Goal: Task Accomplishment & Management: Manage account settings

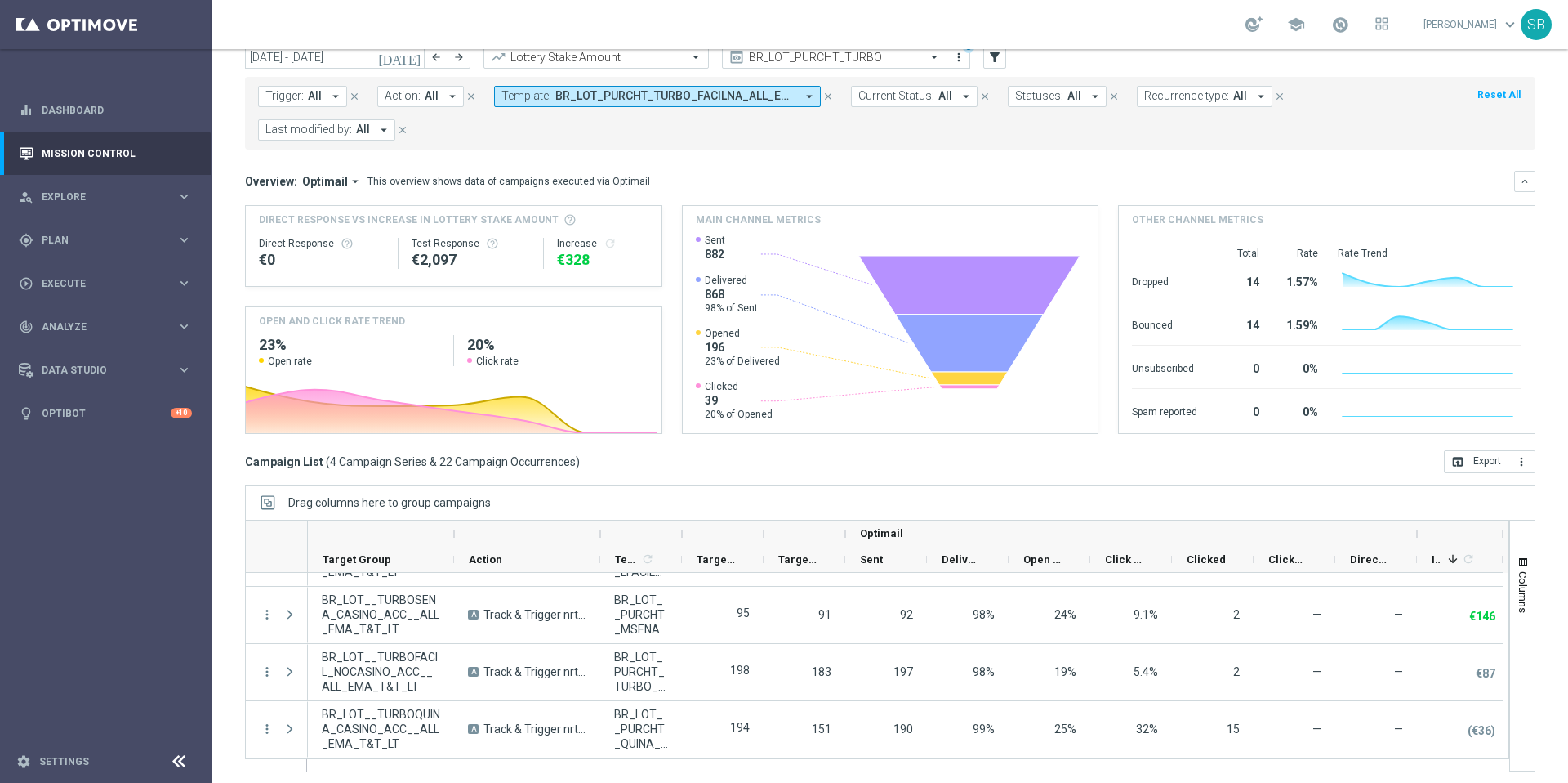
scroll to position [67, 0]
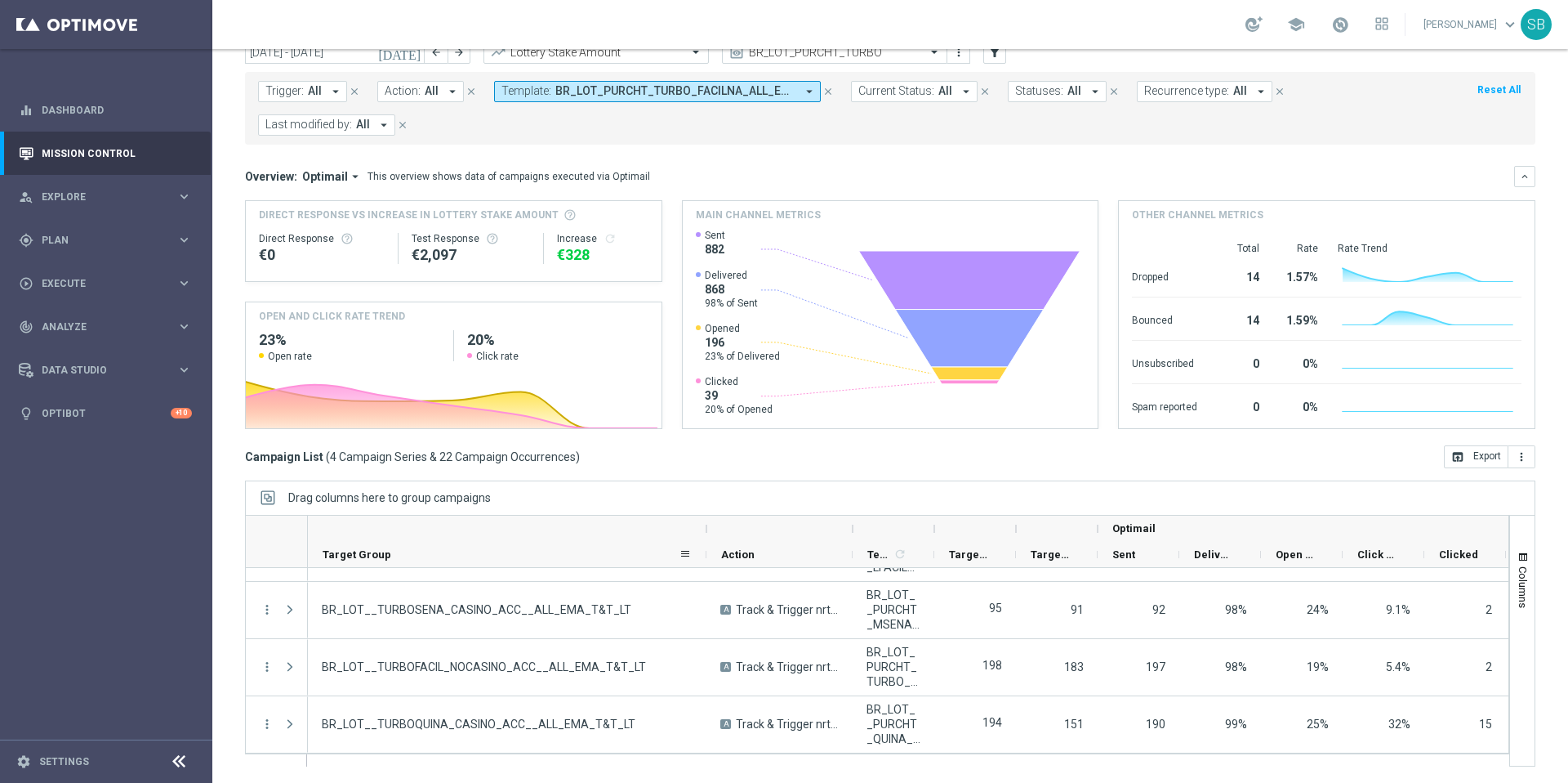
drag, startPoint x: 451, startPoint y: 554, endPoint x: 702, endPoint y: 562, distance: 251.1
click at [703, 562] on div at bounding box center [706, 554] width 6 height 25
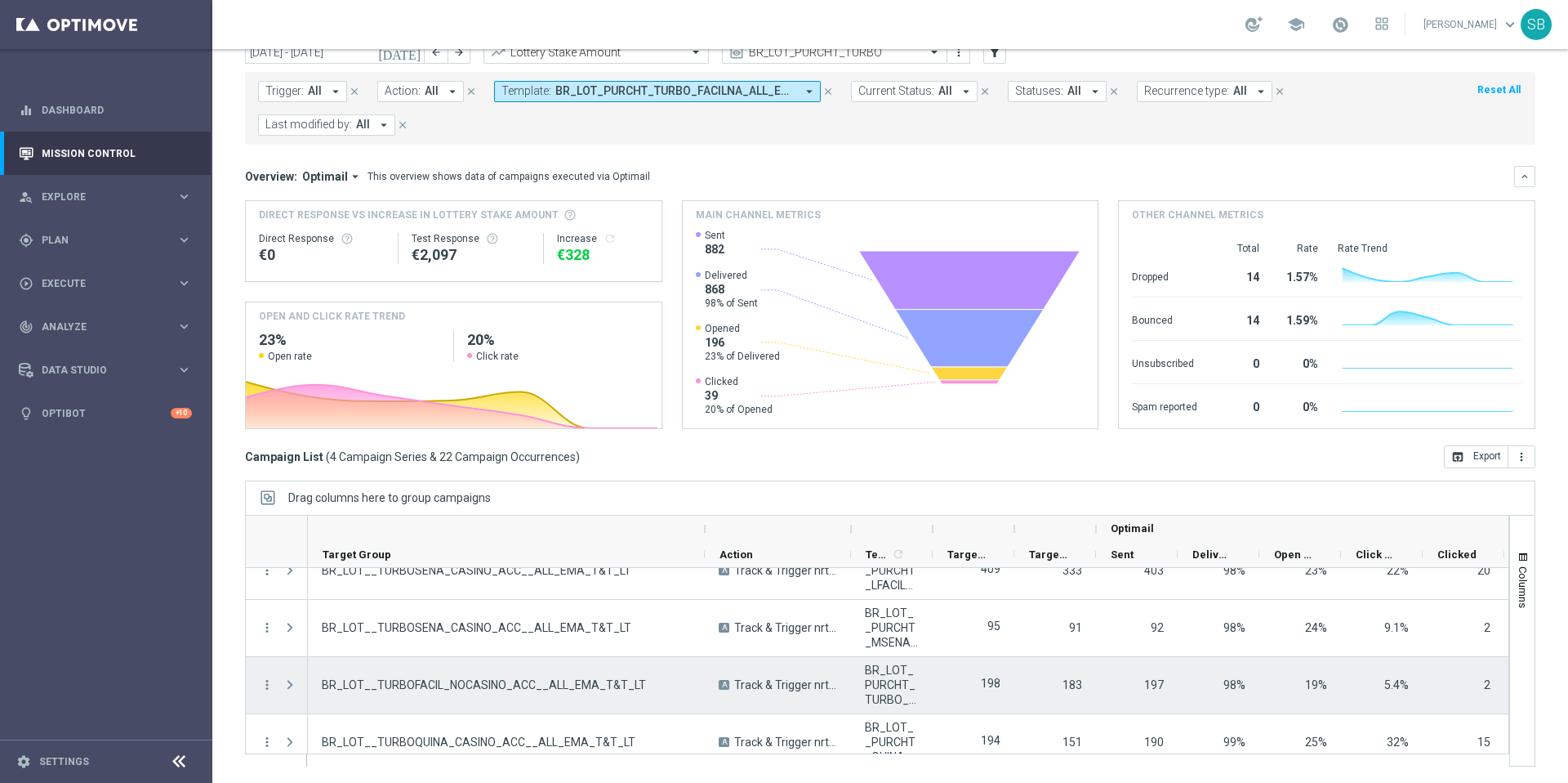
scroll to position [0, 0]
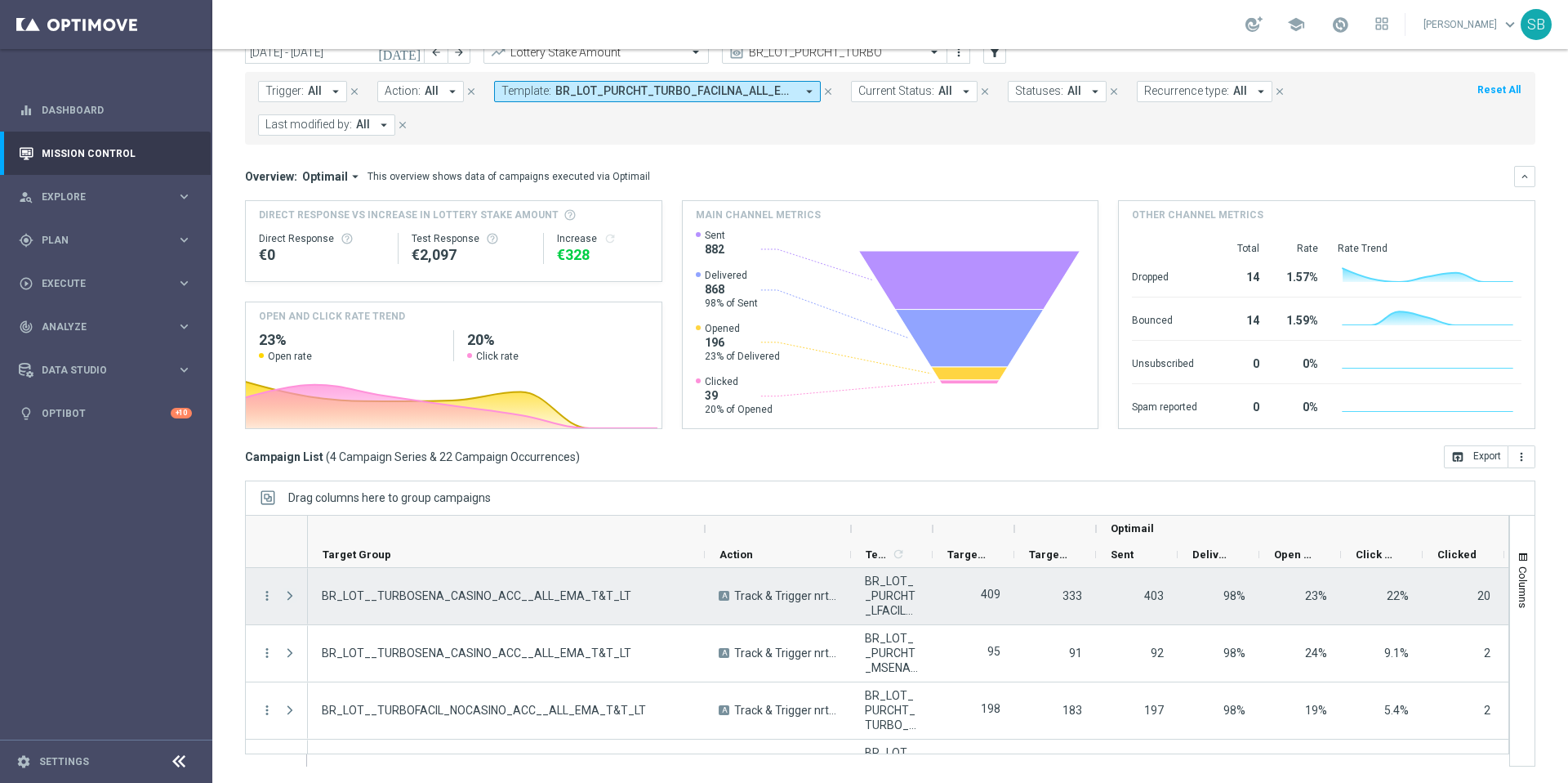
click at [291, 595] on span "Press SPACE to select this row." at bounding box center [290, 596] width 15 height 13
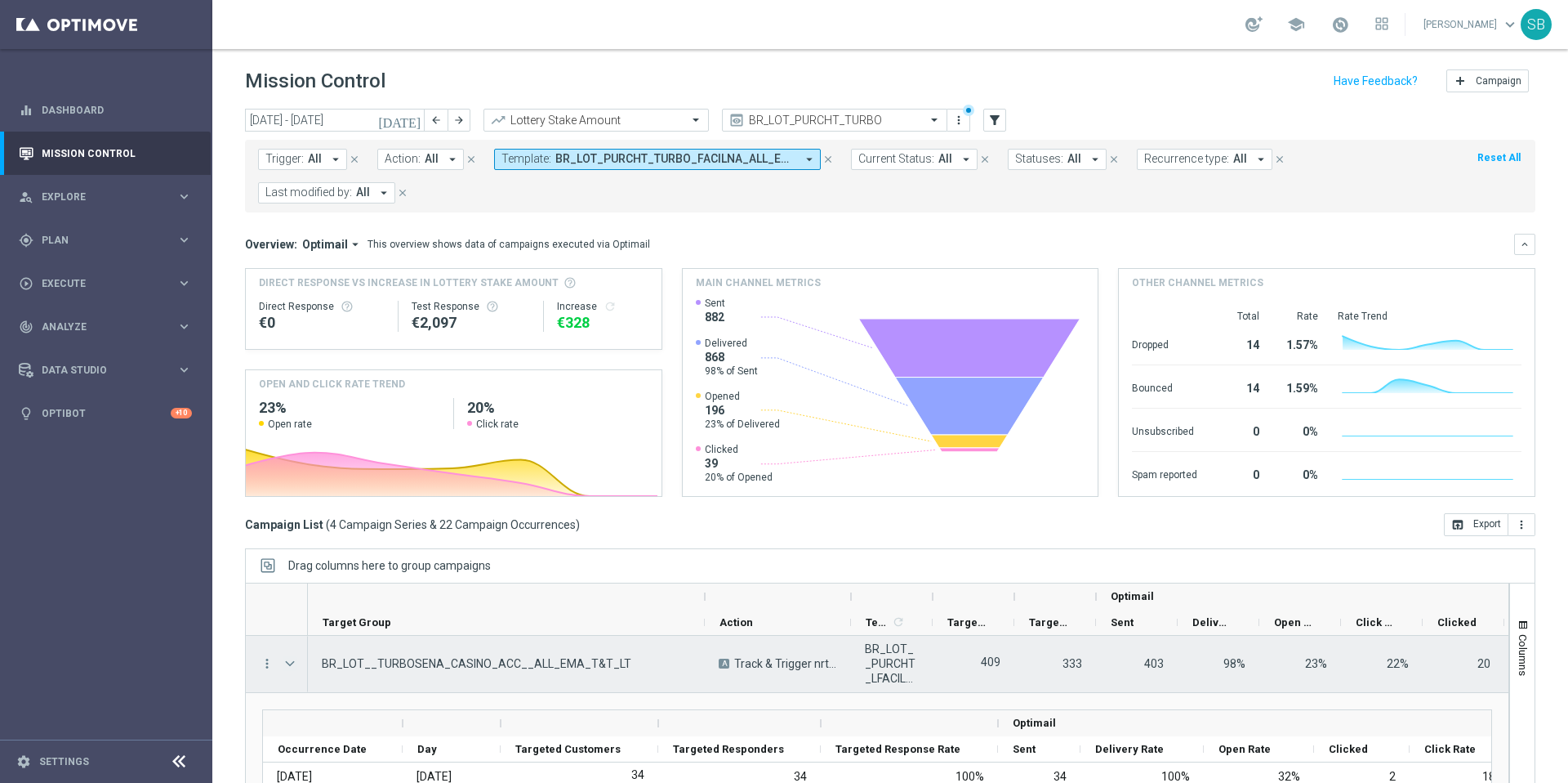
click at [294, 665] on span "Press SPACE to select this row." at bounding box center [290, 664] width 15 height 13
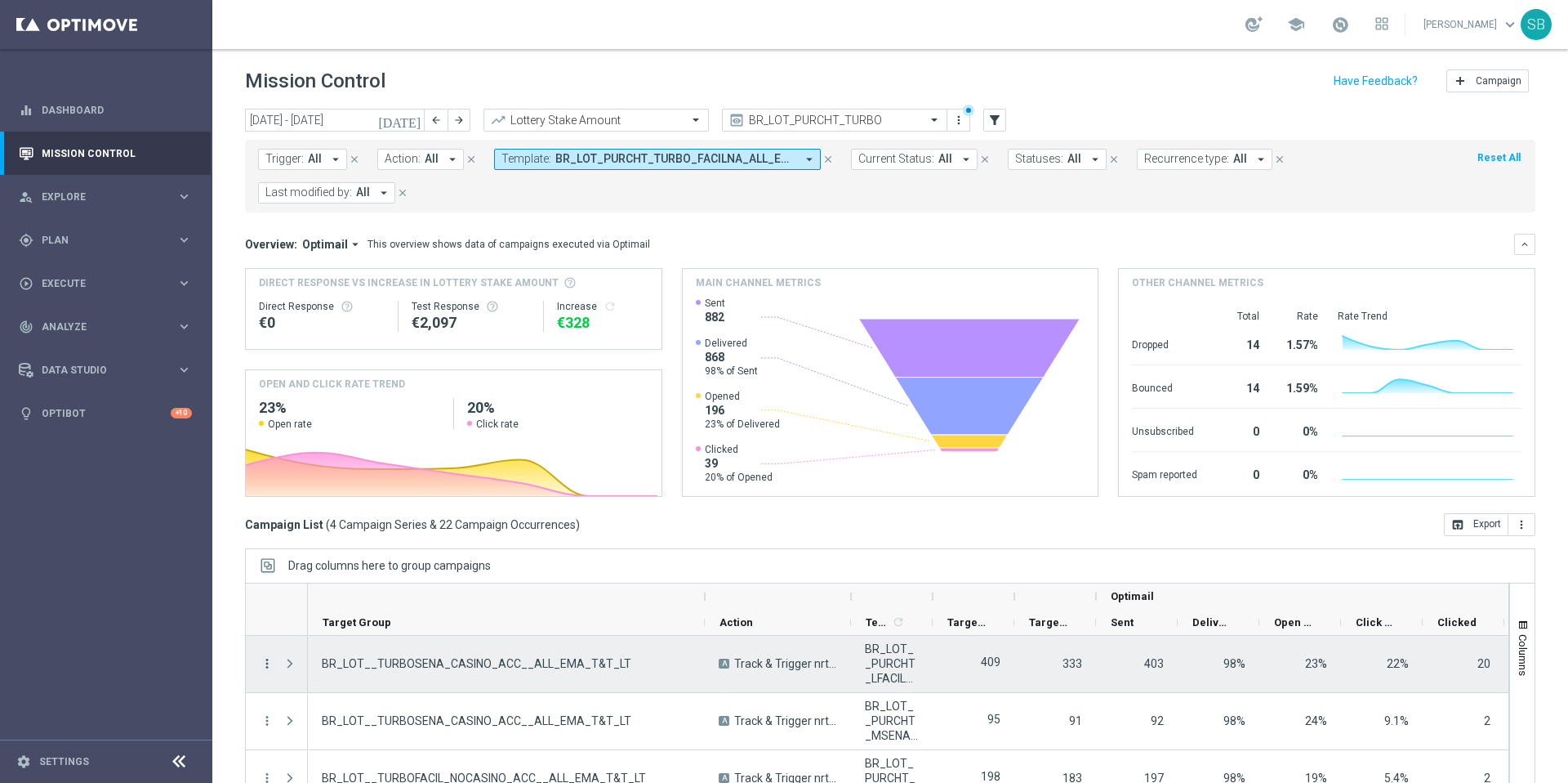
click at [267, 663] on icon "more_vert" at bounding box center [267, 664] width 15 height 15
click at [376, 520] on span "Campaign Details" at bounding box center [340, 516] width 82 height 11
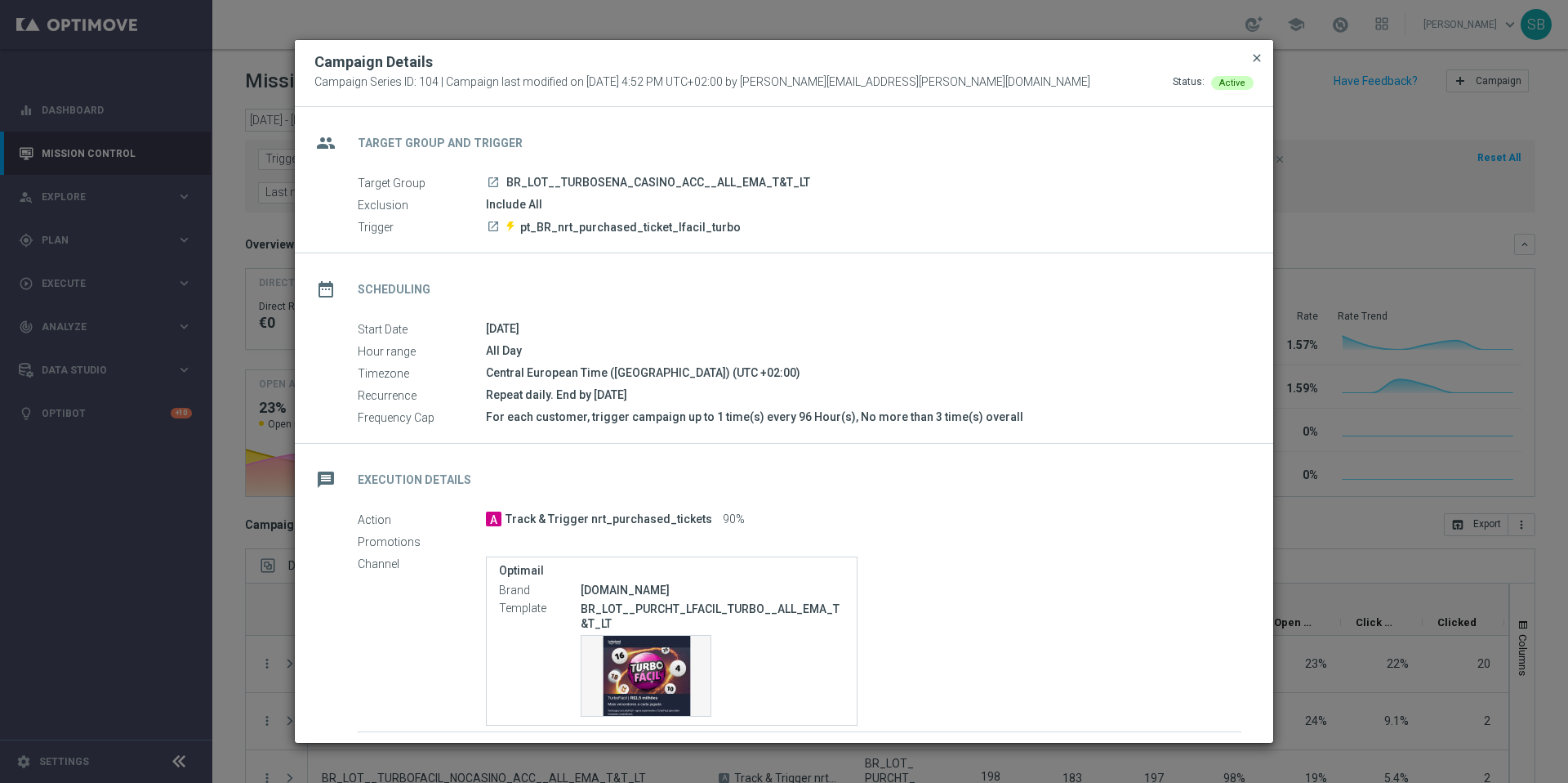
click at [1256, 57] on span "close" at bounding box center [1257, 58] width 13 height 13
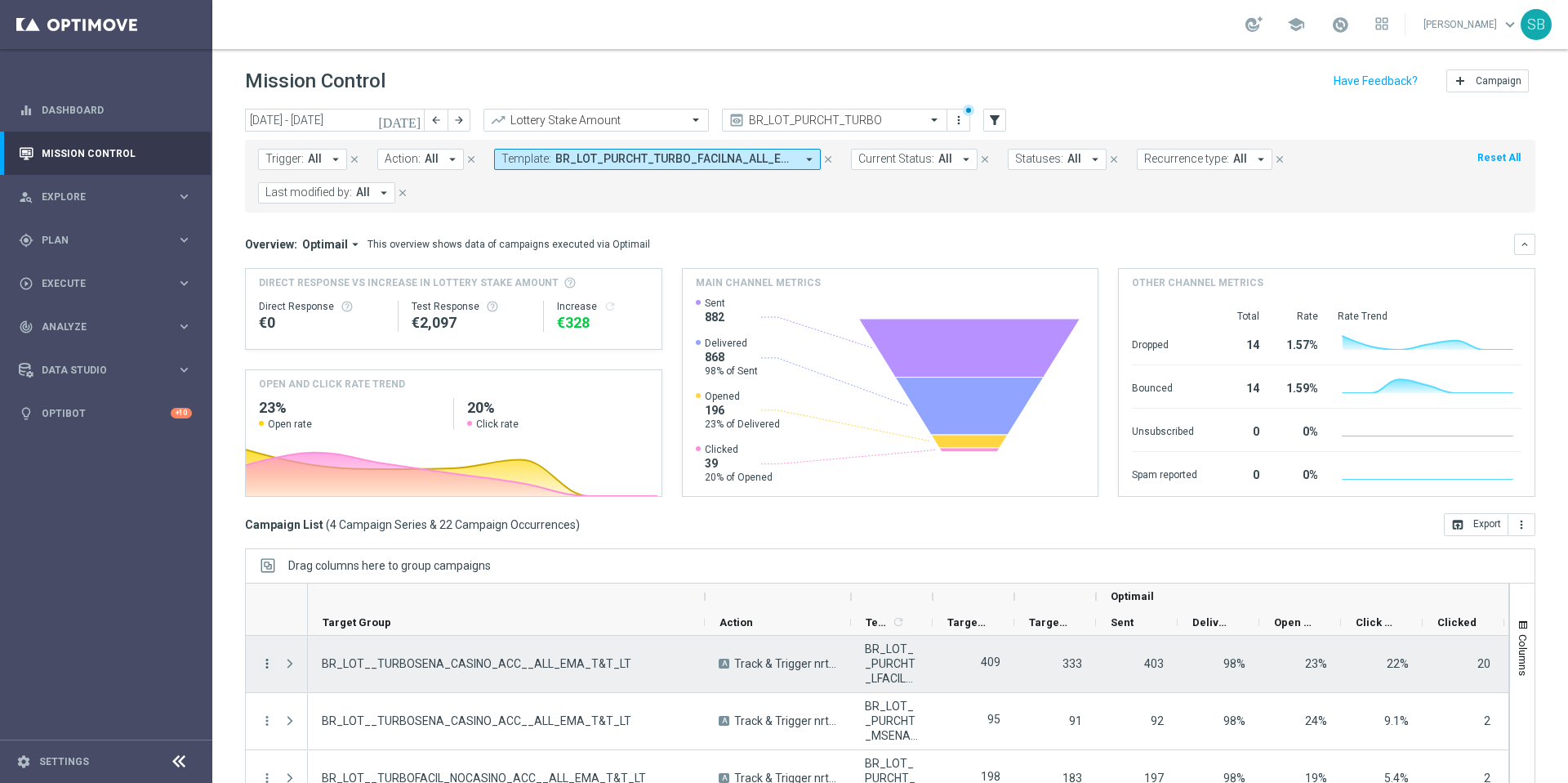
click at [262, 666] on icon "more_vert" at bounding box center [267, 664] width 15 height 15
click at [365, 565] on span "Channel Metrics" at bounding box center [337, 562] width 77 height 11
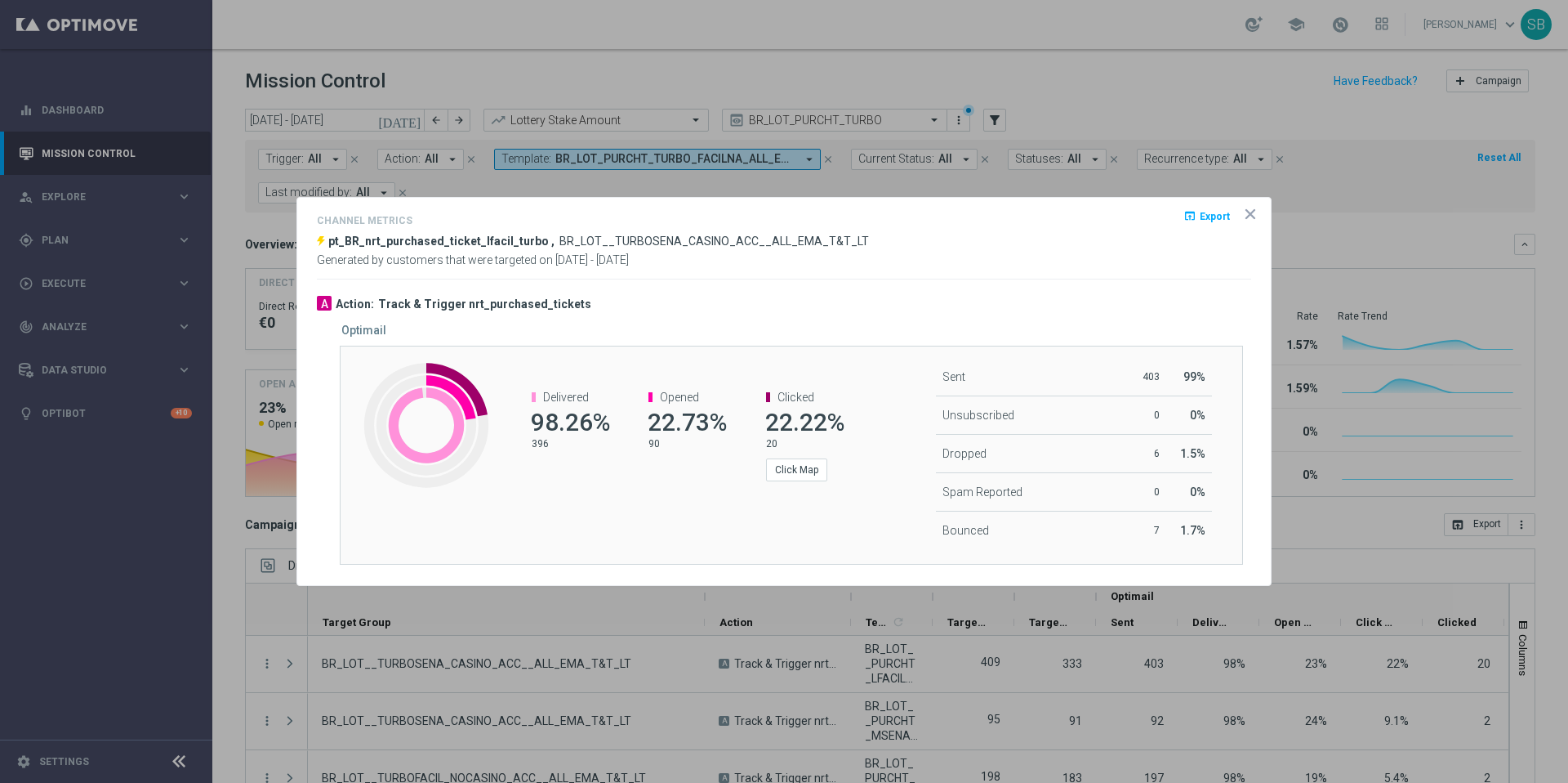
click at [1249, 210] on icon "icon" at bounding box center [1251, 214] width 17 height 17
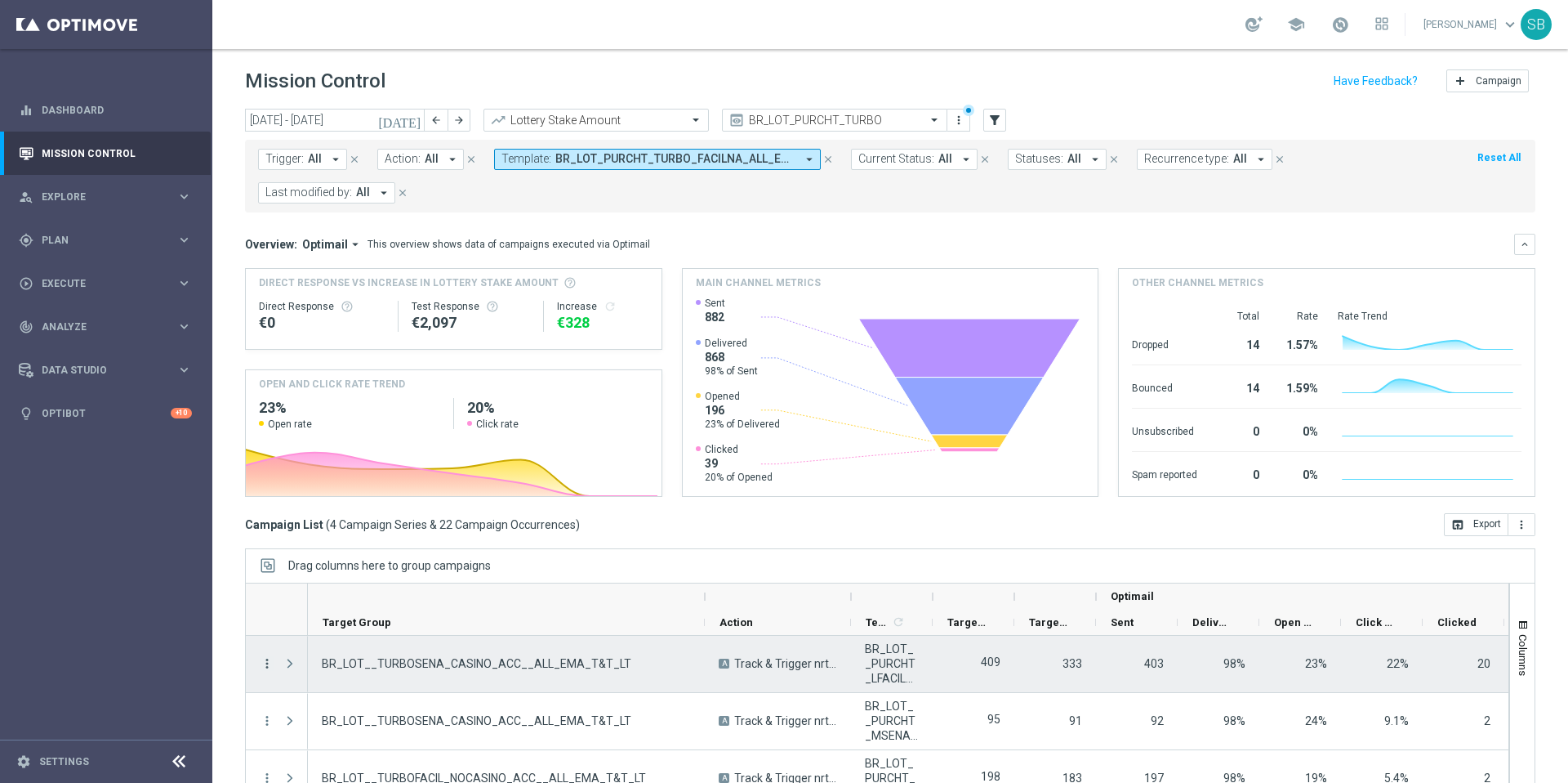
click at [267, 665] on icon "more_vert" at bounding box center [267, 664] width 15 height 15
click at [359, 539] on span "Campaign Metrics" at bounding box center [341, 539] width 85 height 11
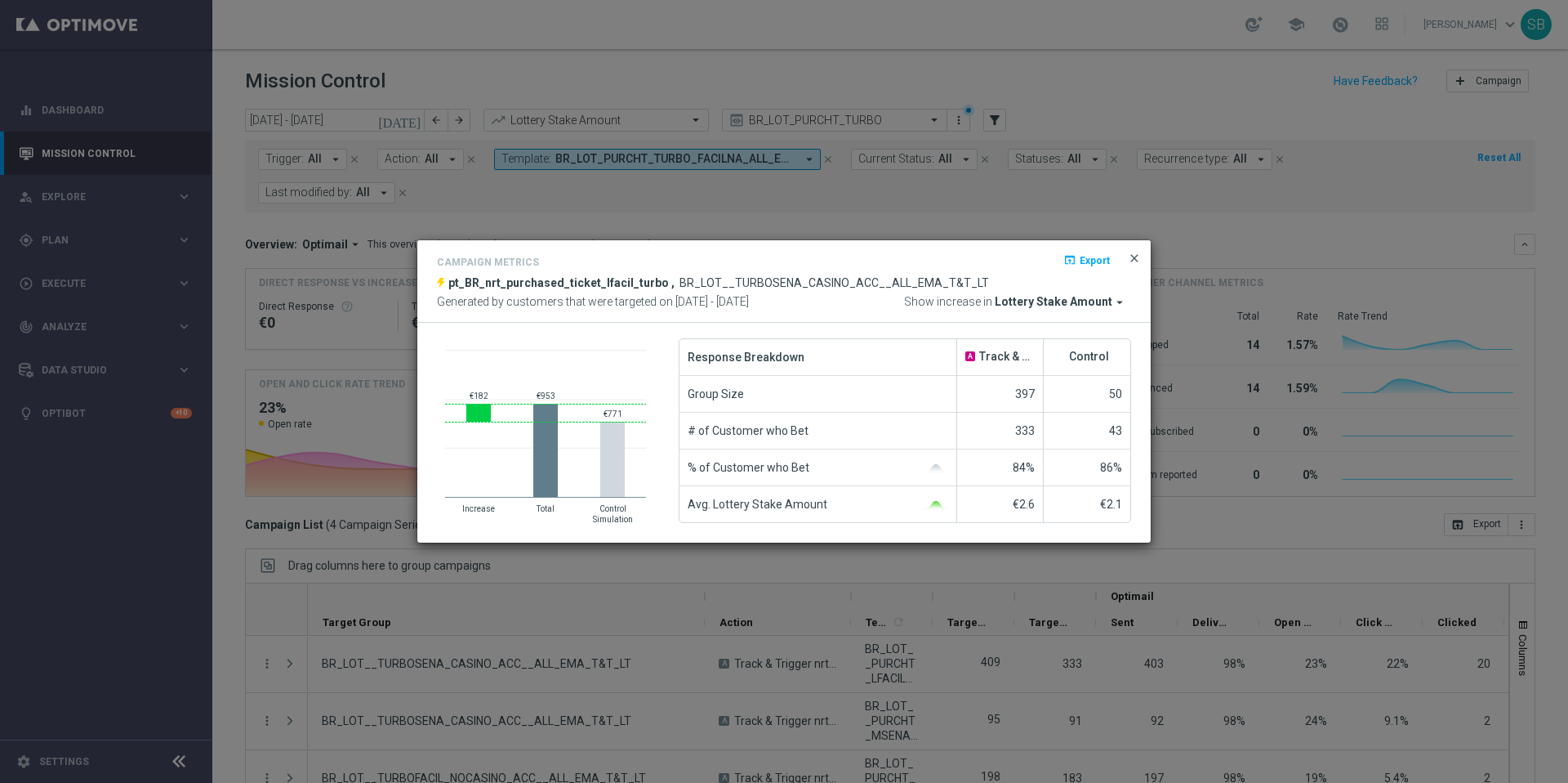
click at [1136, 253] on span "close" at bounding box center [1134, 259] width 13 height 13
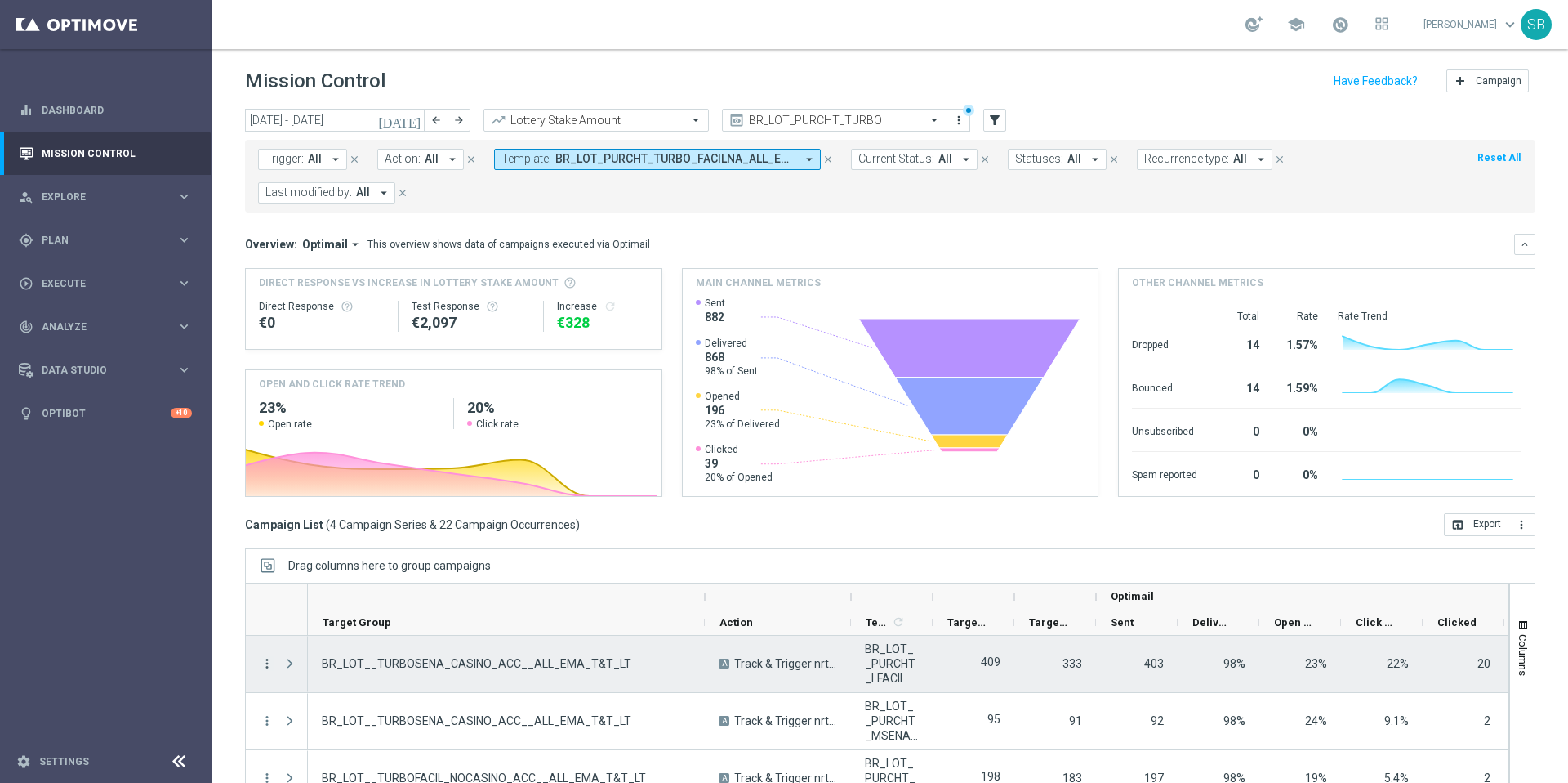
click at [265, 668] on icon "more_vert" at bounding box center [267, 664] width 15 height 15
click at [363, 516] on span "Campaign Details" at bounding box center [340, 516] width 82 height 11
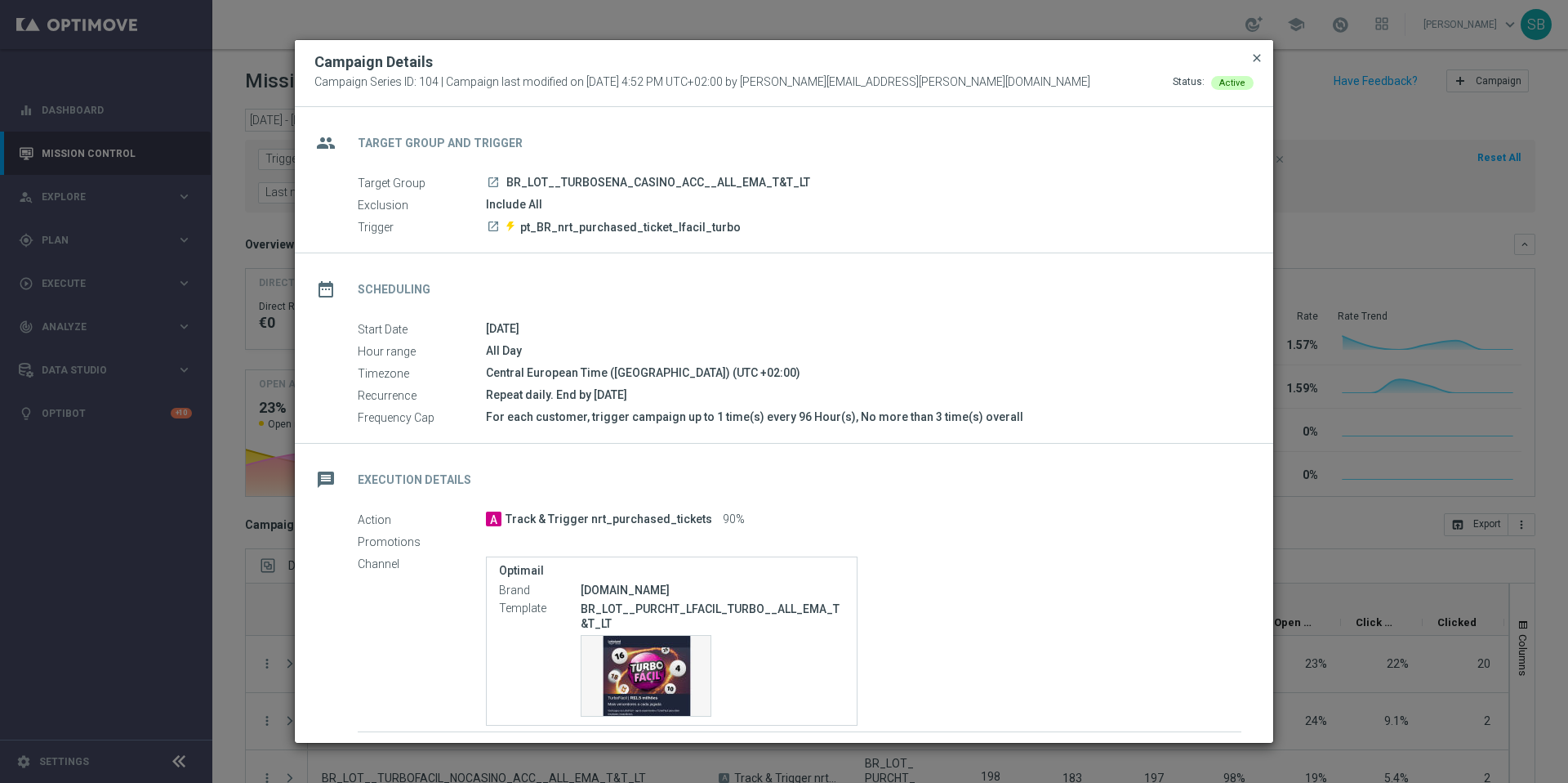
click at [1254, 54] on span "close" at bounding box center [1257, 58] width 13 height 13
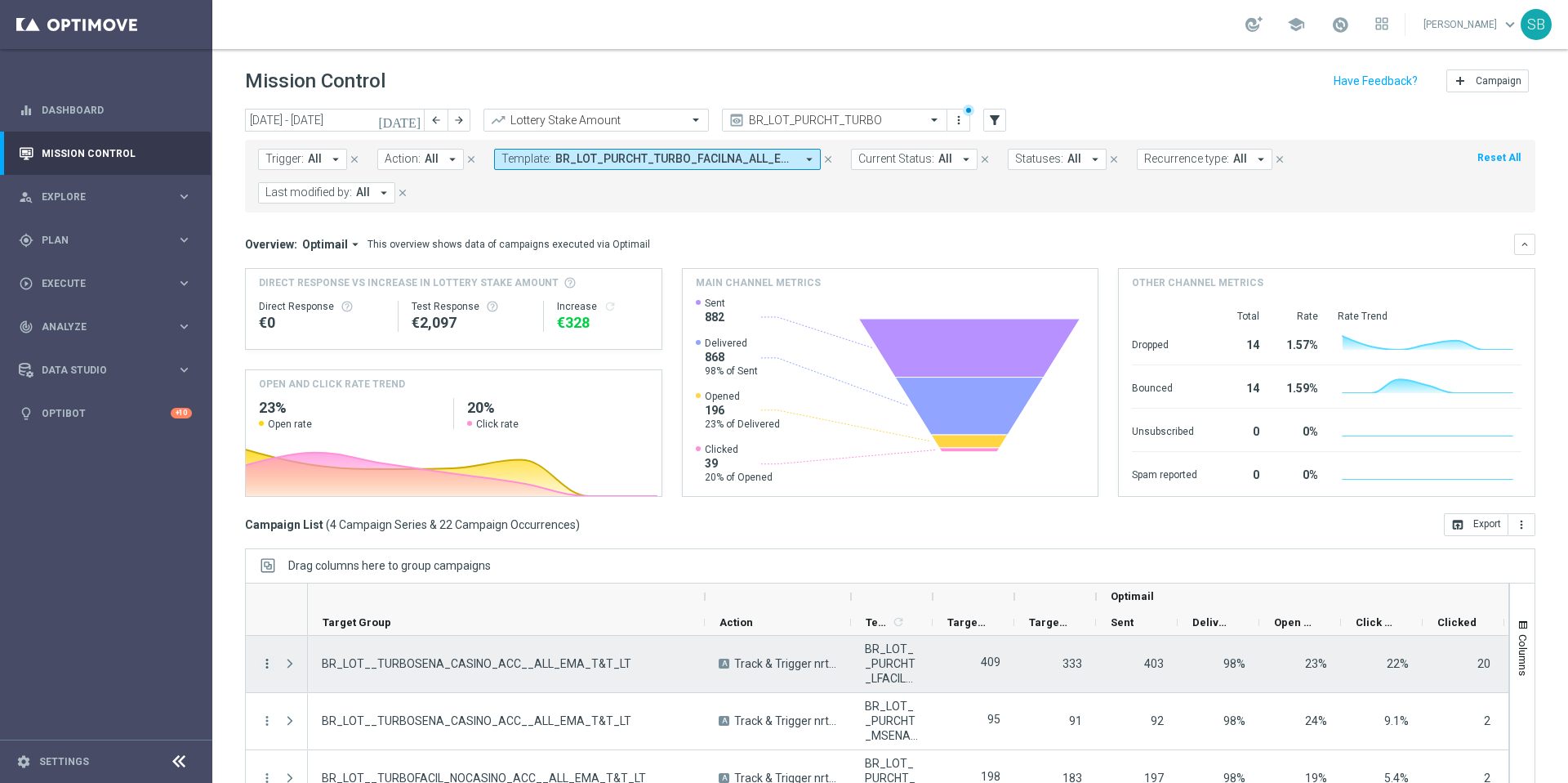
click at [269, 664] on icon "more_vert" at bounding box center [267, 664] width 15 height 15
click at [339, 530] on div "show_chart Campaign Metrics" at bounding box center [365, 539] width 184 height 23
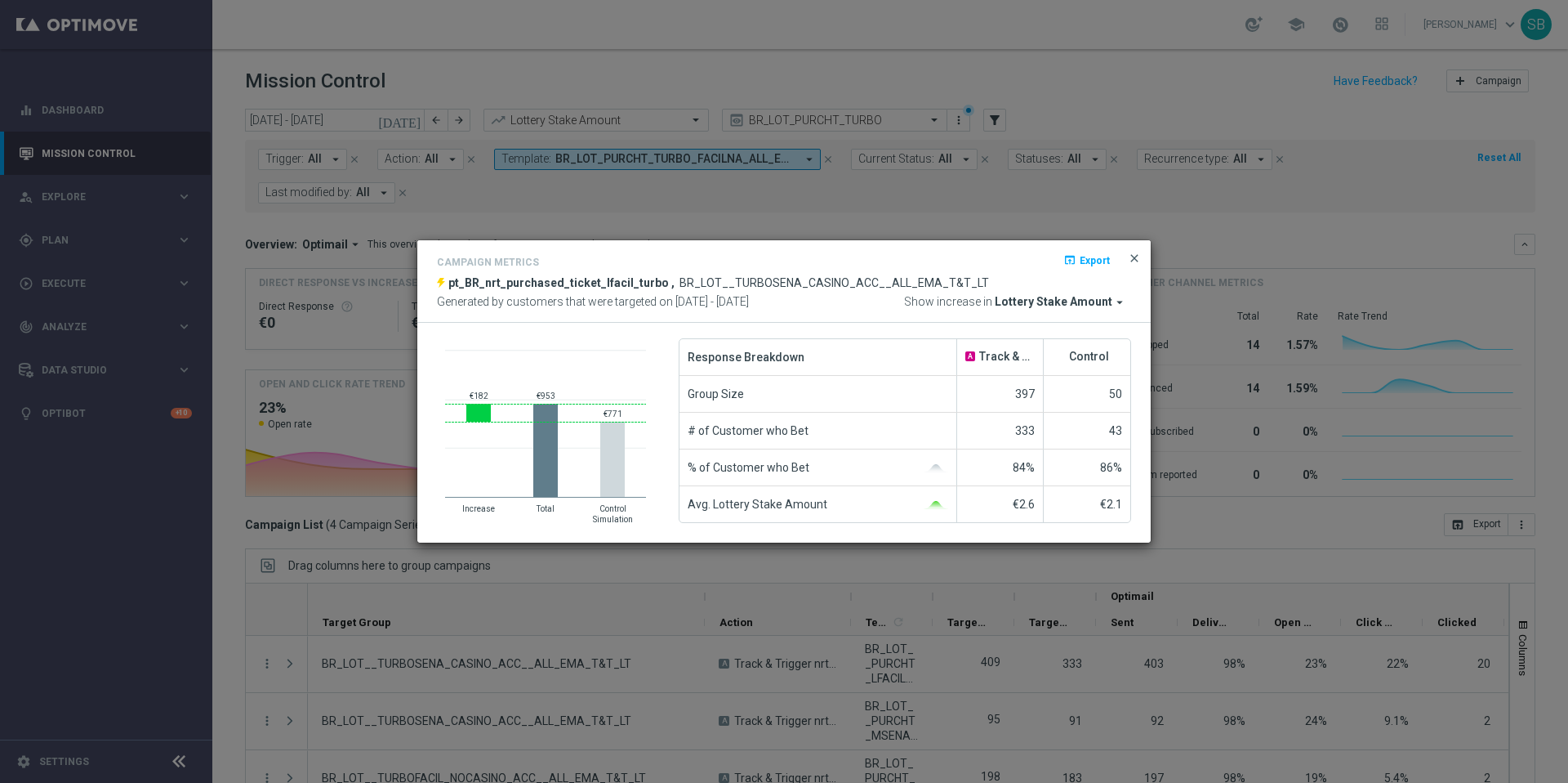
click at [1140, 258] on span "close" at bounding box center [1134, 259] width 13 height 13
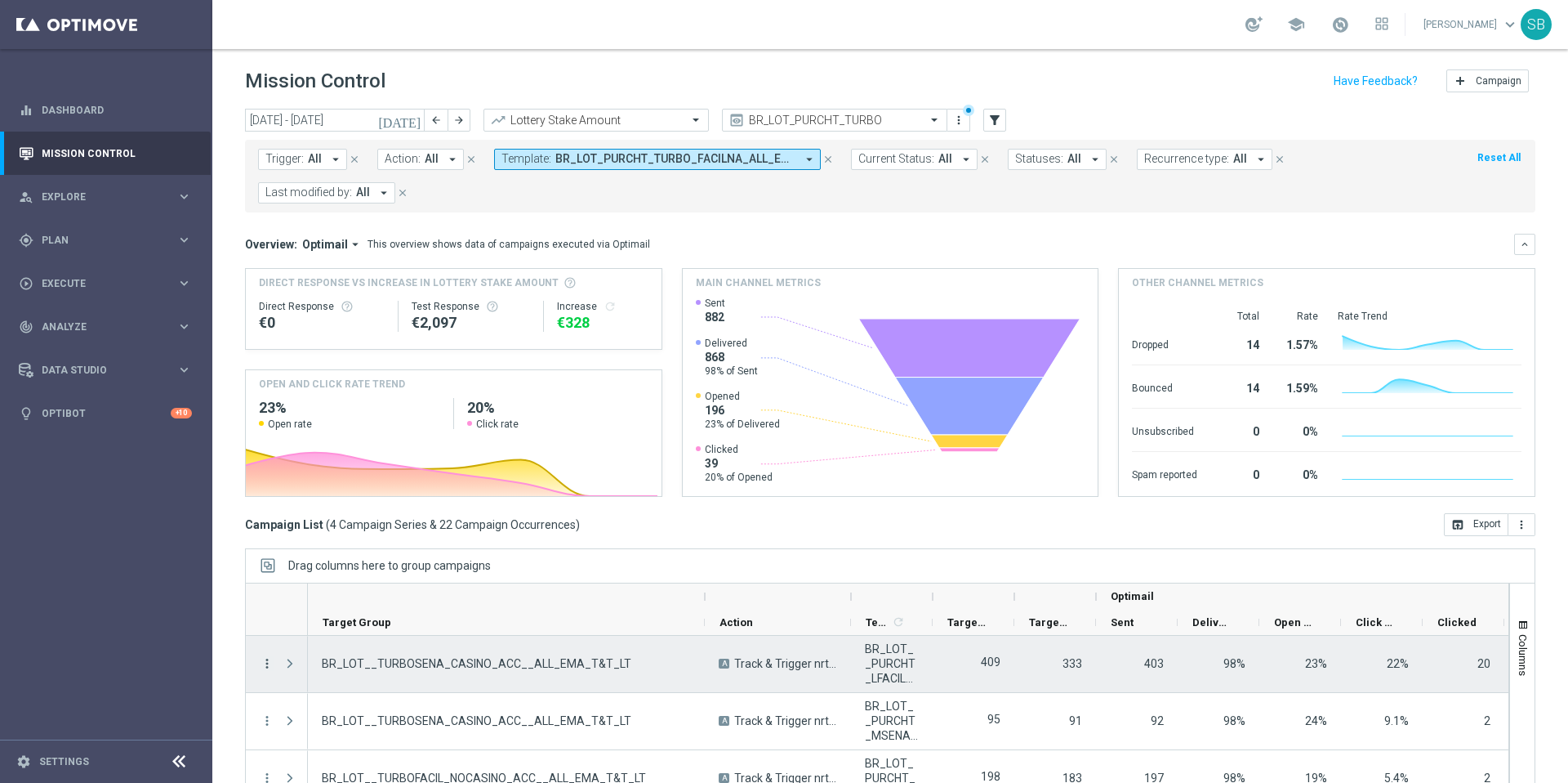
click at [266, 664] on icon "more_vert" at bounding box center [267, 664] width 15 height 15
click at [338, 557] on span "Channel Metrics" at bounding box center [337, 562] width 77 height 11
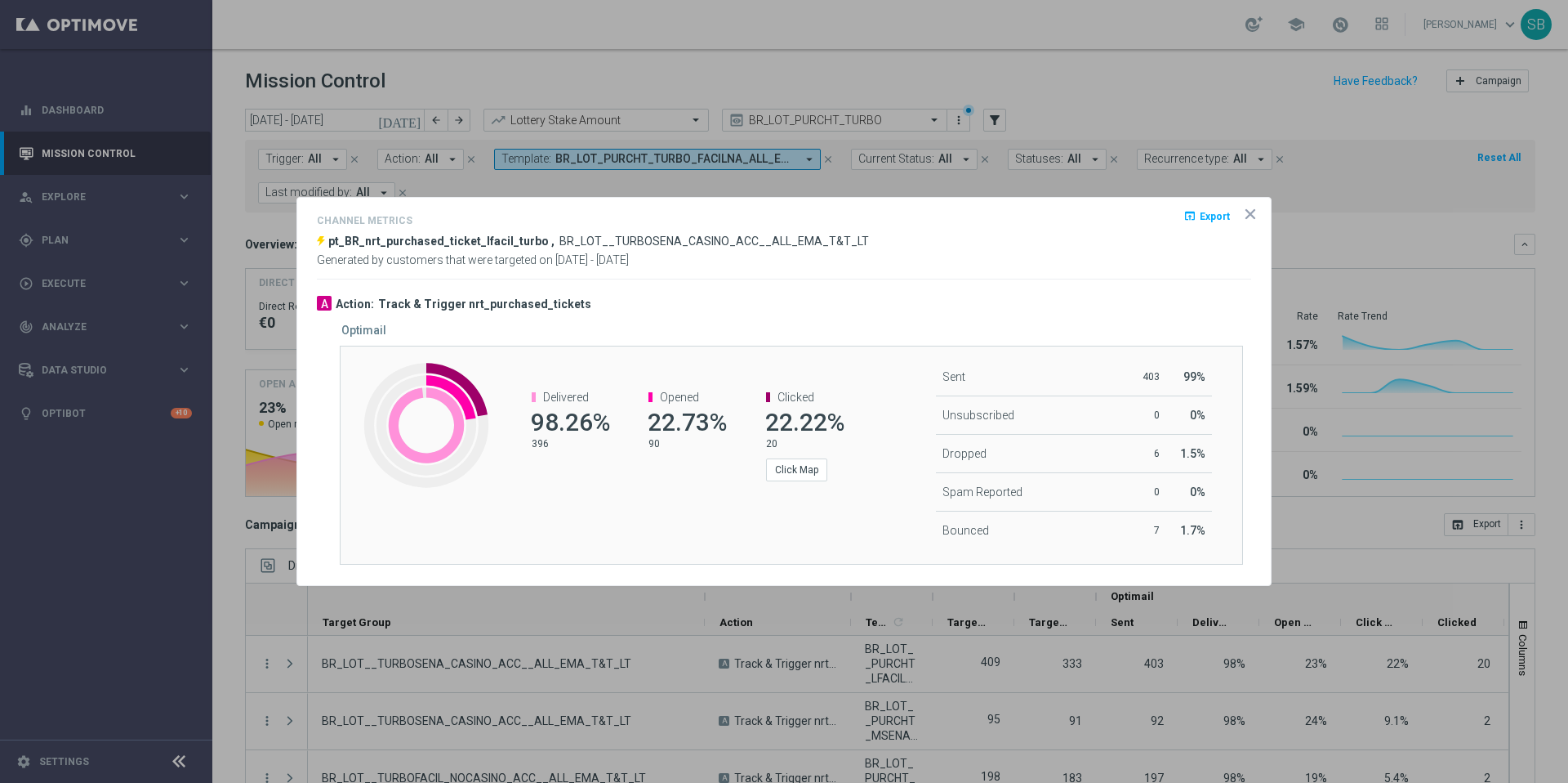
click at [1250, 212] on icon "icon" at bounding box center [1251, 213] width 8 height 8
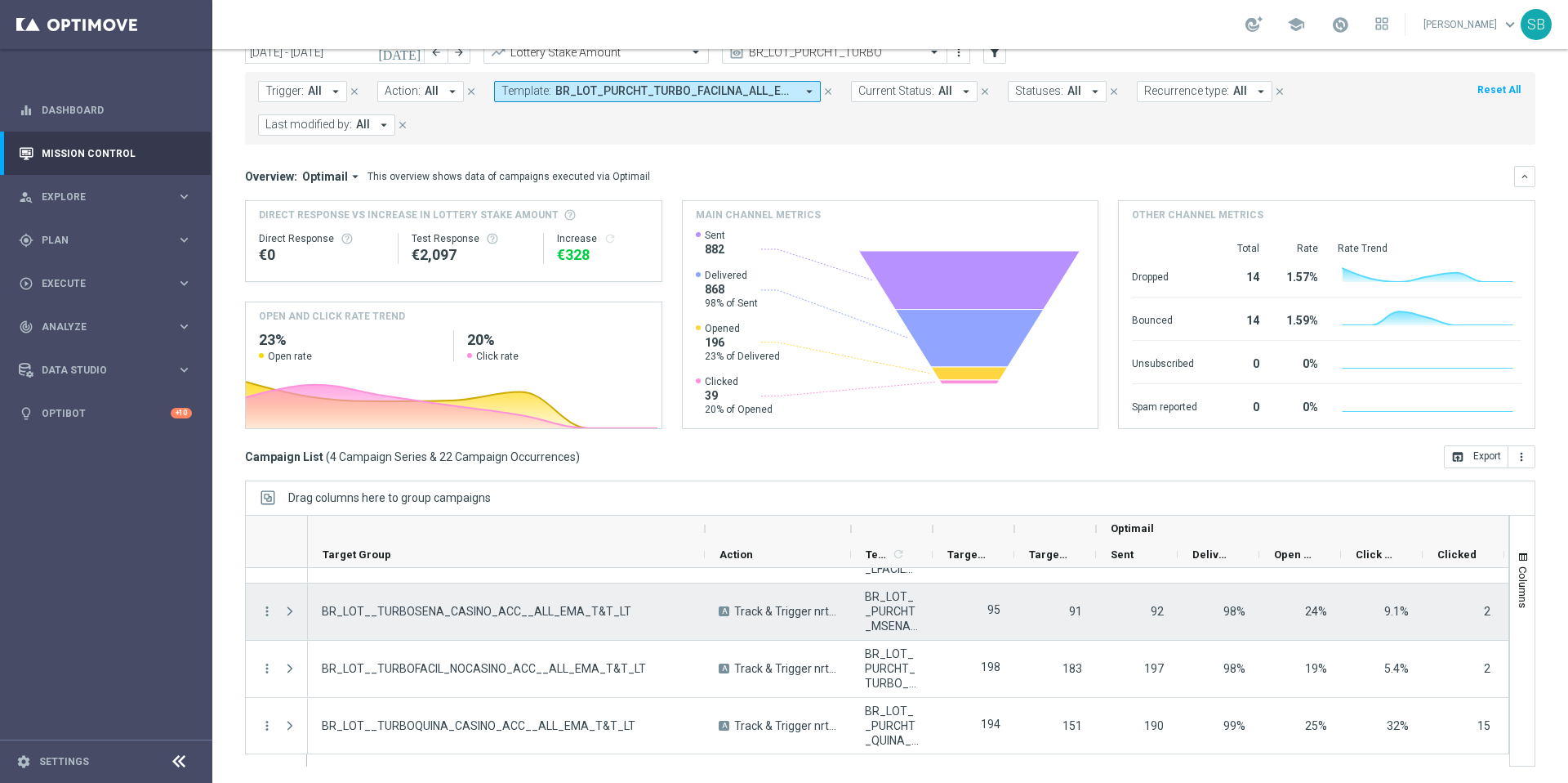
scroll to position [43, 0]
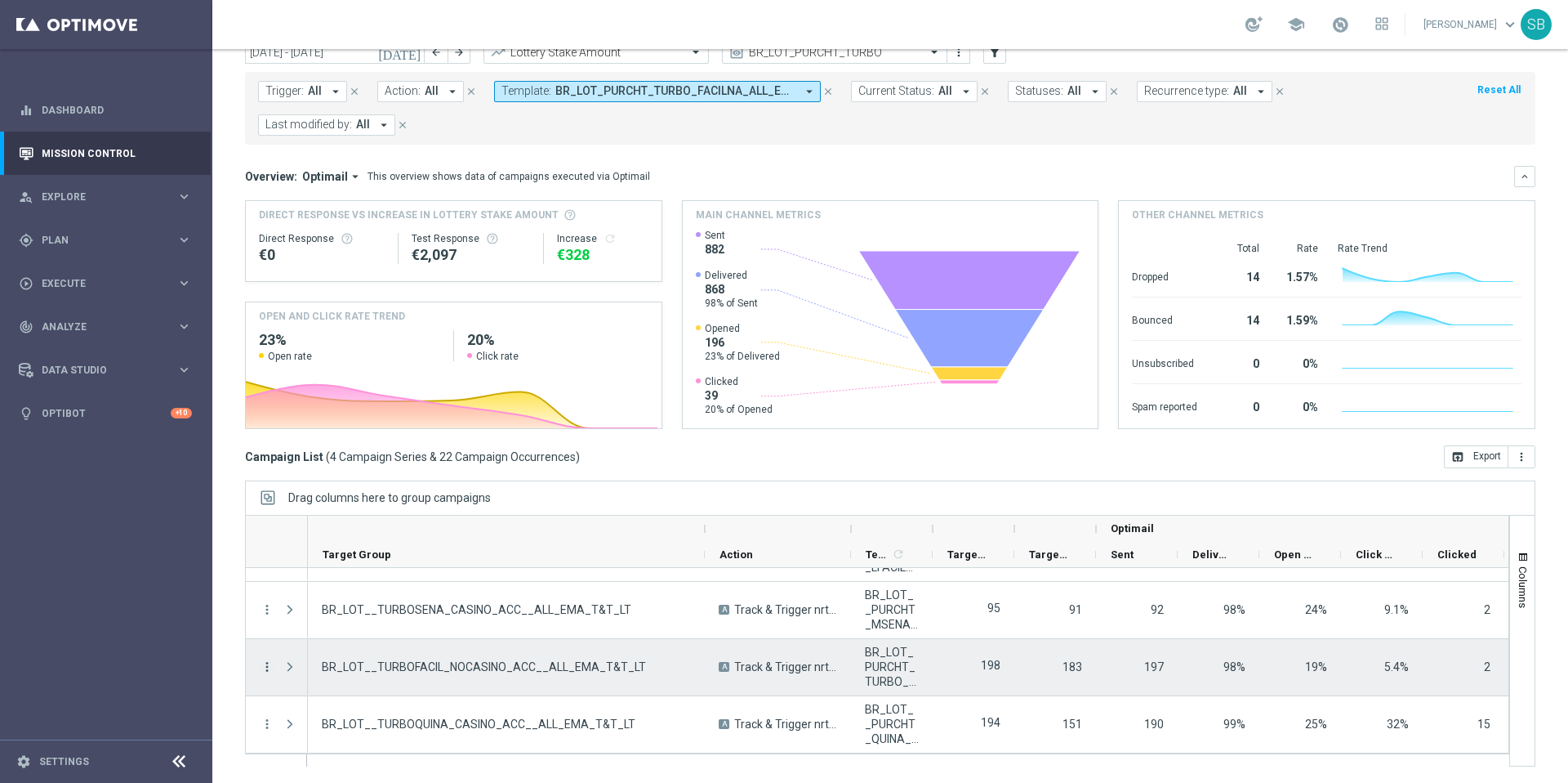
click at [265, 664] on icon "more_vert" at bounding box center [267, 667] width 15 height 15
click at [368, 537] on span "Campaign Metrics" at bounding box center [341, 543] width 85 height 11
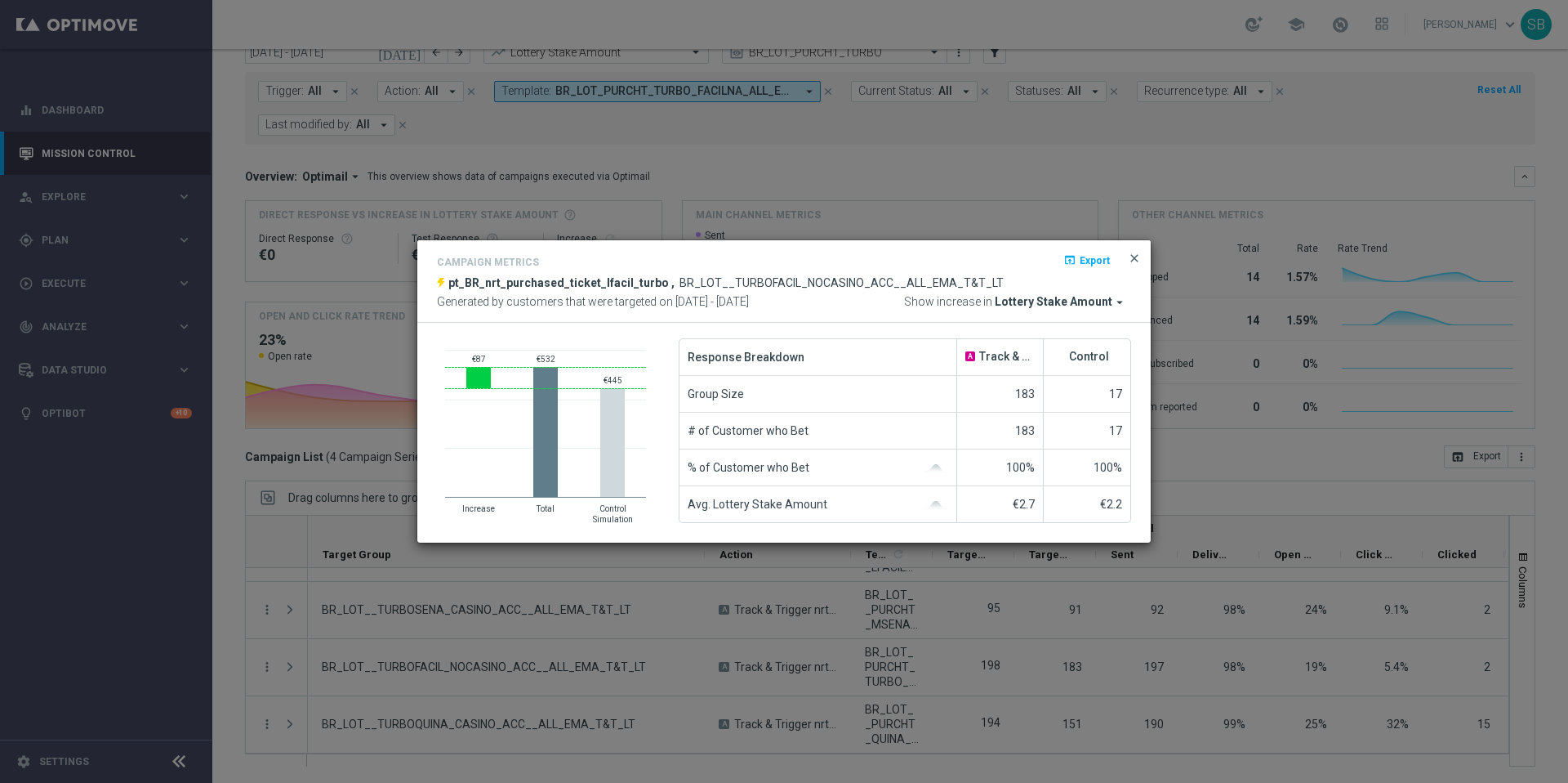
click at [1128, 256] on span "close" at bounding box center [1134, 259] width 13 height 13
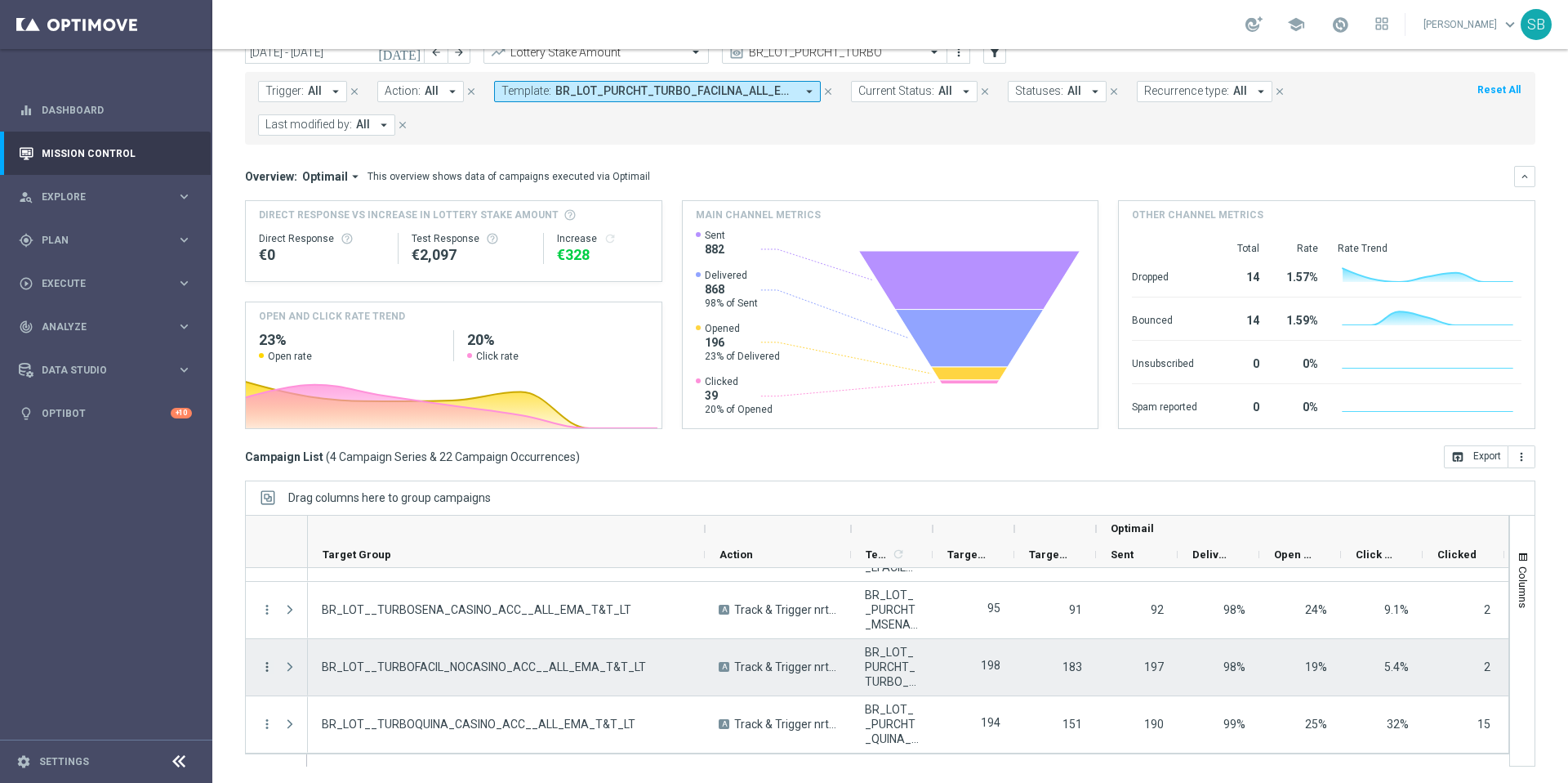
click at [266, 668] on icon "more_vert" at bounding box center [267, 667] width 15 height 15
click at [535, 663] on span "BR_LOT__TURBOFACIL_NOCASINO_ACC__ALL_EMA_T&T_LT" at bounding box center [484, 667] width 324 height 15
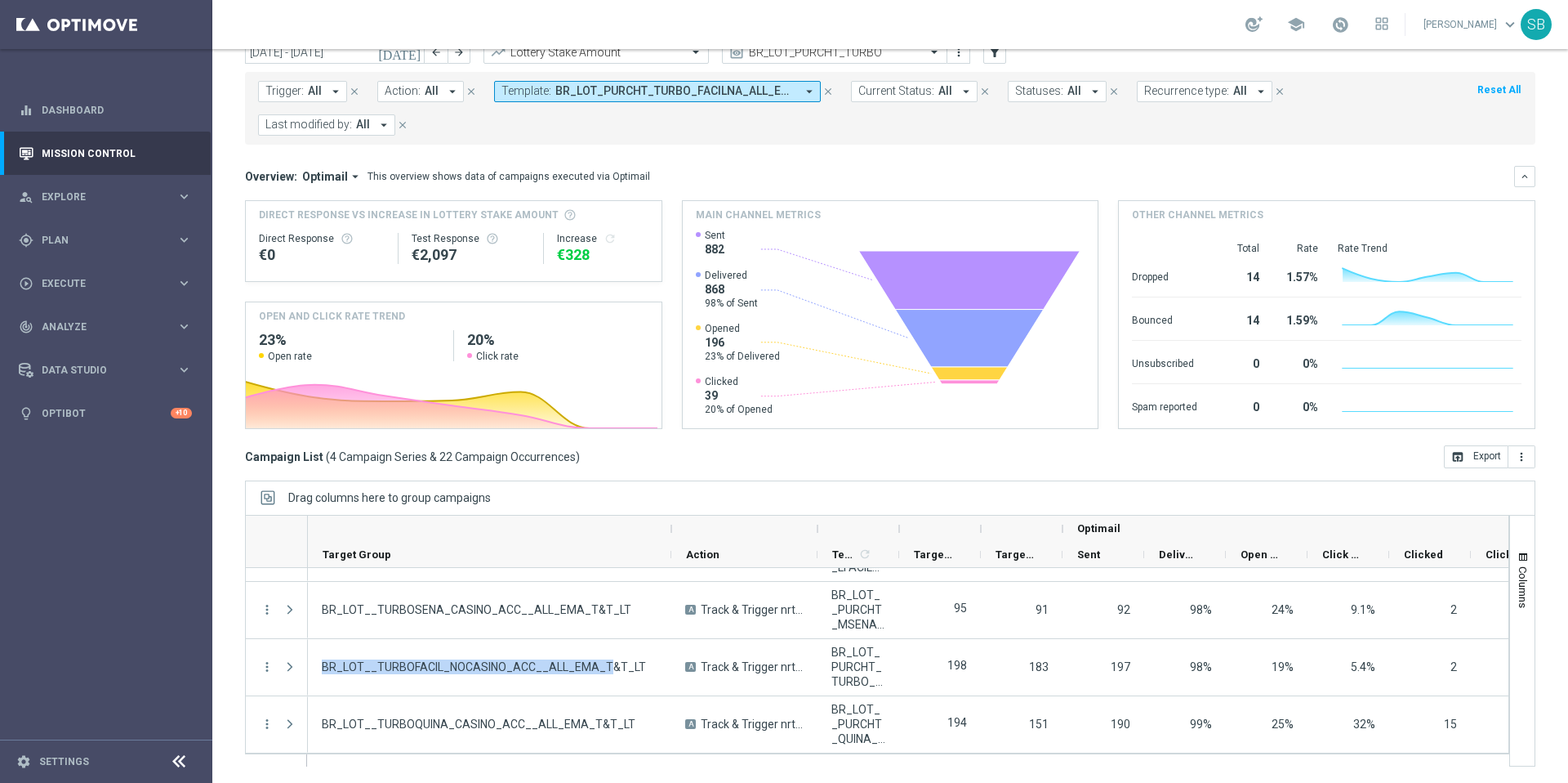
drag, startPoint x: 707, startPoint y: 525, endPoint x: 673, endPoint y: 533, distance: 34.9
click at [673, 533] on div at bounding box center [671, 528] width 6 height 26
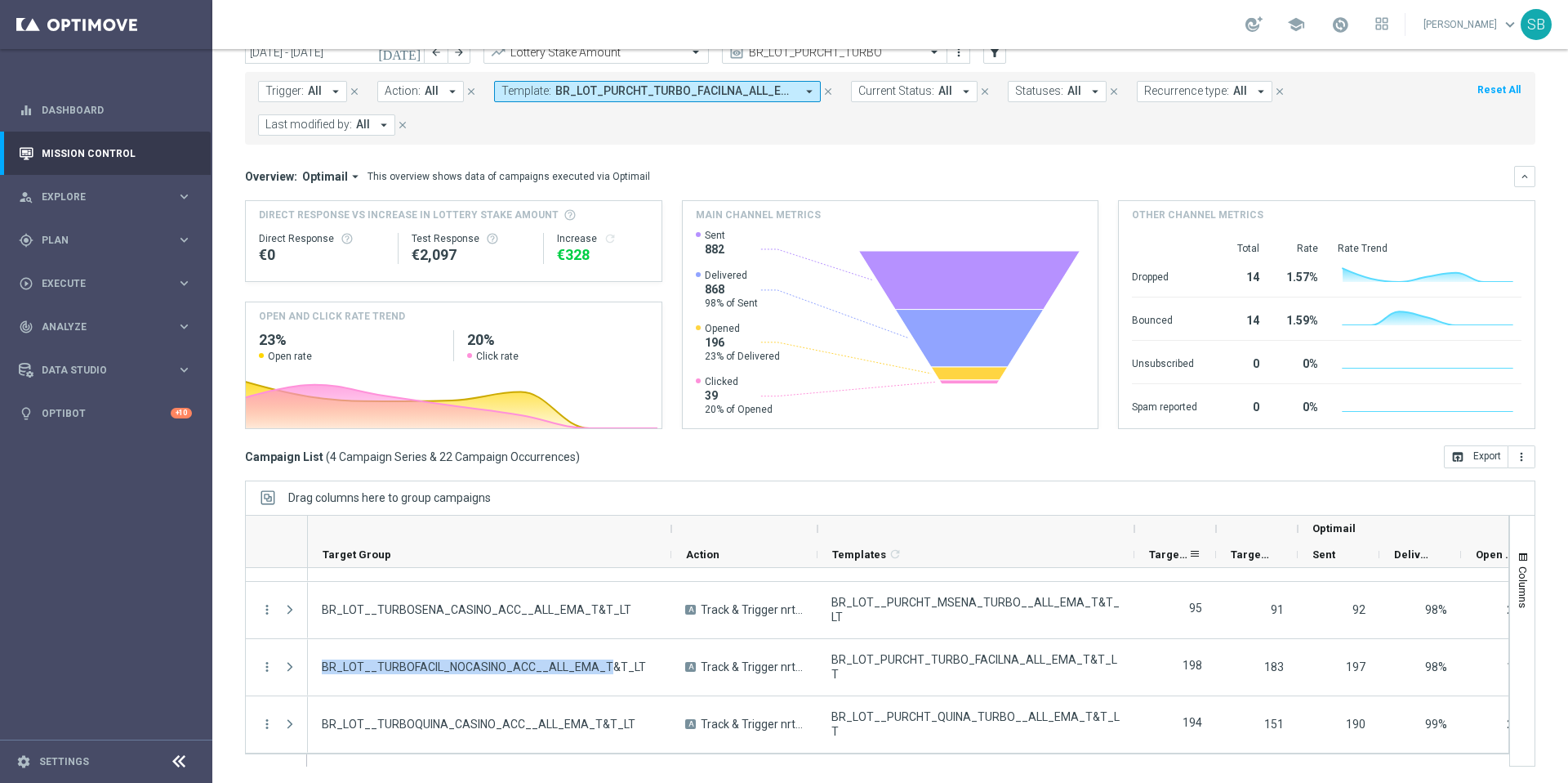
drag, startPoint x: 899, startPoint y: 522, endPoint x: 1134, endPoint y: 551, distance: 236.8
click at [1134, 551] on div "Optimail Target Group Action" at bounding box center [1131, 541] width 1647 height 53
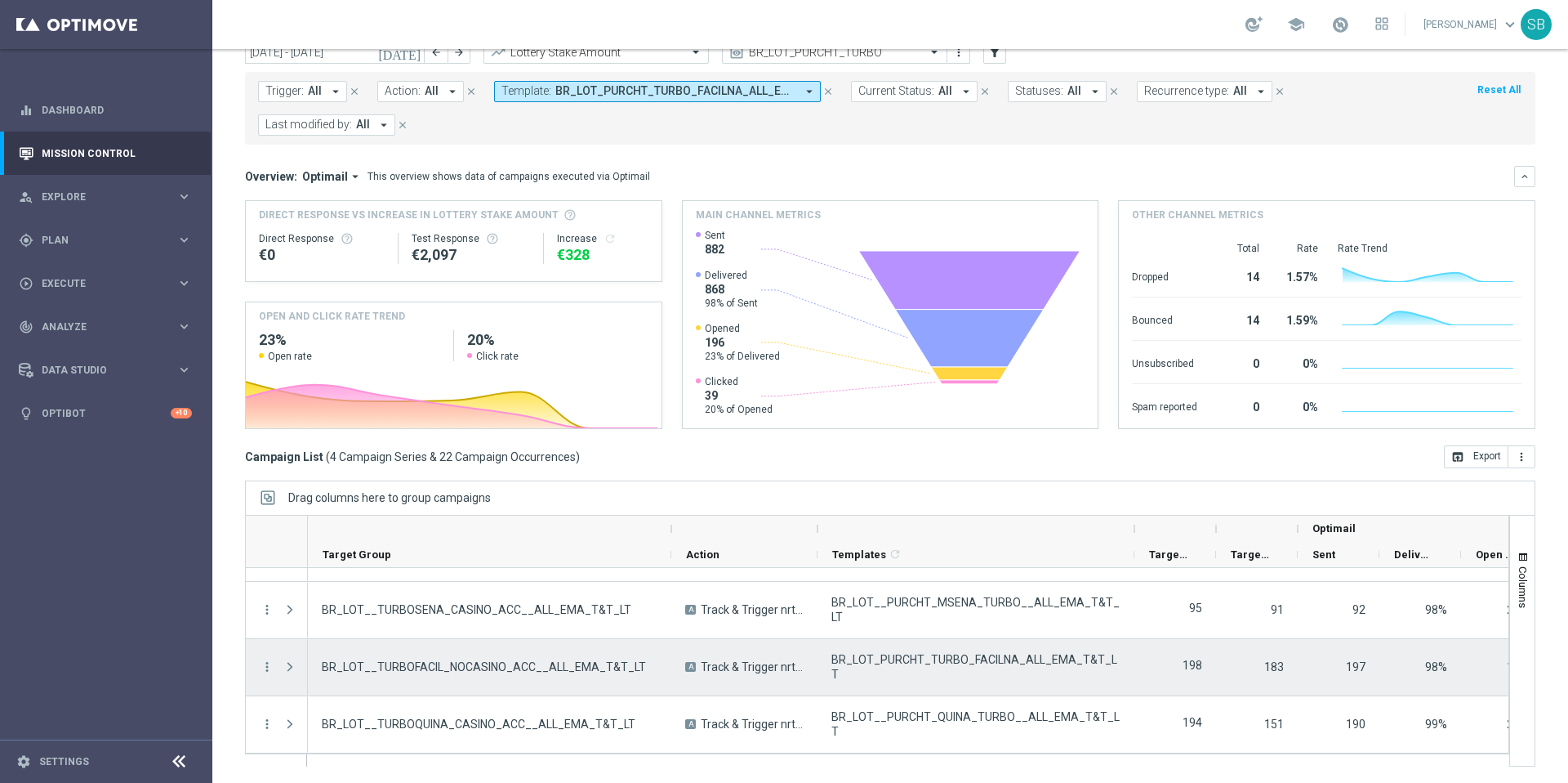
click at [942, 665] on span "BR_LOT_PURCHT_TURBO_FACILNA_ALL_EMA_T&T_LT" at bounding box center [976, 667] width 289 height 30
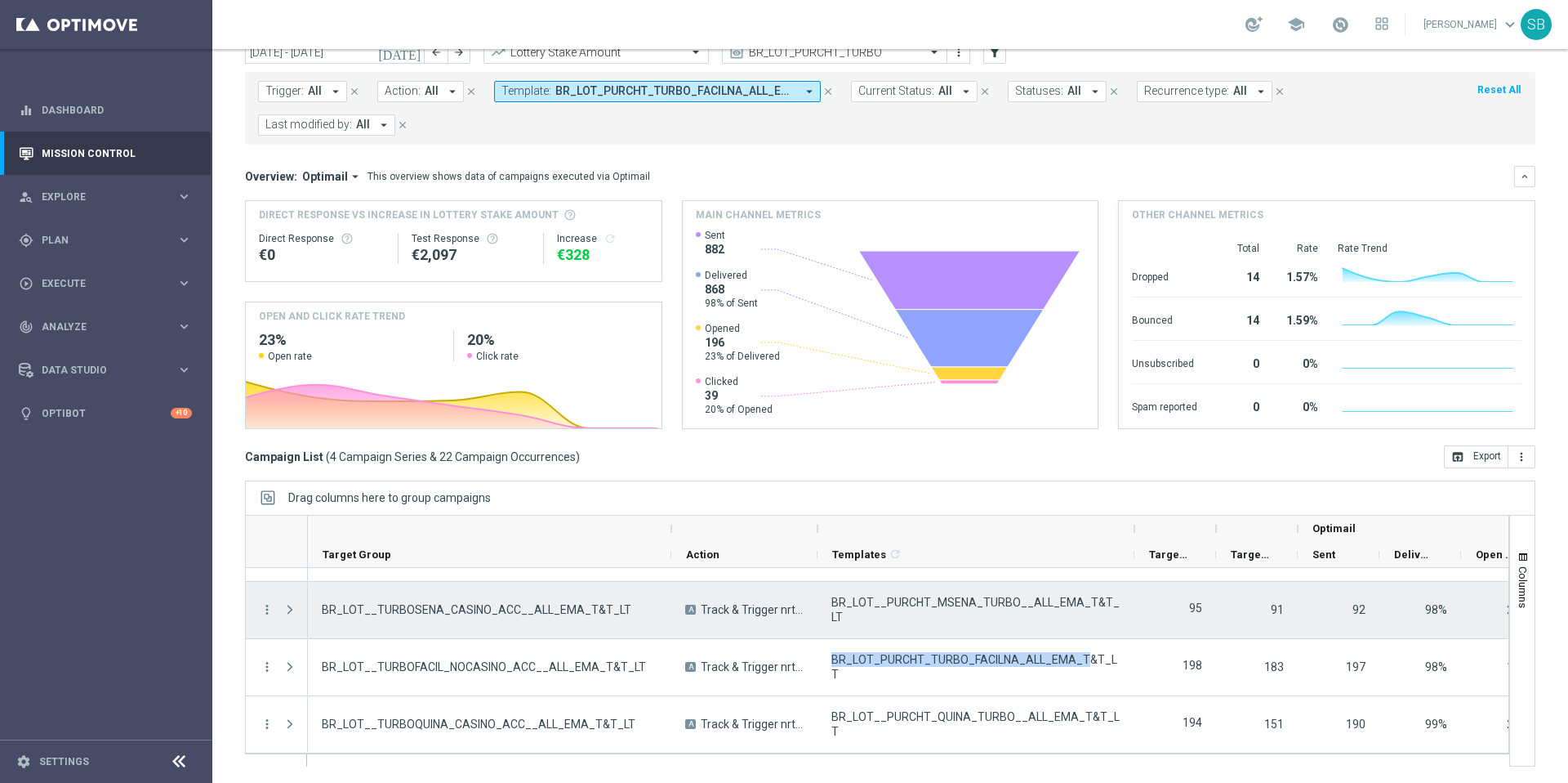
scroll to position [40, 0]
click at [952, 614] on span "BR_LOT__PURCHT_MSENA_TURBO__ALL_EMA_T&T_LT" at bounding box center [976, 613] width 289 height 30
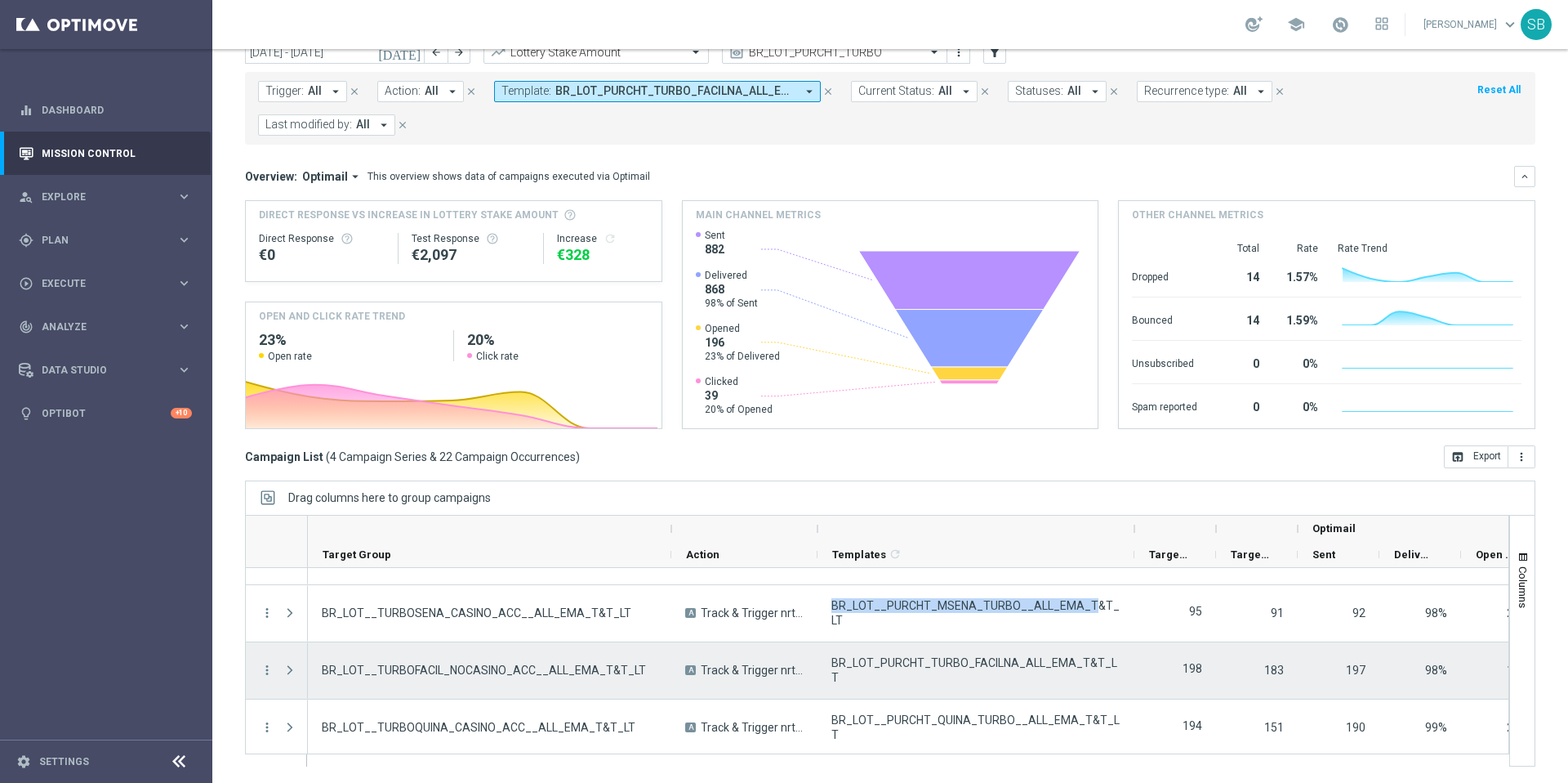
scroll to position [43, 0]
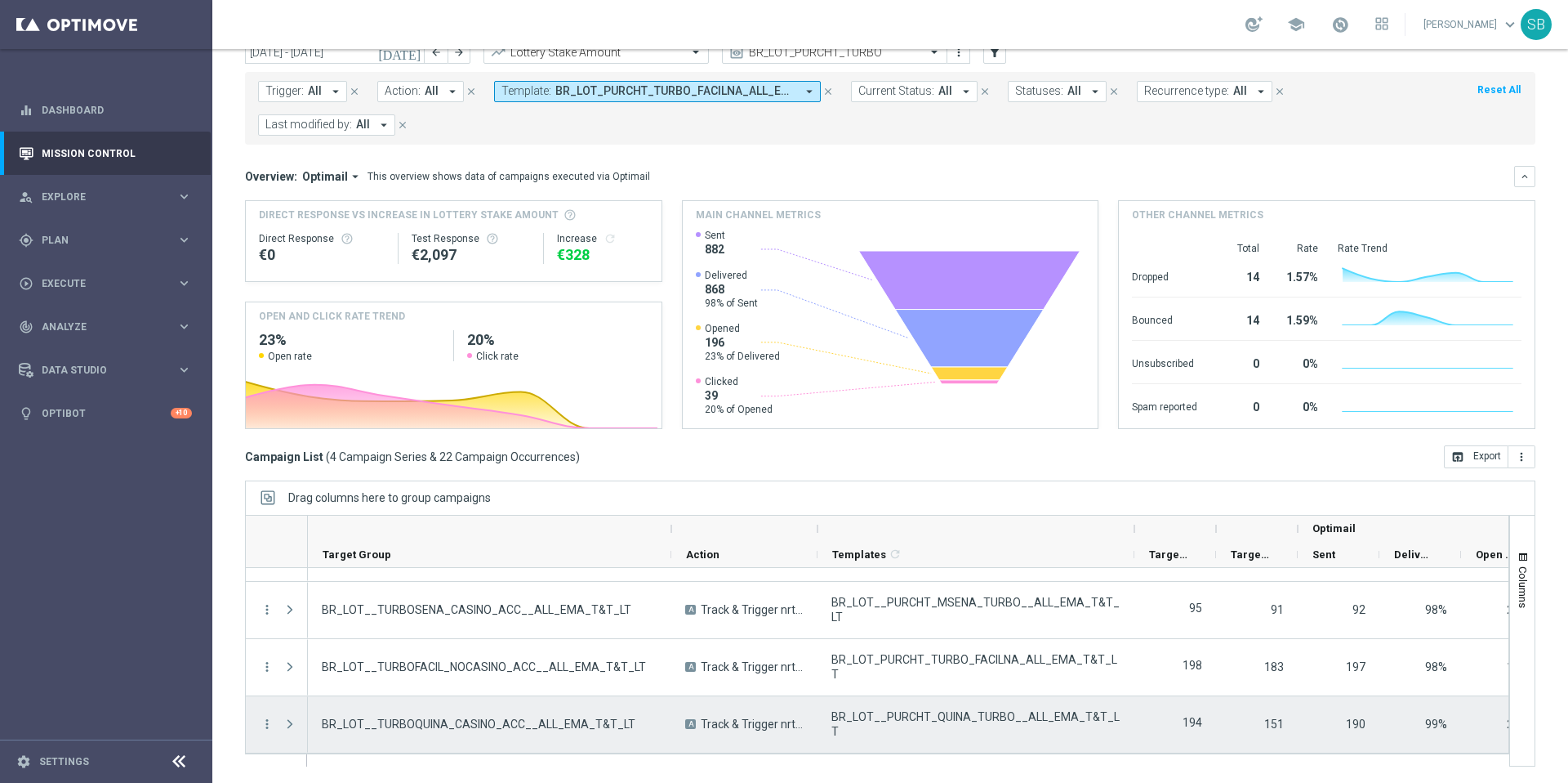
click at [974, 743] on div "BR_LOT__PURCHT_QUINA_TURBO__ALL_EMA_T&T_LT" at bounding box center [976, 724] width 317 height 56
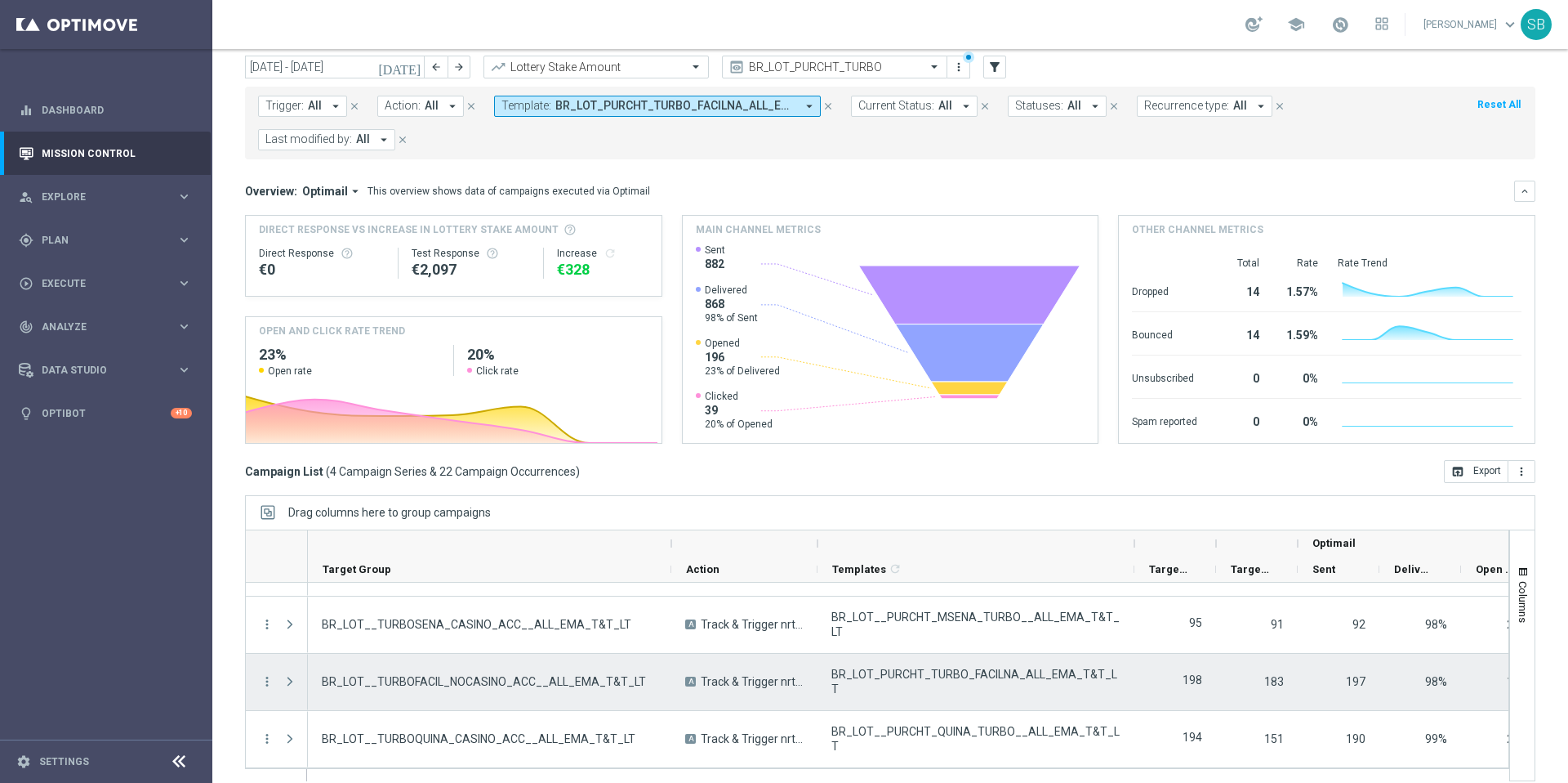
scroll to position [67, 0]
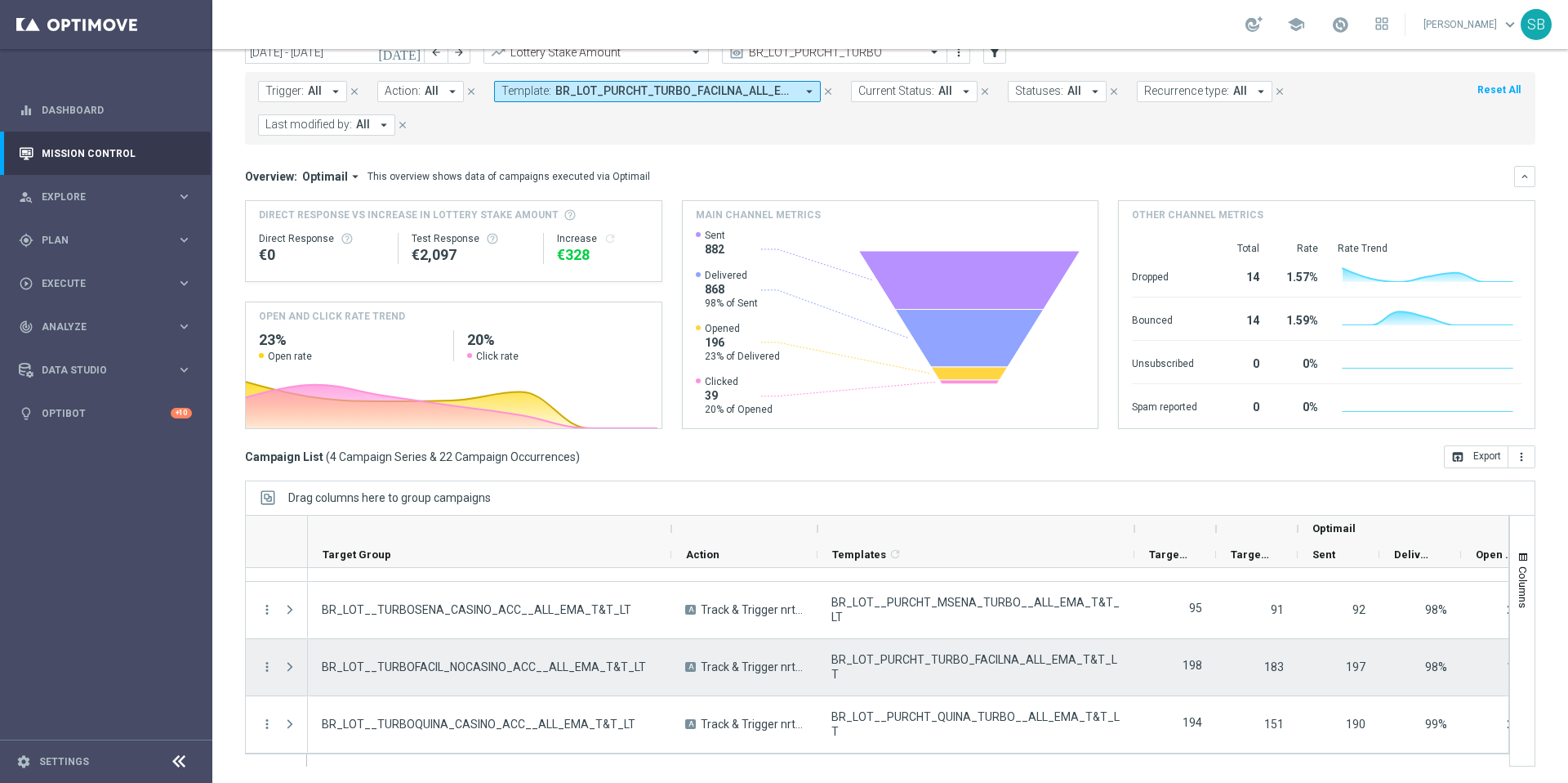
click at [952, 666] on span "BR_LOT_PURCHT_TURBO_FACILNA_ALL_EMA_T&T_LT" at bounding box center [976, 667] width 289 height 30
click at [263, 664] on icon "more_vert" at bounding box center [267, 667] width 15 height 15
click at [991, 666] on span "BR_LOT_PURCHT_TURBO_FACILNA_ALL_EMA_T&T_LT" at bounding box center [976, 667] width 289 height 30
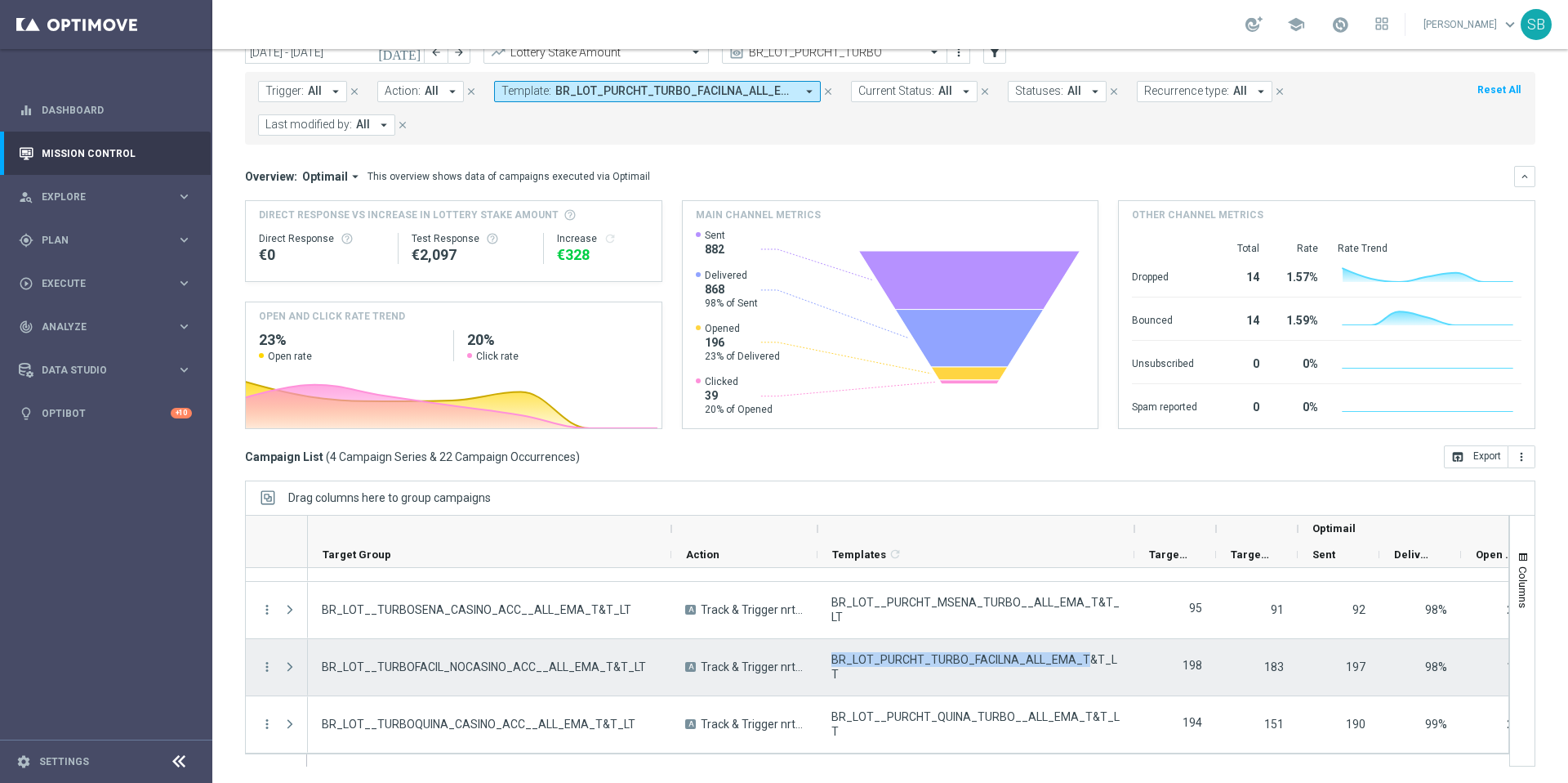
drag, startPoint x: 991, startPoint y: 666, endPoint x: 917, endPoint y: 669, distance: 74.1
click at [917, 669] on span "BR_LOT_PURCHT_TURBO_FACILNA_ALL_EMA_T&T_LT" at bounding box center [976, 667] width 289 height 30
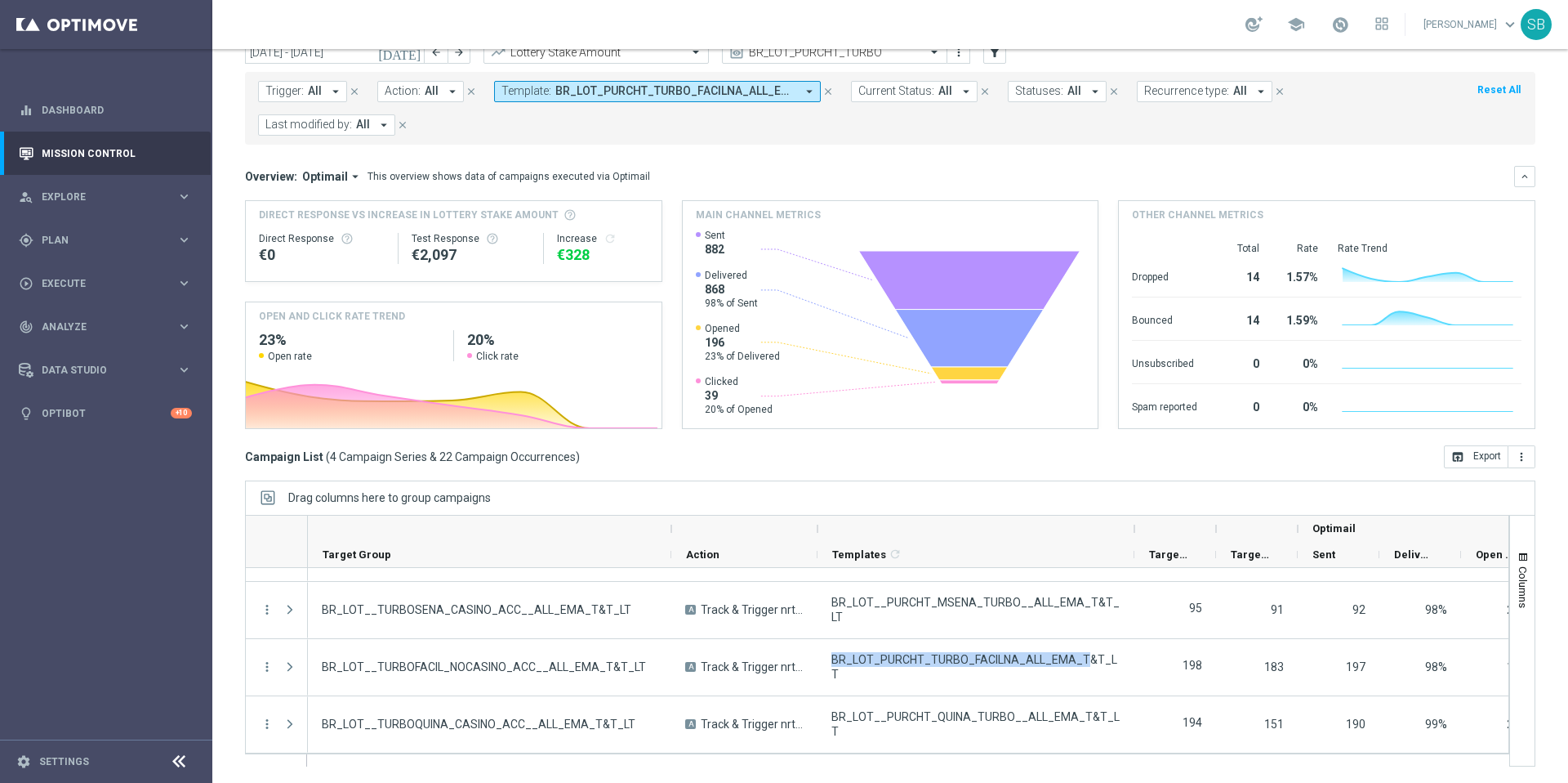
scroll to position [0, 0]
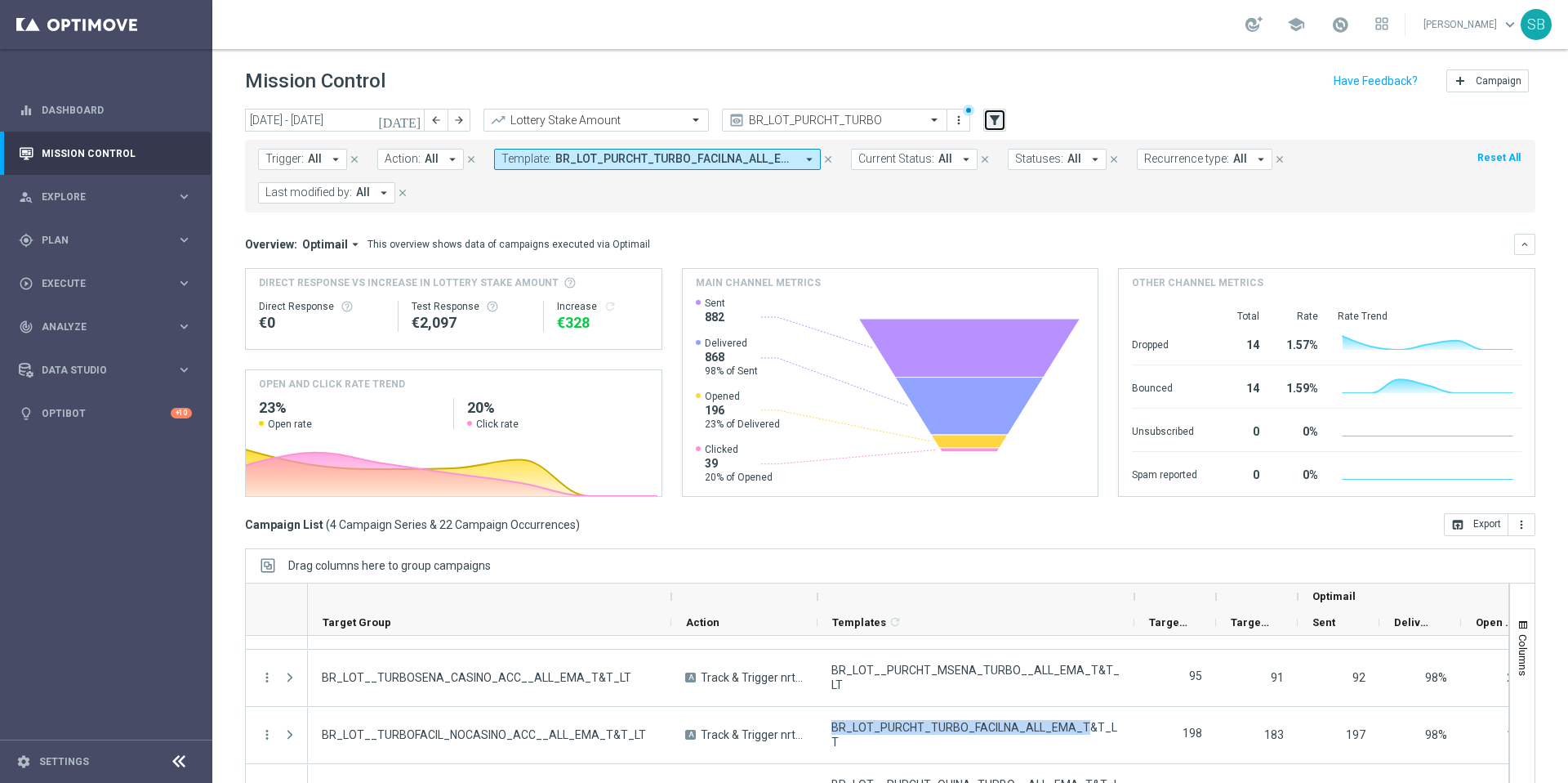
click at [993, 121] on icon "filter_alt" at bounding box center [995, 120] width 15 height 15
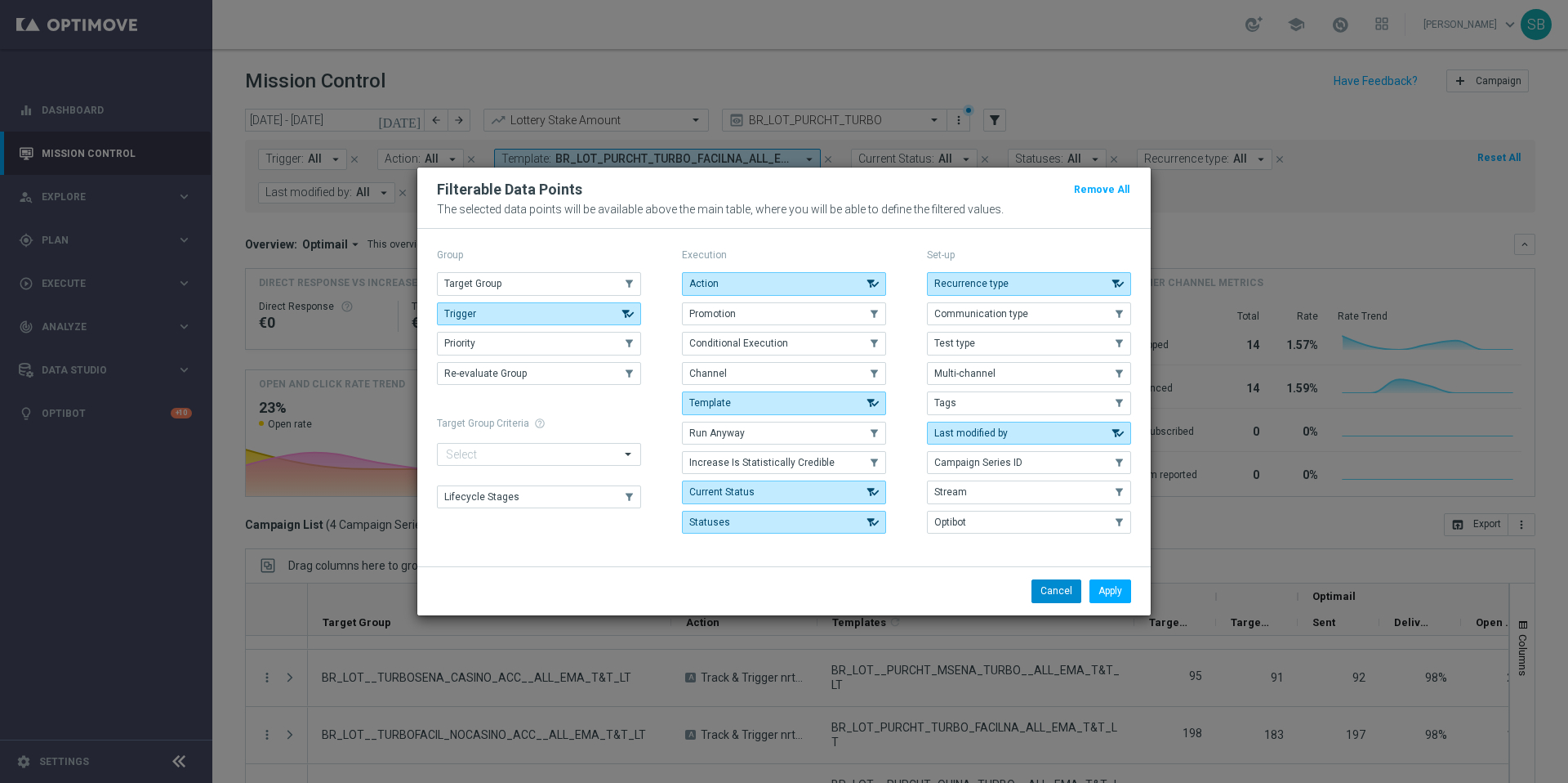
click at [1054, 584] on button "Cancel" at bounding box center [1057, 591] width 50 height 23
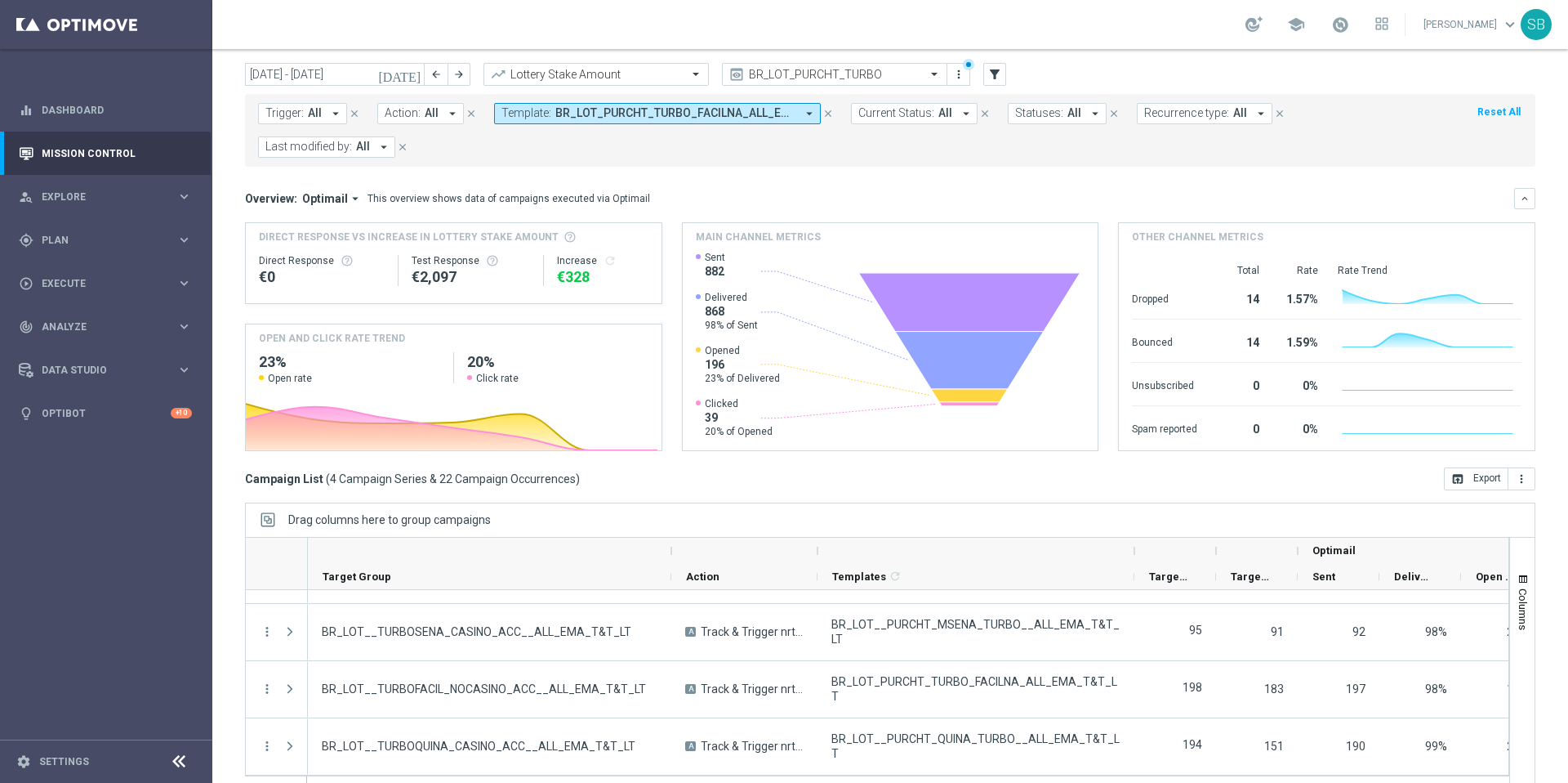
scroll to position [34, 0]
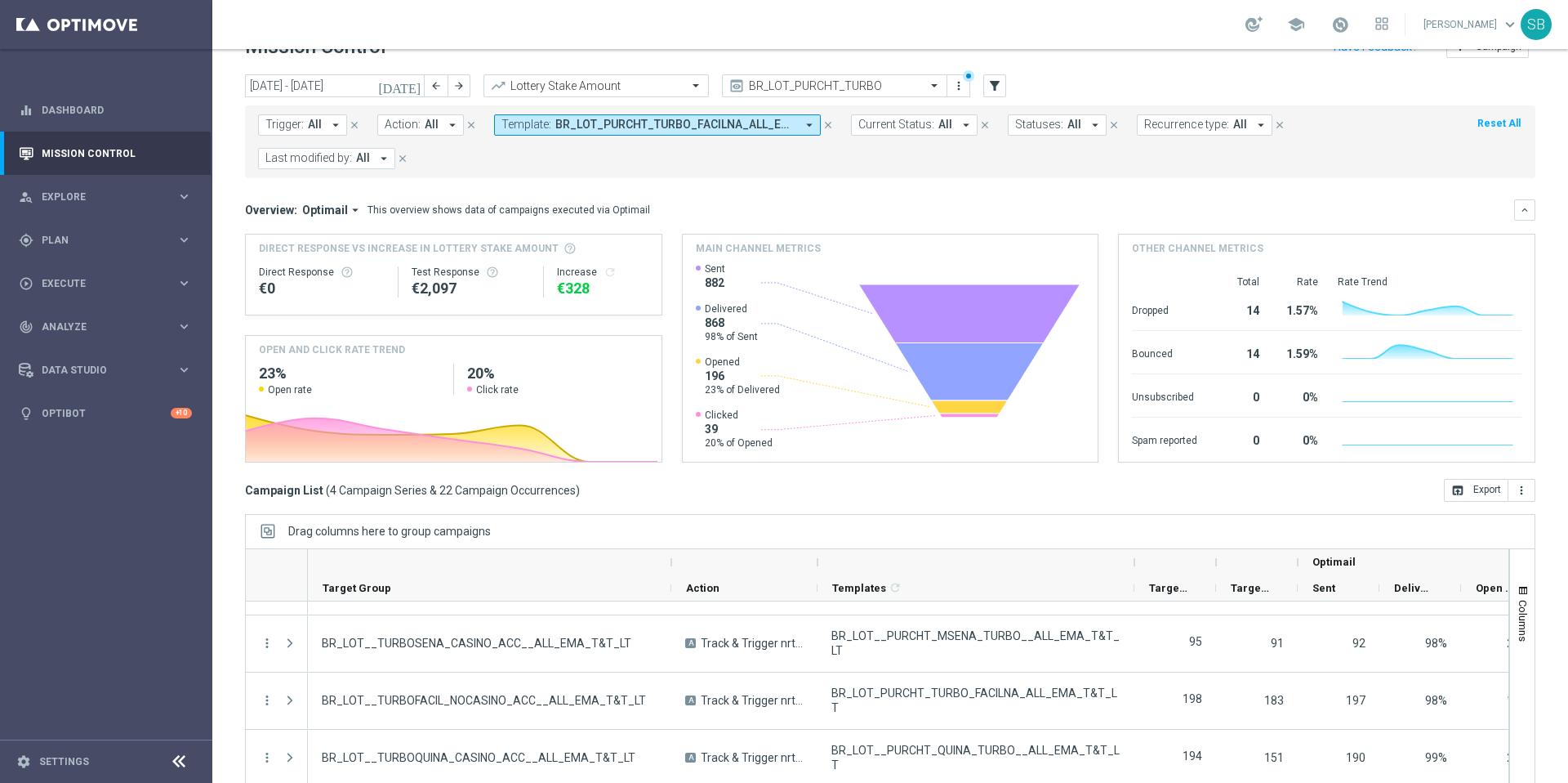
click at [807, 125] on icon "arrow_drop_down" at bounding box center [809, 125] width 15 height 15
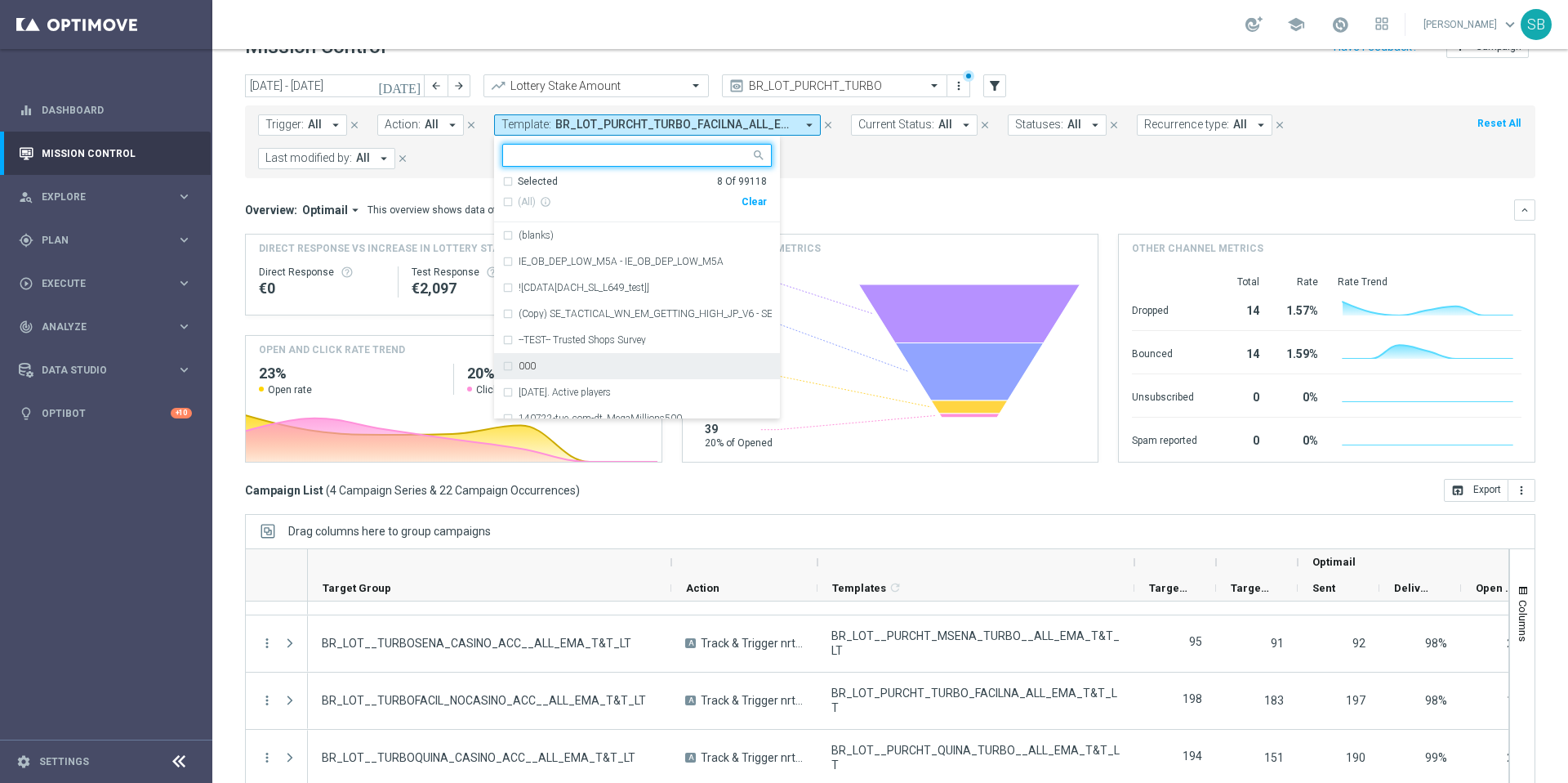
click at [0, 0] on div "Clear" at bounding box center [0, 0] width 0 height 0
click at [906, 171] on div "Trigger: All arrow_drop_down close Action: All arrow_drop_down close Template: …" at bounding box center [891, 141] width 1290 height 73
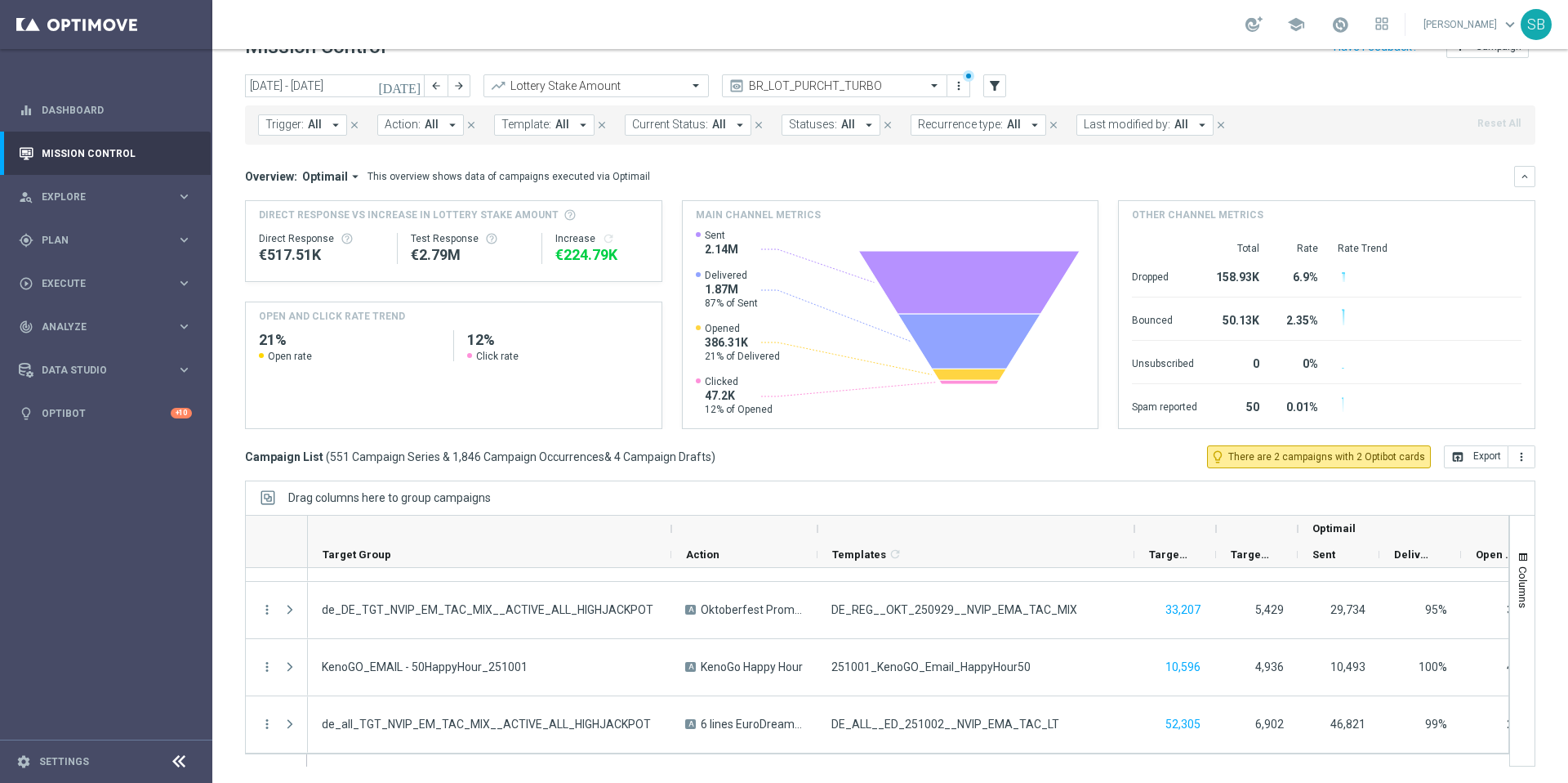
click at [545, 126] on span "Template:" at bounding box center [526, 124] width 50 height 14
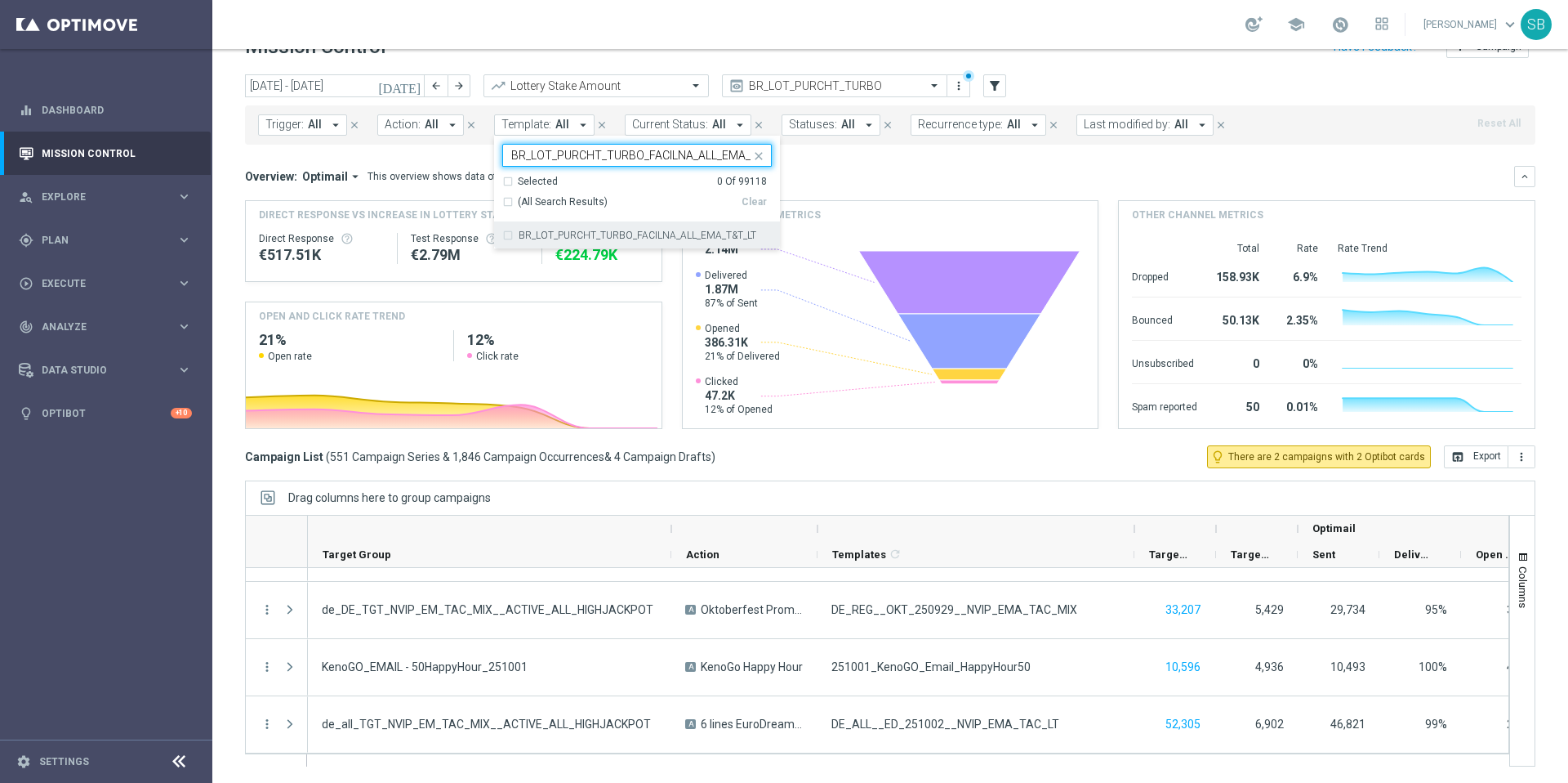
scroll to position [0, 4]
click at [505, 235] on div "BR_LOT_PURCHT_TURBO_FACILNA_ALL_EMA_T&T_LT" at bounding box center [637, 235] width 269 height 26
type input "BR_LOT_PURCHT_TURBO_FACILNA_ALL_EMA_T"
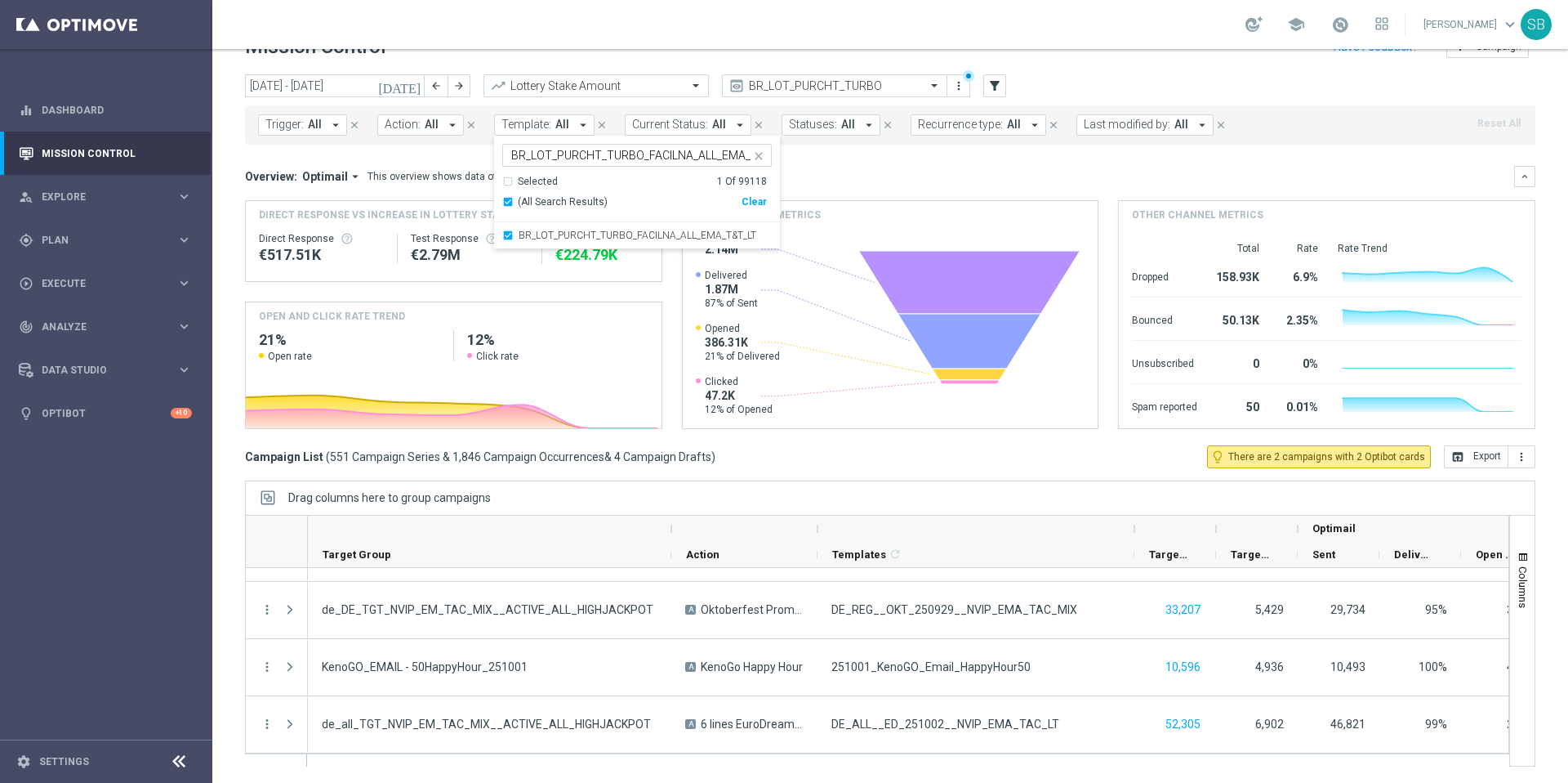
click at [921, 167] on div "Overview: Optimail arrow_drop_down This overview shows data of campaigns execut…" at bounding box center [891, 176] width 1290 height 21
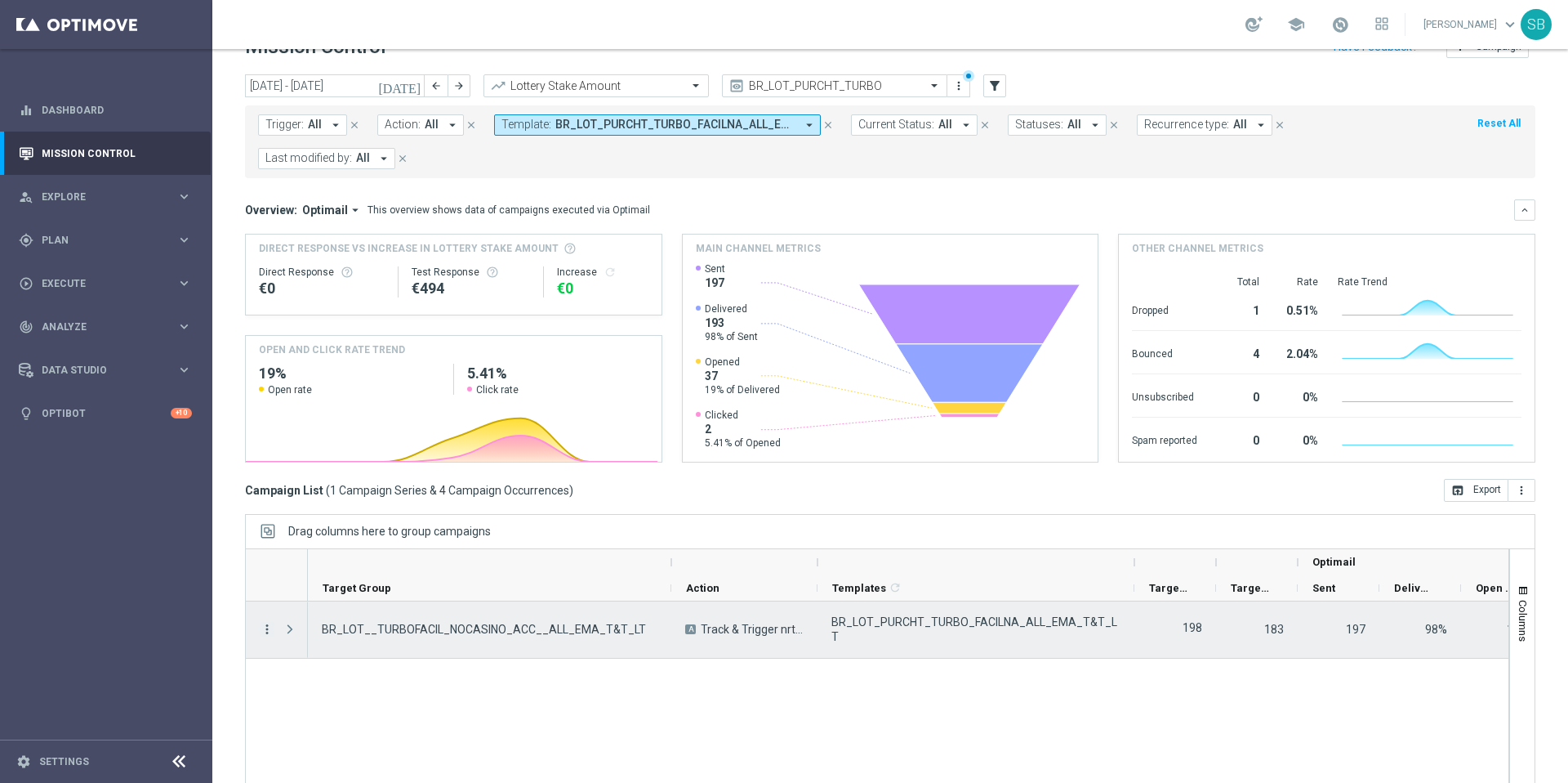
click at [268, 631] on icon "more_vert" at bounding box center [267, 630] width 15 height 15
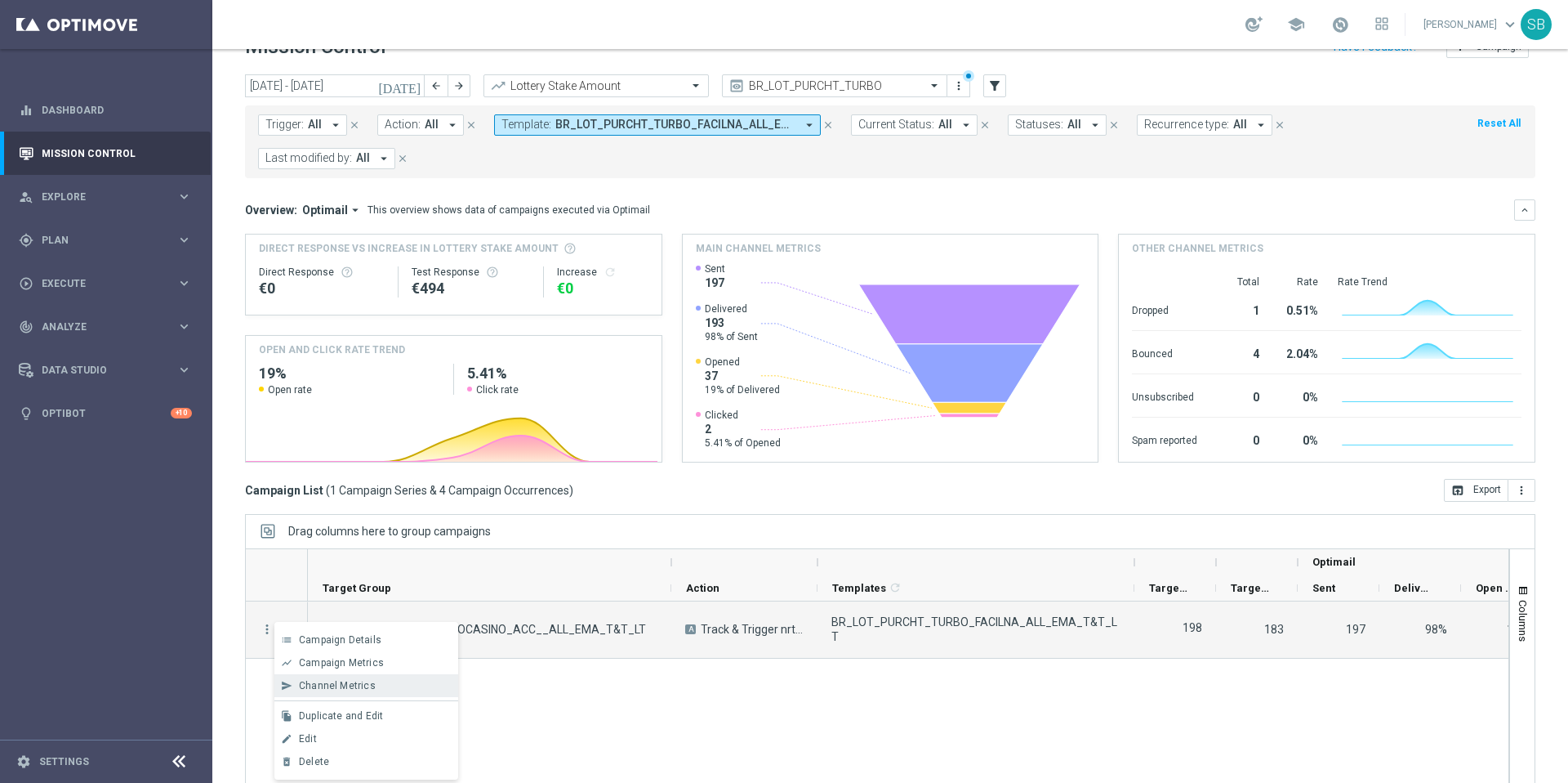
click at [357, 681] on span "Channel Metrics" at bounding box center [337, 685] width 77 height 11
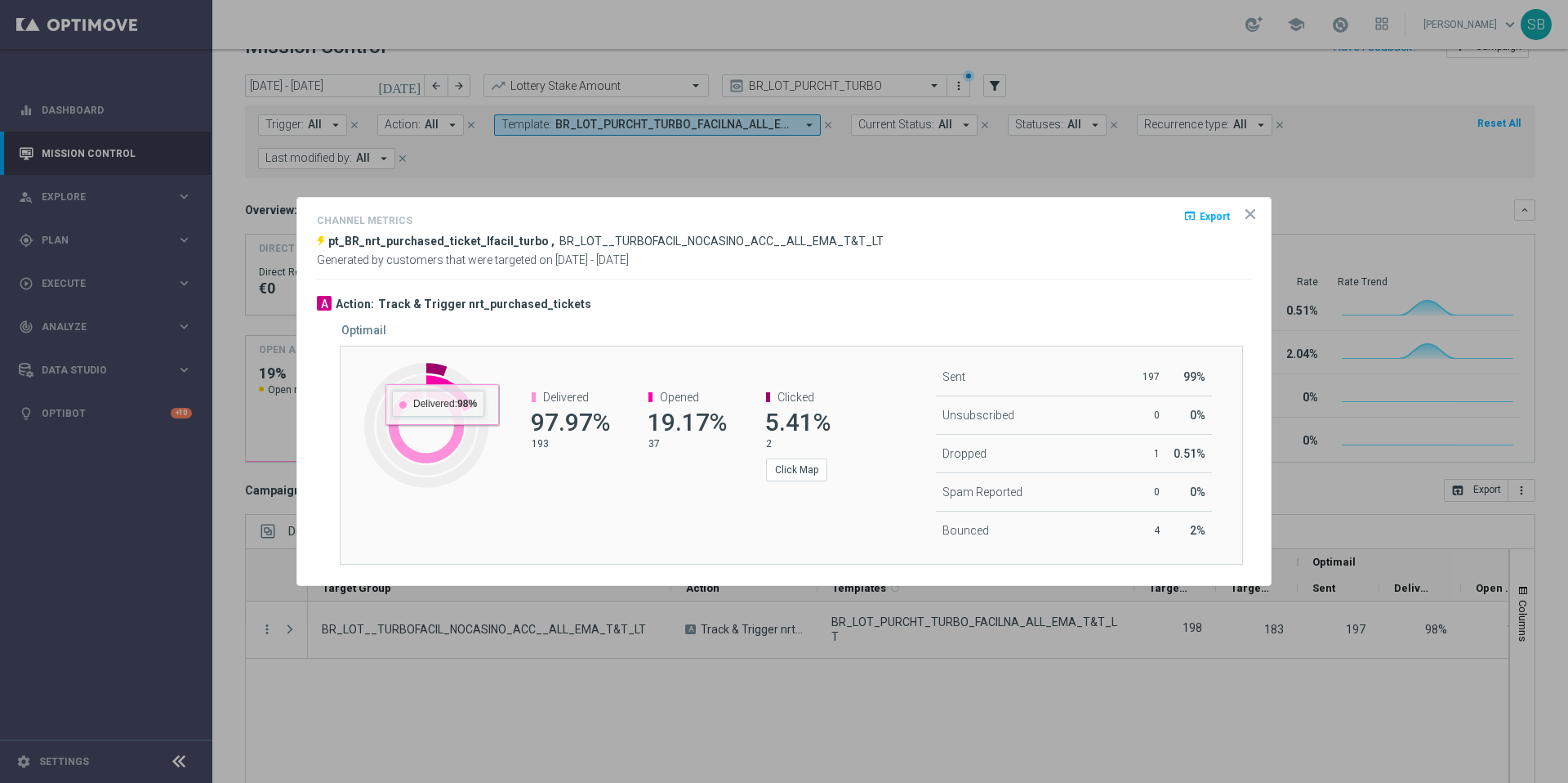
click at [533, 408] on span "97.97%" at bounding box center [570, 422] width 79 height 29
click at [533, 445] on p "193" at bounding box center [569, 444] width 76 height 13
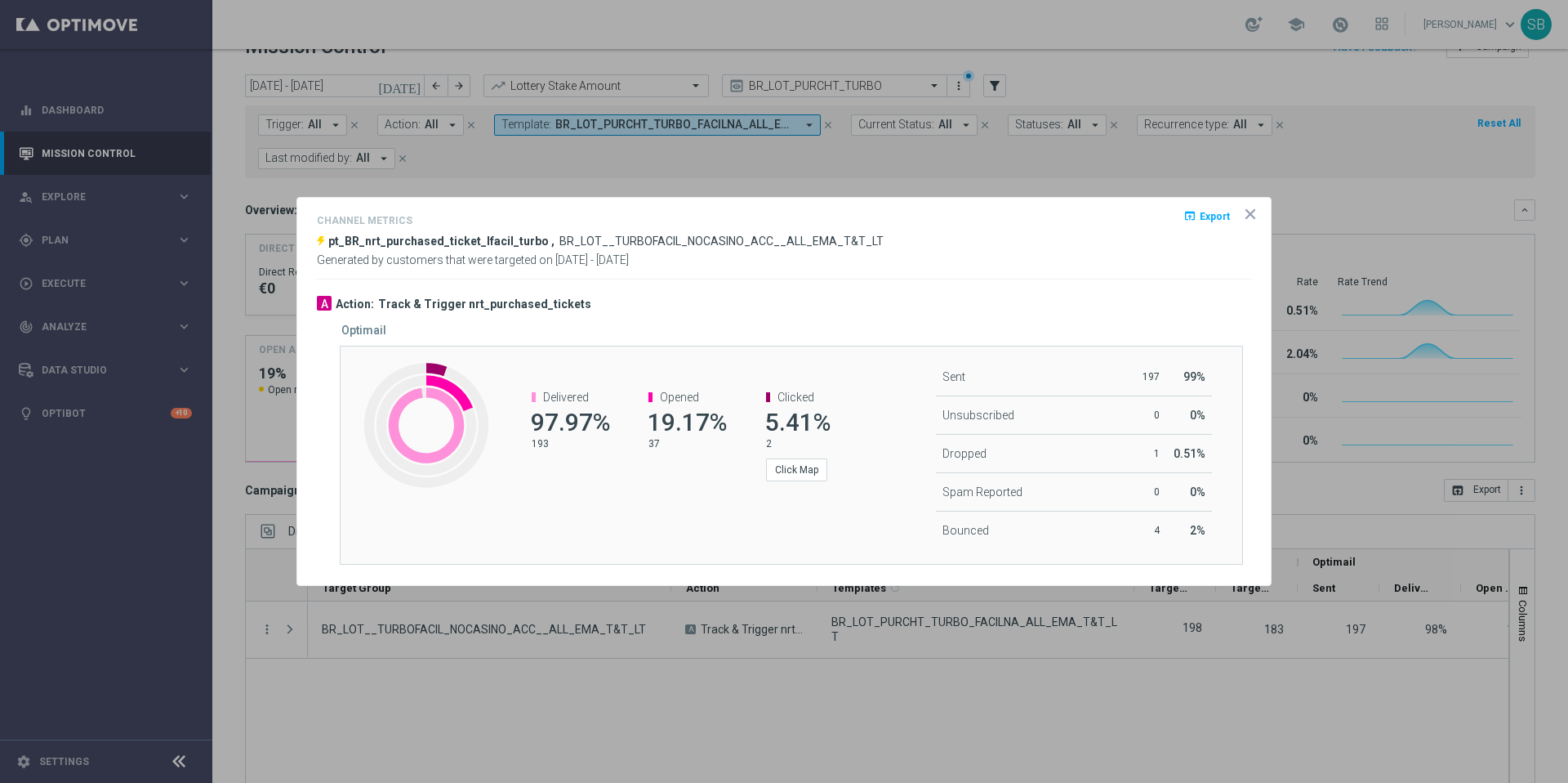
click at [652, 442] on p "37" at bounding box center [687, 444] width 76 height 13
click at [652, 442] on p "37" at bounding box center [687, 444] width 76 height 13
click at [769, 440] on p "2" at bounding box center [804, 444] width 76 height 13
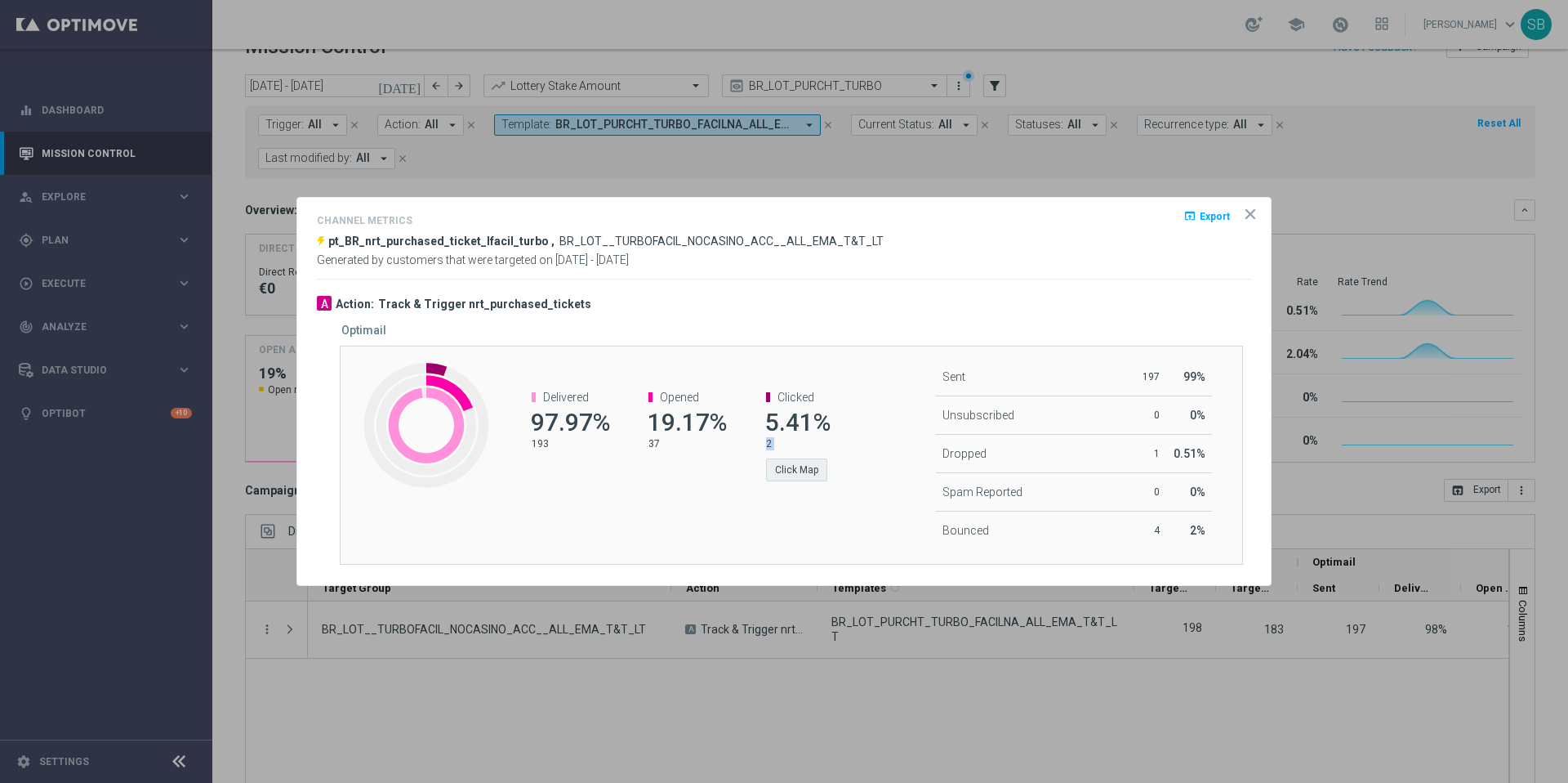
click at [796, 469] on button "Click Map" at bounding box center [796, 470] width 61 height 23
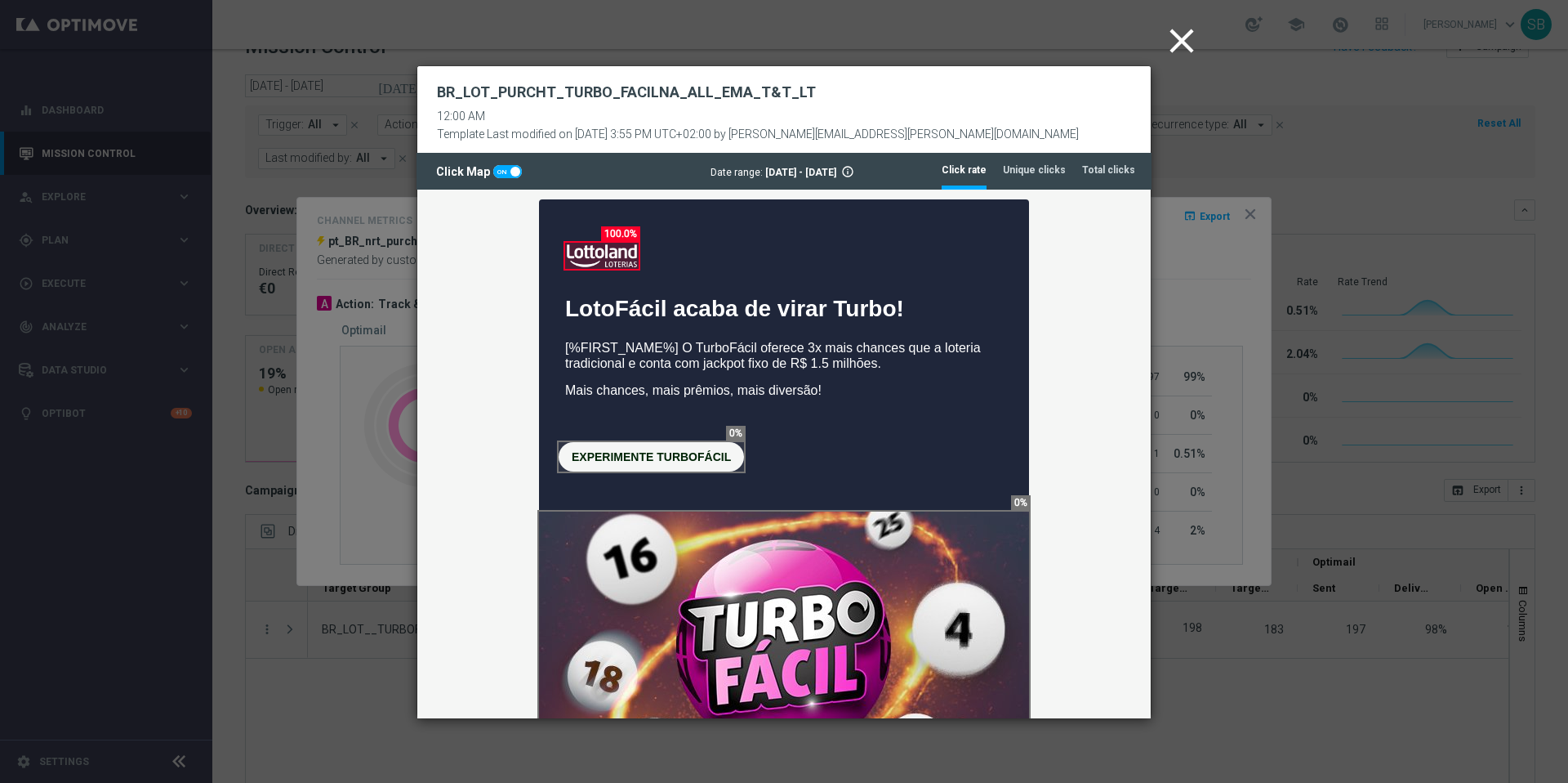
click at [1185, 39] on icon "close" at bounding box center [1182, 41] width 41 height 41
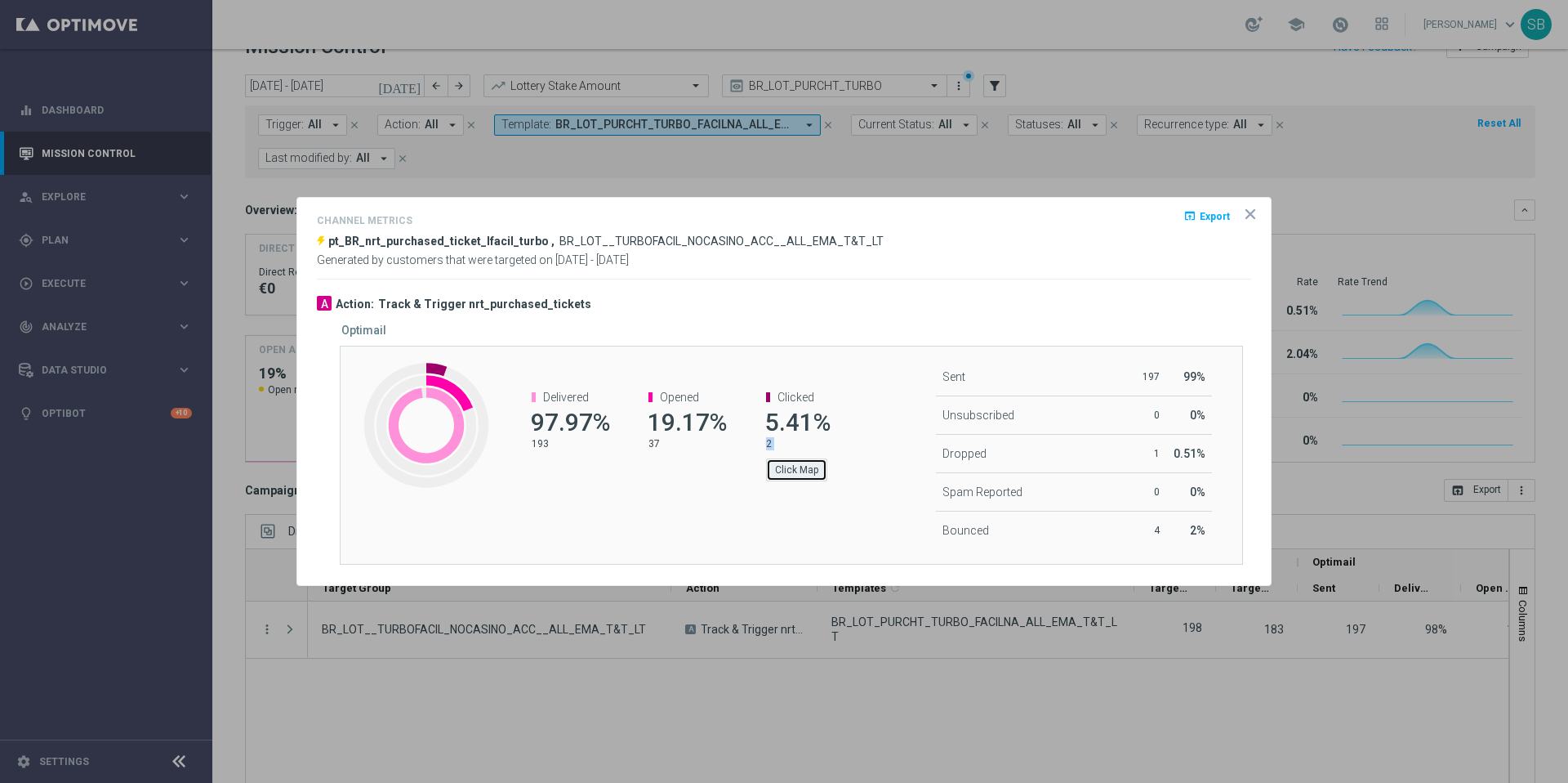
click at [798, 474] on button "Click Map" at bounding box center [796, 470] width 61 height 23
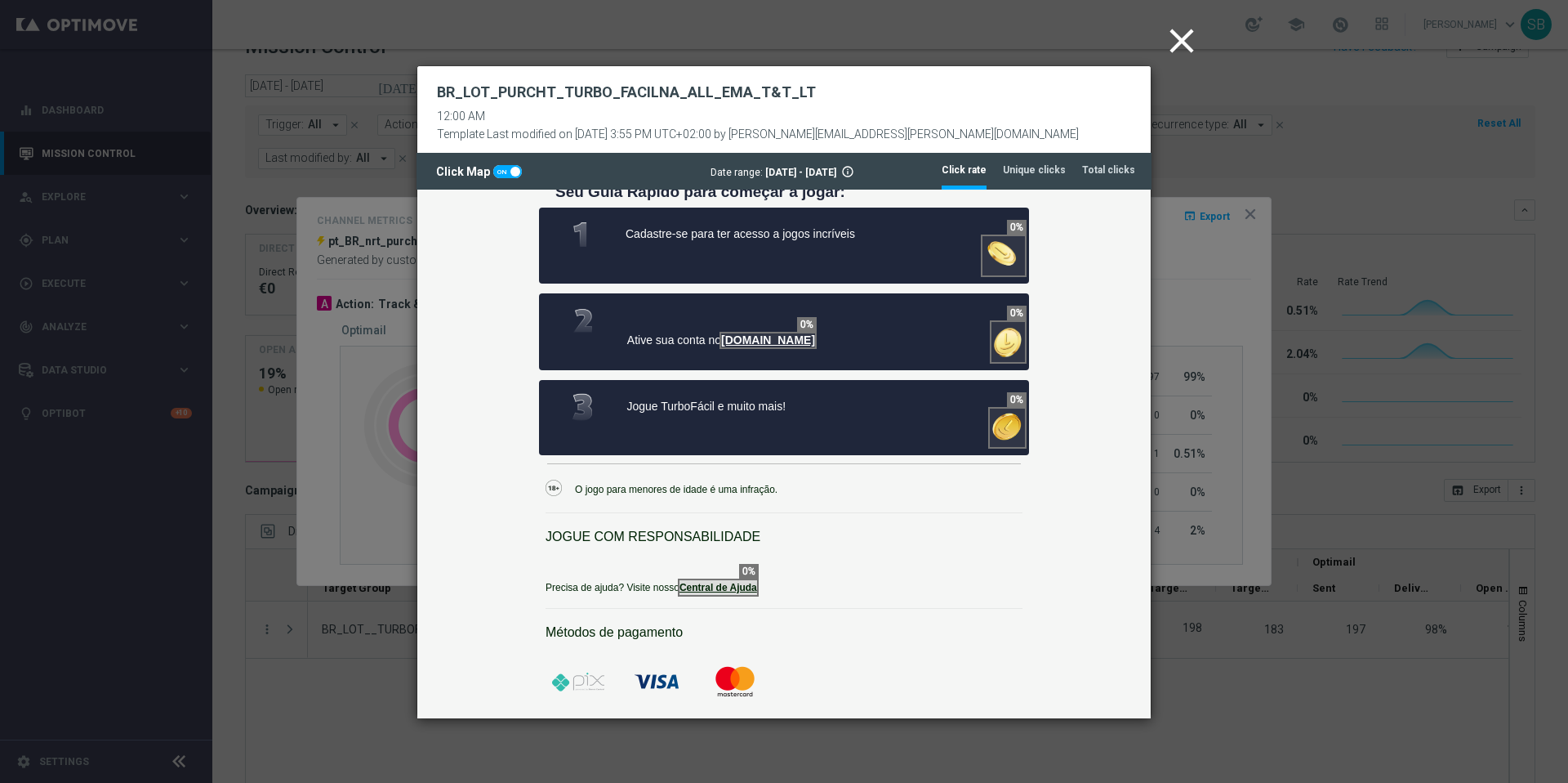
scroll to position [438, 0]
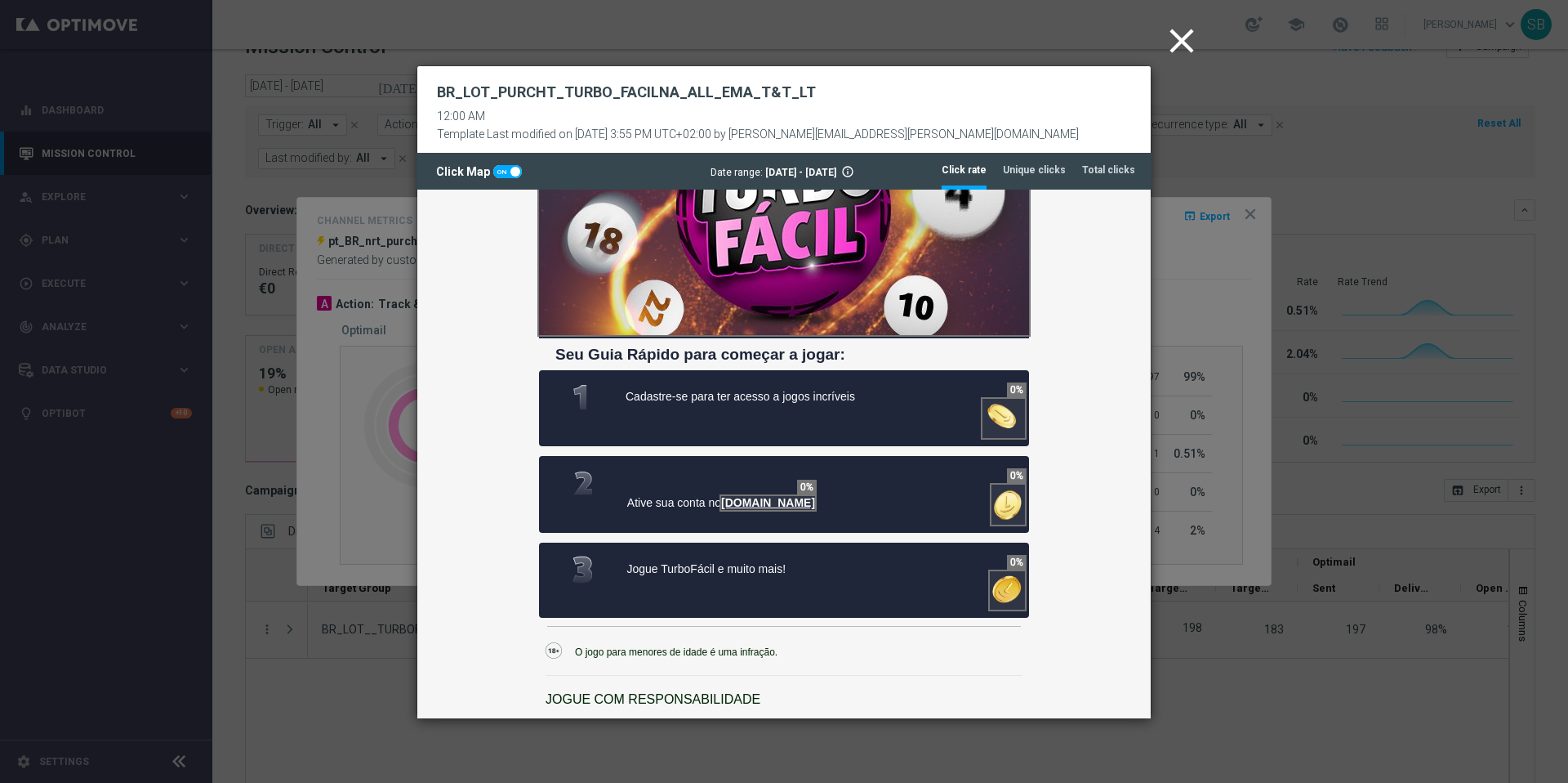
click at [1179, 42] on icon "close" at bounding box center [1182, 41] width 41 height 41
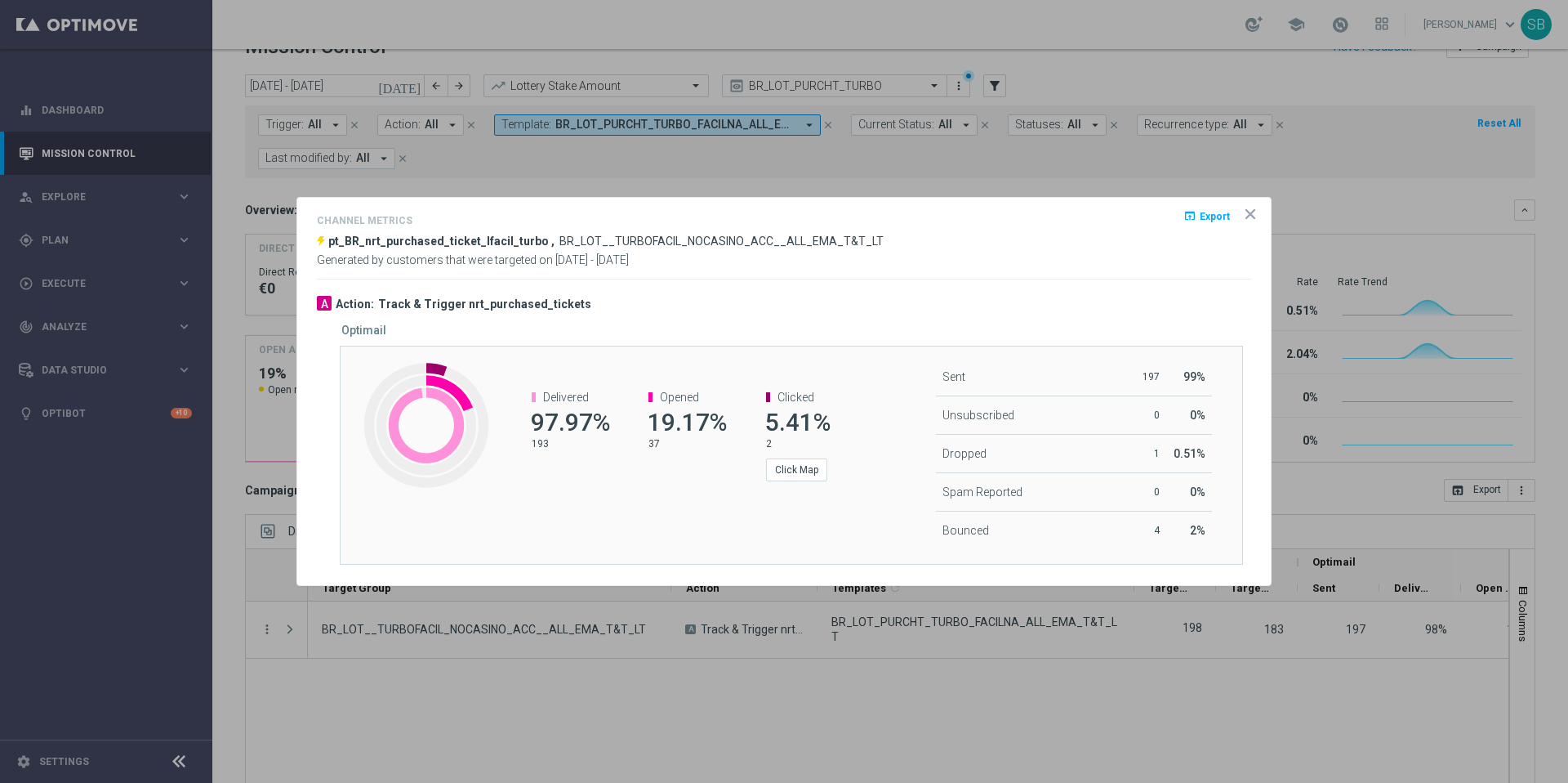
click at [1245, 215] on icon "icon" at bounding box center [1251, 214] width 17 height 17
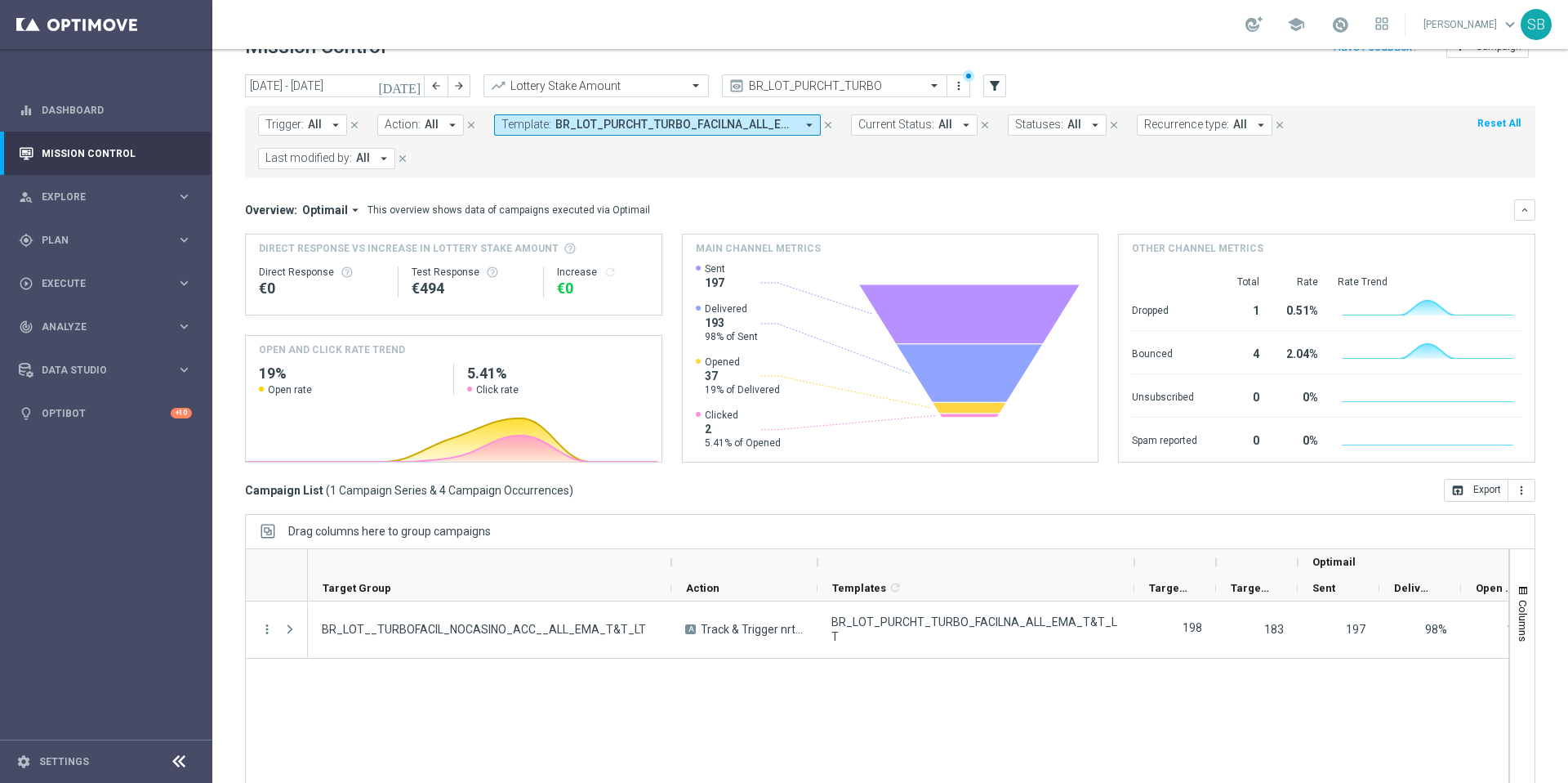
click at [637, 120] on span "BR_LOT_PURCHT_TURBO_FACILNA_ALL_EMA_T&T_LT" at bounding box center [676, 124] width 240 height 14
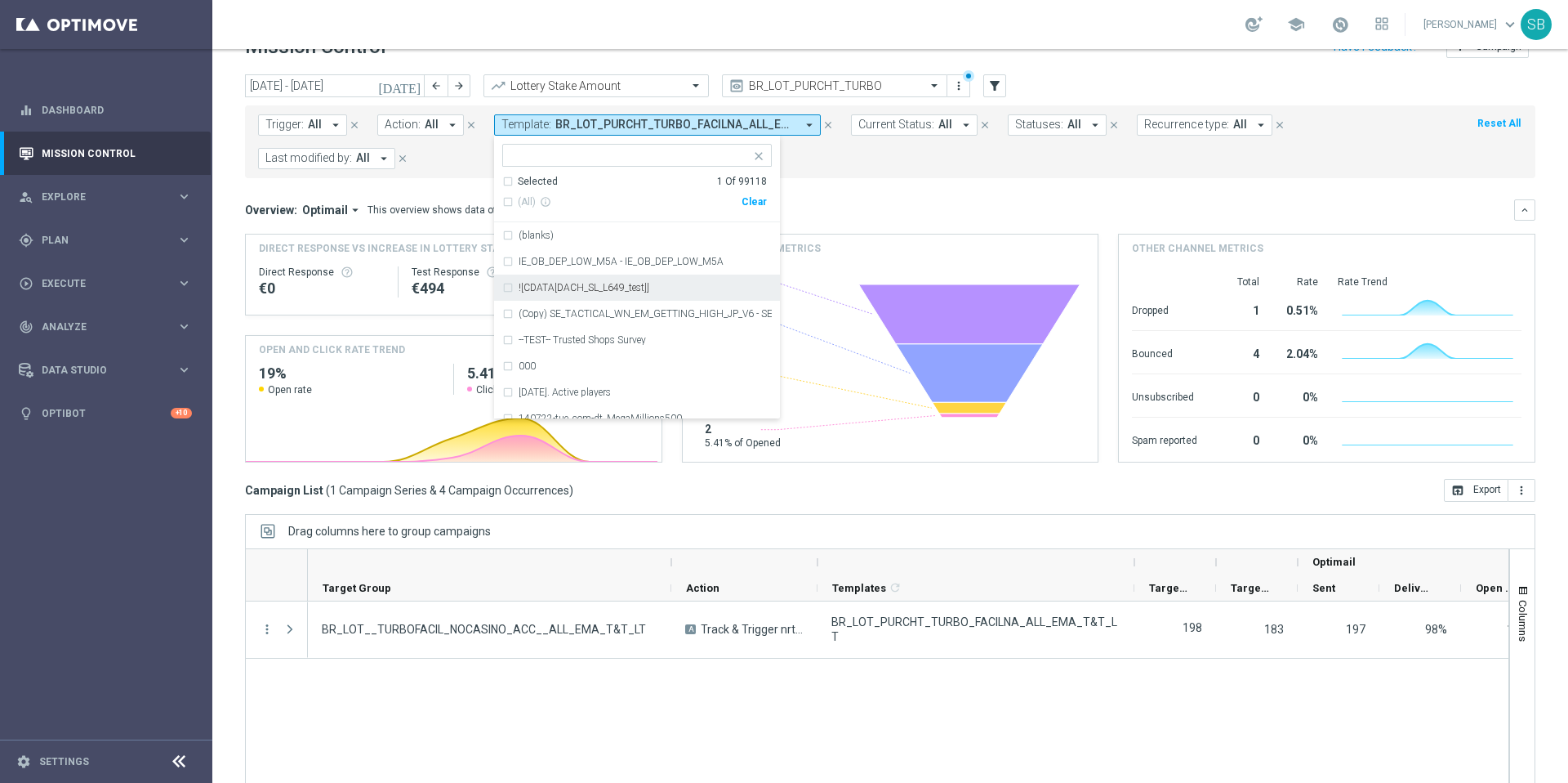
click at [549, 158] on input "text" at bounding box center [630, 155] width 239 height 14
paste input "BR_LOT_PURCHT_TURBO_QUINANA_ALL_EMA_T&T_LT"
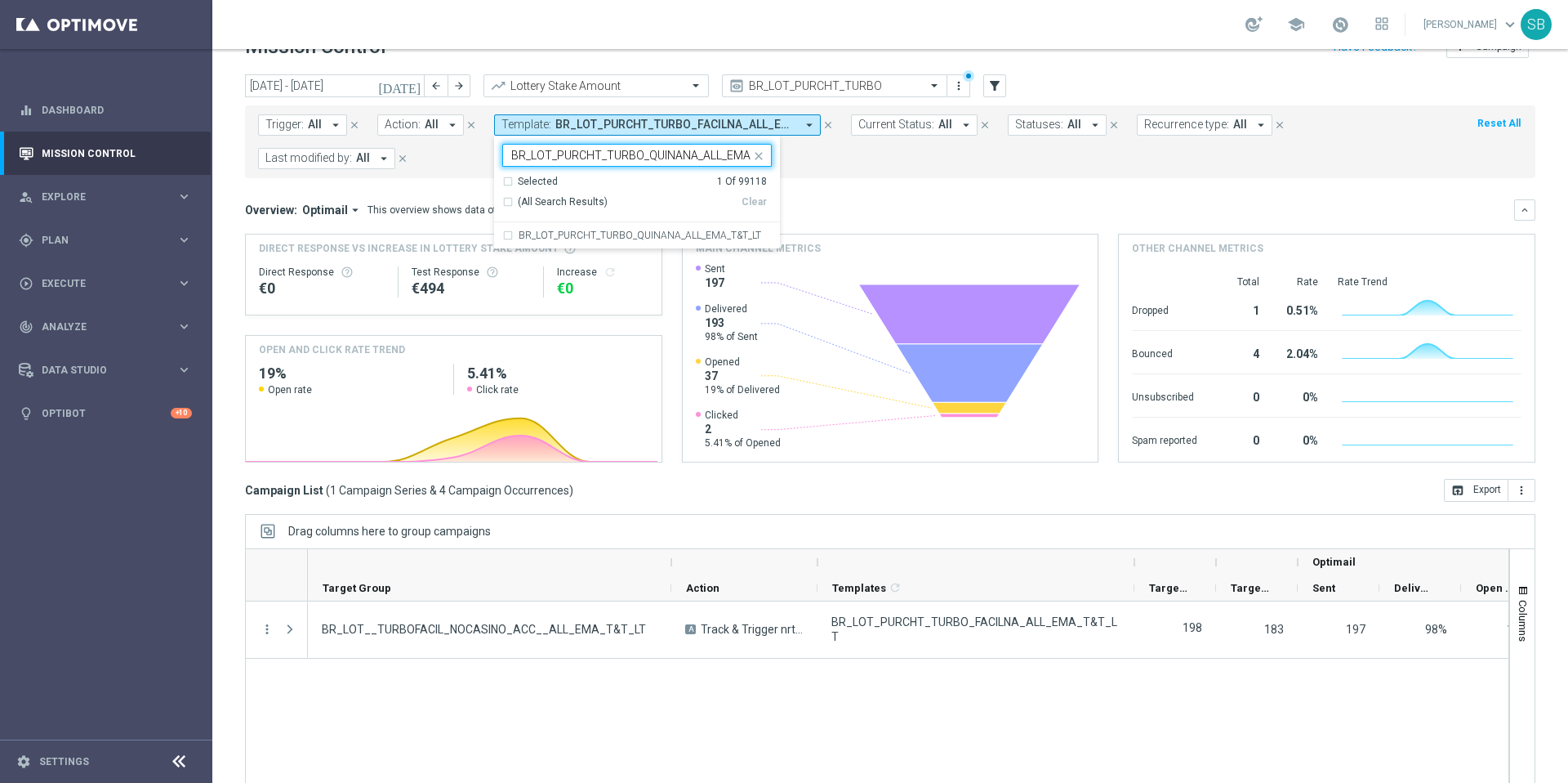
scroll to position [0, 39]
click at [497, 238] on div "BR_LOT_PURCHT_TURBO_QUINANA_ALL_EMA_T&T_LT" at bounding box center [637, 235] width 286 height 26
type input "BR_LOT_PURCHT_TURBO_QUINANA_ALL_EMA_T&T_LT"
click at [838, 192] on mini-dashboard "Overview: Optimail arrow_drop_down This overview shows data of campaigns execut…" at bounding box center [891, 329] width 1290 height 301
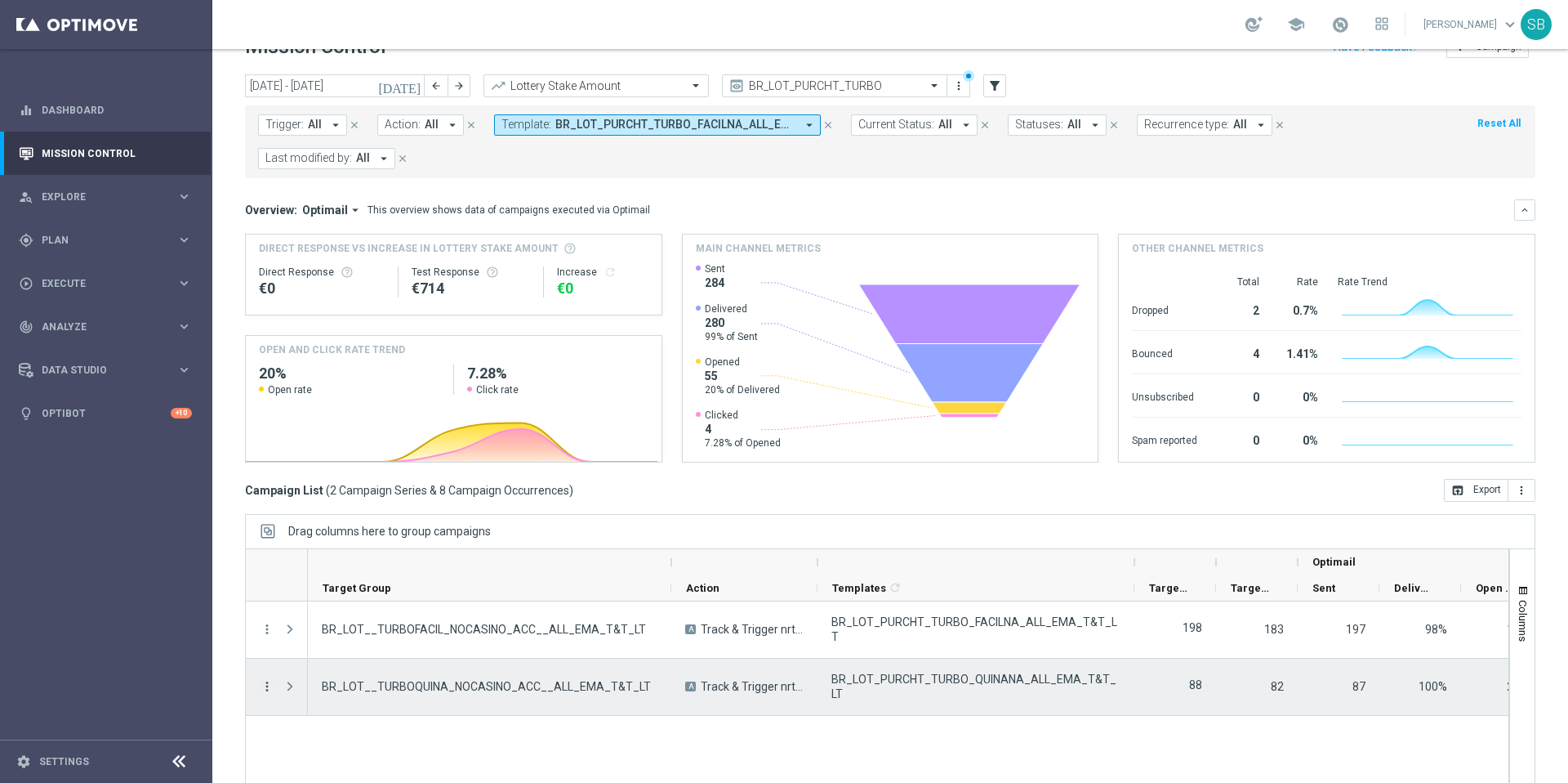
click at [266, 686] on icon "more_vert" at bounding box center [267, 687] width 15 height 15
click at [334, 582] on span "Channel Metrics" at bounding box center [337, 585] width 77 height 11
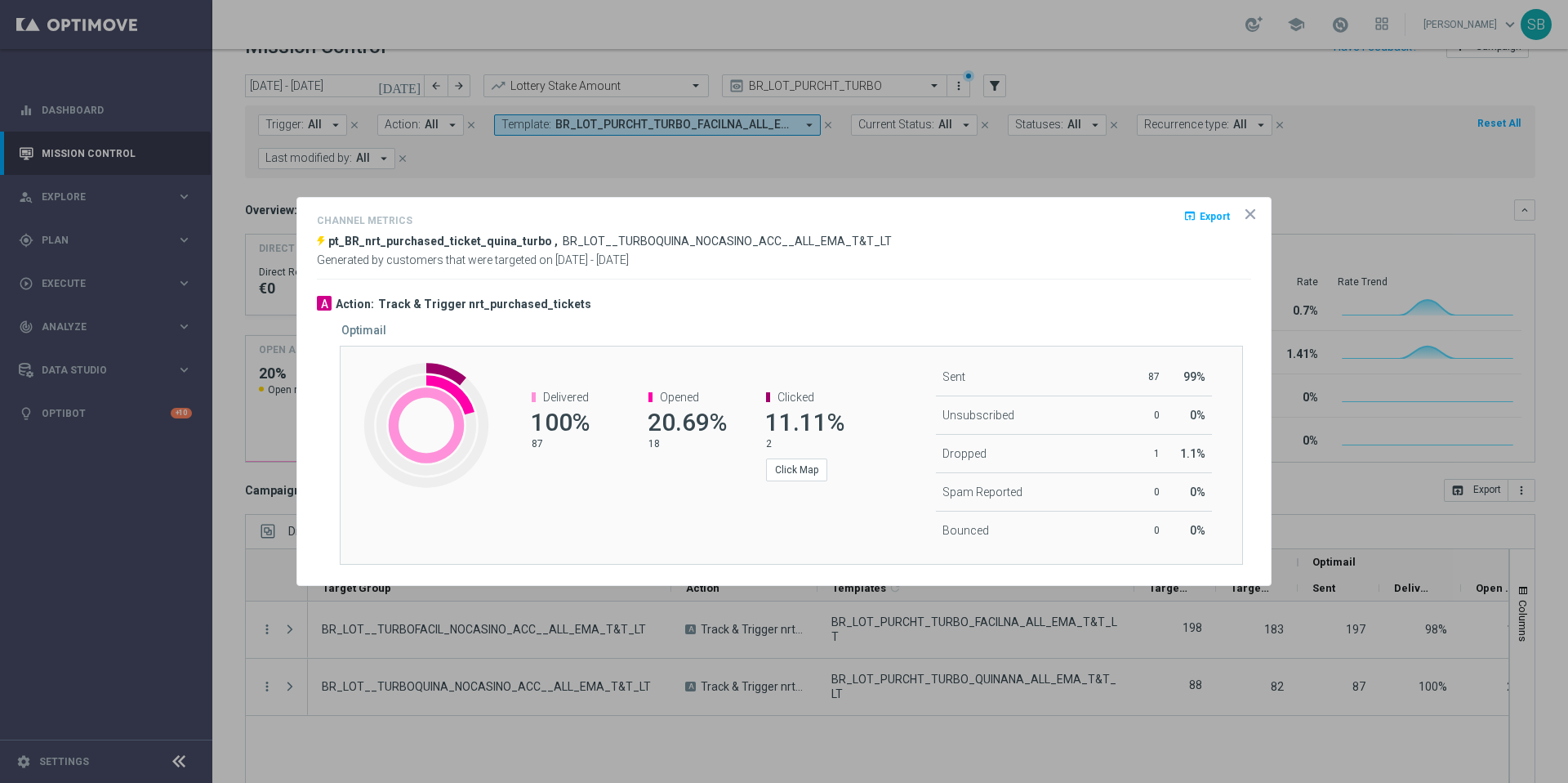
click at [1246, 215] on icon "icon" at bounding box center [1251, 214] width 17 height 17
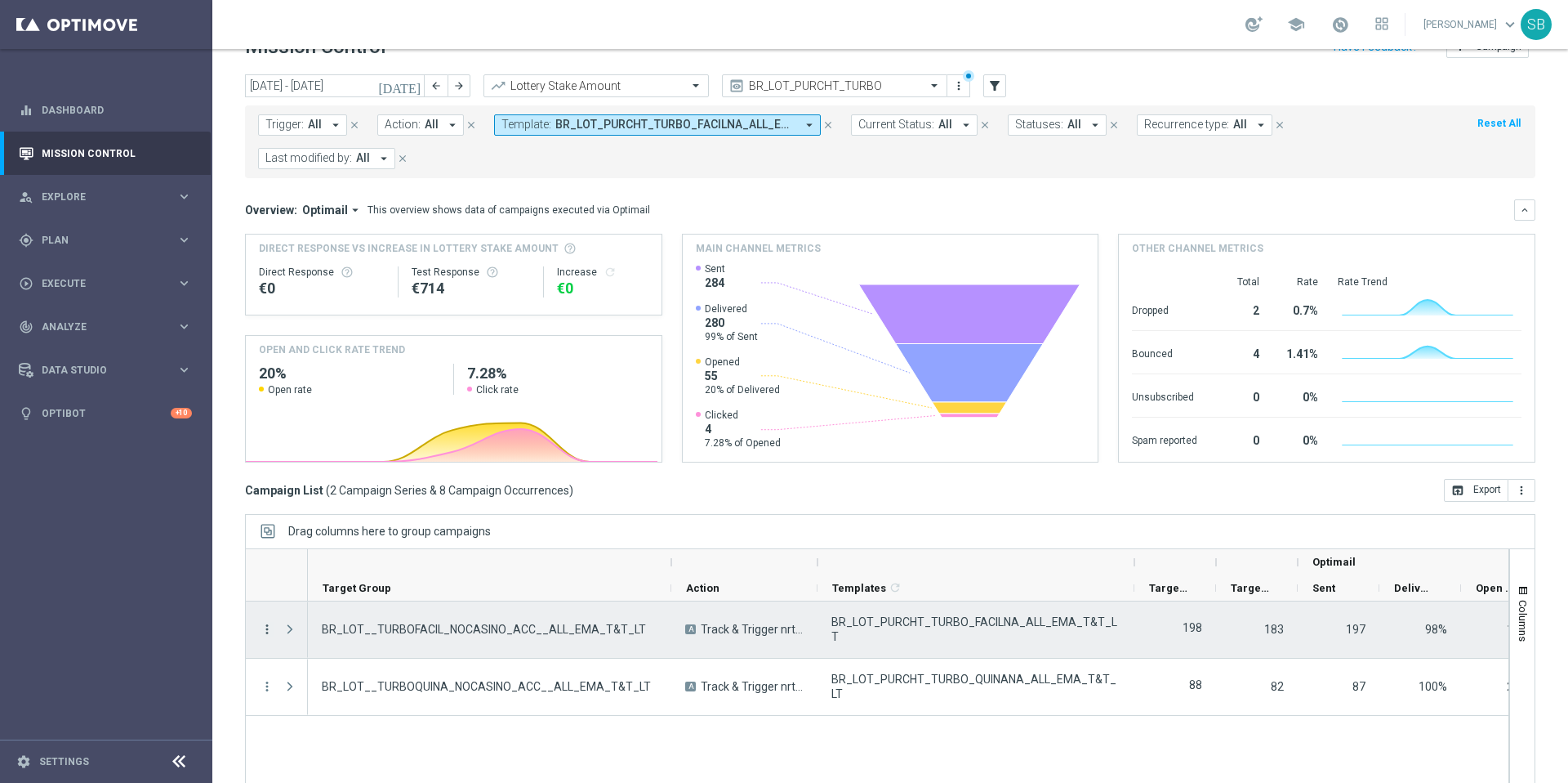
click at [267, 627] on icon "more_vert" at bounding box center [267, 630] width 15 height 15
click at [337, 668] on span "Campaign Metrics" at bounding box center [341, 663] width 85 height 11
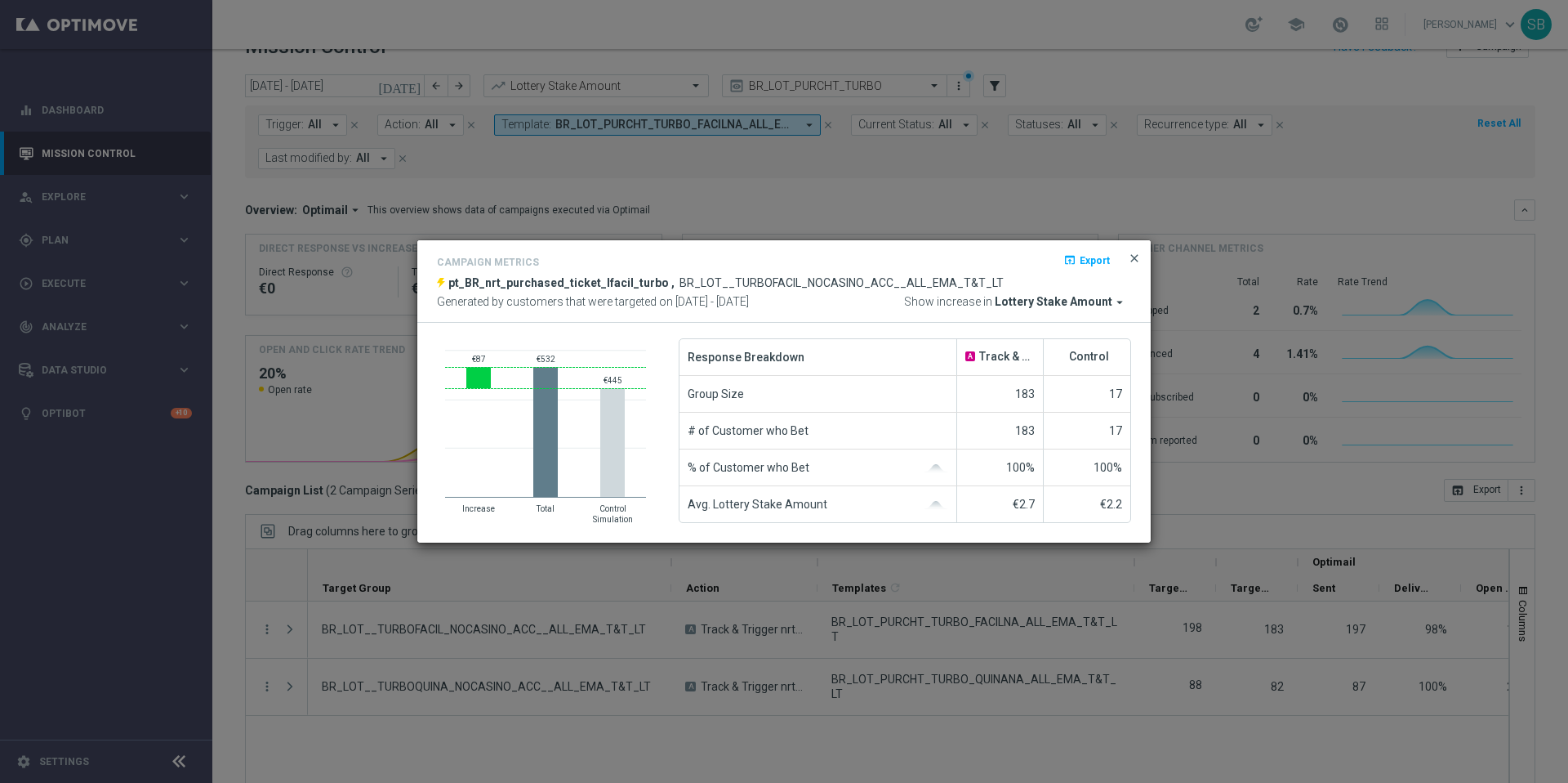
click at [1139, 257] on span "close" at bounding box center [1134, 259] width 13 height 13
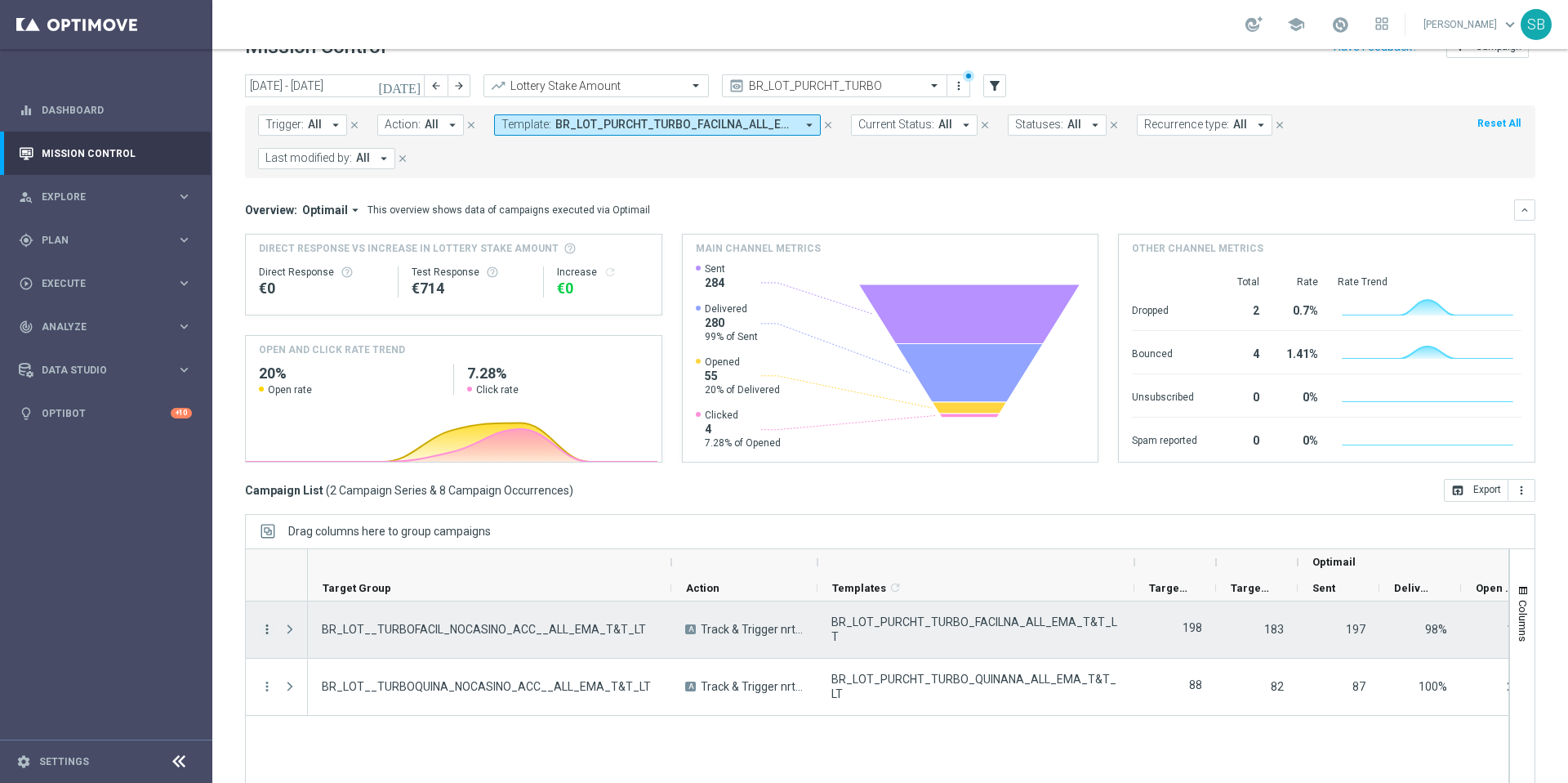
click at [267, 627] on icon "more_vert" at bounding box center [267, 630] width 15 height 15
click at [330, 645] on div "Campaign Details" at bounding box center [375, 640] width 152 height 11
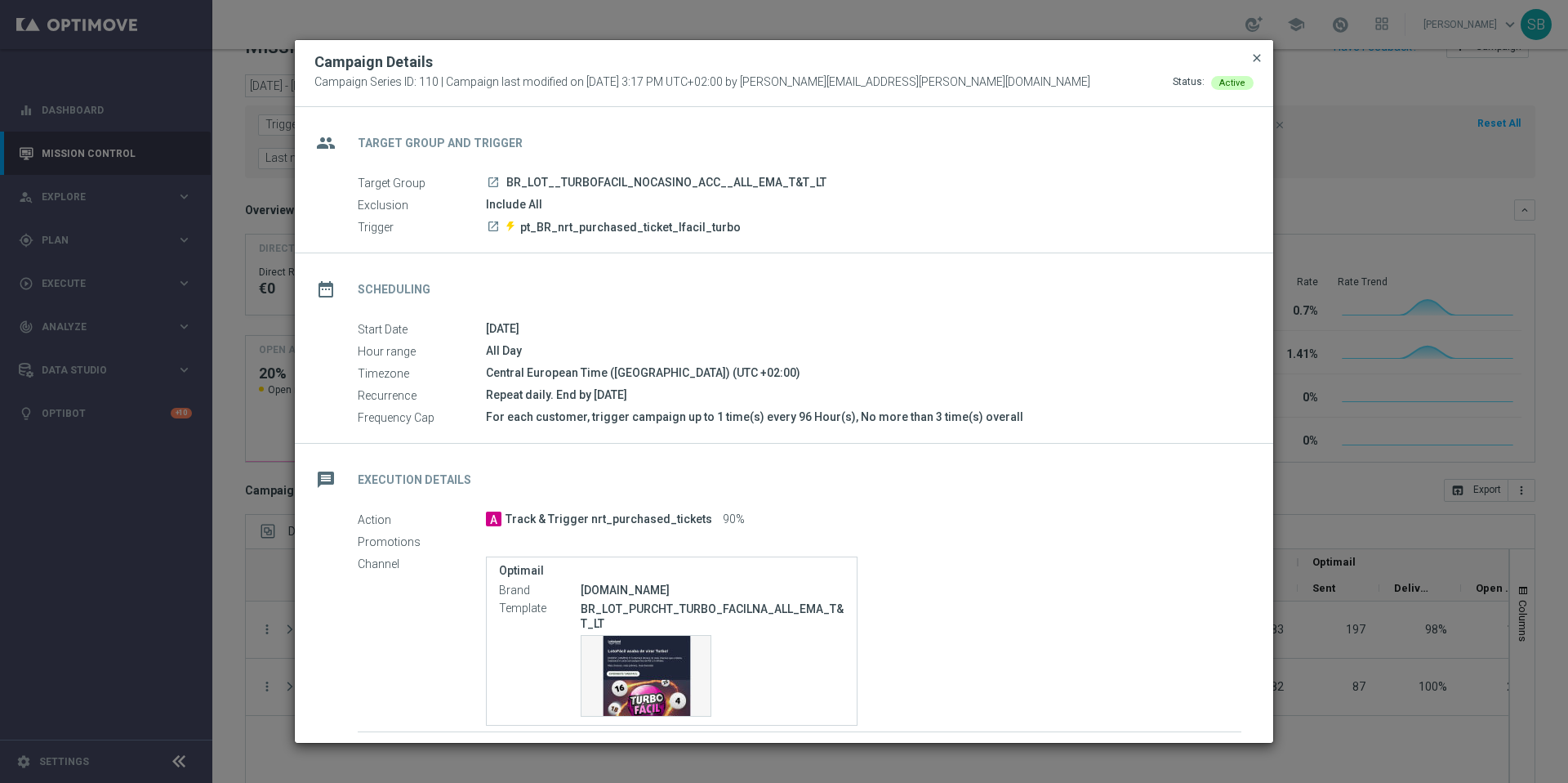
click at [1251, 56] on span "close" at bounding box center [1257, 58] width 13 height 13
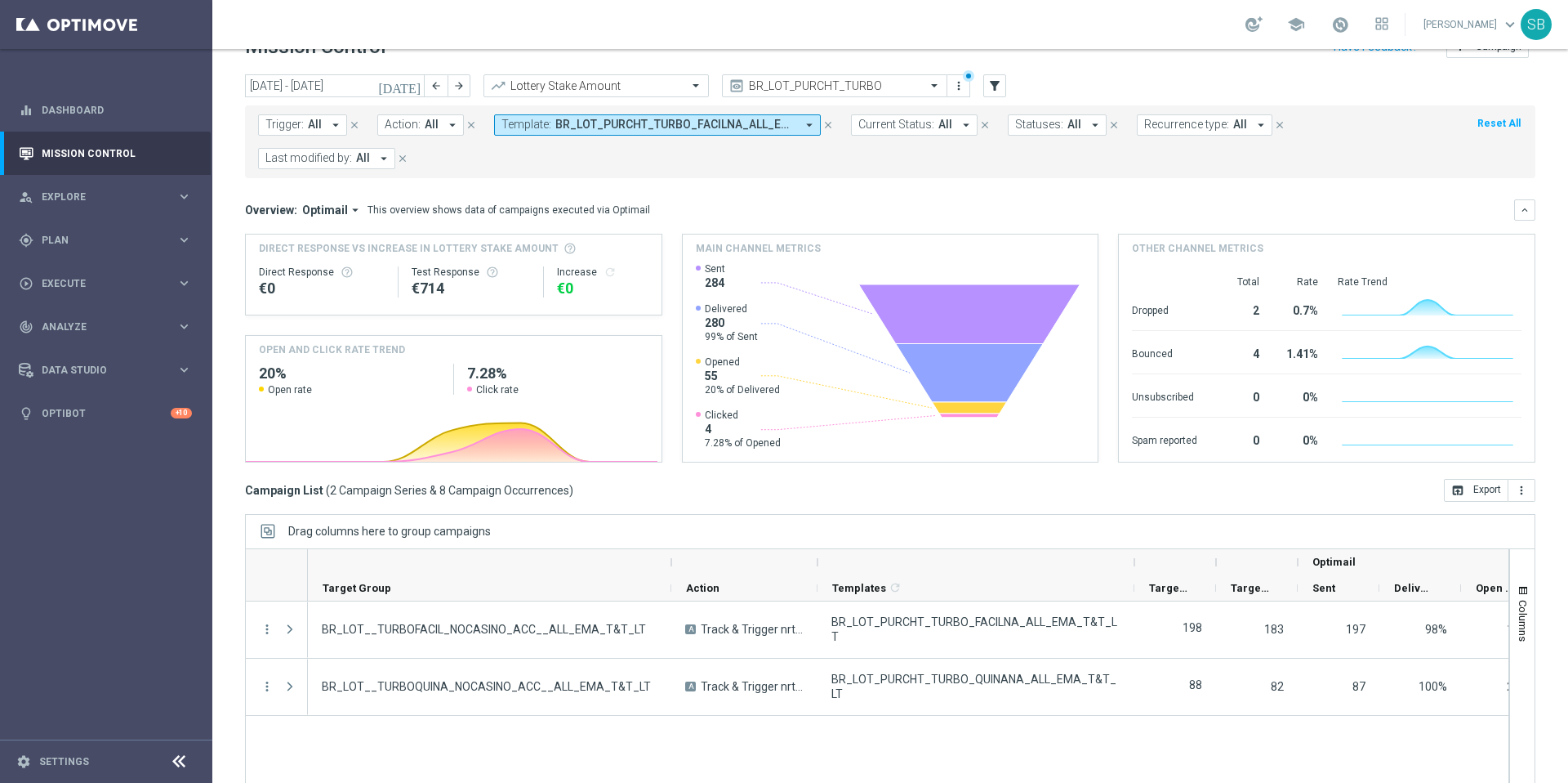
click at [828, 125] on icon "close" at bounding box center [828, 125] width 11 height 11
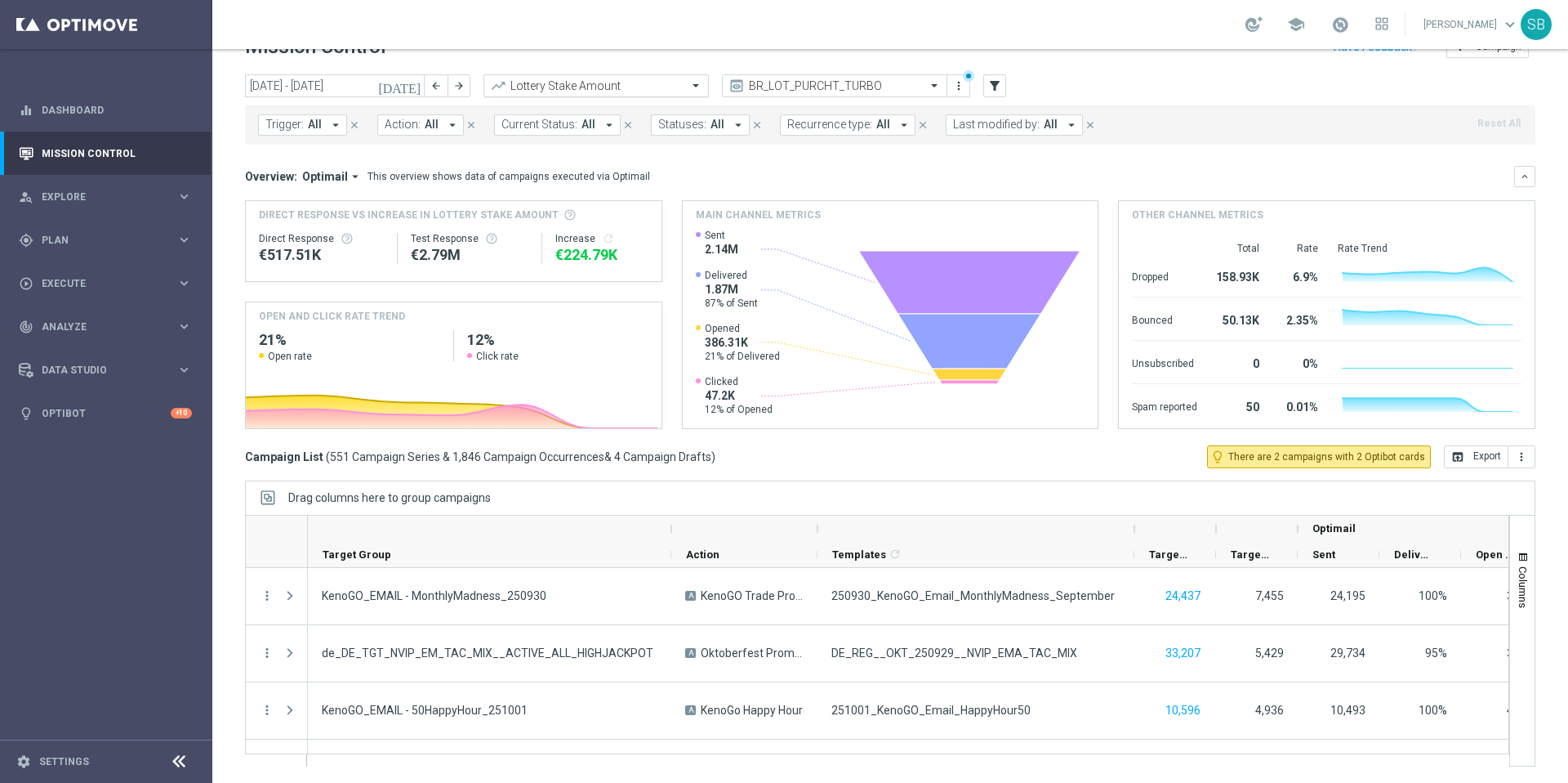
click at [632, 90] on input "text" at bounding box center [580, 86] width 174 height 14
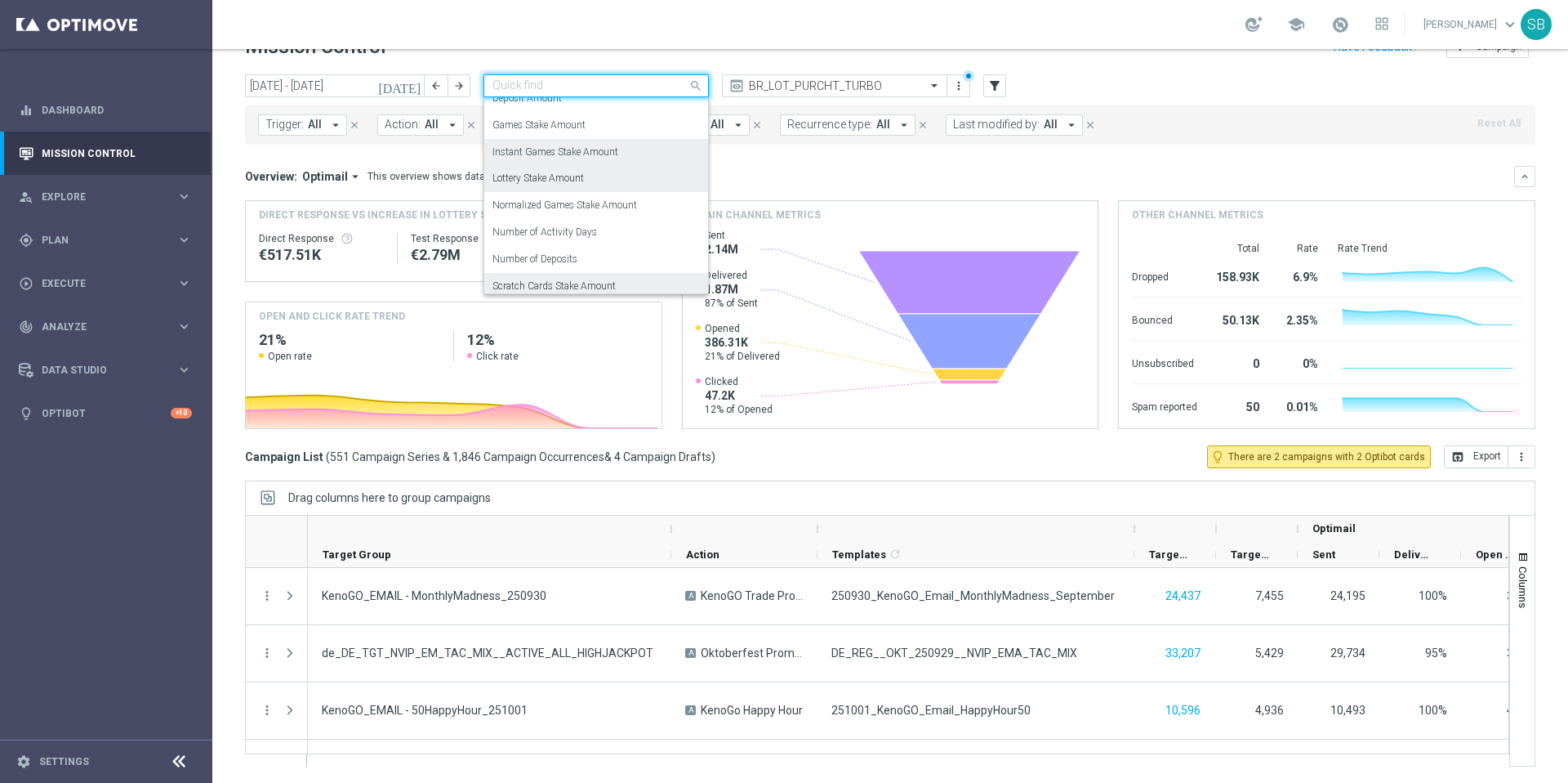
scroll to position [128, 0]
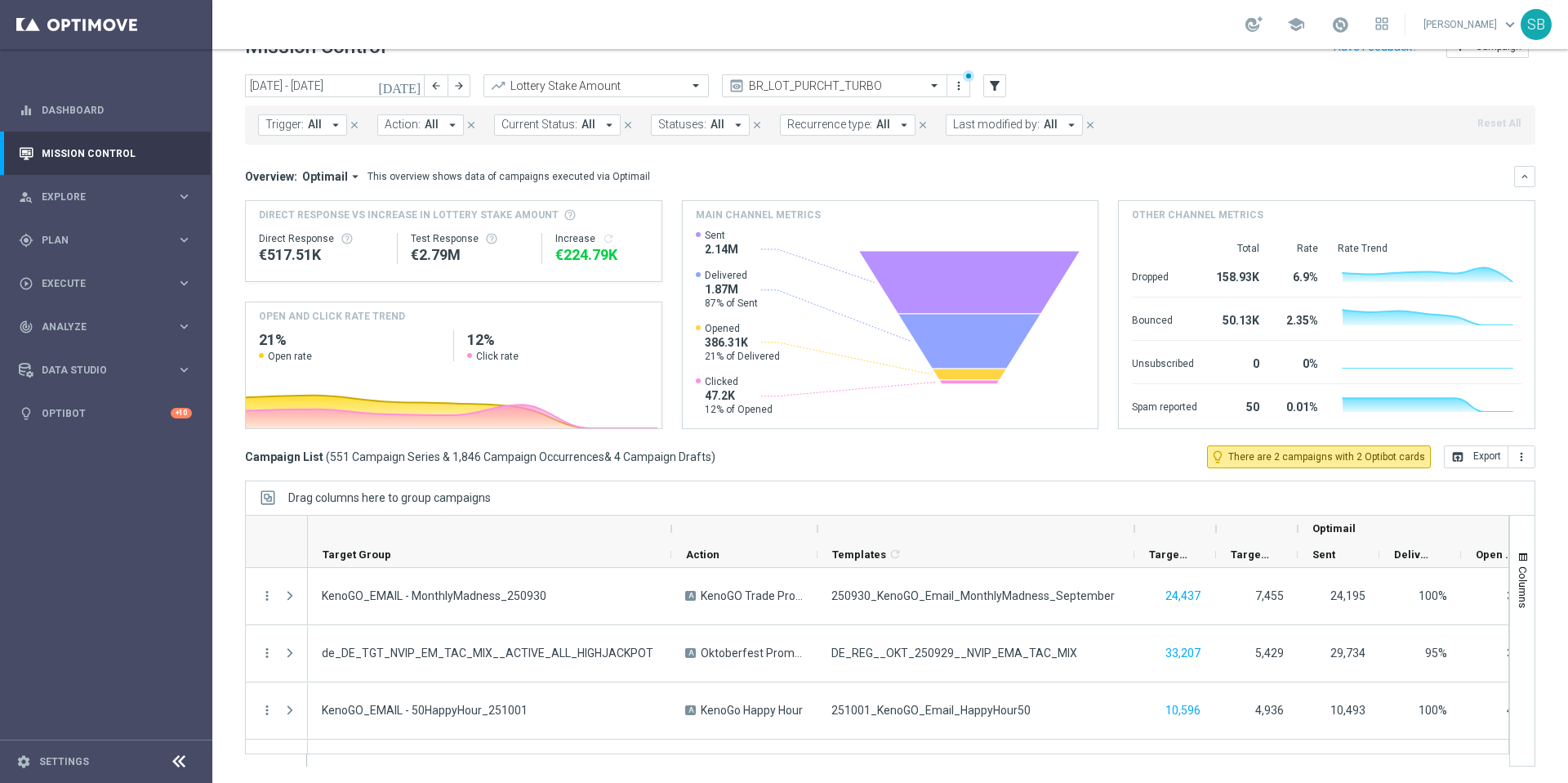
click at [984, 44] on div "school Stephen Bramley keyboard_arrow_down SB" at bounding box center [890, 24] width 1356 height 49
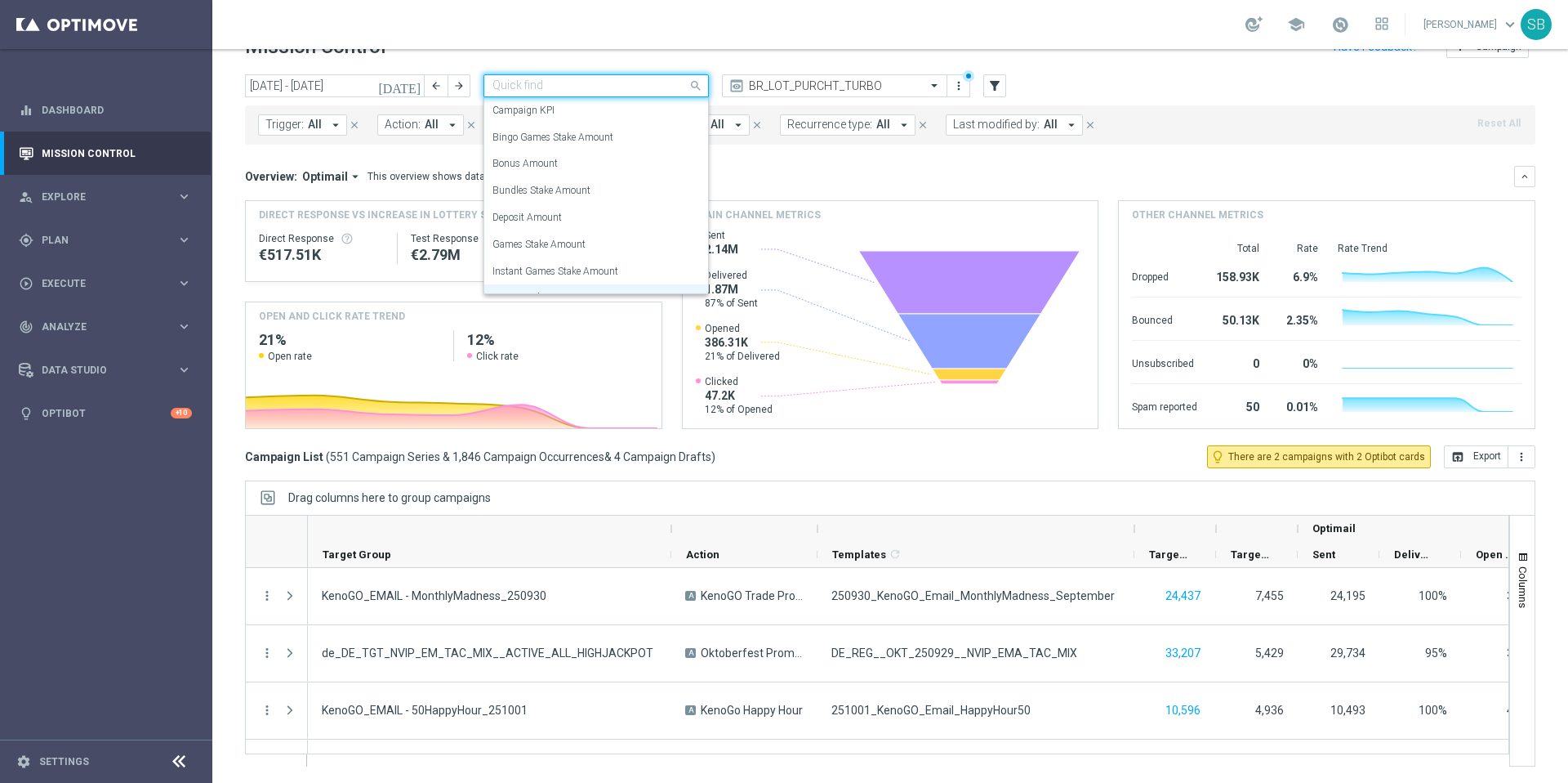
click at [685, 90] on div at bounding box center [596, 86] width 224 height 14
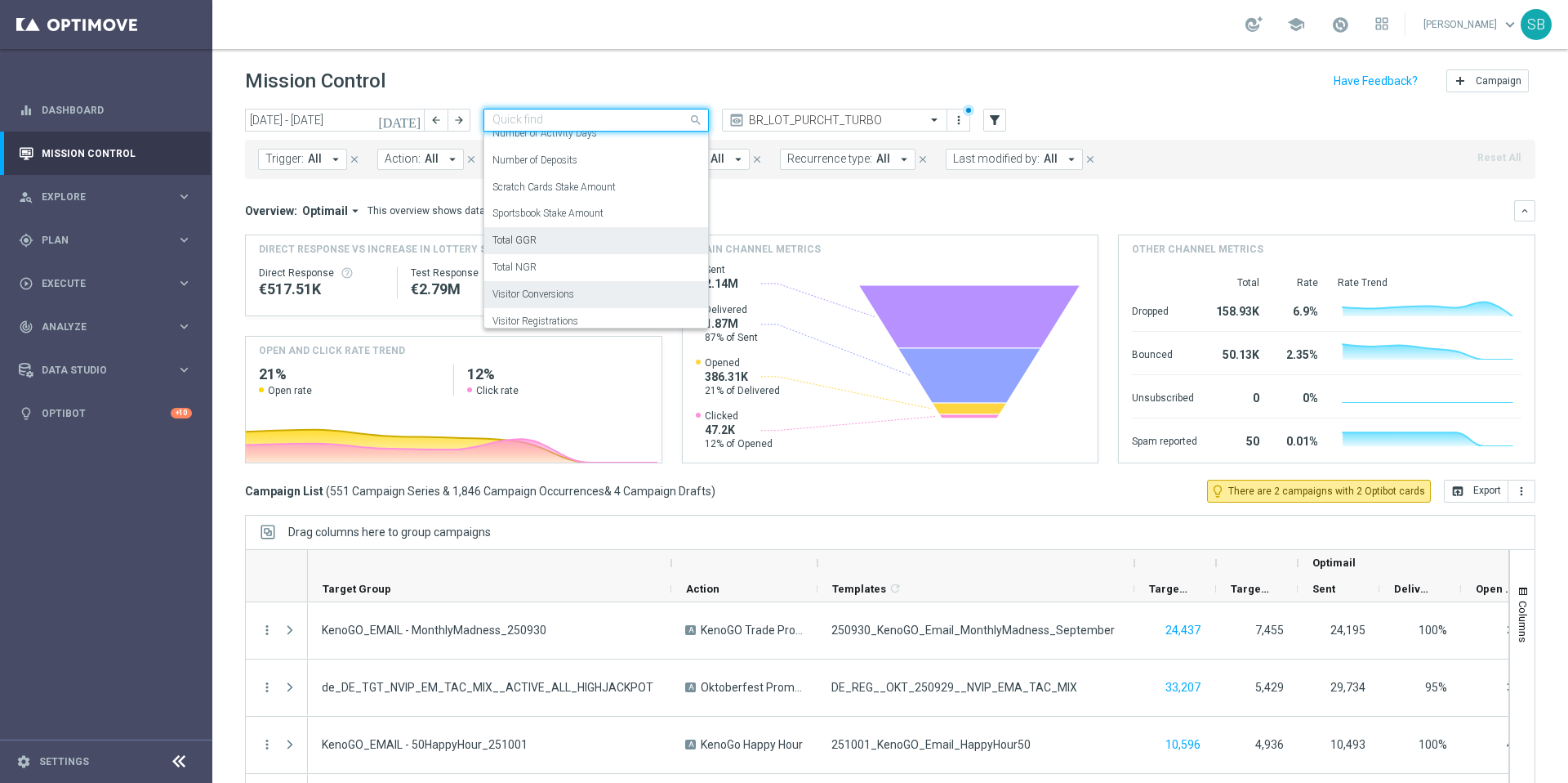
scroll to position [236, 0]
click at [578, 187] on div "Number of Deposits" at bounding box center [596, 177] width 208 height 27
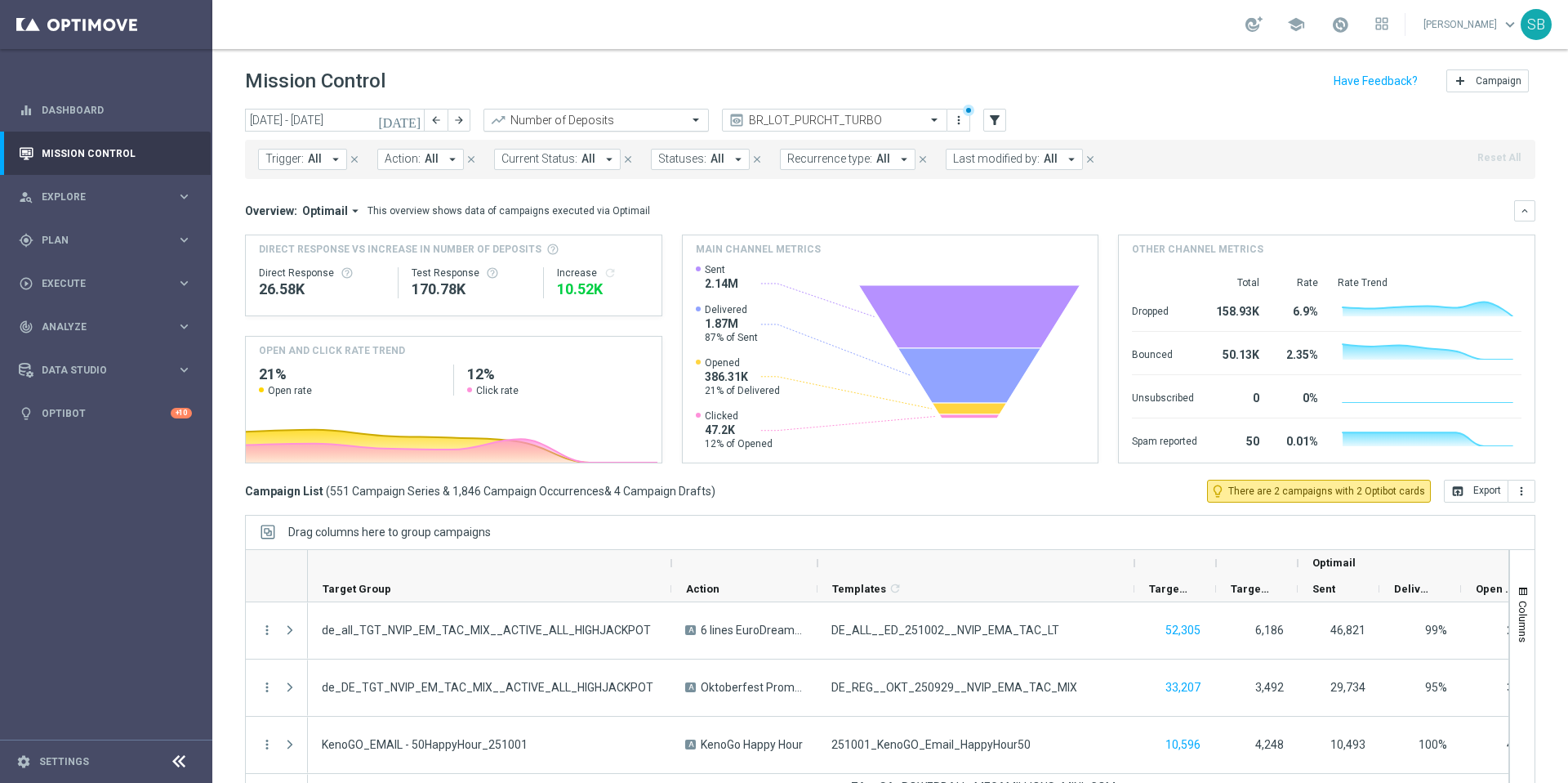
click at [638, 124] on input "text" at bounding box center [580, 120] width 174 height 14
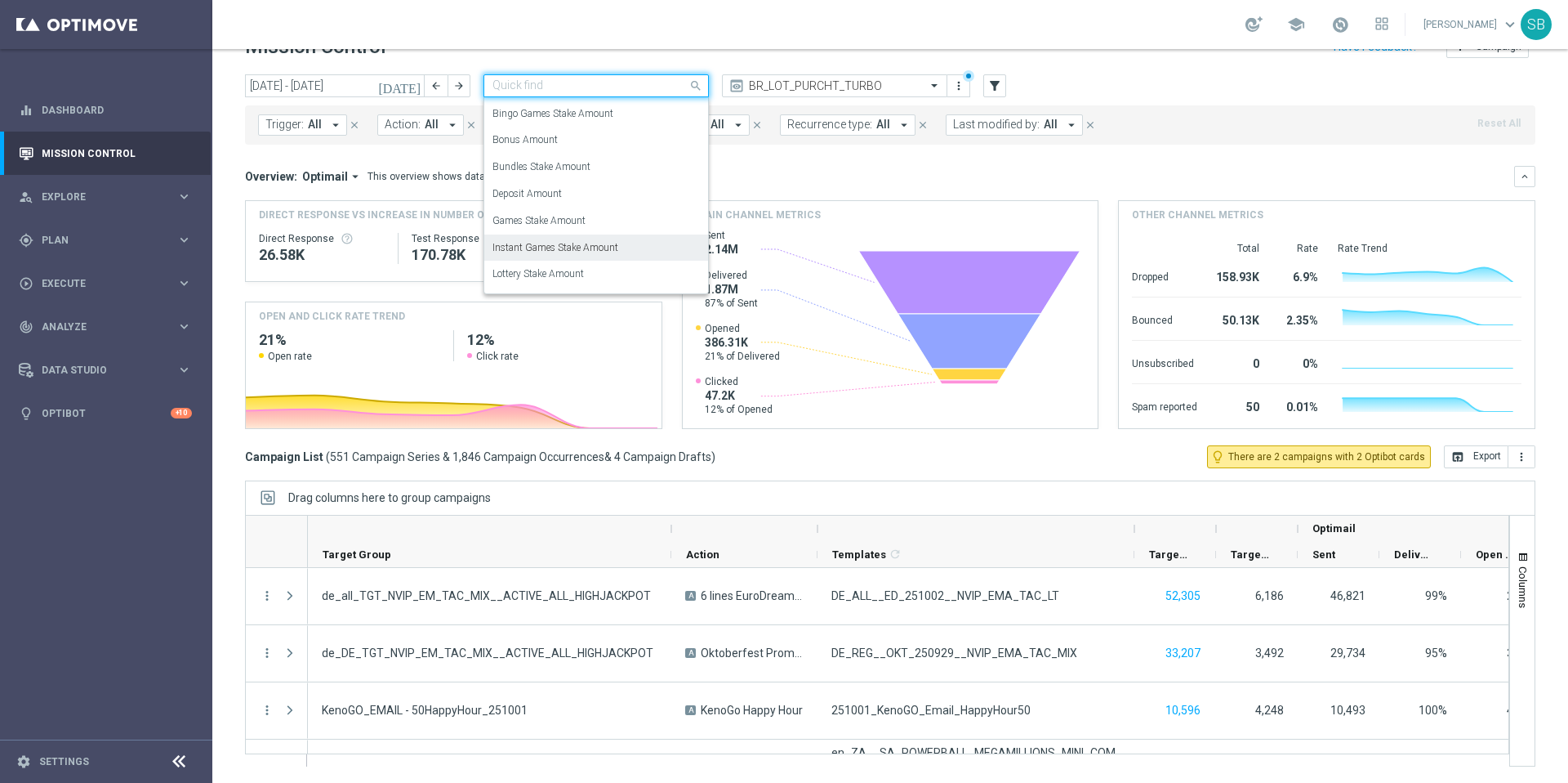
scroll to position [50, 0]
click at [599, 244] on div "Lottery Stake Amount" at bounding box center [596, 247] width 208 height 27
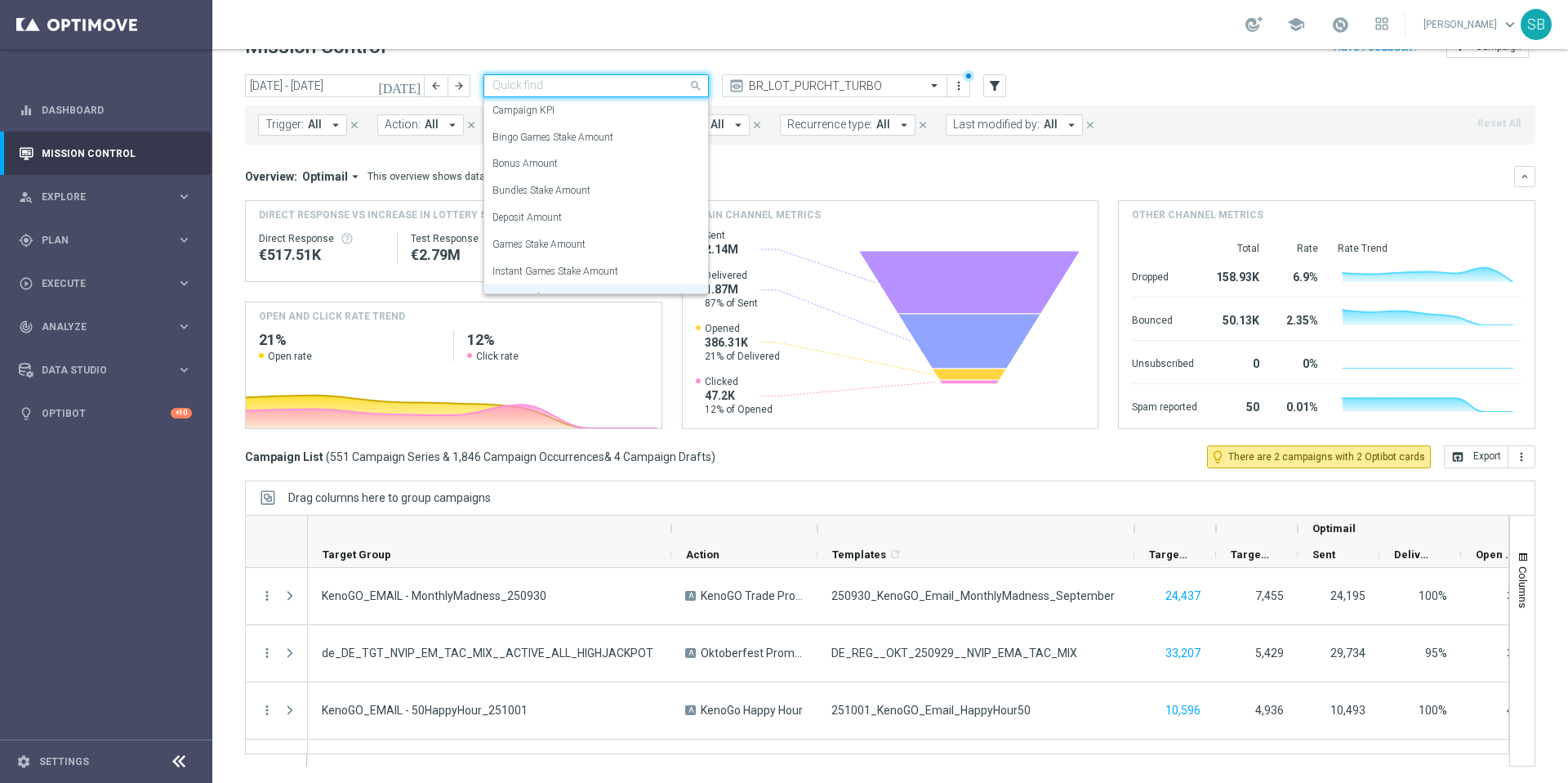
click at [629, 80] on input "text" at bounding box center [580, 86] width 174 height 14
click at [581, 117] on div "Campaign KPI" at bounding box center [596, 110] width 208 height 27
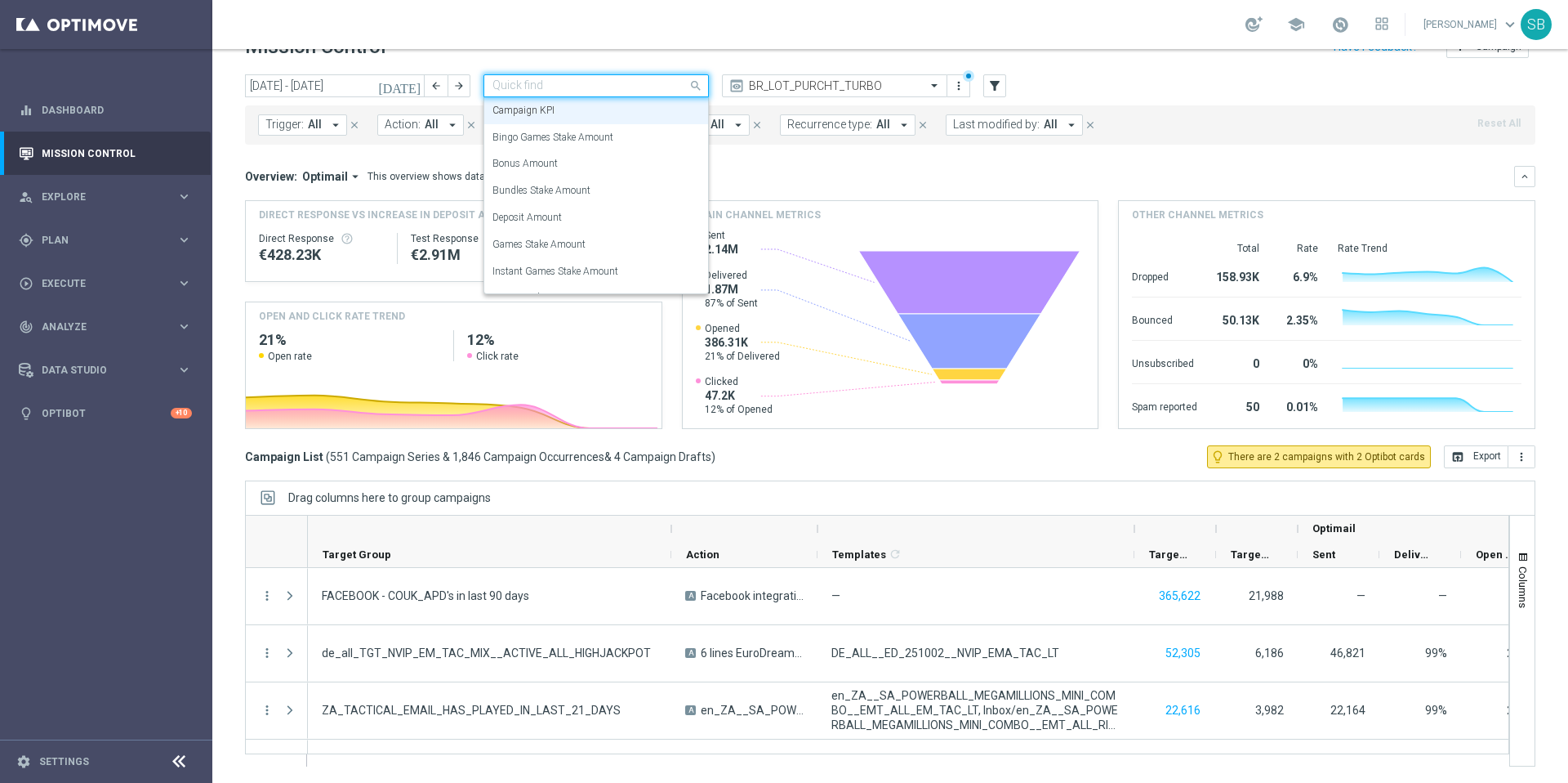
click at [652, 89] on input "text" at bounding box center [580, 86] width 174 height 14
click at [594, 218] on div "Deposit Amount" at bounding box center [596, 217] width 208 height 27
click at [643, 88] on input "text" at bounding box center [580, 86] width 174 height 14
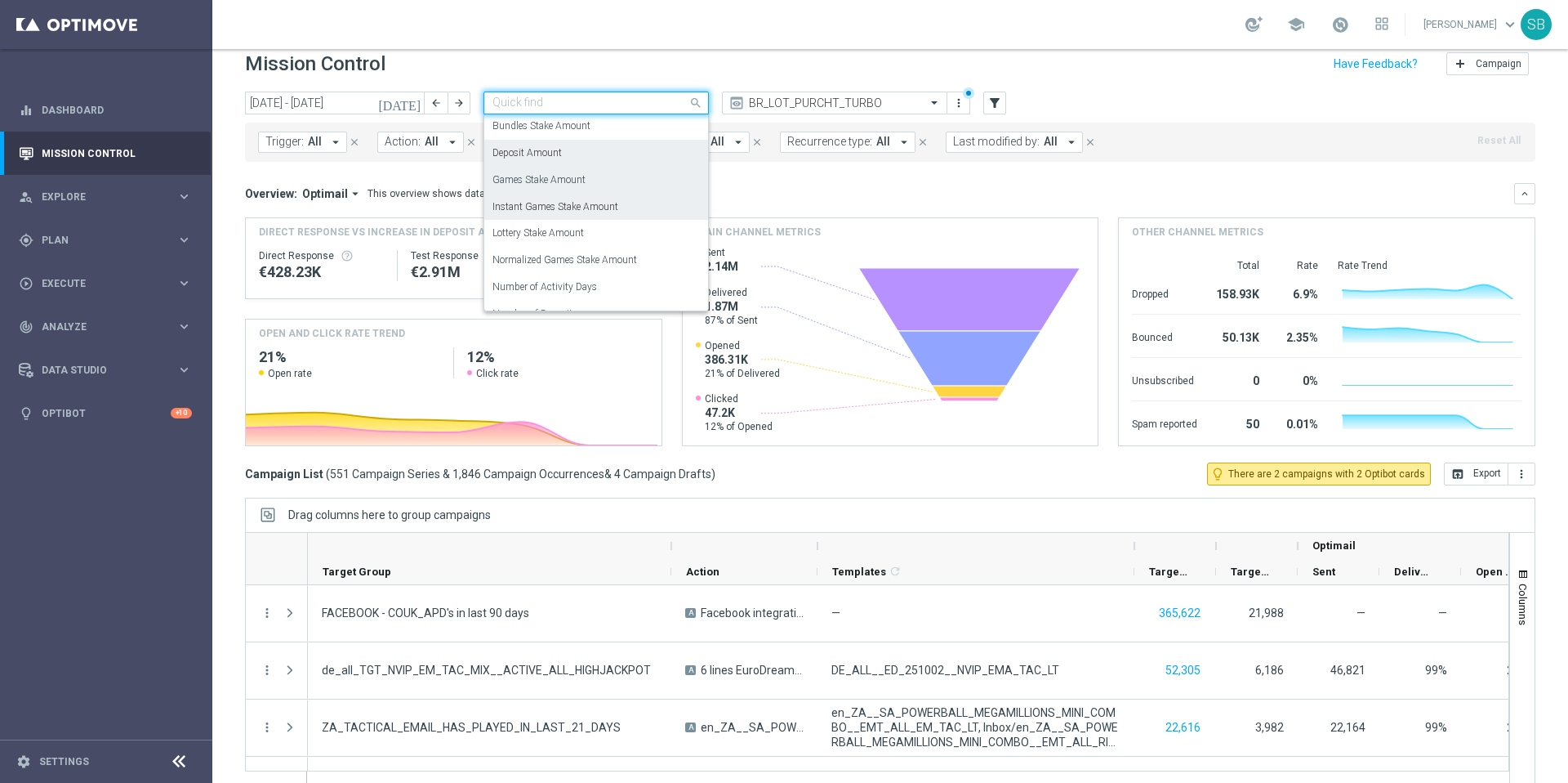
scroll to position [93, 0]
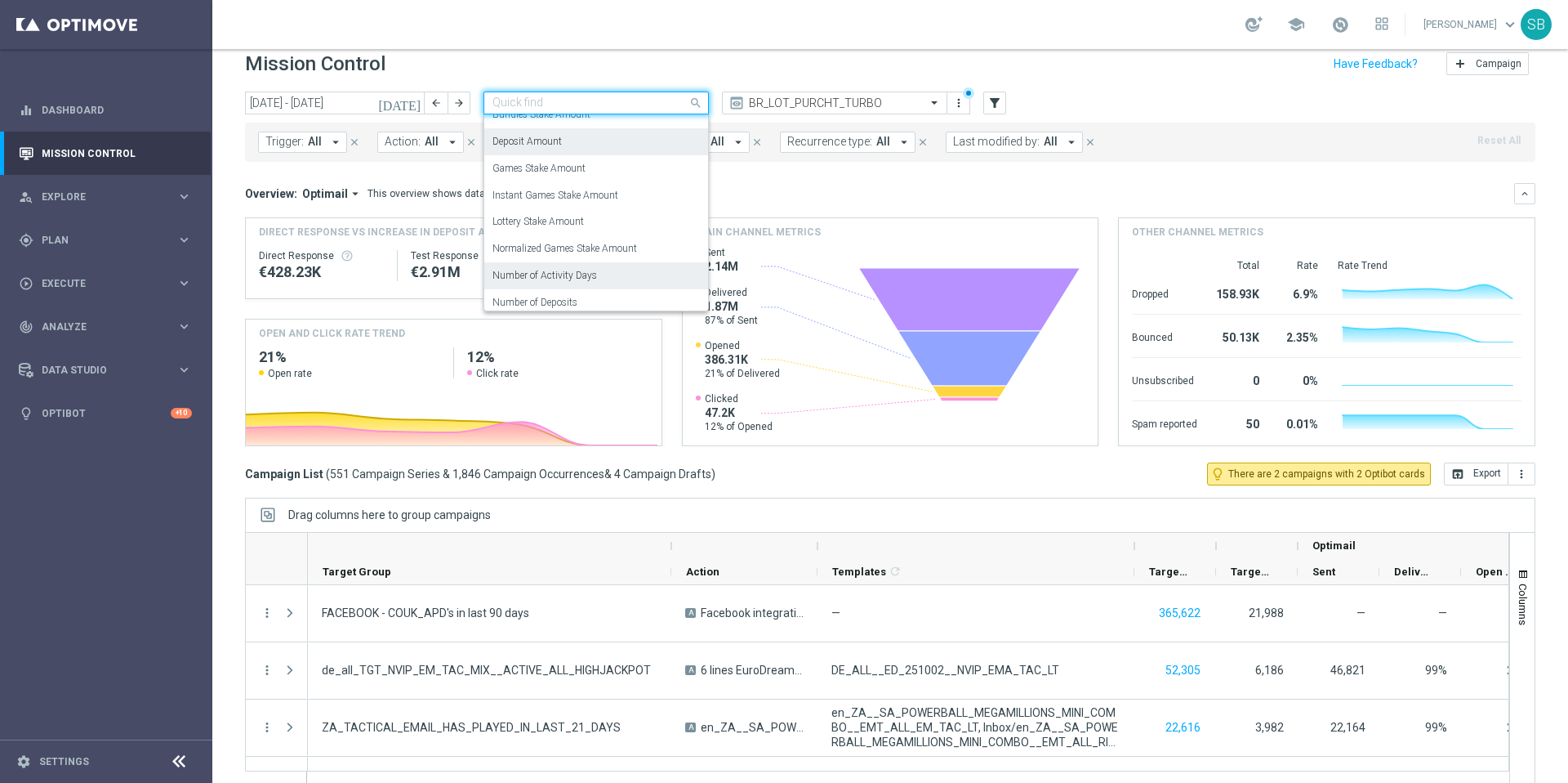
click at [572, 270] on label "Number of Activity Days" at bounding box center [545, 275] width 104 height 14
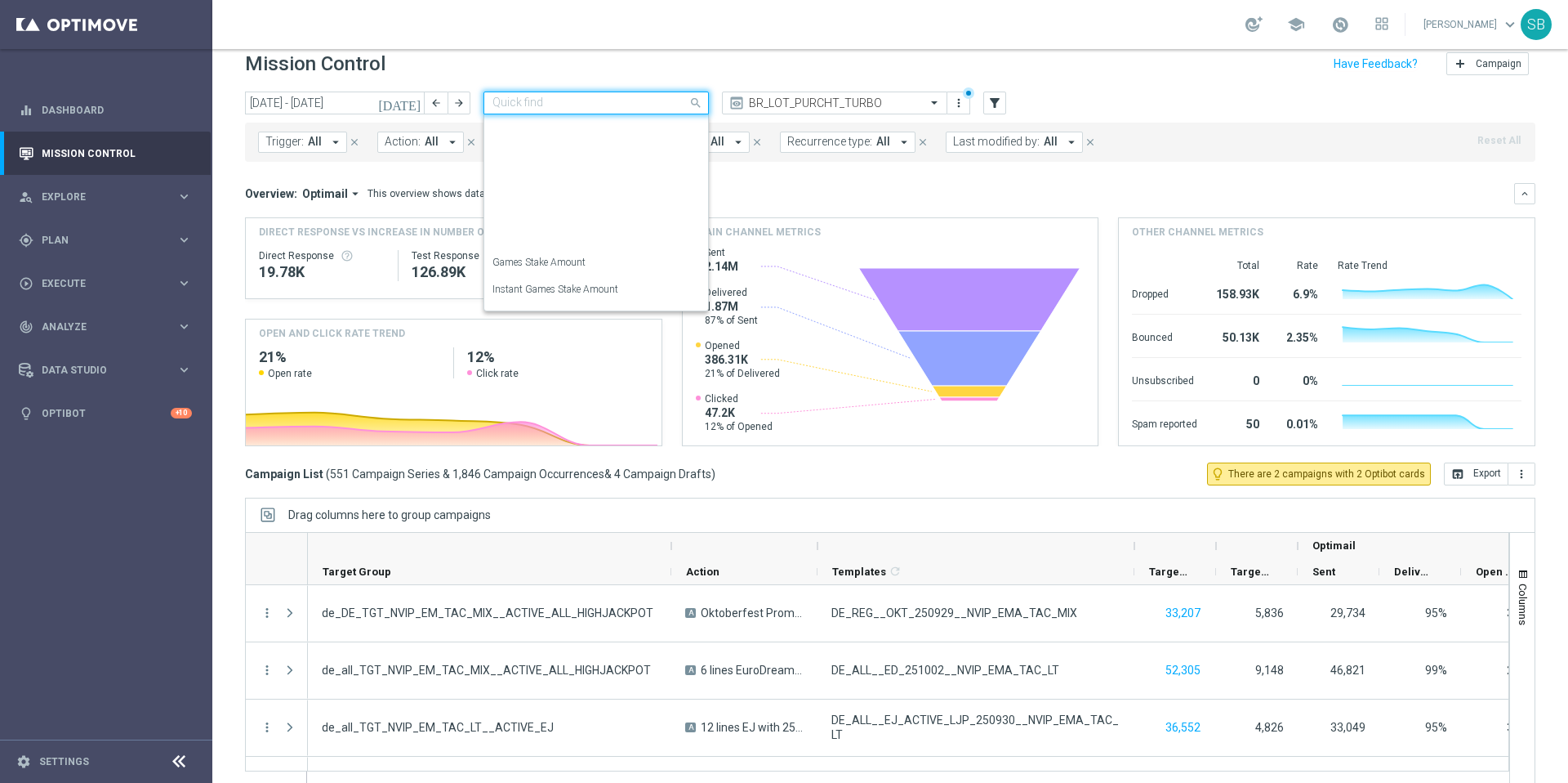
click at [604, 106] on input "text" at bounding box center [580, 102] width 174 height 14
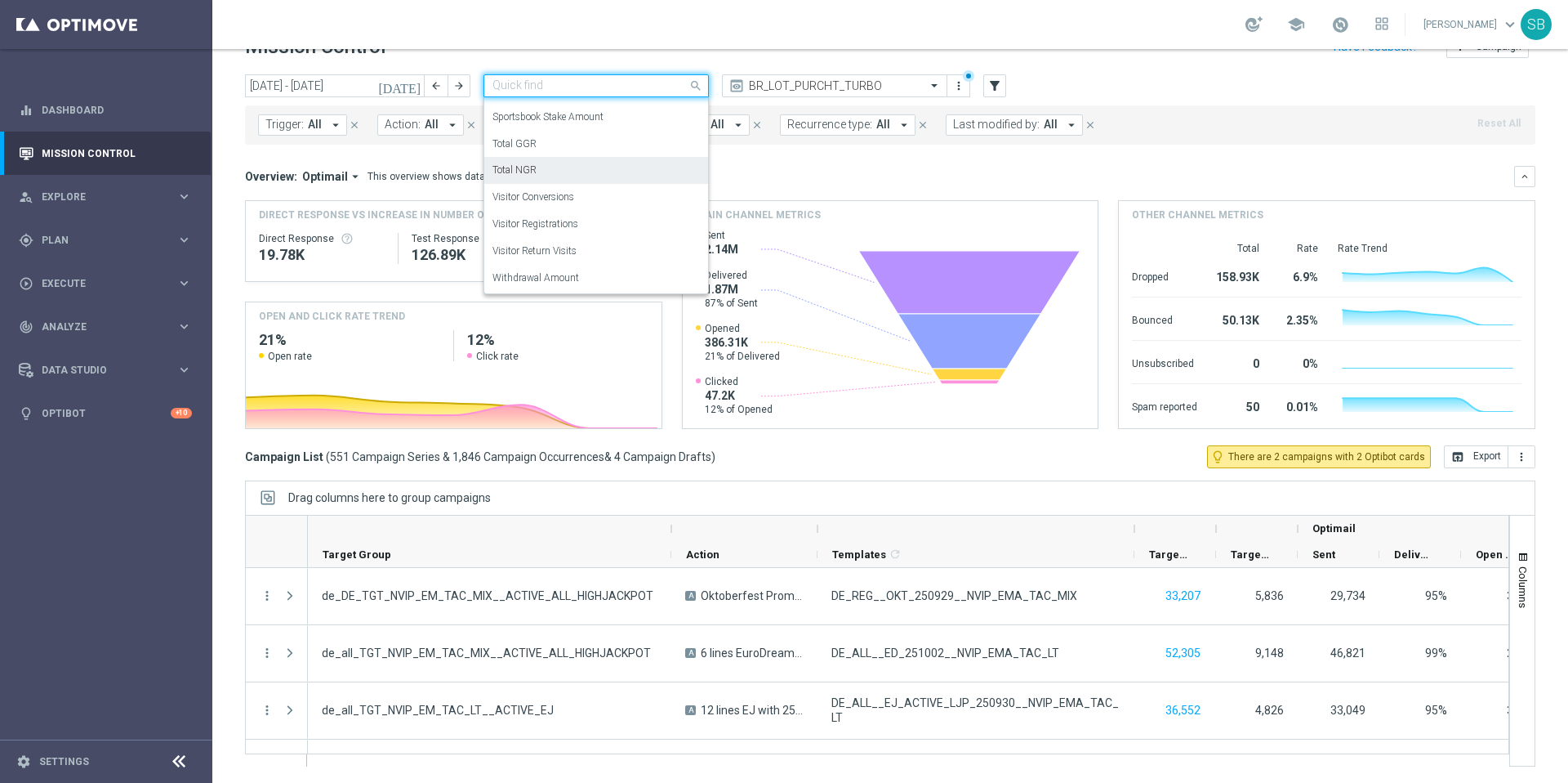
click at [522, 164] on label "Total NGR" at bounding box center [515, 170] width 44 height 14
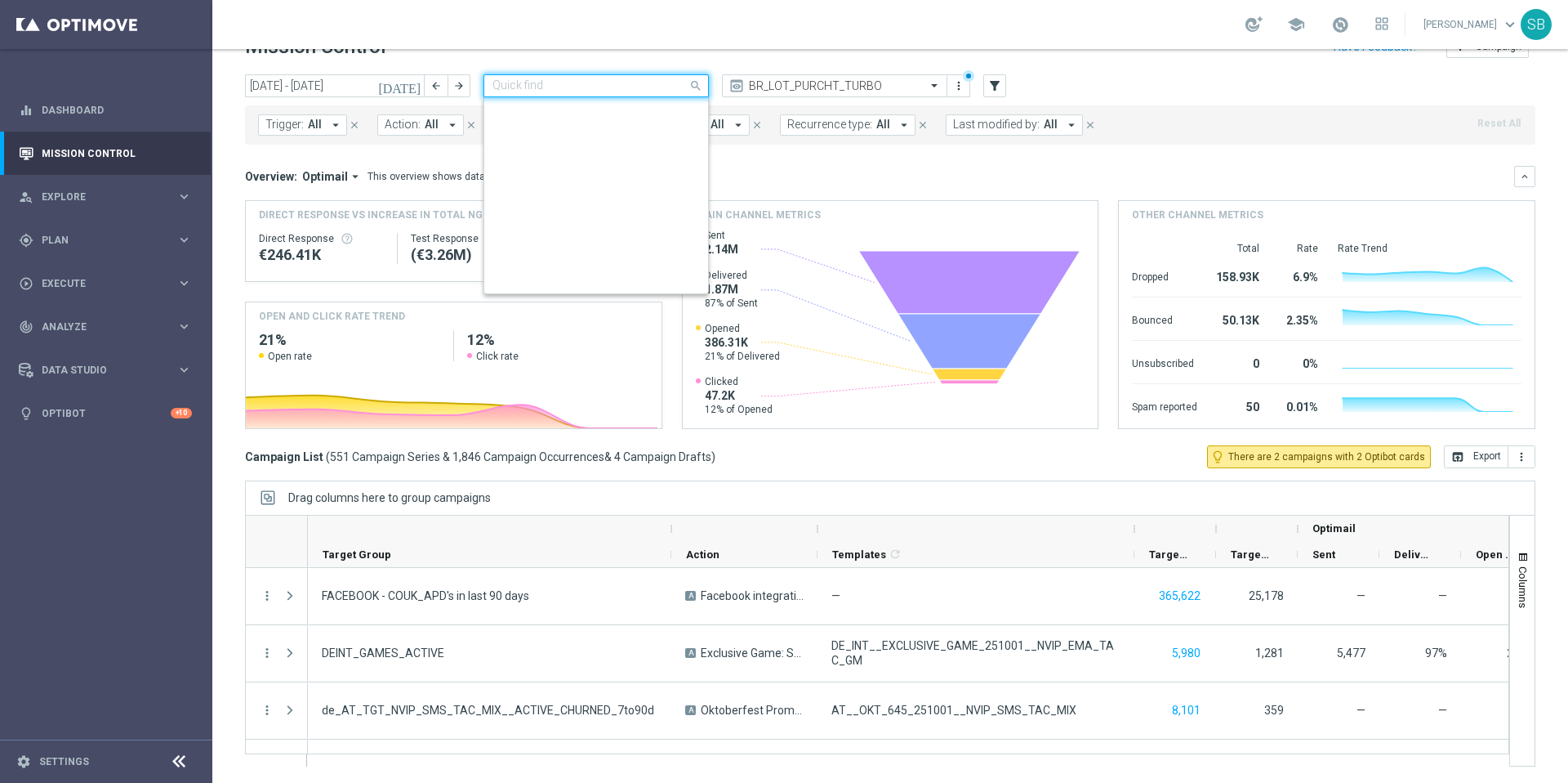
scroll to position [317, 0]
click at [593, 87] on input "text" at bounding box center [580, 86] width 174 height 14
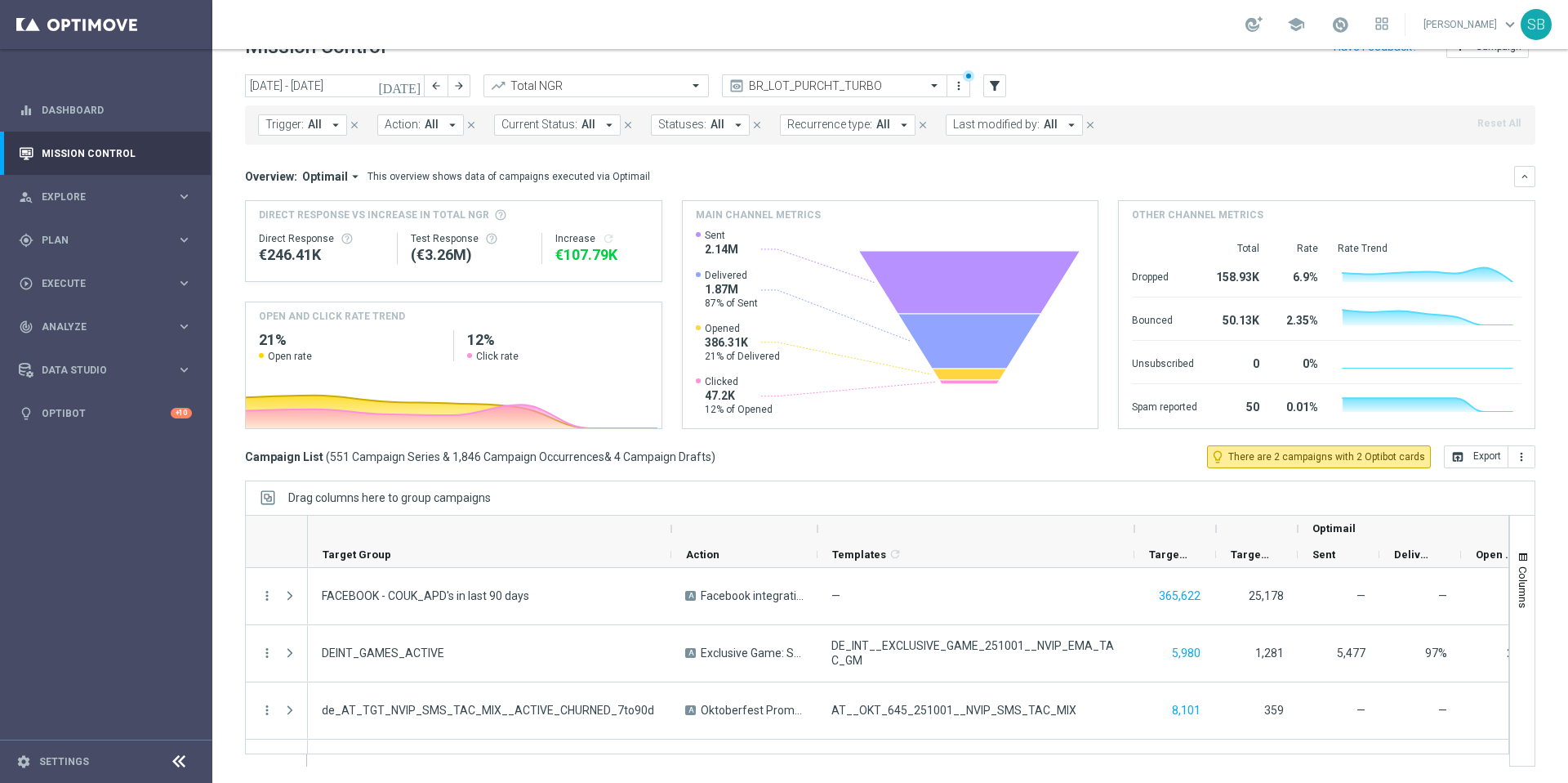
click at [1134, 86] on div "today 29 Sep 2025 - 05 Oct 2025 arrow_back arrow_forward Total NGR trending_up …" at bounding box center [891, 87] width 1290 height 25
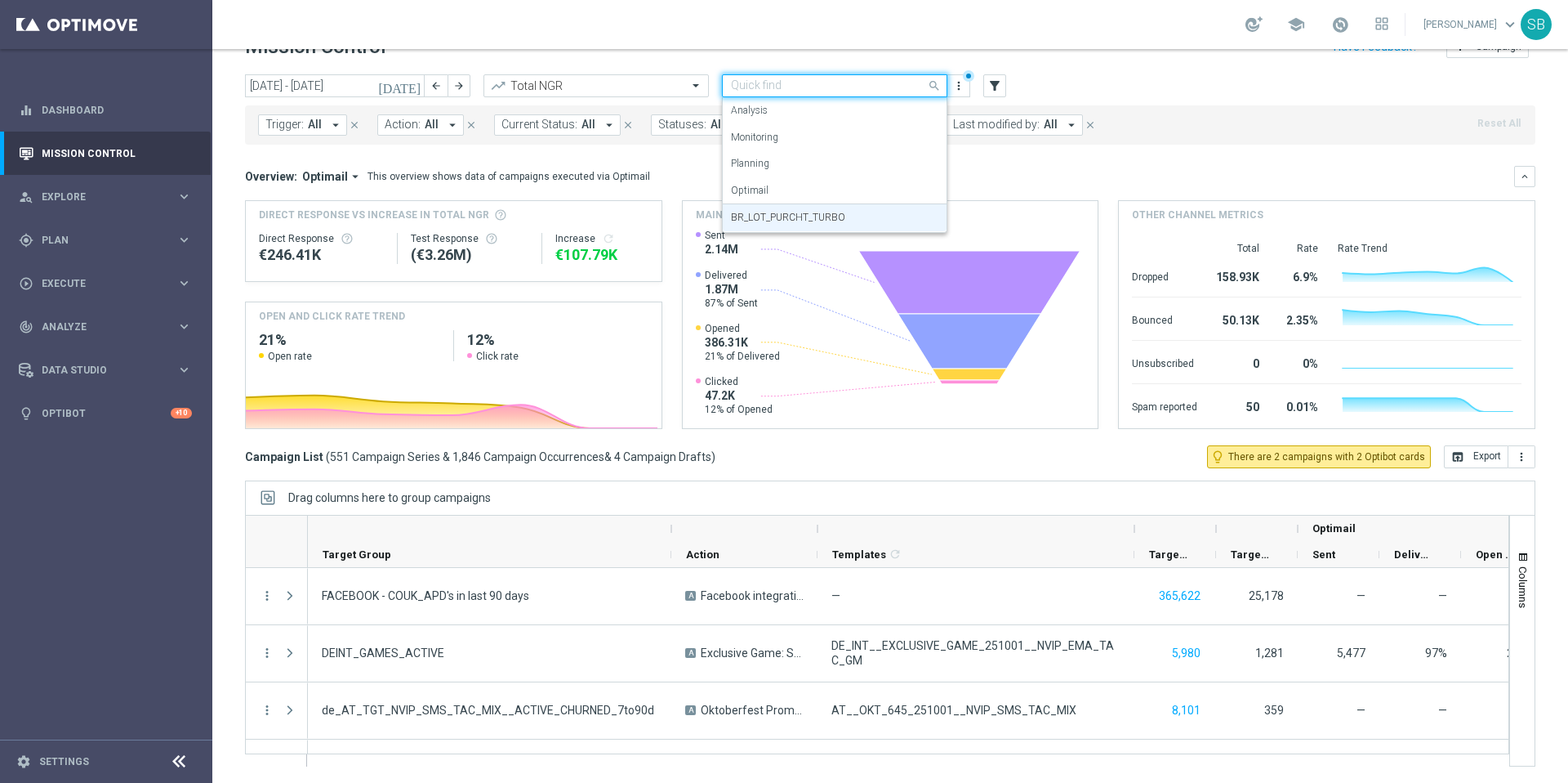
click at [921, 87] on div at bounding box center [834, 86] width 224 height 14
click at [829, 211] on label "BR_LOT_PURCHT_TURBO" at bounding box center [788, 217] width 114 height 14
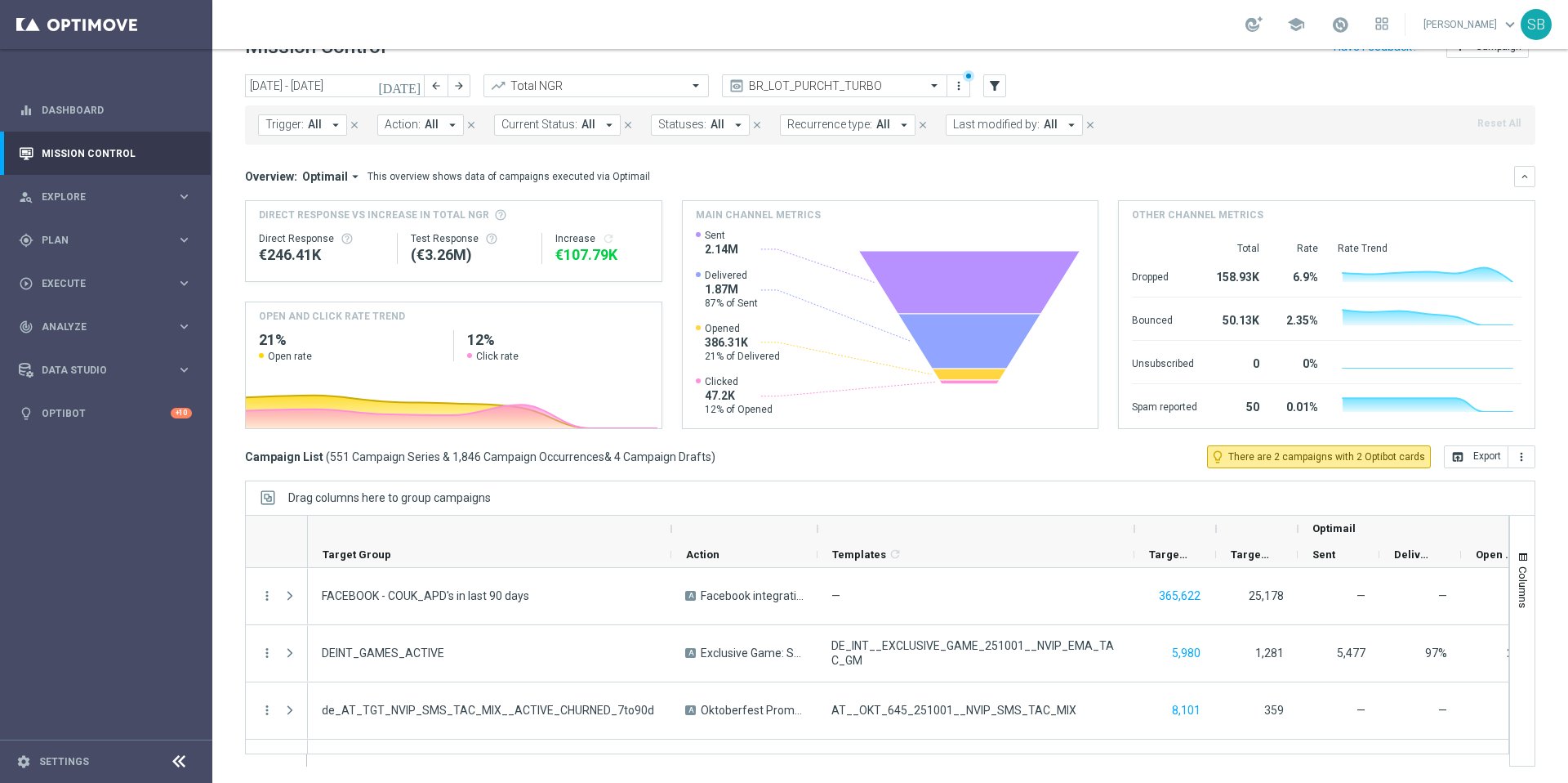
click at [1089, 83] on div "today 29 Sep 2025 - 05 Oct 2025 arrow_back arrow_forward Total NGR trending_up …" at bounding box center [891, 87] width 1290 height 25
click at [110, 153] on link "Mission Control" at bounding box center [116, 152] width 150 height 43
click at [69, 112] on link "Dashboard" at bounding box center [116, 110] width 150 height 43
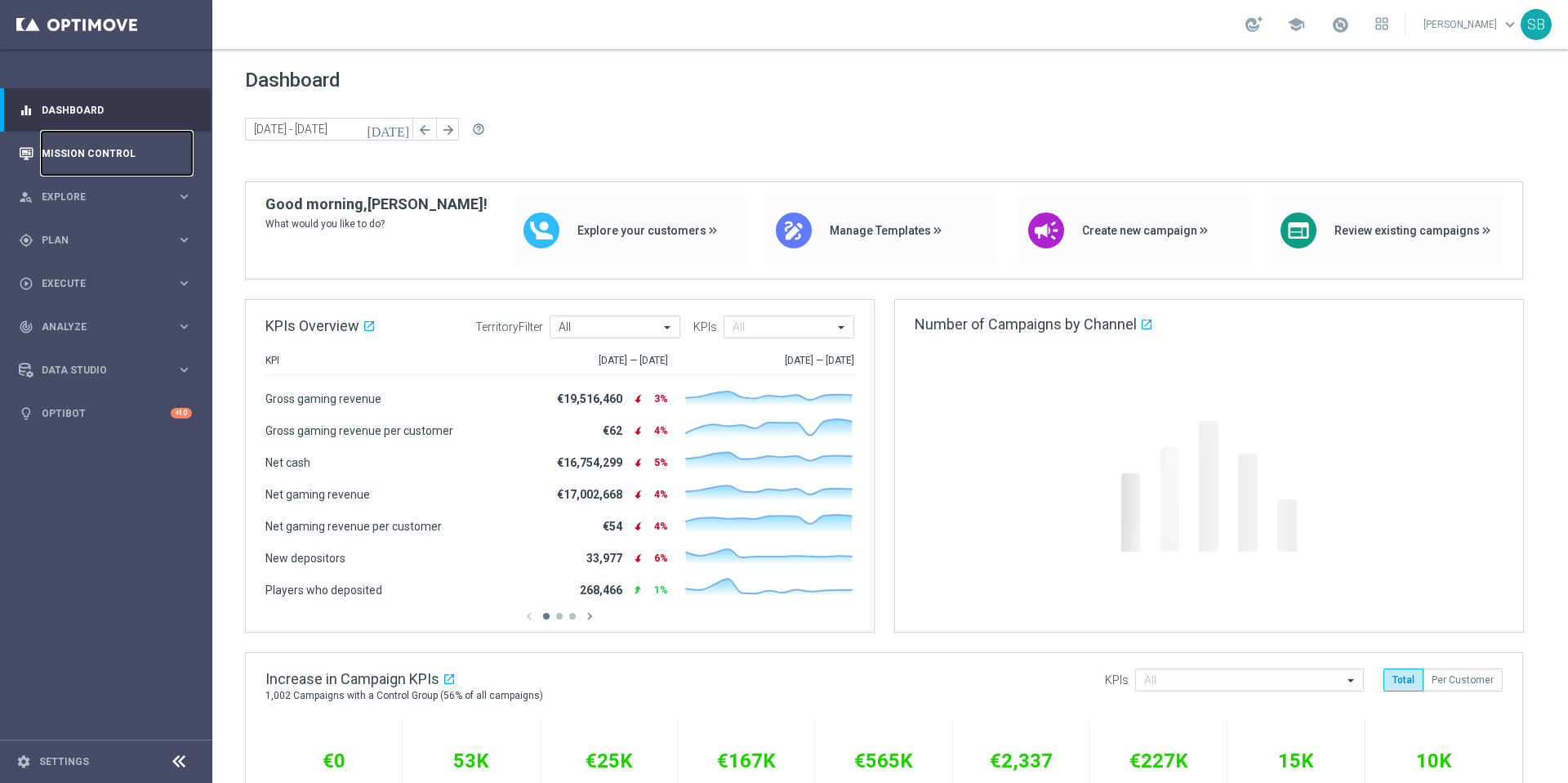
click at [74, 153] on link "Mission Control" at bounding box center [116, 152] width 150 height 43
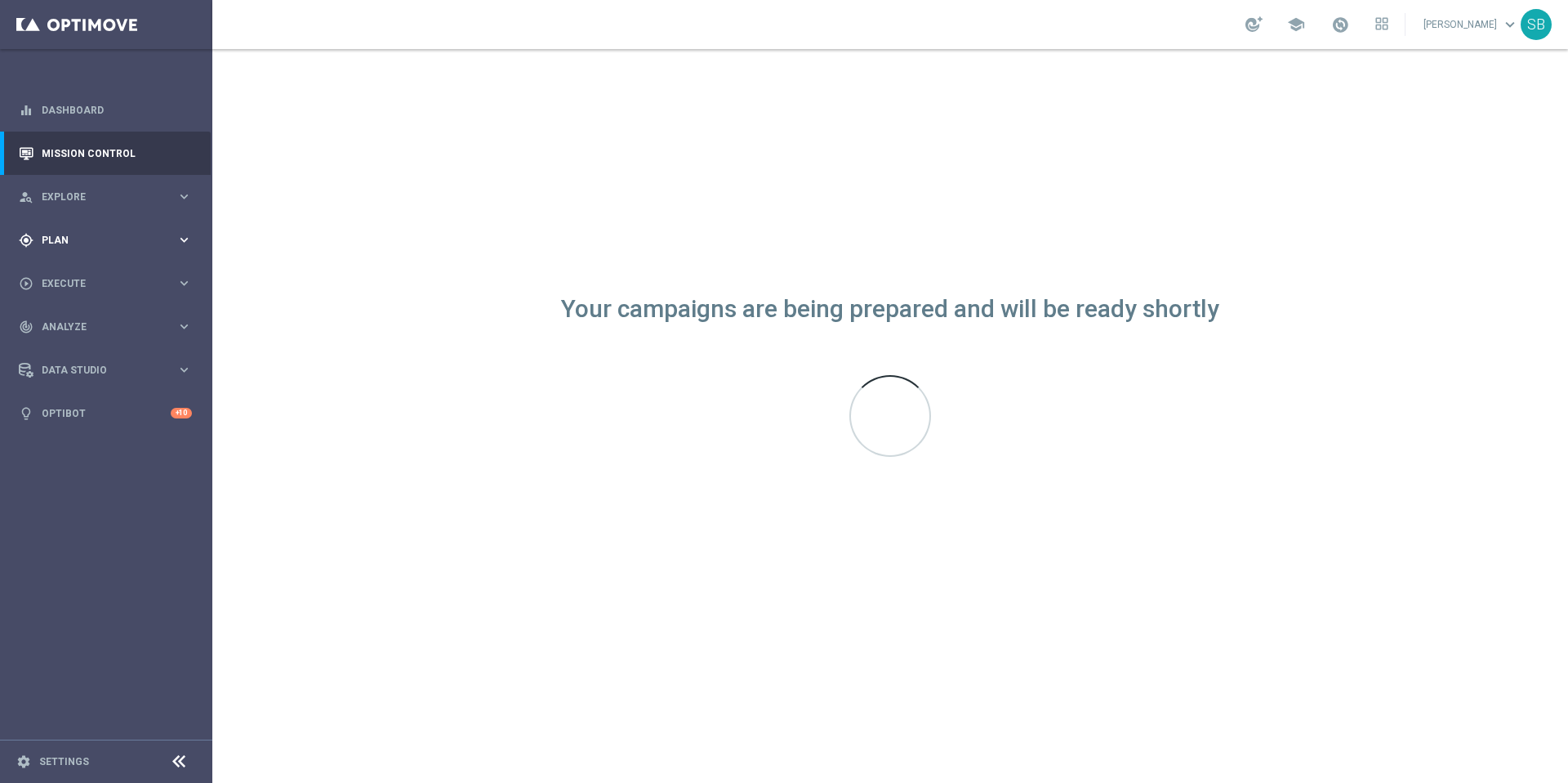
click at [117, 247] on div "gps_fixed Plan keyboard_arrow_right" at bounding box center [105, 239] width 210 height 43
click at [61, 117] on link "Dashboard" at bounding box center [116, 110] width 150 height 43
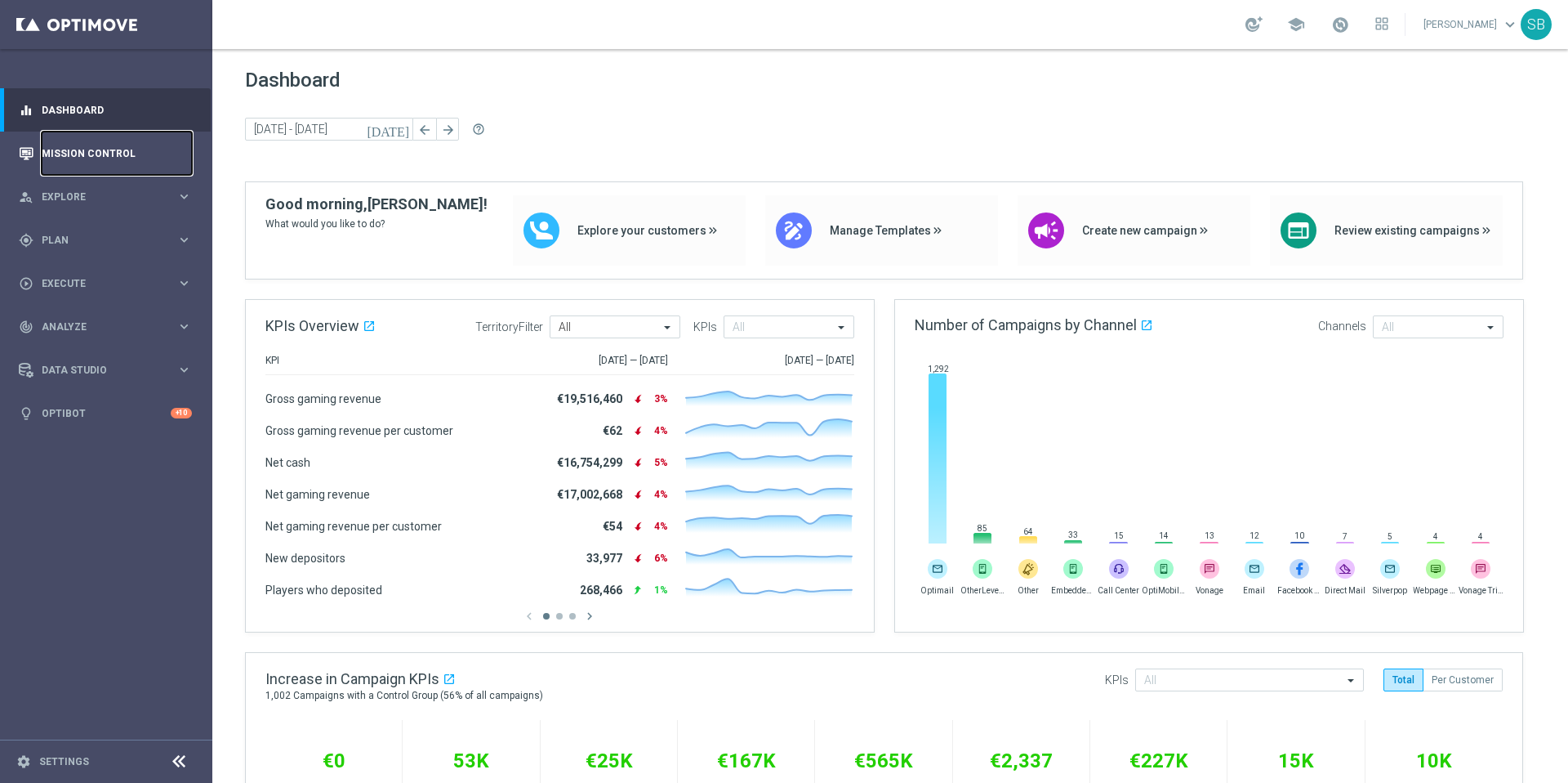
click at [75, 159] on link "Mission Control" at bounding box center [116, 152] width 150 height 43
click at [105, 161] on link "Mission Control" at bounding box center [116, 152] width 150 height 43
click at [90, 160] on link "Mission Control" at bounding box center [116, 152] width 150 height 43
click at [105, 159] on link "Mission Control" at bounding box center [116, 152] width 150 height 43
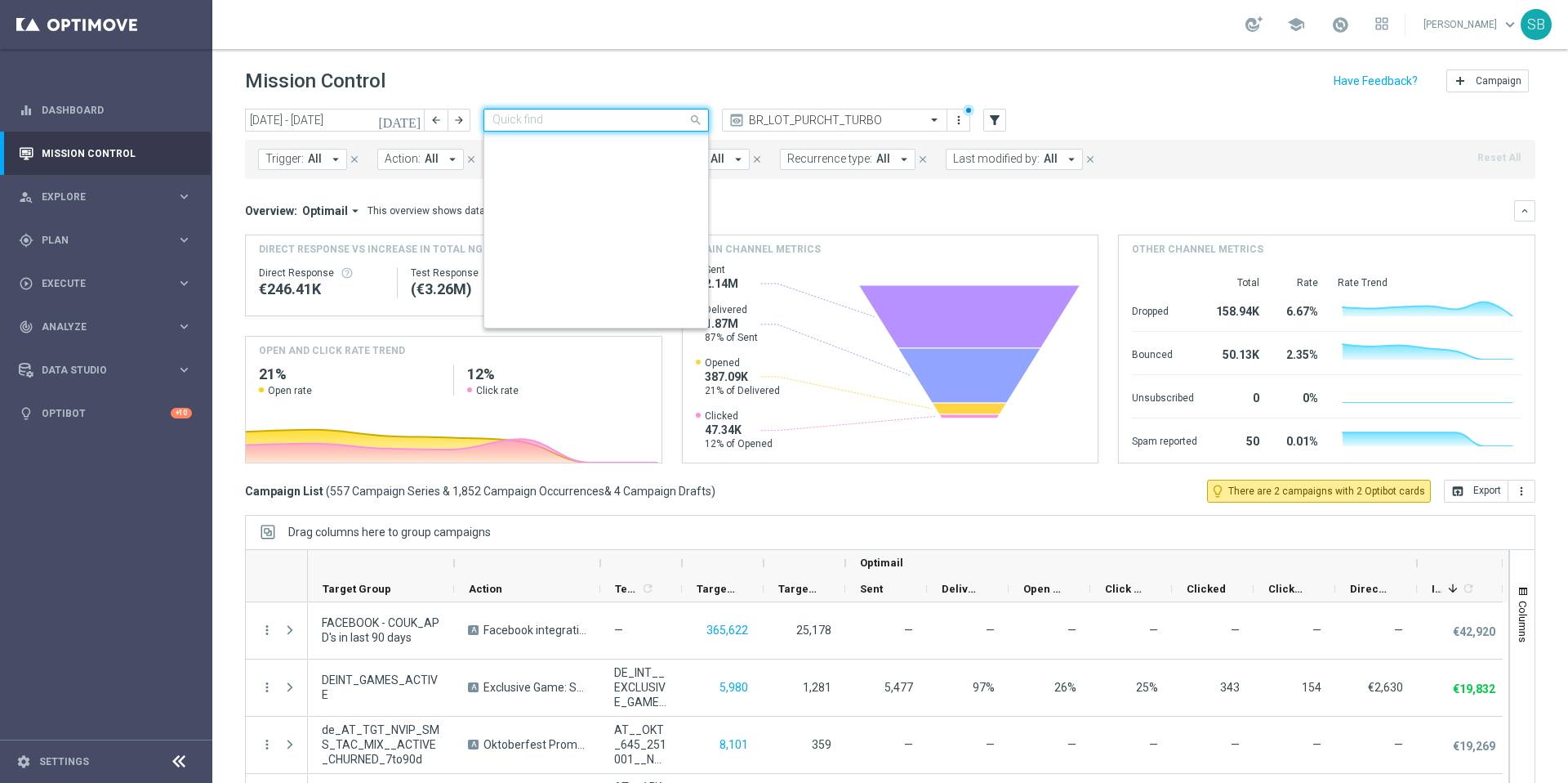
click at [698, 123] on span at bounding box center [698, 120] width 20 height 20
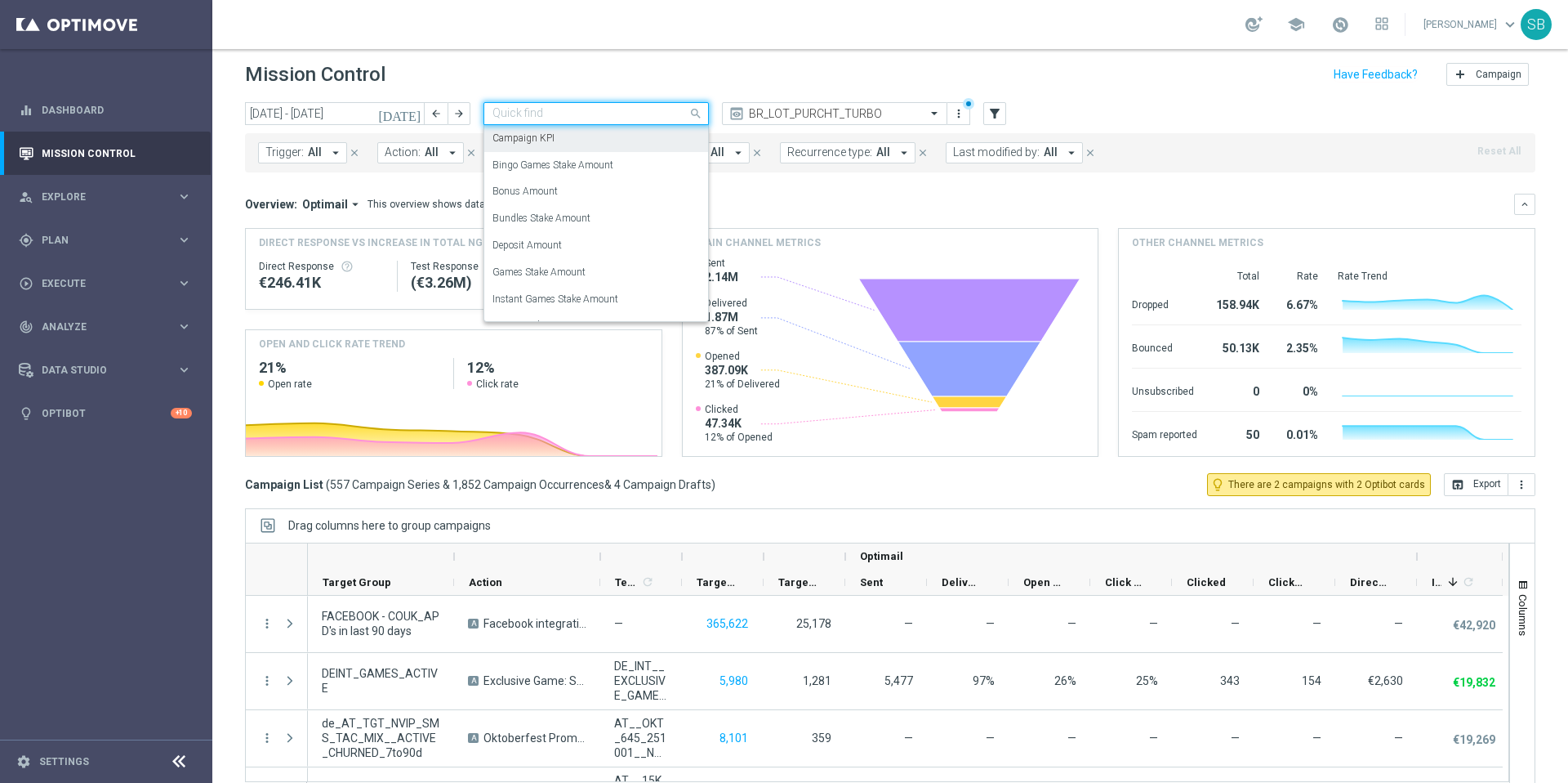
click at [551, 142] on label "Campaign KPI" at bounding box center [523, 138] width 62 height 14
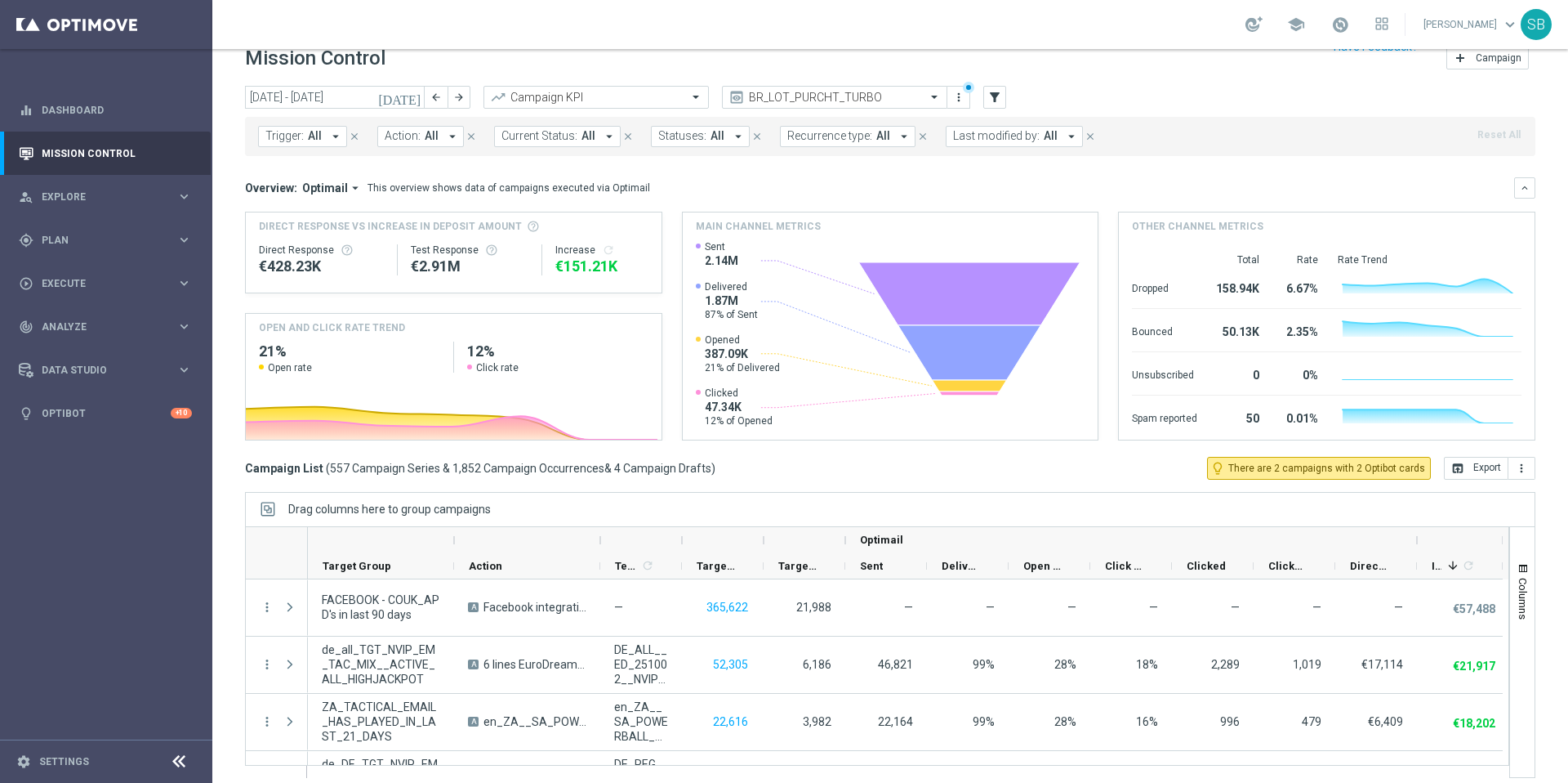
scroll to position [34, 0]
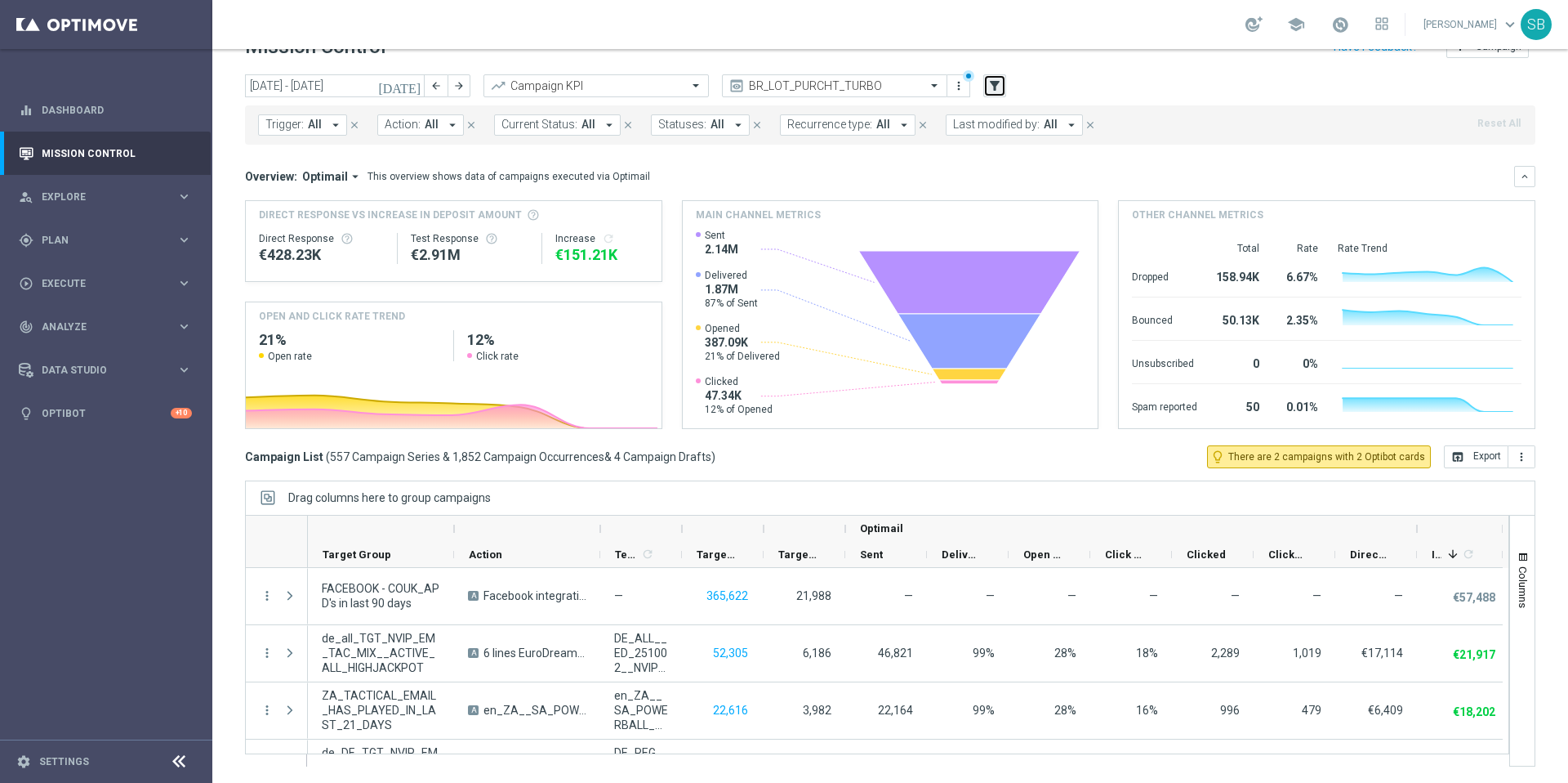
click at [991, 88] on icon "filter_alt" at bounding box center [995, 86] width 15 height 15
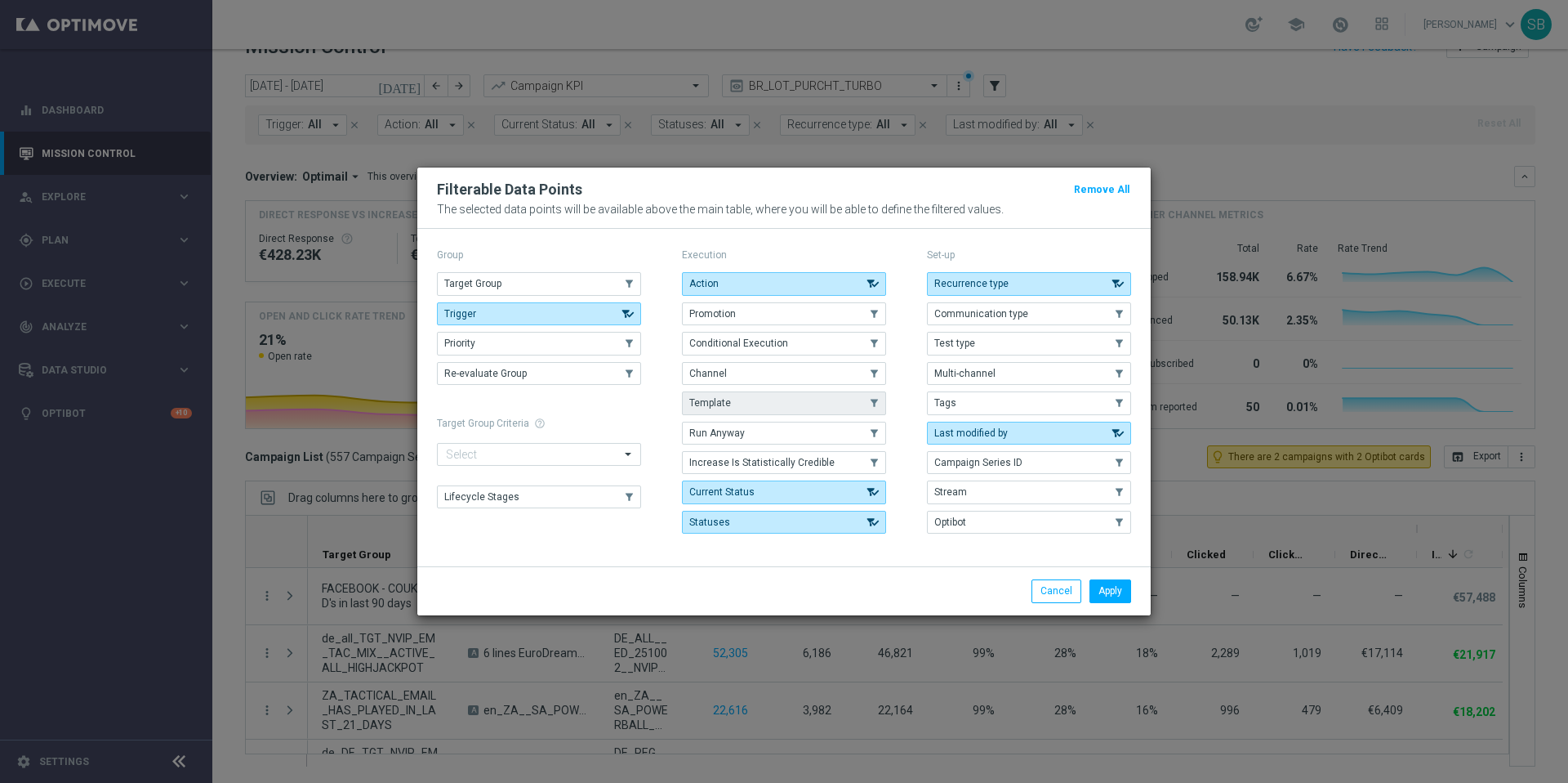
click at [748, 406] on button "Template" at bounding box center [784, 403] width 204 height 23
click at [1110, 600] on button "Apply" at bounding box center [1110, 591] width 42 height 23
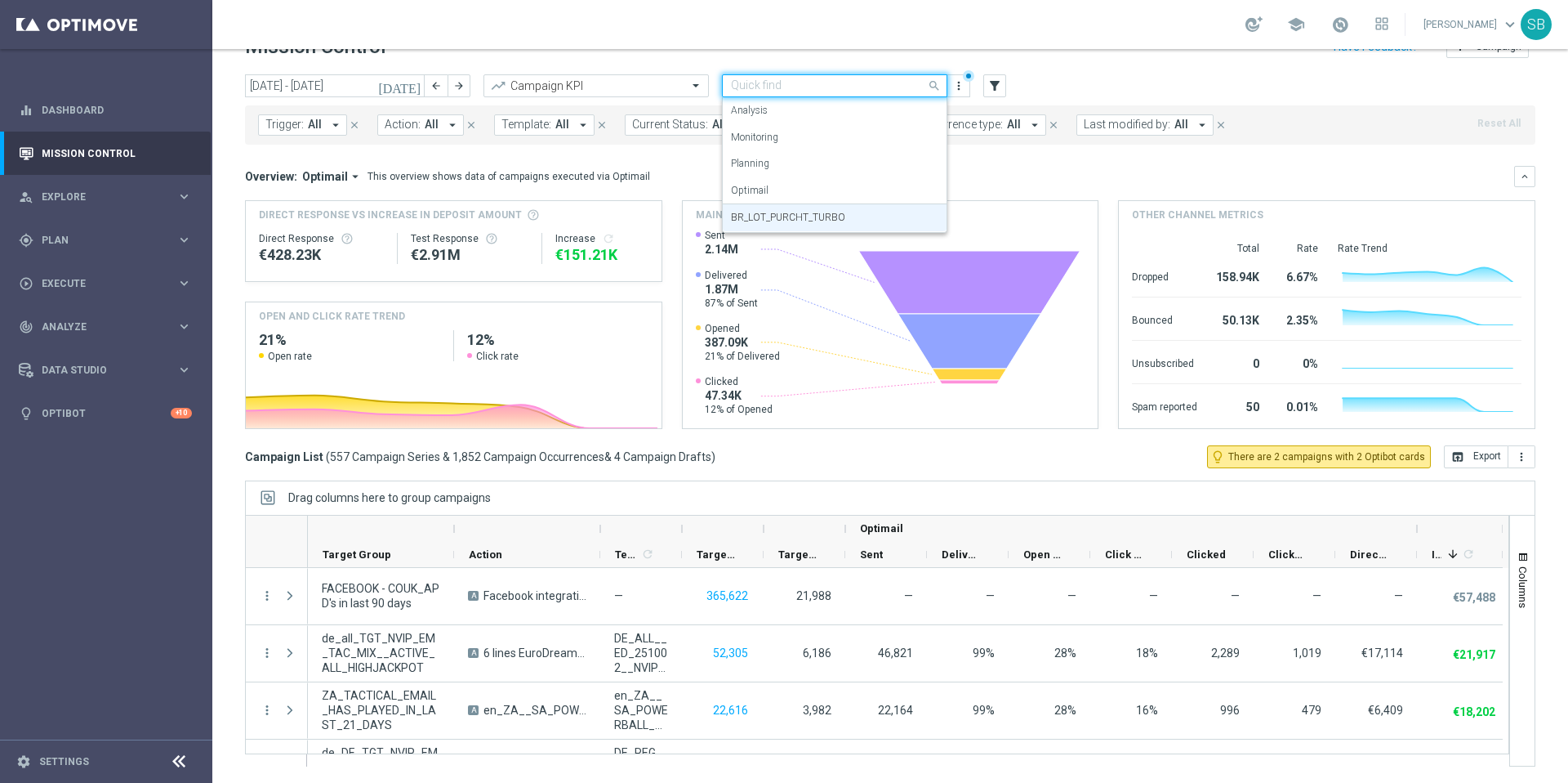
click at [918, 87] on div at bounding box center [834, 86] width 224 height 14
click at [821, 217] on label "BR_LOT_PURCHT_TURBO" at bounding box center [788, 217] width 114 height 14
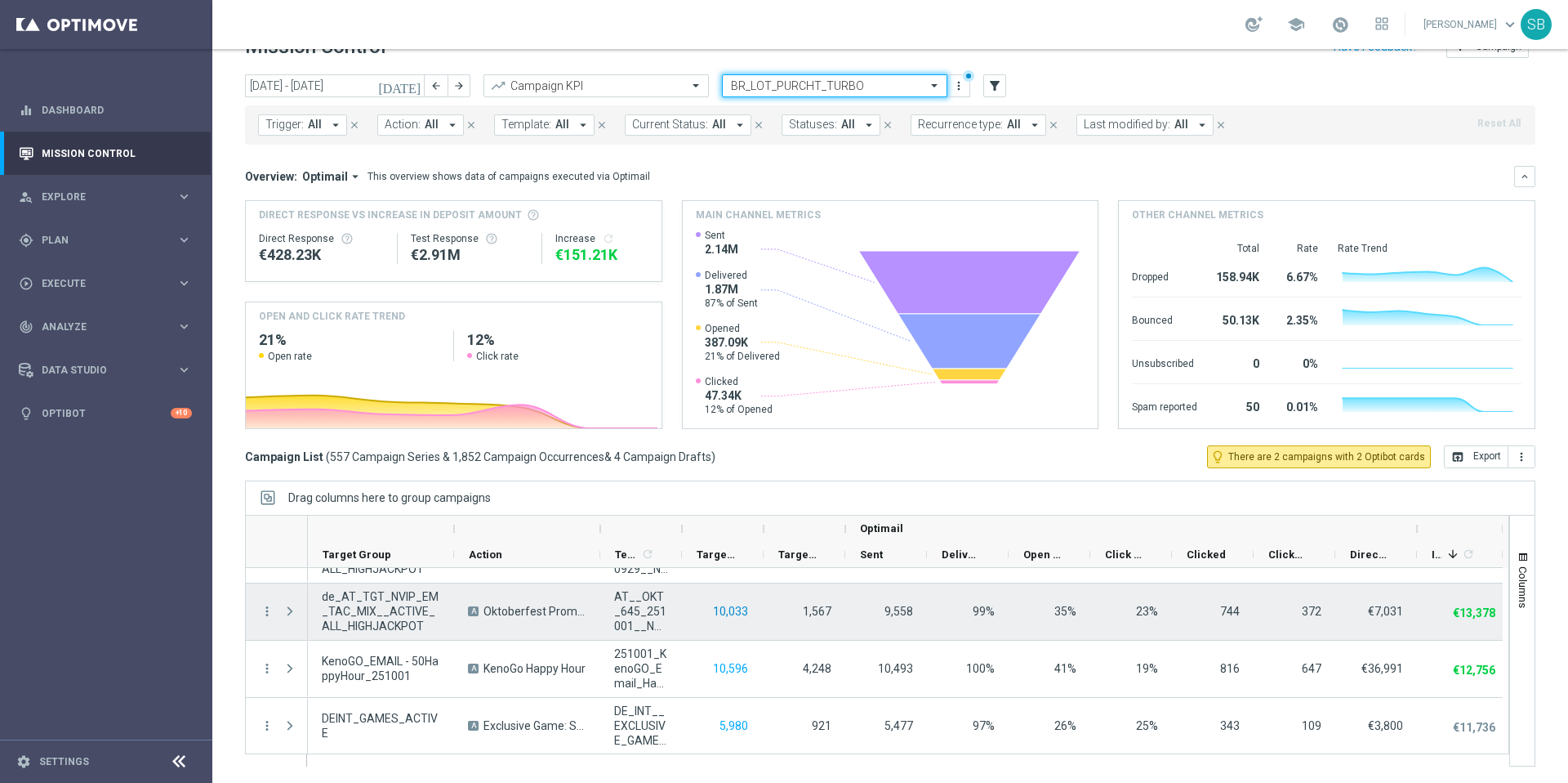
scroll to position [204, 0]
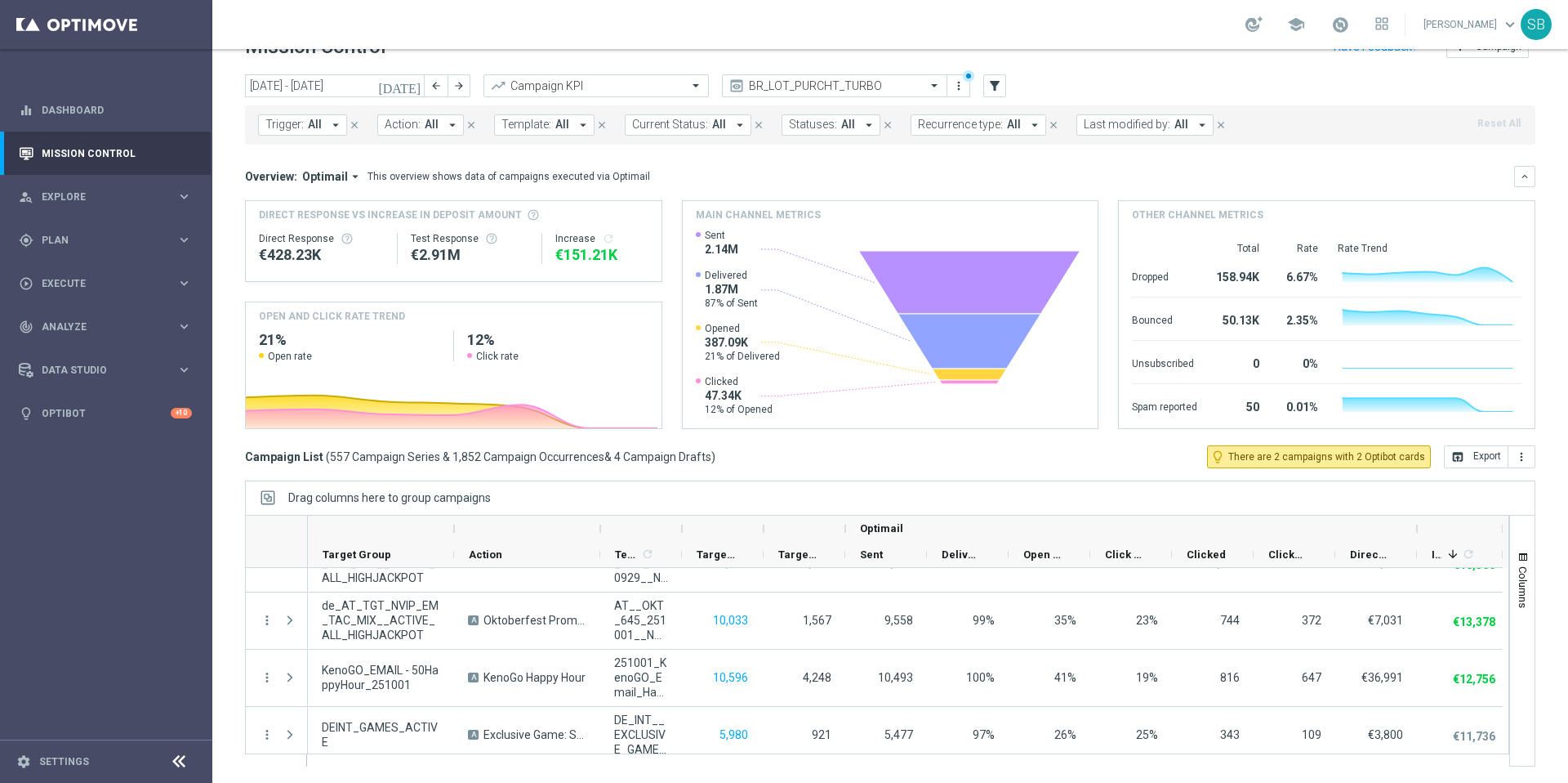
click at [556, 124] on span "All" at bounding box center [562, 124] width 14 height 14
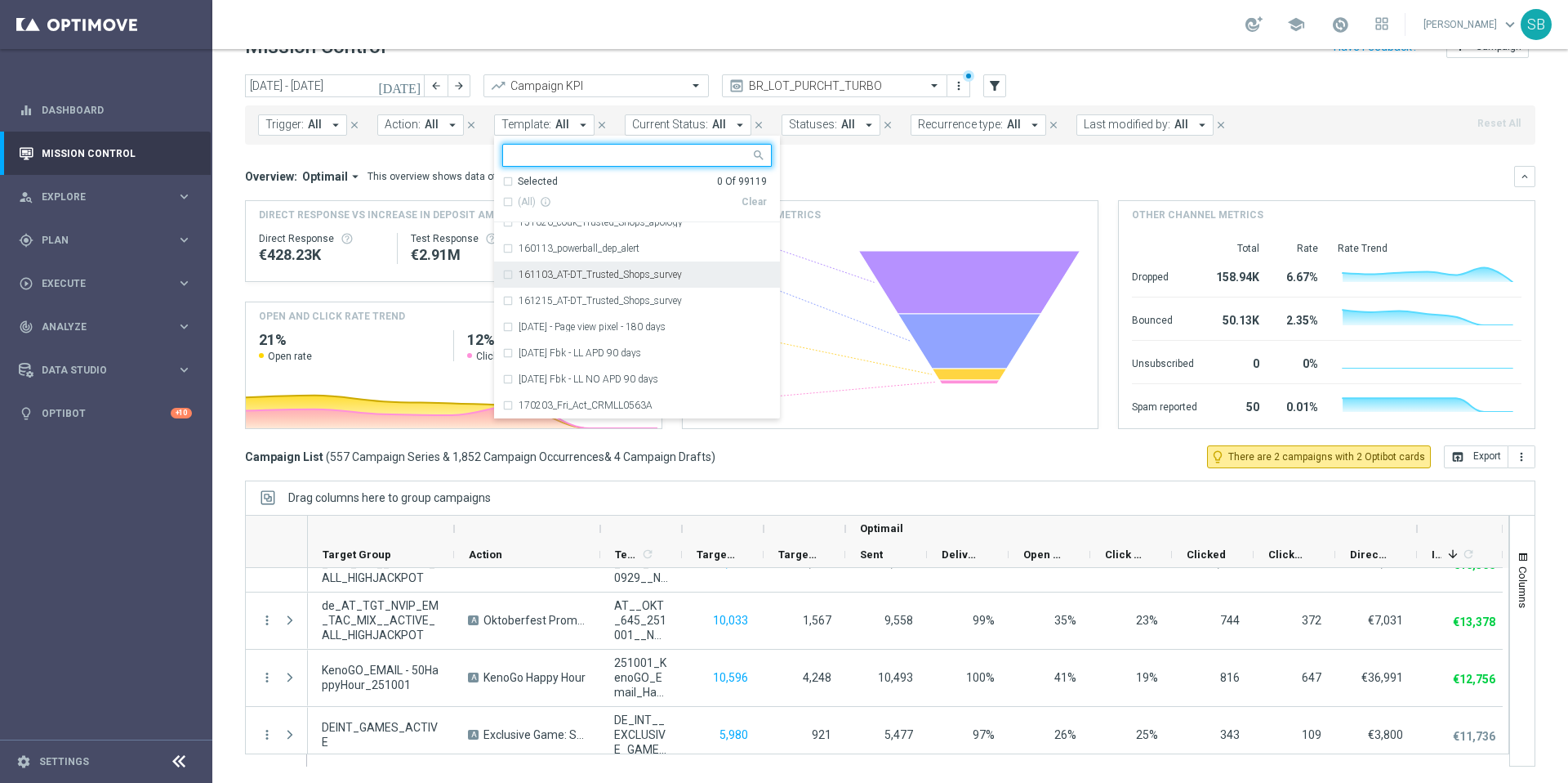
scroll to position [885, 0]
click at [771, 82] on input "text" at bounding box center [818, 86] width 174 height 14
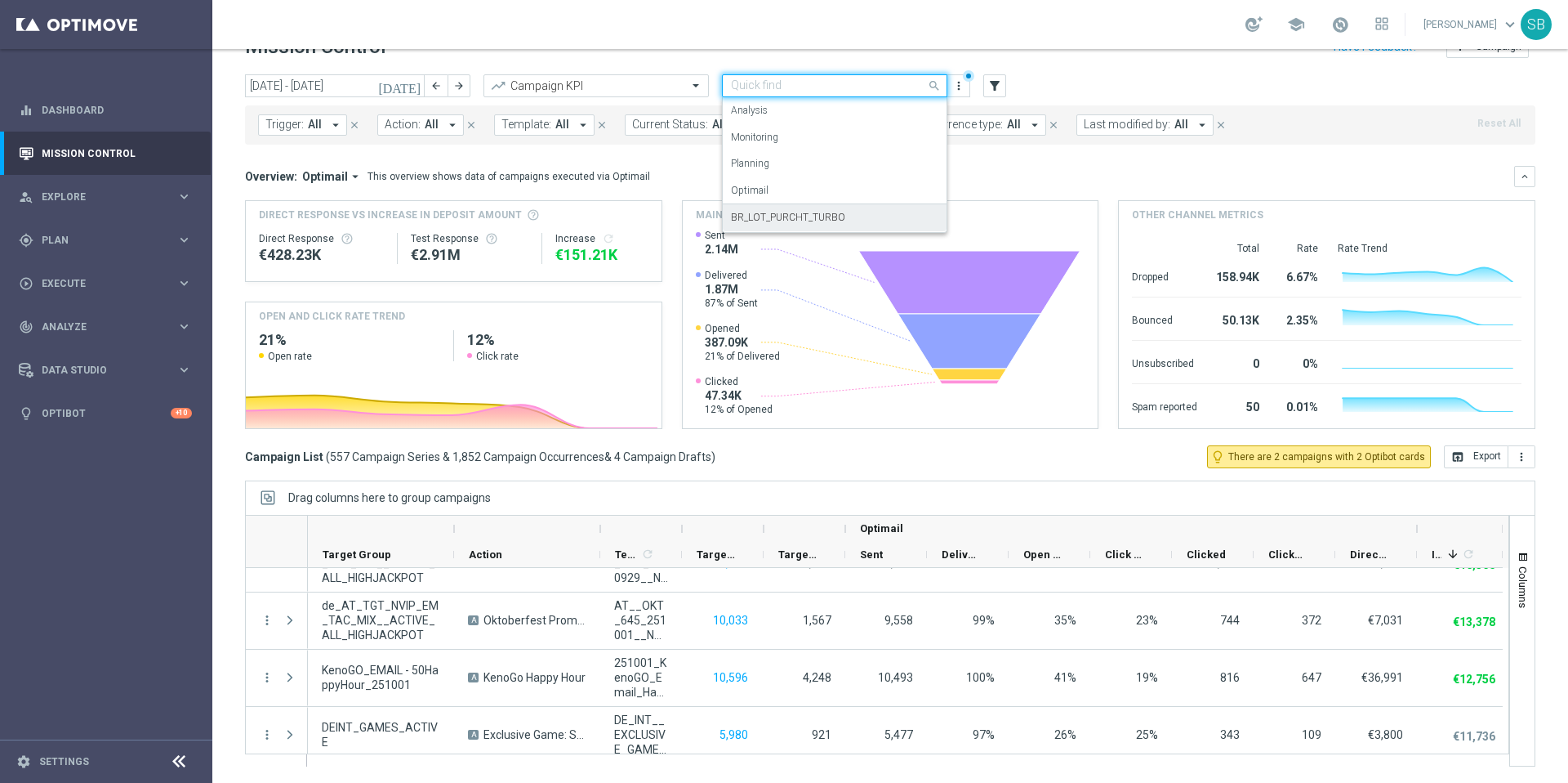
click at [761, 217] on label "BR_LOT_PURCHT_TURBO" at bounding box center [788, 217] width 114 height 14
click at [861, 85] on input "text" at bounding box center [818, 86] width 174 height 14
click at [801, 211] on label "BR_LOT_PURCHT_TURBO" at bounding box center [788, 217] width 114 height 14
drag, startPoint x: 864, startPoint y: 88, endPoint x: 856, endPoint y: 89, distance: 8.1
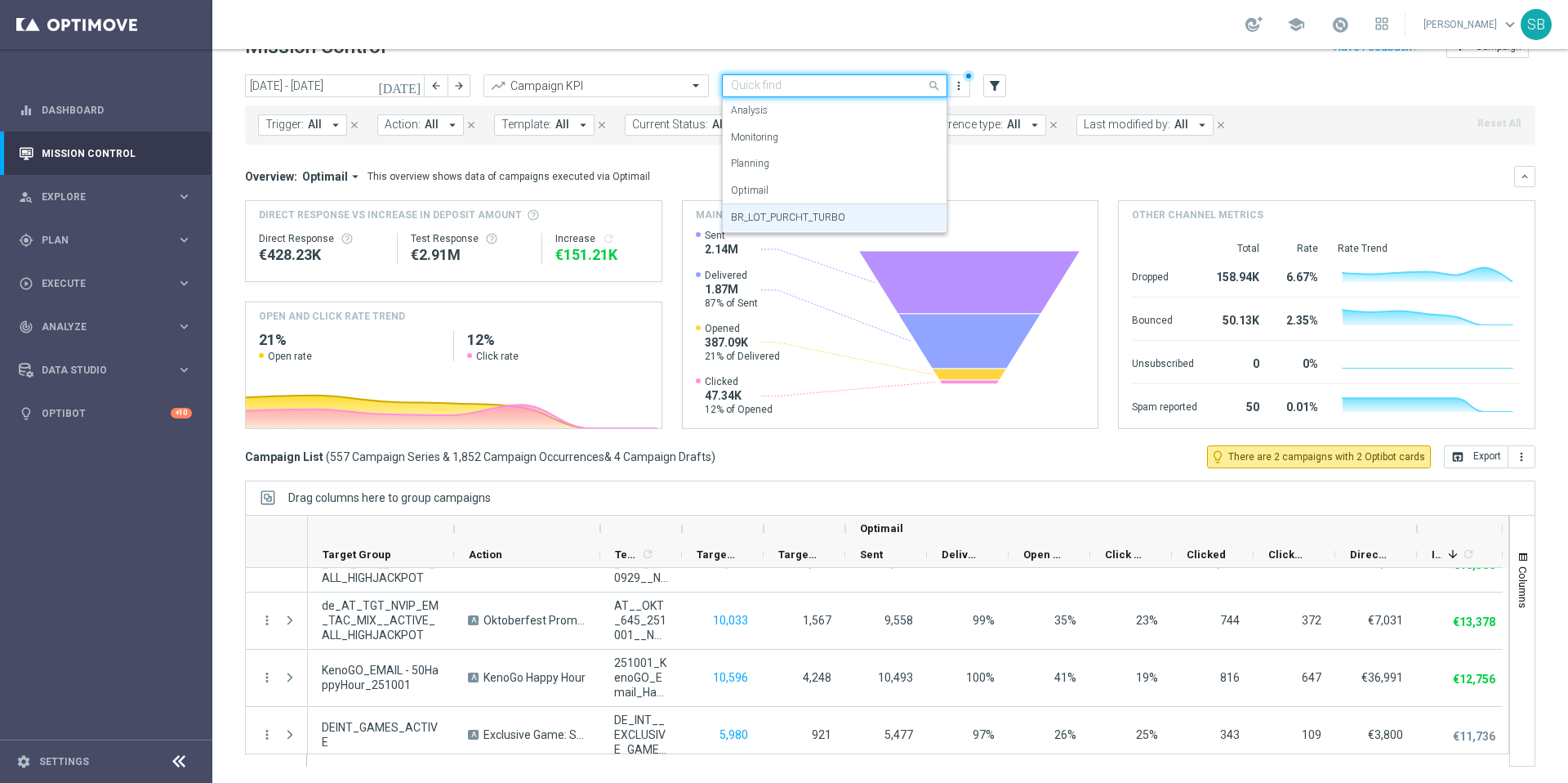
click at [856, 89] on input "text" at bounding box center [818, 86] width 174 height 14
click at [779, 218] on label "BR_LOT_PURCHT_TURBO" at bounding box center [788, 217] width 114 height 14
click at [732, 85] on input "text" at bounding box center [818, 86] width 174 height 14
click at [763, 222] on label "BR_LOT_PURCHT_TURBO" at bounding box center [788, 217] width 114 height 14
click at [938, 85] on span at bounding box center [937, 85] width 20 height 20
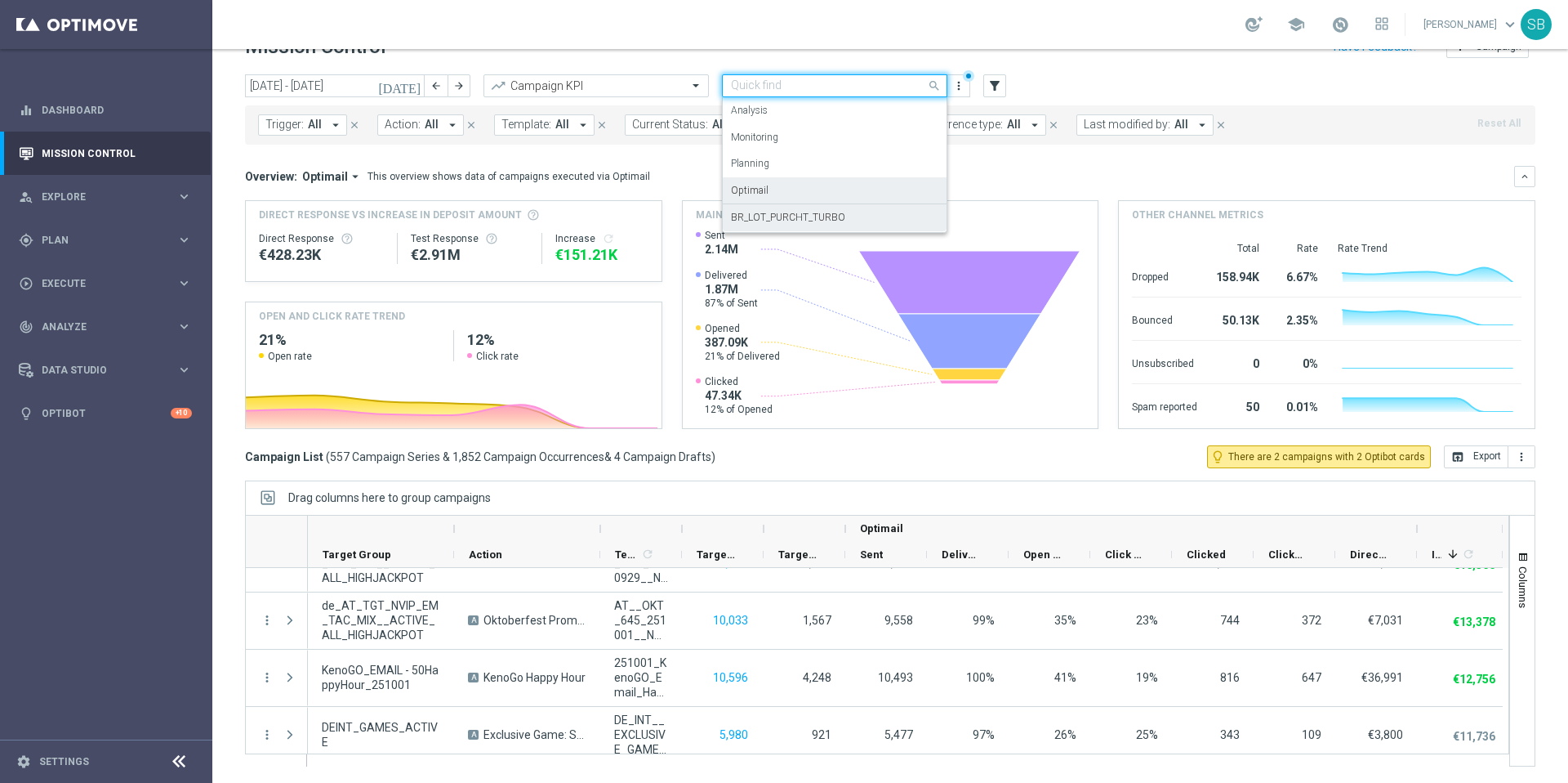
click at [770, 191] on div "Optimail" at bounding box center [834, 190] width 208 height 27
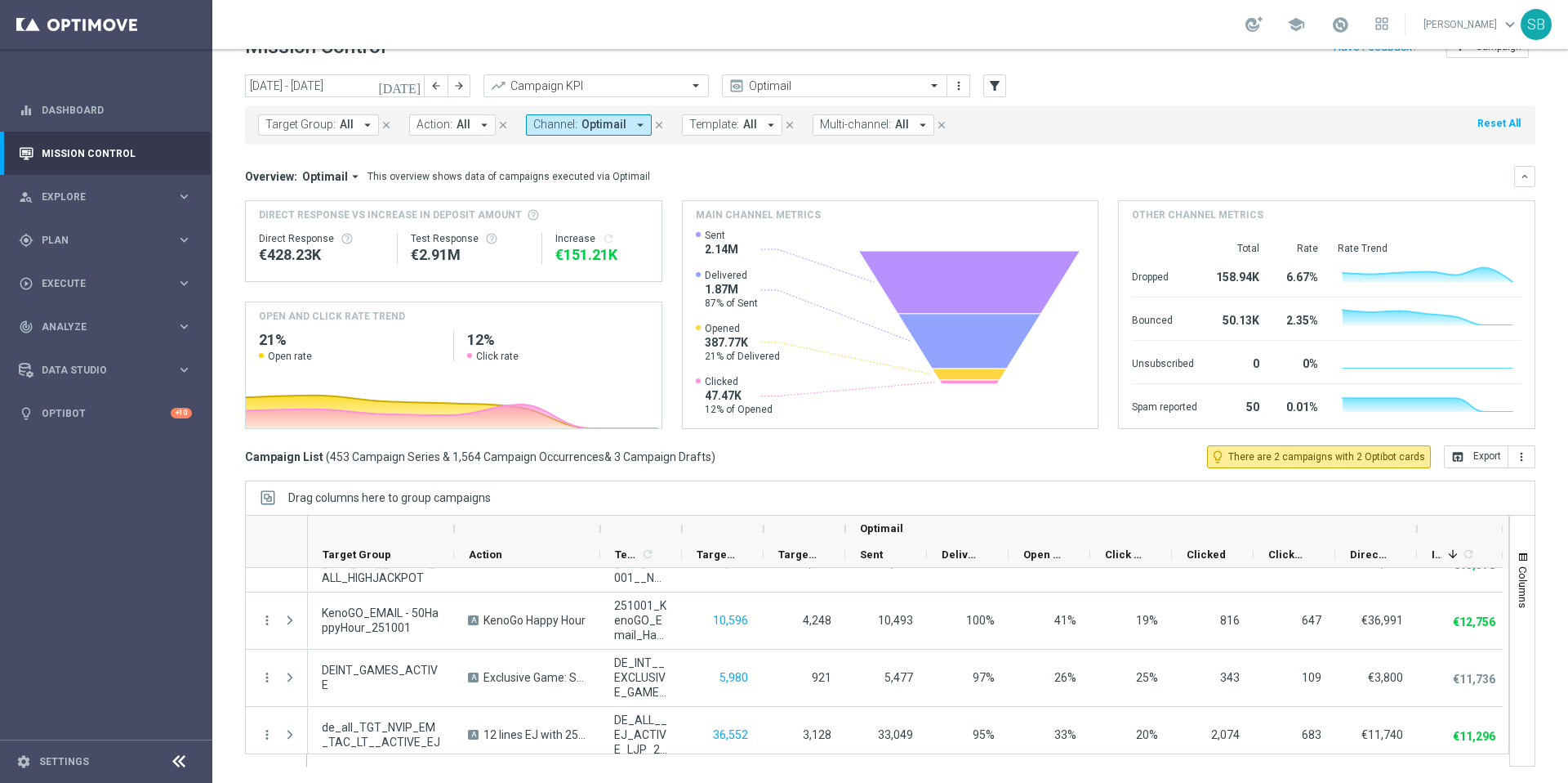
click at [636, 124] on icon "arrow_drop_down" at bounding box center [640, 125] width 15 height 15
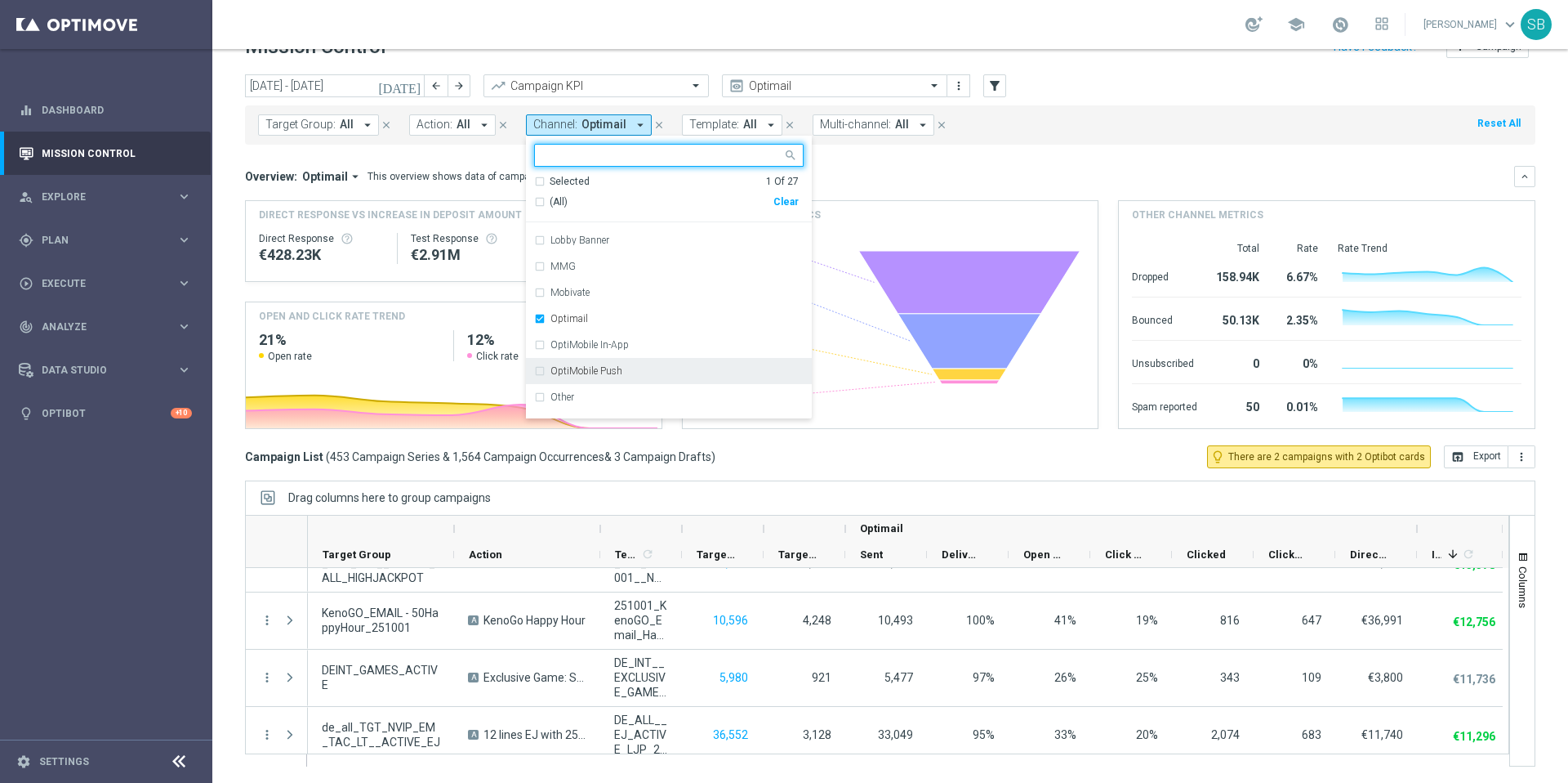
scroll to position [221, 0]
click at [539, 329] on div "Optimail" at bounding box center [669, 329] width 269 height 26
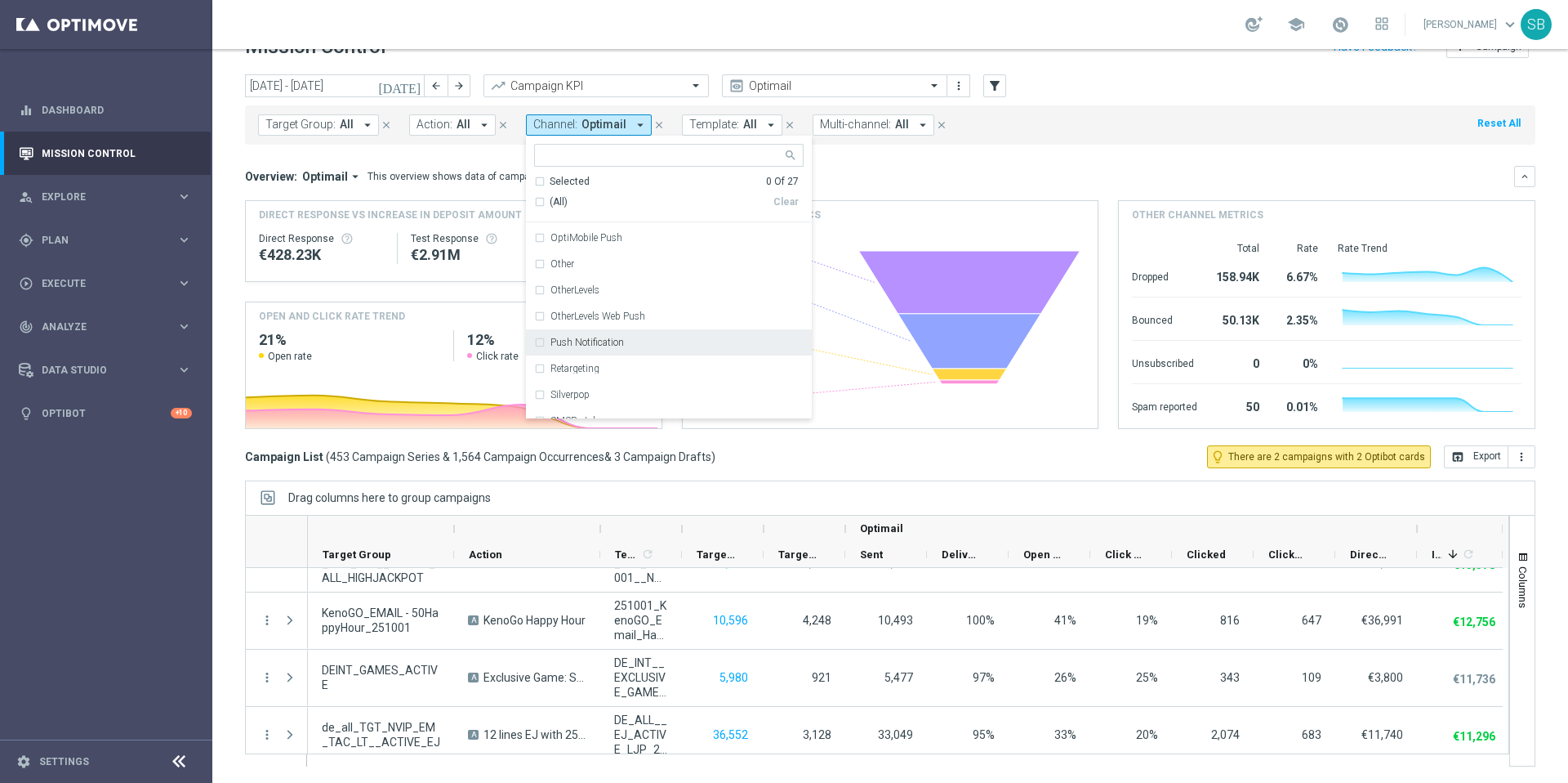
scroll to position [510, 0]
click at [634, 128] on icon "arrow_drop_down" at bounding box center [640, 125] width 15 height 15
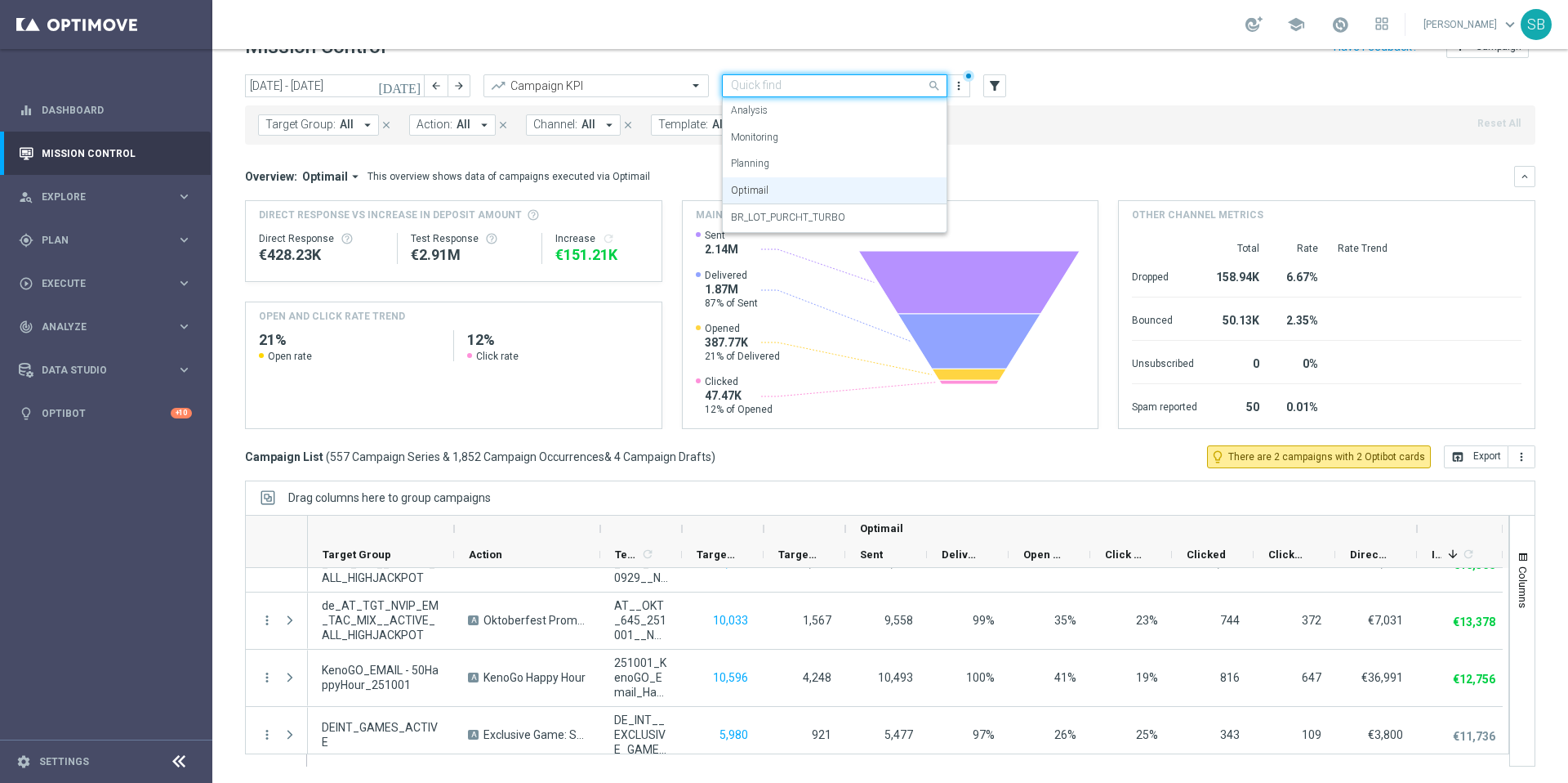
click at [771, 90] on input "text" at bounding box center [818, 86] width 174 height 14
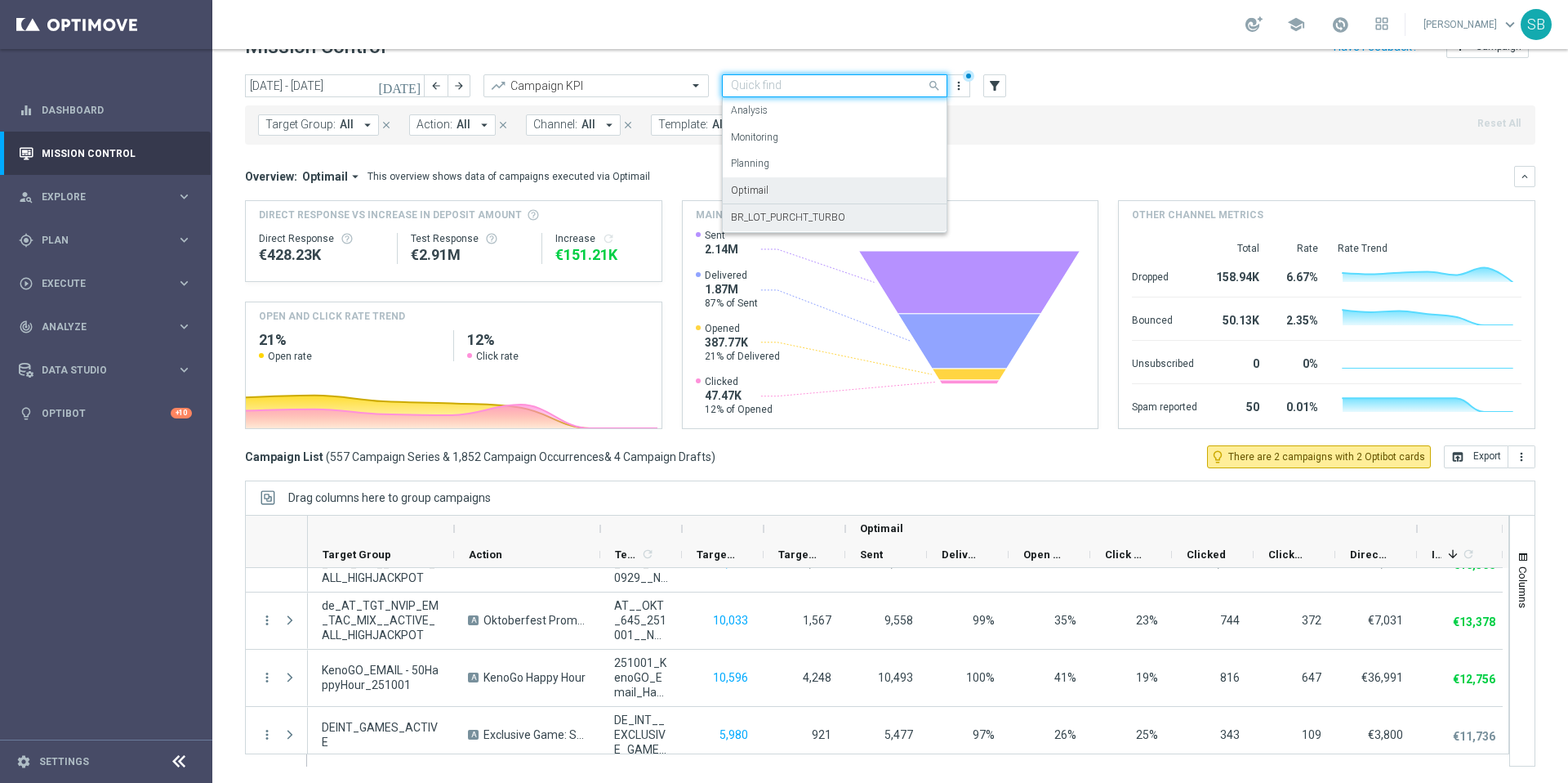
click at [776, 224] on div "BR_LOT_PURCHT_TURBO" at bounding box center [834, 217] width 208 height 27
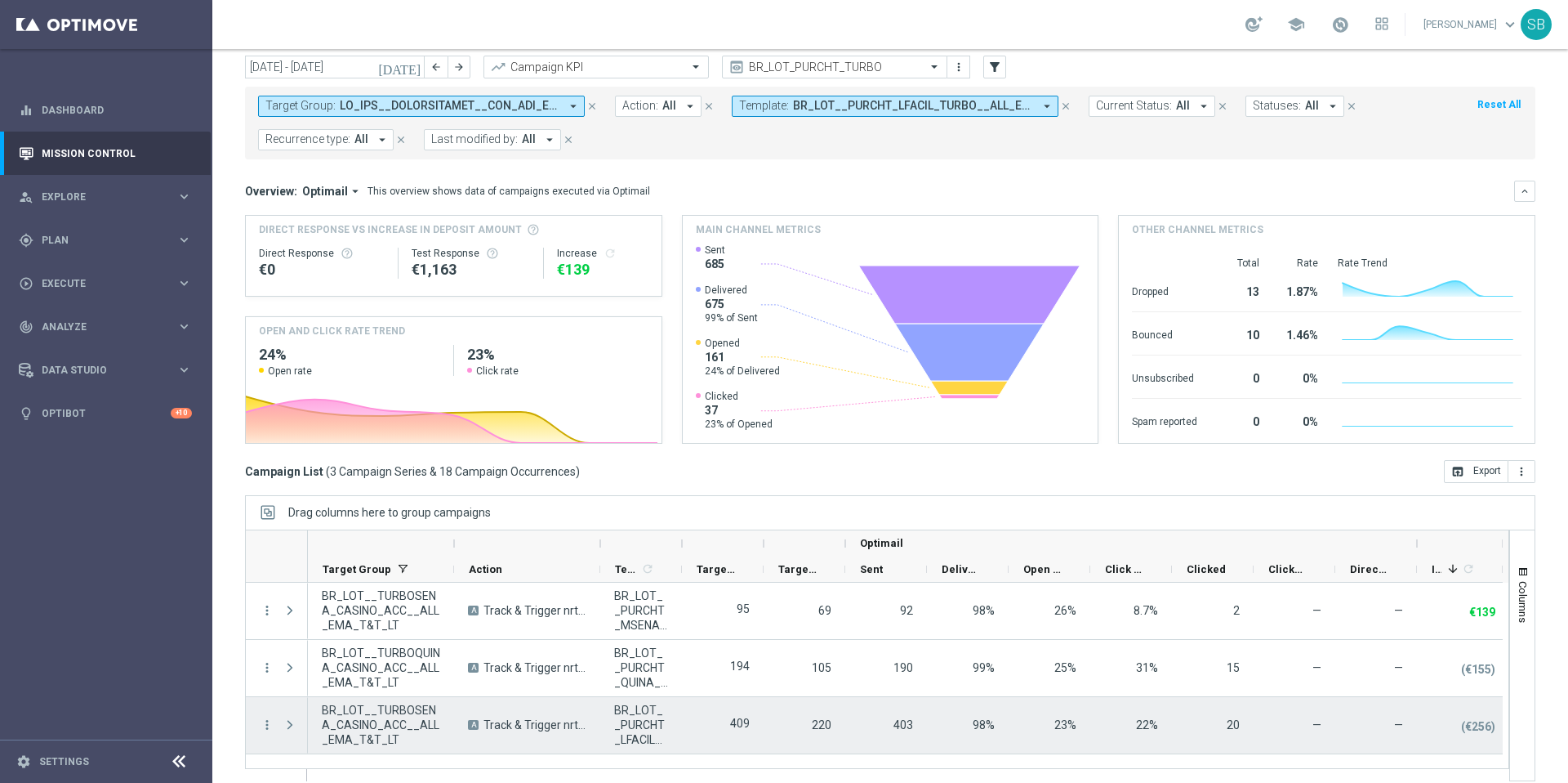
scroll to position [27, 0]
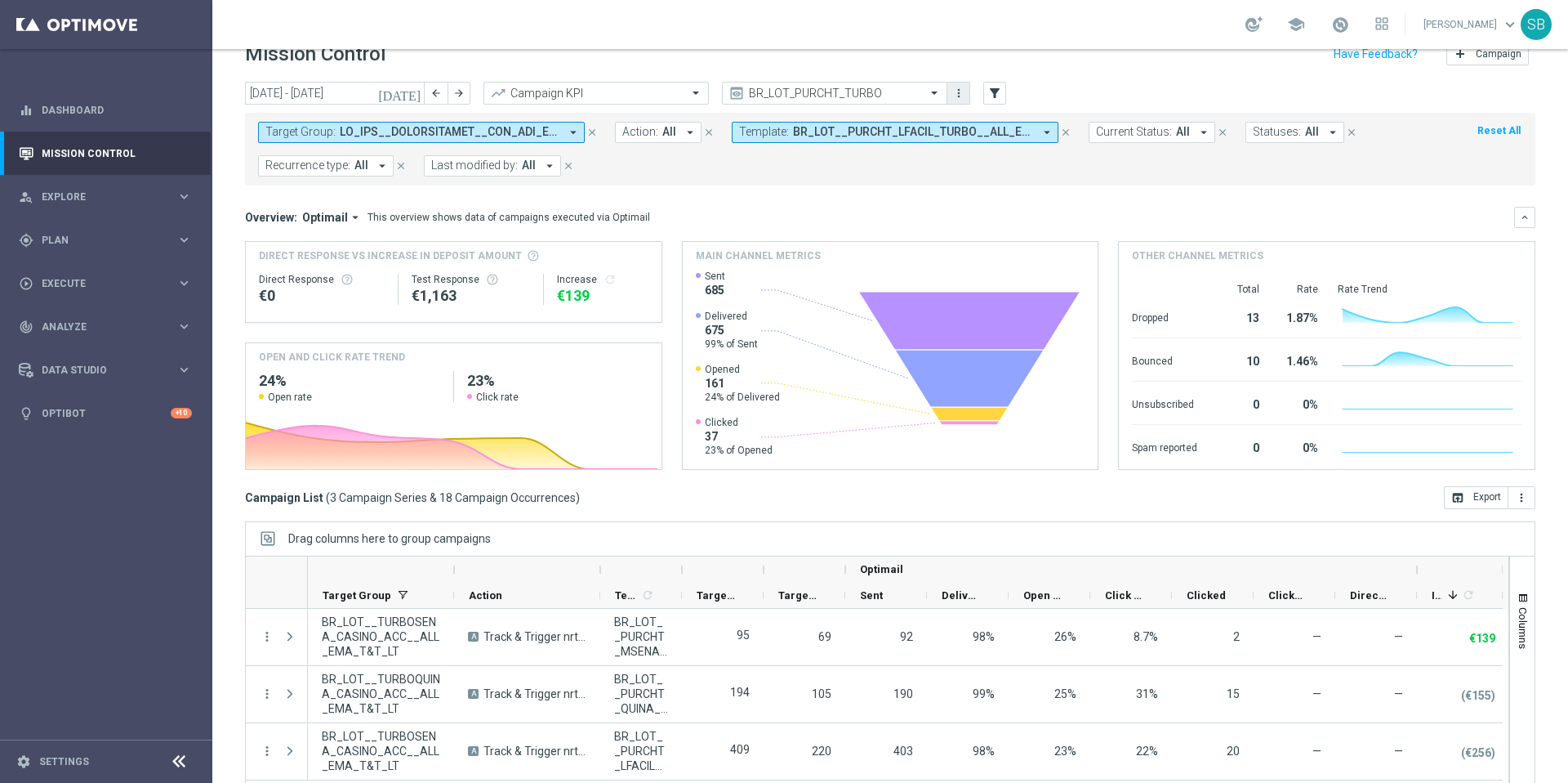
click at [957, 90] on icon "more_vert" at bounding box center [959, 93] width 13 height 13
click at [1042, 89] on div "today 29 Sep 2025 - 05 Oct 2025 arrow_back arrow_forward Campaign KPI trending_…" at bounding box center [891, 94] width 1290 height 25
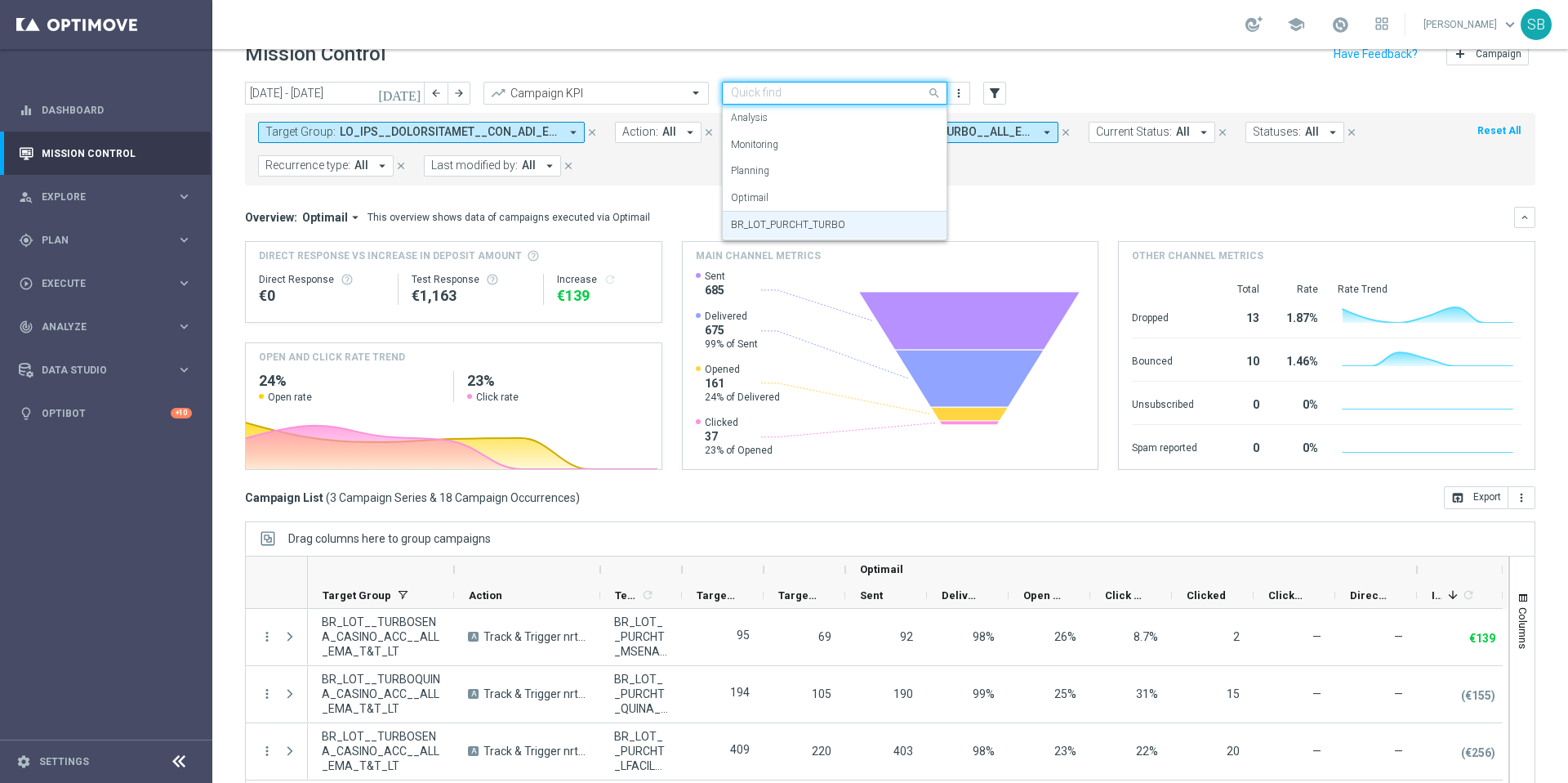
click at [935, 92] on span at bounding box center [937, 92] width 20 height 20
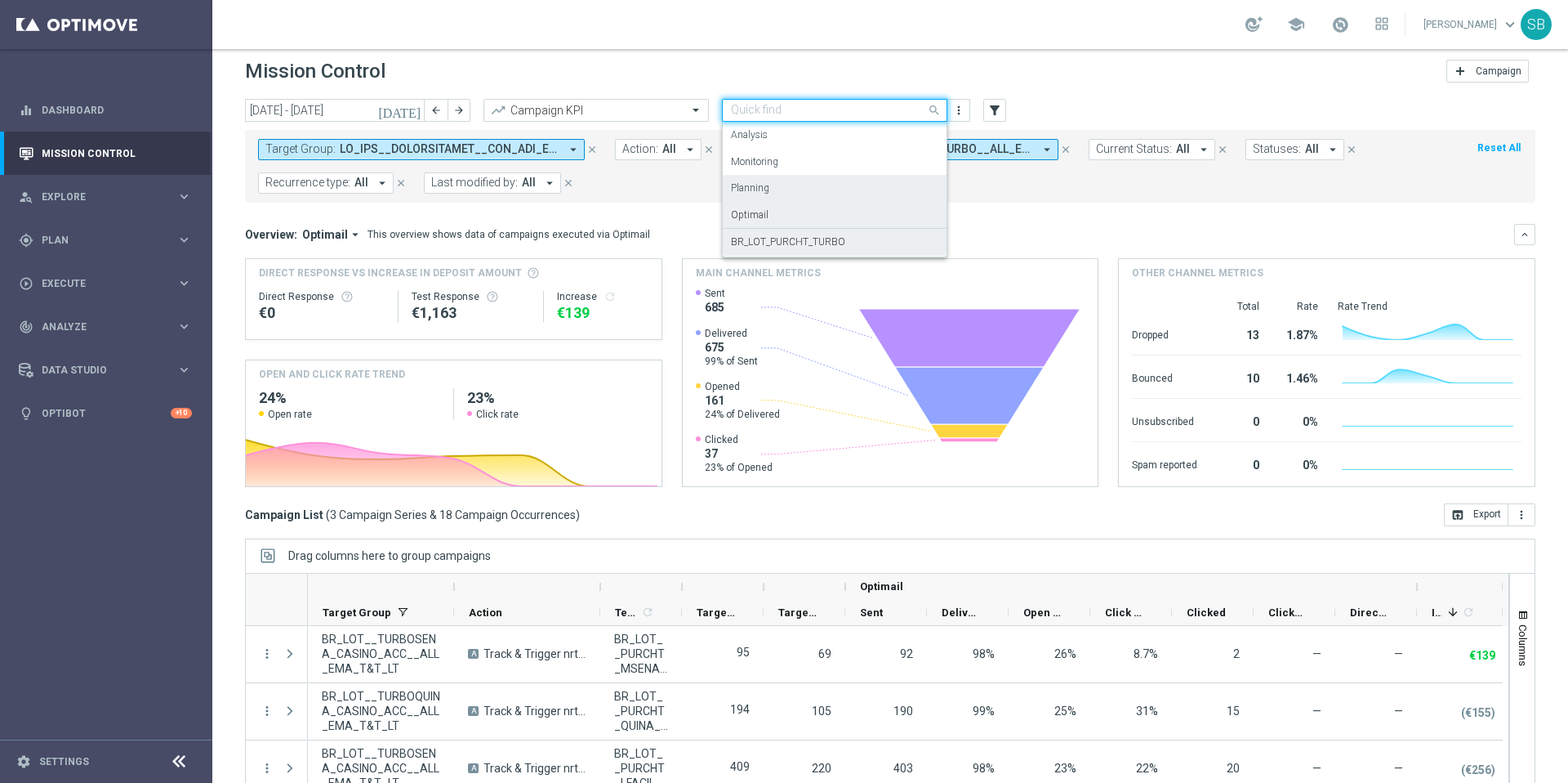
scroll to position [0, 0]
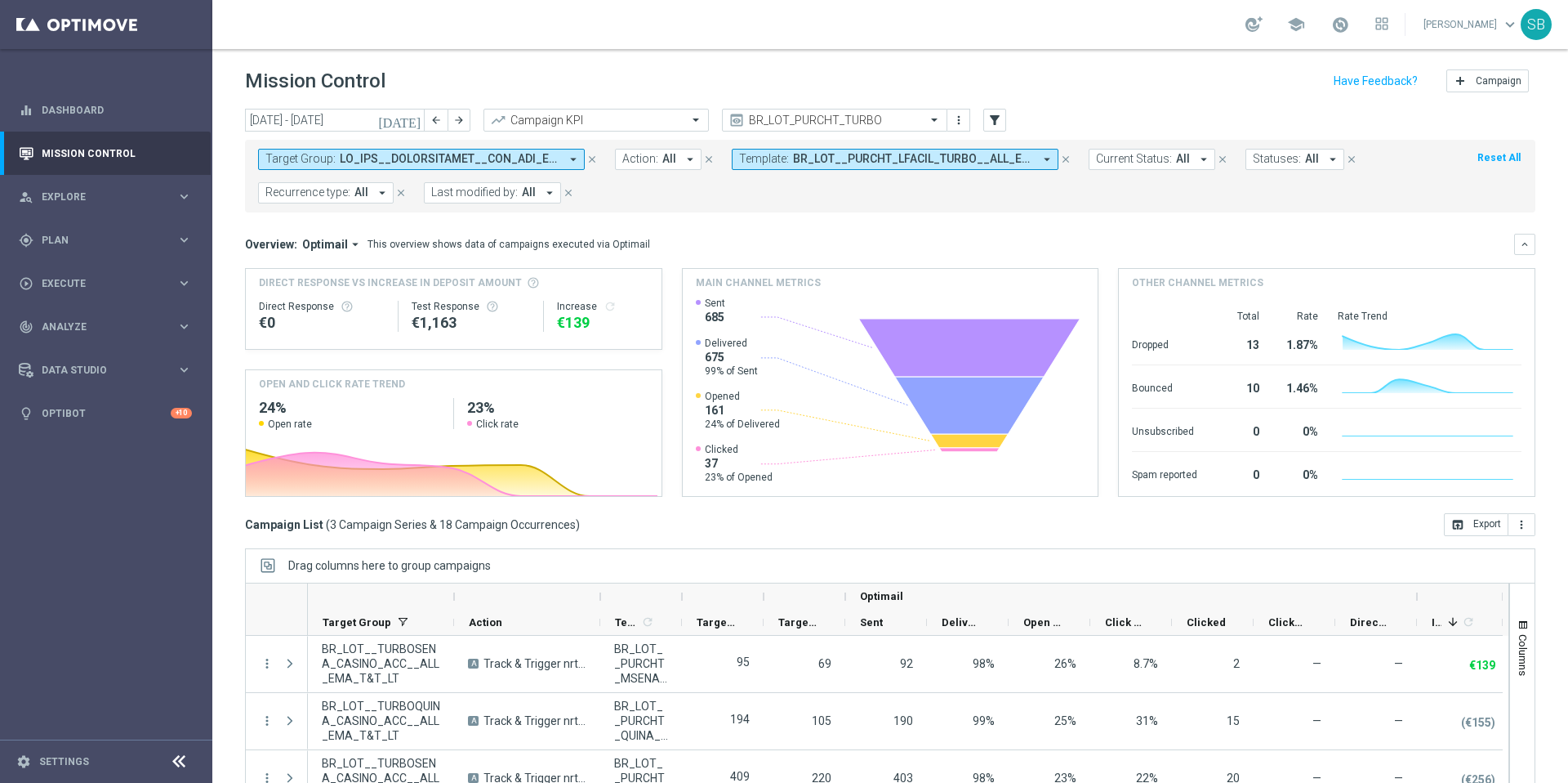
click at [1032, 114] on div "today 29 Sep 2025 - 05 Oct 2025 arrow_back arrow_forward Campaign KPI trending_…" at bounding box center [891, 121] width 1290 height 25
click at [963, 126] on icon "more_vert" at bounding box center [959, 120] width 13 height 13
click at [985, 169] on div "Save as new view" at bounding box center [1020, 173] width 99 height 11
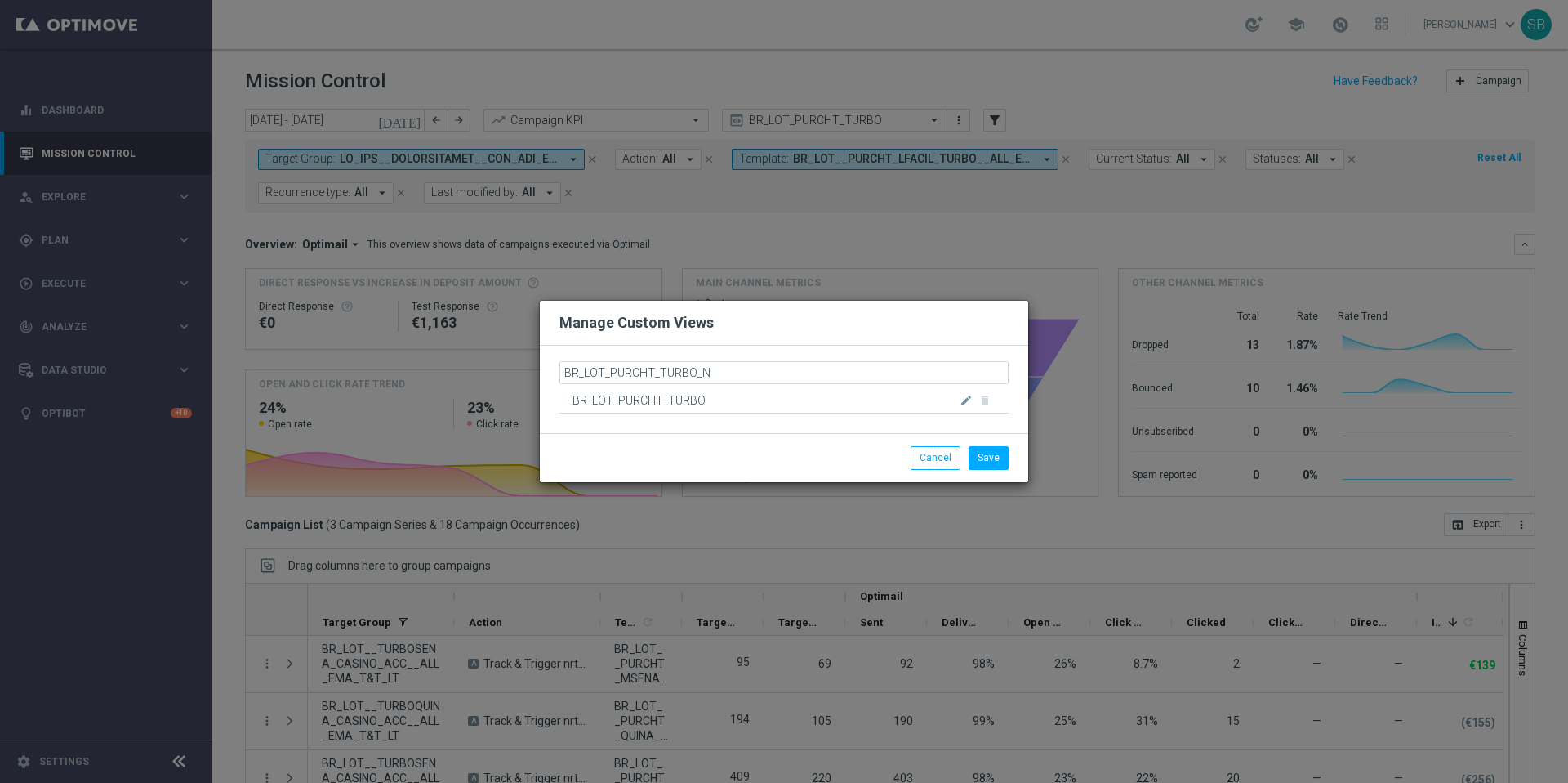
type input "BR_LOT_PURCHT_TURBO_NA"
click at [983, 456] on button "Save" at bounding box center [988, 456] width 40 height 23
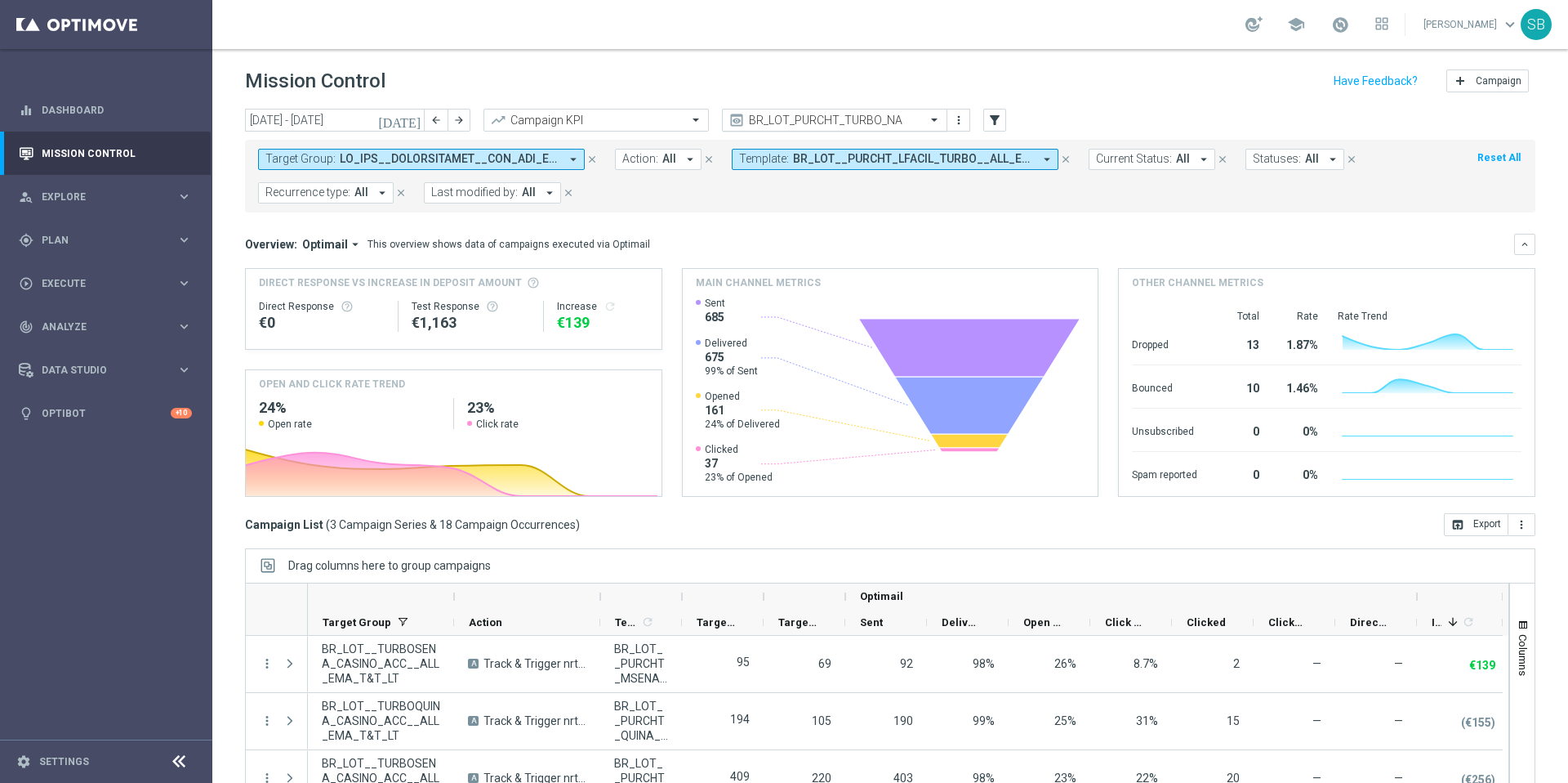
click at [901, 122] on input "text" at bounding box center [818, 120] width 174 height 14
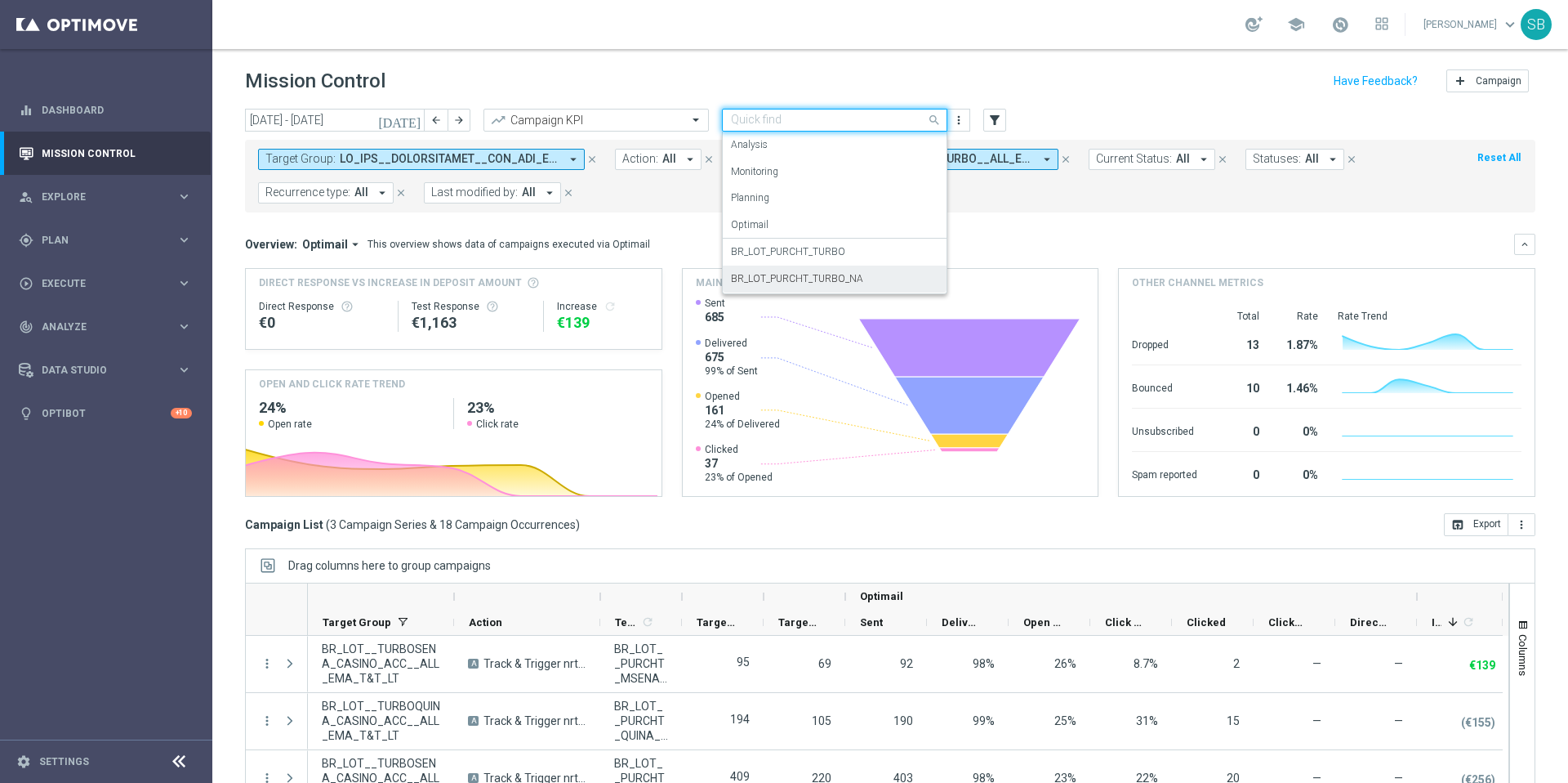
click at [842, 281] on label "BR_LOT_PURCHT_TURBO_NA" at bounding box center [796, 279] width 132 height 14
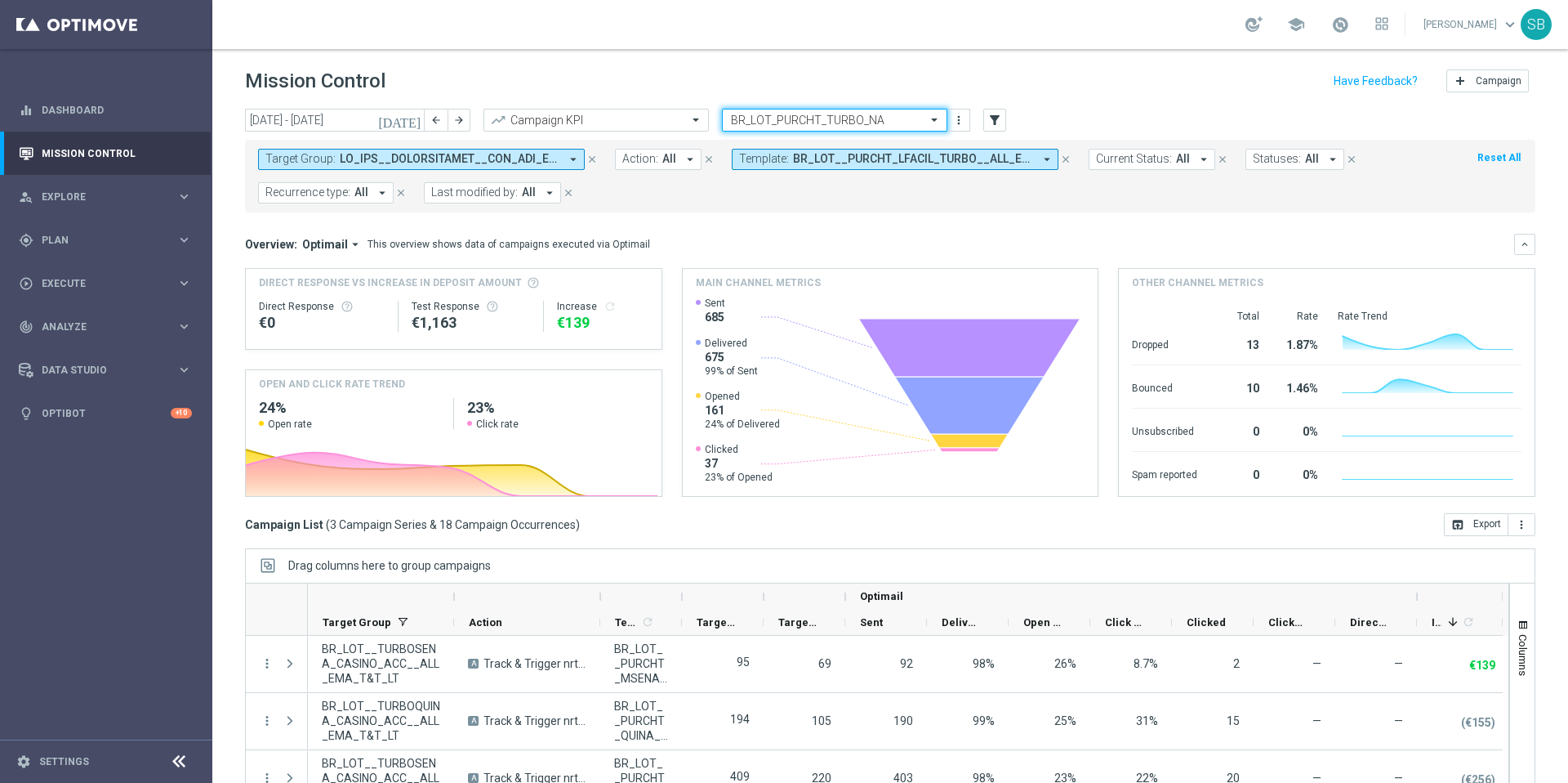
click at [1048, 157] on icon "arrow_drop_down" at bounding box center [1047, 160] width 15 height 15
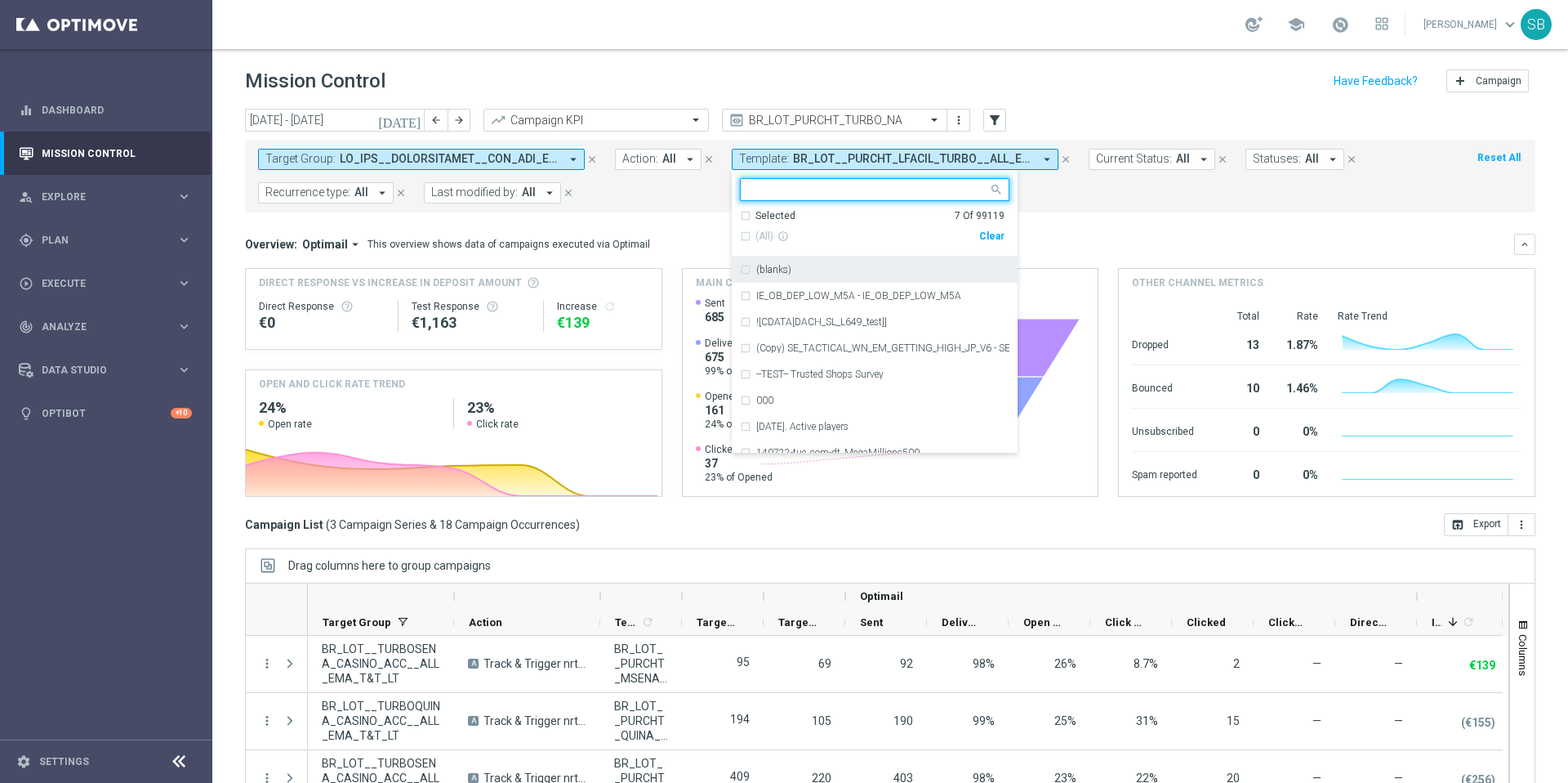
click at [800, 191] on input "text" at bounding box center [868, 189] width 239 height 14
paste input "BR_LOT_PURCHT_TURBO_SENANA_ALL_EMA_T&T_LT"
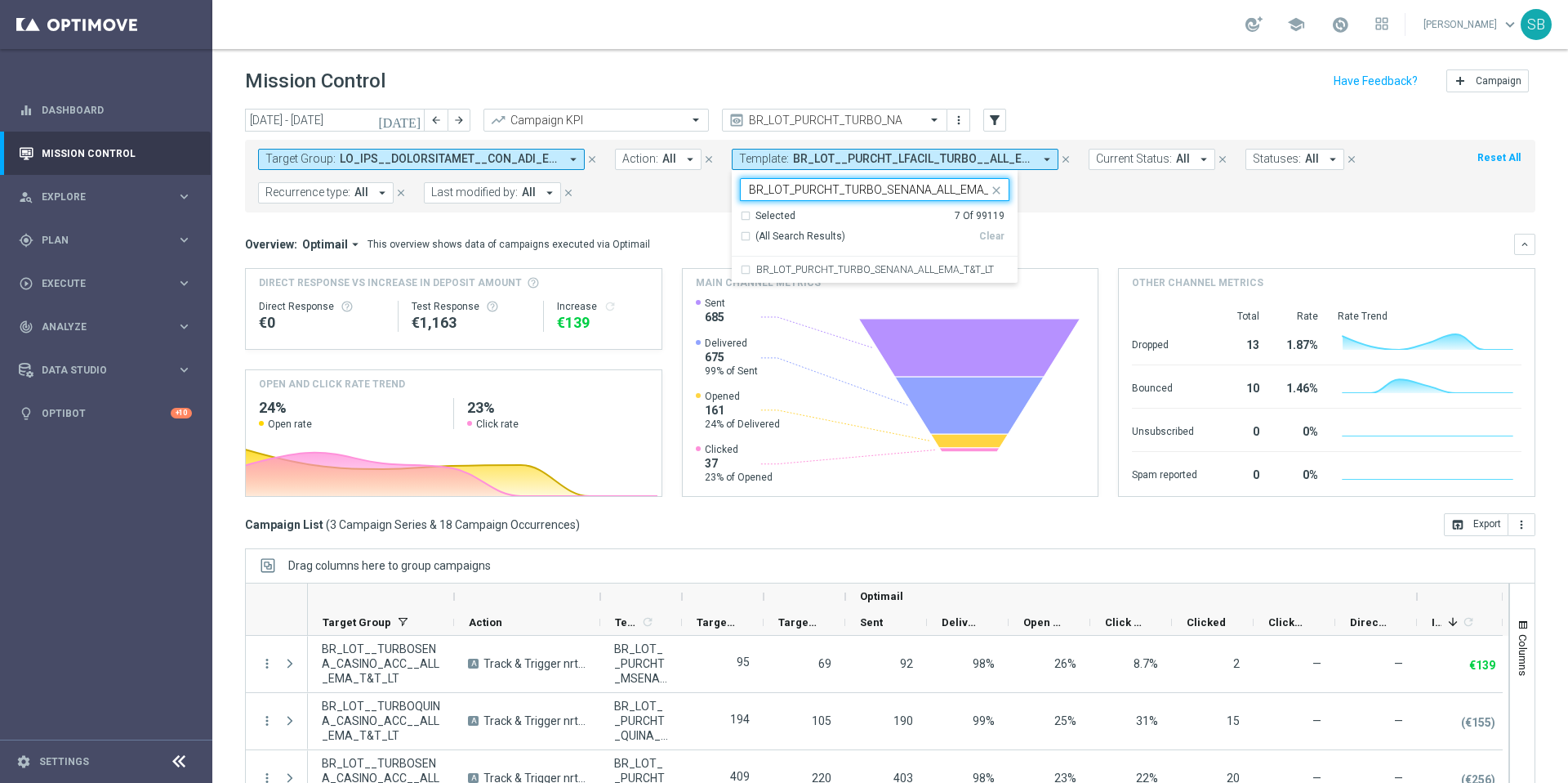
scroll to position [0, 33]
click at [748, 271] on div "BR_LOT_PURCHT_TURBO_SENANA_ALL_EMA_T&T_LT" at bounding box center [875, 270] width 269 height 26
type input "BR_LOT_PURCHT_TURBO_SENANA_ALL_EMA_T&T_LT"
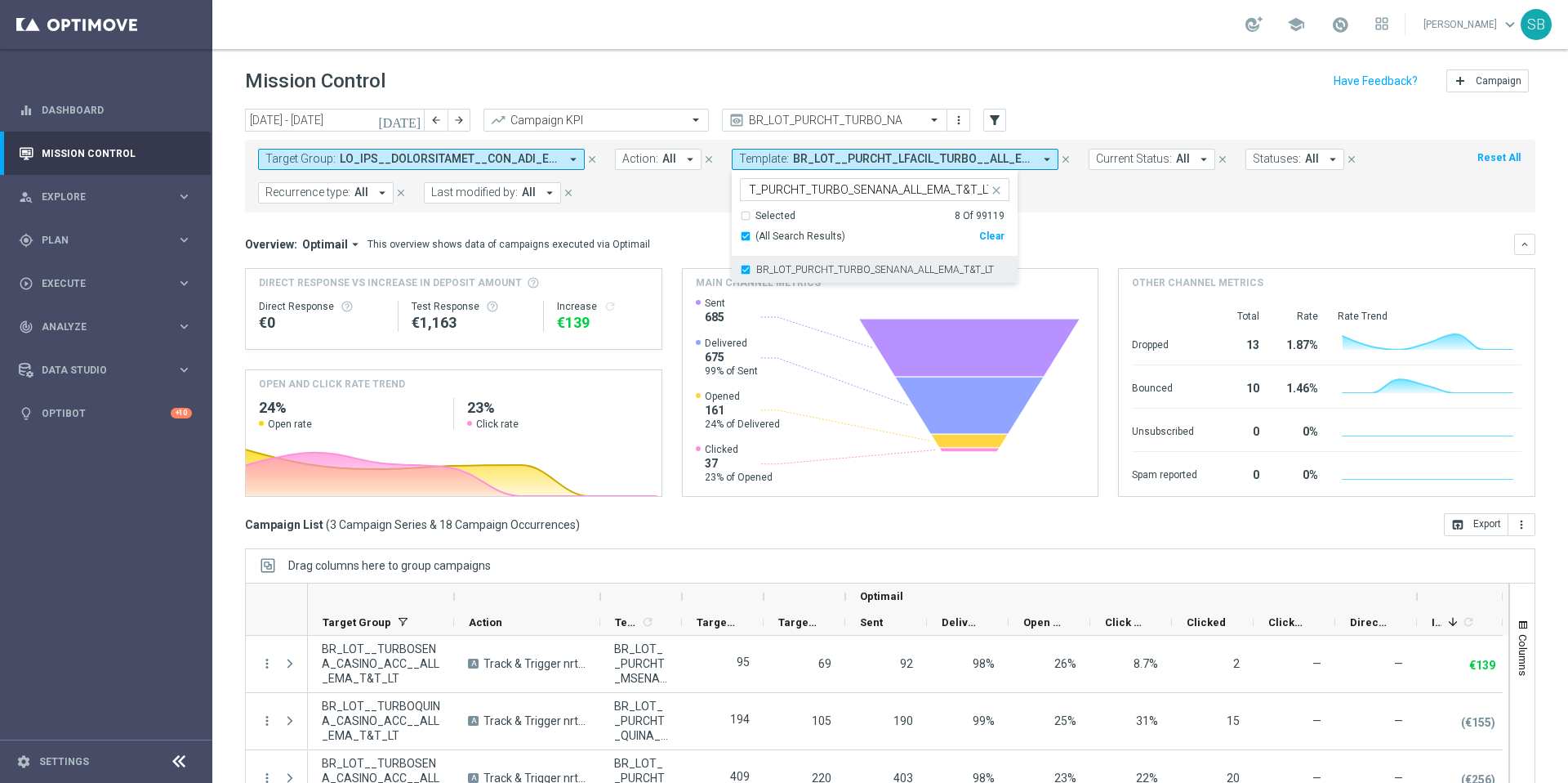
scroll to position [0, 0]
click at [1113, 201] on form "Target Group: arrow_drop_down close Action: All arrow_drop_down close Template:…" at bounding box center [854, 175] width 1191 height 54
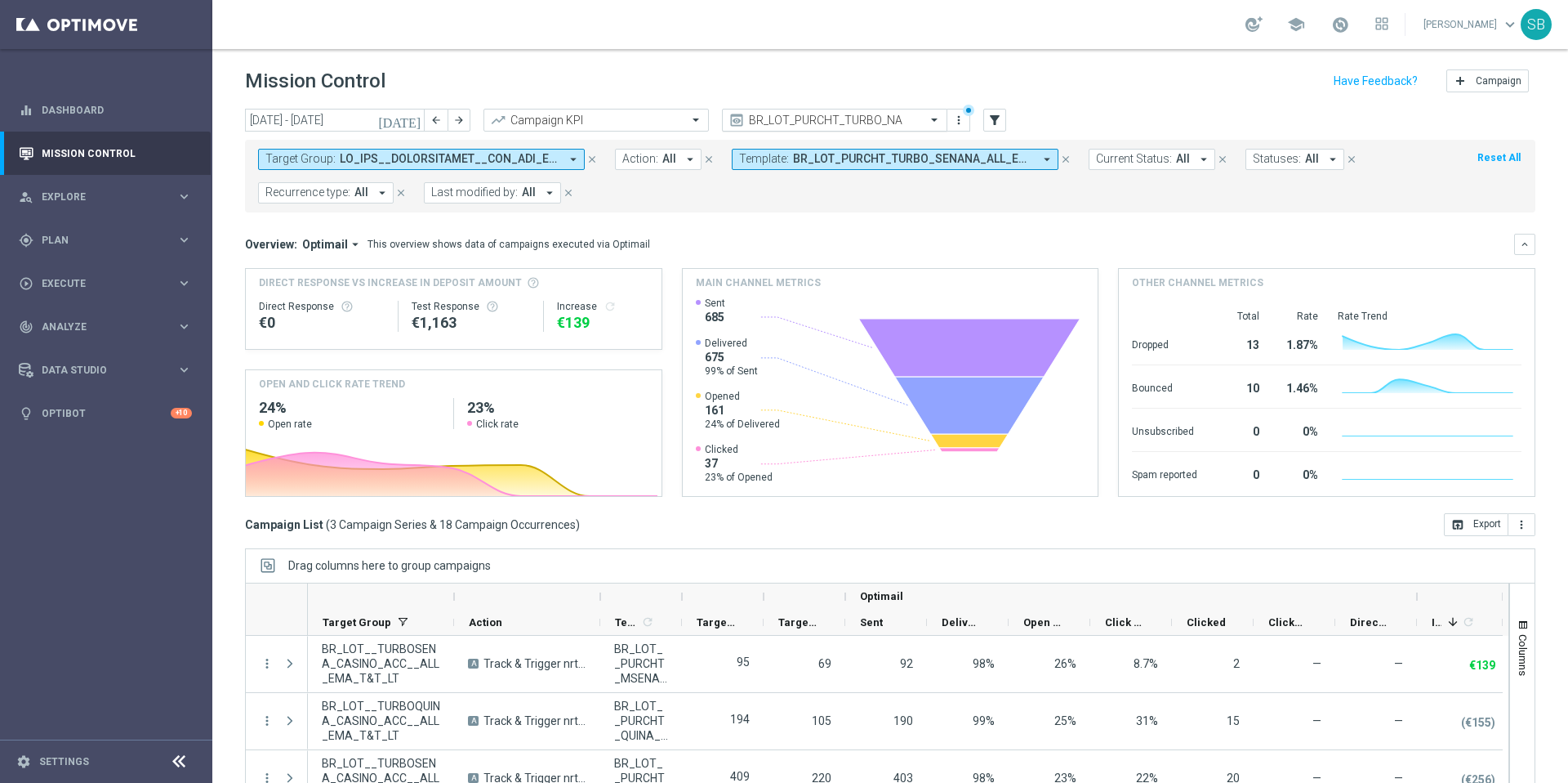
click at [933, 120] on span at bounding box center [937, 119] width 20 height 14
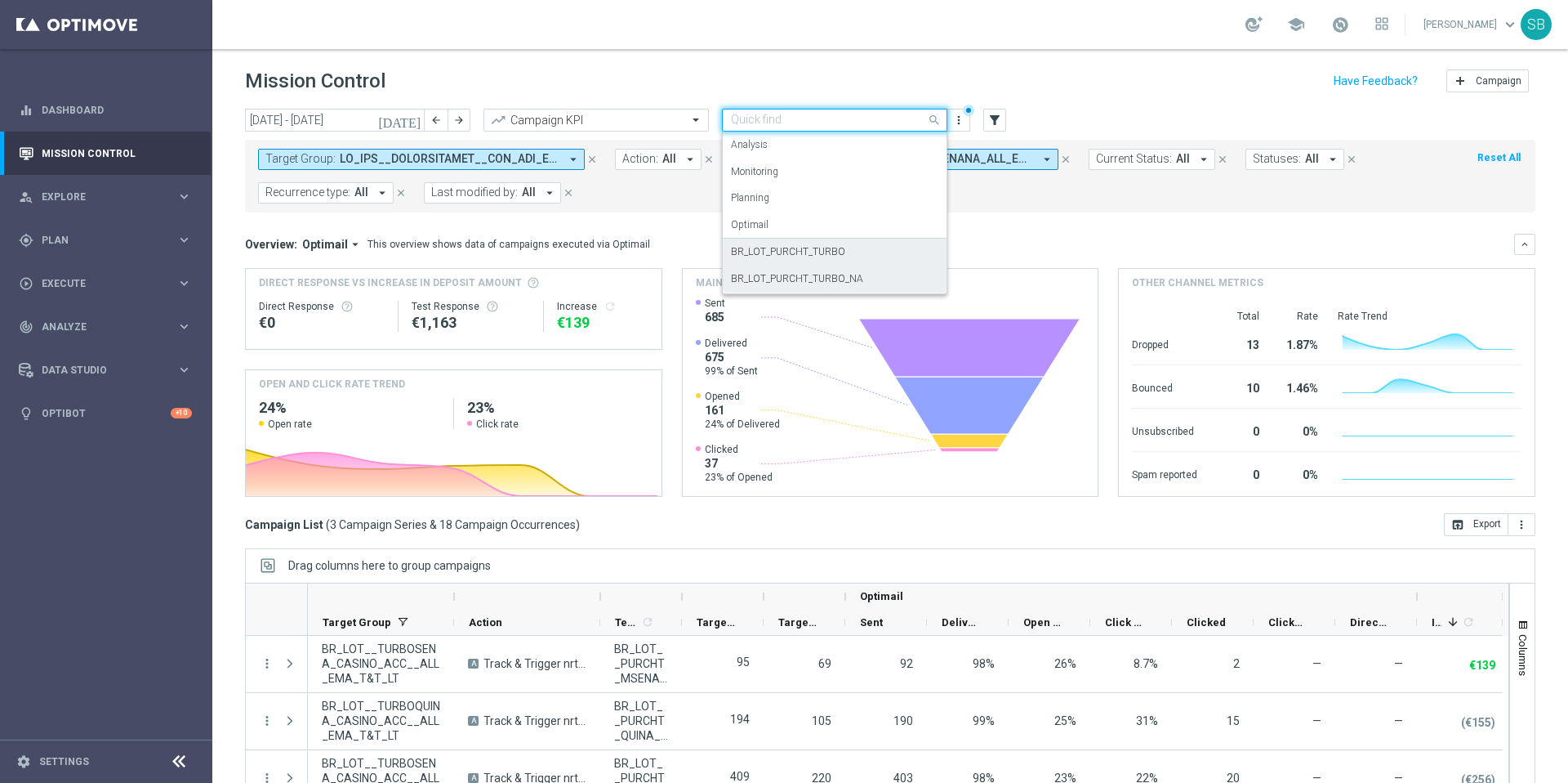
click at [816, 261] on div "BR_LOT_PURCHT_TURBO" at bounding box center [834, 251] width 208 height 27
click at [935, 121] on span at bounding box center [937, 120] width 20 height 20
click at [848, 283] on label "BR_LOT_PURCHT_TURBO_NA" at bounding box center [796, 279] width 132 height 14
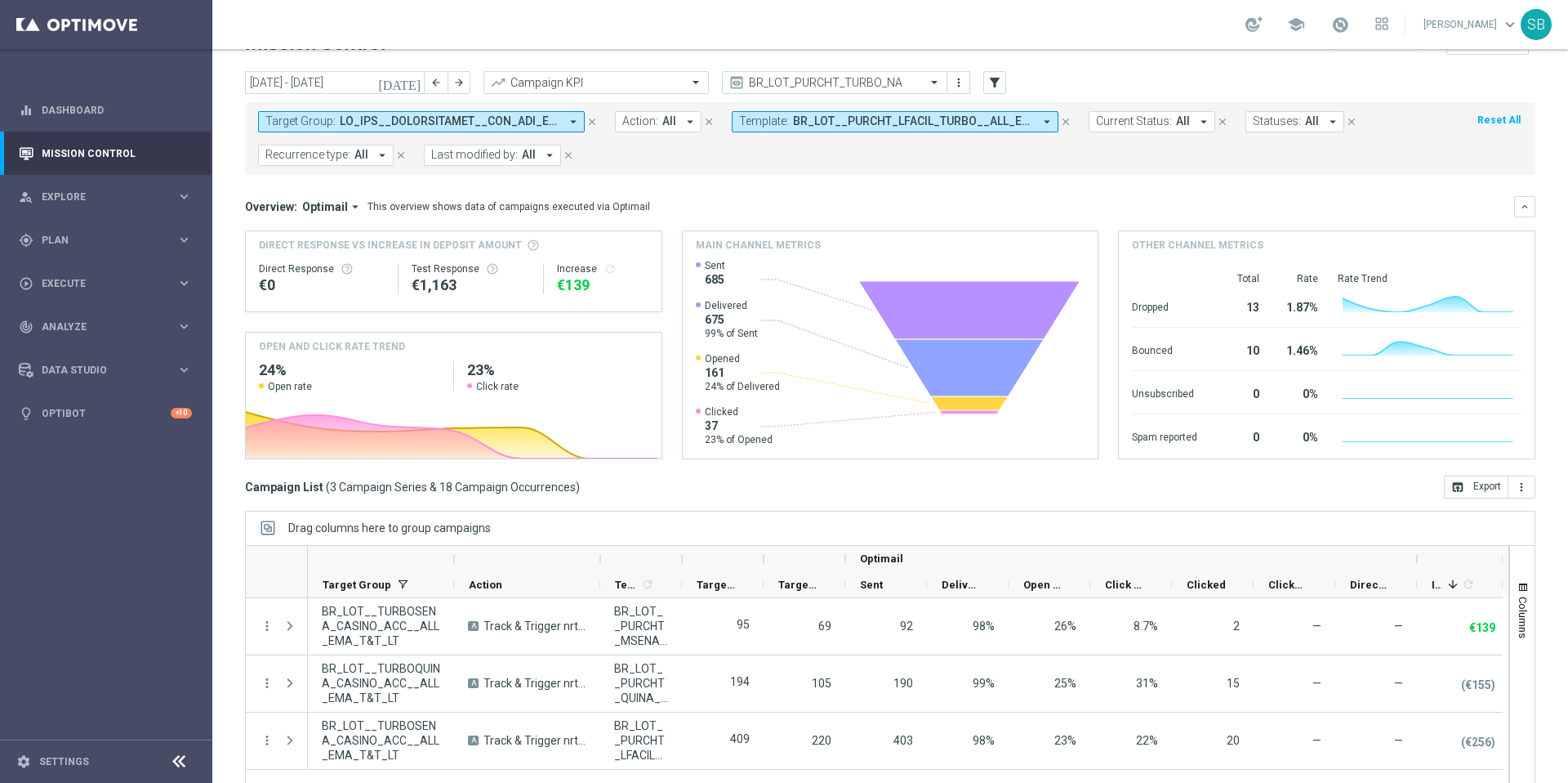
scroll to position [20, 0]
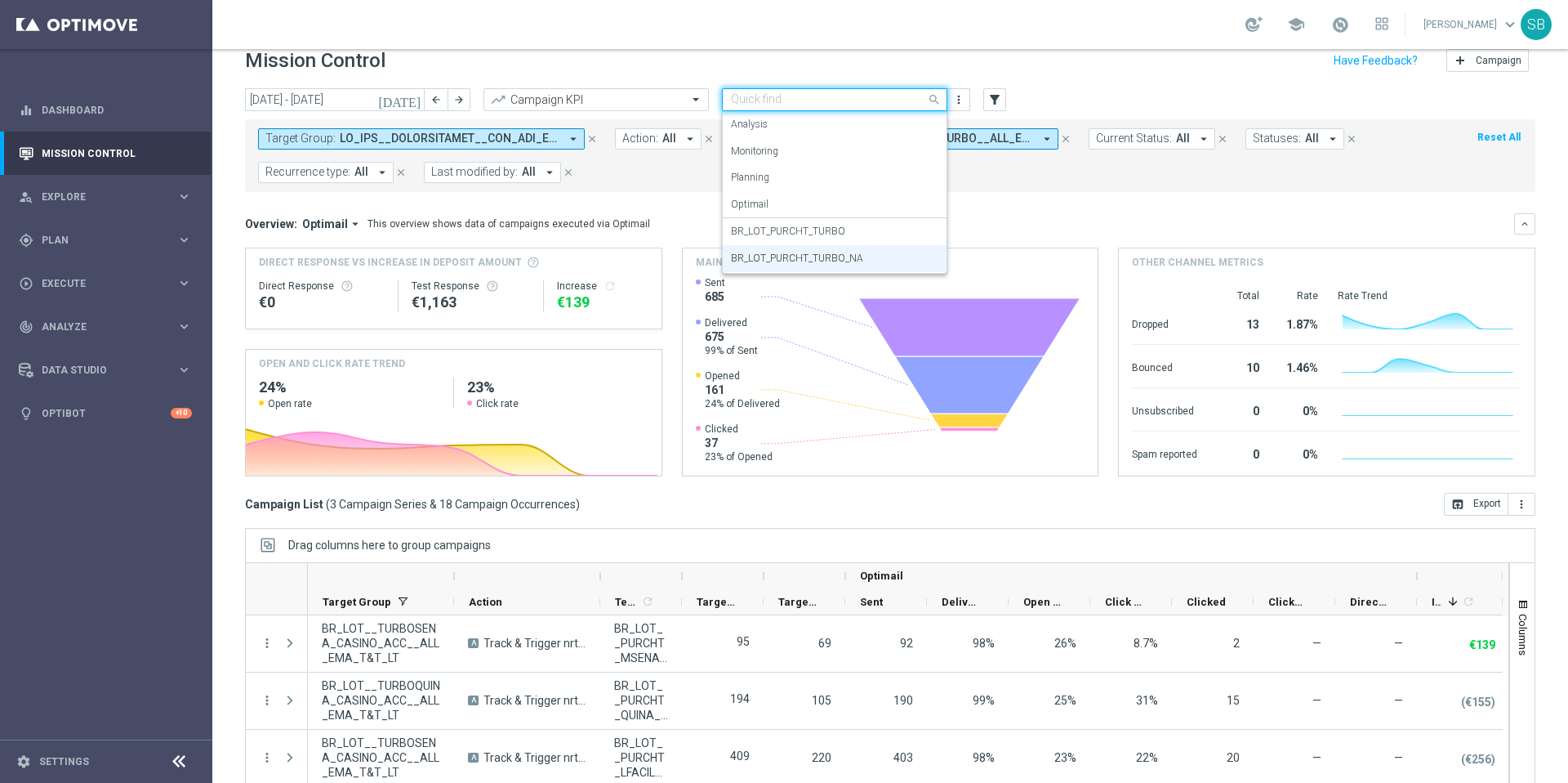
click at [936, 101] on span at bounding box center [937, 99] width 20 height 20
click at [852, 261] on label "BR_LOT_PURCHT_TURBO_NA" at bounding box center [796, 259] width 132 height 14
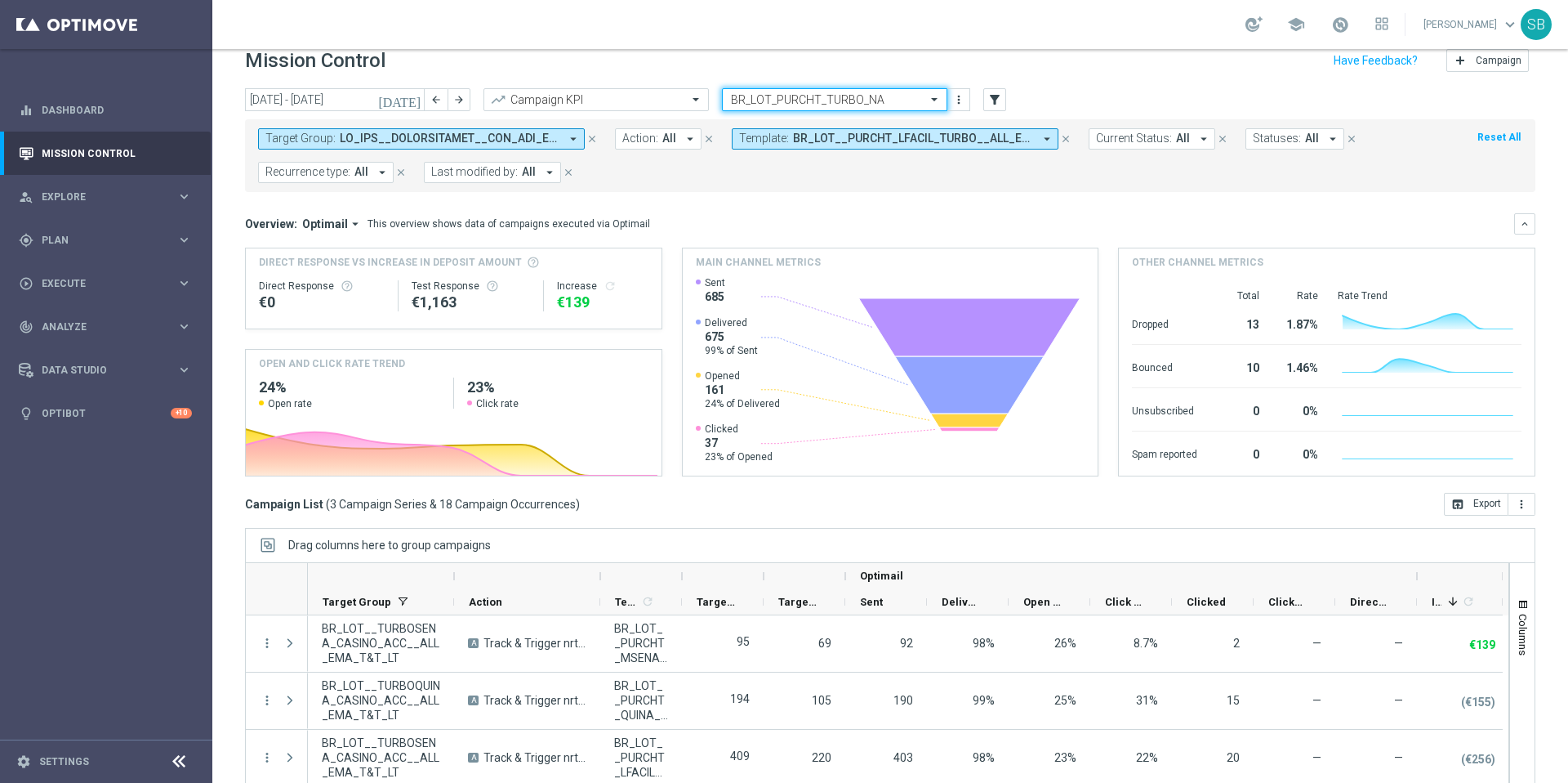
click at [892, 96] on input "text" at bounding box center [818, 100] width 174 height 14
click at [999, 184] on div "Target Group: arrow_drop_down close Action: All arrow_drop_down close Template:…" at bounding box center [891, 155] width 1290 height 73
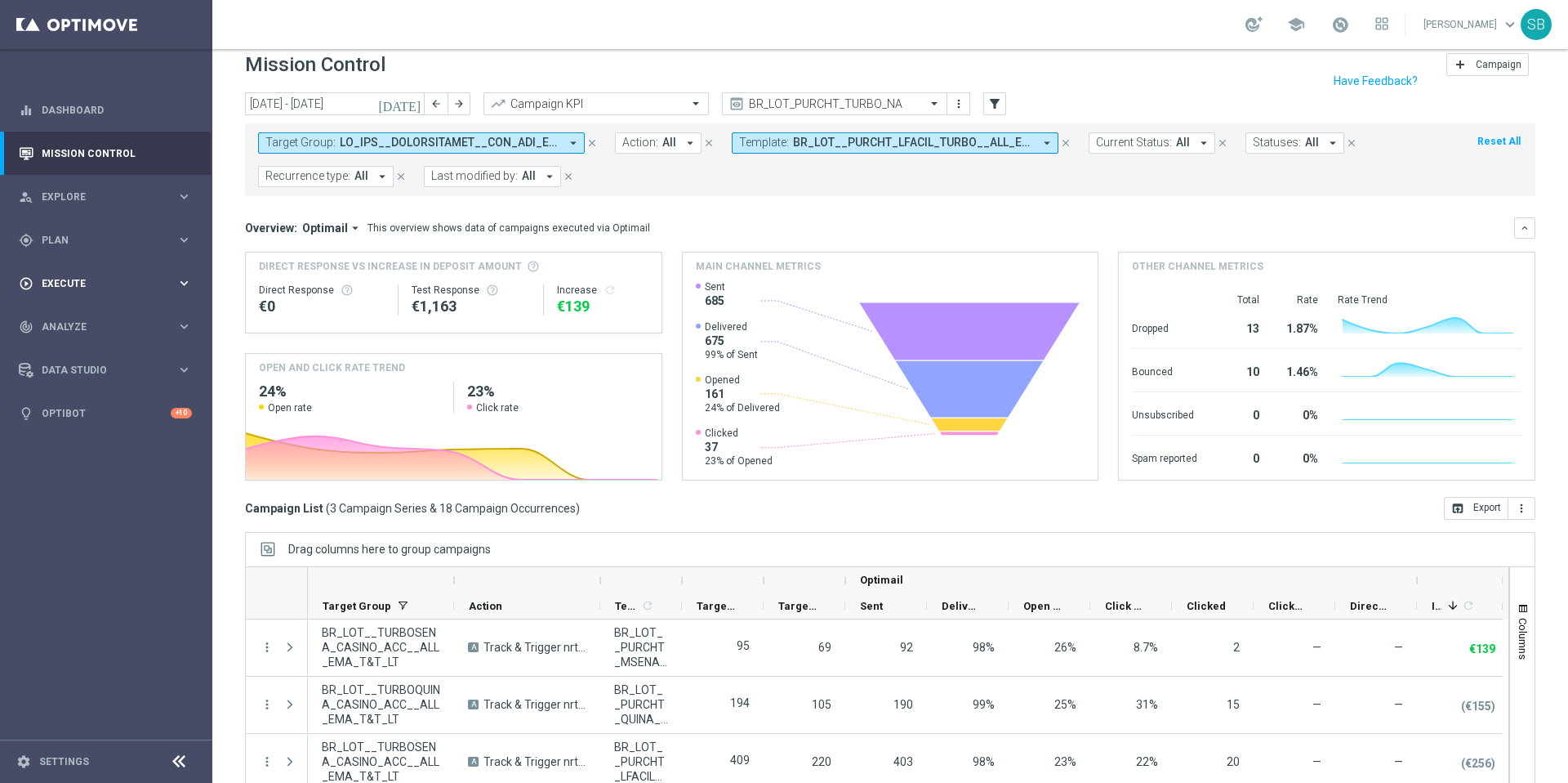
scroll to position [0, 0]
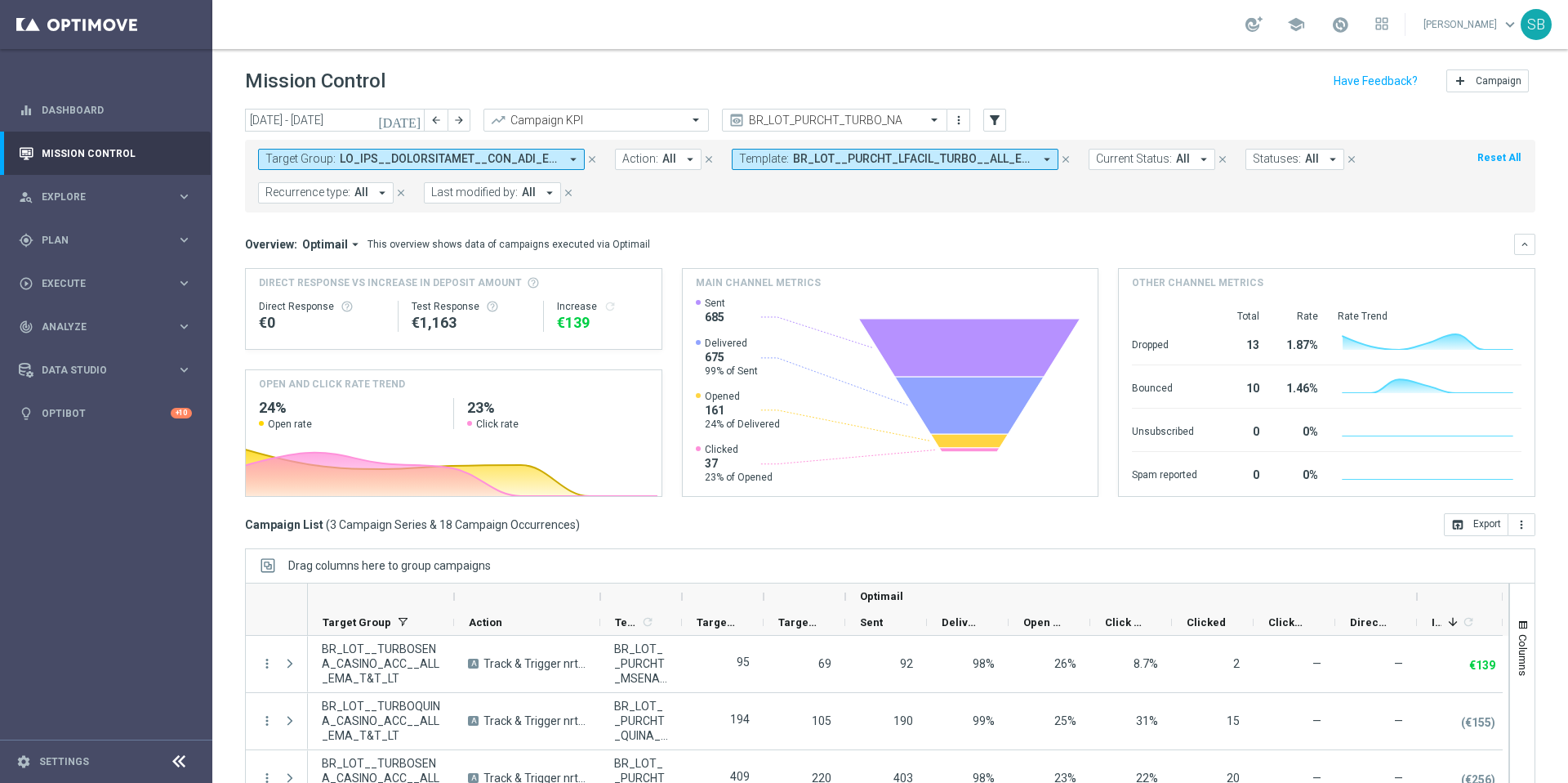
click at [575, 157] on icon "arrow_drop_down" at bounding box center [573, 160] width 15 height 15
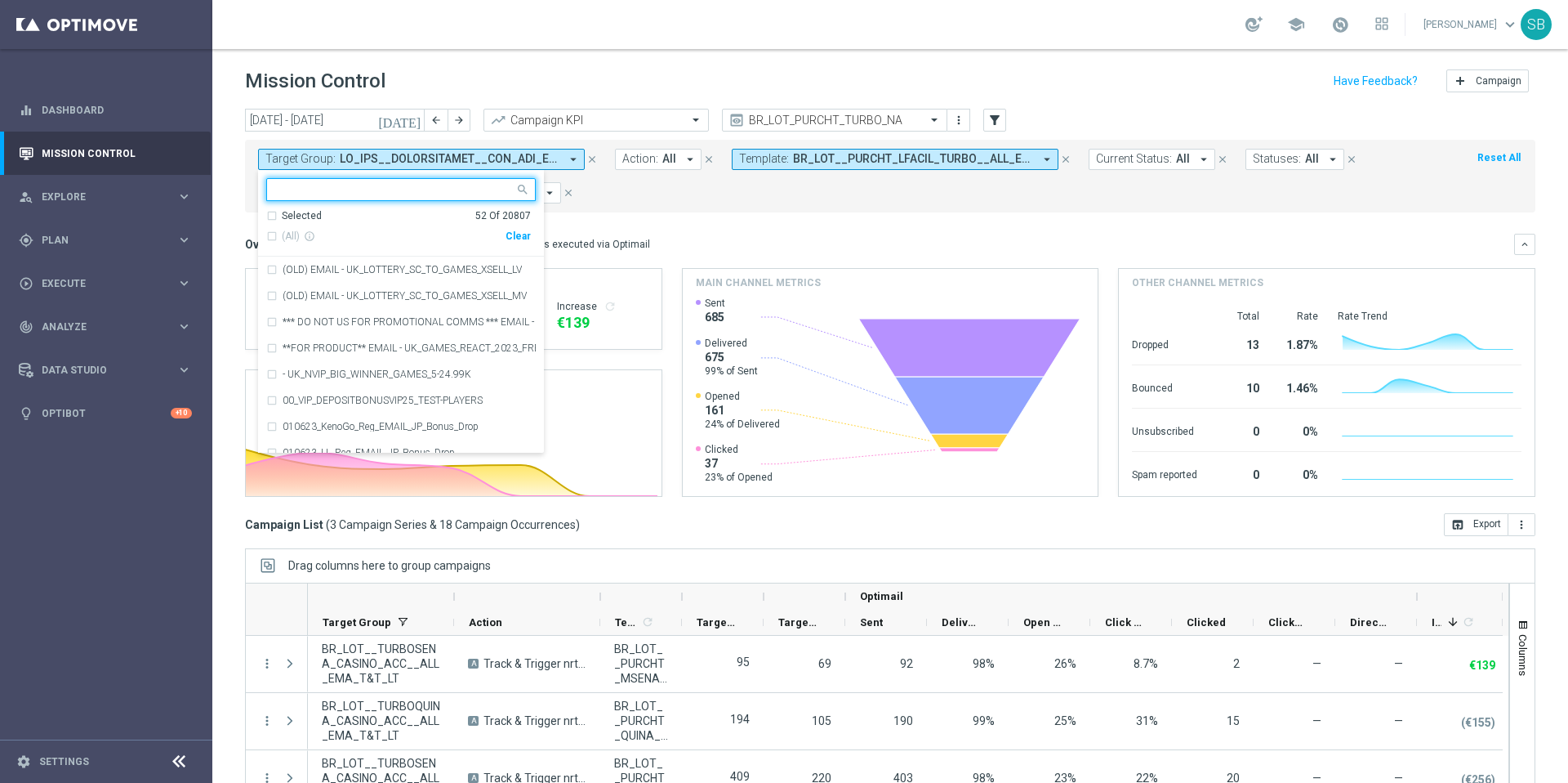
click at [372, 189] on input "text" at bounding box center [394, 189] width 239 height 14
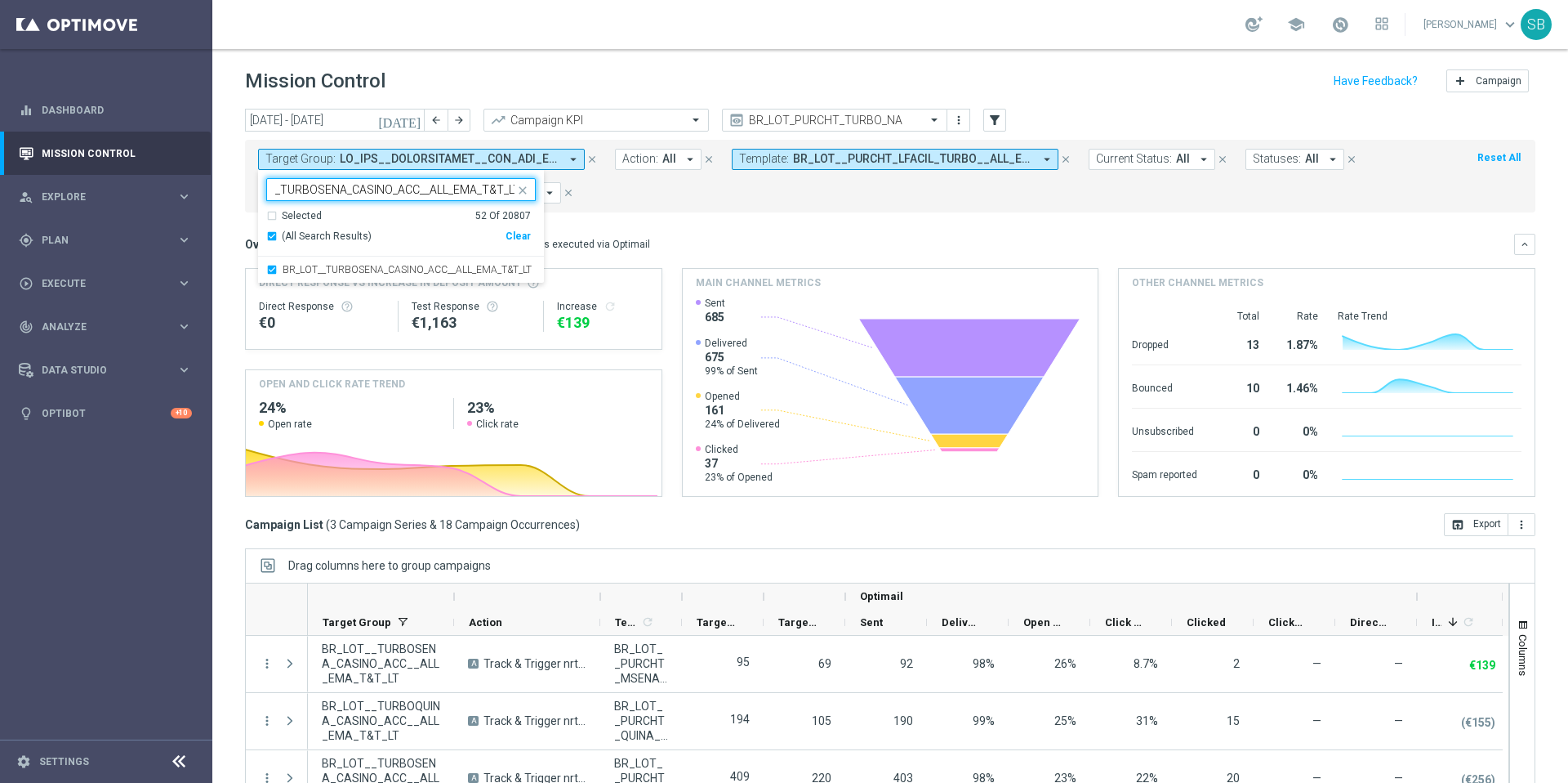
type input "BR_LOT__TURBOSENA_CASINO_ACC__ALL_EMA_T&T_LT"
click at [623, 201] on form "Target Group: arrow_drop_down Selected 52 of 20807 BR_LOT__TURBOSENA_CASINO_ACC…" at bounding box center [854, 175] width 1191 height 54
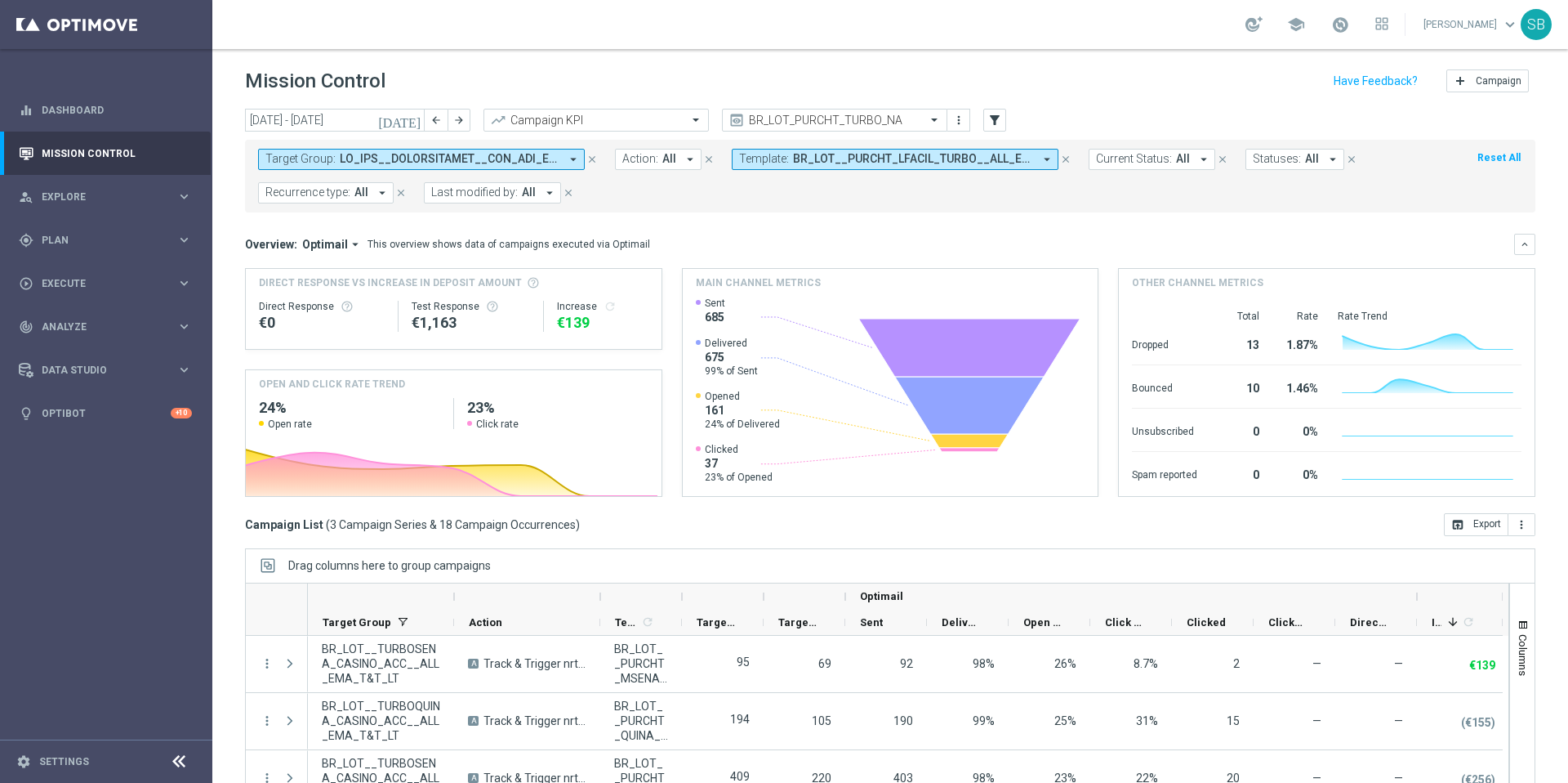
click at [623, 201] on form "Target Group: arrow_drop_down close Action: All arrow_drop_down close Template:…" at bounding box center [854, 175] width 1191 height 54
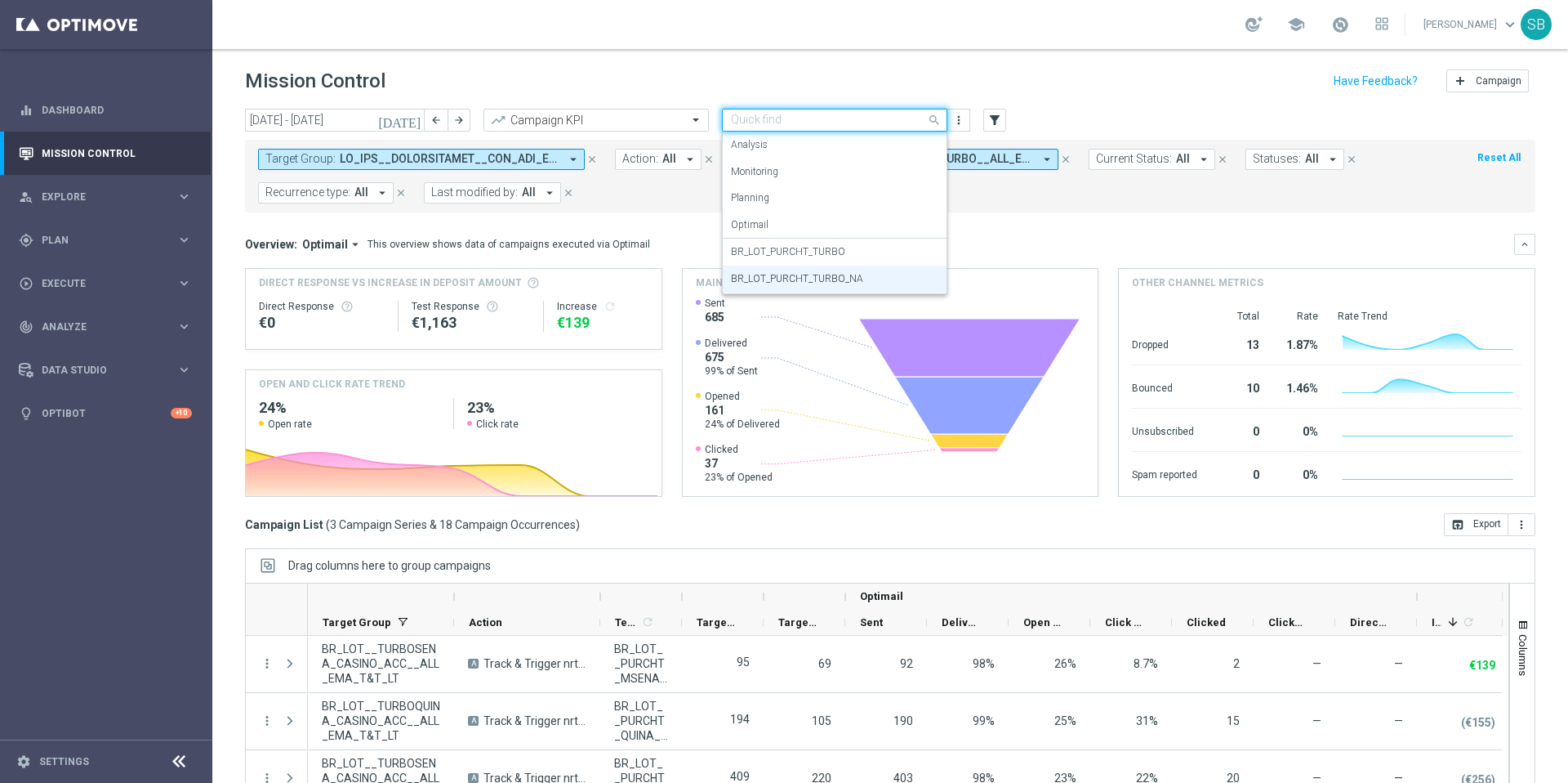
click at [868, 125] on input "text" at bounding box center [818, 120] width 174 height 14
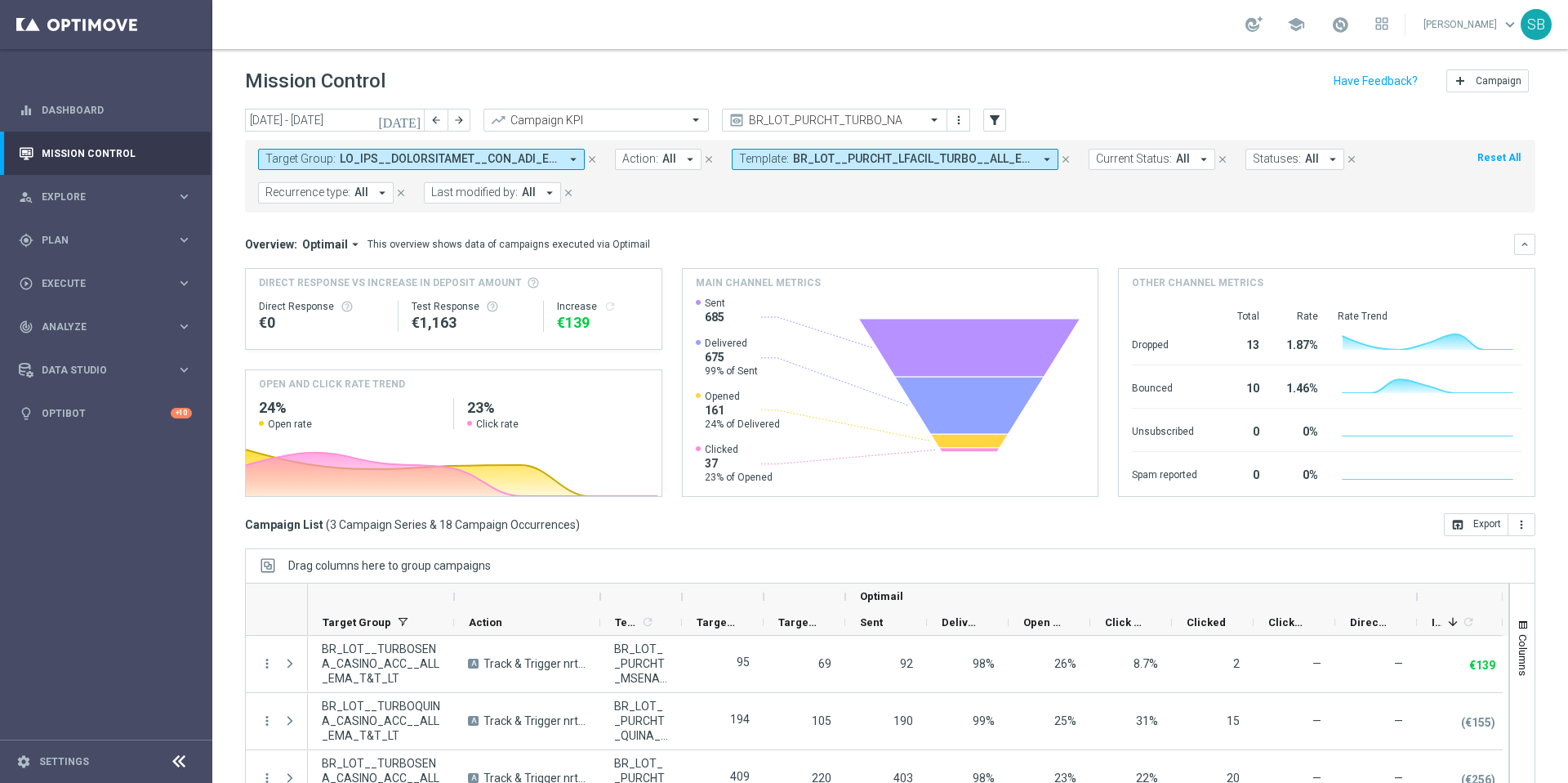
click at [987, 237] on div "Overview: Optimail arrow_drop_down This overview shows data of campaigns execut…" at bounding box center [880, 245] width 1269 height 15
click at [1063, 161] on icon "close" at bounding box center [1066, 159] width 11 height 11
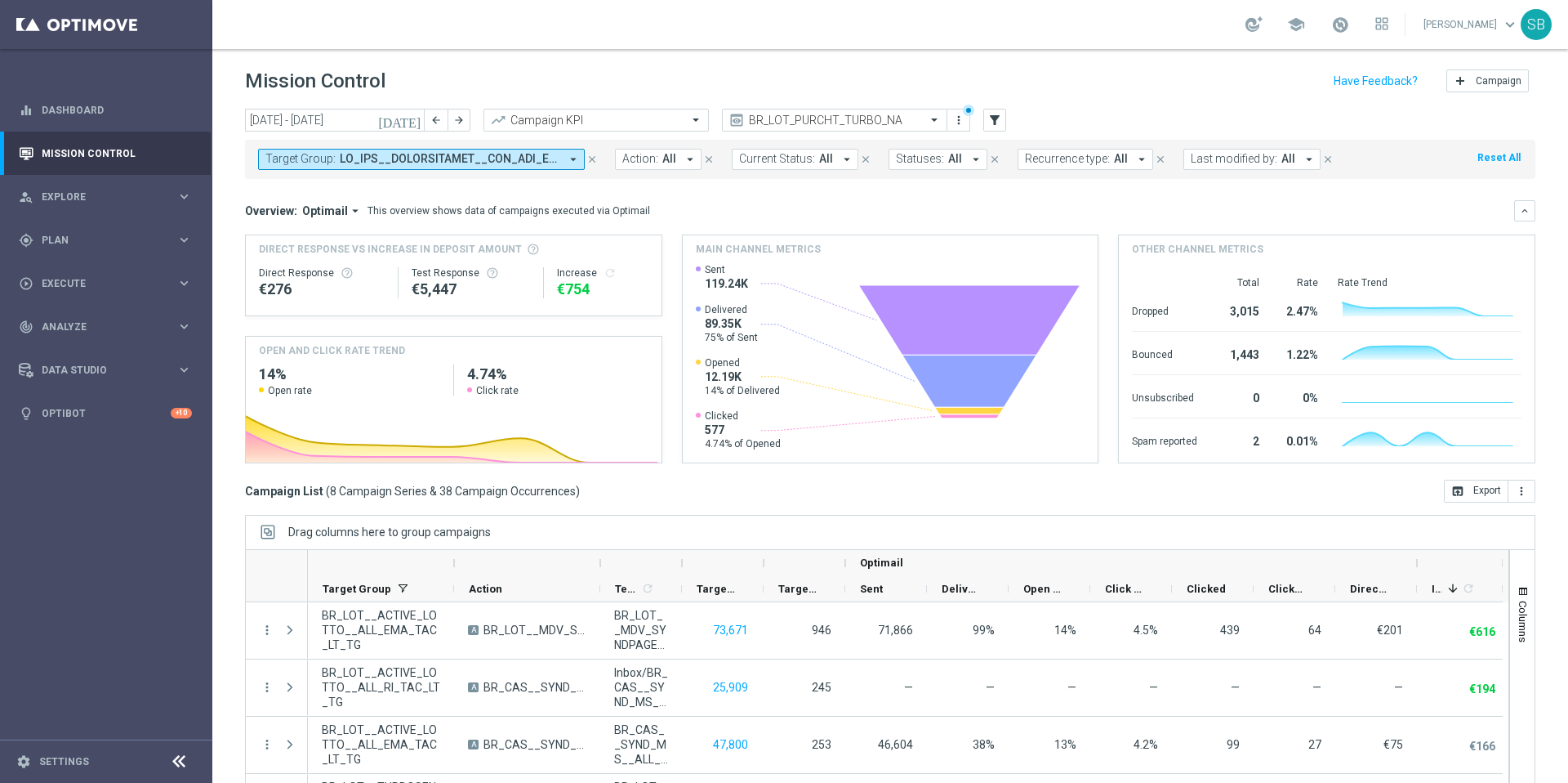
click at [843, 159] on icon "arrow_drop_down" at bounding box center [847, 160] width 15 height 15
click at [949, 196] on mini-dashboard "Overview: Optimail arrow_drop_down This overview shows data of campaigns execut…" at bounding box center [891, 330] width 1290 height 301
click at [688, 160] on icon "arrow_drop_down" at bounding box center [690, 160] width 15 height 15
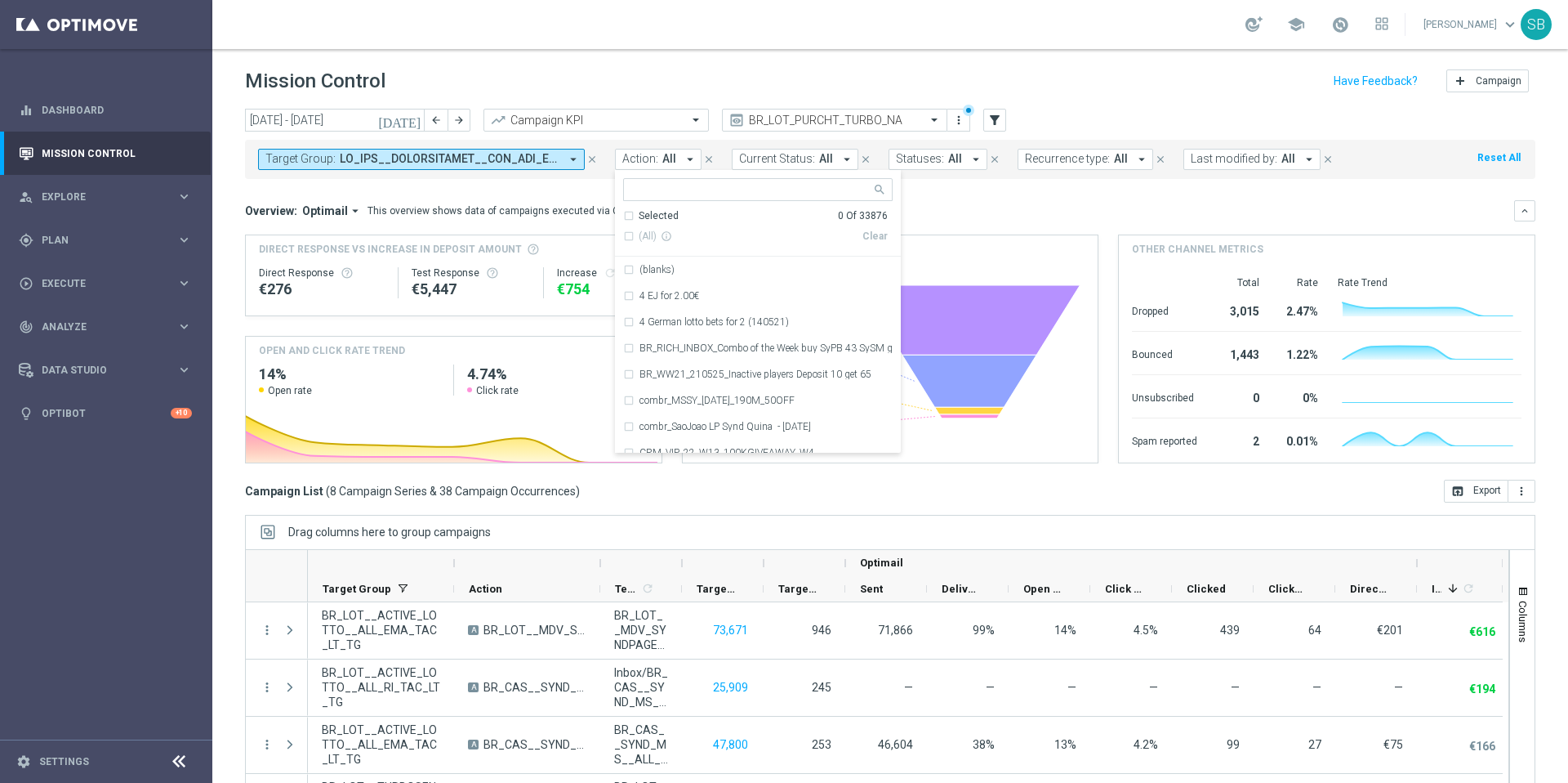
click at [991, 191] on mini-dashboard "Overview: Optimail arrow_drop_down This overview shows data of campaigns execut…" at bounding box center [891, 330] width 1290 height 301
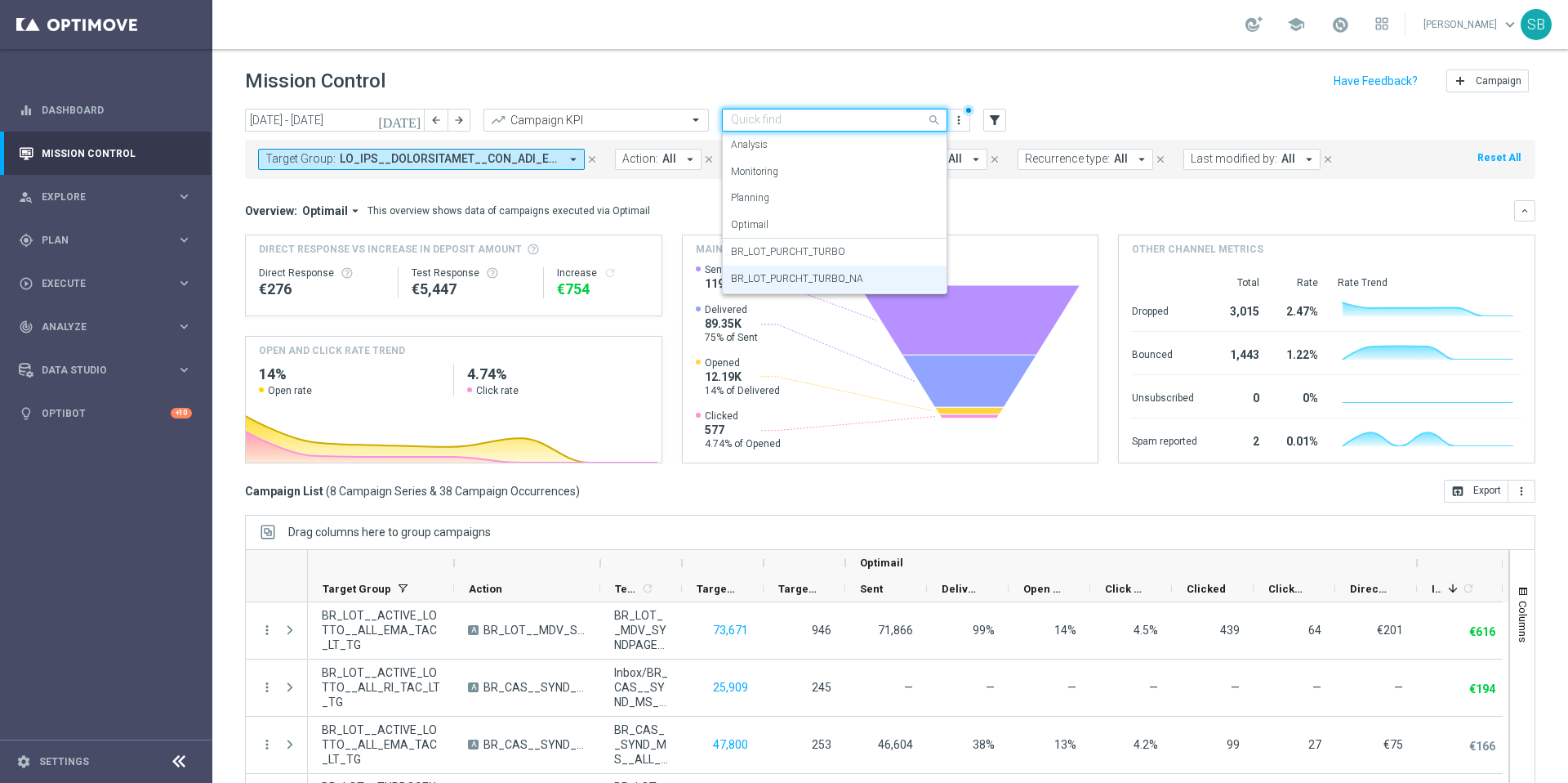
click at [879, 121] on input "text" at bounding box center [818, 120] width 174 height 14
paste input "BR_LOT_PURCHT_TURBO_SENANA_ALL_EMA_T&T_LT"
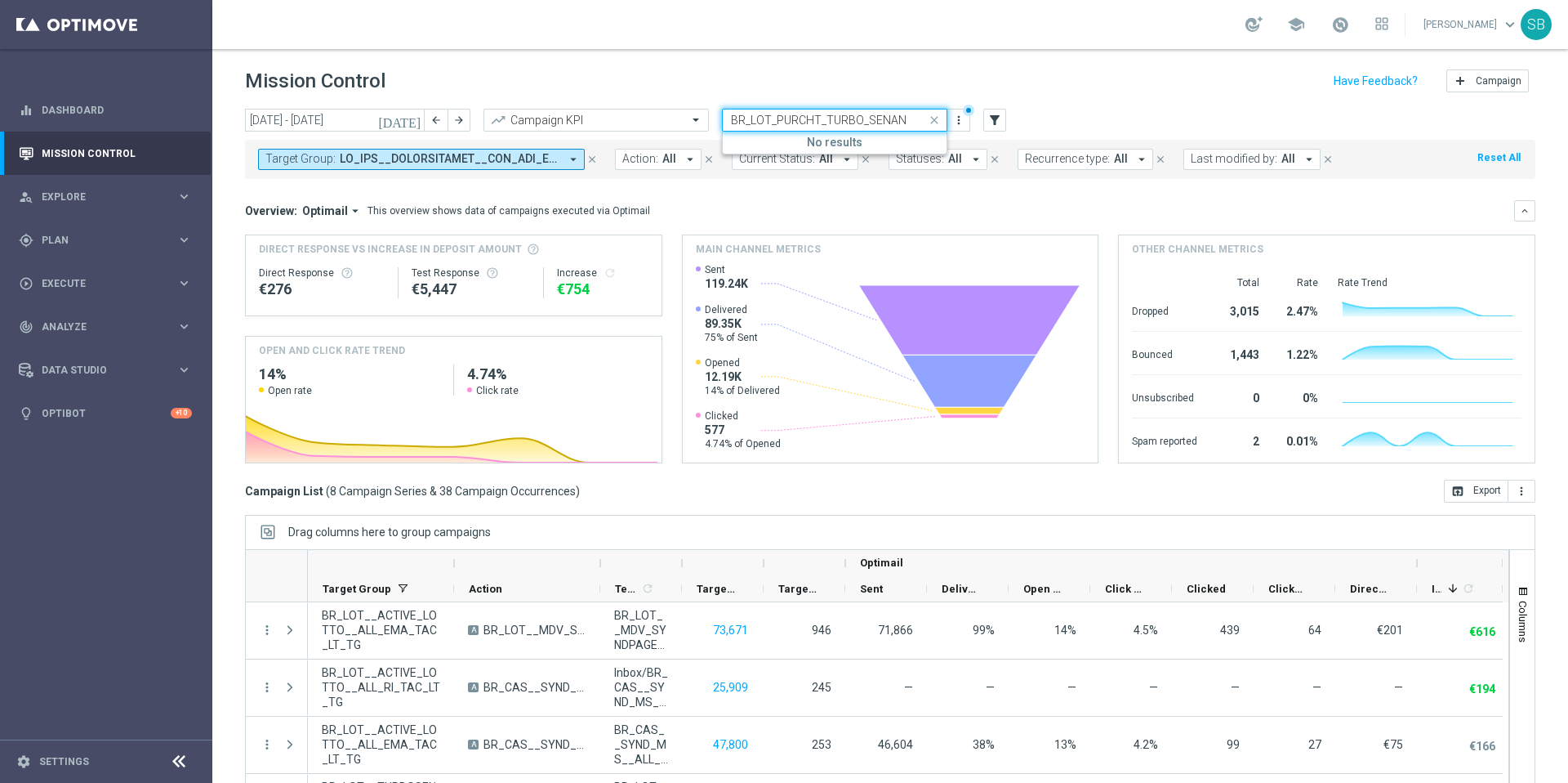
scroll to position [0, 98]
click at [909, 120] on div "BR_LOT_PURCHT_TURBO_SENANA_ALL_EMA_T&T_LT" at bounding box center [834, 120] width 224 height 14
drag, startPoint x: 909, startPoint y: 119, endPoint x: 873, endPoint y: 118, distance: 36.0
click at [873, 118] on div "BR_LOT_PURCHT_TURBO_SENANA_ALL_EMA_T&T_LT" at bounding box center [834, 120] width 224 height 14
type input "BR_LOT_PURCHT_TURBO_SENANA"
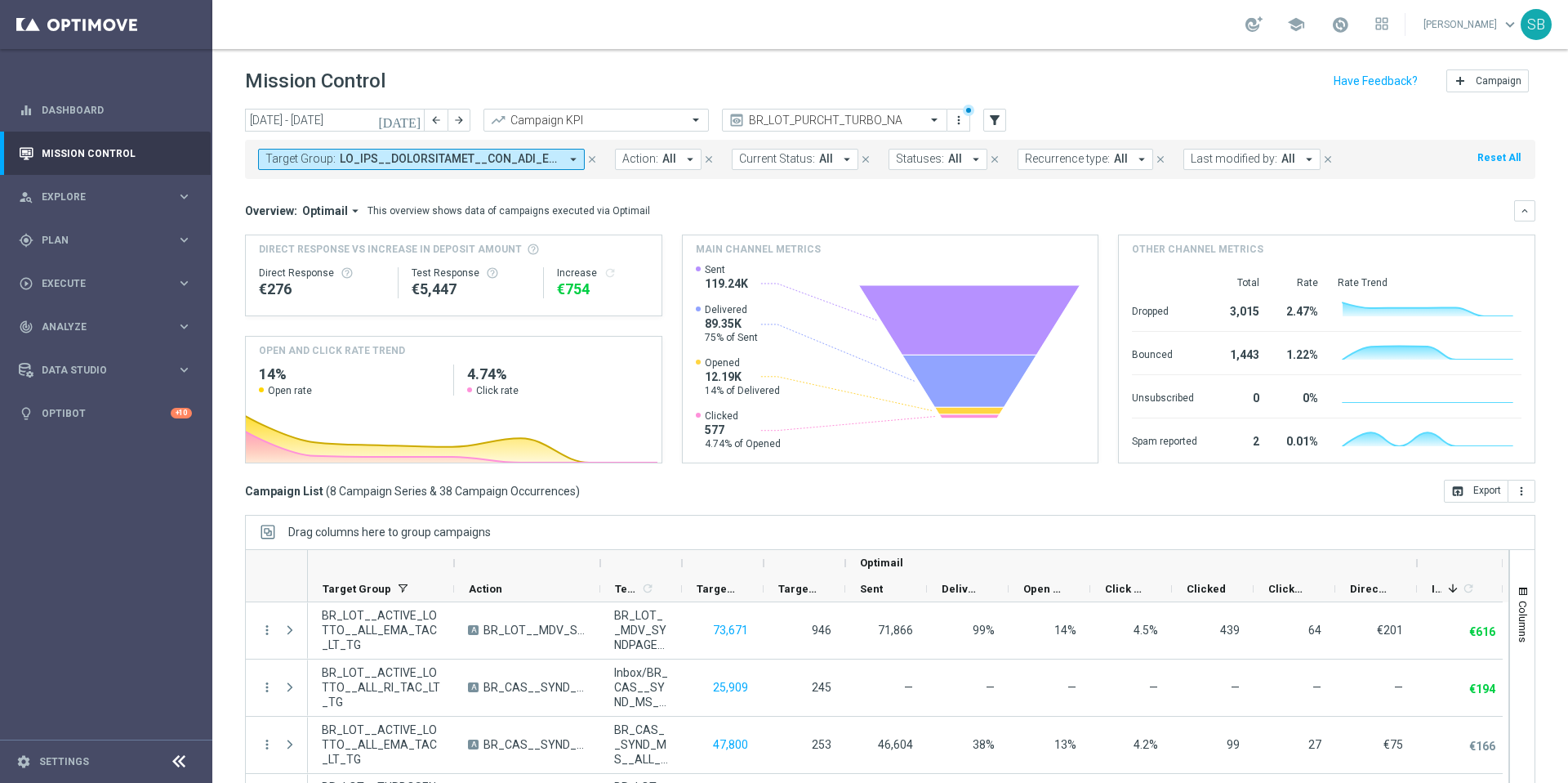
scroll to position [0, 0]
click at [1002, 214] on div "Overview: Optimail arrow_drop_down This overview shows data of campaigns execut…" at bounding box center [880, 211] width 1269 height 15
click at [961, 120] on icon "more_vert" at bounding box center [959, 120] width 13 height 13
click at [1011, 149] on div "Save view" at bounding box center [1045, 151] width 148 height 11
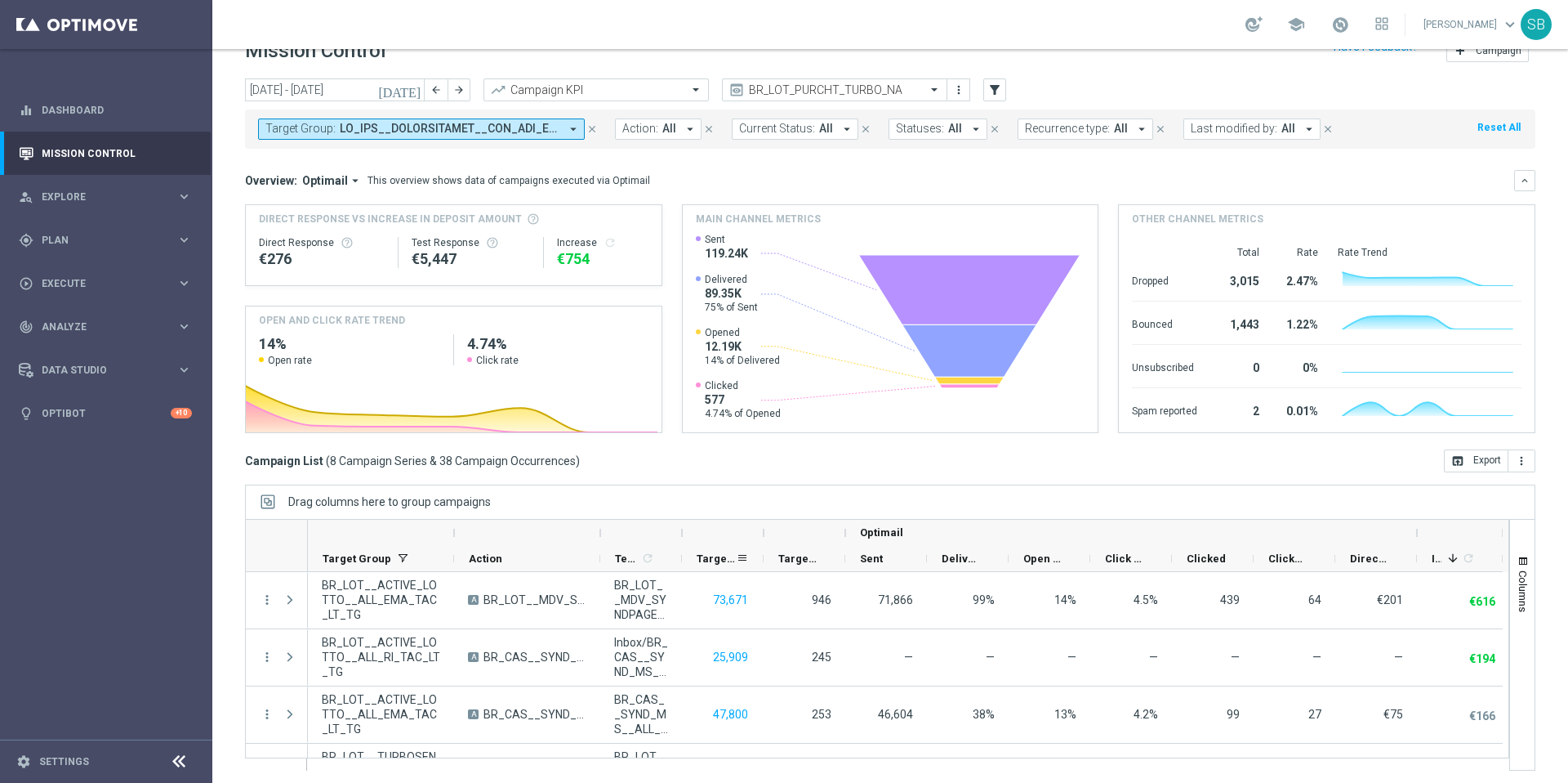
scroll to position [34, 0]
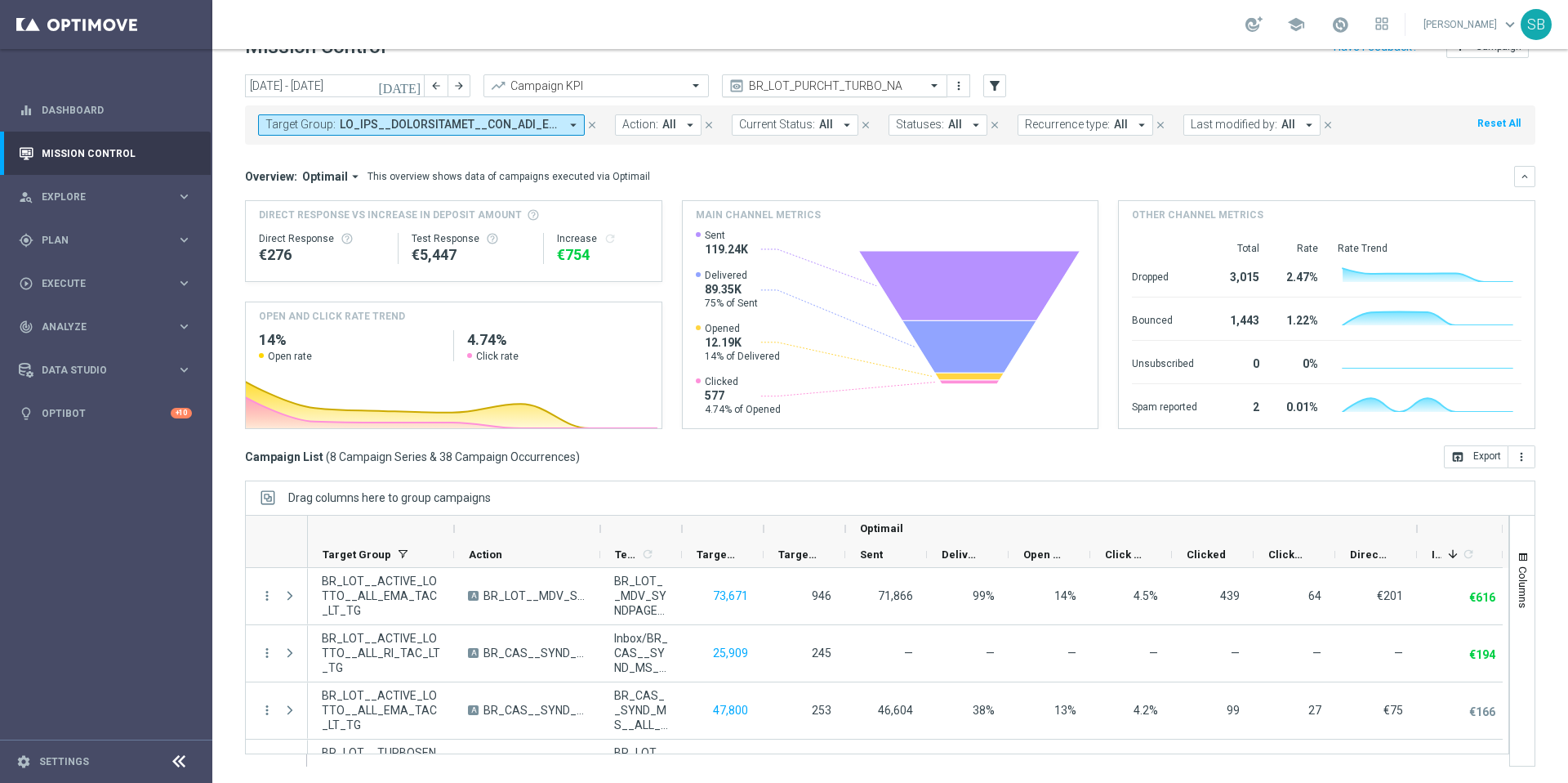
click at [869, 89] on input "text" at bounding box center [818, 86] width 174 height 14
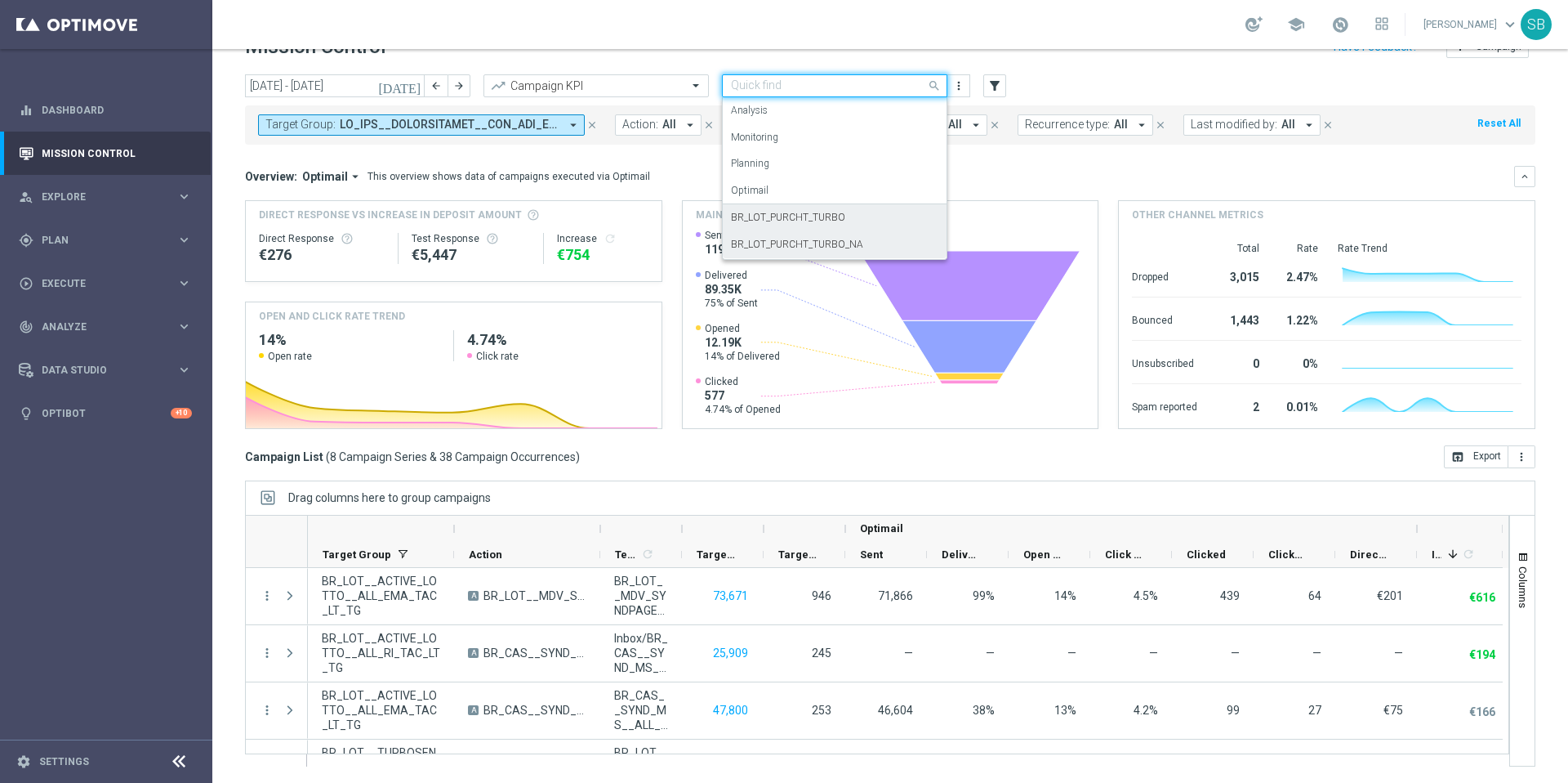
click at [811, 218] on label "BR_LOT_PURCHT_TURBO" at bounding box center [788, 217] width 114 height 14
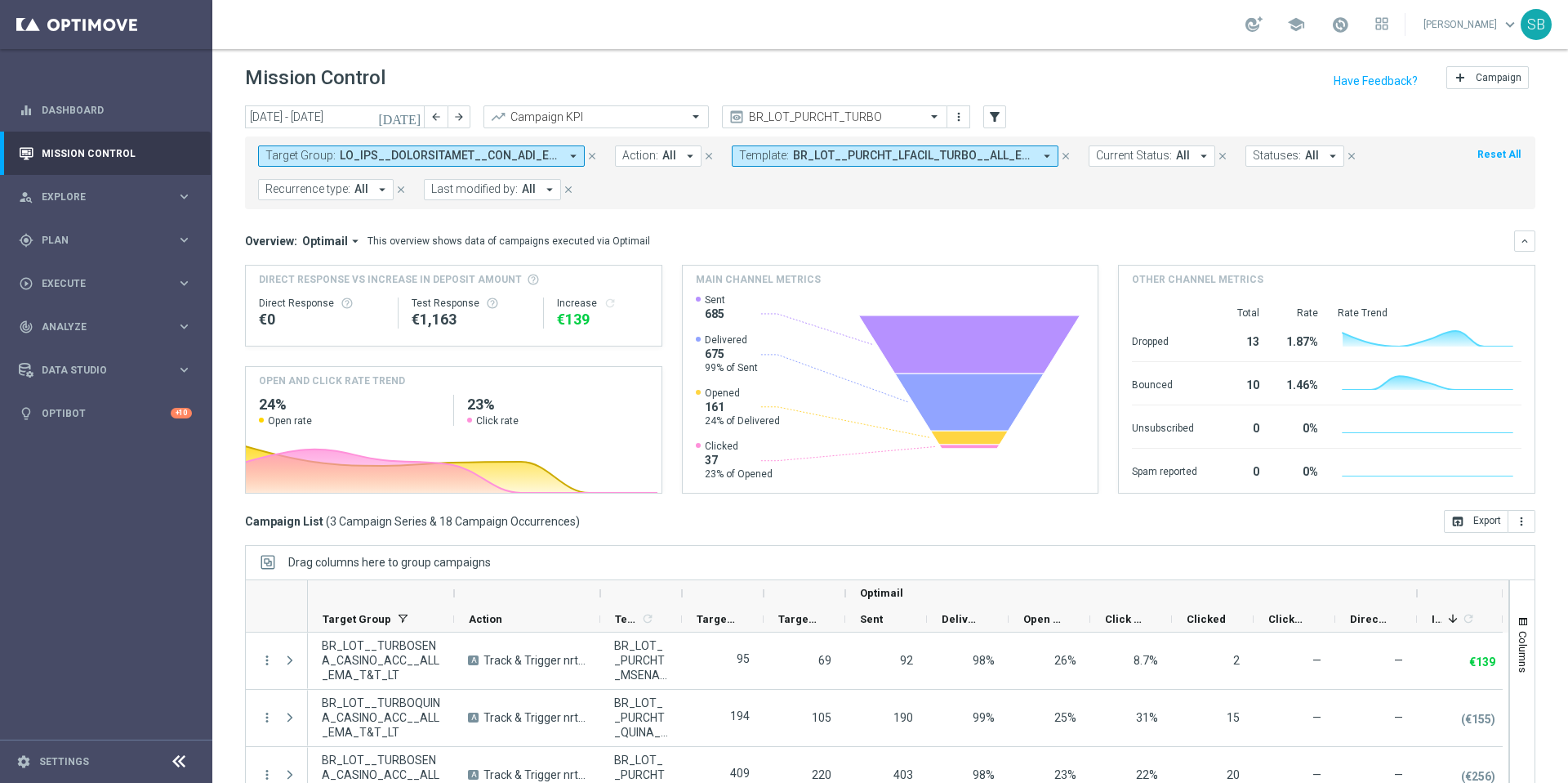
scroll to position [0, 0]
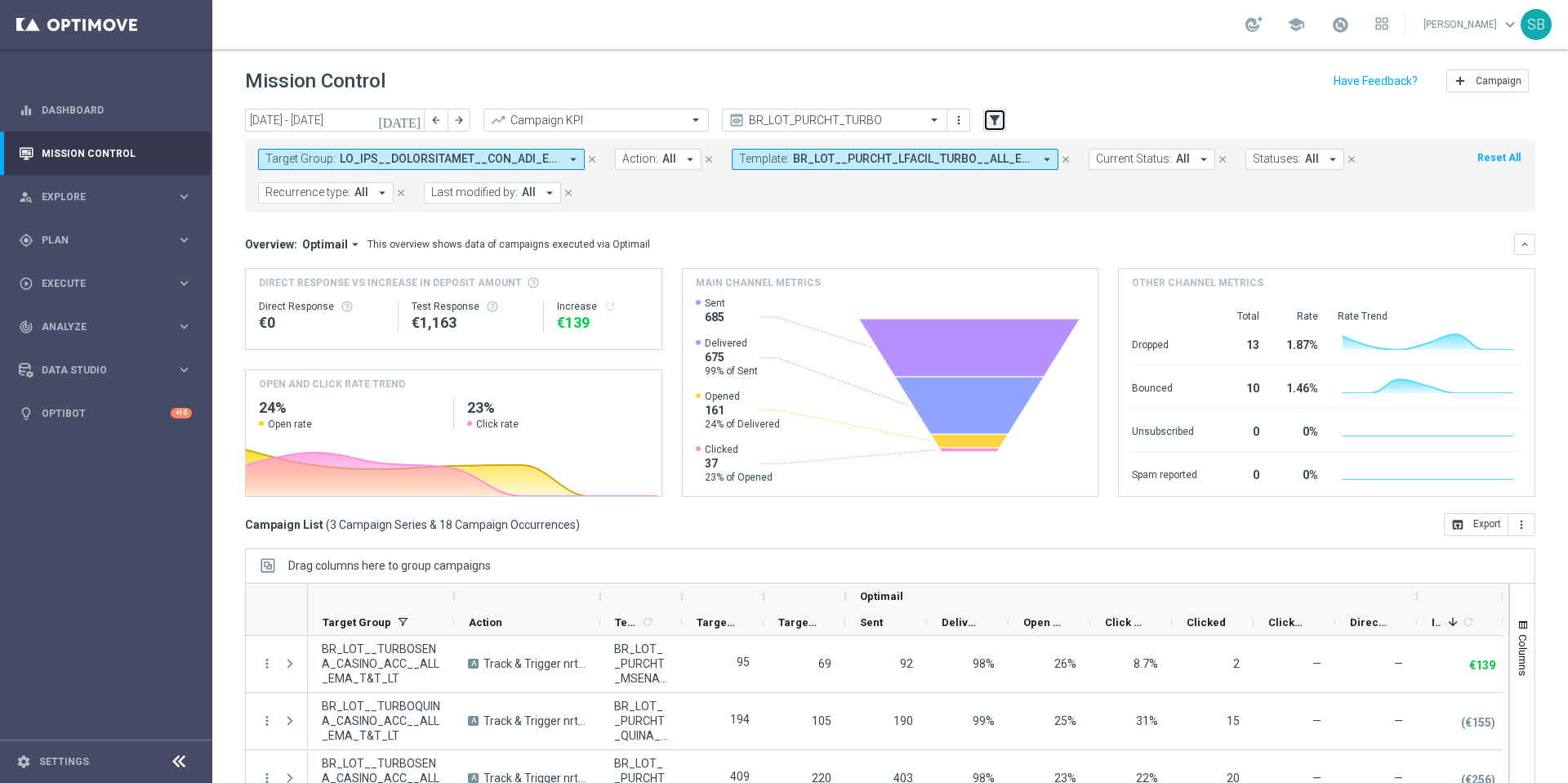
click at [998, 122] on icon "filter_alt" at bounding box center [995, 120] width 15 height 15
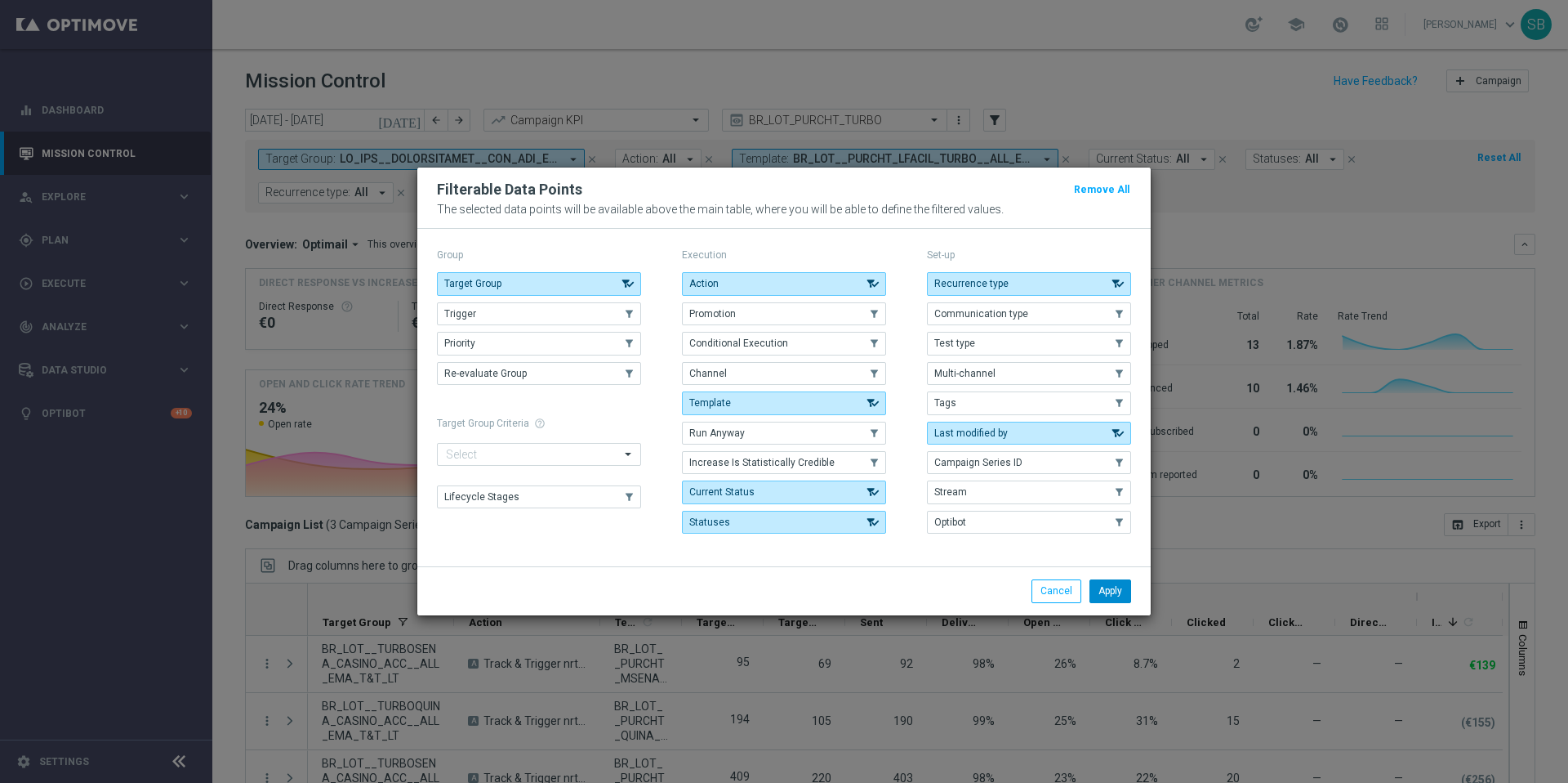
click at [1109, 594] on button "Apply" at bounding box center [1110, 591] width 42 height 23
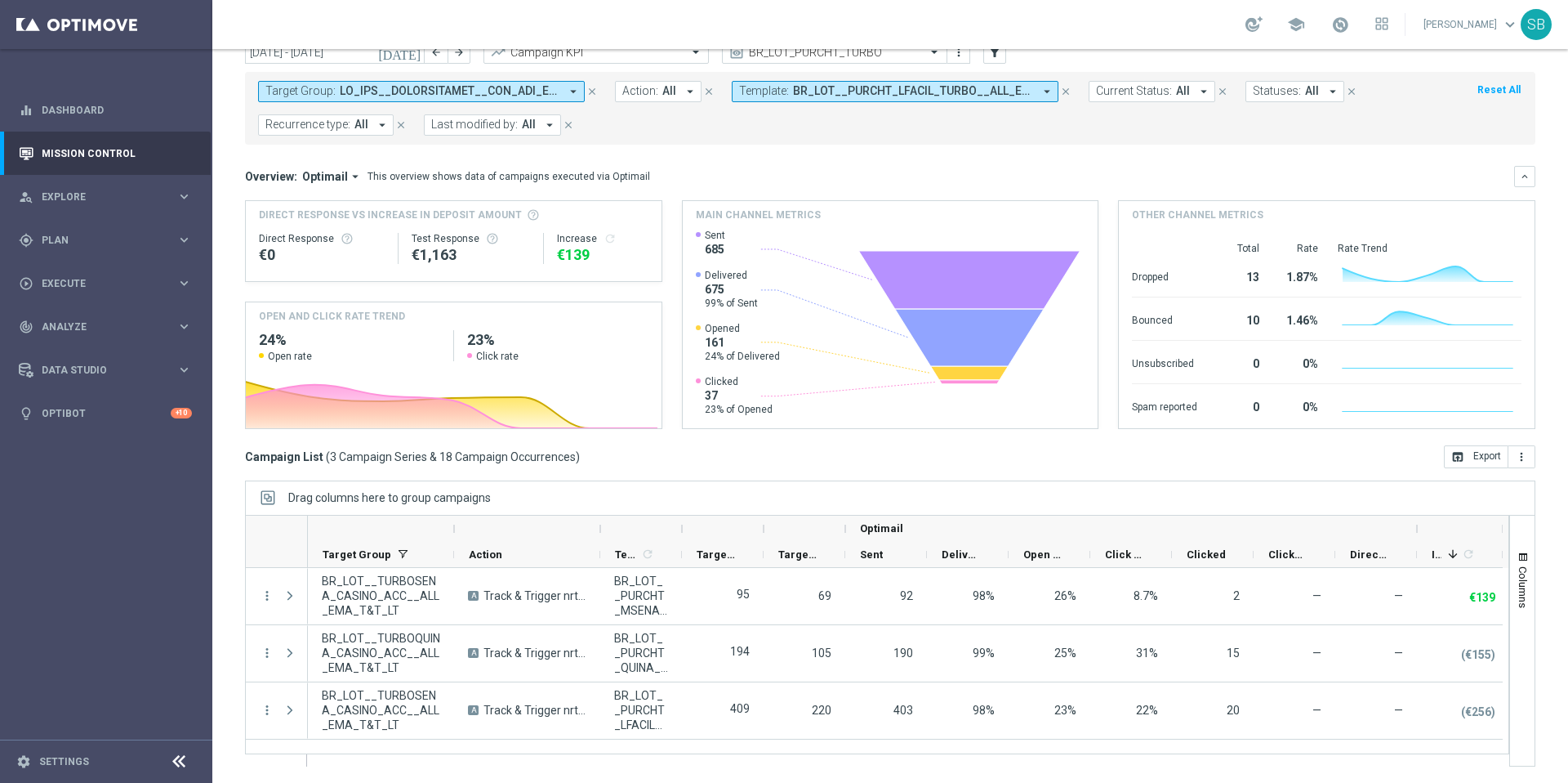
scroll to position [37, 0]
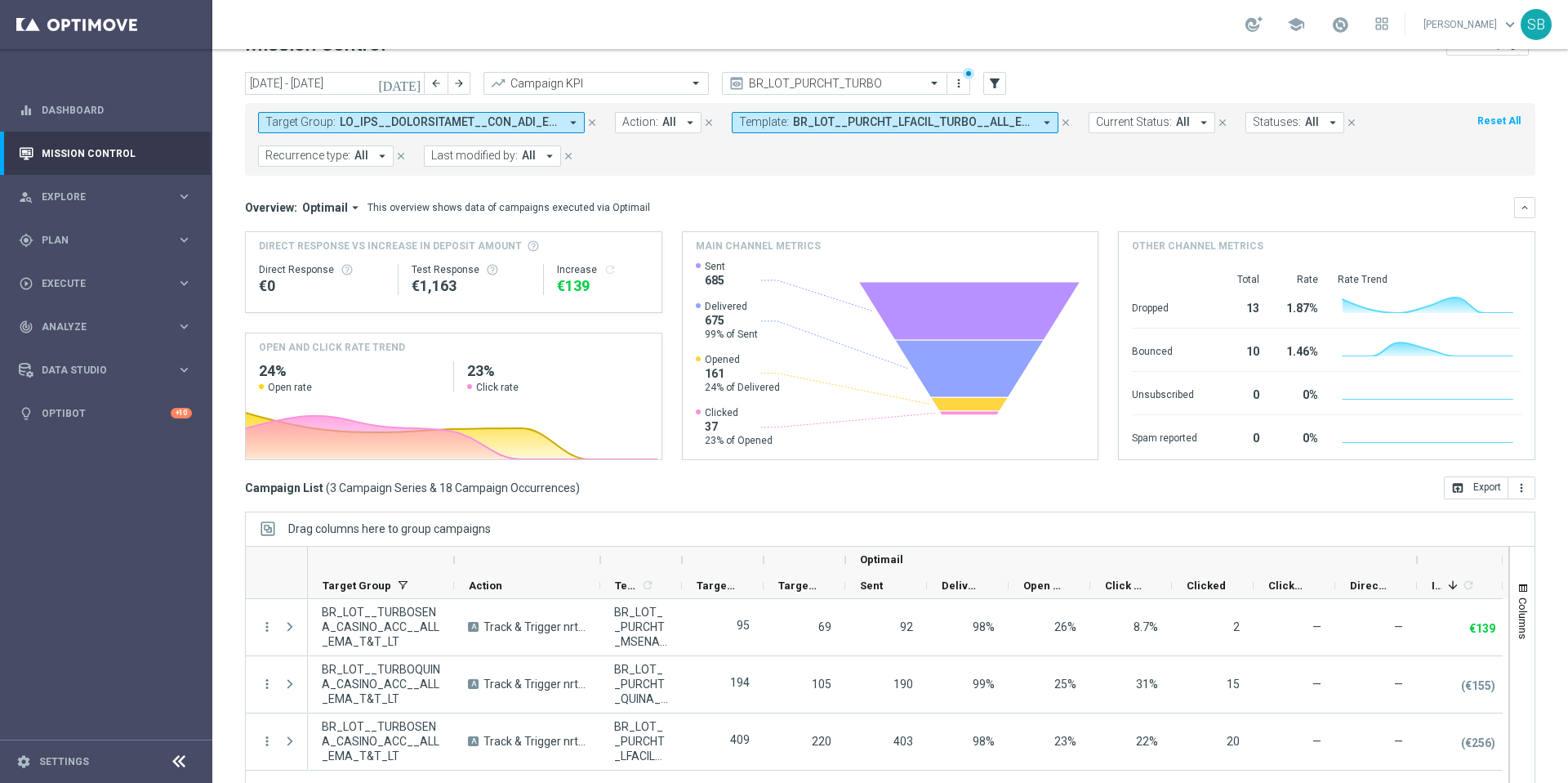
click at [1044, 122] on icon "arrow_drop_down" at bounding box center [1047, 123] width 15 height 15
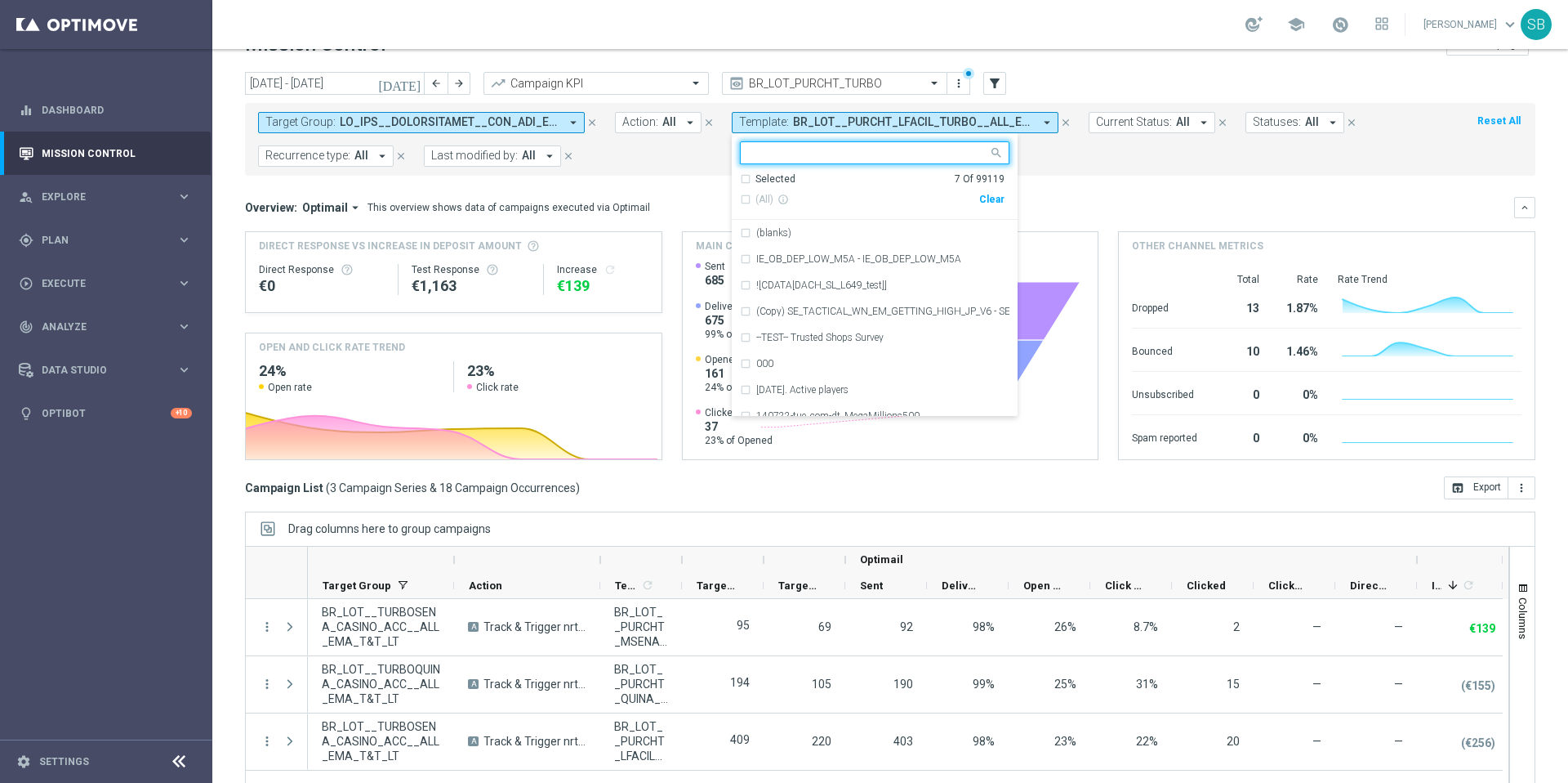
click at [1090, 175] on mini-dashboard "Overview: Optimail arrow_drop_down This overview shows data of campaigns execut…" at bounding box center [891, 326] width 1290 height 301
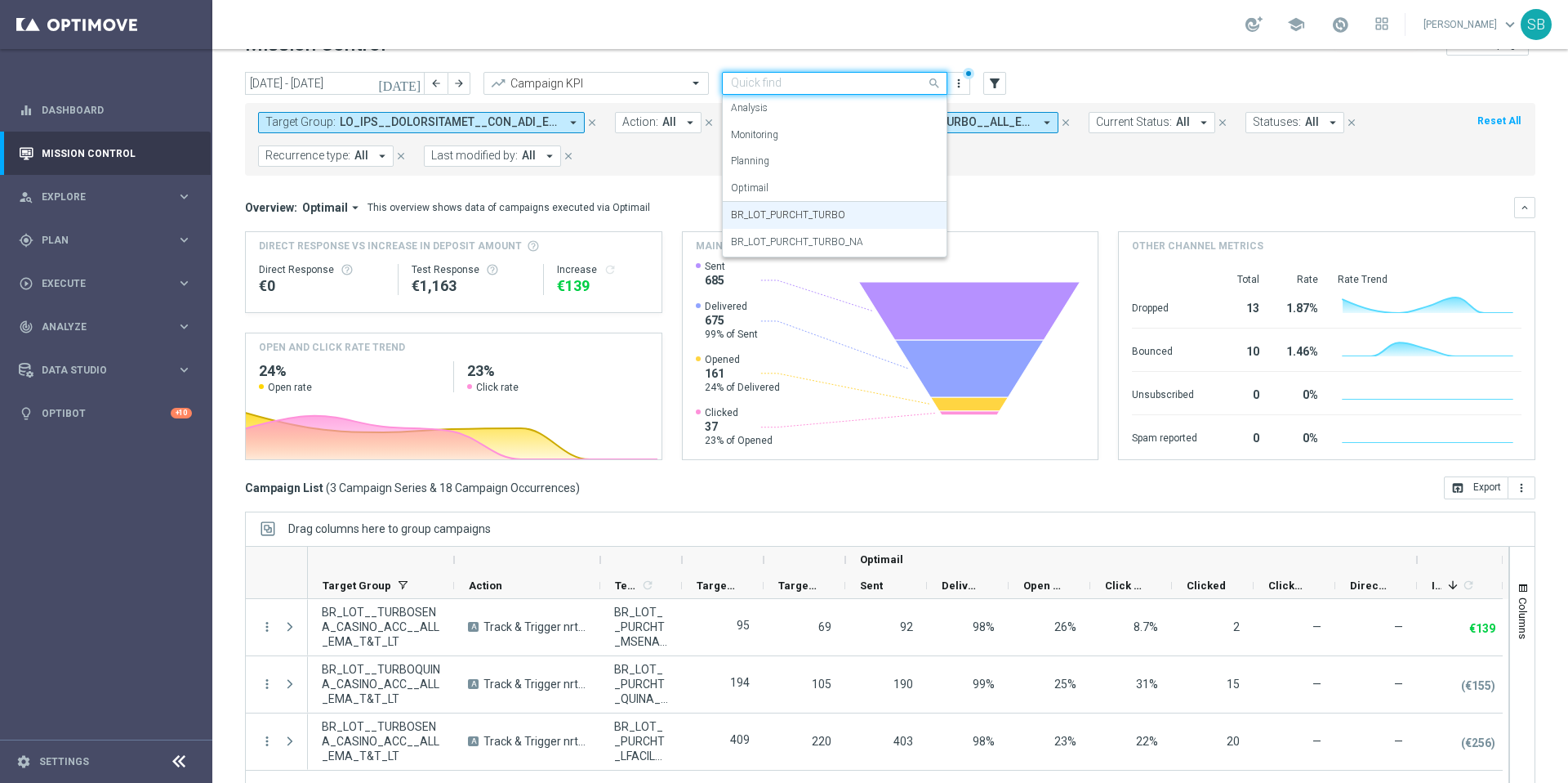
click at [930, 80] on span at bounding box center [937, 83] width 20 height 20
click at [847, 246] on label "BR_LOT_PURCHT_TURBO_NA" at bounding box center [796, 242] width 132 height 14
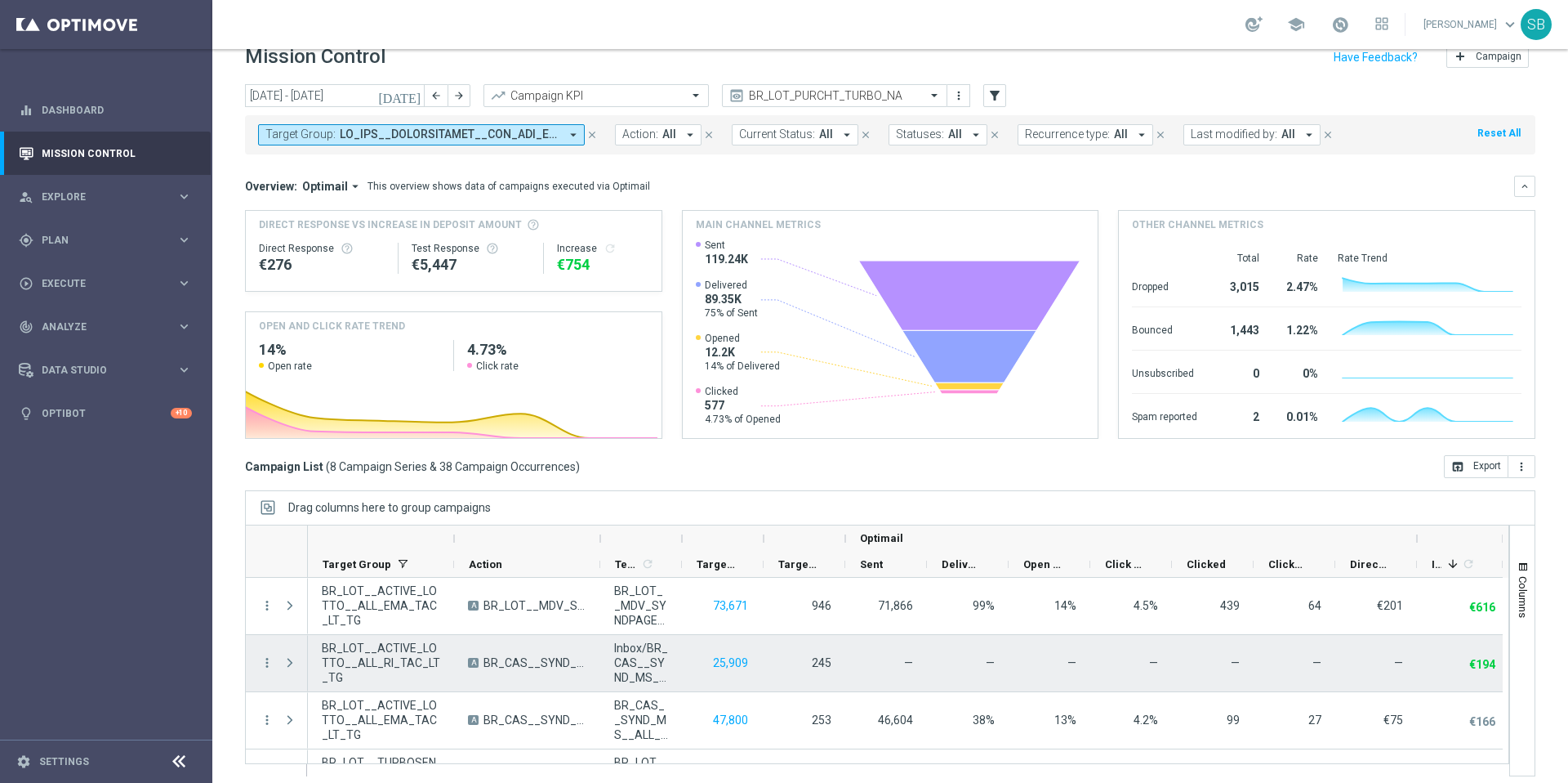
scroll to position [24, 0]
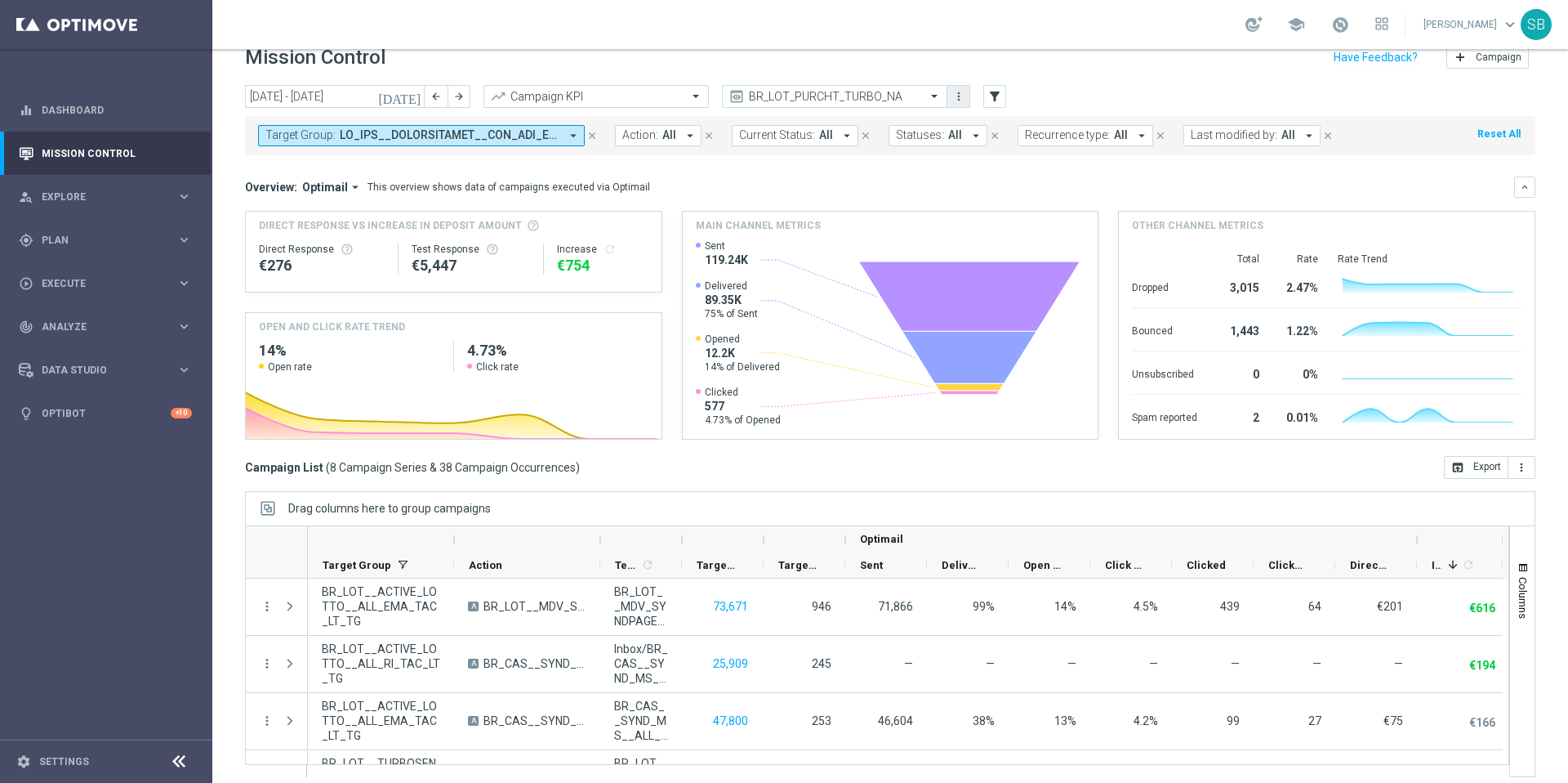
click at [959, 97] on icon "more_vert" at bounding box center [959, 96] width 13 height 13
click at [1002, 168] on div "Manage views" at bounding box center [1020, 173] width 99 height 11
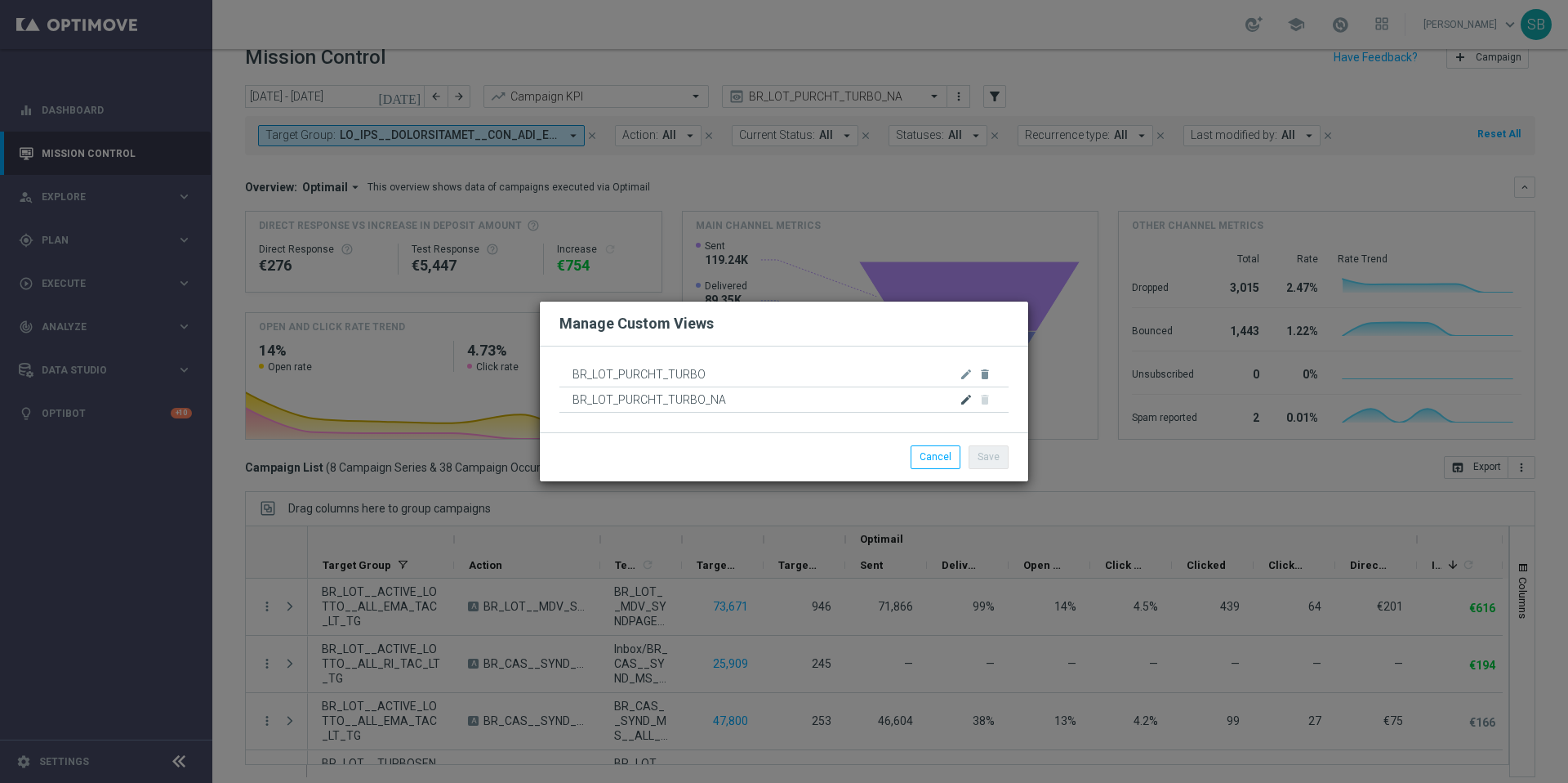
click at [968, 398] on icon "edit" at bounding box center [966, 400] width 13 height 13
click at [928, 459] on button "Cancel" at bounding box center [936, 456] width 50 height 23
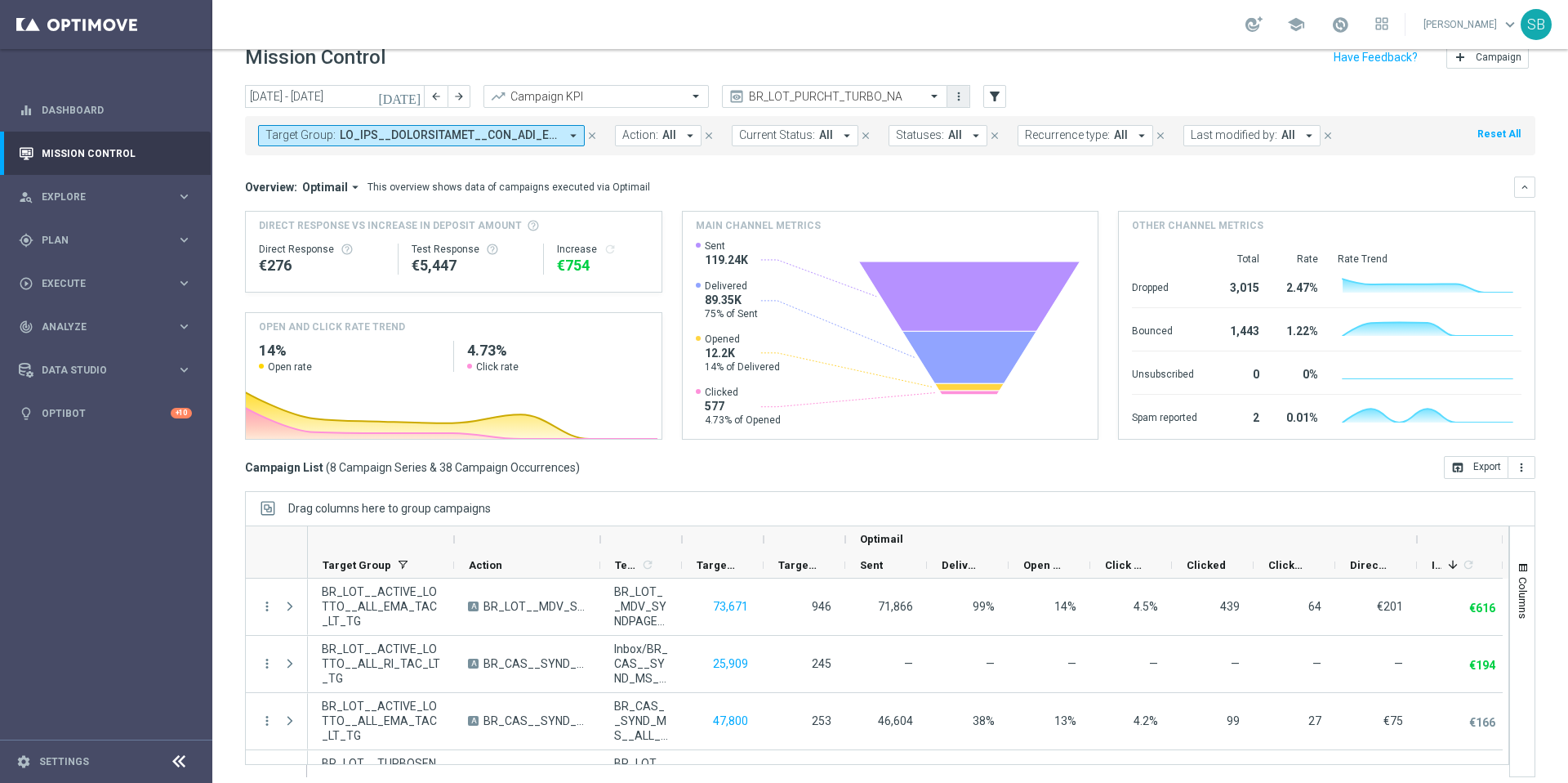
click at [954, 101] on icon "more_vert" at bounding box center [959, 96] width 13 height 13
click at [982, 176] on div "Manage views" at bounding box center [1020, 173] width 99 height 11
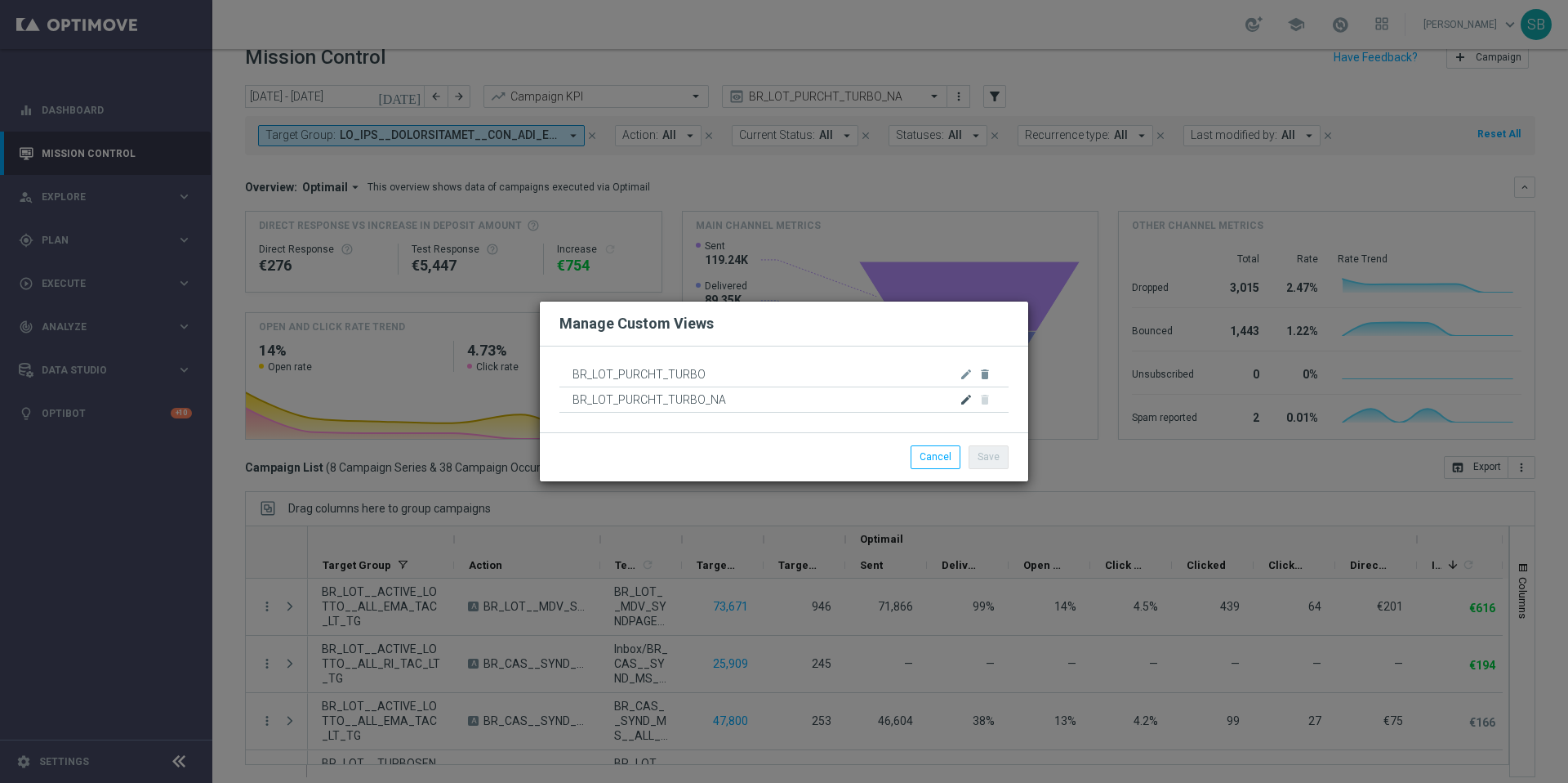
click at [970, 393] on icon "edit" at bounding box center [966, 400] width 13 height 13
drag, startPoint x: 763, startPoint y: 402, endPoint x: 557, endPoint y: 392, distance: 206.2
click at [557, 392] on div "BR_LOT_PURCHT_TURBO edit delete BR_LOT_PURCHT_TURBO_NA" at bounding box center [784, 389] width 488 height 88
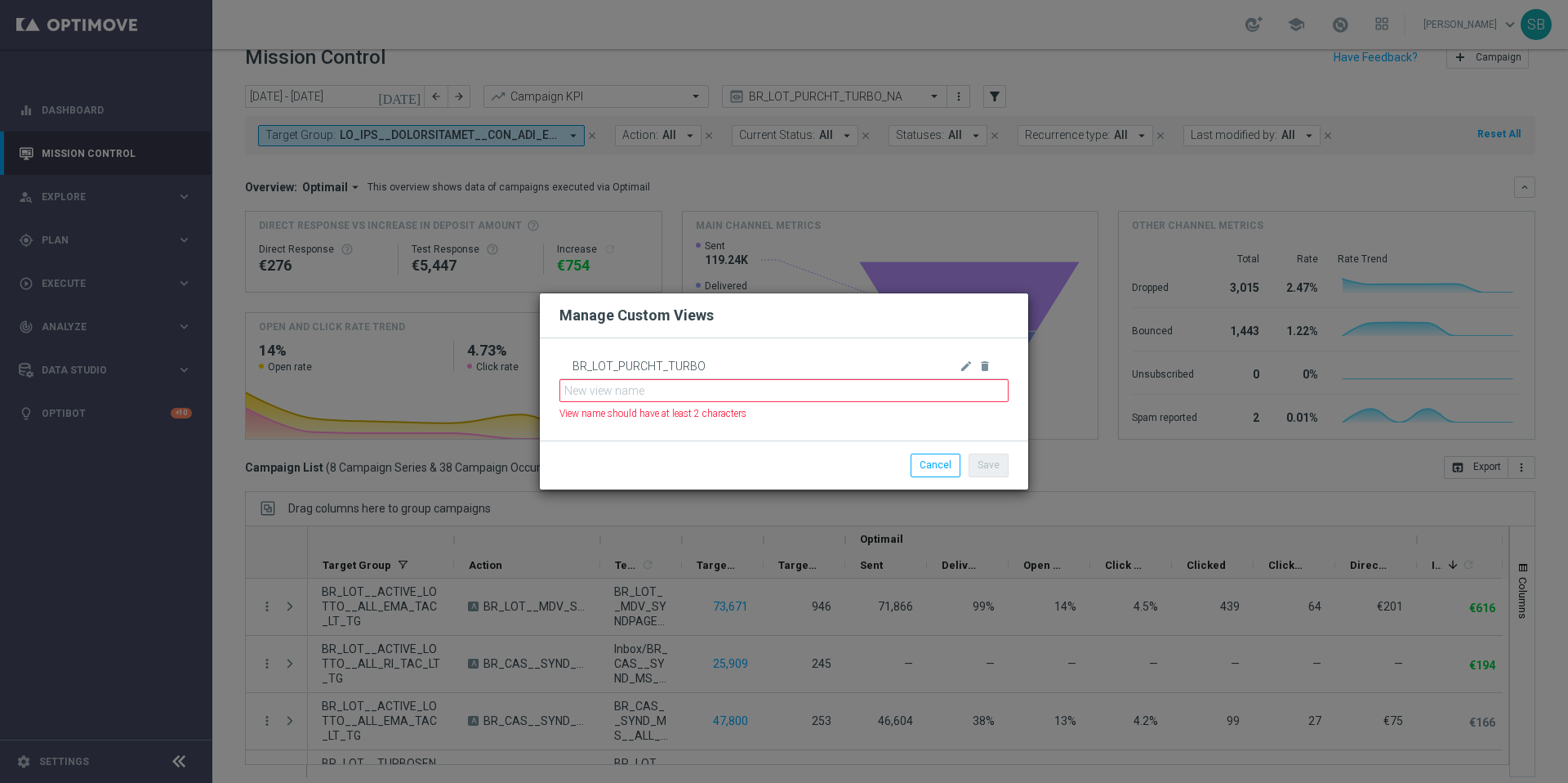
click at [686, 447] on div "Save Cancel" at bounding box center [784, 464] width 488 height 48
click at [688, 436] on div "BR_LOT_PURCHT_TURBO edit delete View name should have at least 2 characters" at bounding box center [784, 389] width 488 height 102
click at [946, 472] on button "Cancel" at bounding box center [936, 464] width 50 height 23
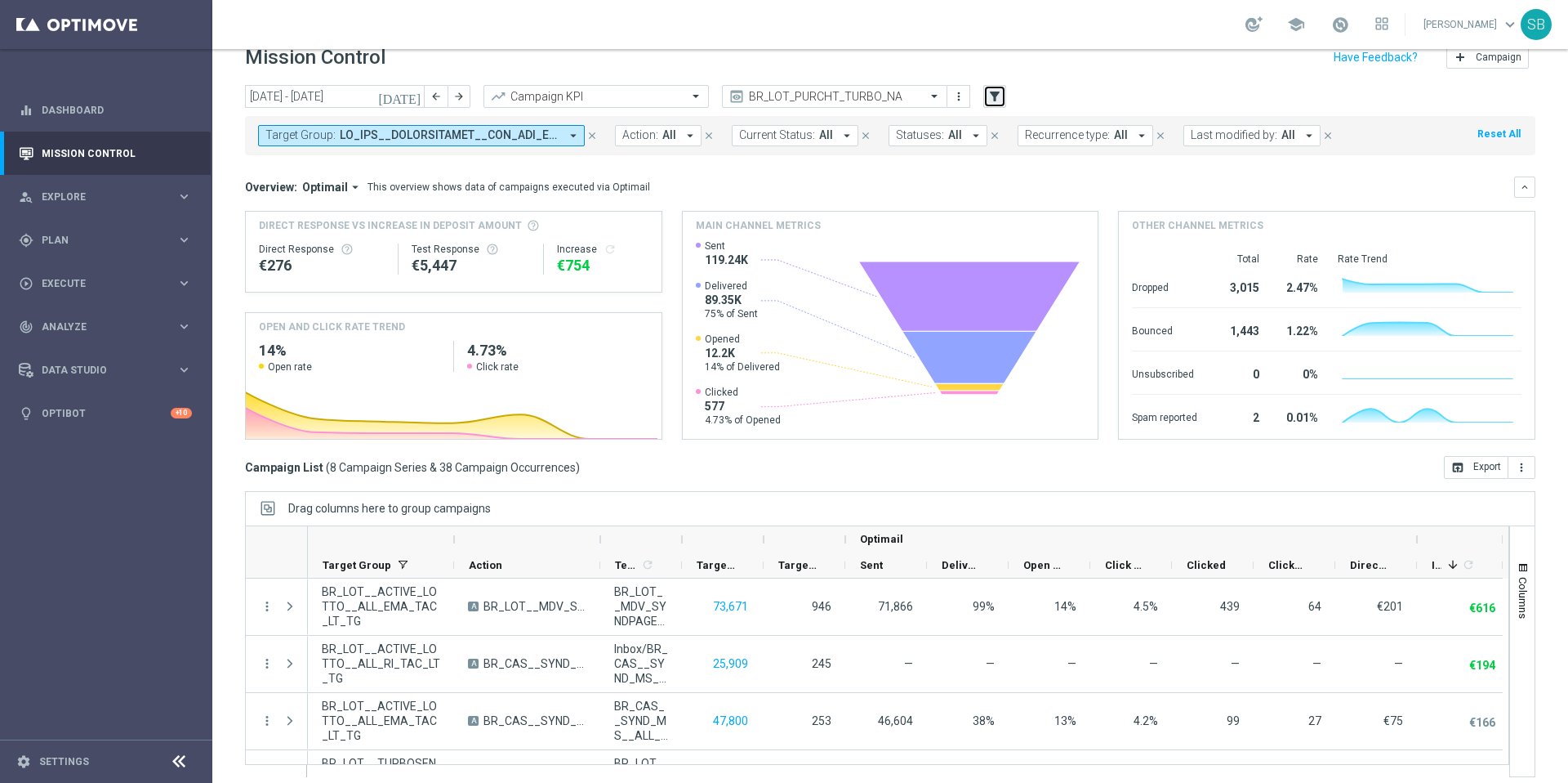
click at [998, 103] on button "filter_alt" at bounding box center [995, 96] width 23 height 23
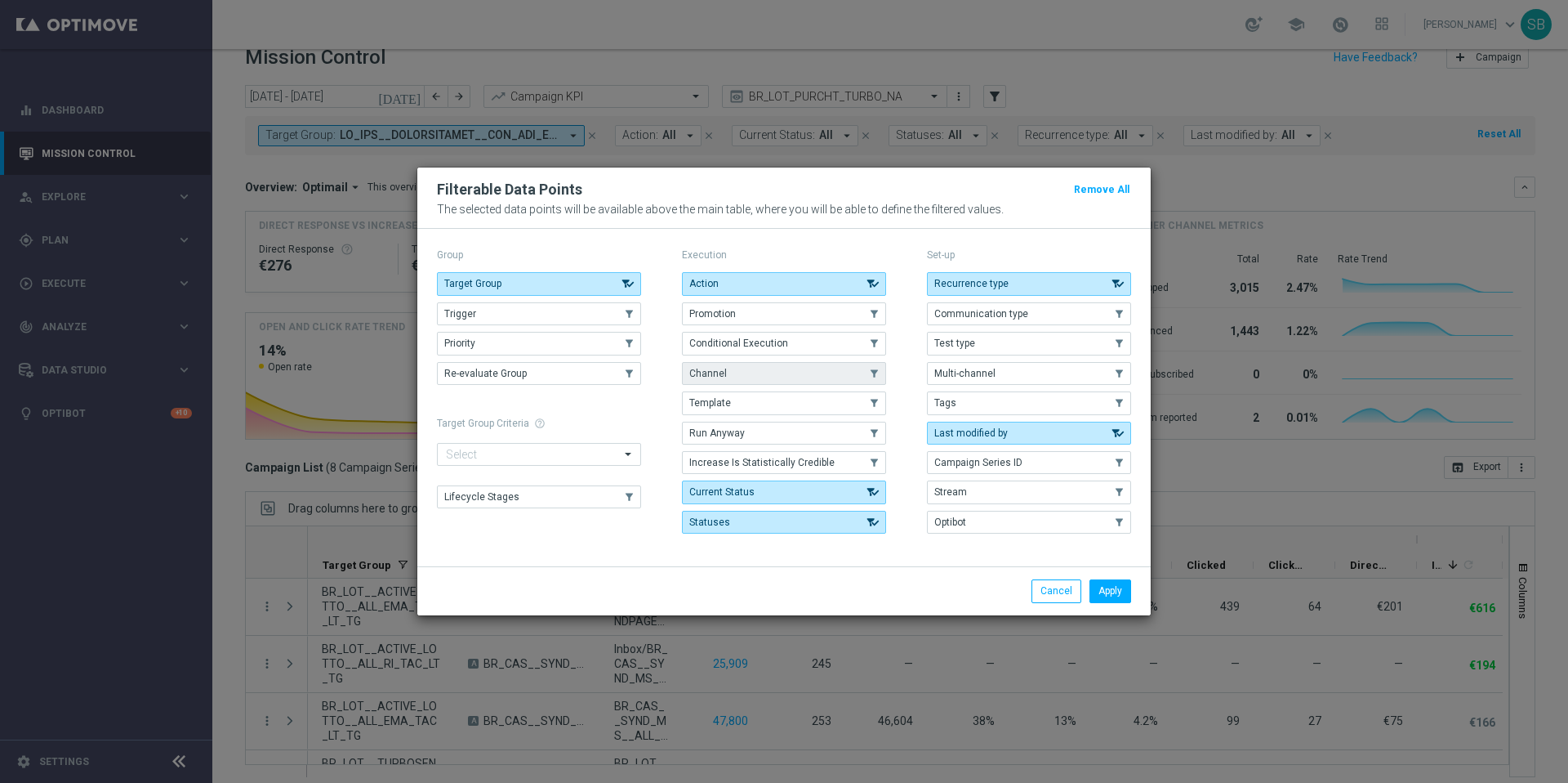
click at [869, 377] on use "button" at bounding box center [875, 373] width 11 height 11
click at [874, 377] on icon "button" at bounding box center [872, 373] width 16 height 11
click at [860, 398] on button "Template" at bounding box center [784, 403] width 204 height 23
click at [1112, 592] on button "Apply" at bounding box center [1110, 591] width 42 height 23
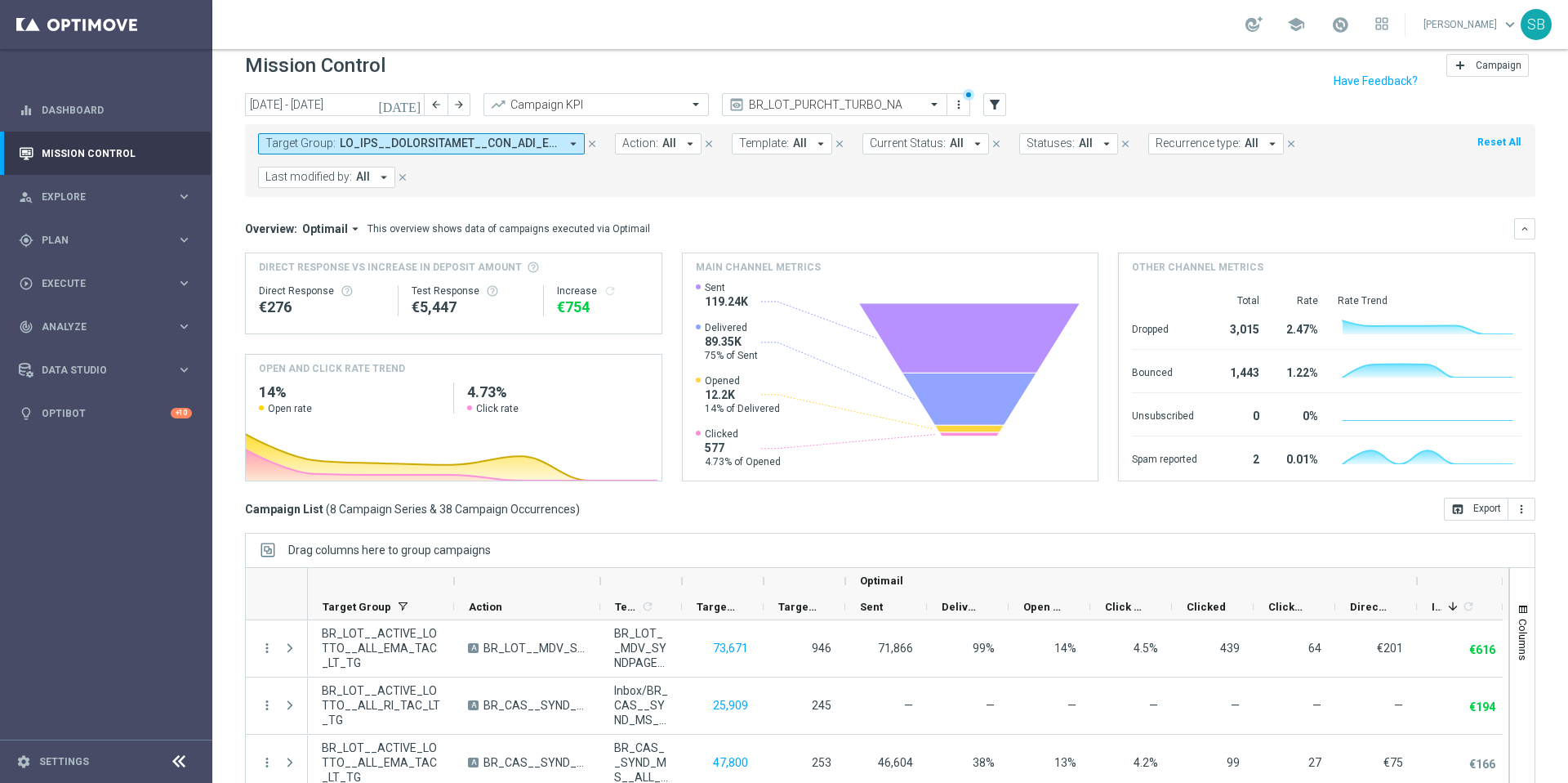
scroll to position [0, 0]
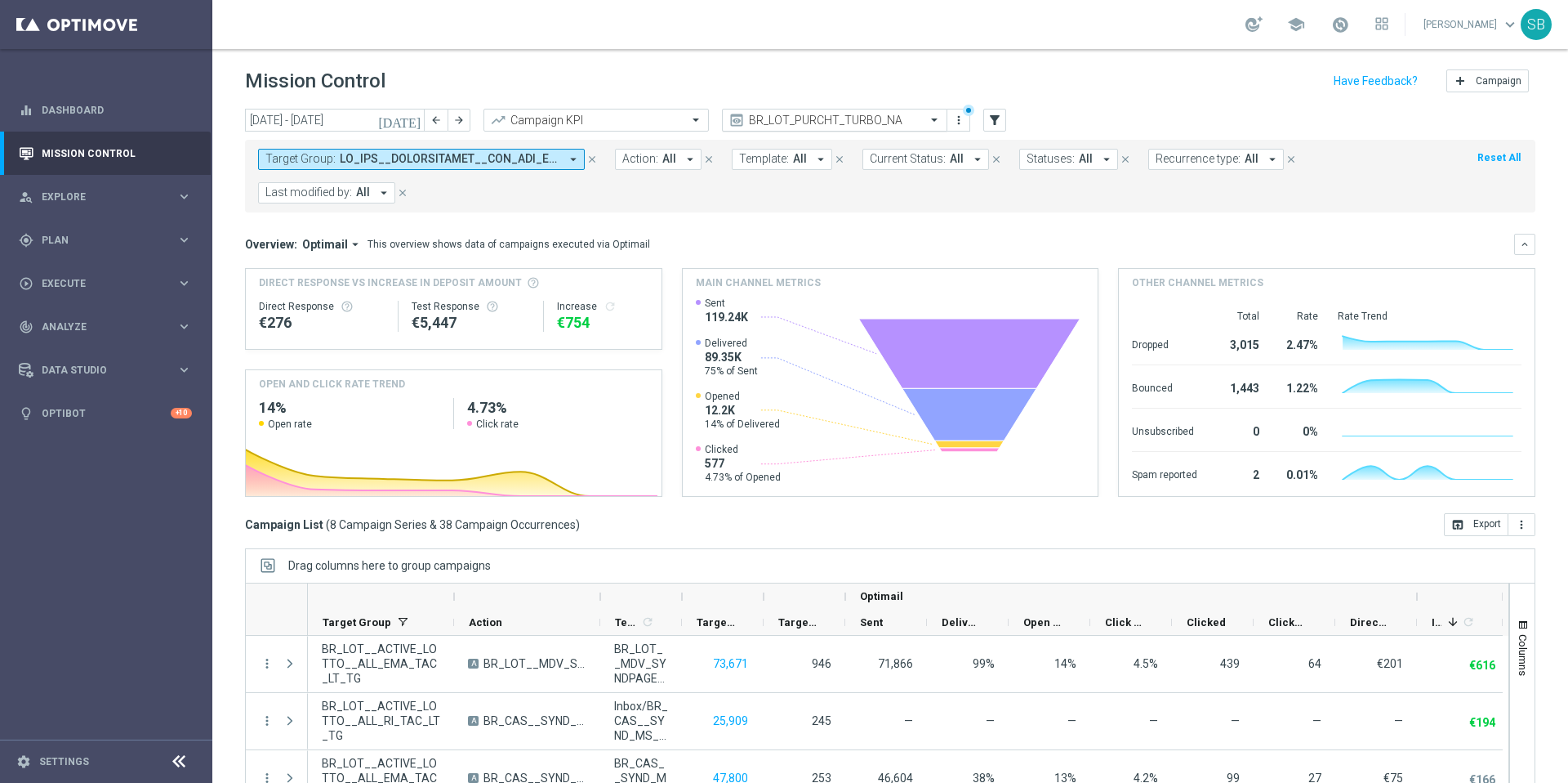
click at [935, 121] on span at bounding box center [937, 119] width 20 height 14
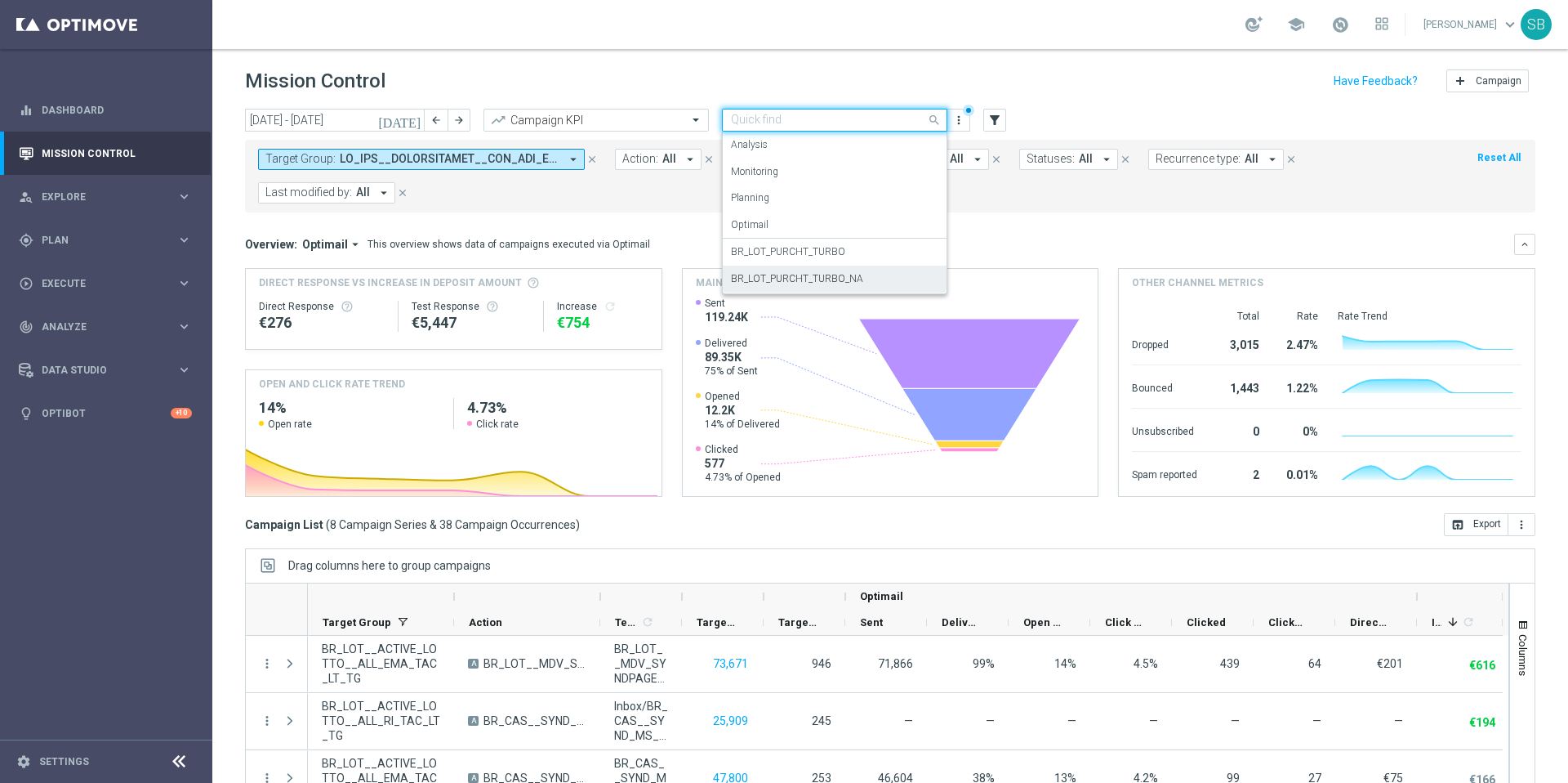
click at [803, 282] on label "BR_LOT_PURCHT_TURBO_NA" at bounding box center [796, 279] width 132 height 14
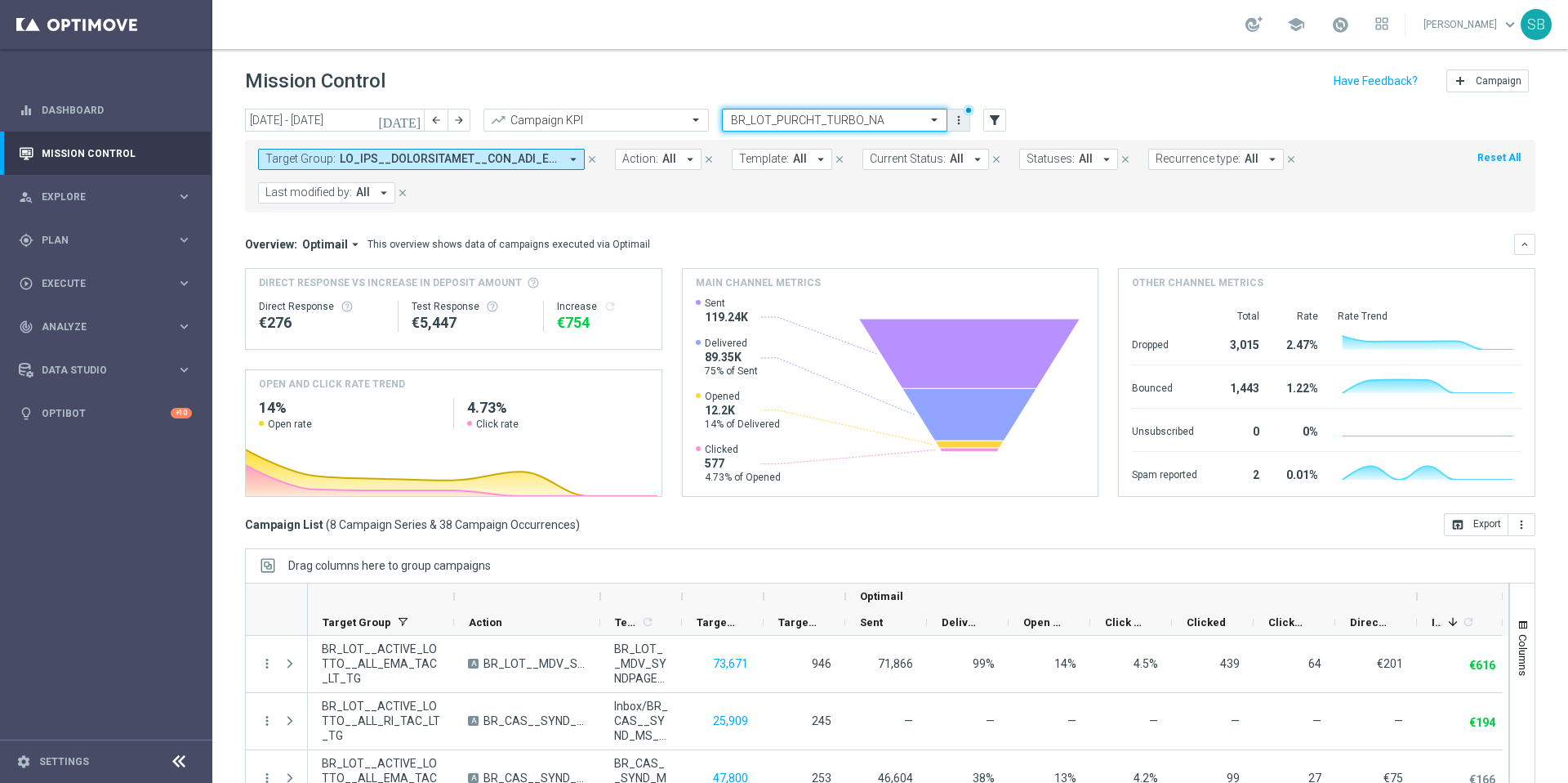
click at [959, 126] on button "more_vert" at bounding box center [959, 119] width 17 height 19
click at [989, 199] on div "Manage views" at bounding box center [1045, 196] width 148 height 11
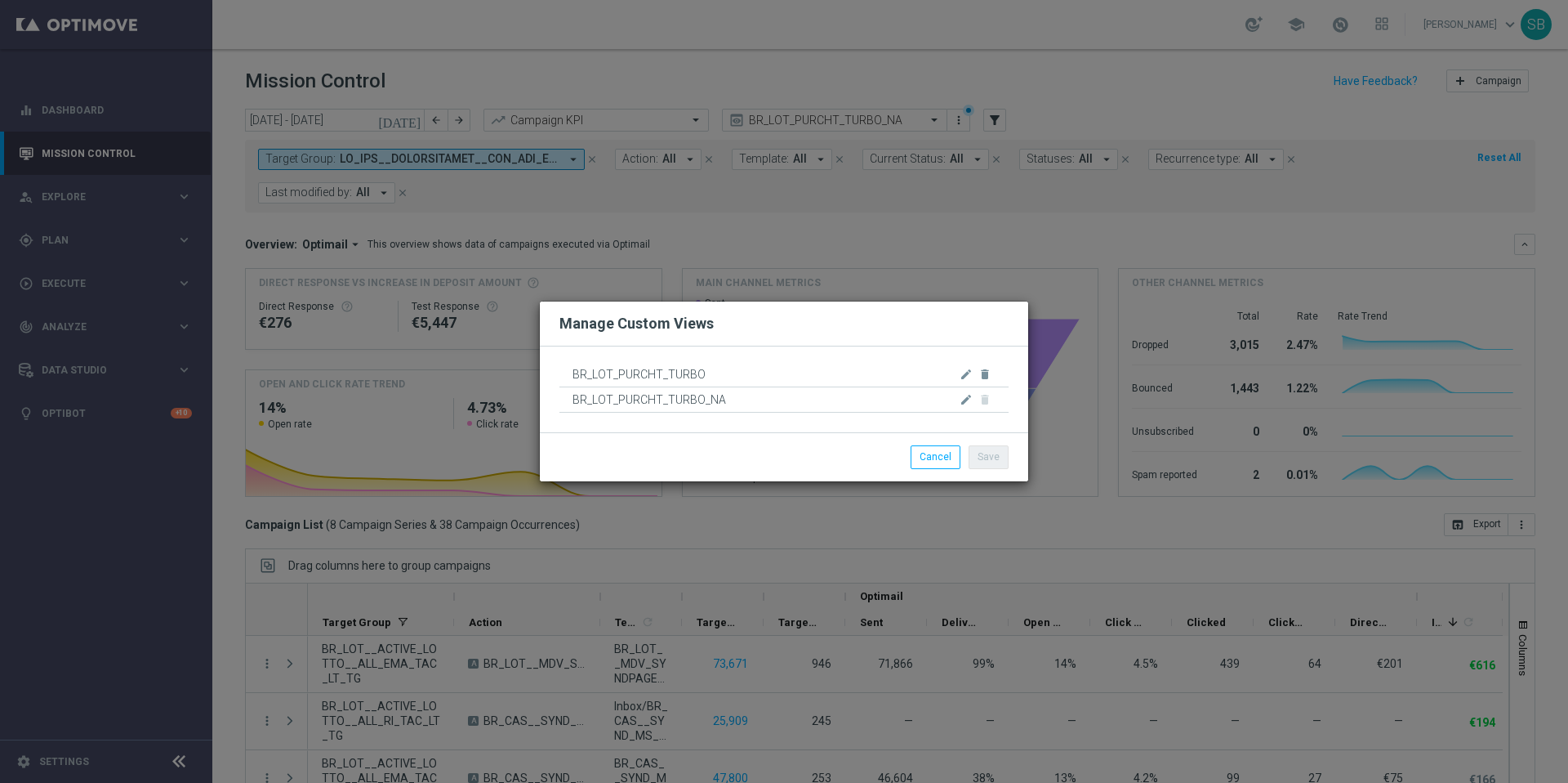
click at [945, 377] on div "BR_LOT_PURCHT_TURBO edit delete" at bounding box center [784, 374] width 449 height 25
click at [952, 456] on button "Cancel" at bounding box center [936, 456] width 50 height 23
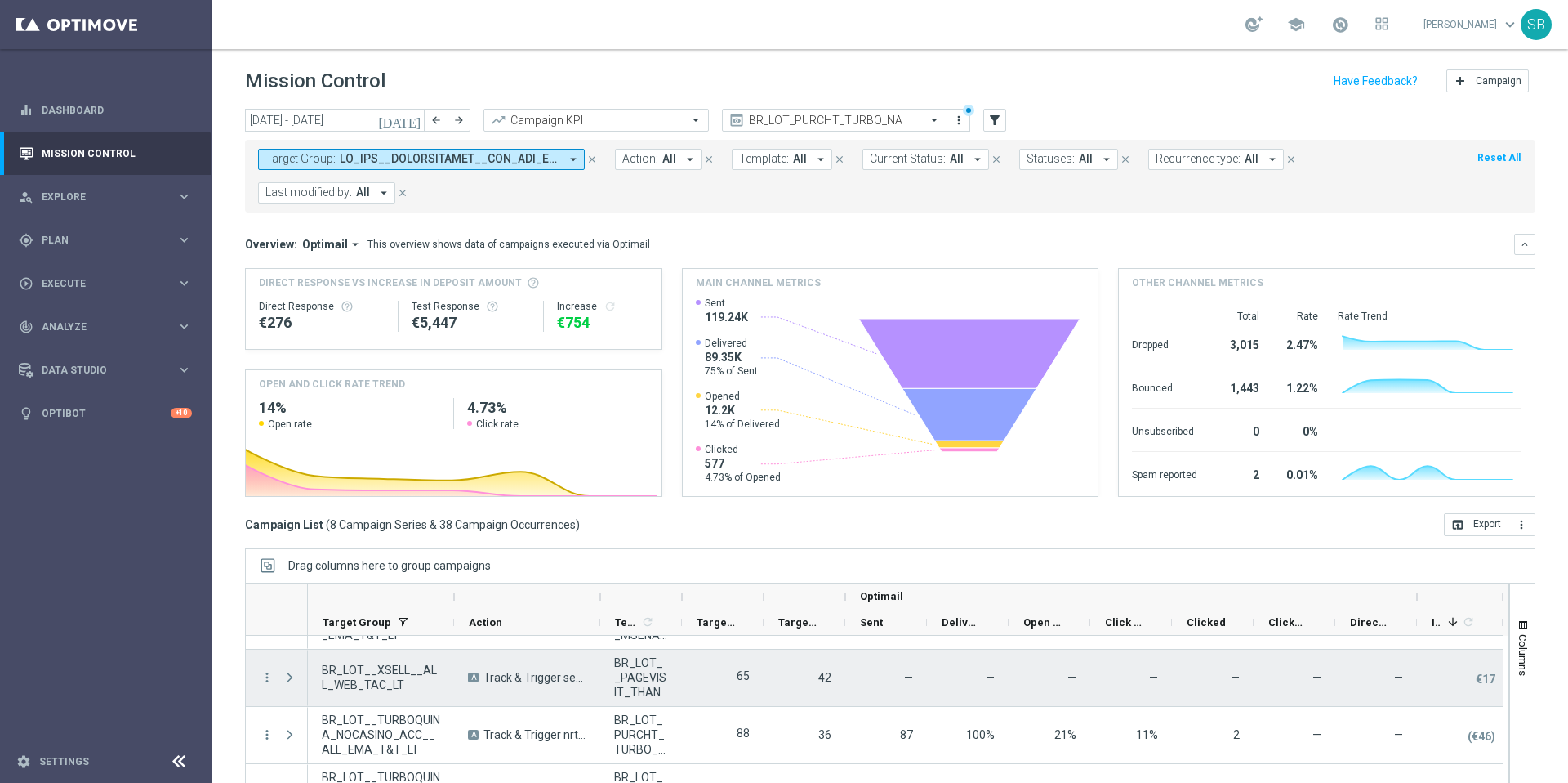
scroll to position [272, 0]
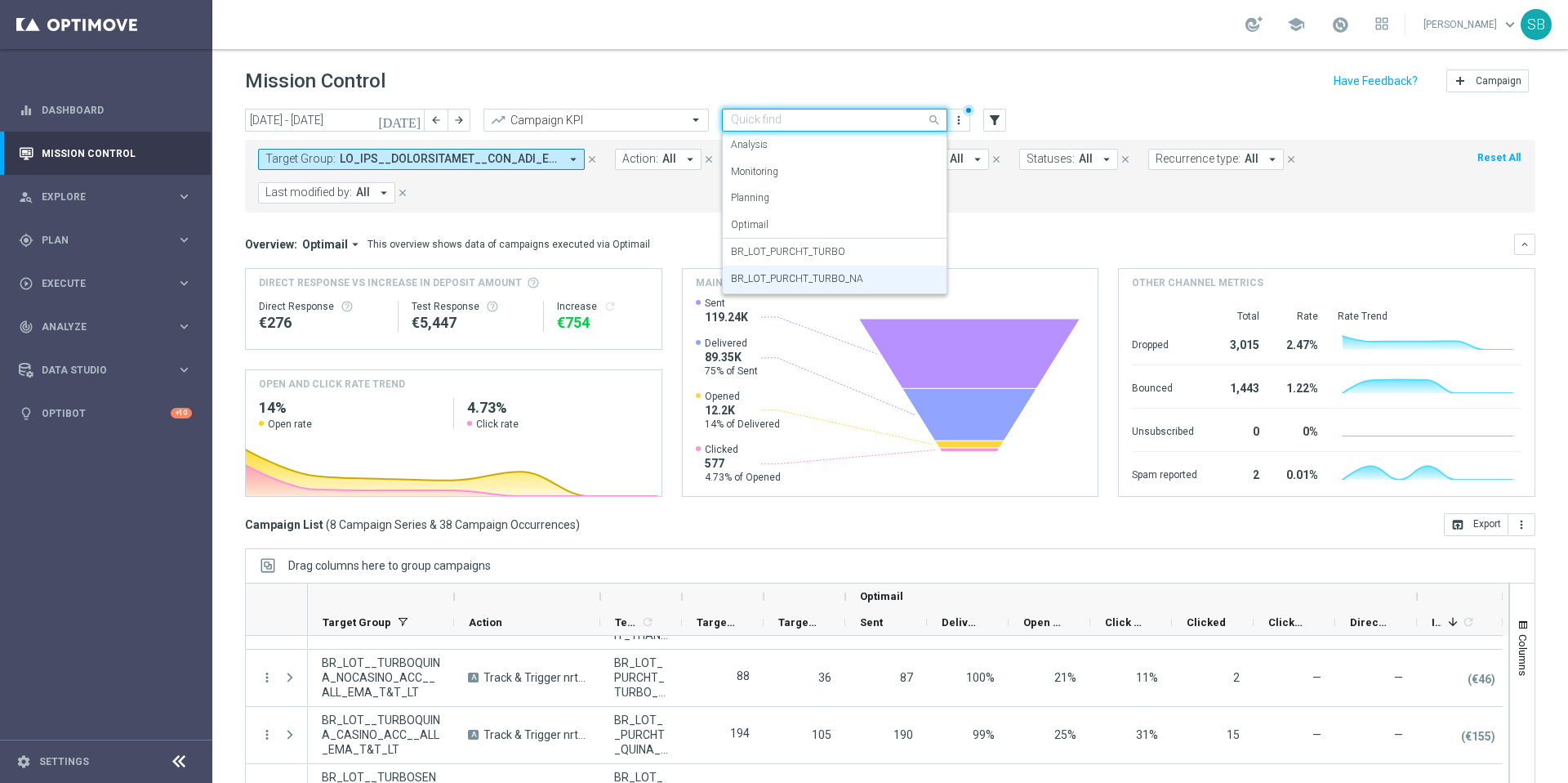
click at [935, 122] on span at bounding box center [937, 120] width 20 height 20
click at [860, 248] on div "BR_LOT_PURCHT_TURBO" at bounding box center [834, 251] width 208 height 27
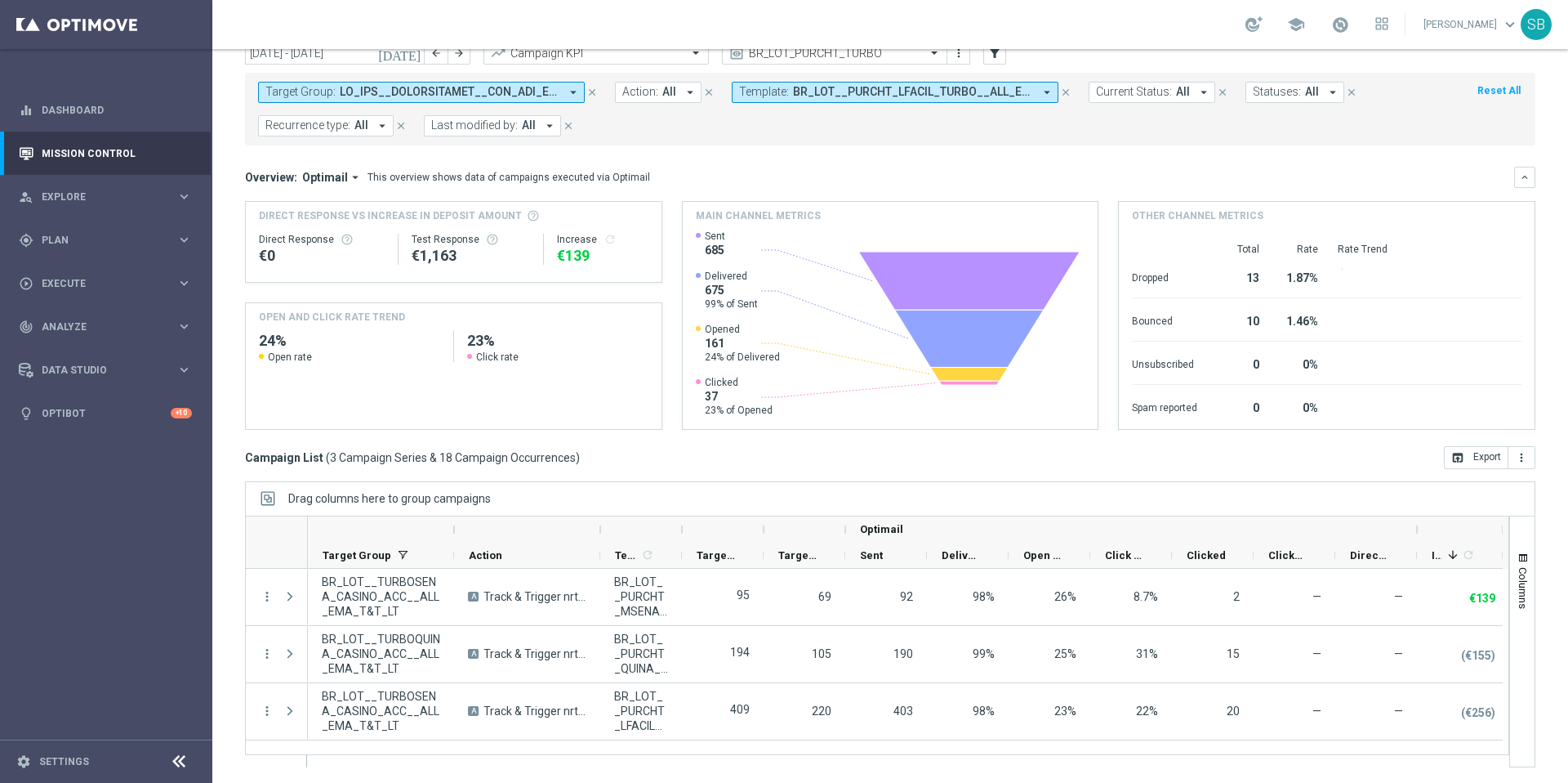
scroll to position [67, 0]
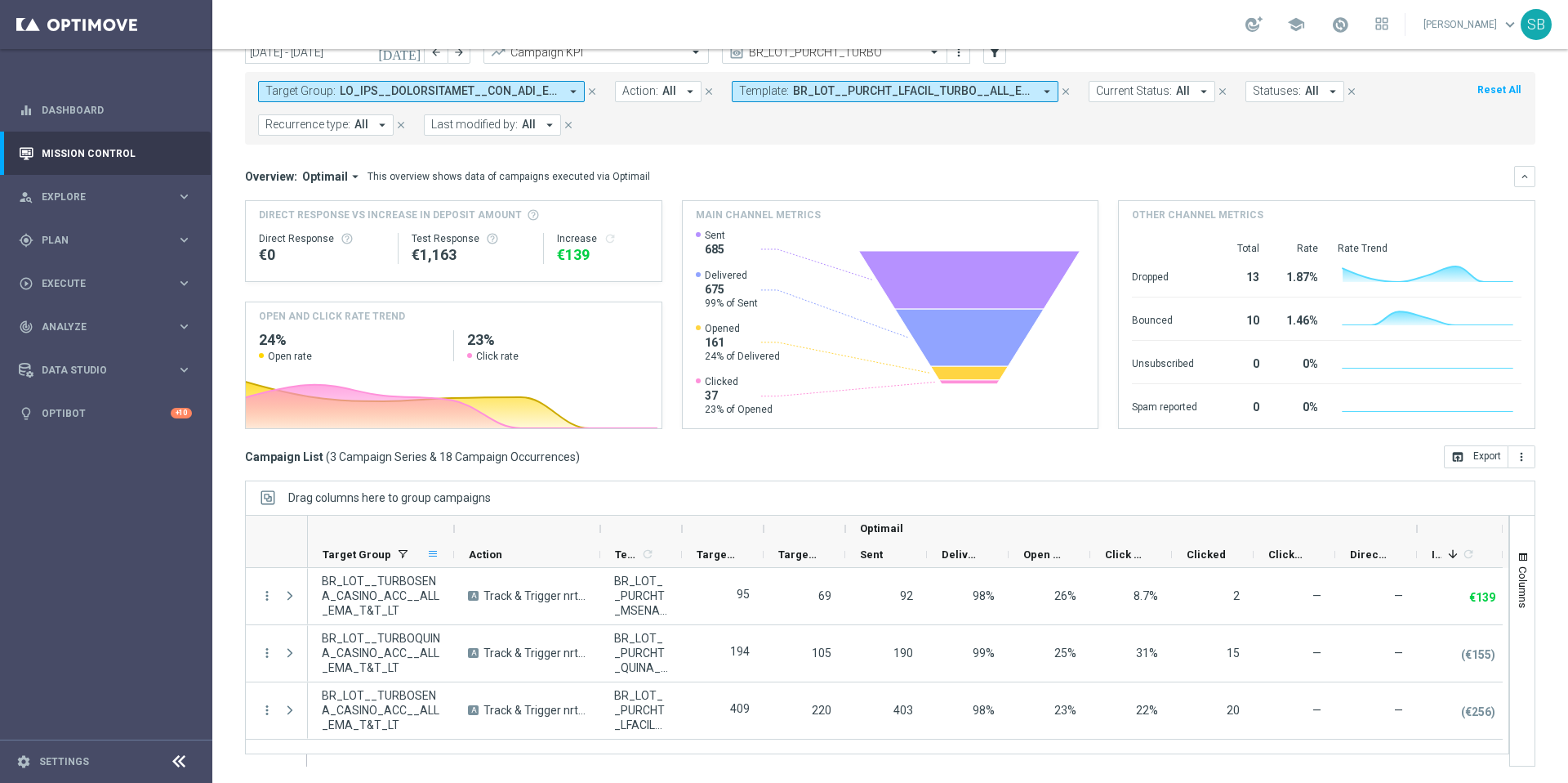
click at [430, 550] on span at bounding box center [433, 554] width 13 height 13
click at [520, 529] on div at bounding box center [527, 528] width 117 height 26
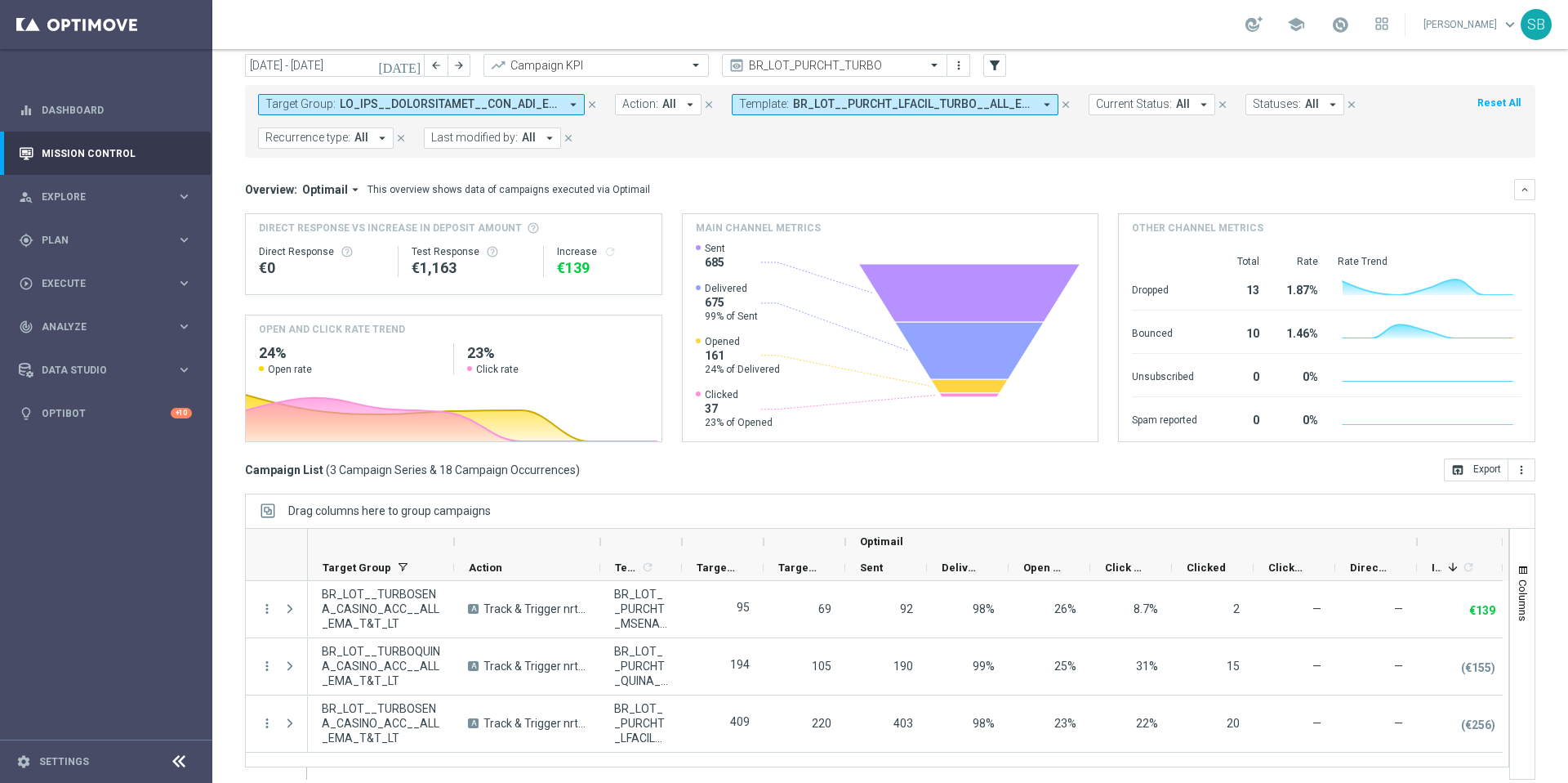
scroll to position [38, 0]
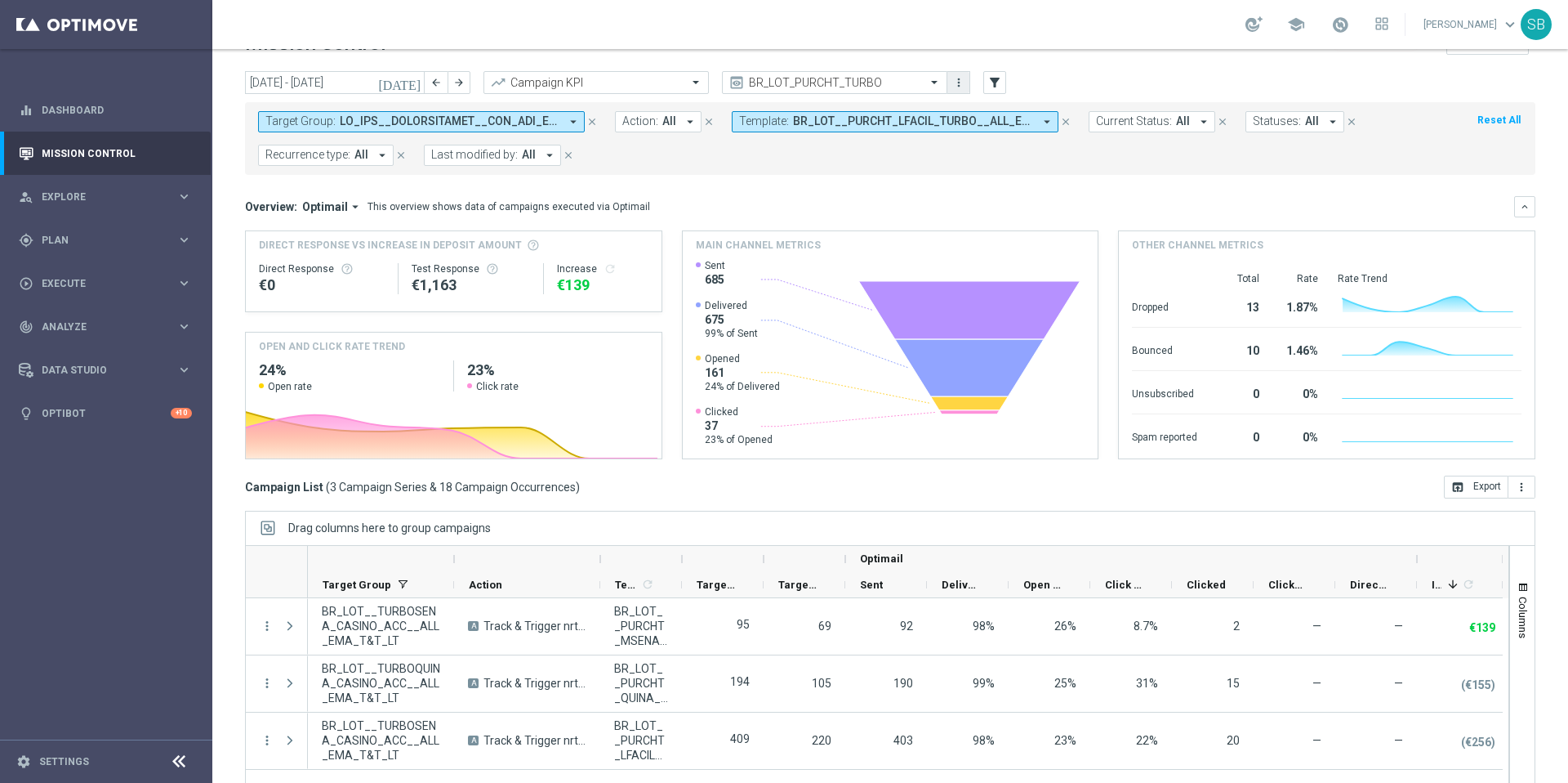
click at [957, 88] on icon "more_vert" at bounding box center [959, 82] width 13 height 13
click at [892, 155] on form "Target Group: arrow_drop_down close Action: All arrow_drop_down close Template:…" at bounding box center [854, 138] width 1191 height 54
click at [572, 124] on icon "arrow_drop_down" at bounding box center [573, 122] width 15 height 15
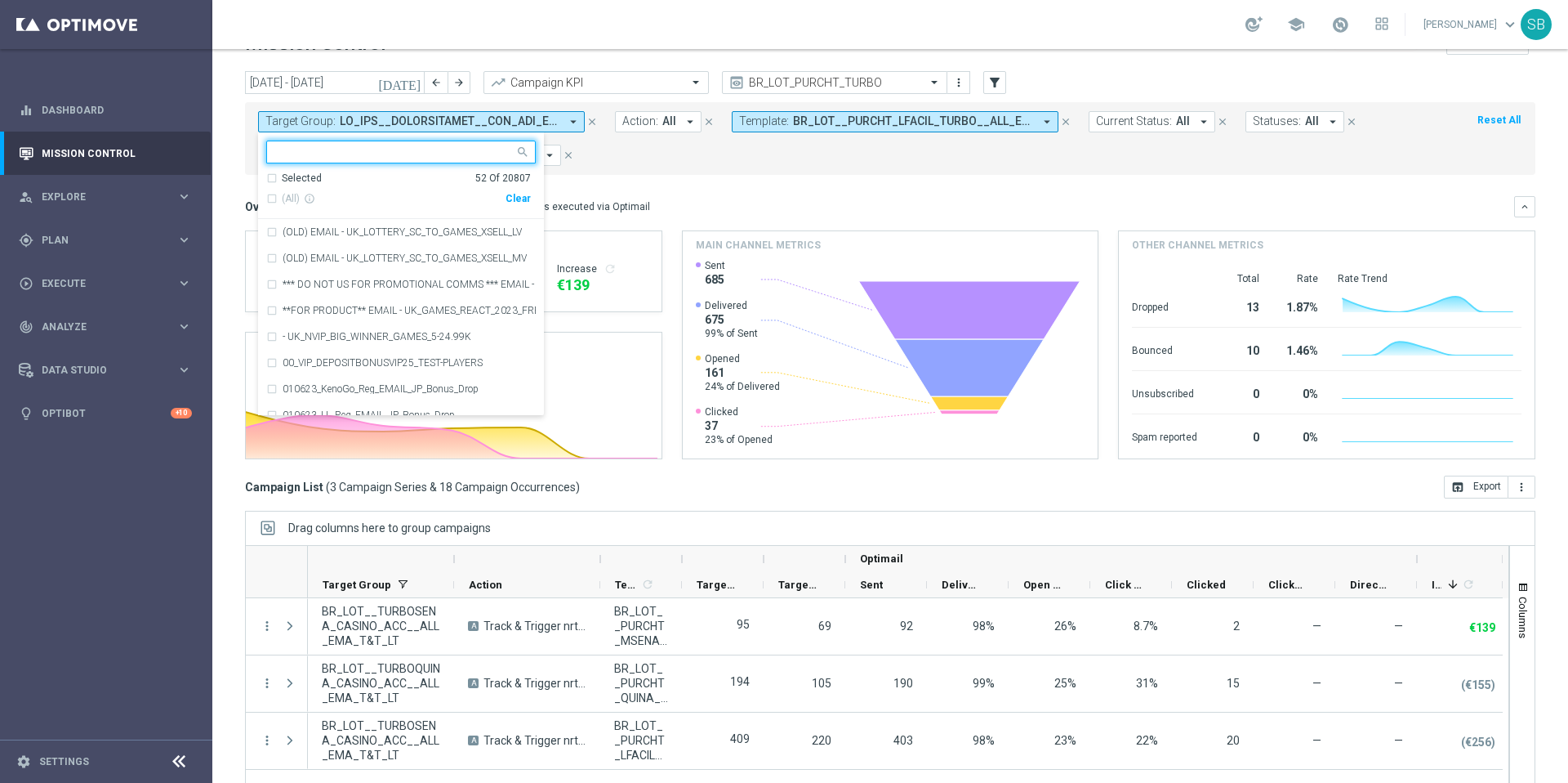
click at [387, 151] on input "text" at bounding box center [394, 152] width 239 height 14
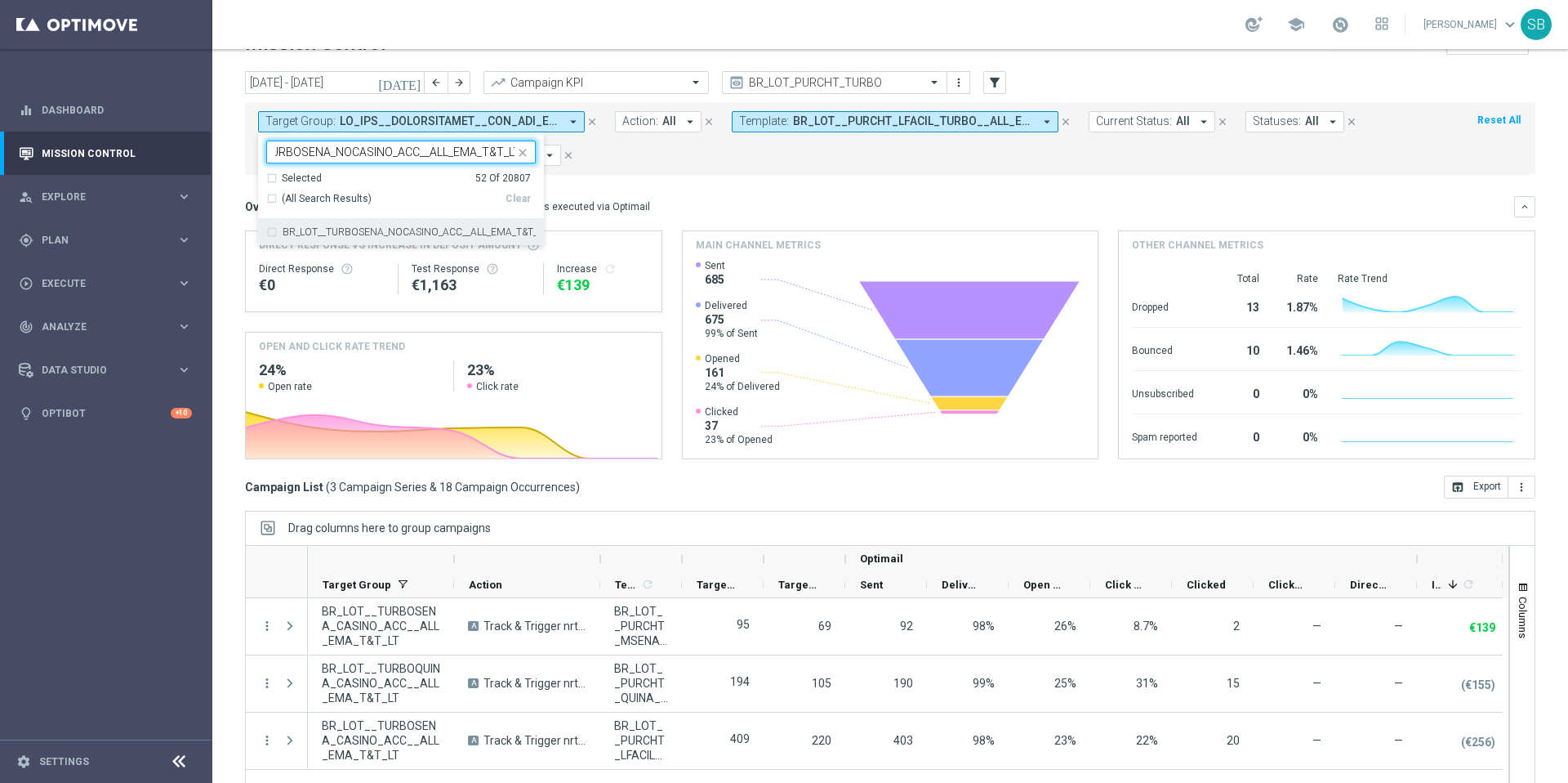
click at [274, 236] on div "BR_LOT__TURBOSENA_NOCASINO_ACC__ALL_EMA_T&T_LT" at bounding box center [401, 232] width 269 height 26
type input "BR_LOT__TURBOSENA_NOCASINO_ACC__ALL_EMA_T&T_LT"
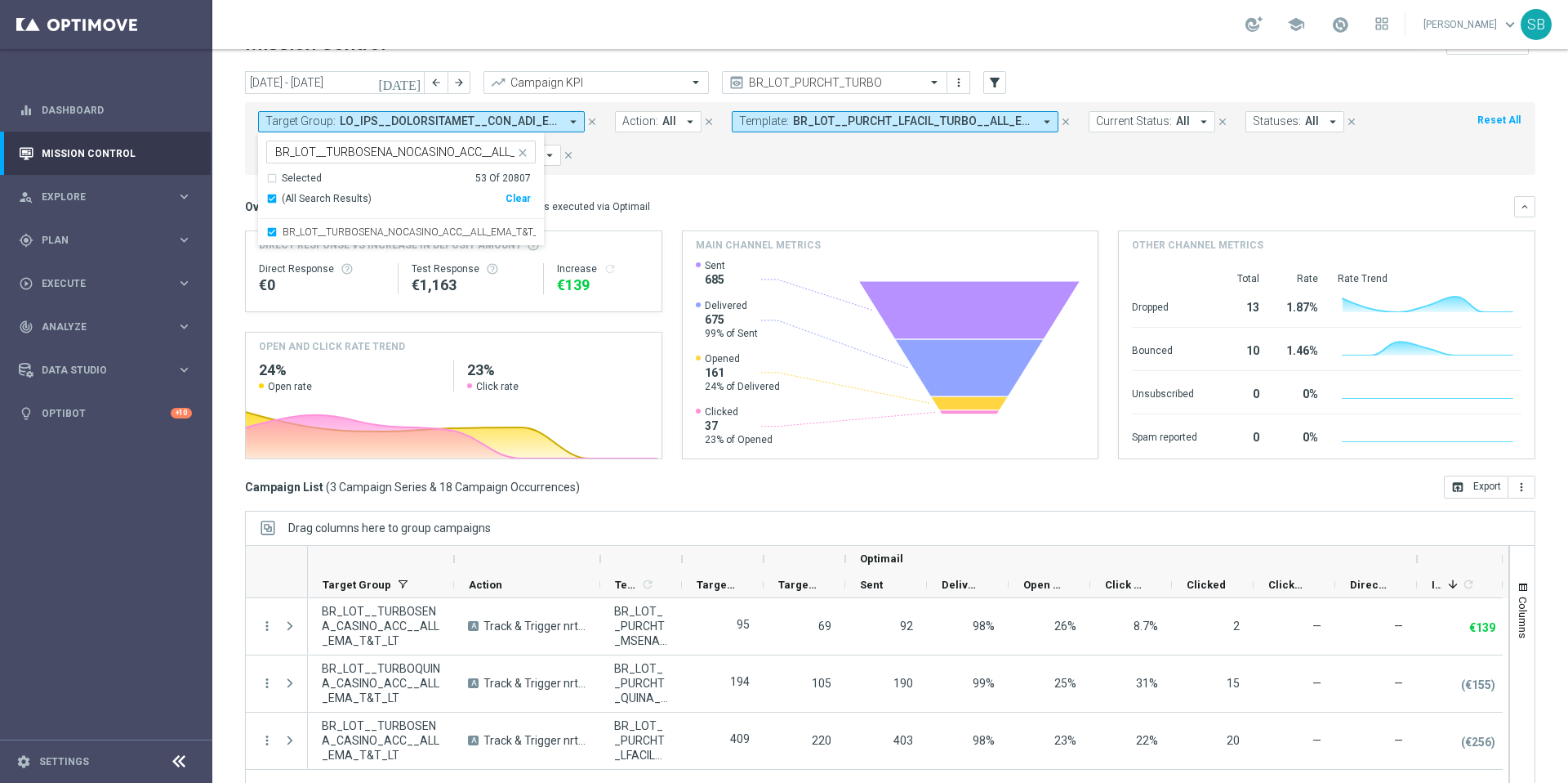
click at [675, 163] on form "Target Group: arrow_drop_down Selected 53 of 20807 BR_LOT__TURBOSENA_NOCASINO_A…" at bounding box center [854, 138] width 1191 height 54
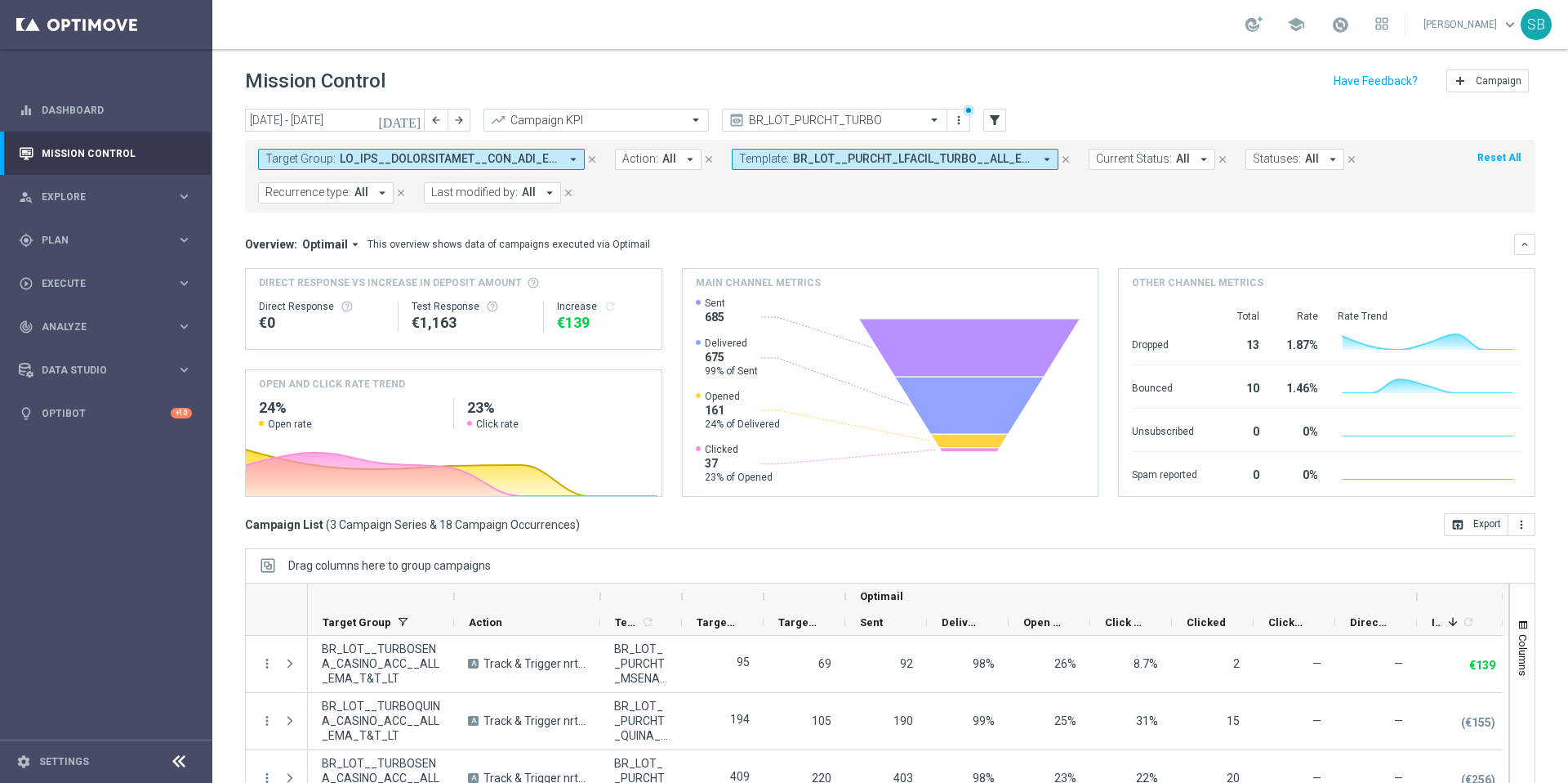
click at [736, 123] on icon "preview" at bounding box center [736, 120] width 17 height 17
click at [938, 120] on span at bounding box center [937, 119] width 20 height 14
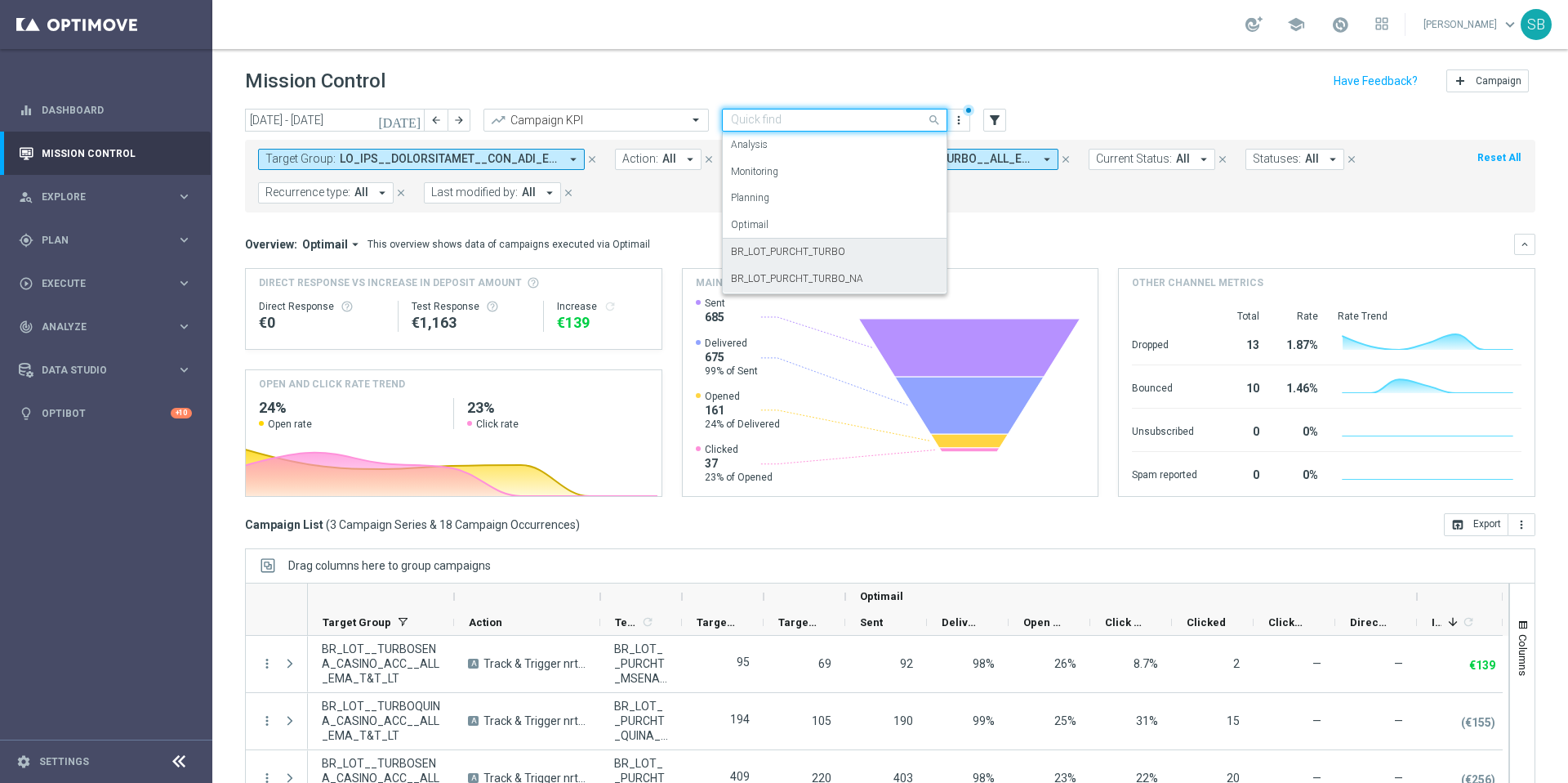
click at [832, 274] on label "BR_LOT_PURCHT_TURBO_NA" at bounding box center [796, 279] width 132 height 14
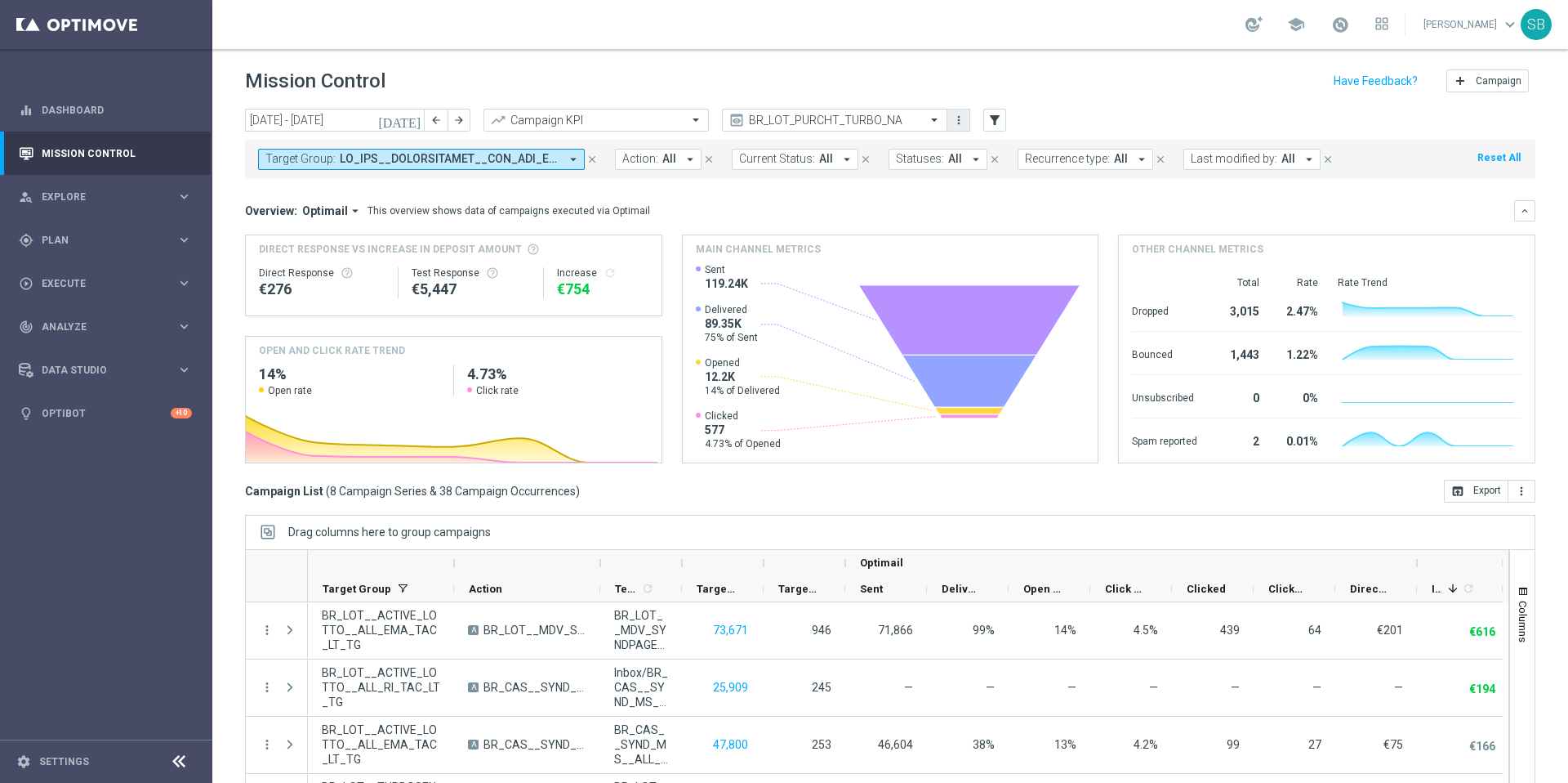
click at [960, 120] on icon "more_vert" at bounding box center [959, 120] width 13 height 13
click at [980, 196] on div "Manage views" at bounding box center [1020, 196] width 99 height 11
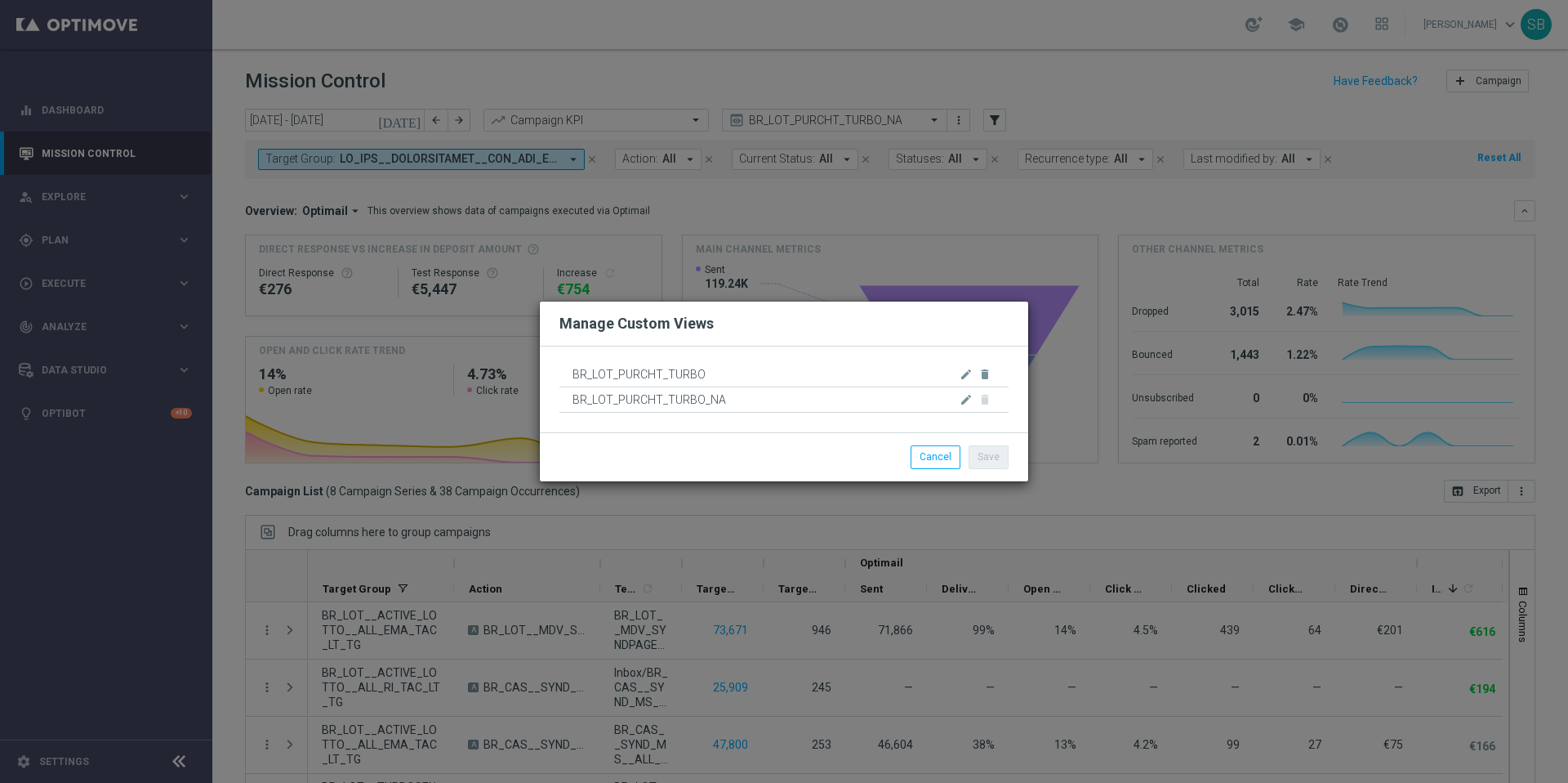
click at [832, 382] on span "BR_LOT_PURCHT_TURBO" at bounding box center [759, 374] width 373 height 25
click at [967, 400] on icon "edit" at bounding box center [966, 400] width 13 height 13
type input "BR_LOT_PURCHT"
click at [992, 457] on button "Save" at bounding box center [988, 456] width 40 height 23
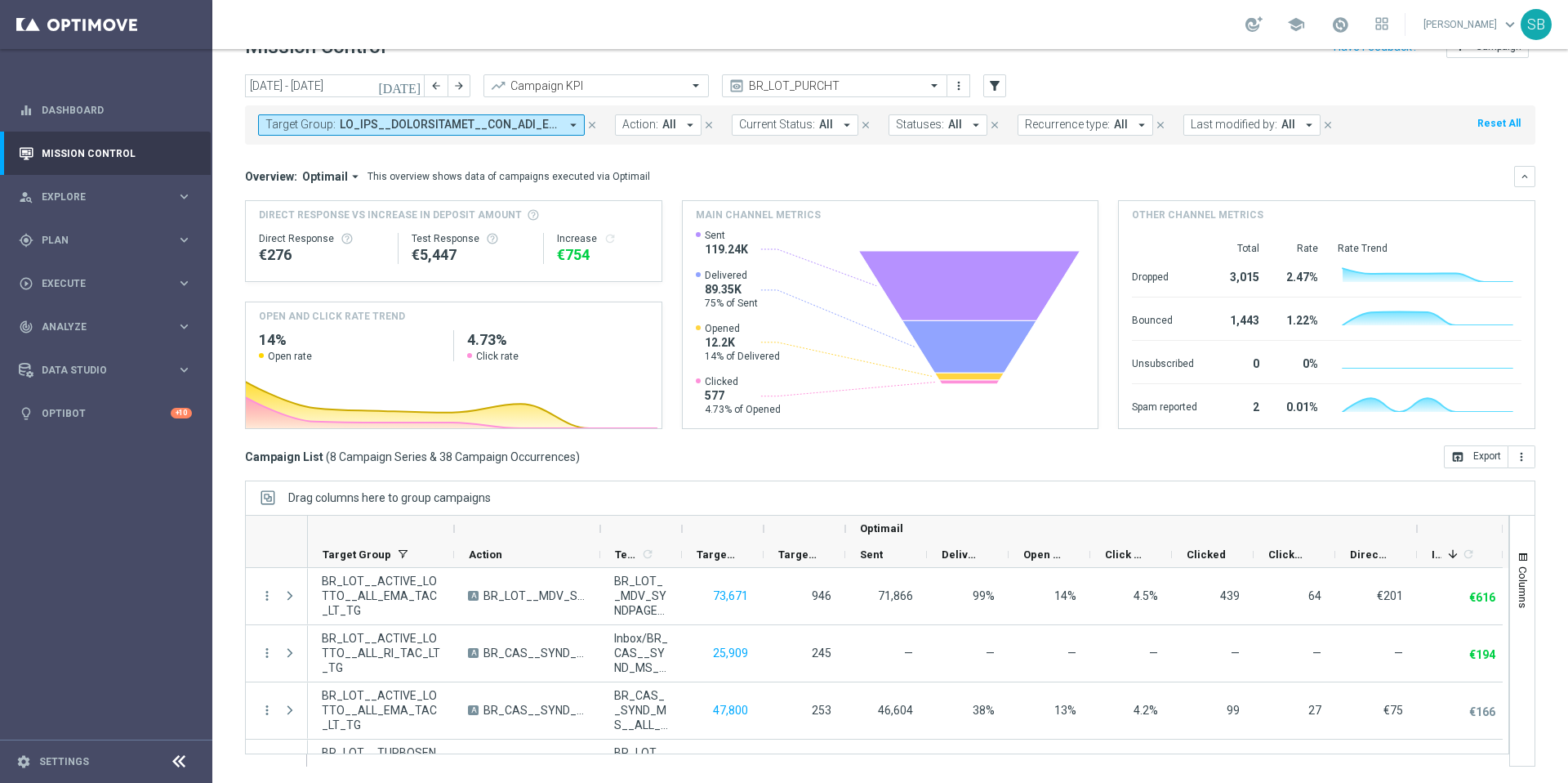
click at [1088, 90] on div "today 29 Sep 2025 - 05 Oct 2025 arrow_back arrow_forward Campaign KPI trending_…" at bounding box center [891, 87] width 1290 height 25
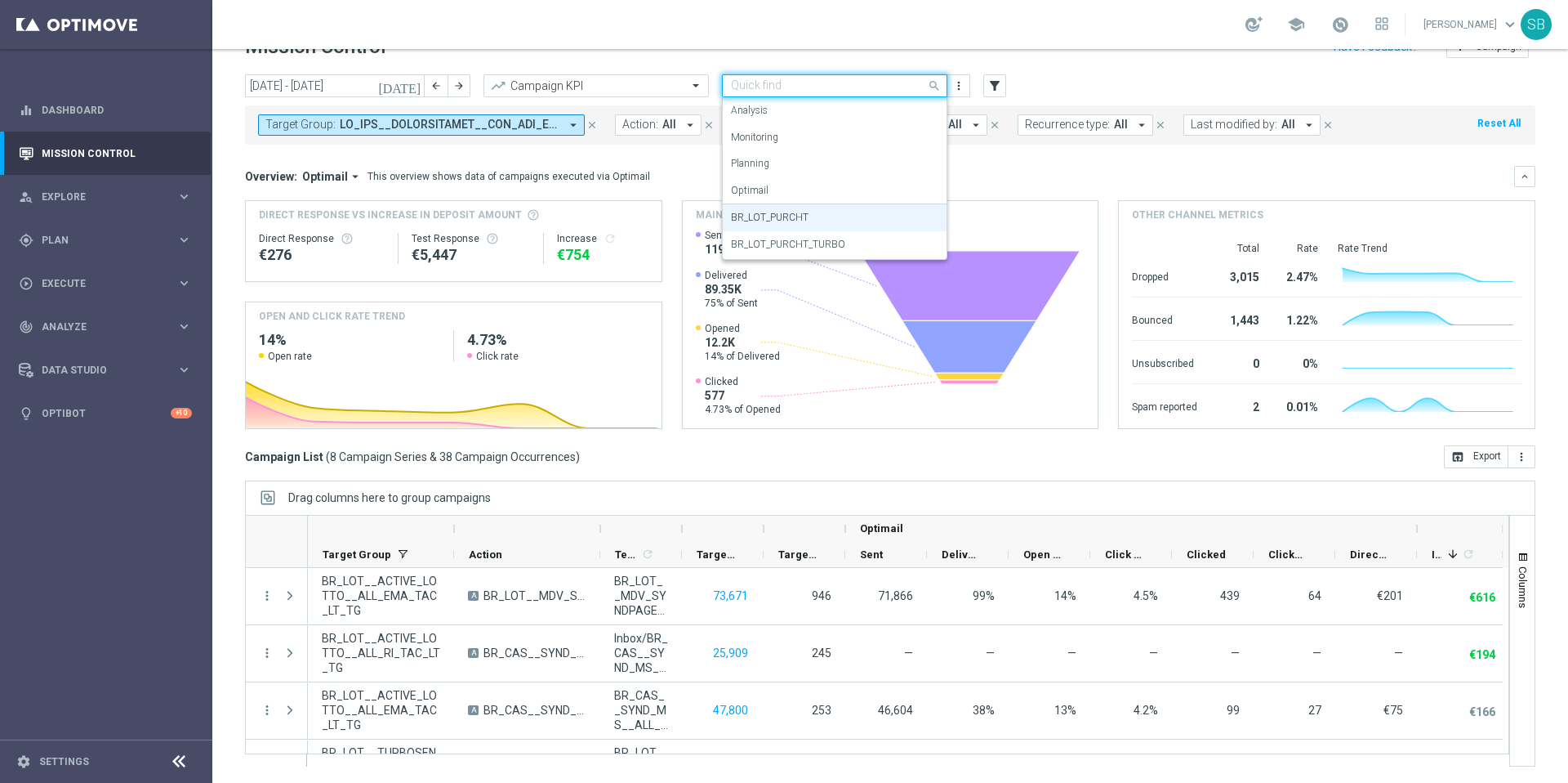
click at [938, 90] on span at bounding box center [937, 85] width 20 height 20
click at [833, 243] on label "BR_LOT_PURCHT_TURBO" at bounding box center [788, 245] width 114 height 14
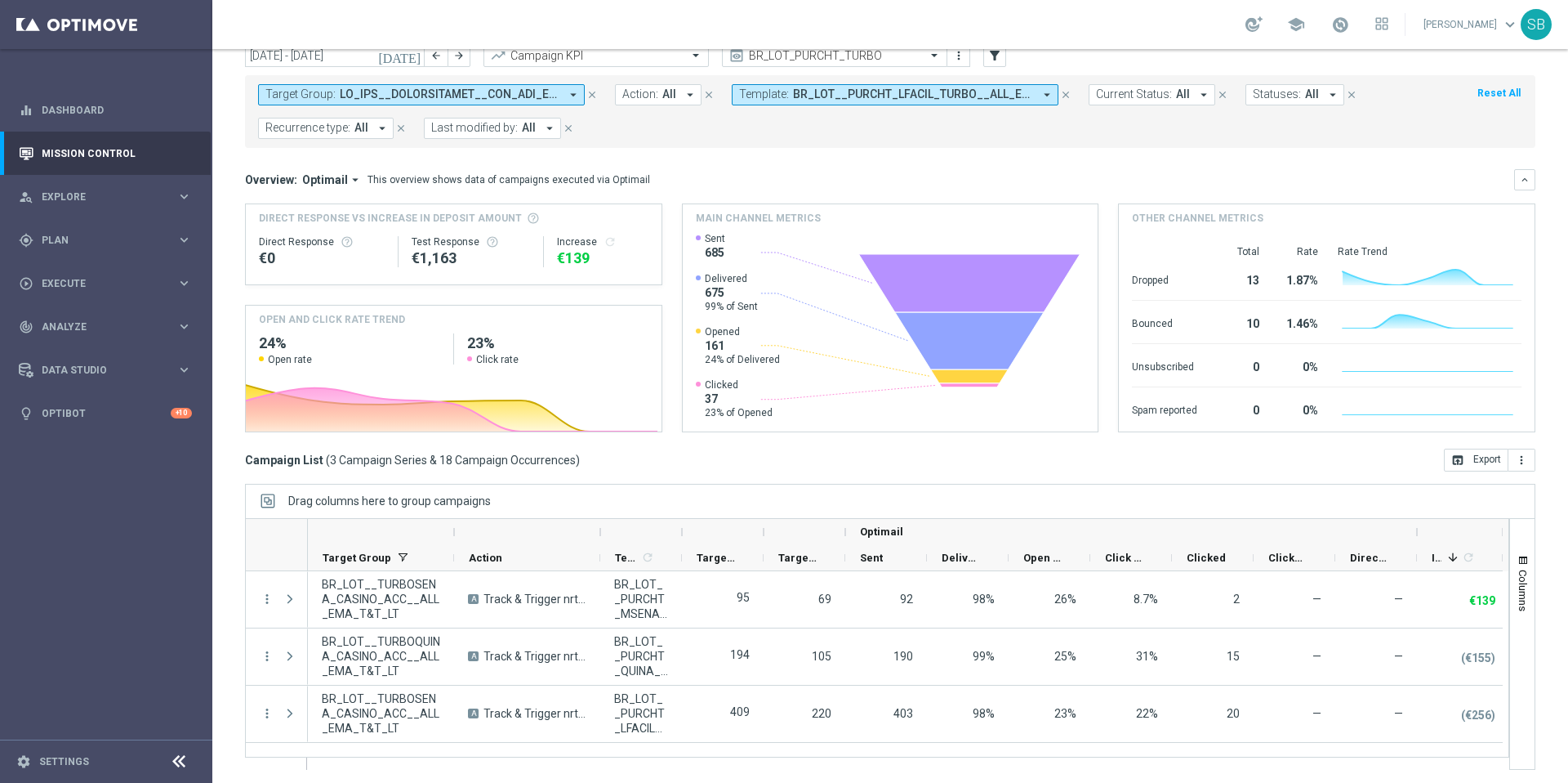
scroll to position [33, 0]
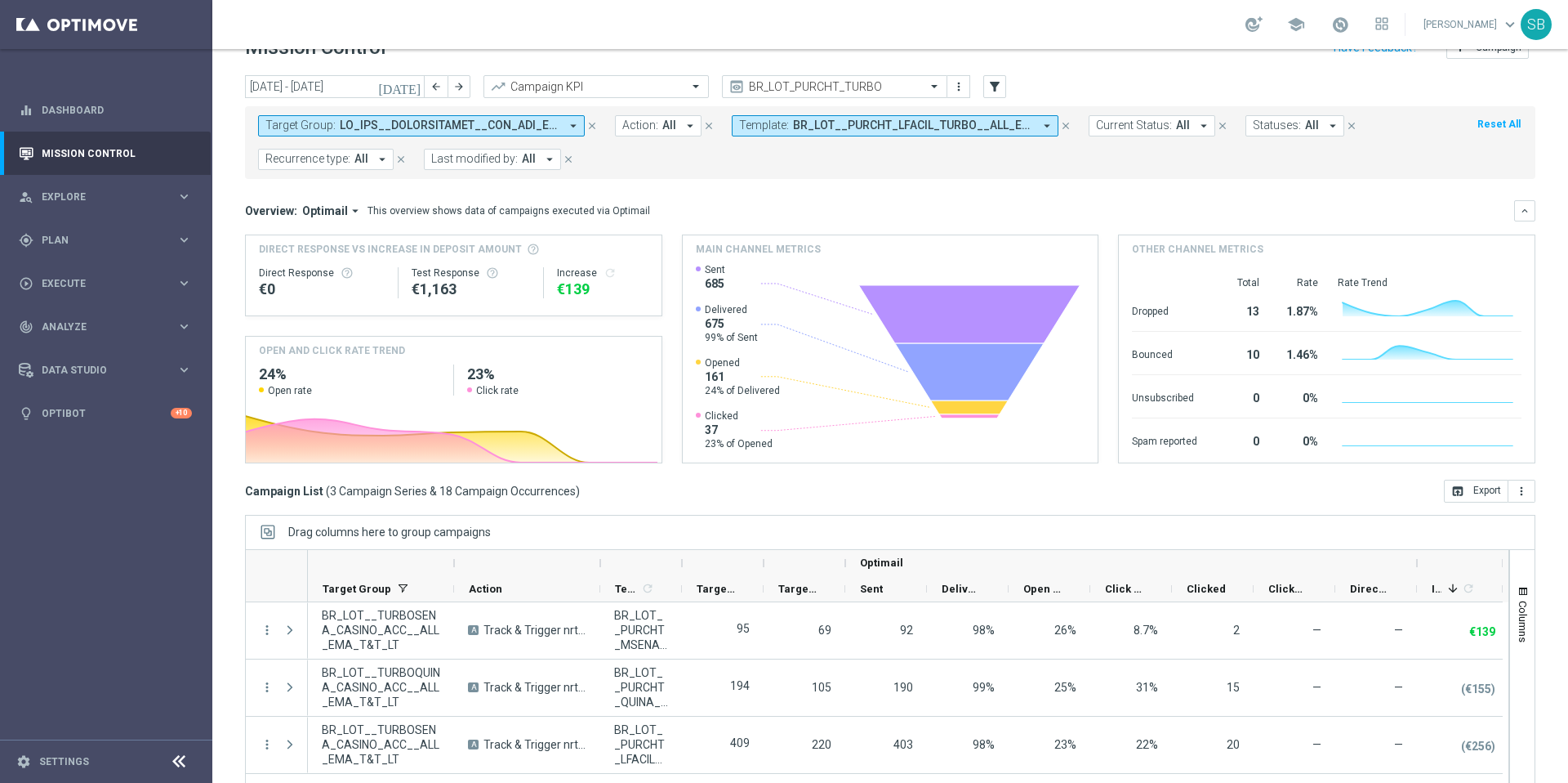
click at [575, 126] on icon "arrow_drop_down" at bounding box center [573, 126] width 15 height 15
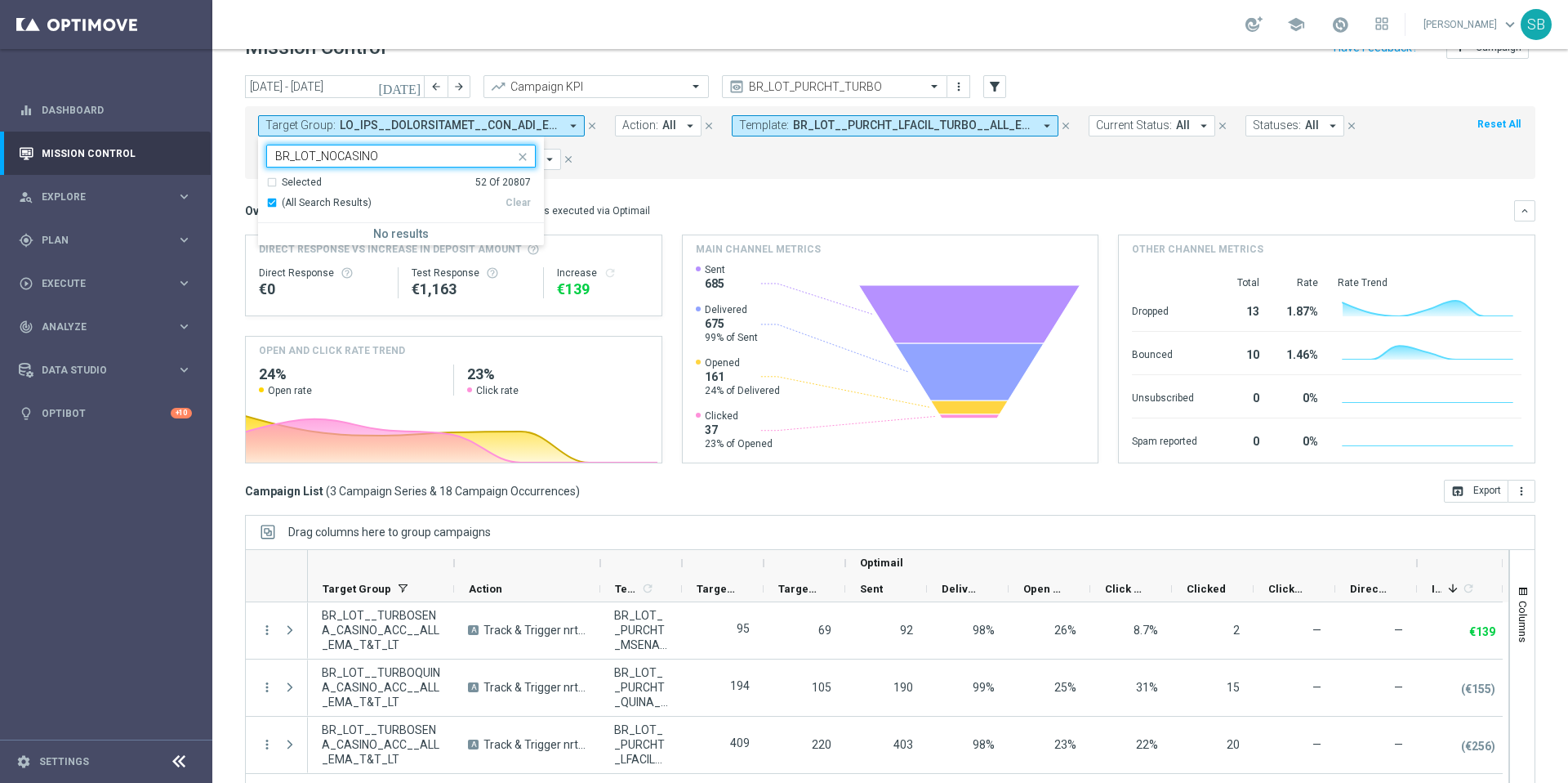
type input "BR_LOT_NOCASINO"
click at [652, 152] on form "Target Group: arrow_drop_down Selected 52 of 20807 BR_LOT_NOCASINO Selected 52 …" at bounding box center [854, 142] width 1191 height 54
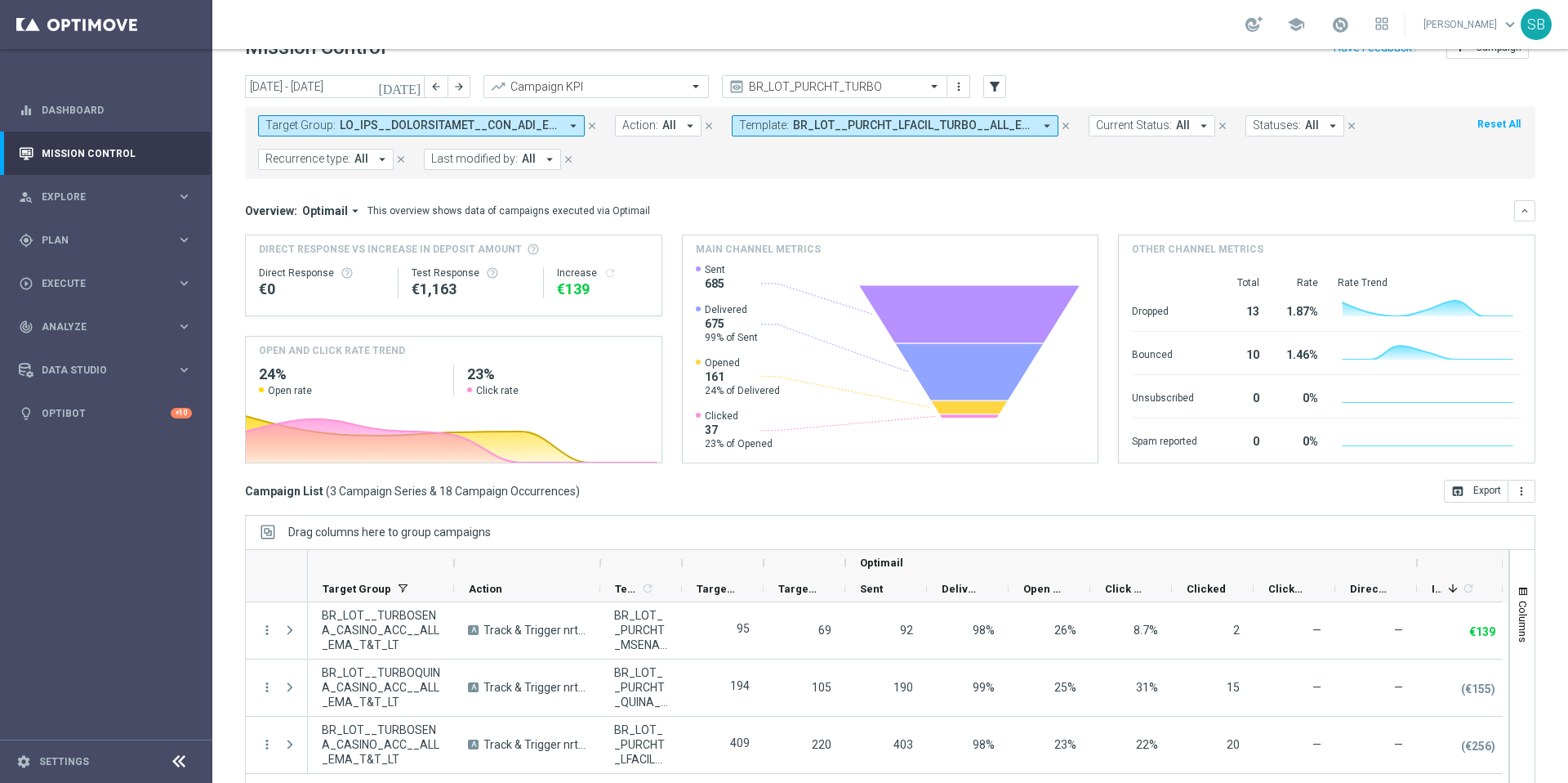
click at [864, 128] on span "BR_LOT__PURCHT_LFACIL_TURBO__ALL_EMA_T&T_LT, BR_LOT__PURCHT_LFACIL_TURBO__ALL_E…" at bounding box center [913, 125] width 240 height 14
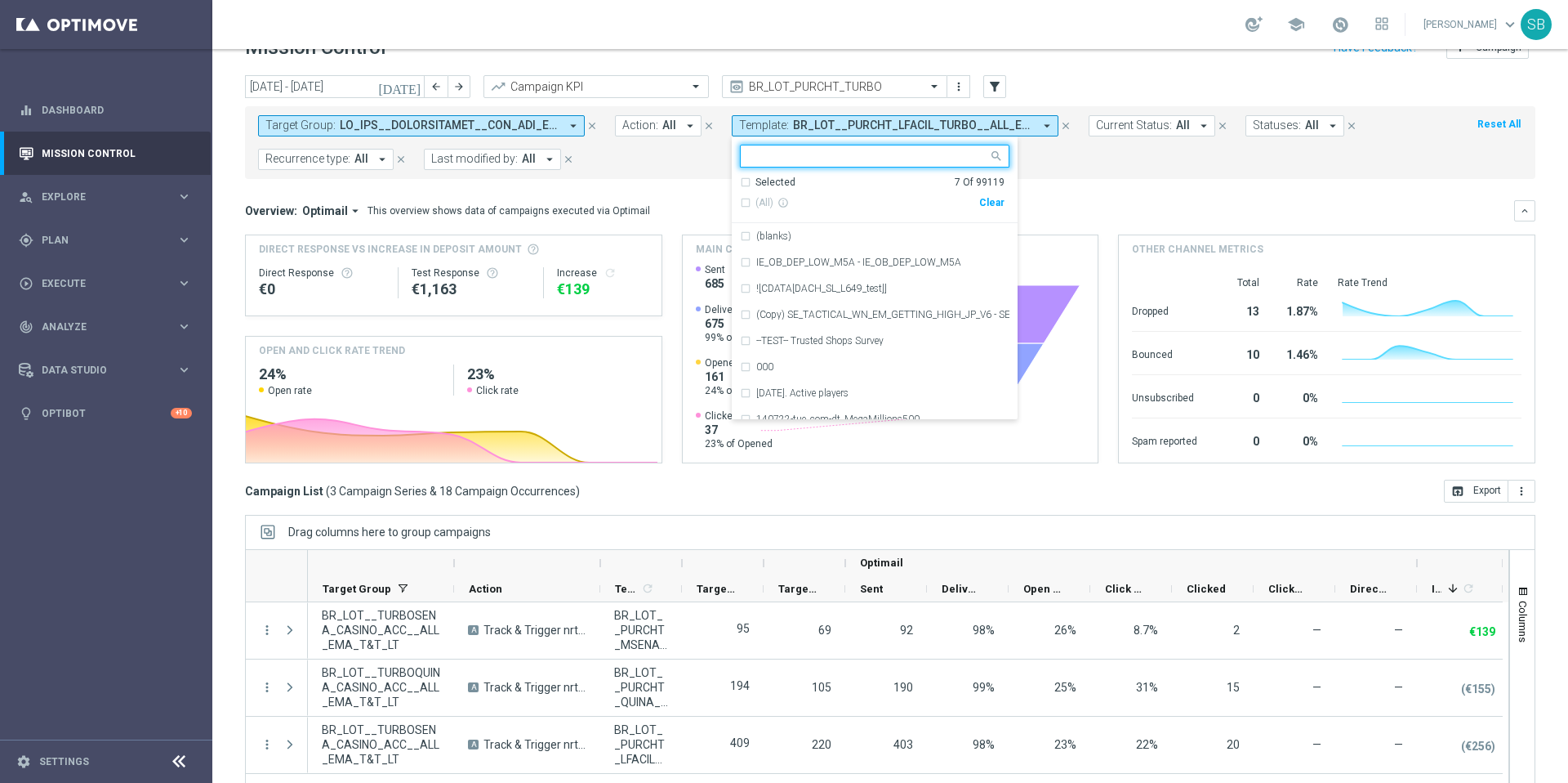
click at [569, 131] on icon "arrow_drop_down" at bounding box center [573, 126] width 15 height 15
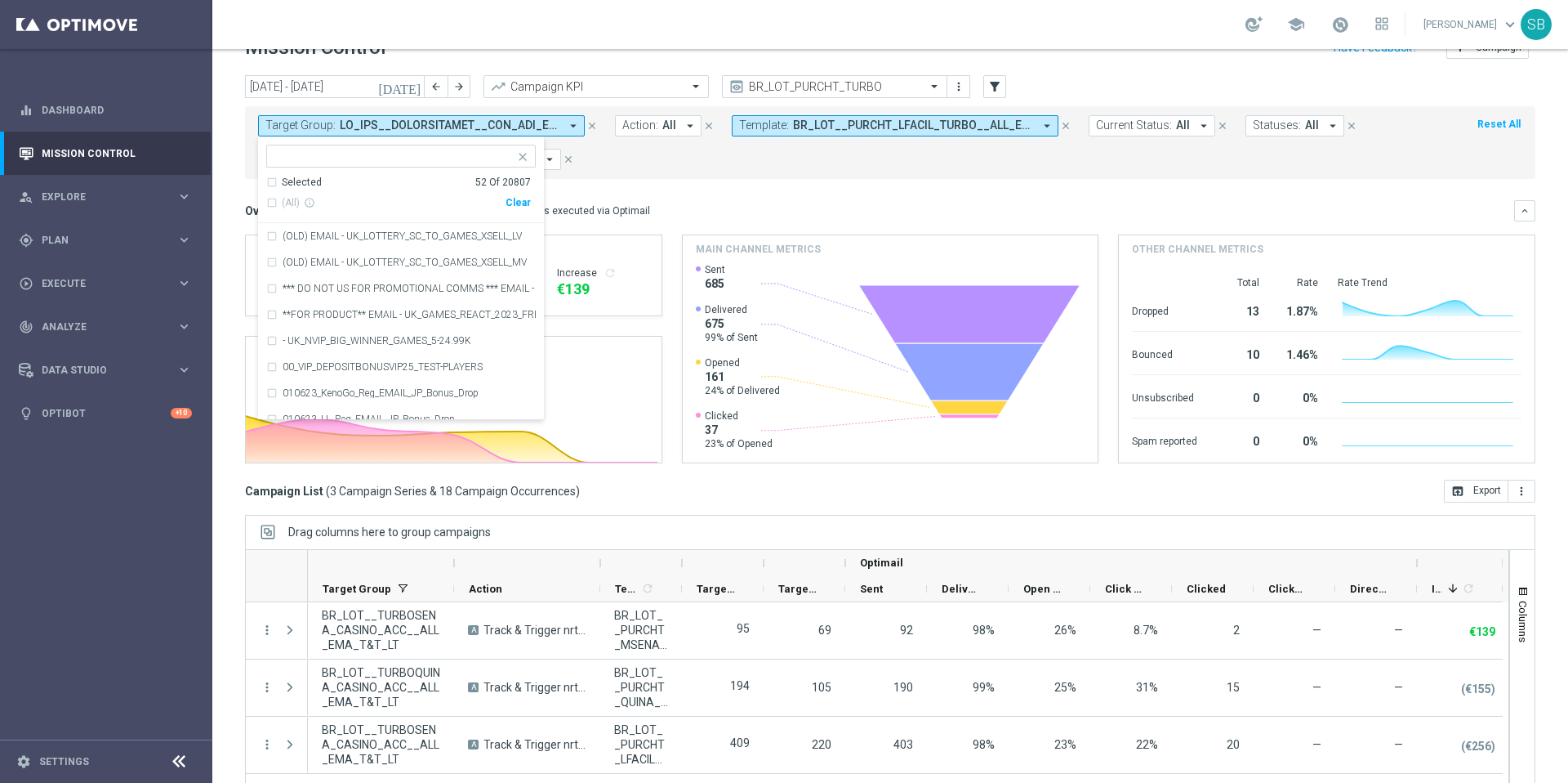
click at [1048, 131] on icon "arrow_drop_down" at bounding box center [1047, 126] width 15 height 15
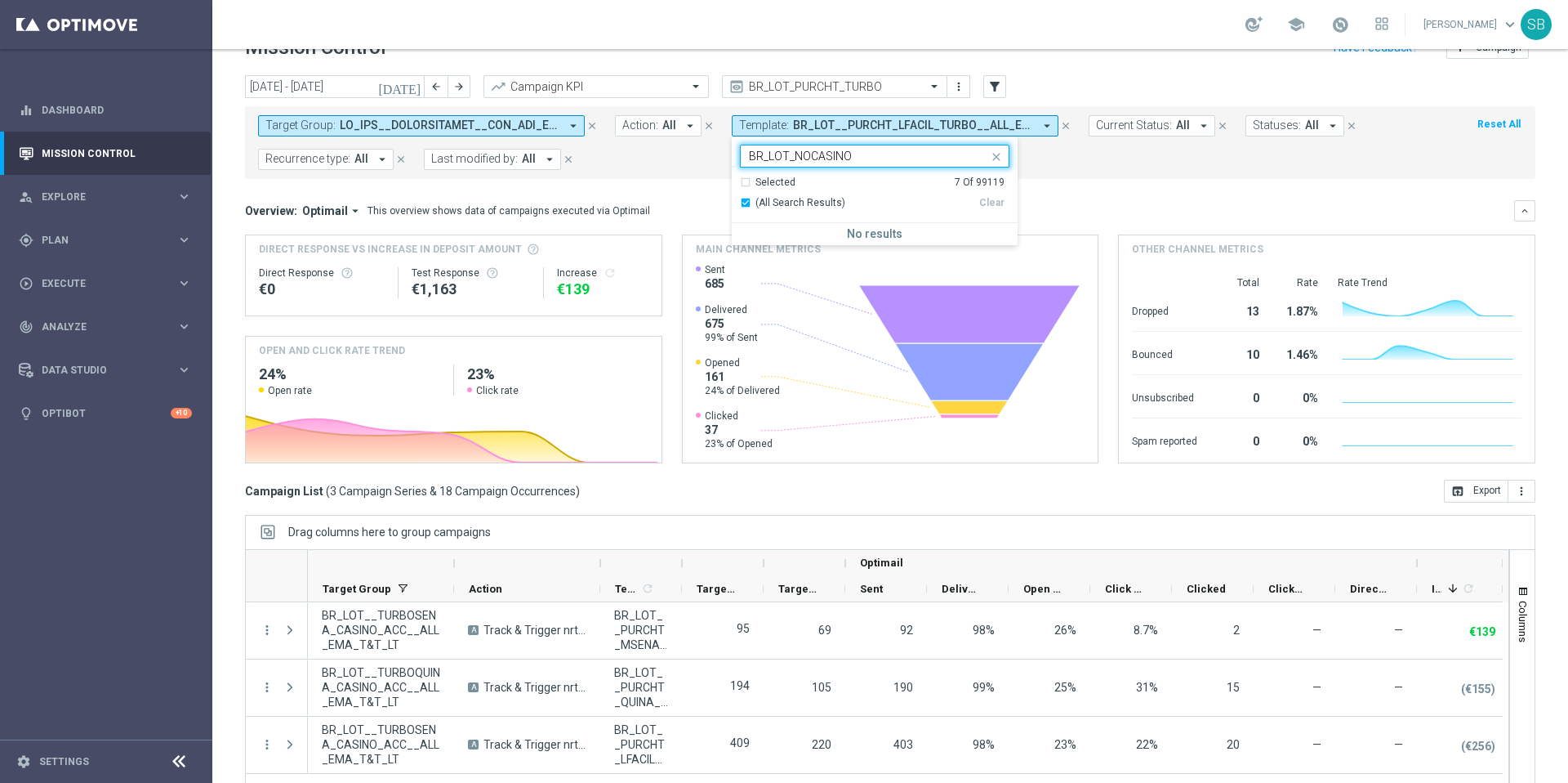
click at [865, 160] on input "BR_LOT_NOCASINO" at bounding box center [868, 156] width 239 height 14
click at [747, 183] on div "Selected 7 Of 99119" at bounding box center [872, 182] width 265 height 14
click at [744, 199] on div "(All Search Results)" at bounding box center [859, 202] width 239 height 14
click at [745, 184] on div "Selected 7 Of 99119" at bounding box center [872, 182] width 265 height 14
click at [849, 157] on input "BR_LOT_NOCASINO" at bounding box center [868, 156] width 239 height 14
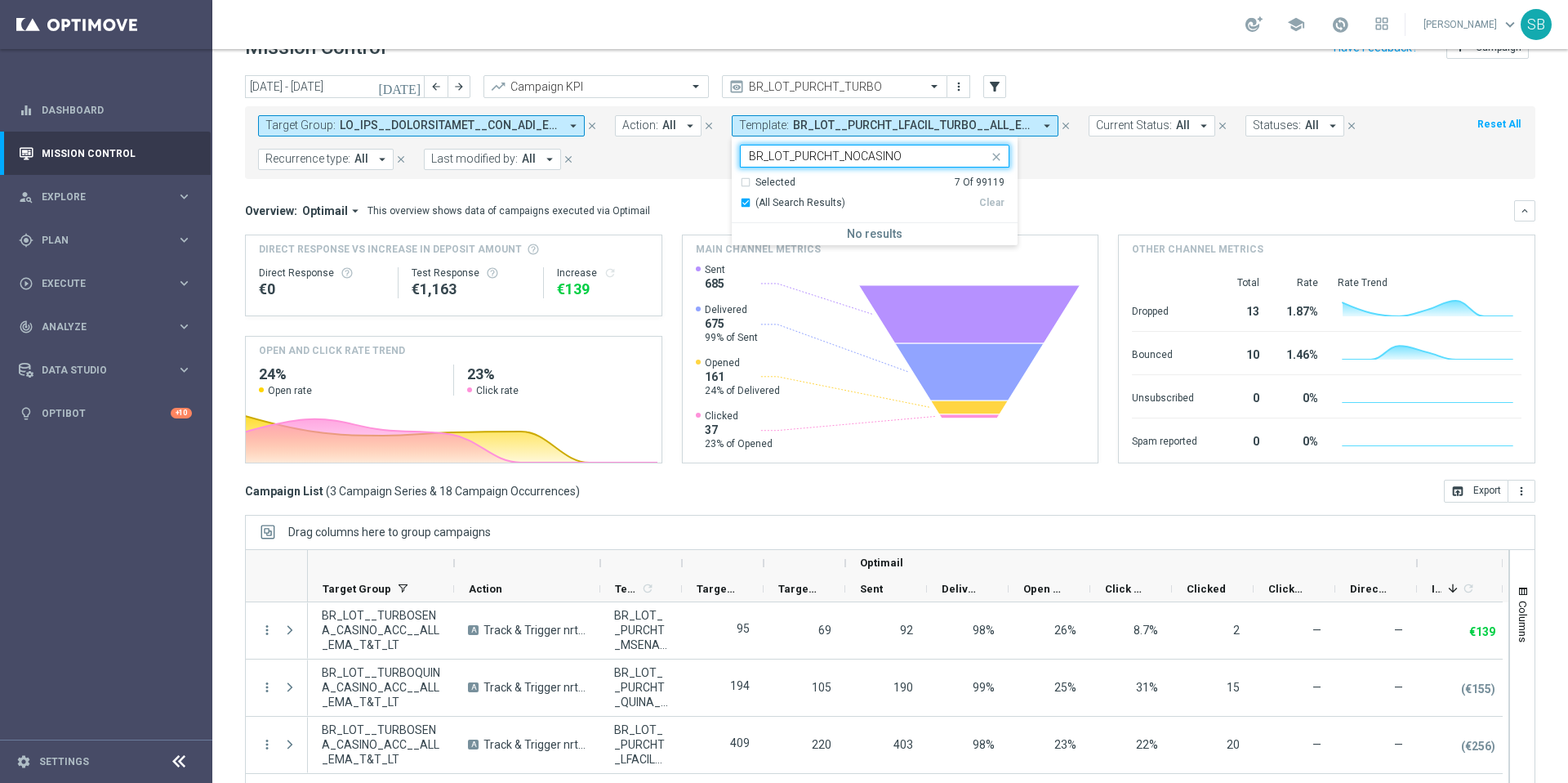
type input "BR_LOT_PURCHT_NOCASINO"
click at [1051, 182] on mini-dashboard "Overview: Optimail arrow_drop_down This overview shows data of campaigns execut…" at bounding box center [891, 330] width 1290 height 301
click at [1030, 129] on span "BR_LOT__PURCHT_LFACIL_TURBO__ALL_EMA_T&T_LT, BR_LOT__PURCHT_LFACIL_TURBO__ALL_E…" at bounding box center [913, 125] width 240 height 14
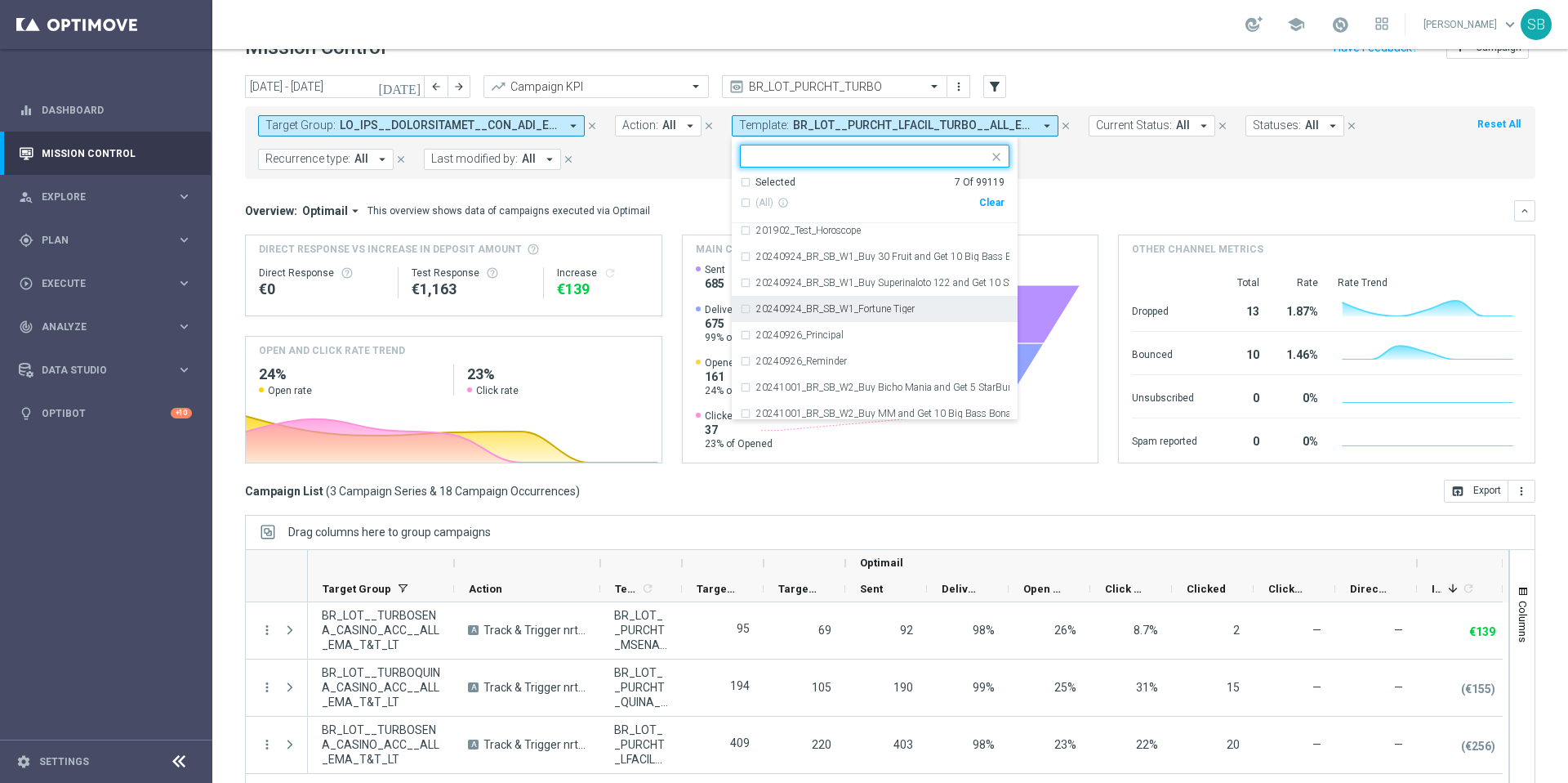
scroll to position [2138, 0]
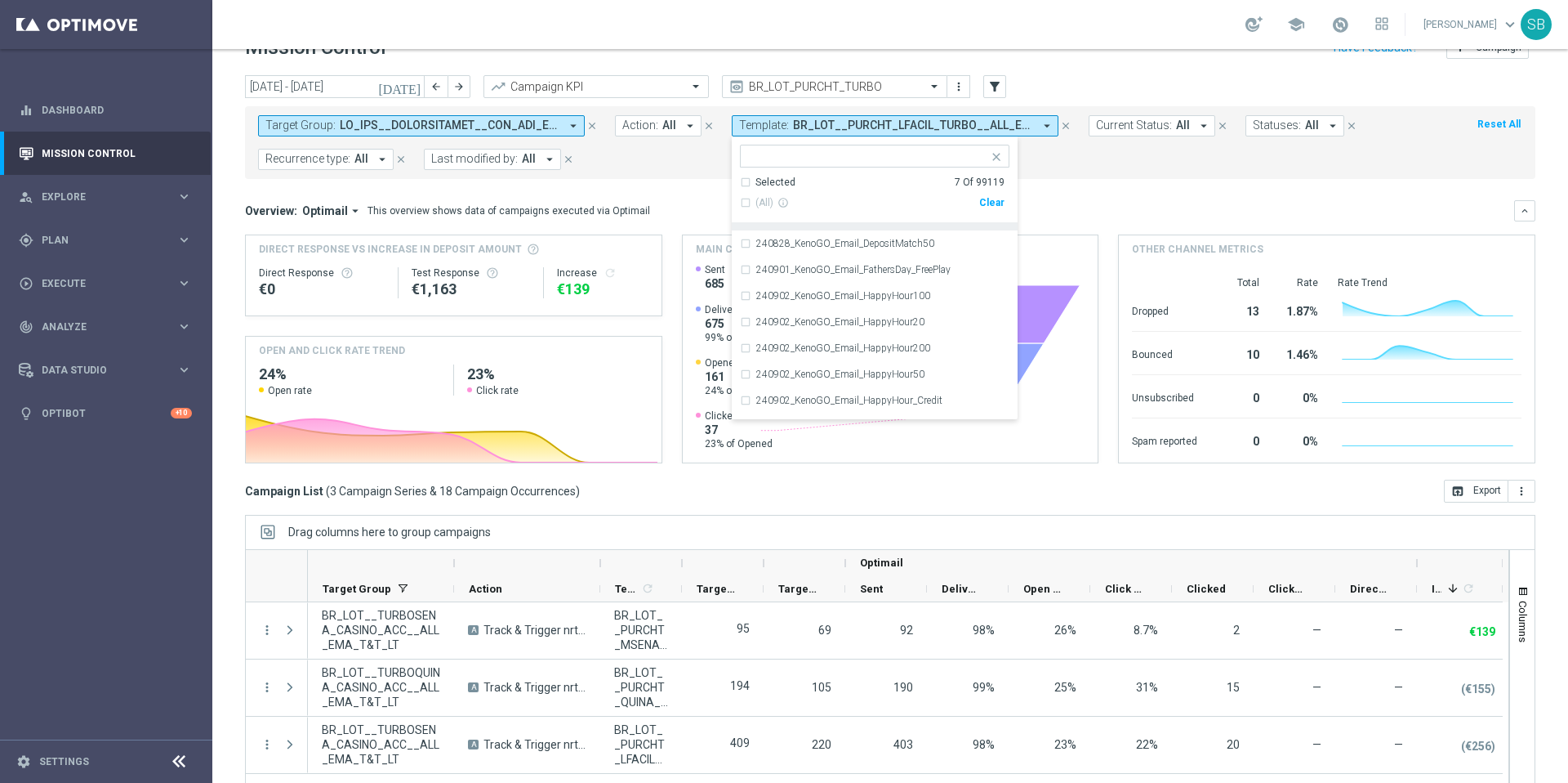
click at [1064, 183] on mini-dashboard "Overview: Optimail arrow_drop_down This overview shows data of campaigns execut…" at bounding box center [891, 330] width 1290 height 301
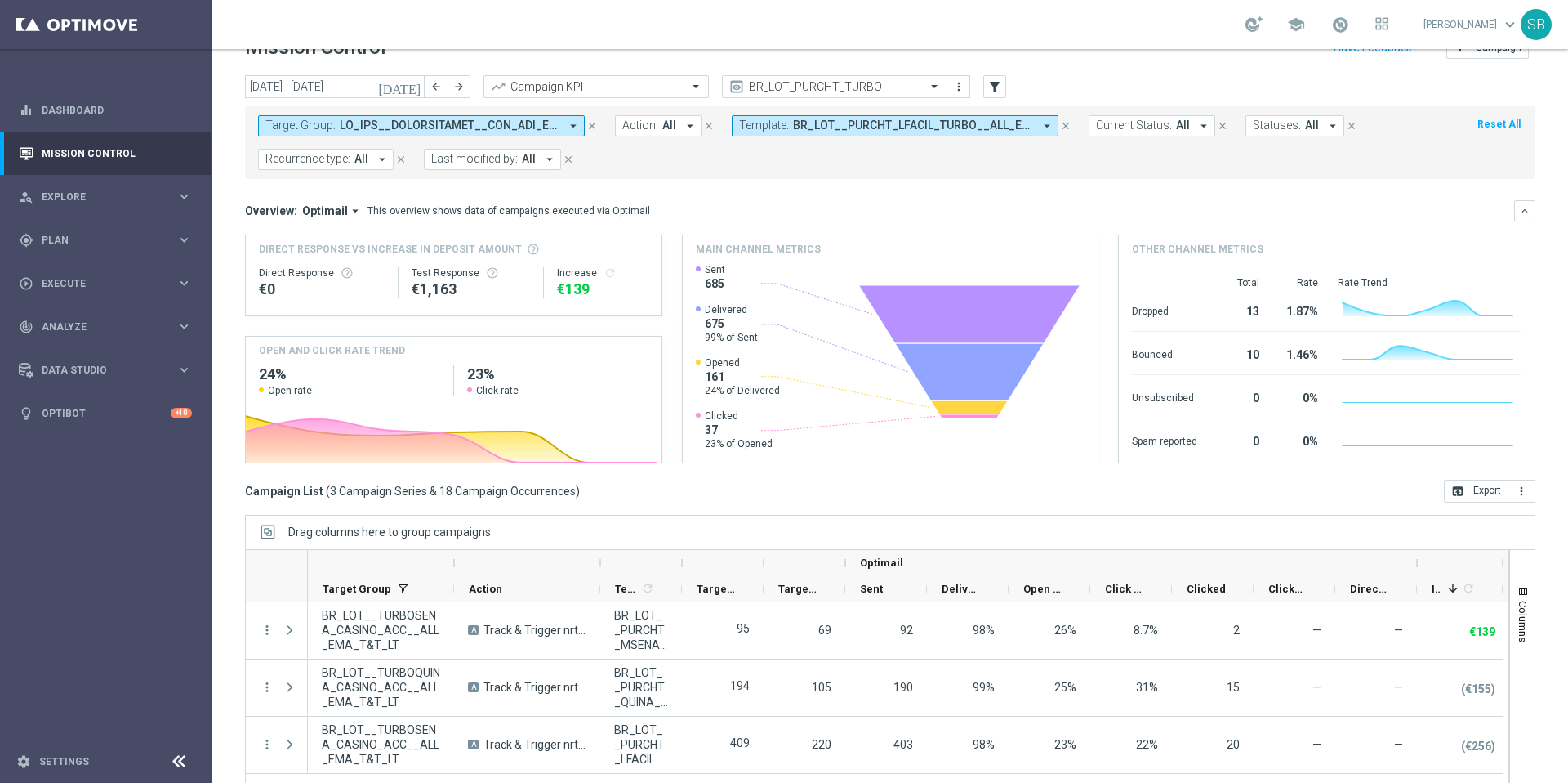
click at [1042, 125] on icon "arrow_drop_down" at bounding box center [1047, 126] width 15 height 15
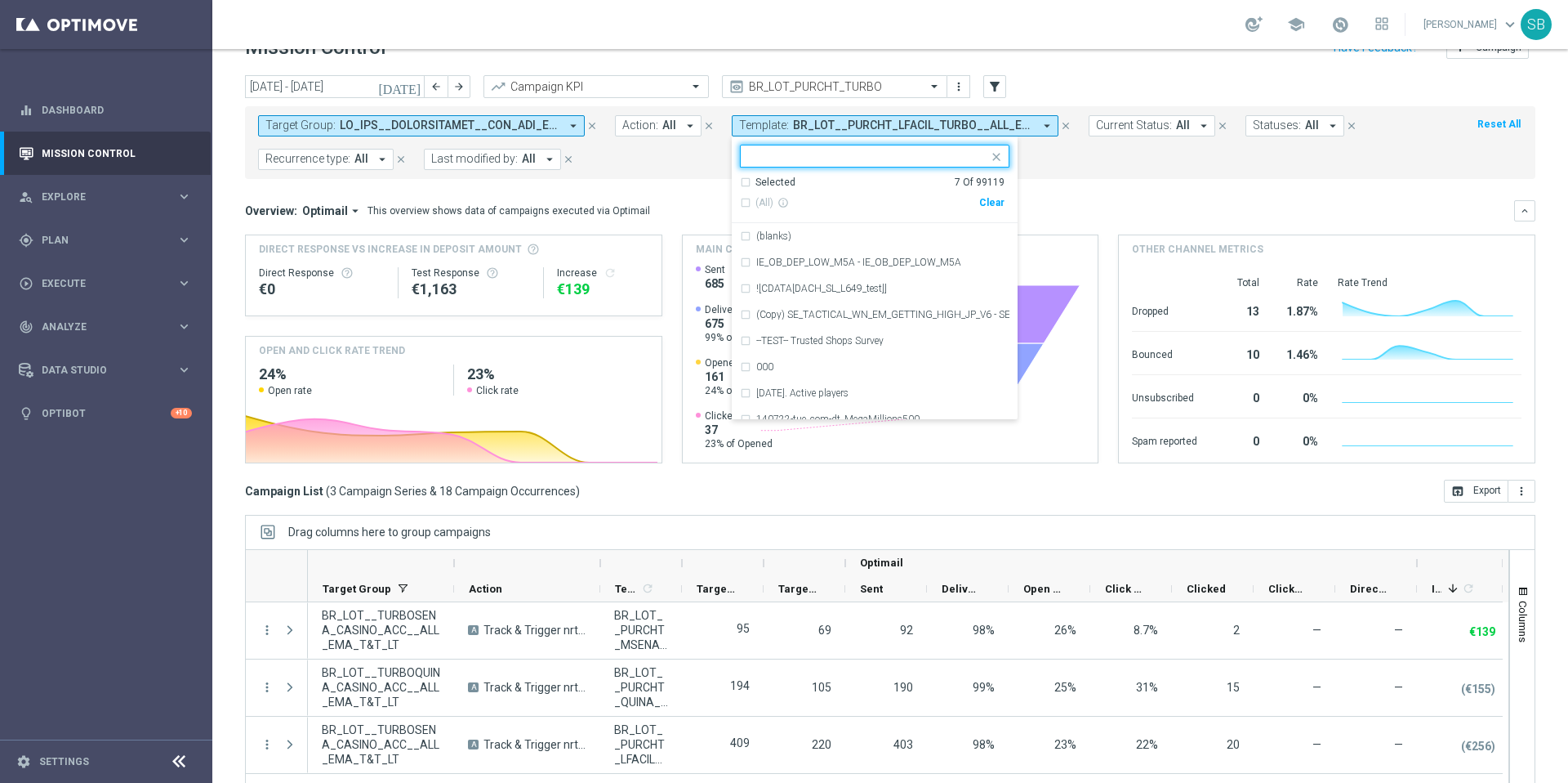
click at [778, 161] on input "text" at bounding box center [868, 156] width 239 height 14
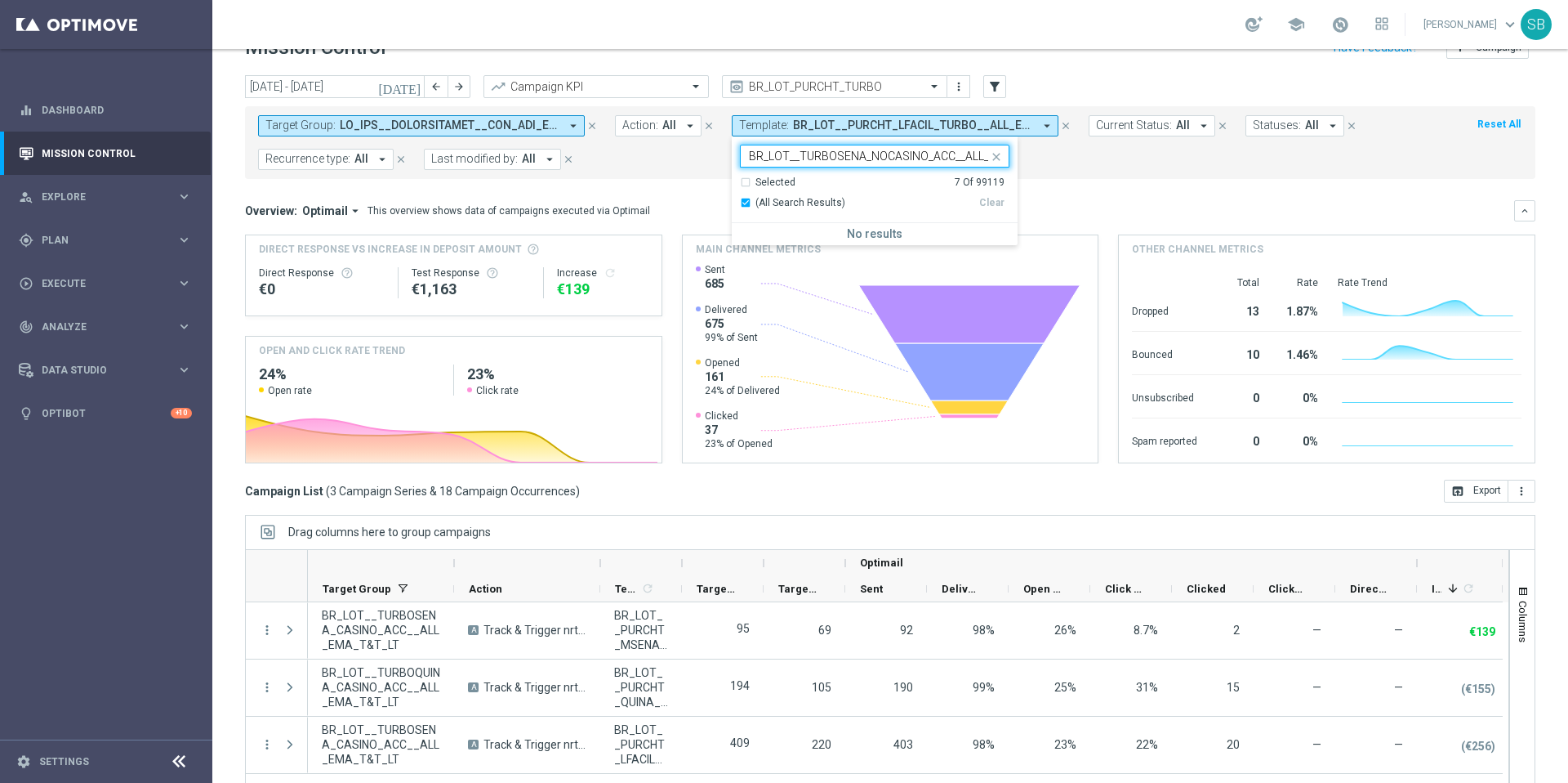
scroll to position [0, 62]
click at [898, 158] on input "BR_LOT__TURBOSENA_NOCASINO_ACC__ALL_EMA_T&T_LT" at bounding box center [868, 156] width 239 height 14
drag, startPoint x: 887, startPoint y: 159, endPoint x: 991, endPoint y: 155, distance: 104.1
click at [991, 155] on div "Selected 7 of 99119 BR_LOT__TURBOSENA_NOCASINO_ACC__ALL_EMA_T&T_LT Selected 7 O…" at bounding box center [875, 191] width 286 height 109
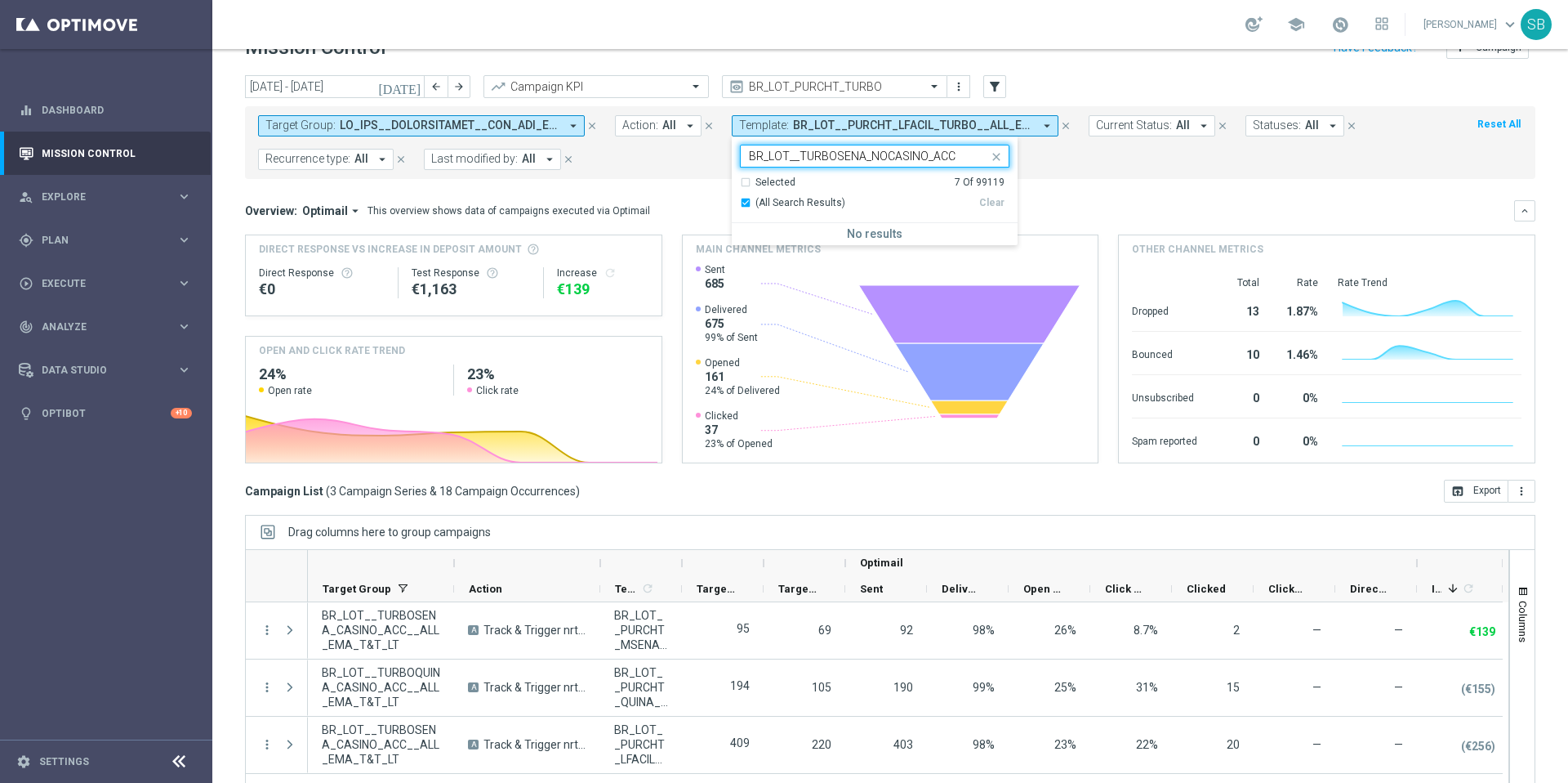
click at [861, 157] on input "BR_LOT__TURBOSENA_NOCASINO_ACC" at bounding box center [868, 156] width 239 height 14
type input "BR_LOT__TURBO_NOCASINO_ACC"
click at [1078, 166] on form "Target Group: arrow_drop_down close Action: All arrow_drop_down close Template:…" at bounding box center [854, 142] width 1191 height 54
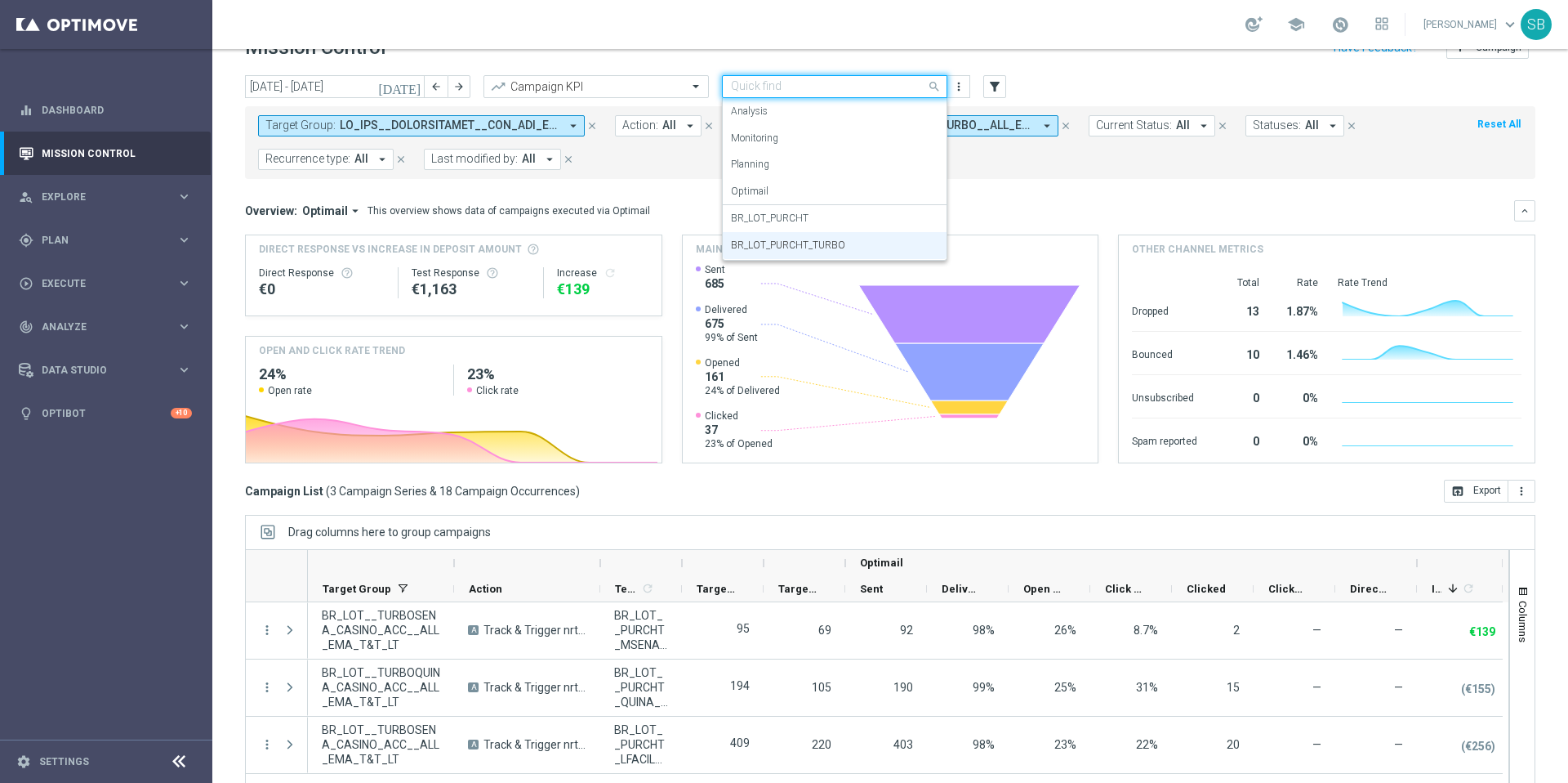
click at [938, 88] on span at bounding box center [937, 86] width 20 height 20
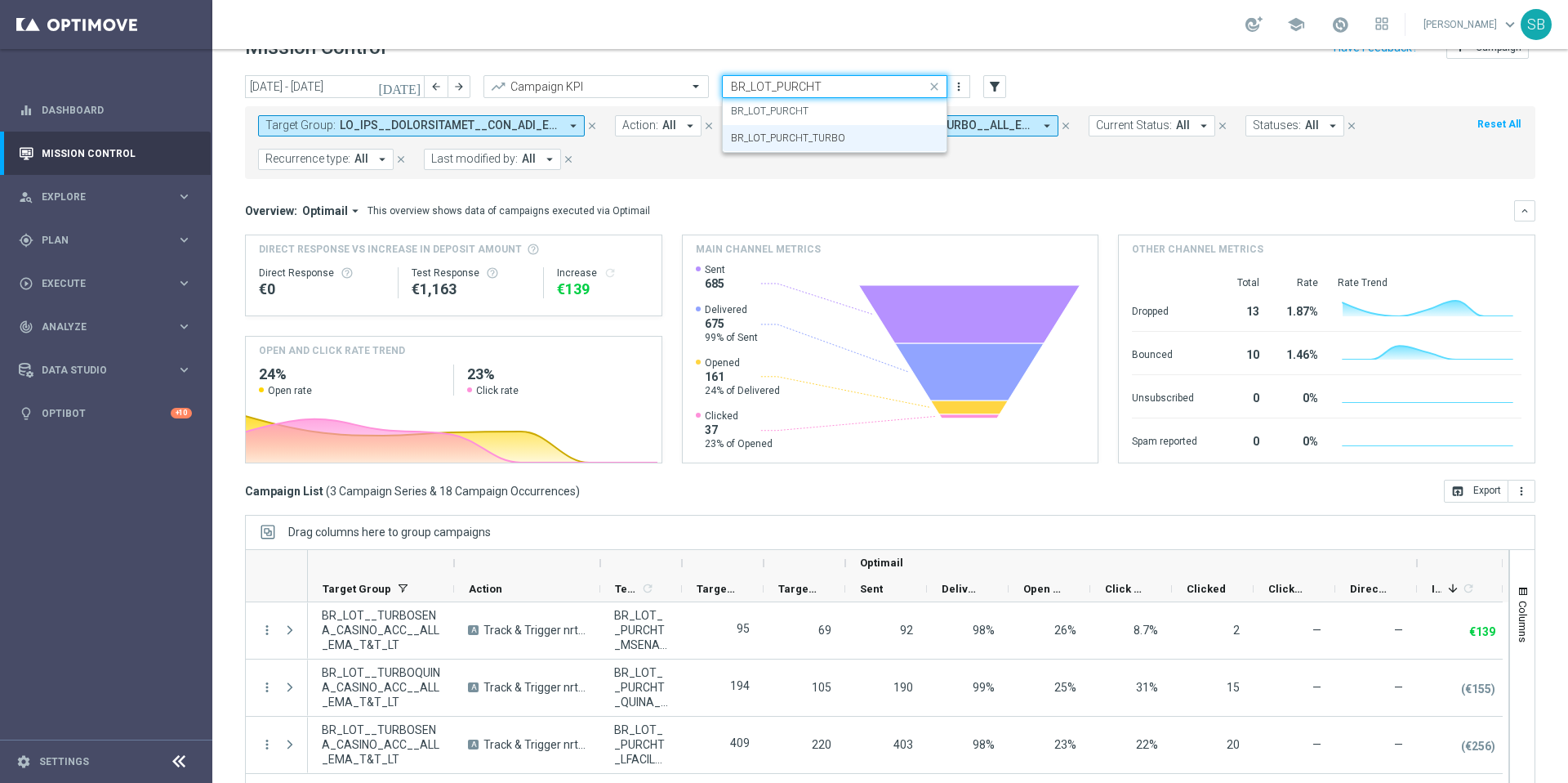
type input "BR_LOT_PURCH"
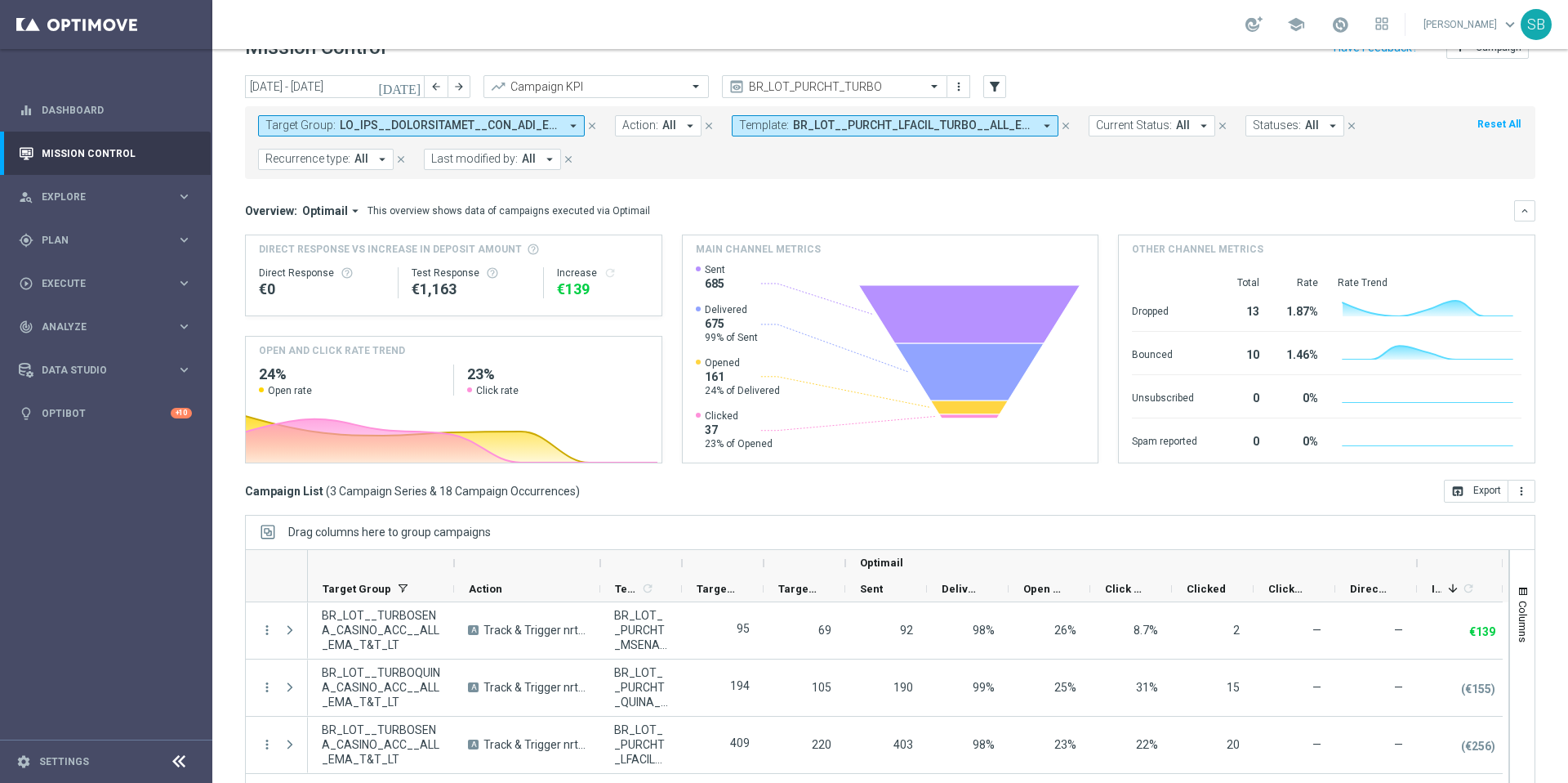
click at [1088, 91] on div "today 29 Sep 2025 - 05 Oct 2025 arrow_back arrow_forward Campaign KPI trending_…" at bounding box center [891, 87] width 1290 height 25
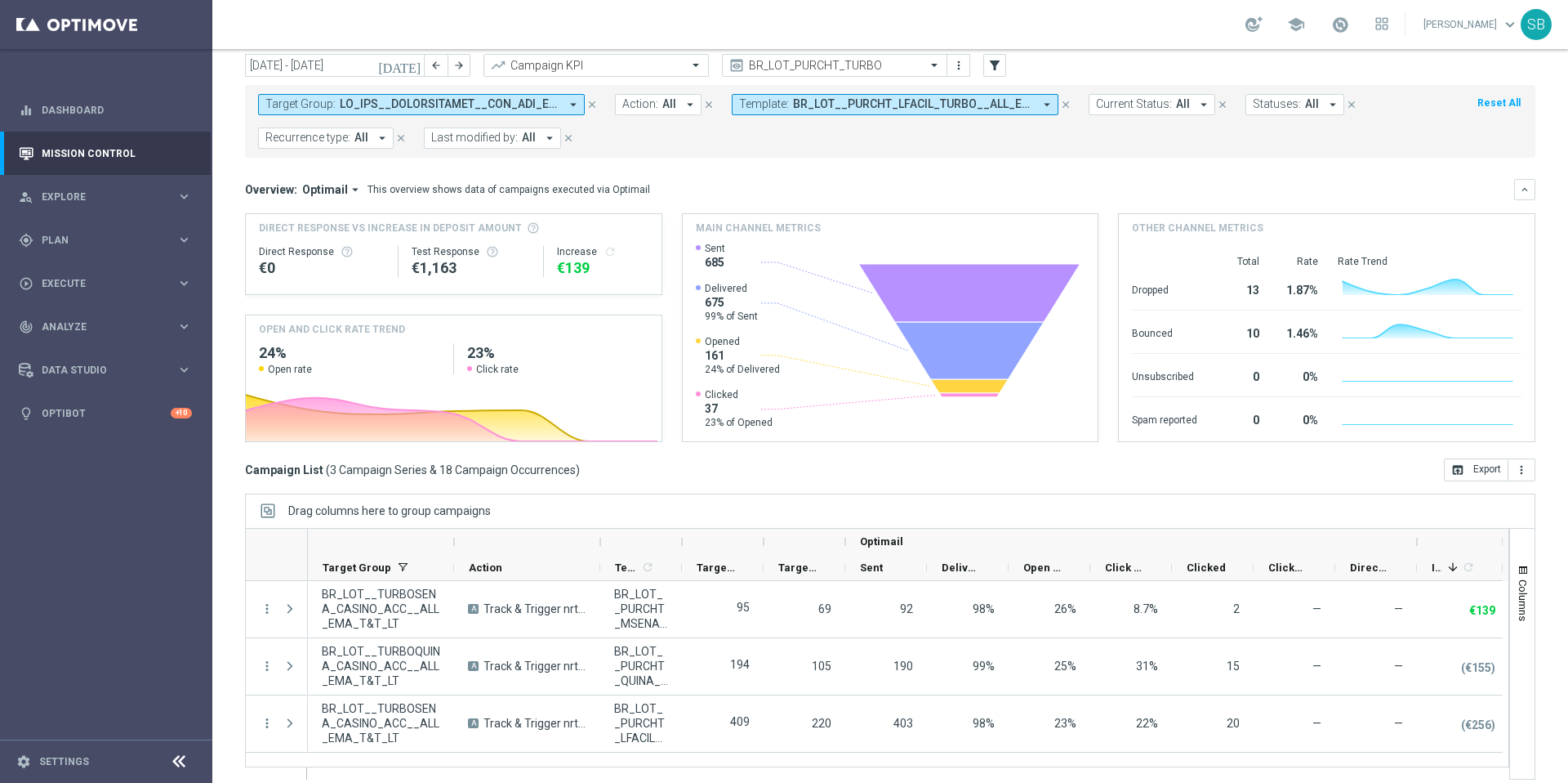
scroll to position [7, 0]
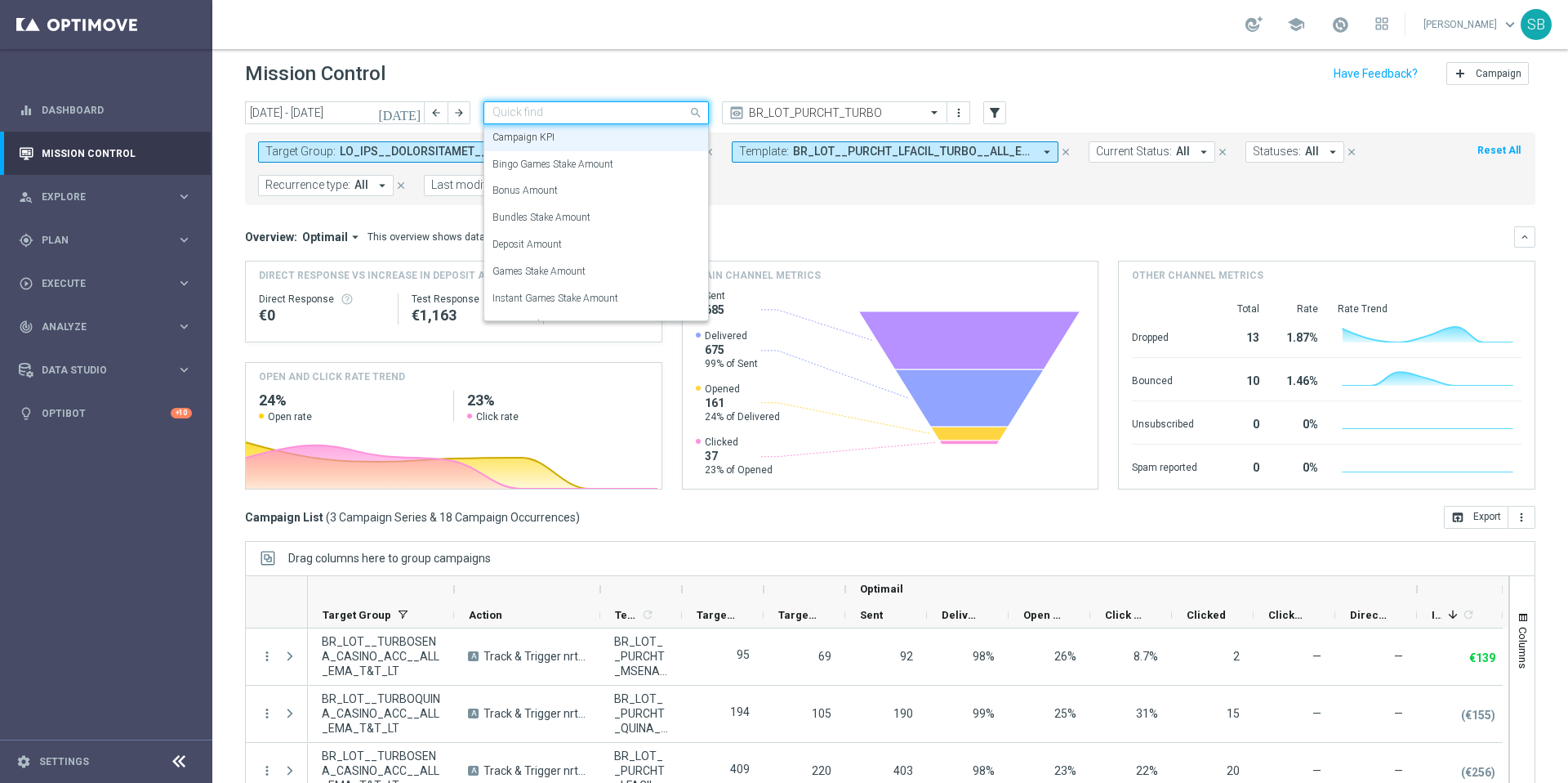
click at [692, 112] on span at bounding box center [698, 113] width 20 height 20
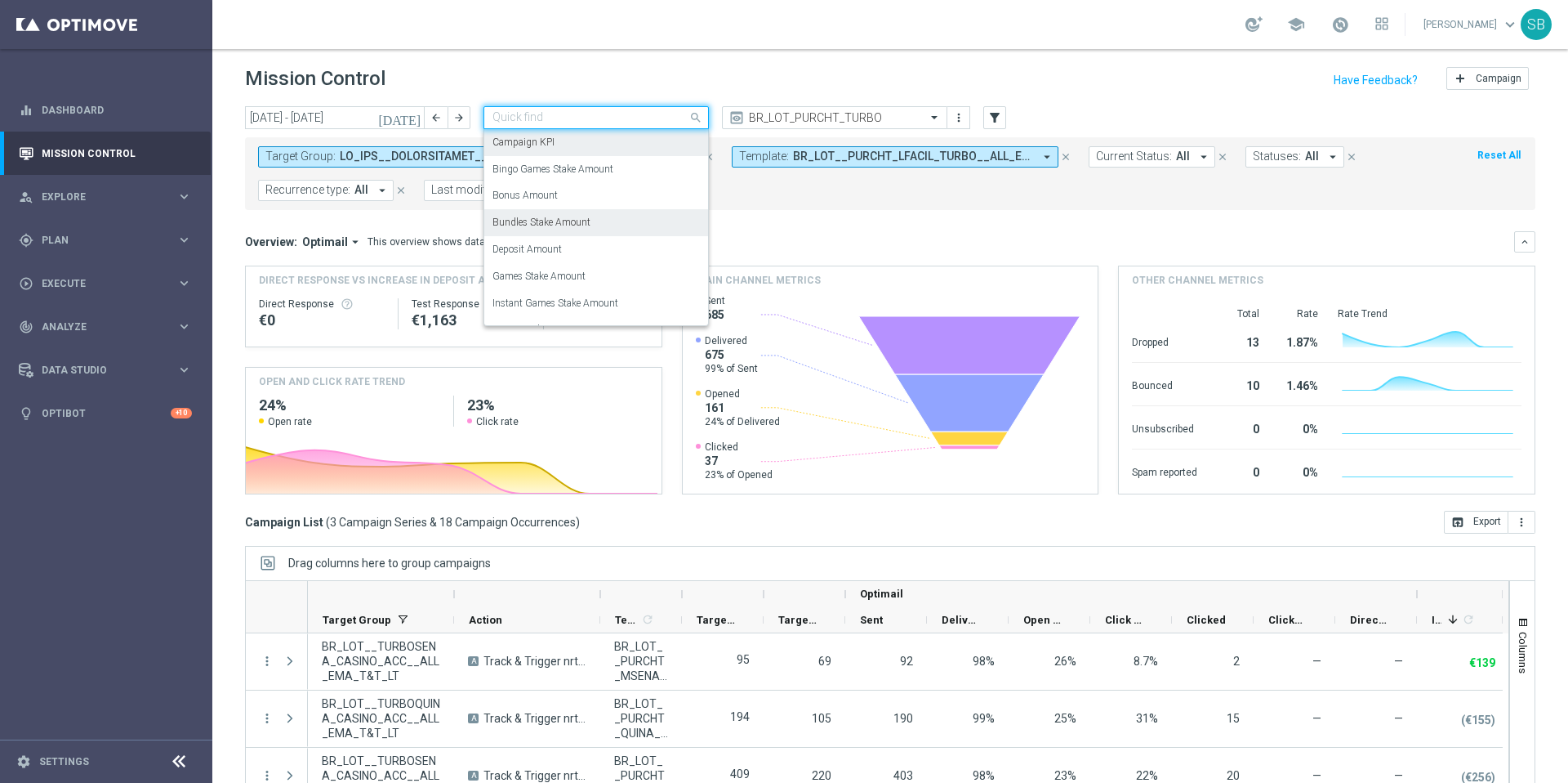
scroll to position [0, 0]
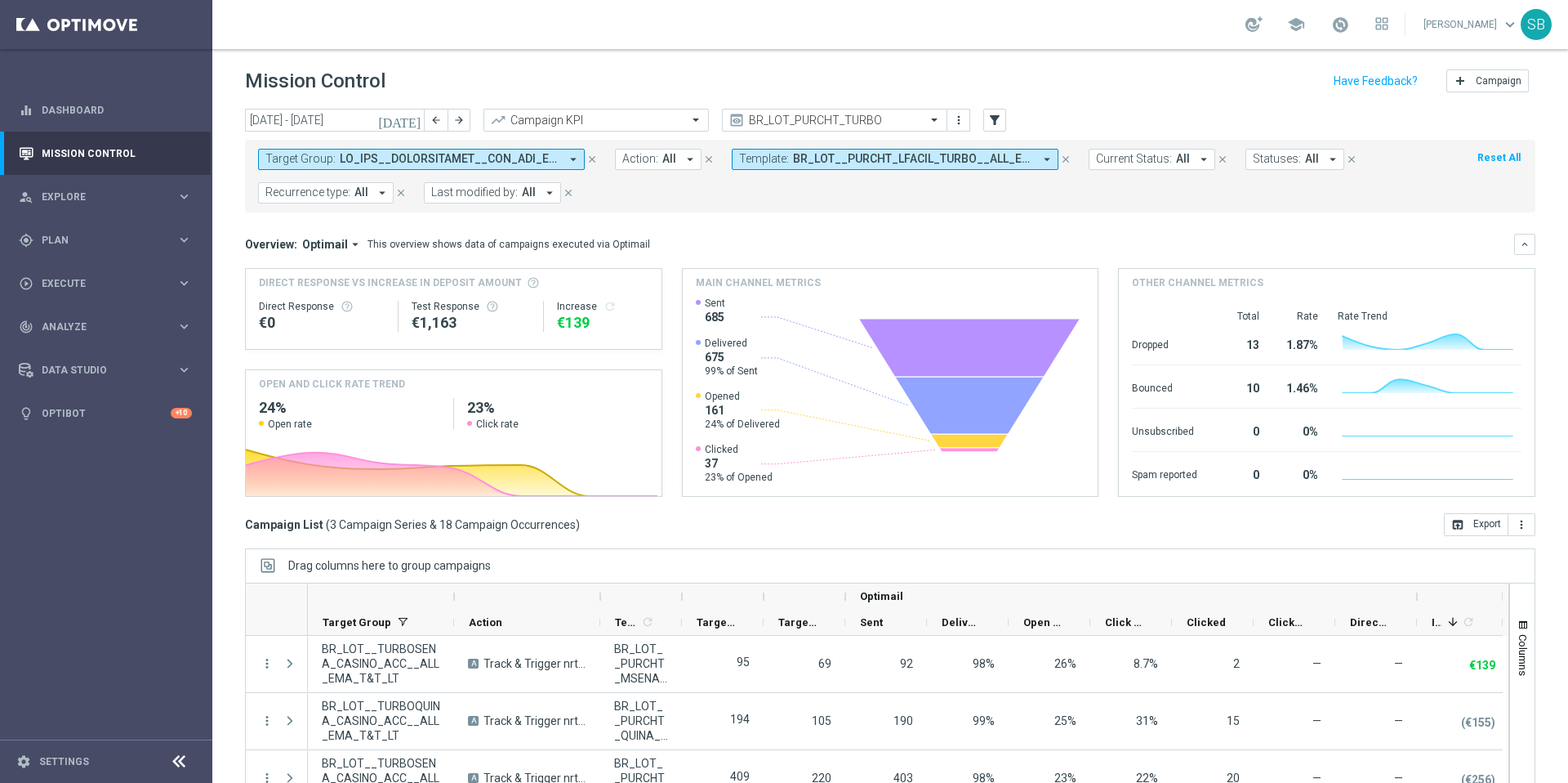
click at [624, 98] on header "Mission Control add Campaign" at bounding box center [890, 78] width 1356 height 60
click at [575, 164] on icon "arrow_drop_down" at bounding box center [573, 160] width 15 height 15
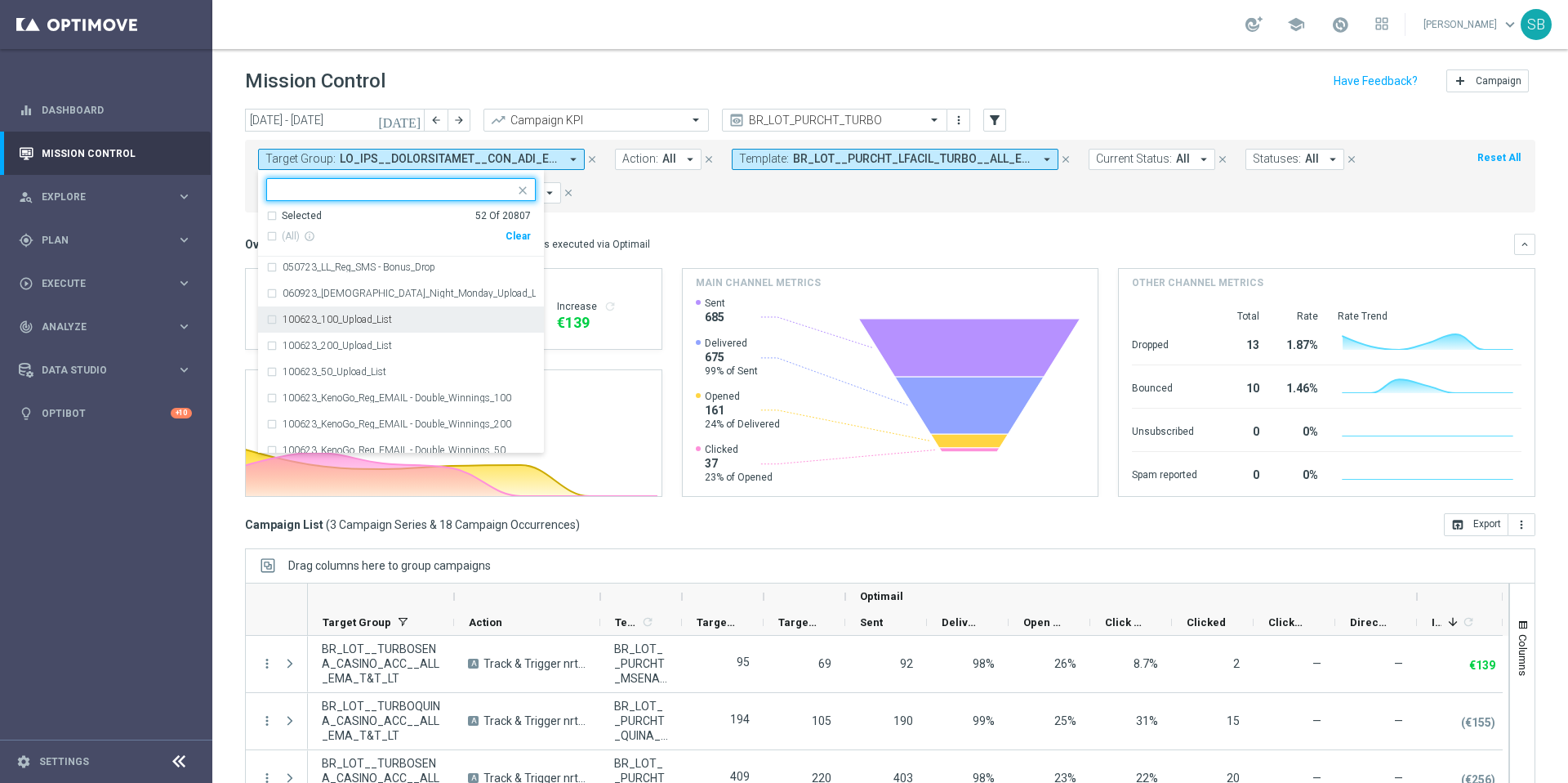
scroll to position [323, 0]
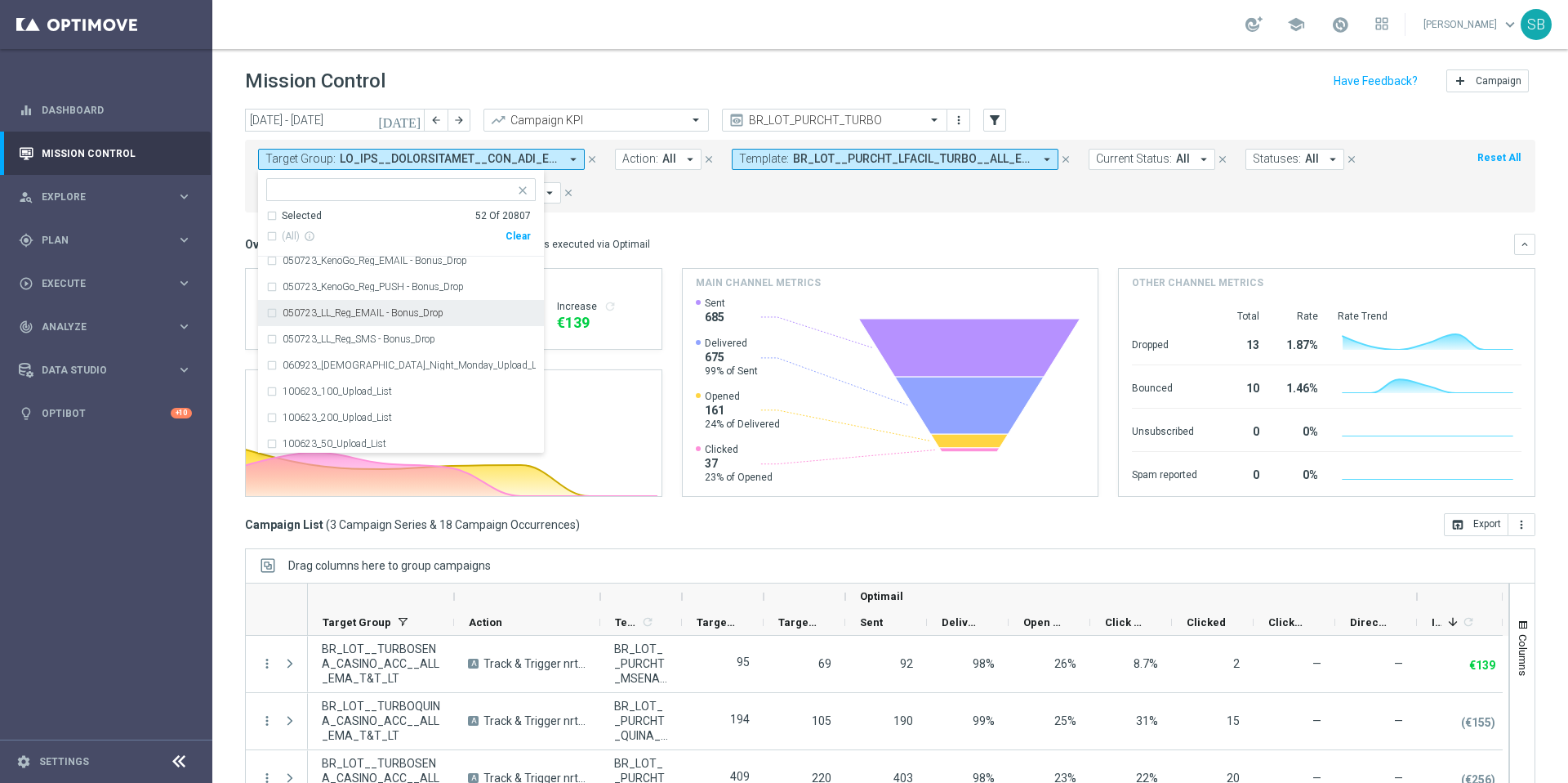
click at [698, 185] on form "Target Group: arrow_drop_down Selected 52 of 20807 Selected 52 Of 20807 (All) i…" at bounding box center [854, 175] width 1191 height 54
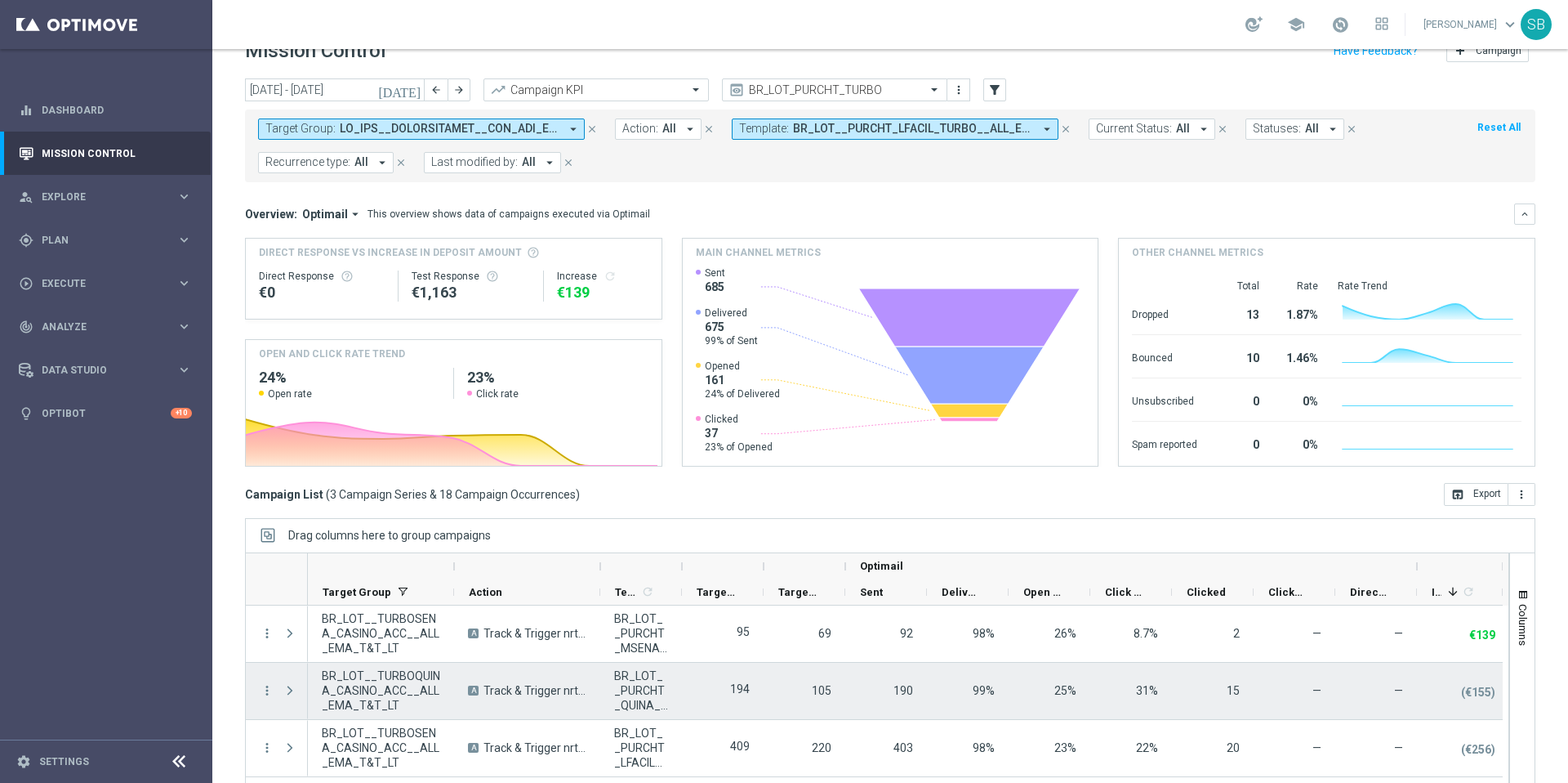
scroll to position [7, 0]
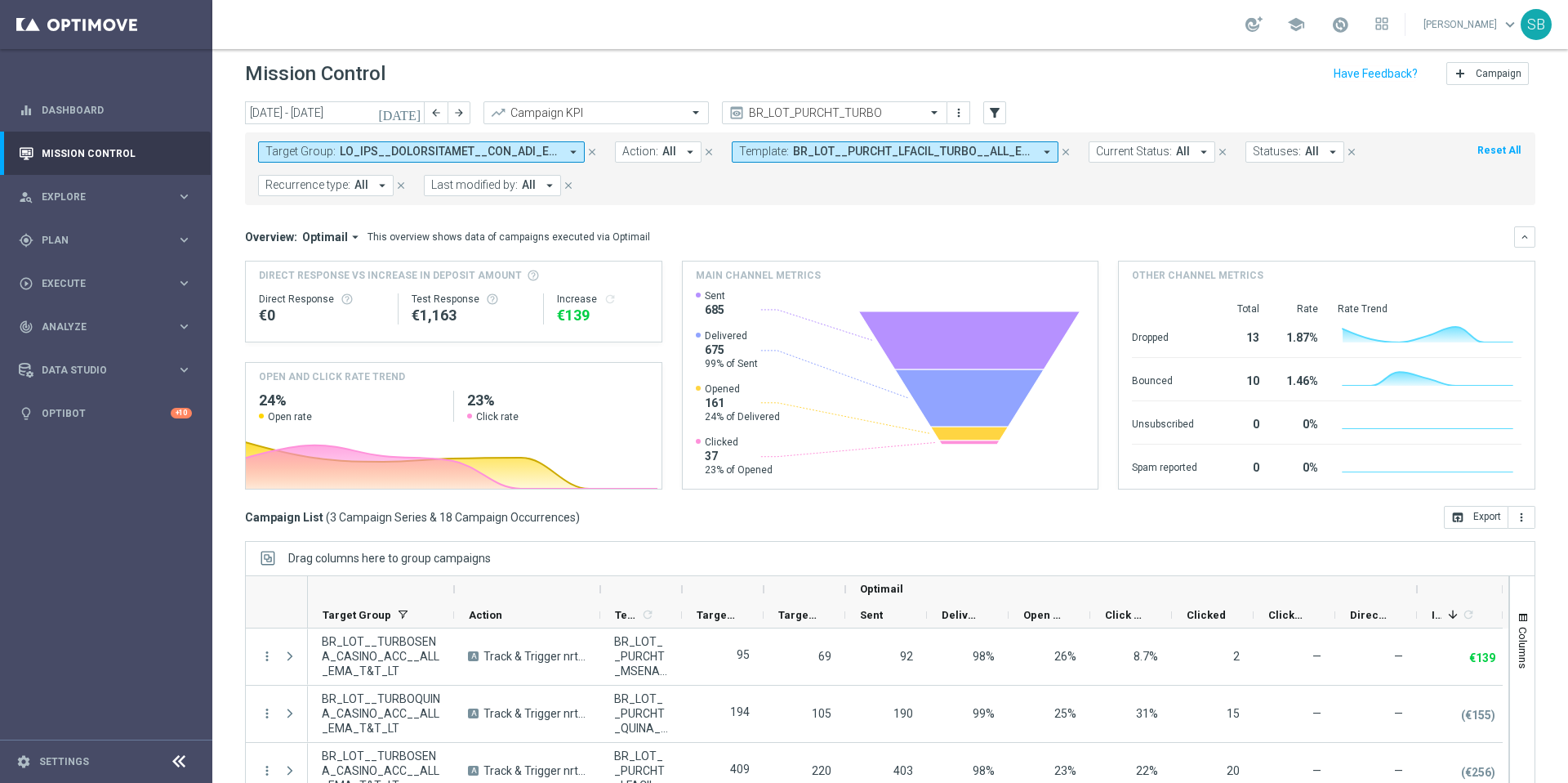
click at [1048, 153] on icon "arrow_drop_down" at bounding box center [1047, 152] width 15 height 15
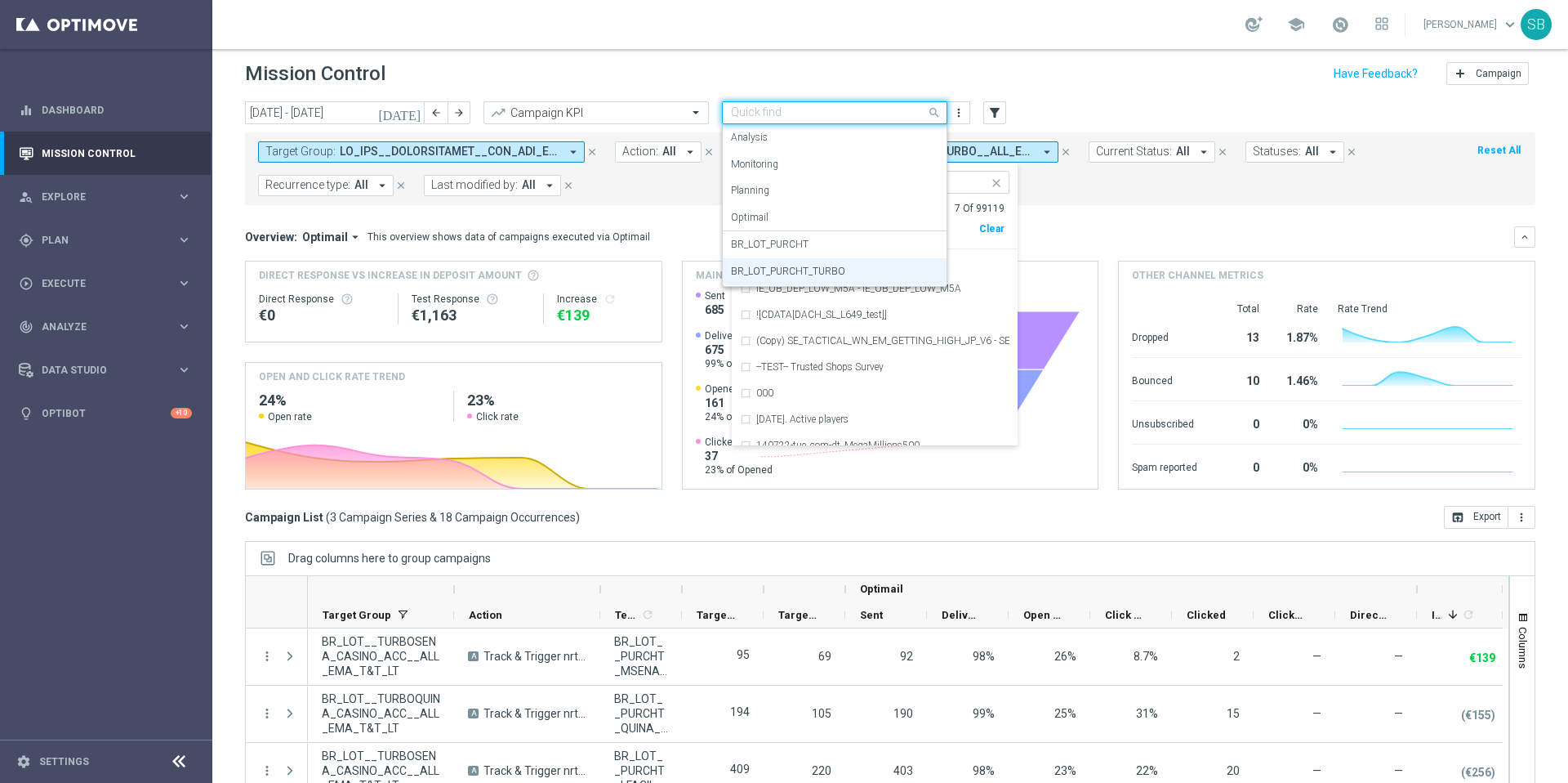
click at [937, 114] on span at bounding box center [937, 113] width 20 height 20
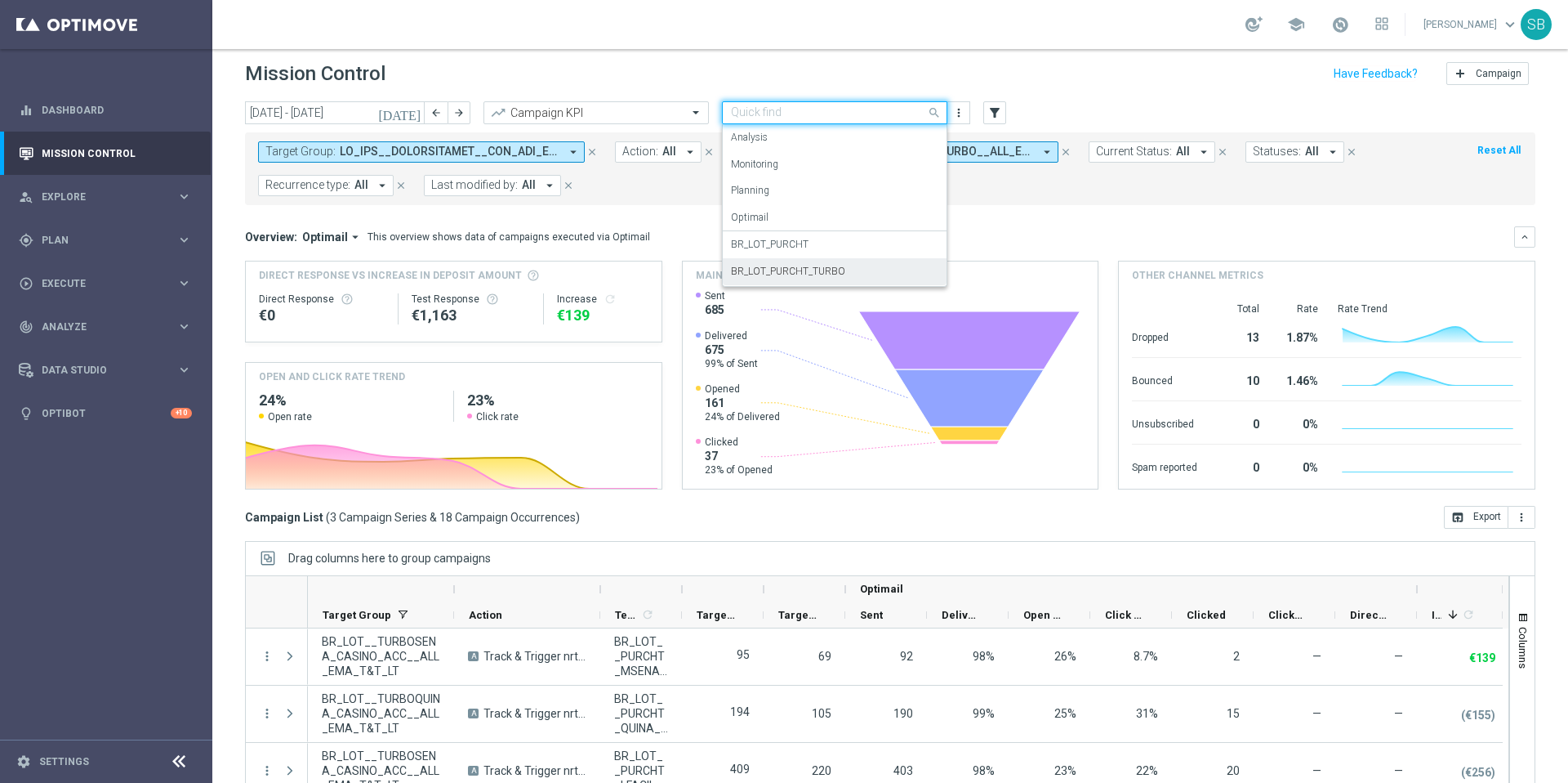
click at [813, 267] on label "BR_LOT_PURCHT_TURBO" at bounding box center [788, 271] width 114 height 14
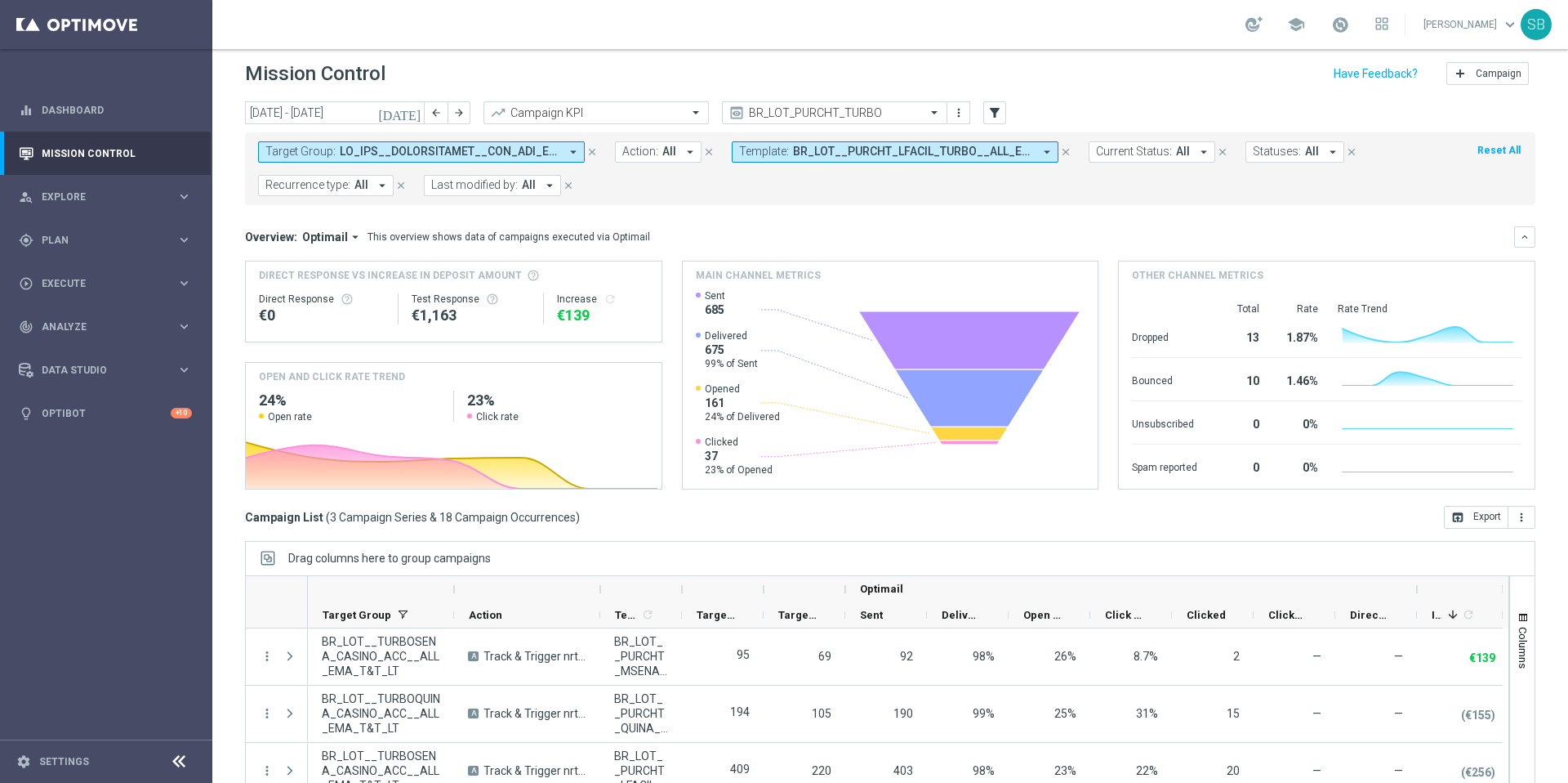
click at [1045, 152] on icon "arrow_drop_down" at bounding box center [1047, 152] width 15 height 15
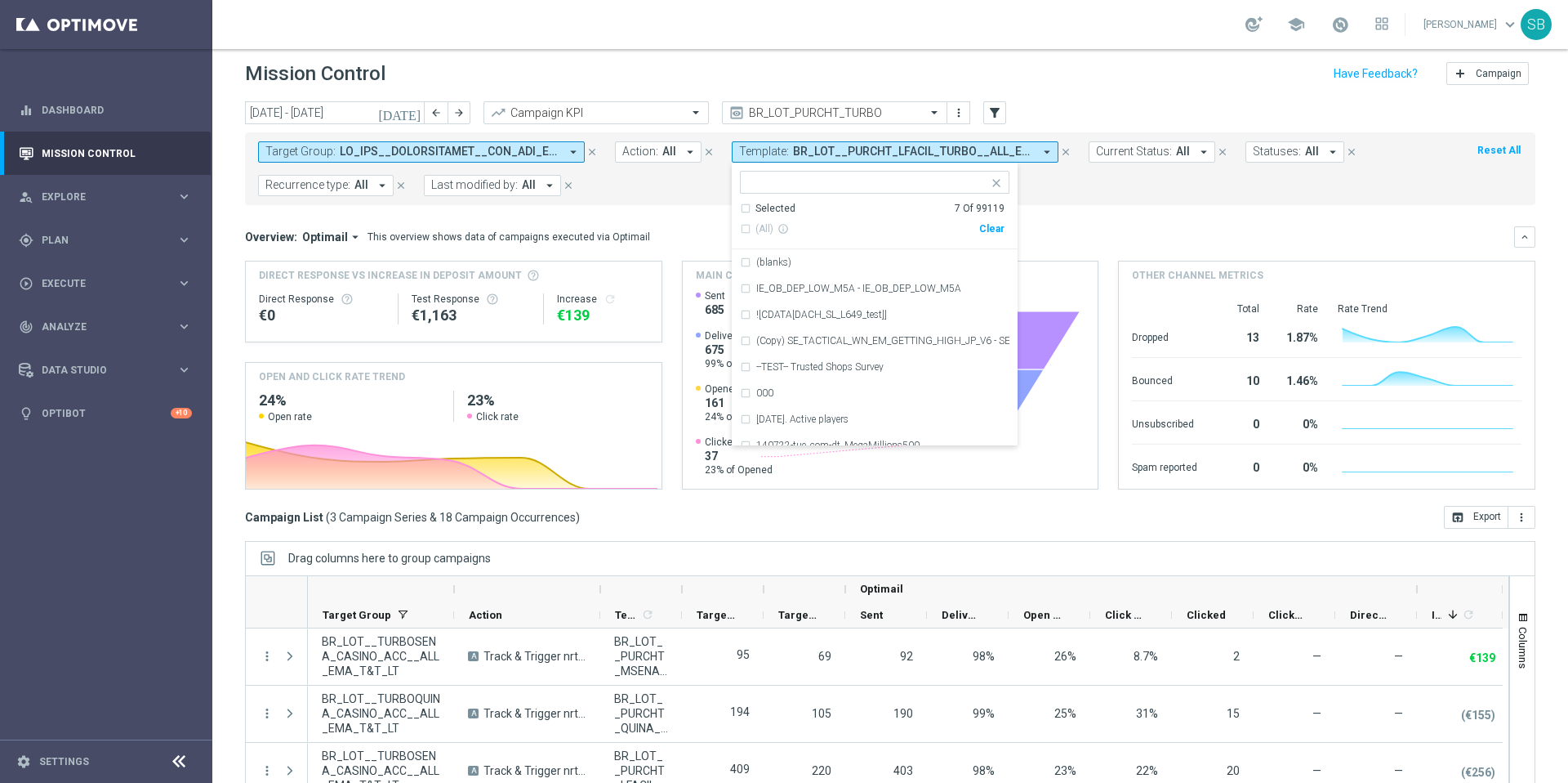
click at [1104, 199] on div "Target Group: arrow_drop_down close Action: All arrow_drop_down close Template:…" at bounding box center [891, 168] width 1290 height 73
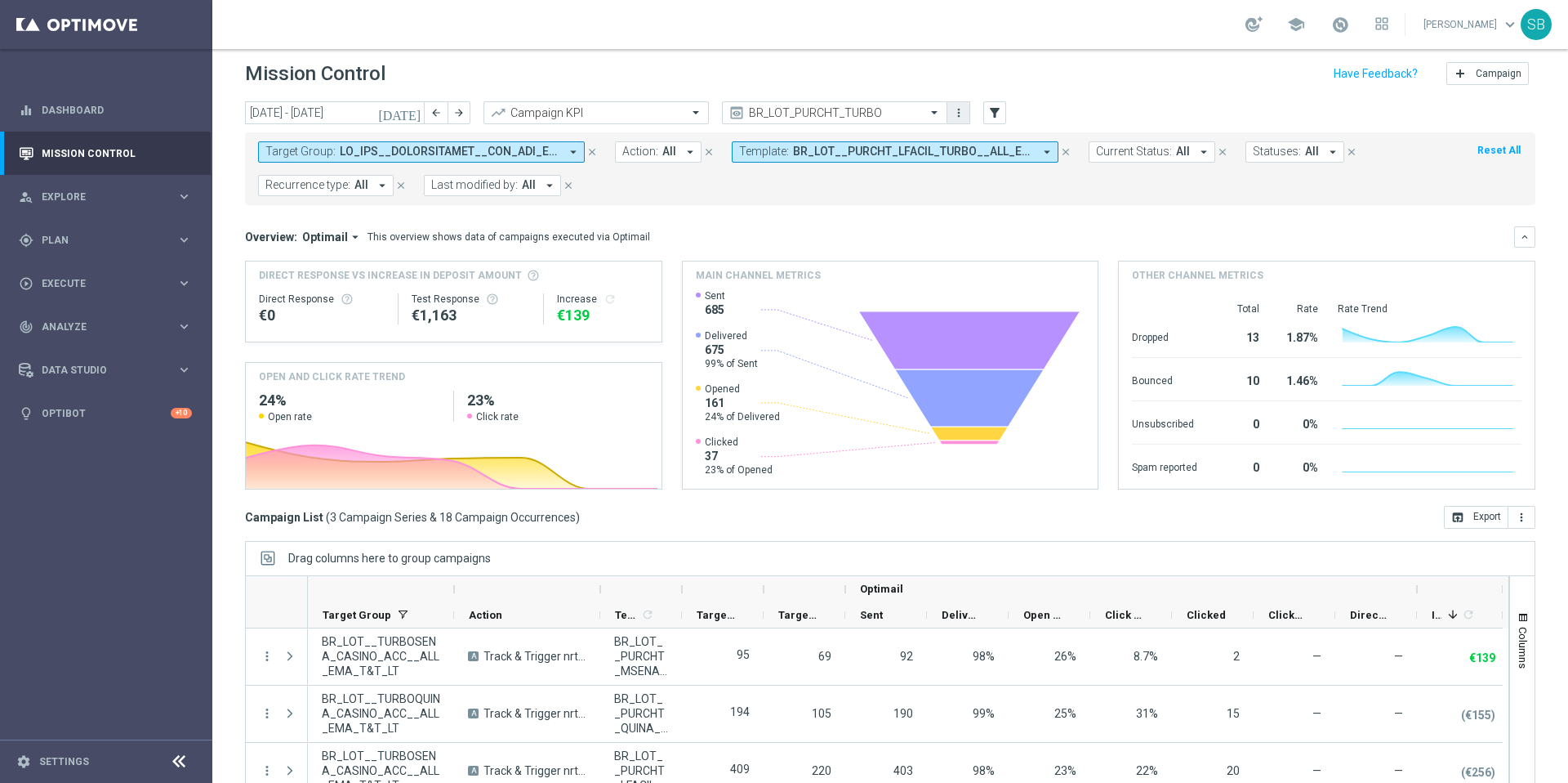
click at [964, 117] on icon "more_vert" at bounding box center [959, 113] width 13 height 13
click at [1002, 196] on div "settings Manage views Primary views can not be edited" at bounding box center [1012, 188] width 131 height 23
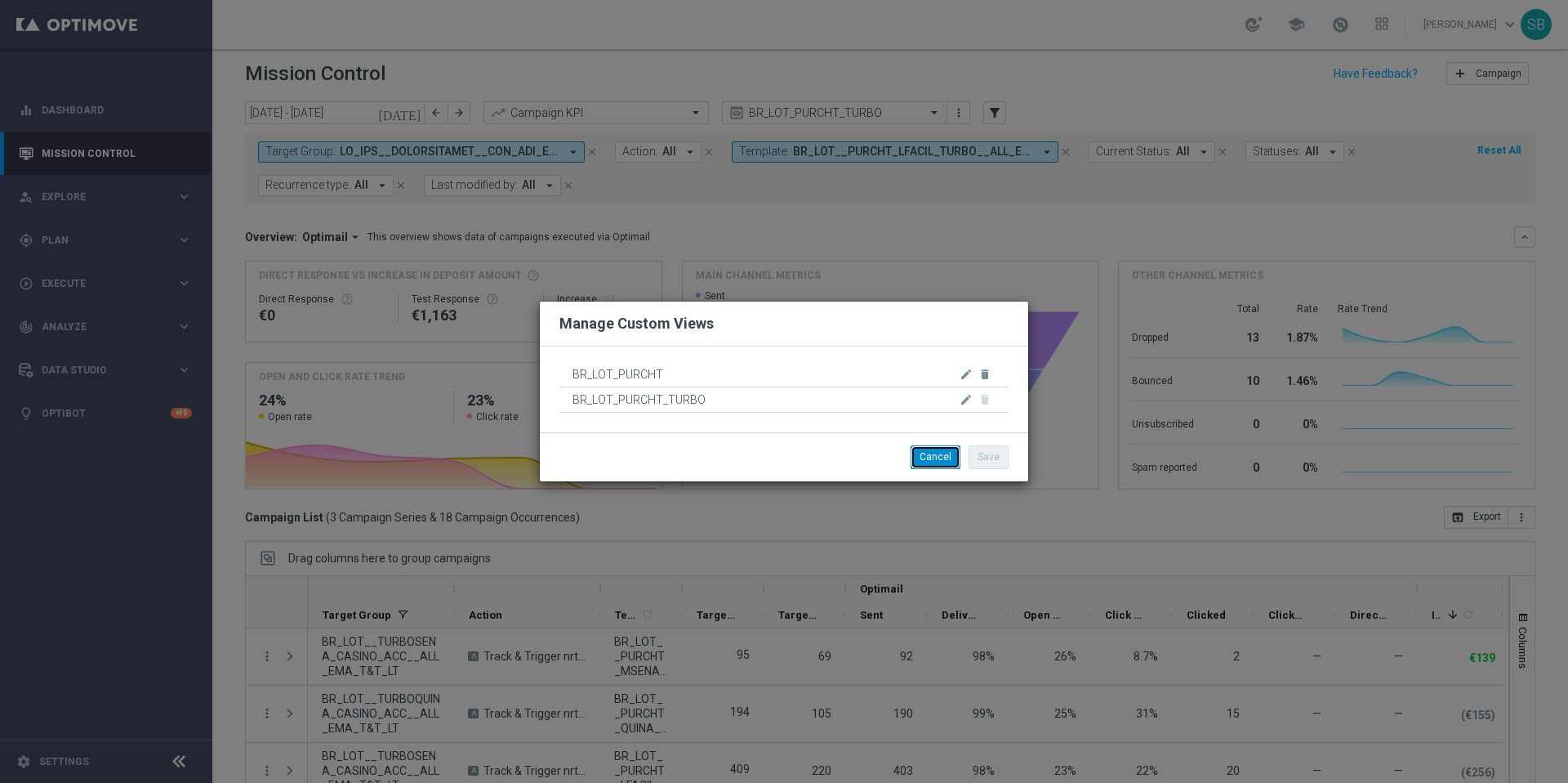
click at [930, 459] on button "Cancel" at bounding box center [936, 456] width 50 height 23
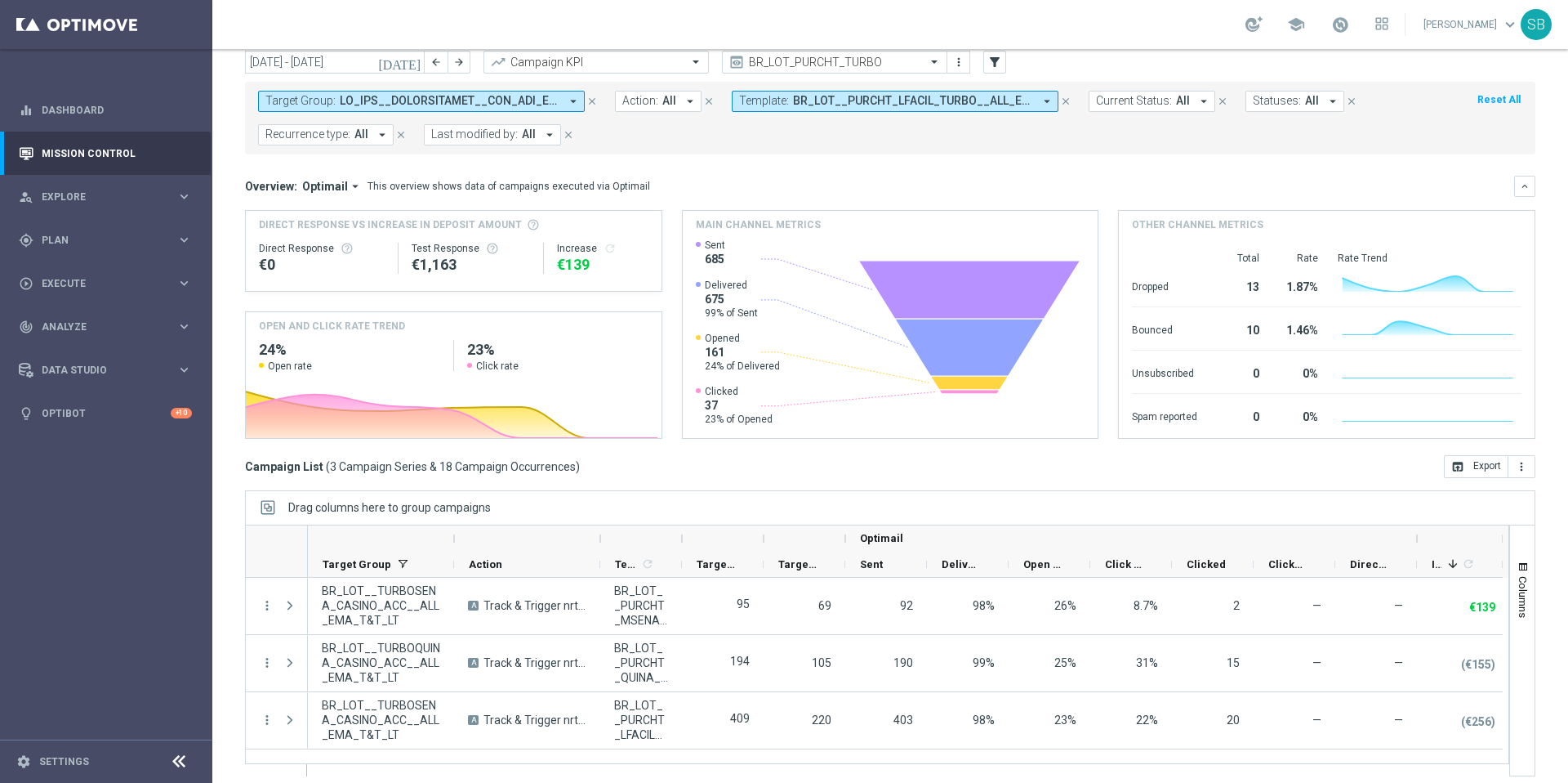
scroll to position [67, 0]
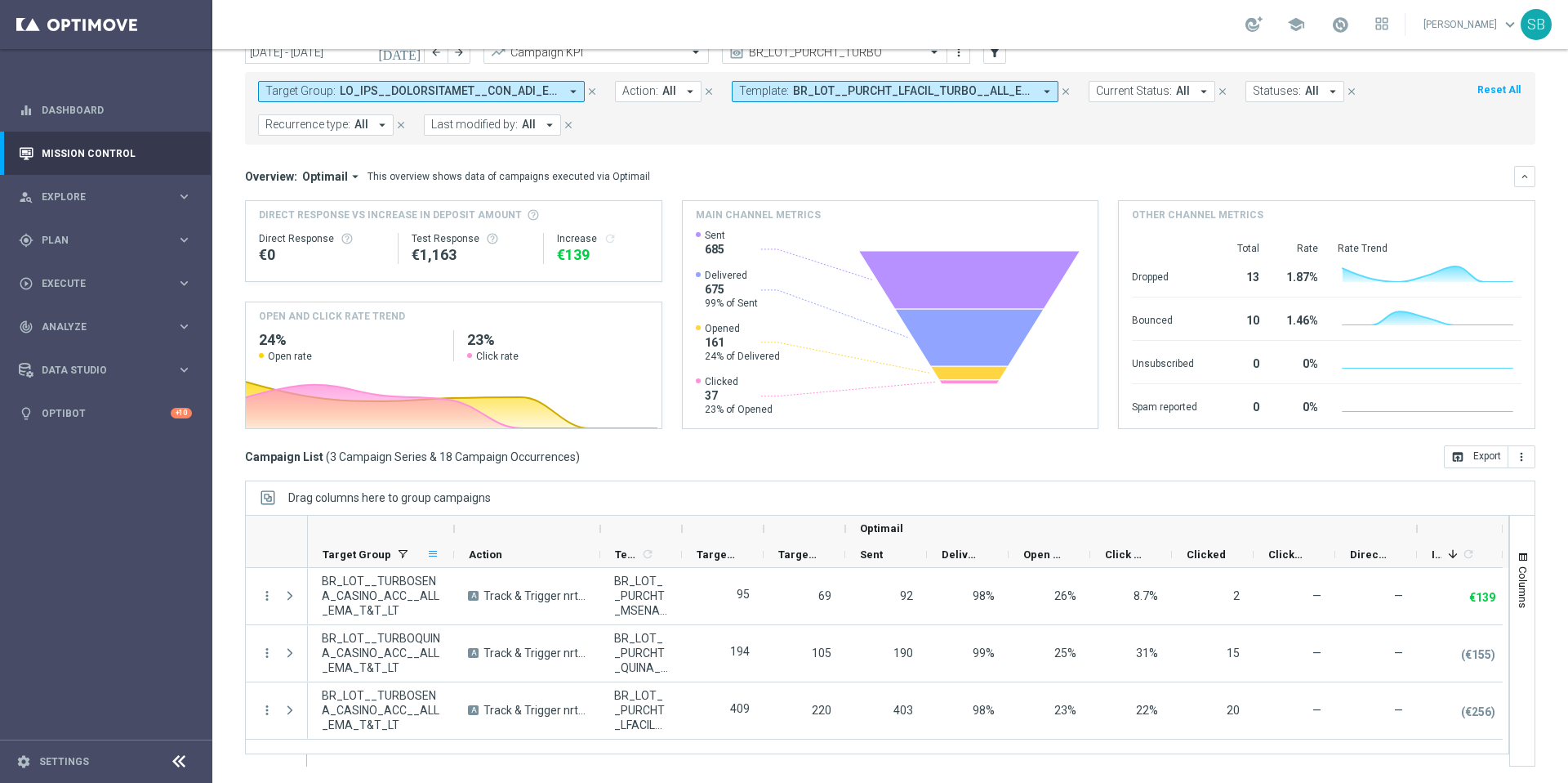
click at [429, 553] on span at bounding box center [433, 554] width 13 height 13
click at [558, 507] on div "Drag columns here to group campaigns" at bounding box center [891, 497] width 1290 height 34
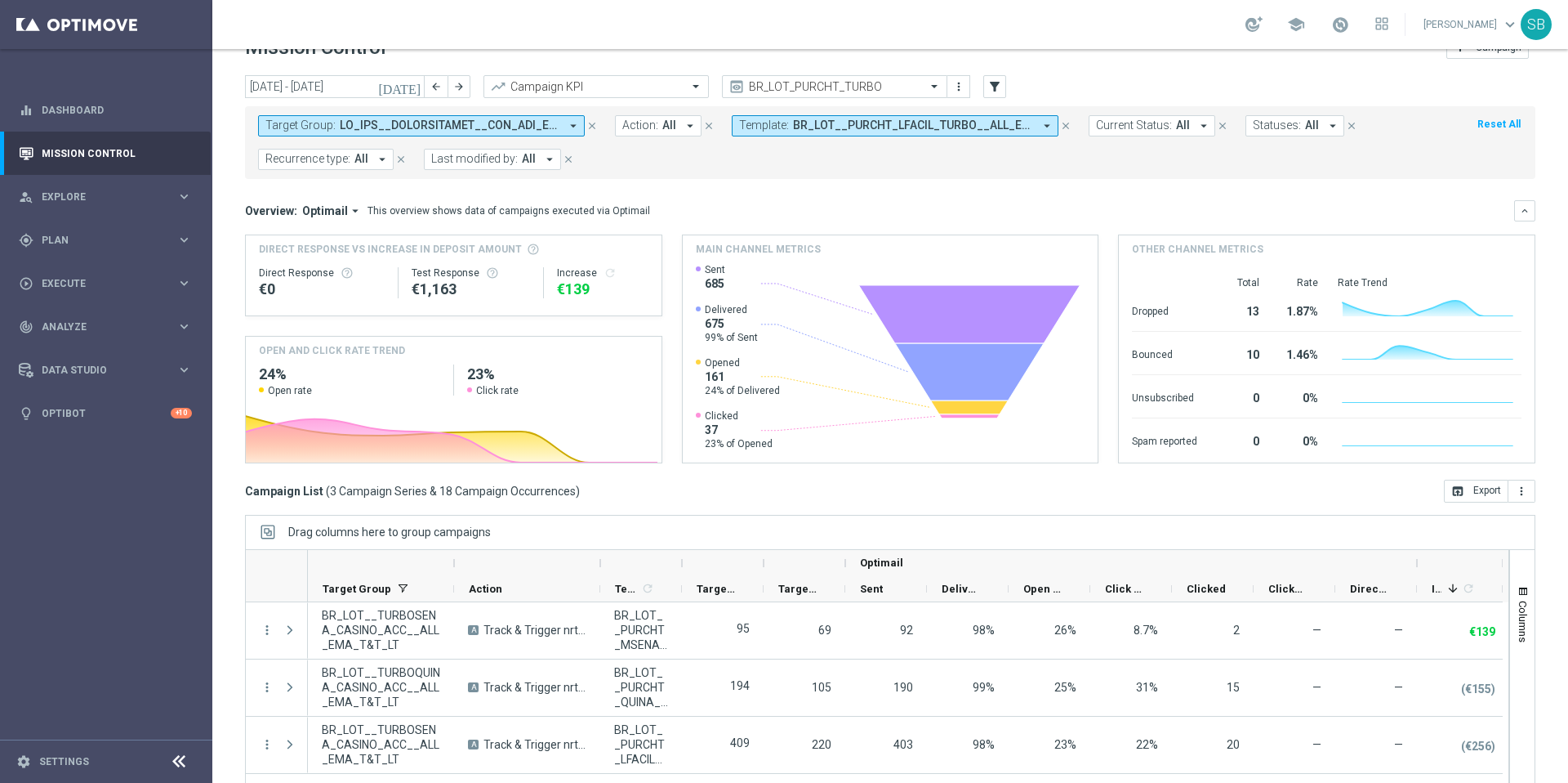
scroll to position [12, 0]
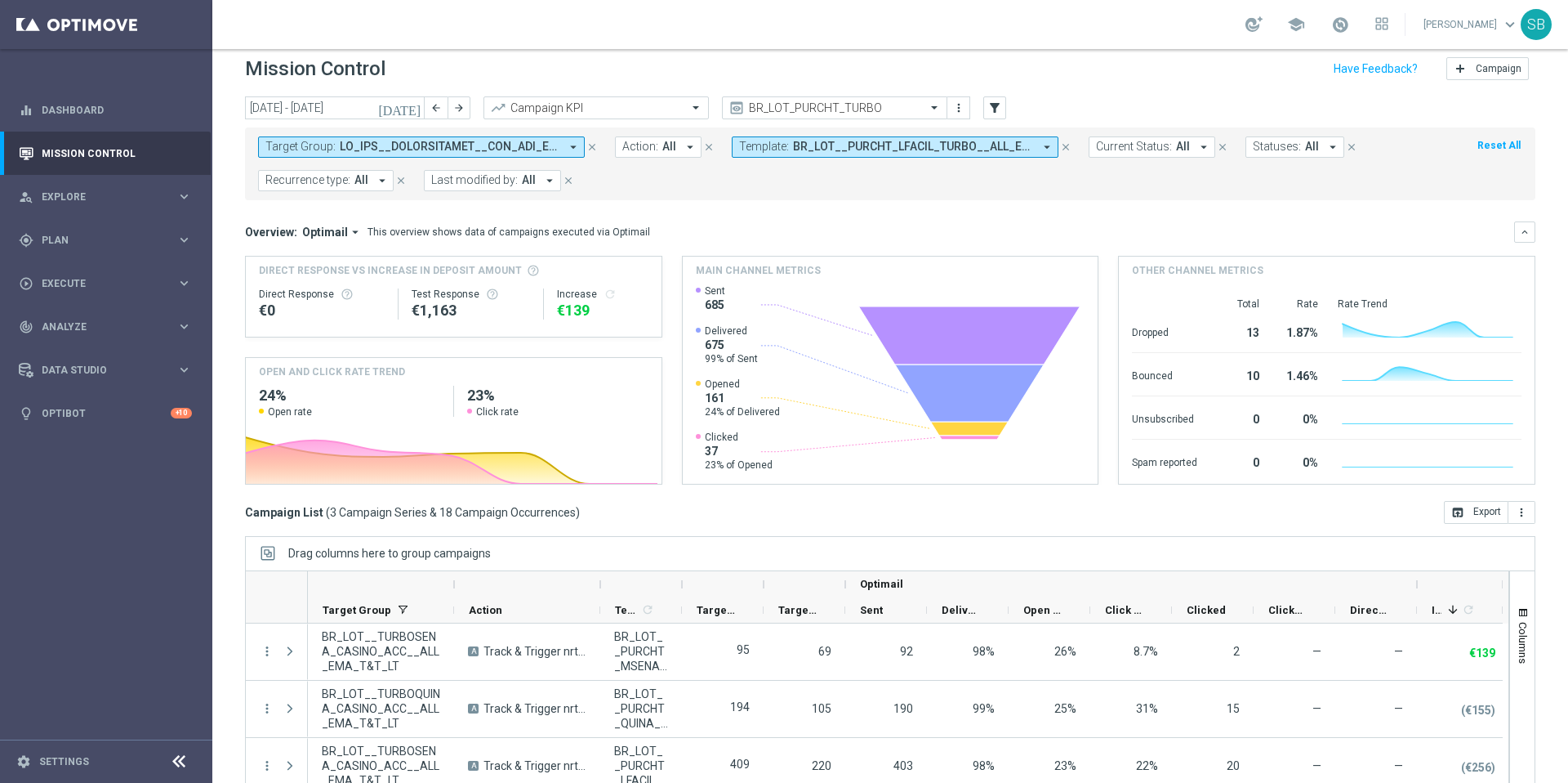
click at [575, 148] on icon "arrow_drop_down" at bounding box center [573, 147] width 15 height 15
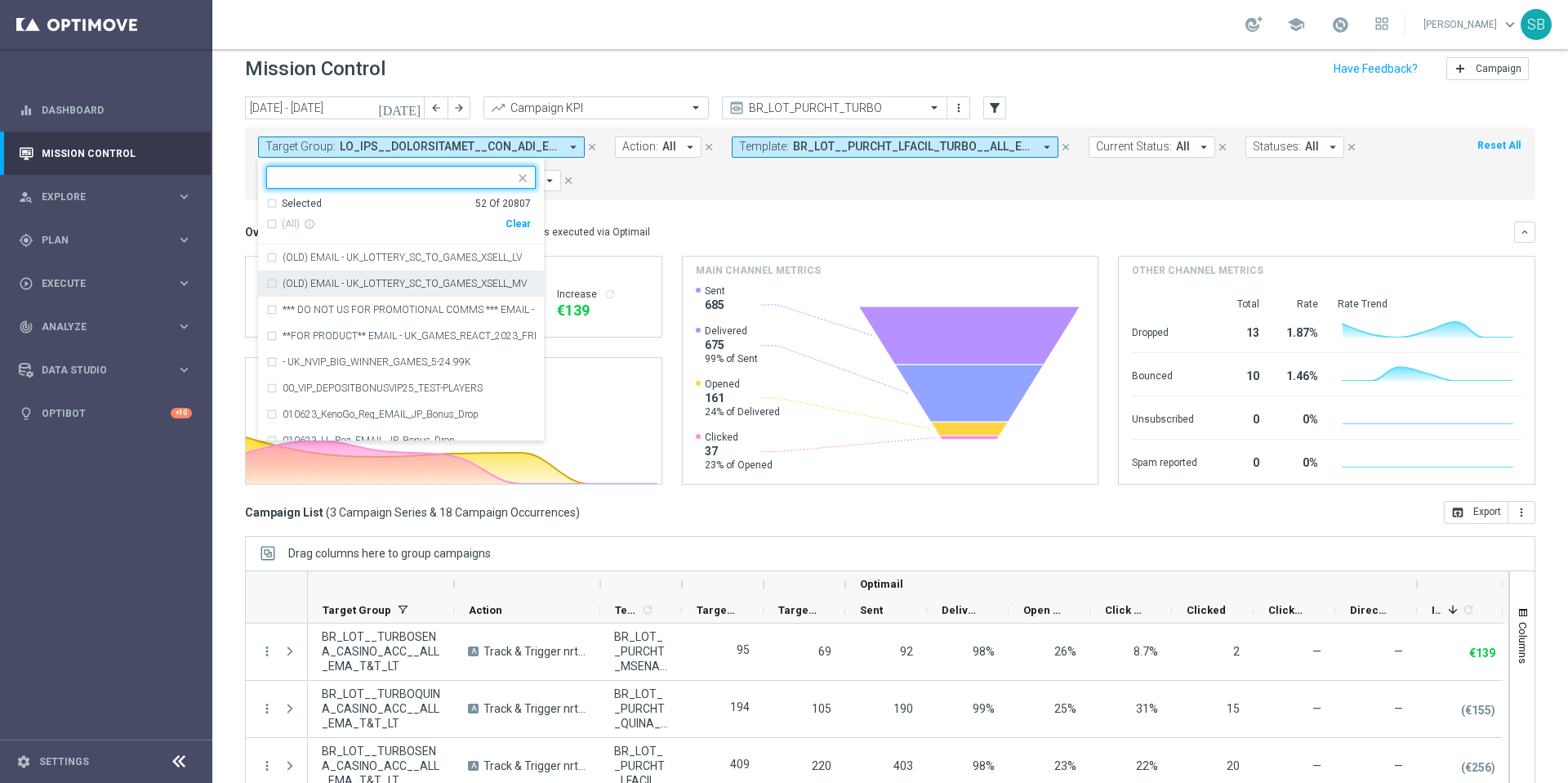
click at [349, 185] on div at bounding box center [394, 179] width 242 height 17
click at [315, 179] on input "text" at bounding box center [394, 177] width 239 height 14
paste input "BR_LOT__TURBOSENA_CASINO_ACC__ALL_EMA_T&T_LT"
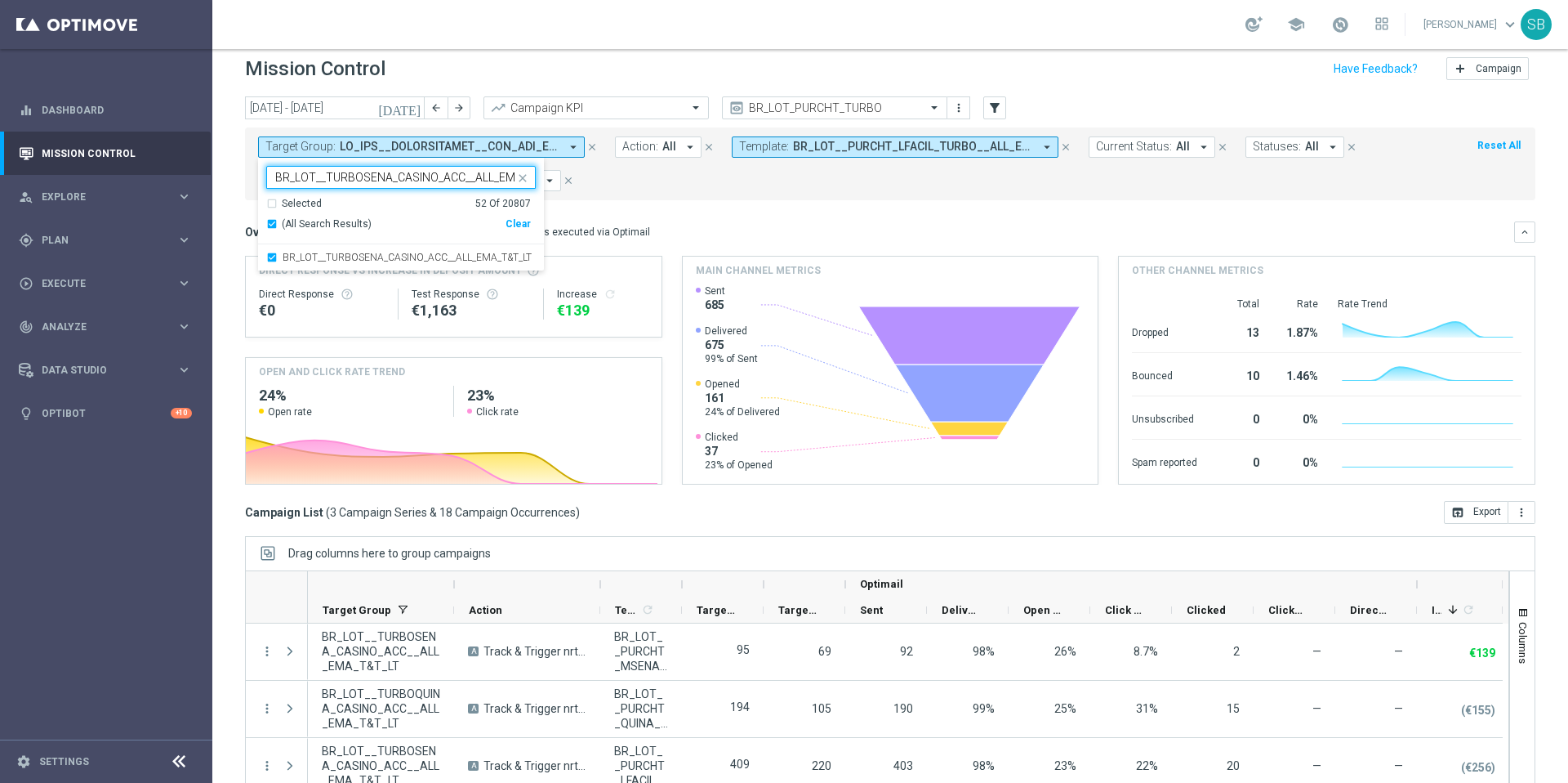
scroll to position [0, 46]
click at [274, 206] on div "Selected 52 Of 20807" at bounding box center [399, 203] width 265 height 14
click at [274, 256] on div "BR_LOT__TURBOSENA_CASINO_ACC__ALL_EMA_T&T_LT" at bounding box center [401, 258] width 269 height 26
type input "BR_LOT__TURBOSENA_CASINO_ACC__ALL_EMA_T&T_LT"
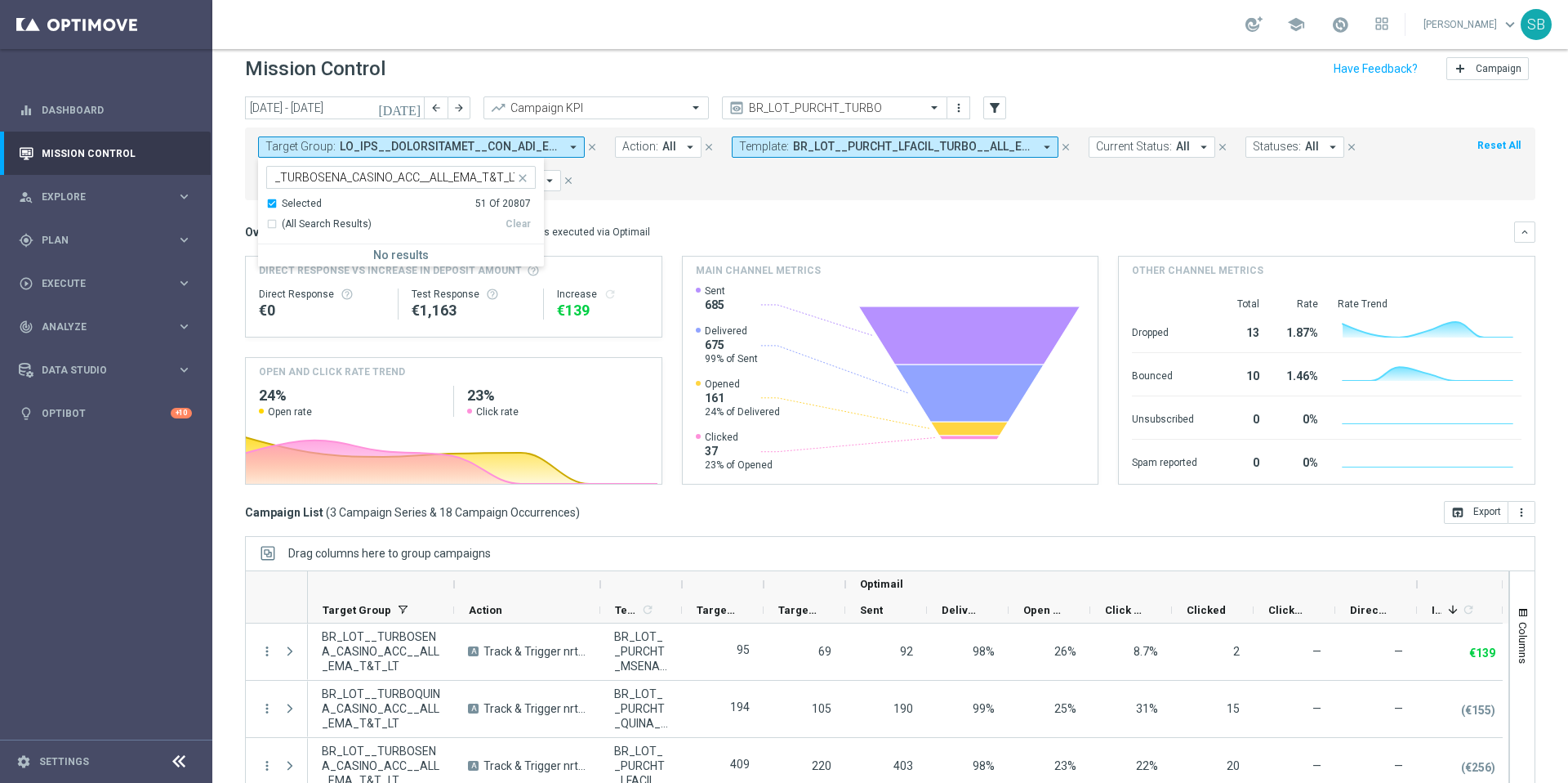
scroll to position [0, 0]
click at [274, 206] on div "Selected 51 Of 20807" at bounding box center [399, 203] width 265 height 14
click at [649, 194] on div "Target Group: arrow_drop_down Selected 51 of 20807 BR_LOT__TURBOSENA_CASINO_ACC…" at bounding box center [891, 163] width 1290 height 73
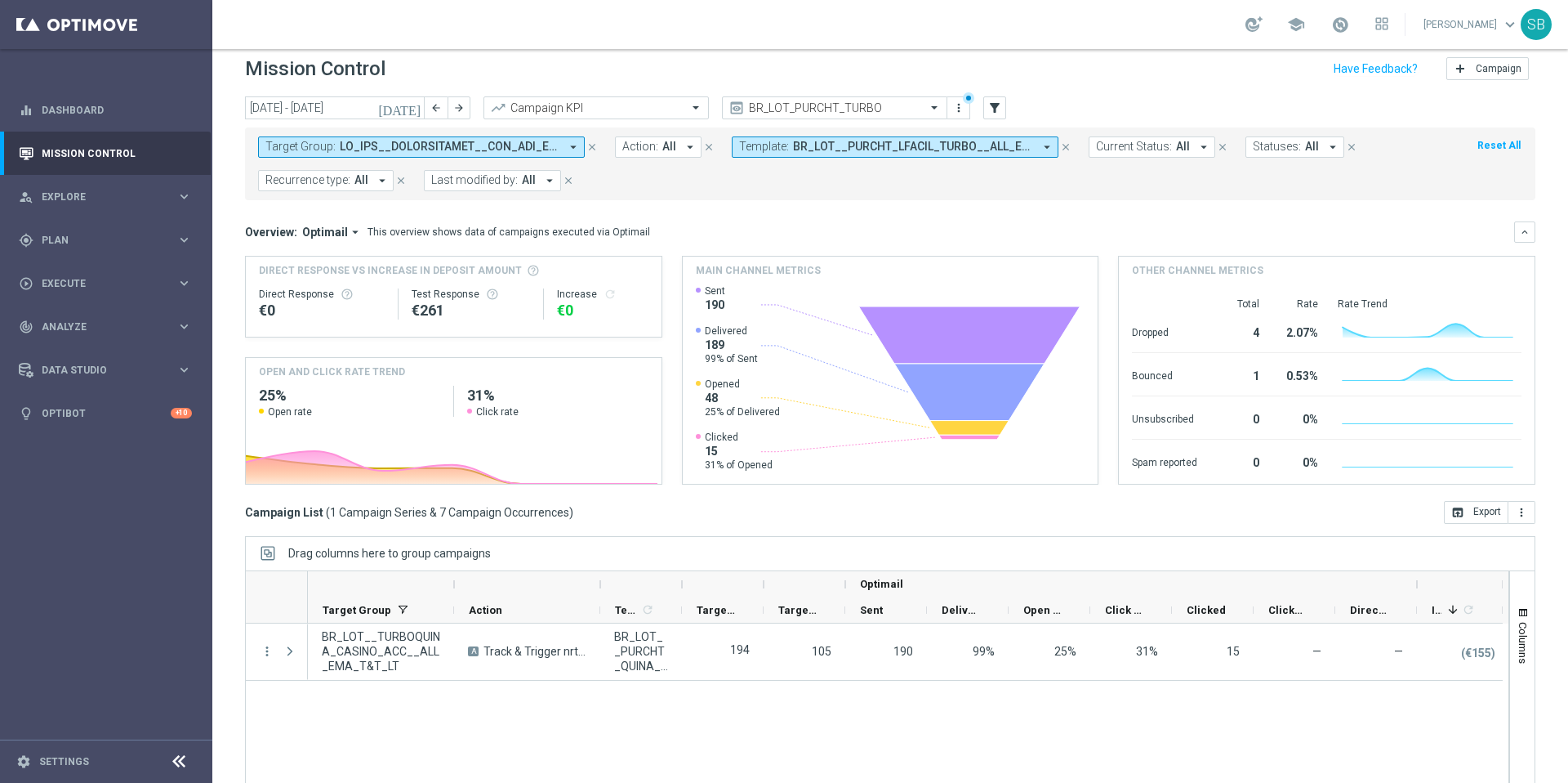
click at [573, 147] on icon "arrow_drop_down" at bounding box center [573, 147] width 15 height 15
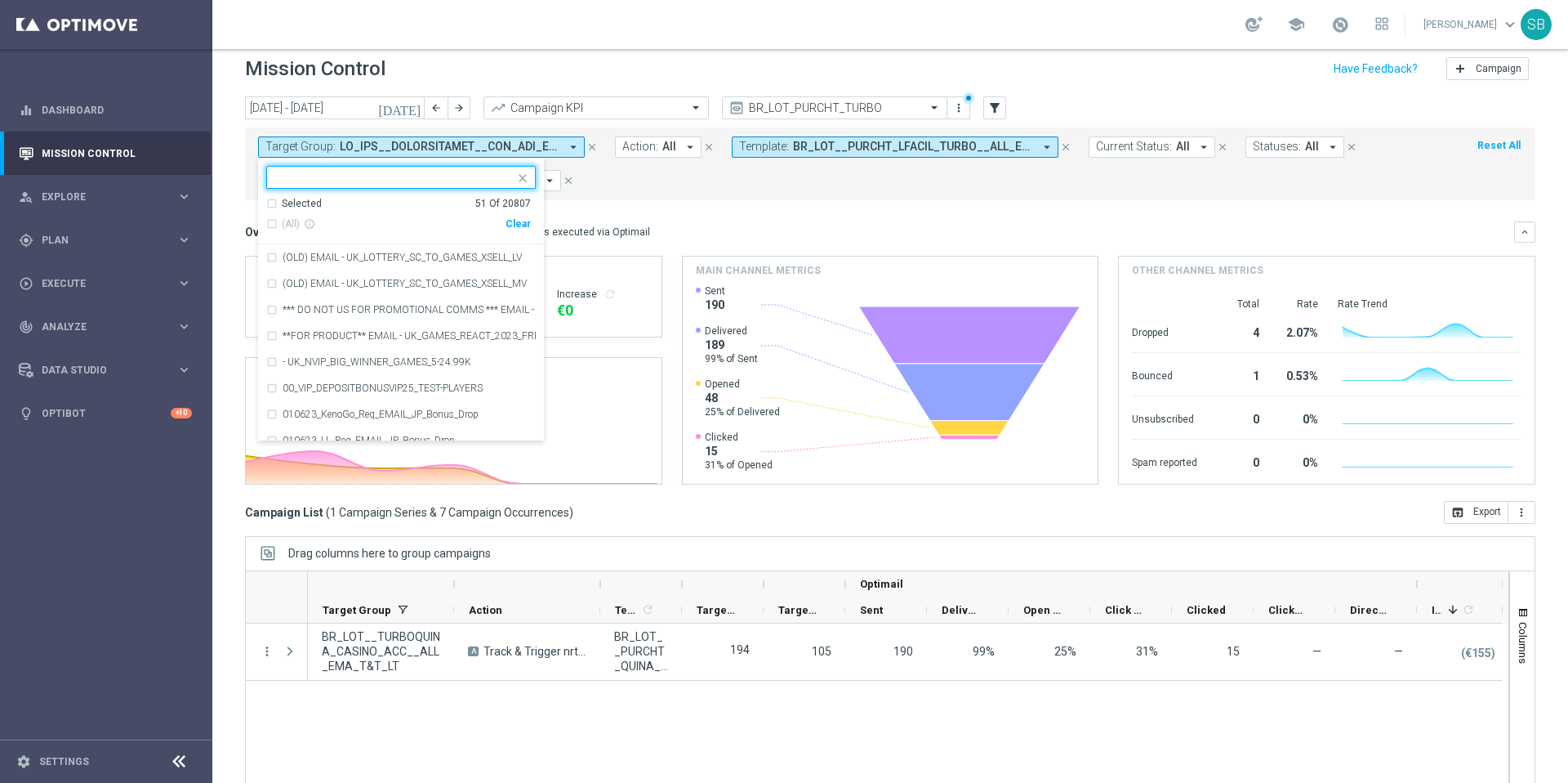
click at [351, 181] on input "text" at bounding box center [394, 177] width 239 height 14
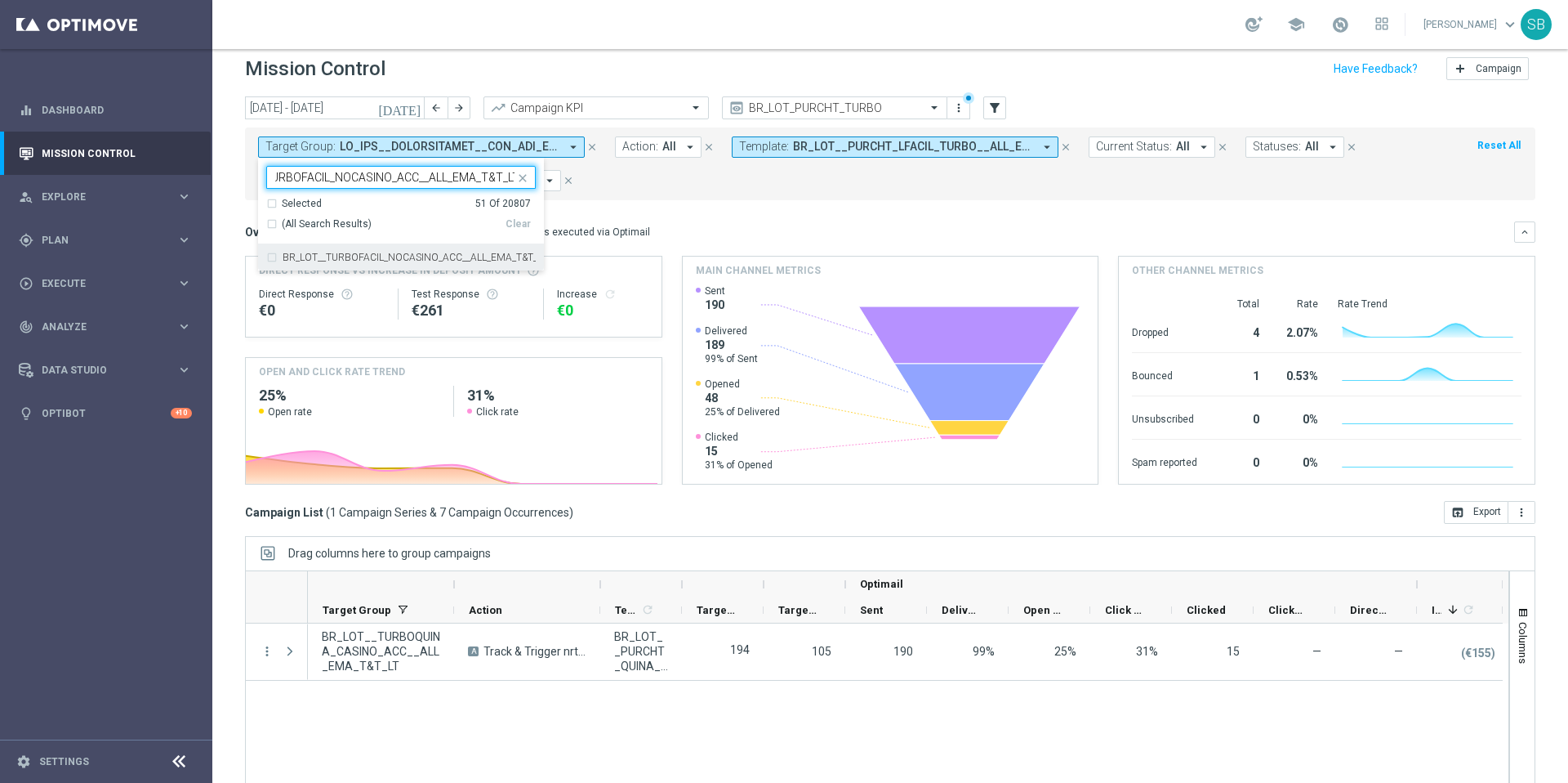
click at [273, 259] on div "BR_LOT__TURBOFACIL_NOCASINO_ACC__ALL_EMA_T&T_LT" at bounding box center [401, 258] width 269 height 26
type input "BR_LOT__TURBOFACIL_NOCASINO_ACC__ALL_EMA_T&T_LT"
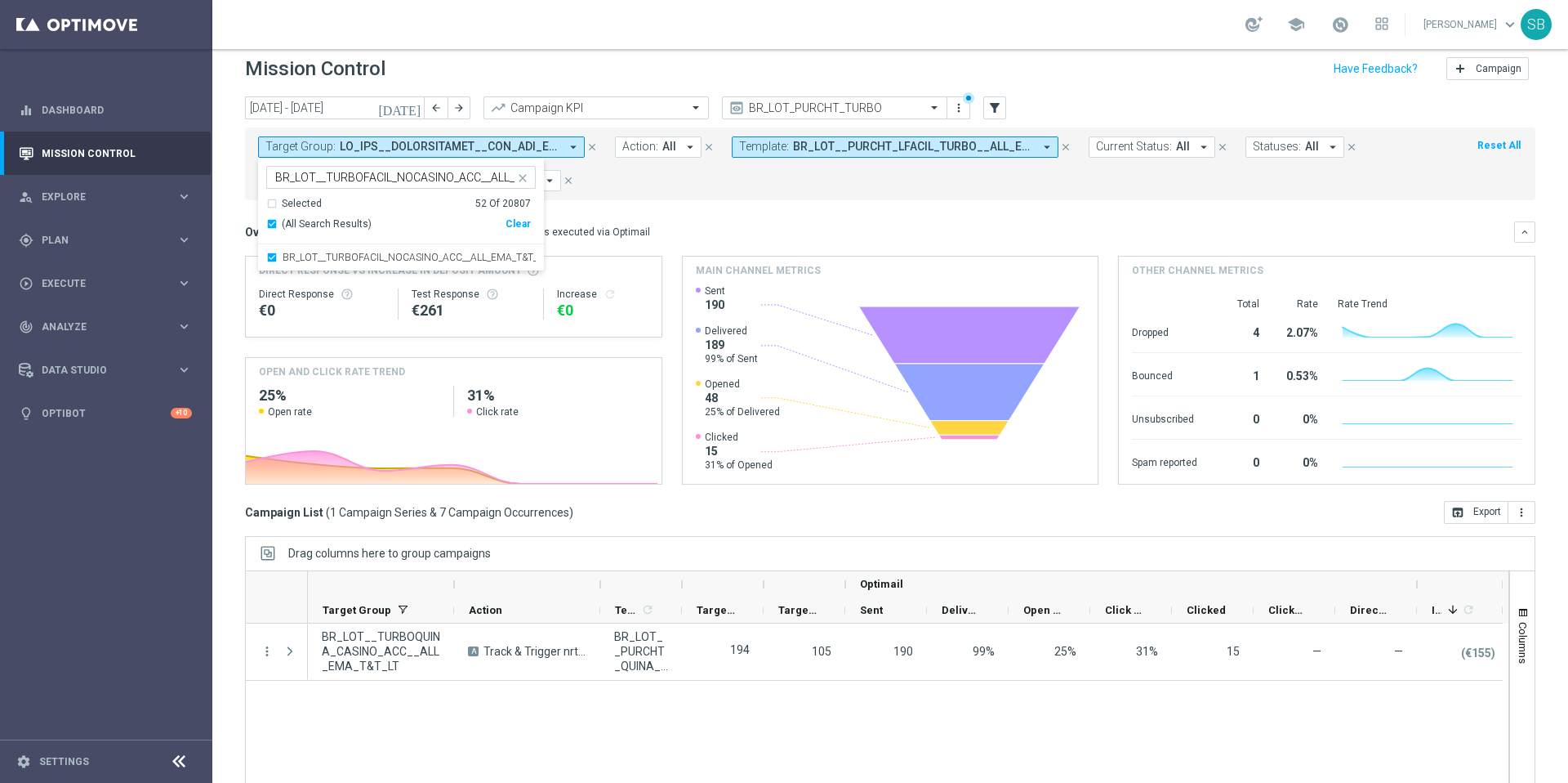
click at [674, 205] on mini-dashboard "Overview: Optimail arrow_drop_down This overview shows data of campaigns execut…" at bounding box center [891, 351] width 1290 height 301
click at [573, 148] on icon "arrow_drop_down" at bounding box center [573, 147] width 15 height 15
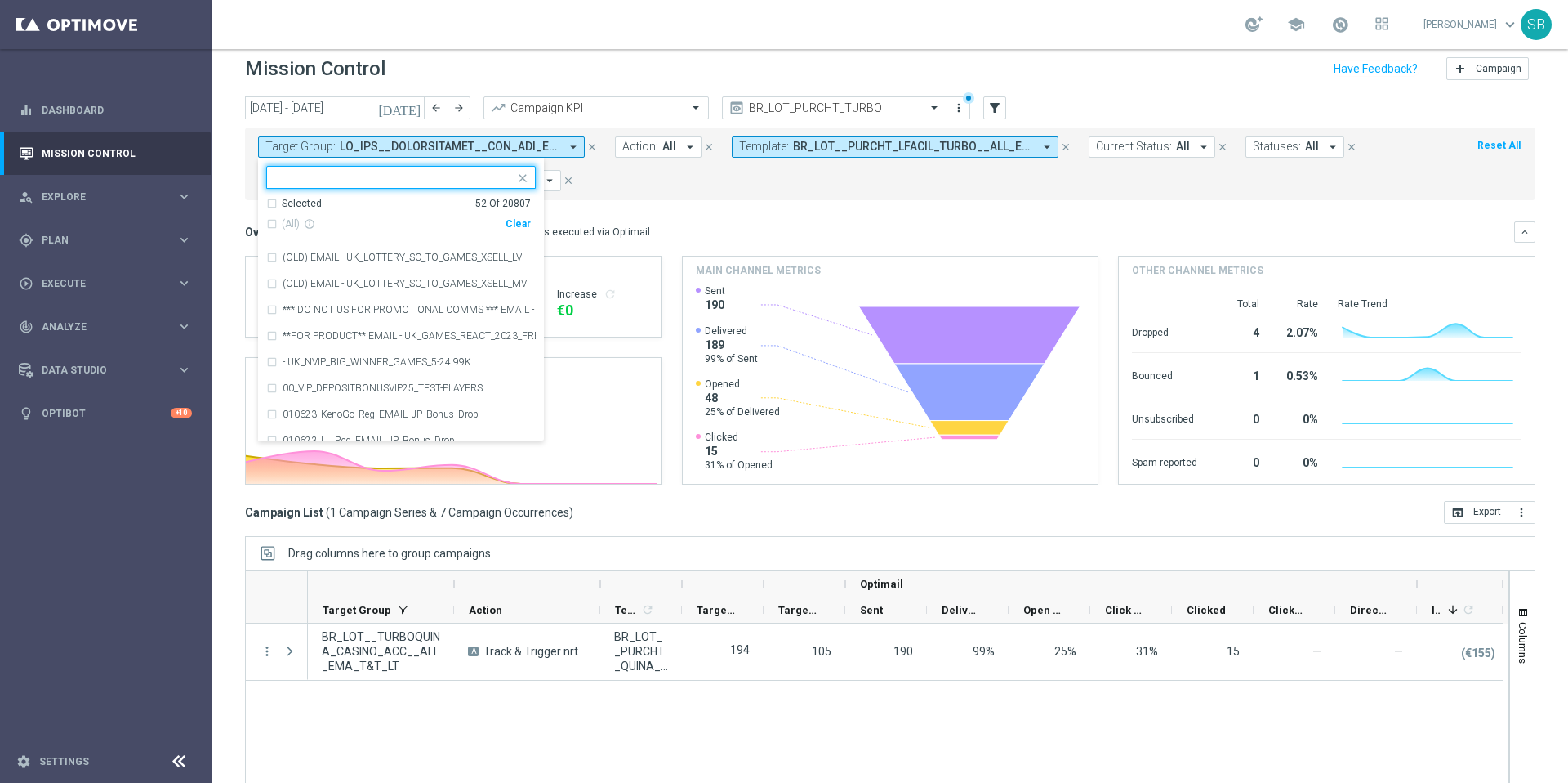
click at [437, 175] on input "text" at bounding box center [394, 177] width 239 height 14
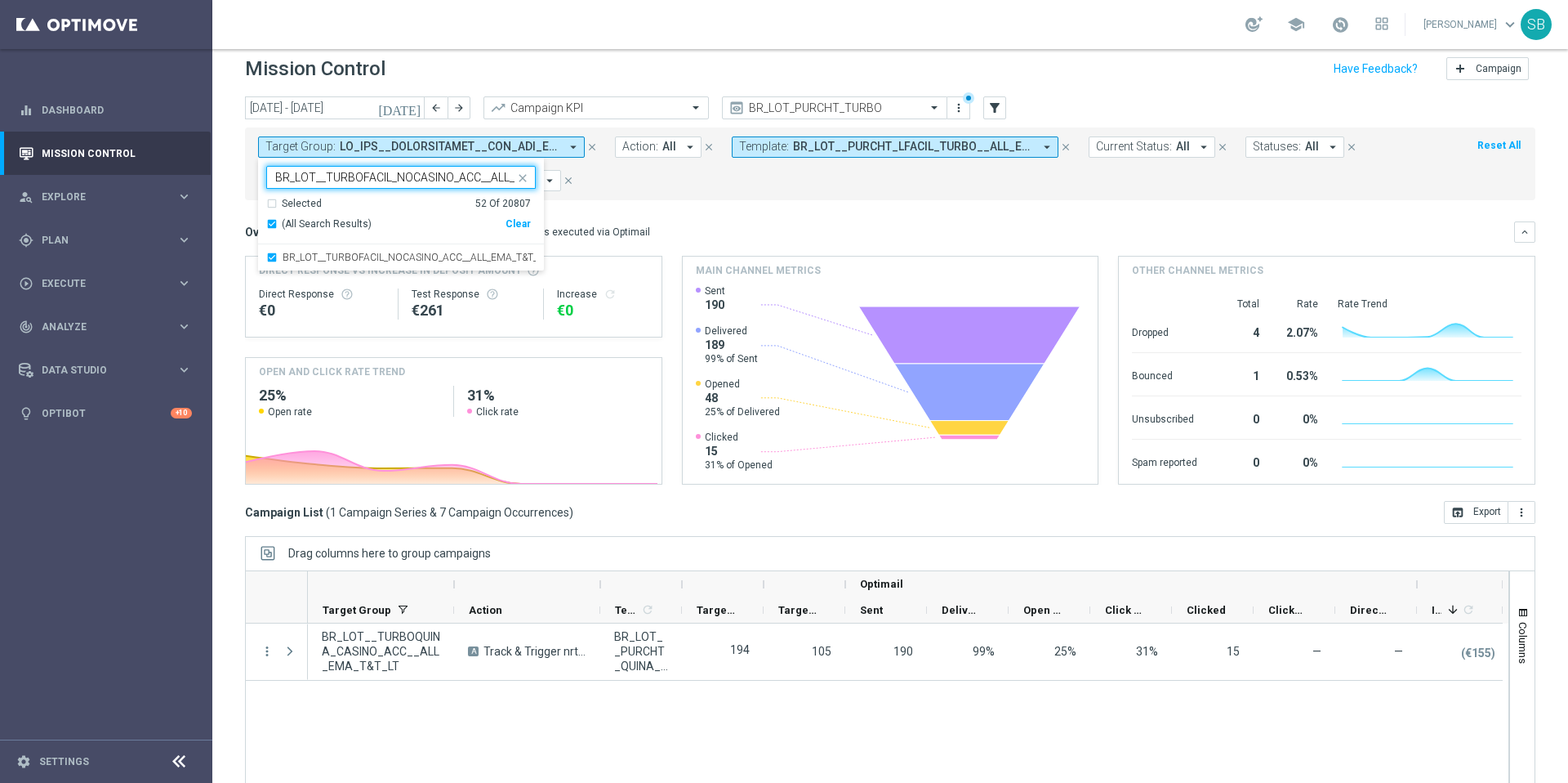
scroll to position [0, 62]
click at [272, 203] on div "Selected 52 Of 20807" at bounding box center [399, 203] width 265 height 14
type input "BR_LOT__TURBOFACIL_NOCASINO_ACC__ALL_EMA_T&T_LT"
click at [750, 218] on mini-dashboard "Overview: Optimail arrow_drop_down This overview shows data of campaigns execut…" at bounding box center [891, 351] width 1290 height 301
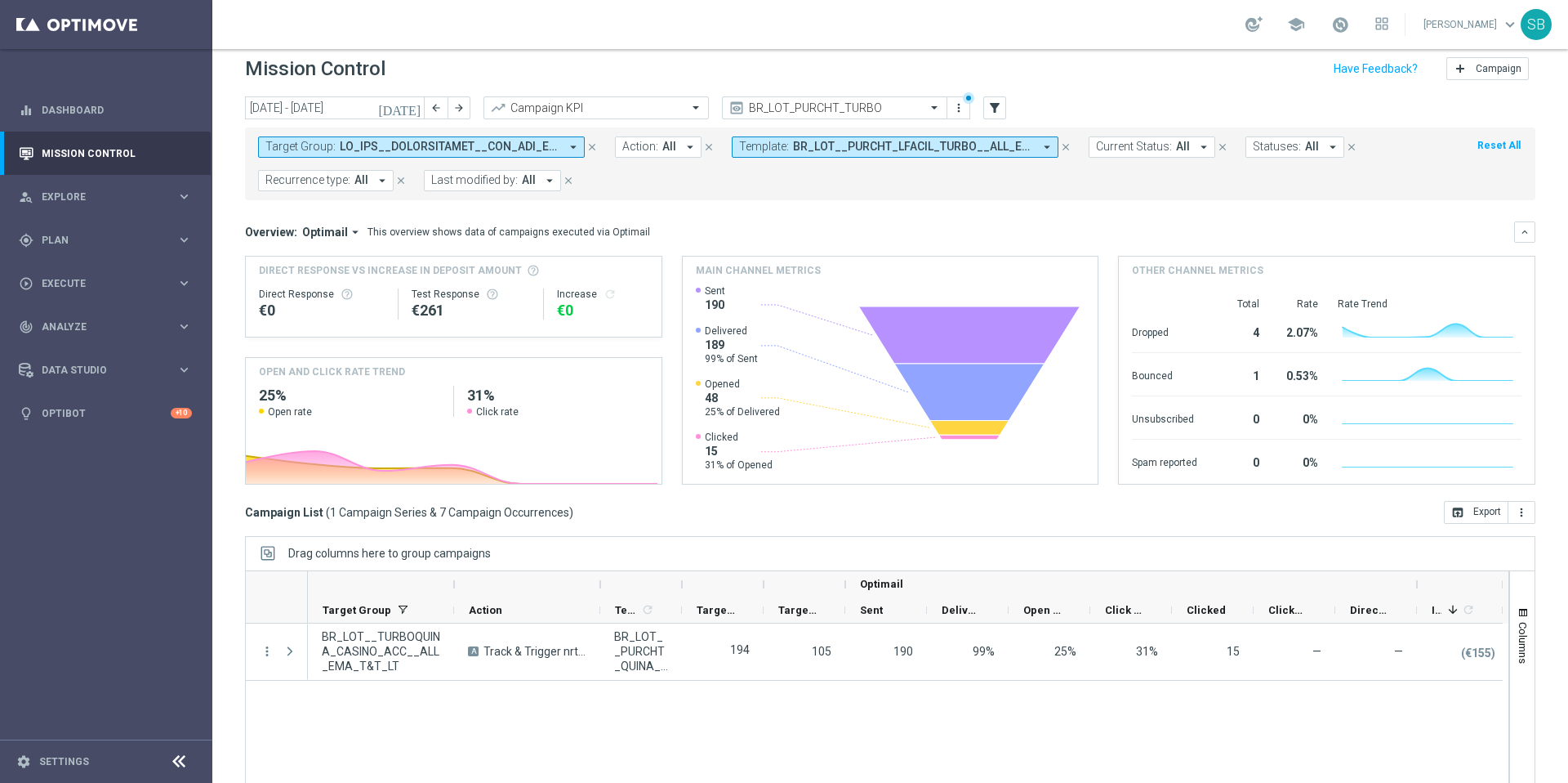
click at [537, 153] on span at bounding box center [449, 146] width 220 height 14
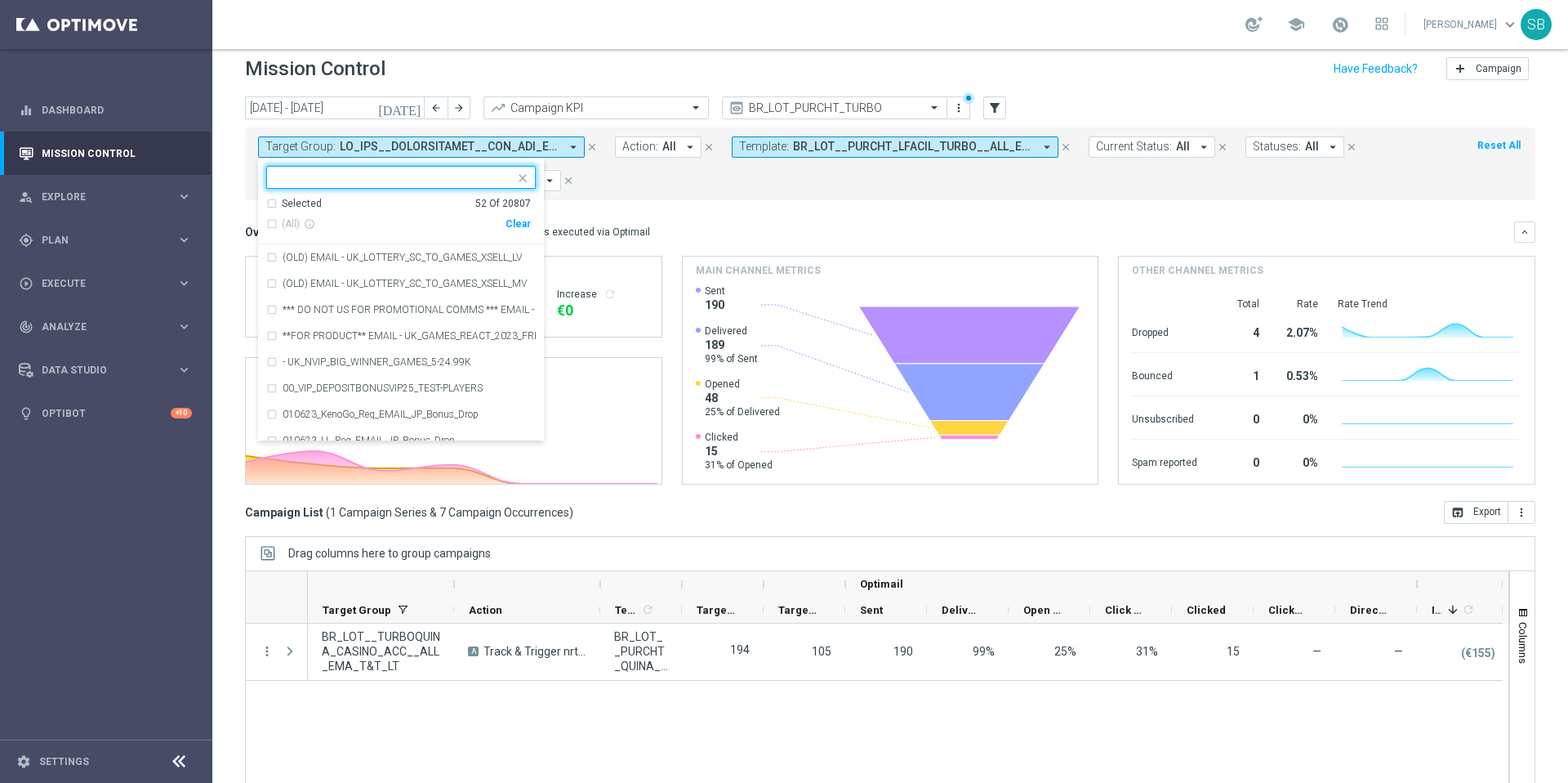
click at [381, 181] on input "text" at bounding box center [394, 177] width 239 height 14
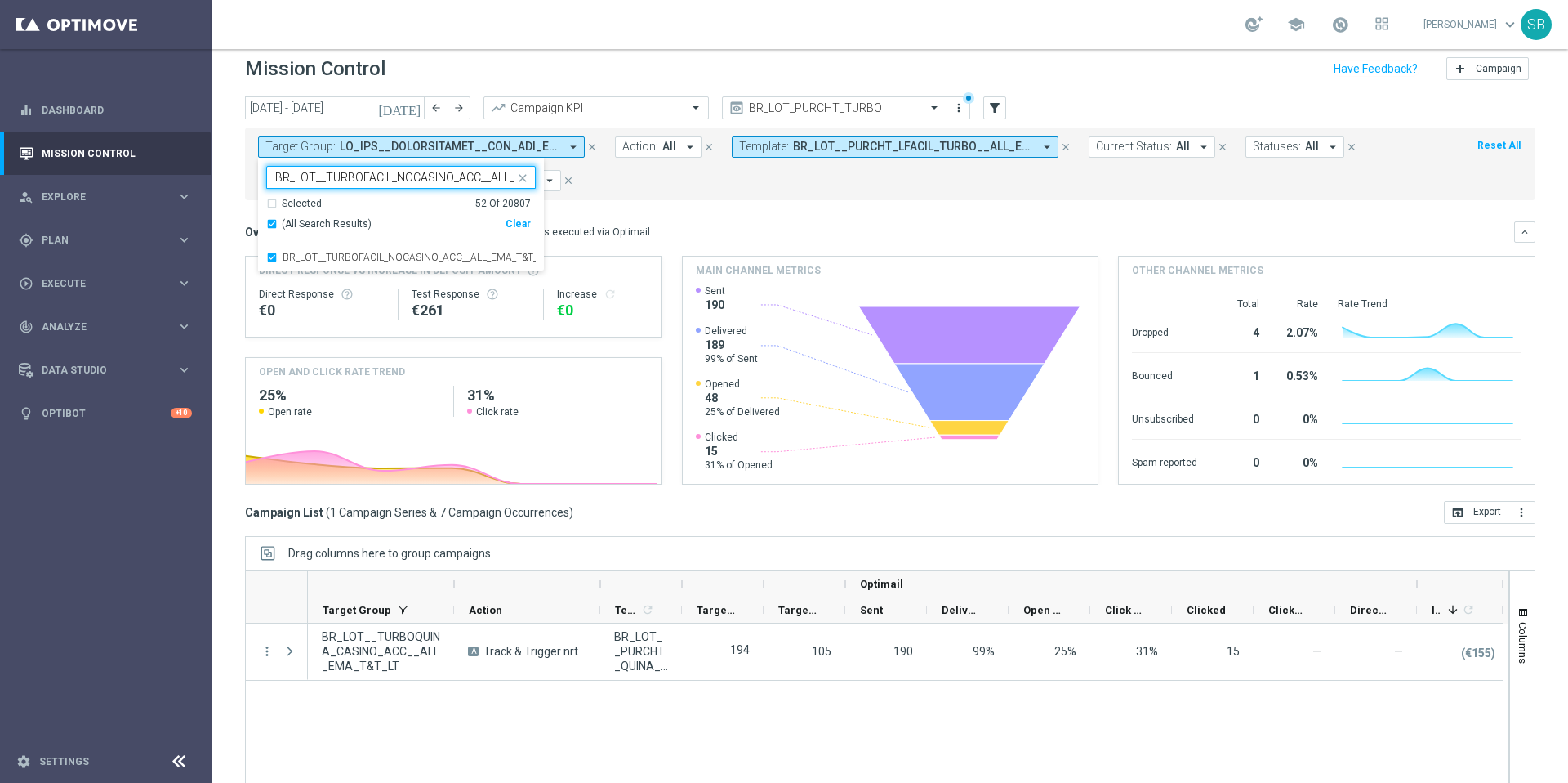
scroll to position [0, 62]
click at [275, 205] on div "Selected 52 Of 20807" at bounding box center [399, 203] width 265 height 14
click at [274, 222] on div "(All Search Results)" at bounding box center [386, 223] width 239 height 14
type input "BR_LOT__TURBOFACIL_NOCASINO_ACC__ALL_EMA_T&T_LT"
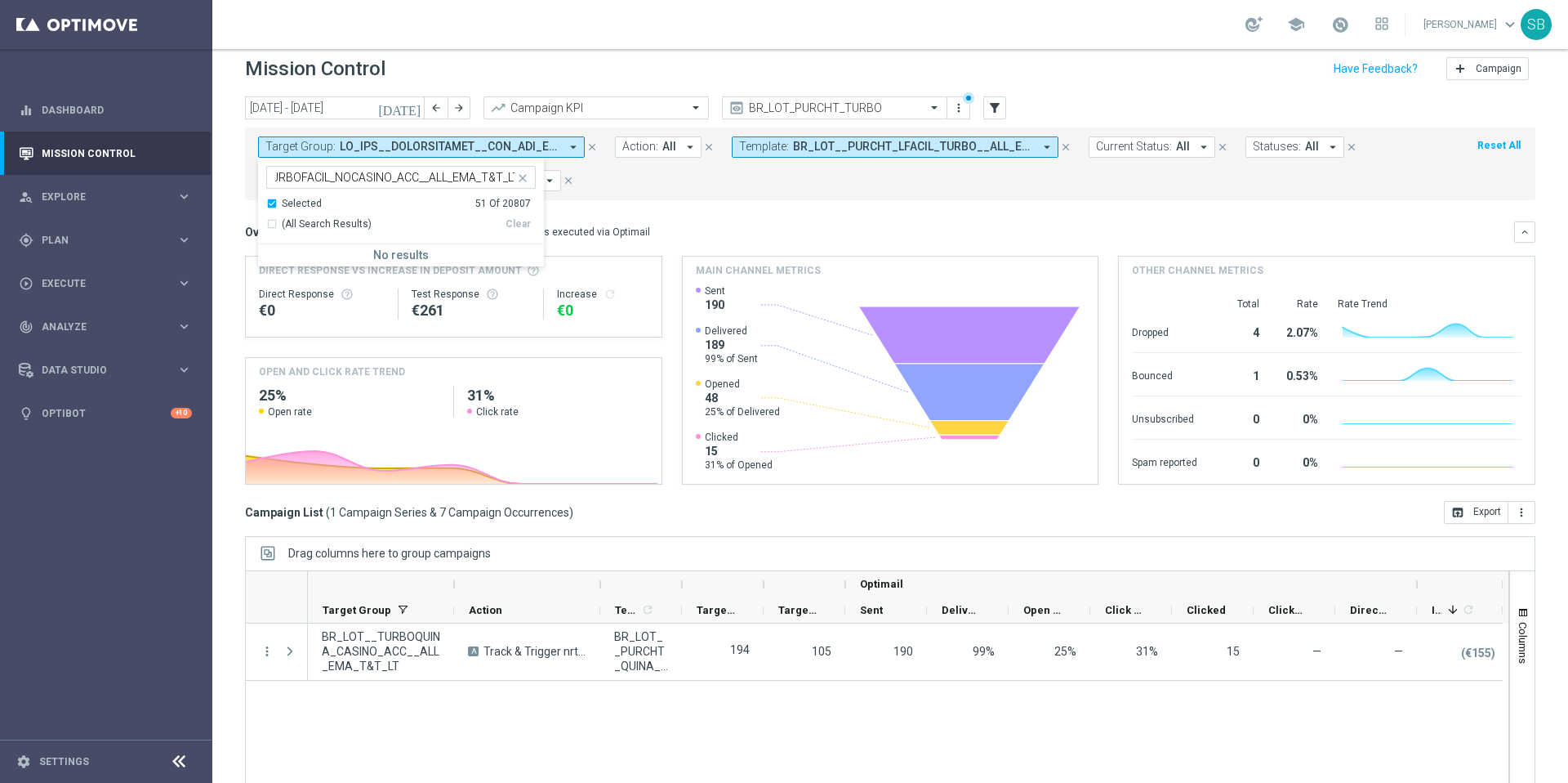
scroll to position [0, 0]
click at [274, 222] on div "(All Search Results)" at bounding box center [386, 223] width 239 height 14
click at [642, 210] on mini-dashboard "Overview: Optimail arrow_drop_down This overview shows data of campaigns execut…" at bounding box center [891, 351] width 1290 height 301
click at [576, 151] on icon "arrow_drop_down" at bounding box center [573, 147] width 15 height 15
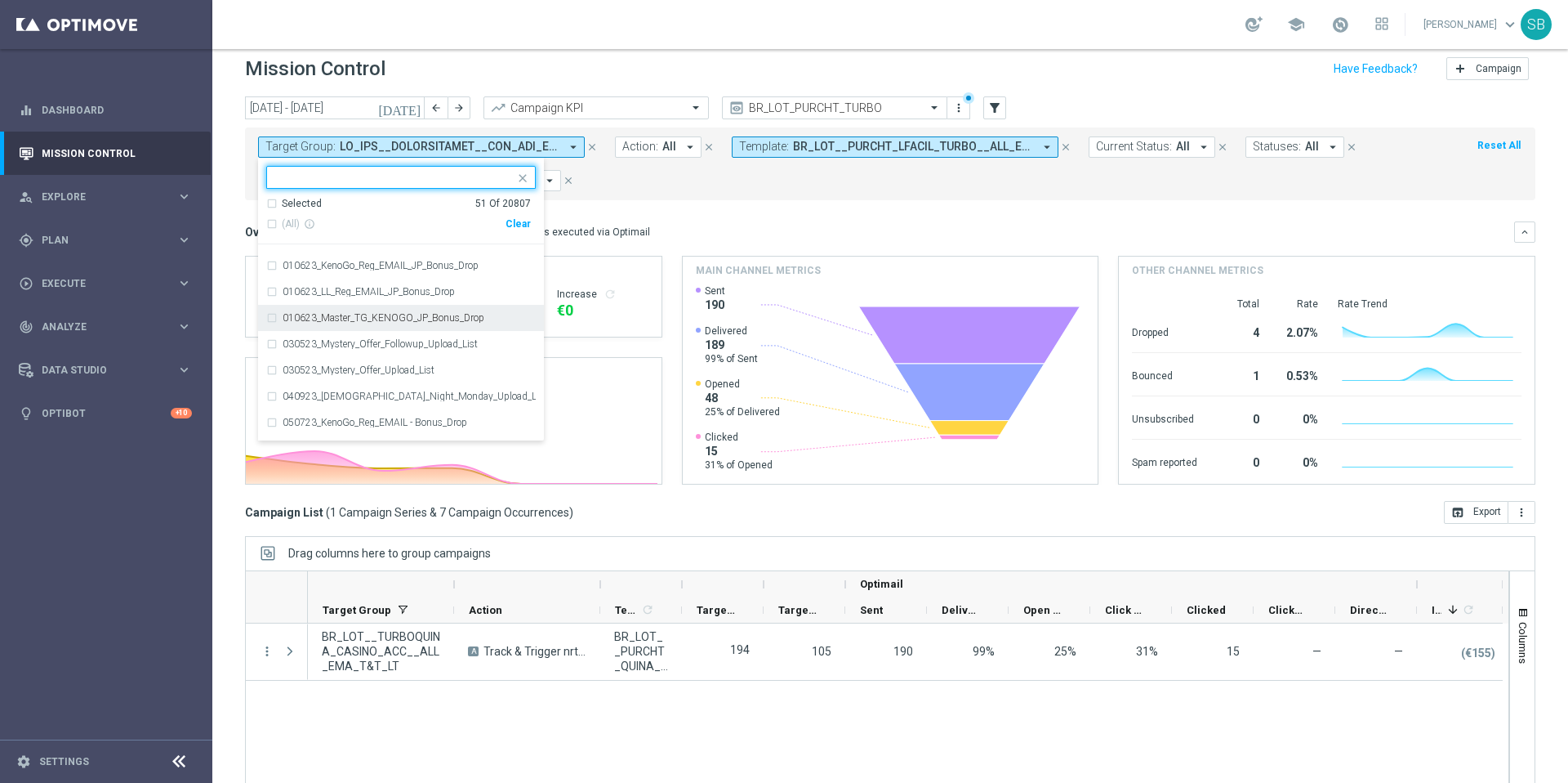
scroll to position [164, 0]
click at [307, 178] on input "text" at bounding box center [394, 177] width 239 height 14
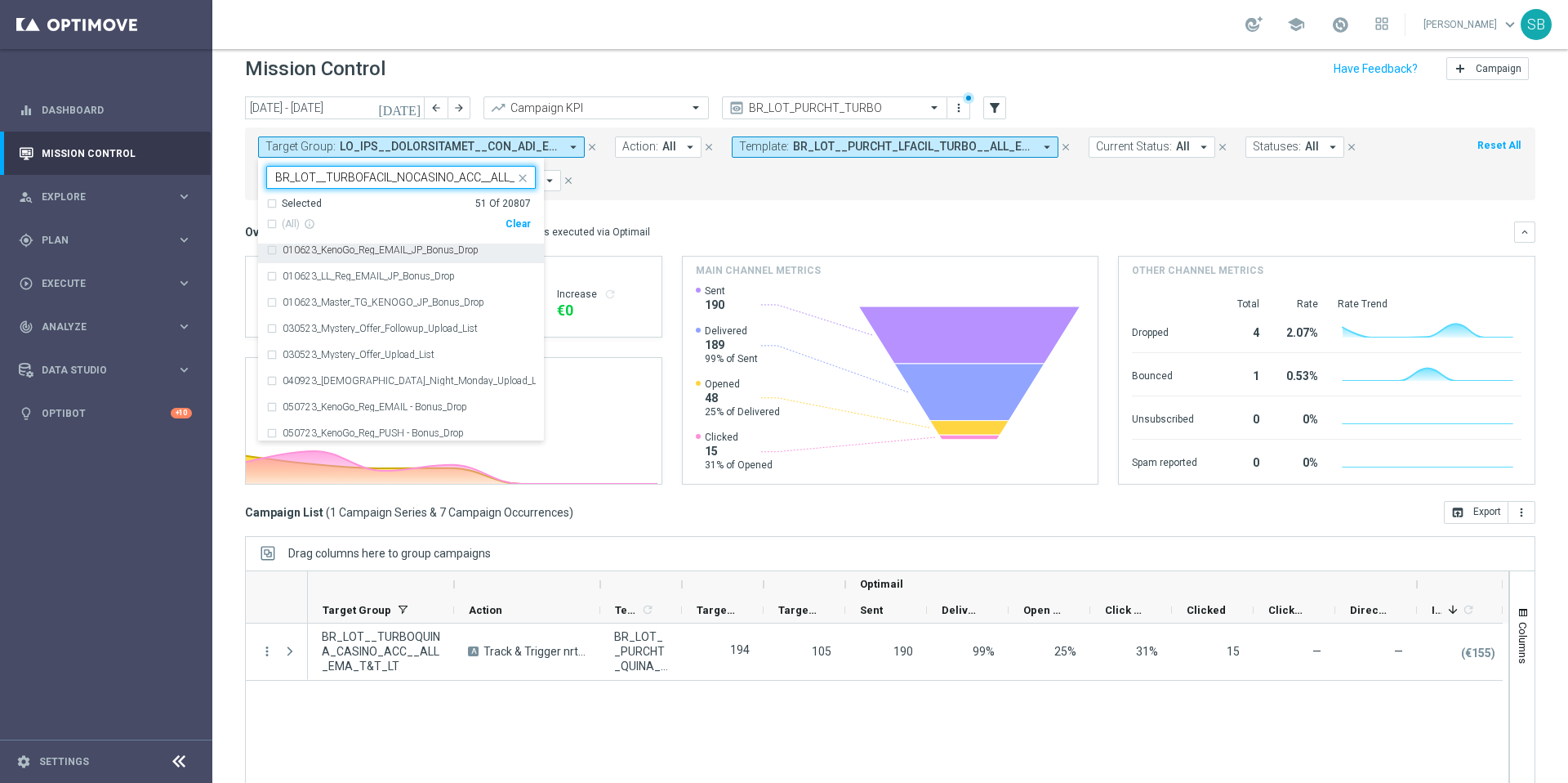
scroll to position [0, 0]
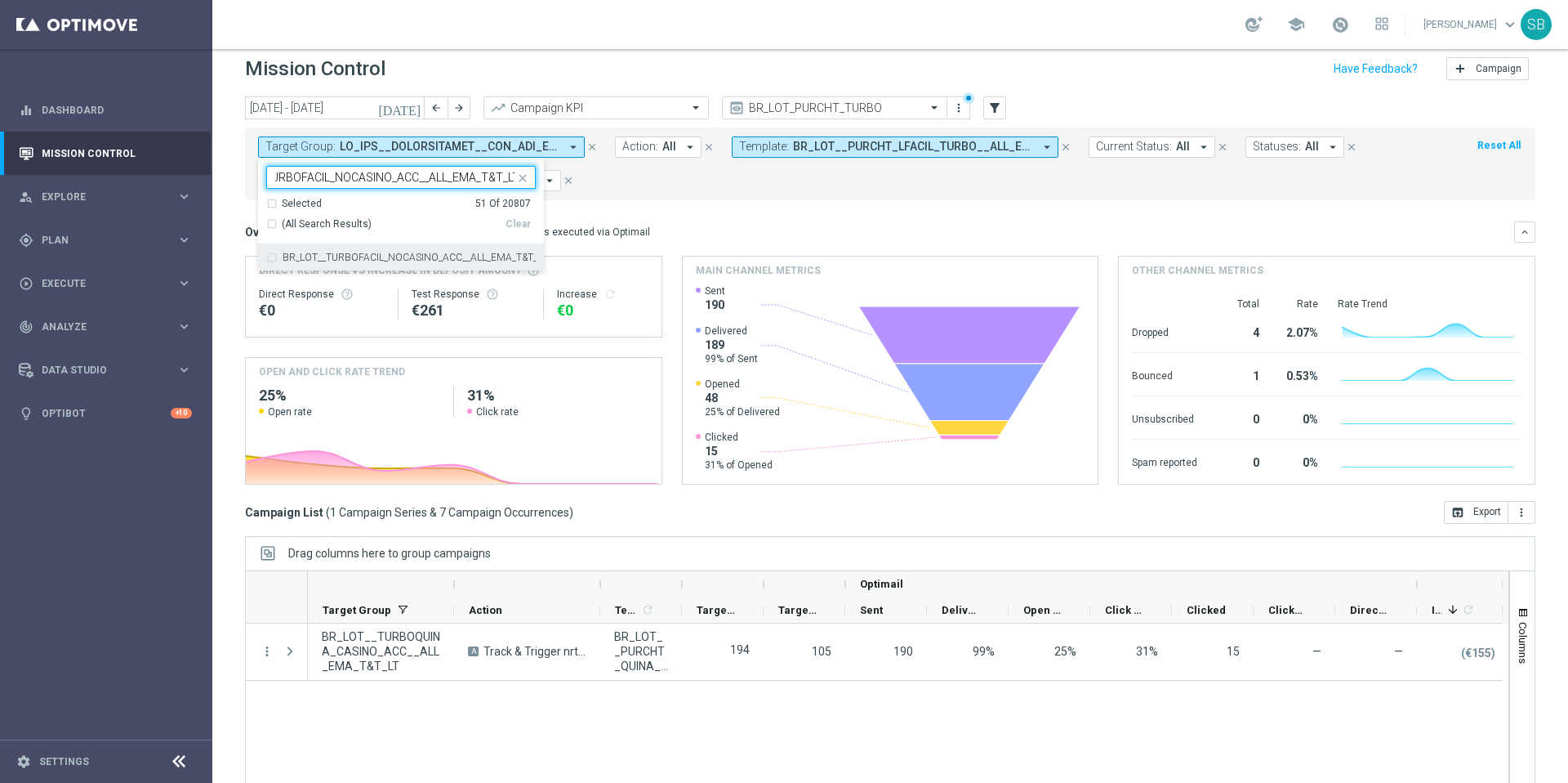
click at [273, 256] on div "BR_LOT__TURBOFACIL_NOCASINO_ACC__ALL_EMA_T&T_LT" at bounding box center [401, 258] width 269 height 26
type input "BR_LOT__TURBOFACIL_NOCASINO_ACC__ALL_EMA_T&T_LT"
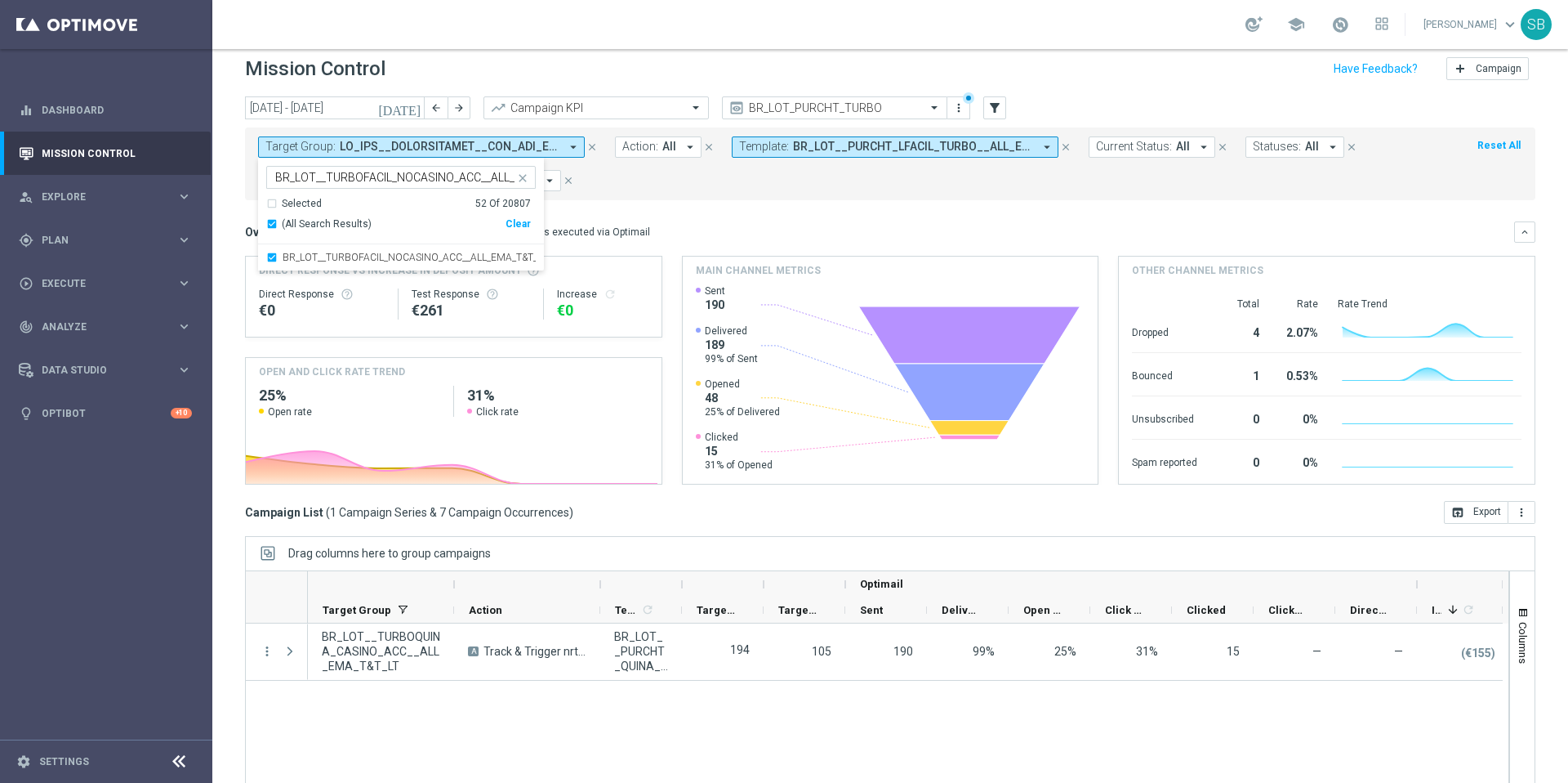
click at [693, 203] on mini-dashboard "Overview: Optimail arrow_drop_down This overview shows data of campaigns execut…" at bounding box center [891, 351] width 1290 height 301
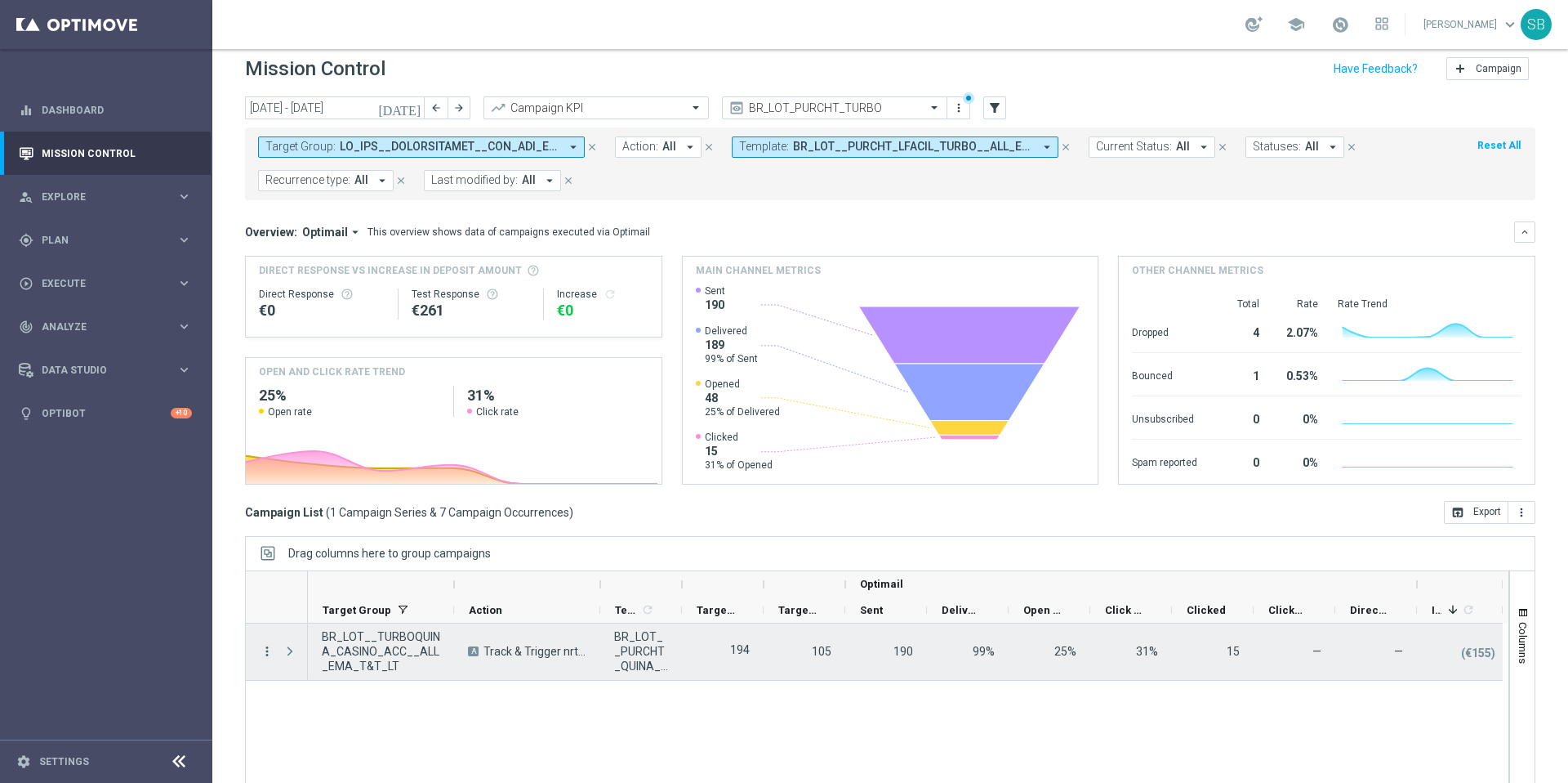
click at [268, 654] on icon "more_vert" at bounding box center [267, 651] width 15 height 15
click at [352, 505] on span "Campaign Details" at bounding box center [340, 504] width 82 height 11
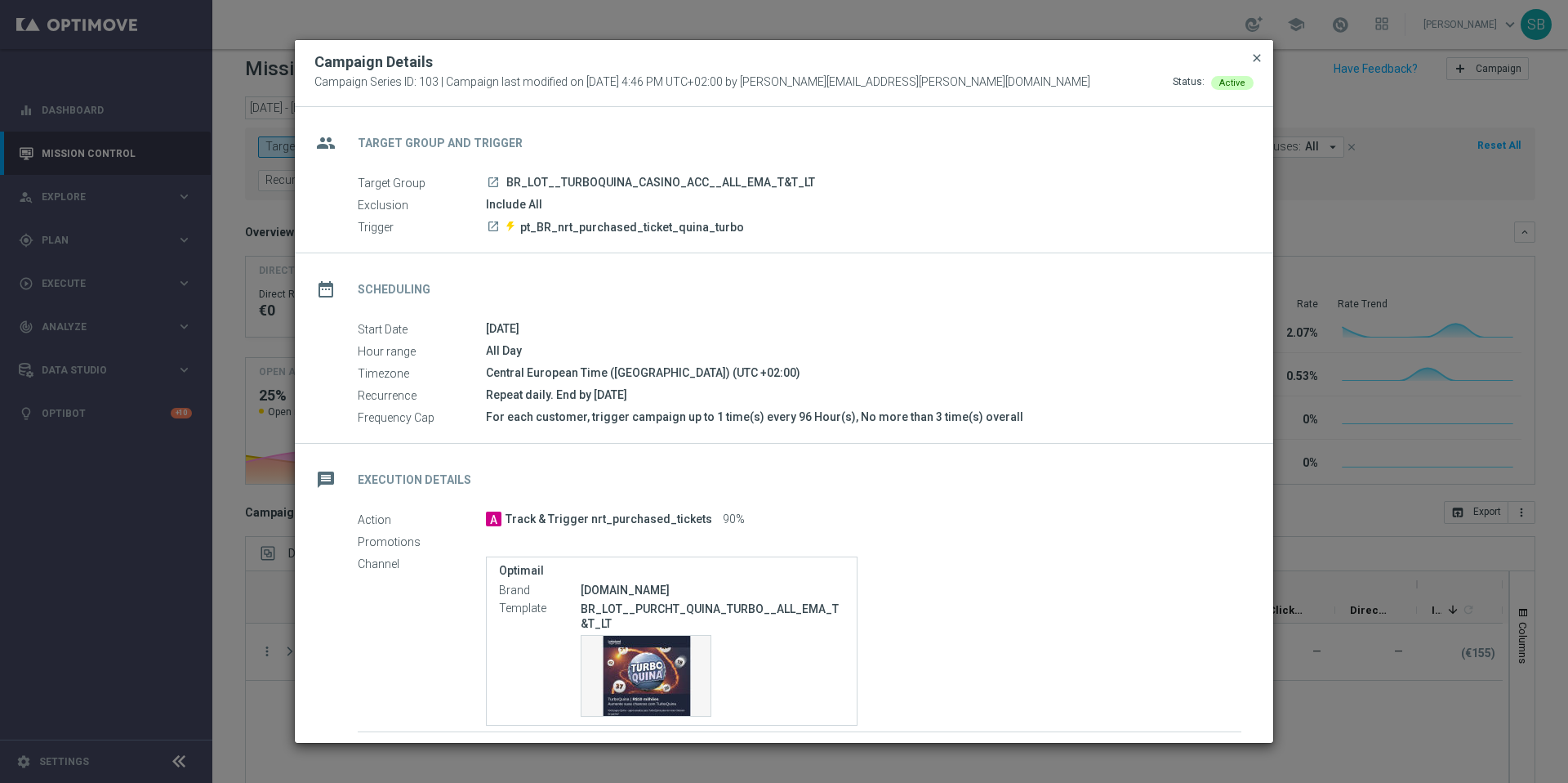
click at [1256, 60] on span "close" at bounding box center [1257, 58] width 13 height 13
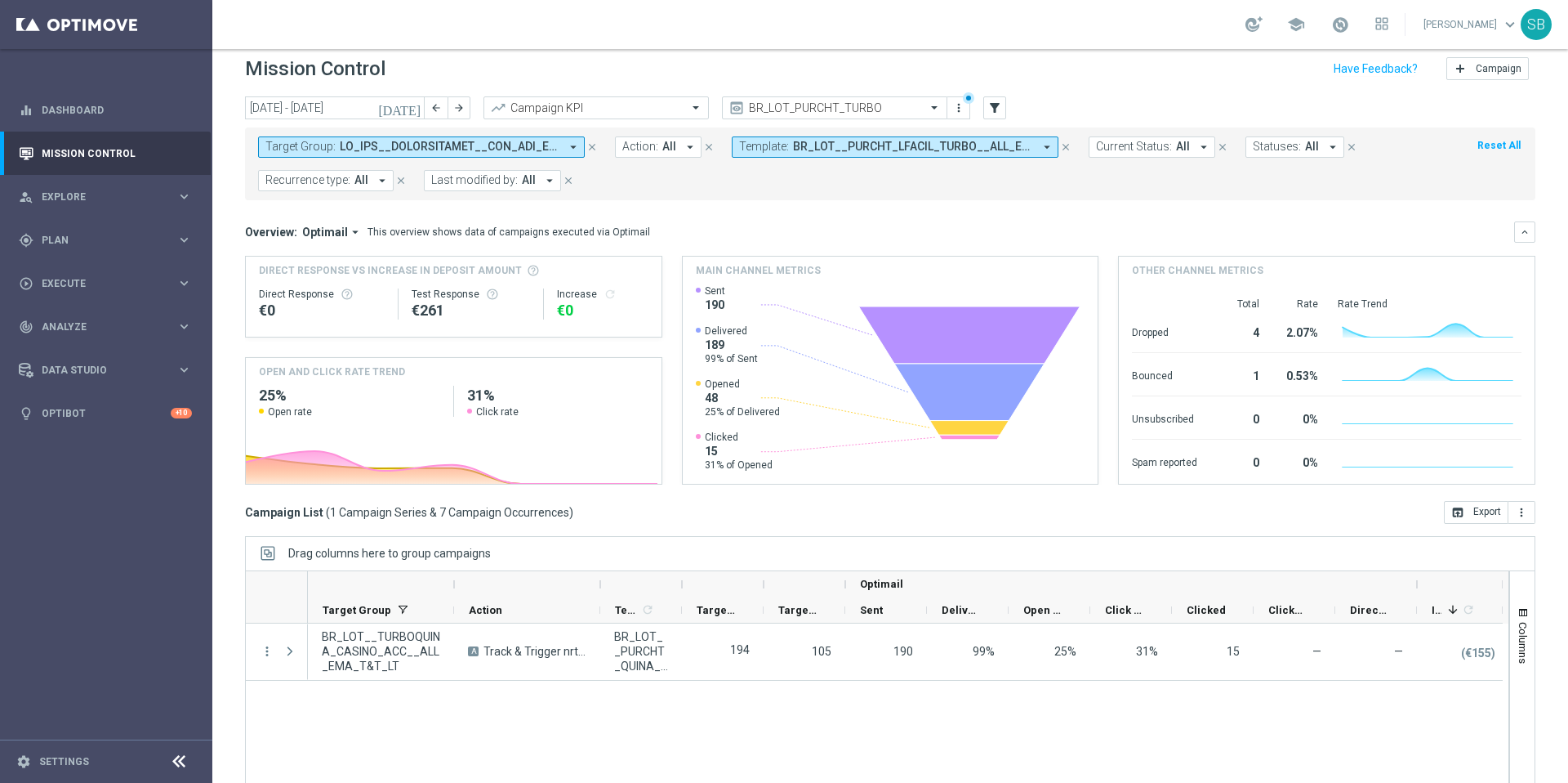
click at [379, 180] on icon "arrow_drop_down" at bounding box center [382, 181] width 15 height 15
click at [269, 246] on div "(All)" at bounding box center [310, 244] width 87 height 14
click at [571, 146] on icon "arrow_drop_down" at bounding box center [573, 147] width 15 height 15
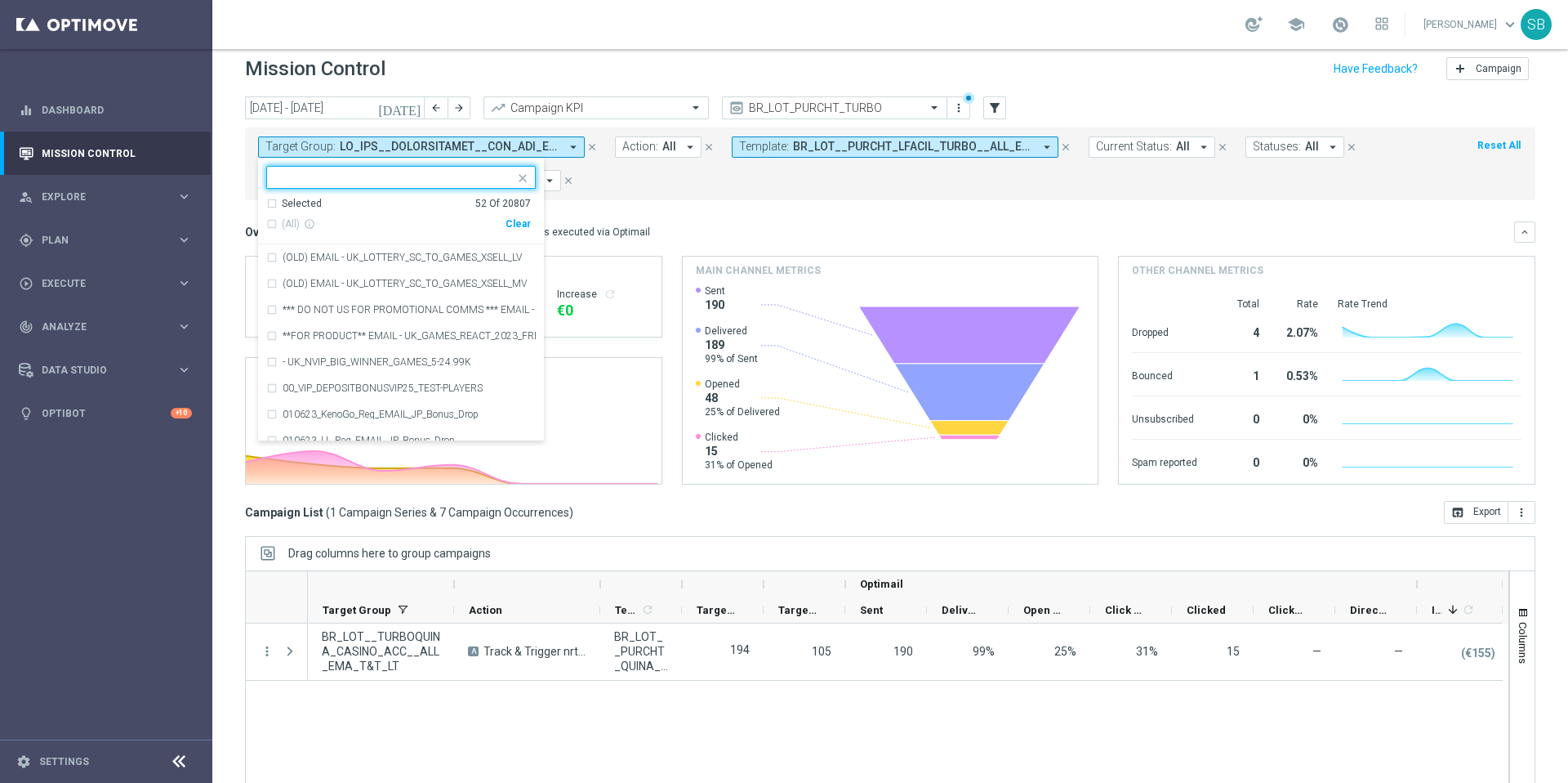
click at [413, 187] on div at bounding box center [394, 179] width 242 height 17
click at [572, 147] on icon "arrow_drop_down" at bounding box center [573, 147] width 15 height 15
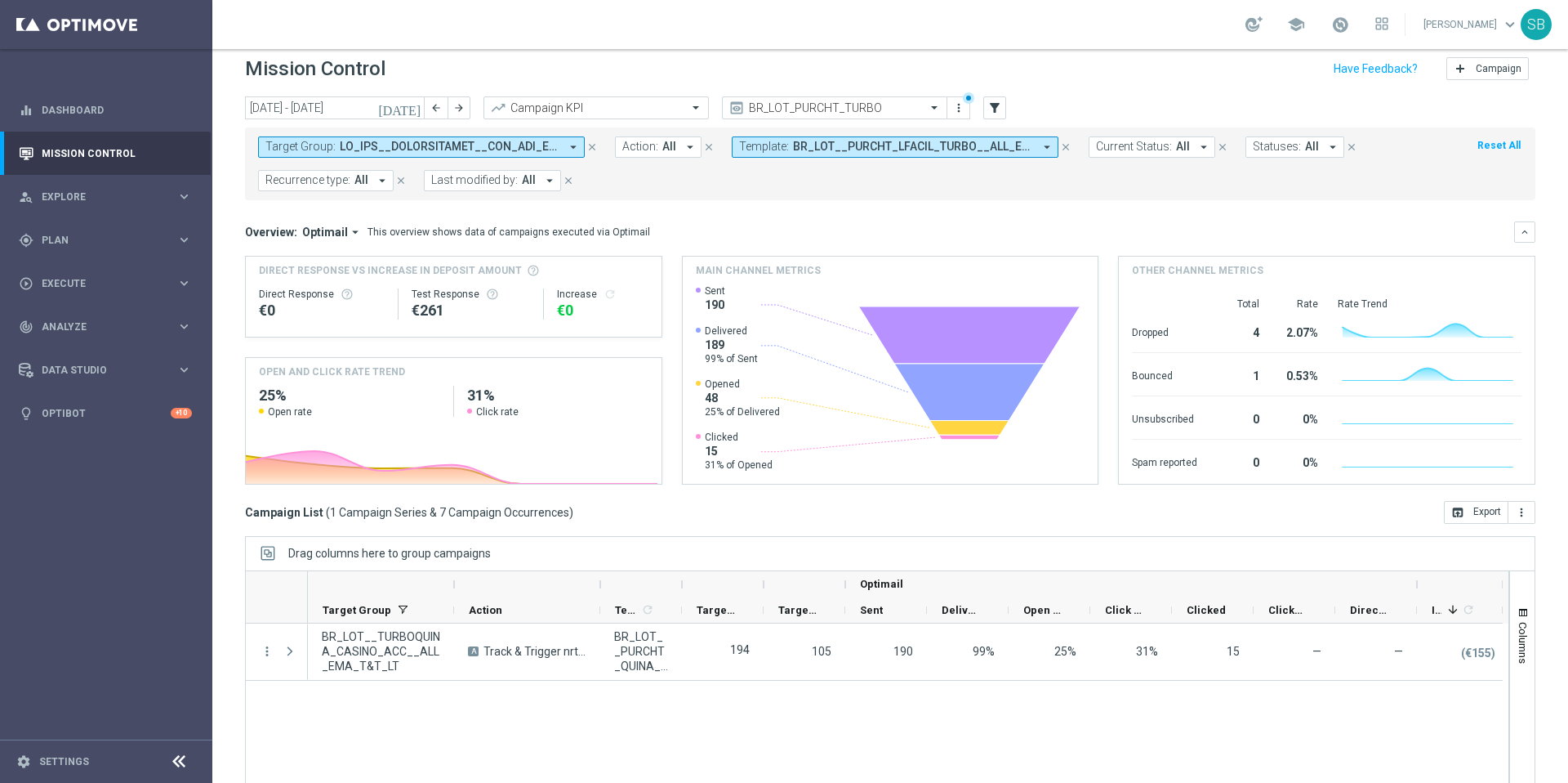
click at [532, 146] on span at bounding box center [449, 146] width 220 height 14
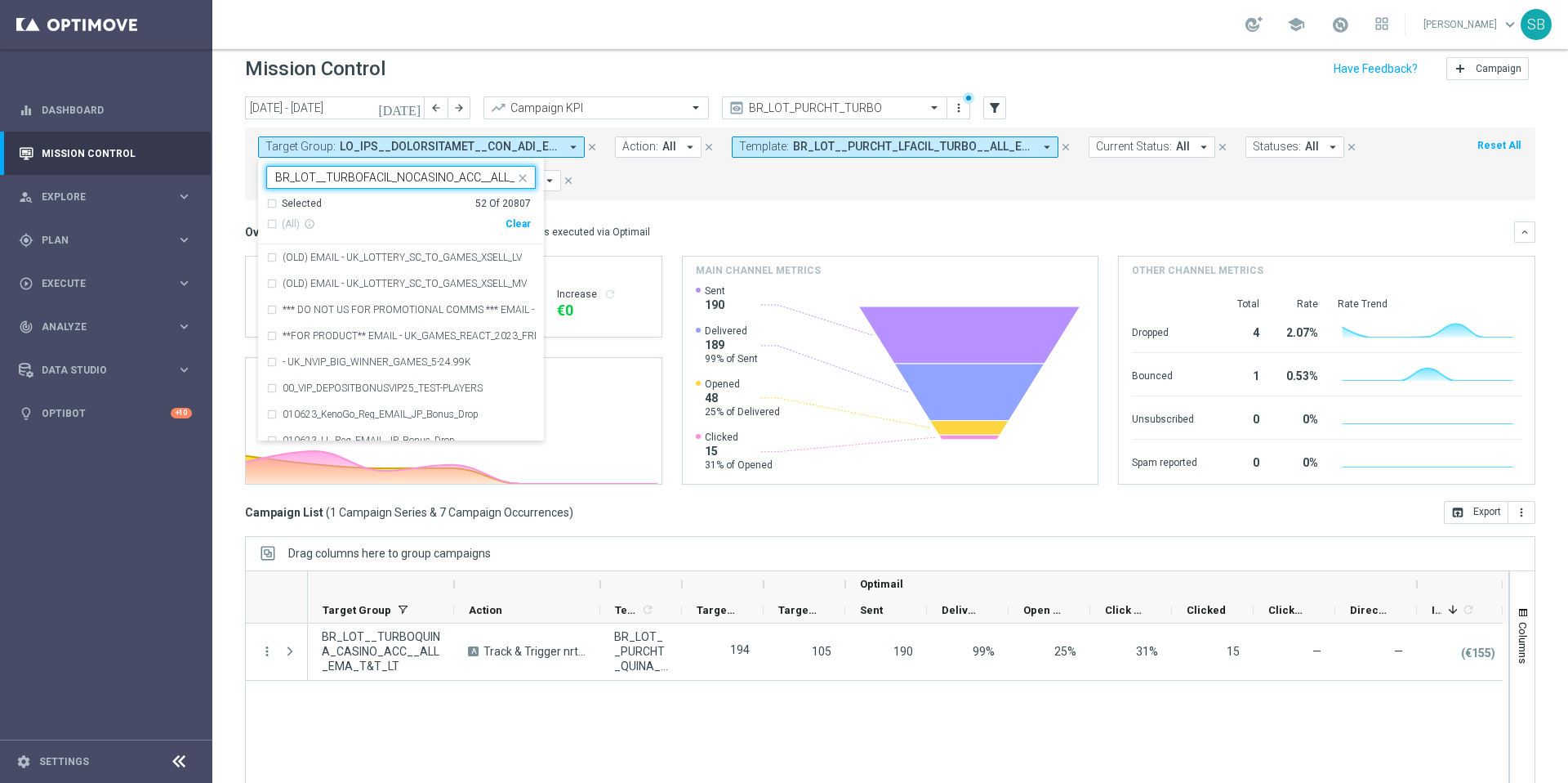
scroll to position [0, 62]
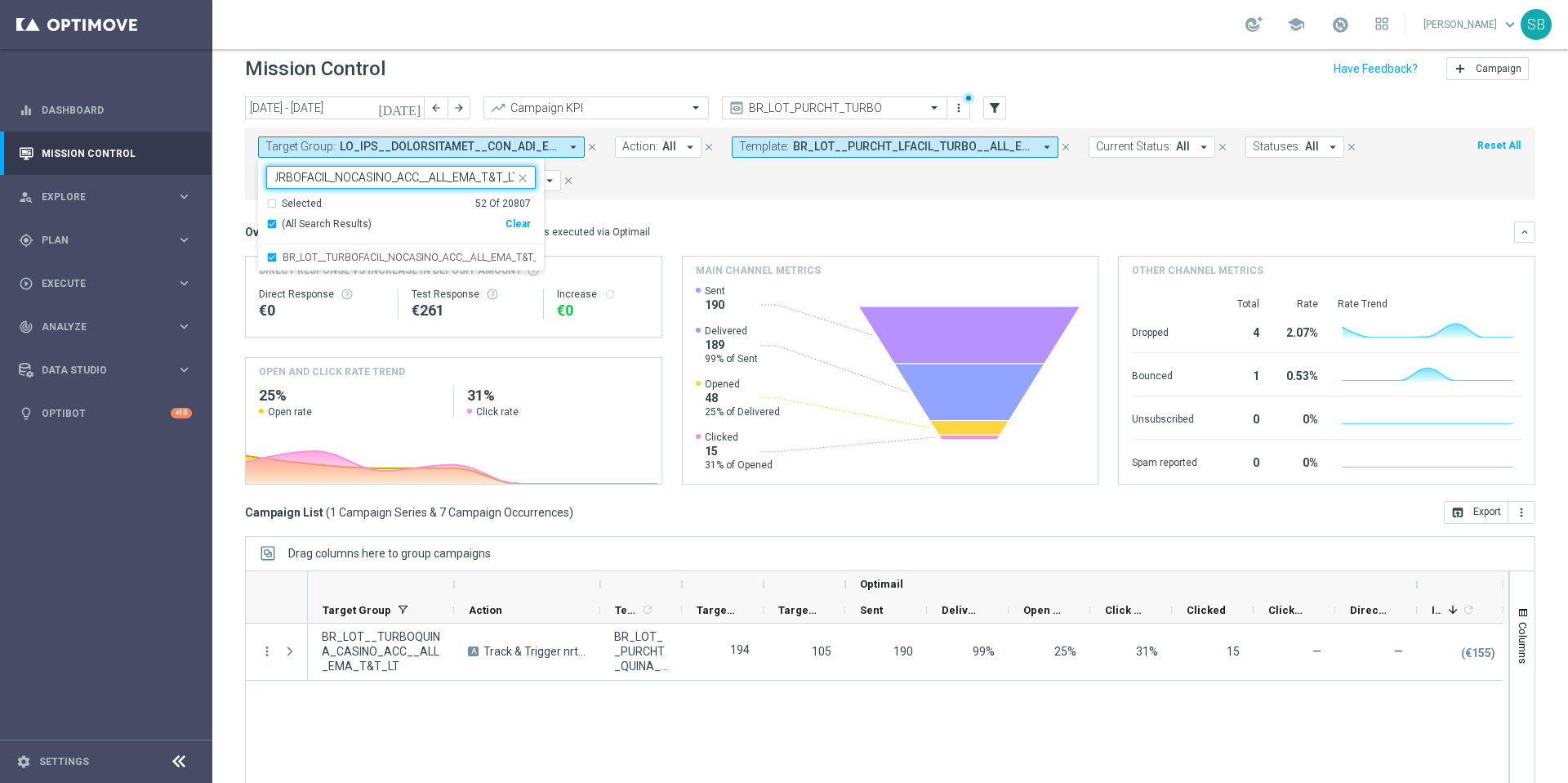
click at [267, 223] on div "(All Search Results)" at bounding box center [386, 223] width 239 height 14
type input "BR_LOT__TURBOFACIL_NOCASINO_ACC__ALL_EMA_T&T_LT"
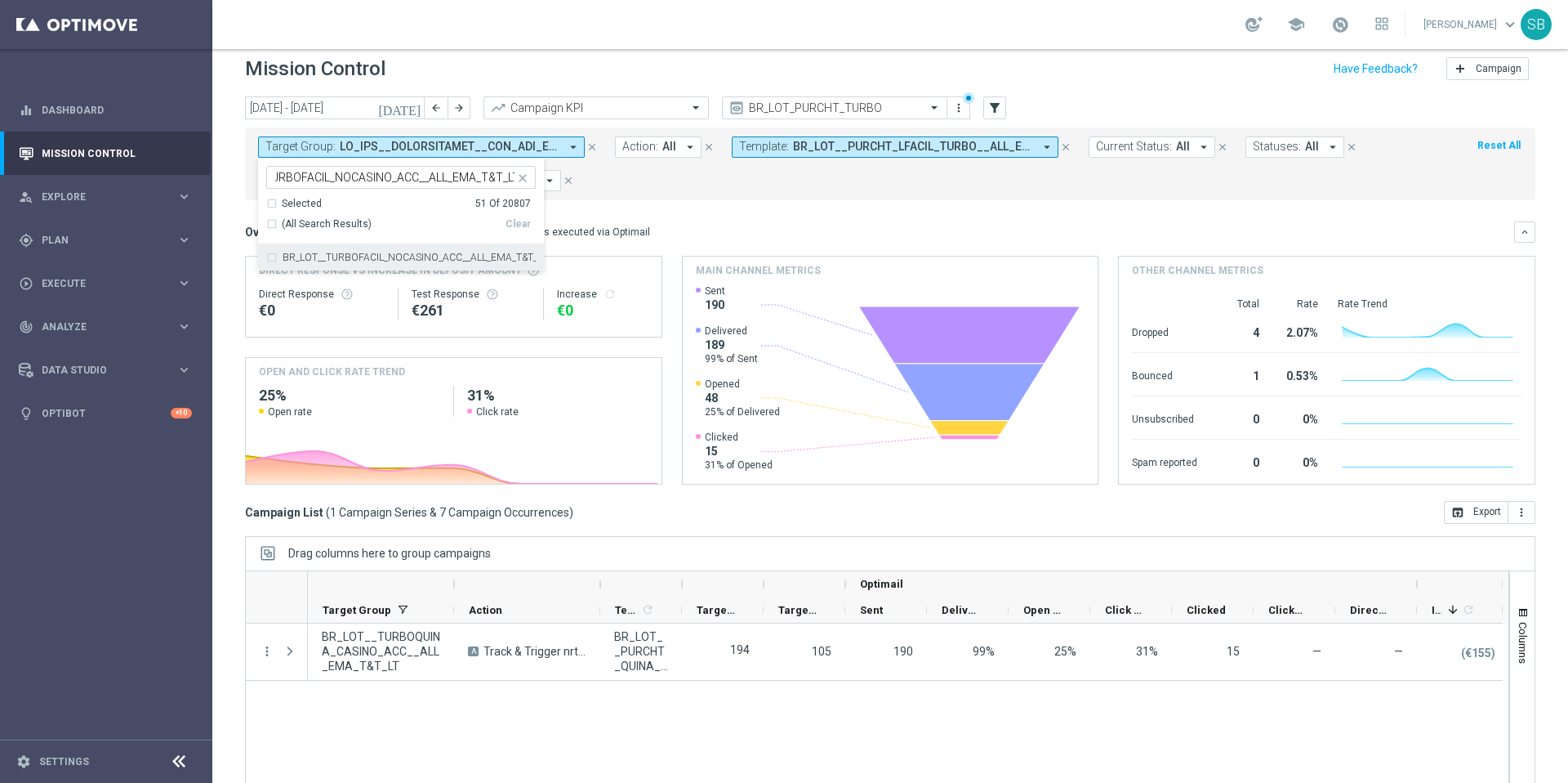
scroll to position [0, 0]
click at [691, 196] on div "Target Group: arrow_drop_down Selected 51 of 20807 BR_LOT__TURBOFACIL_NOCASINO_…" at bounding box center [891, 163] width 1290 height 73
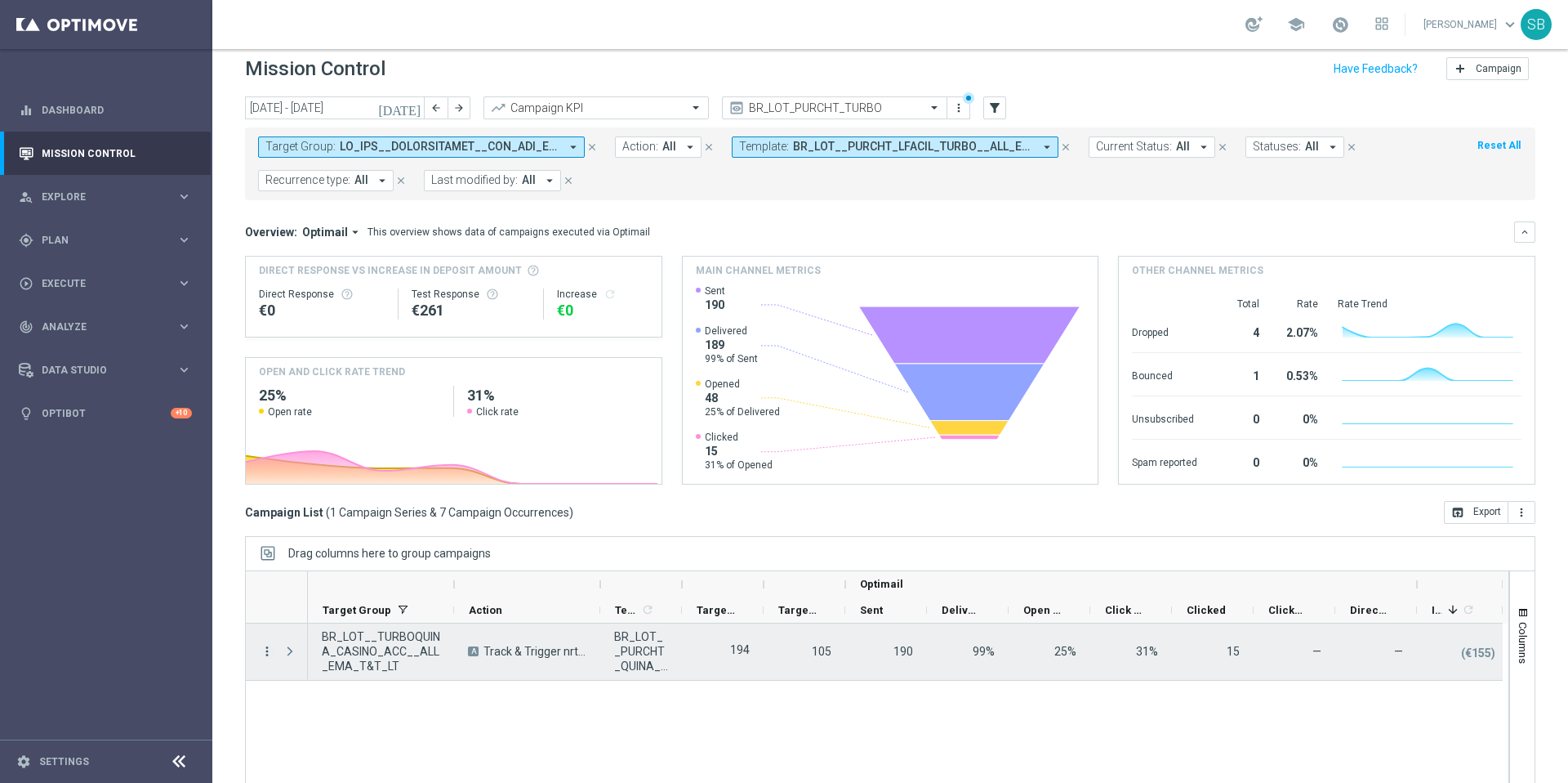
click at [265, 651] on icon "more_vert" at bounding box center [267, 651] width 15 height 15
click at [322, 557] on div "send Channel Metrics" at bounding box center [365, 549] width 184 height 23
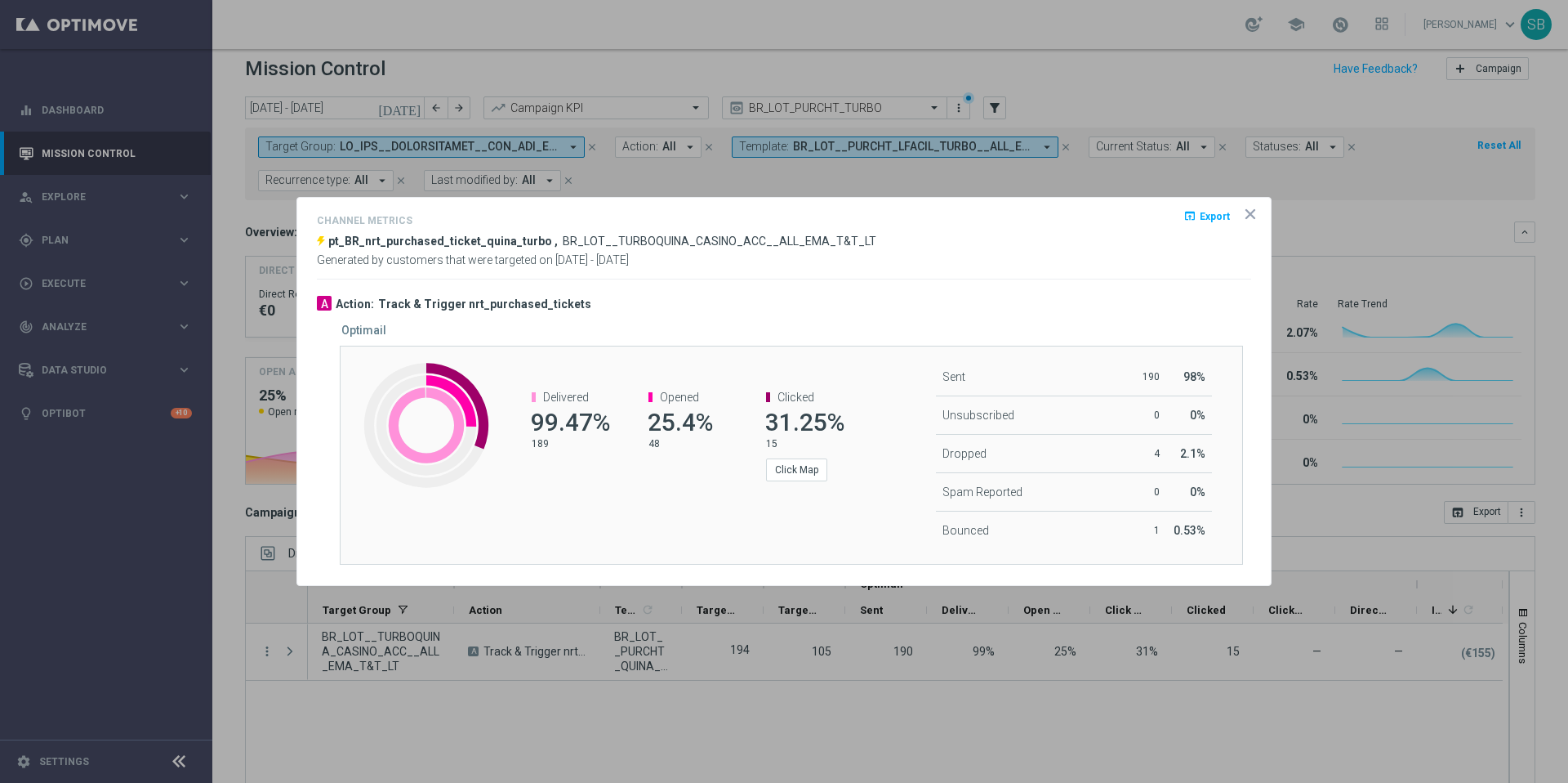
click at [1251, 210] on icon "icon" at bounding box center [1251, 214] width 17 height 17
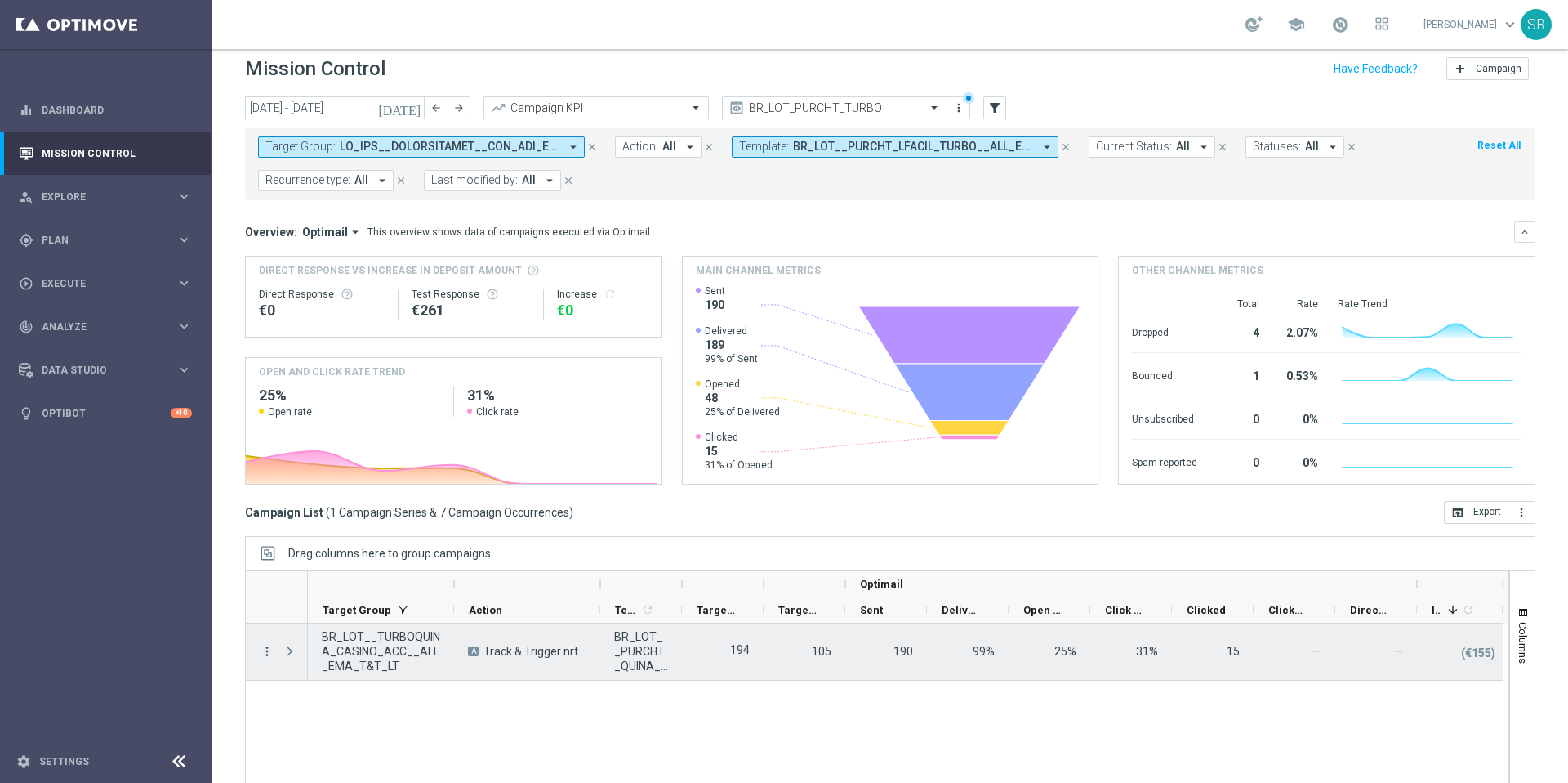
click at [268, 649] on icon "more_vert" at bounding box center [267, 651] width 15 height 15
click at [334, 510] on div "list Campaign Details" at bounding box center [365, 504] width 184 height 23
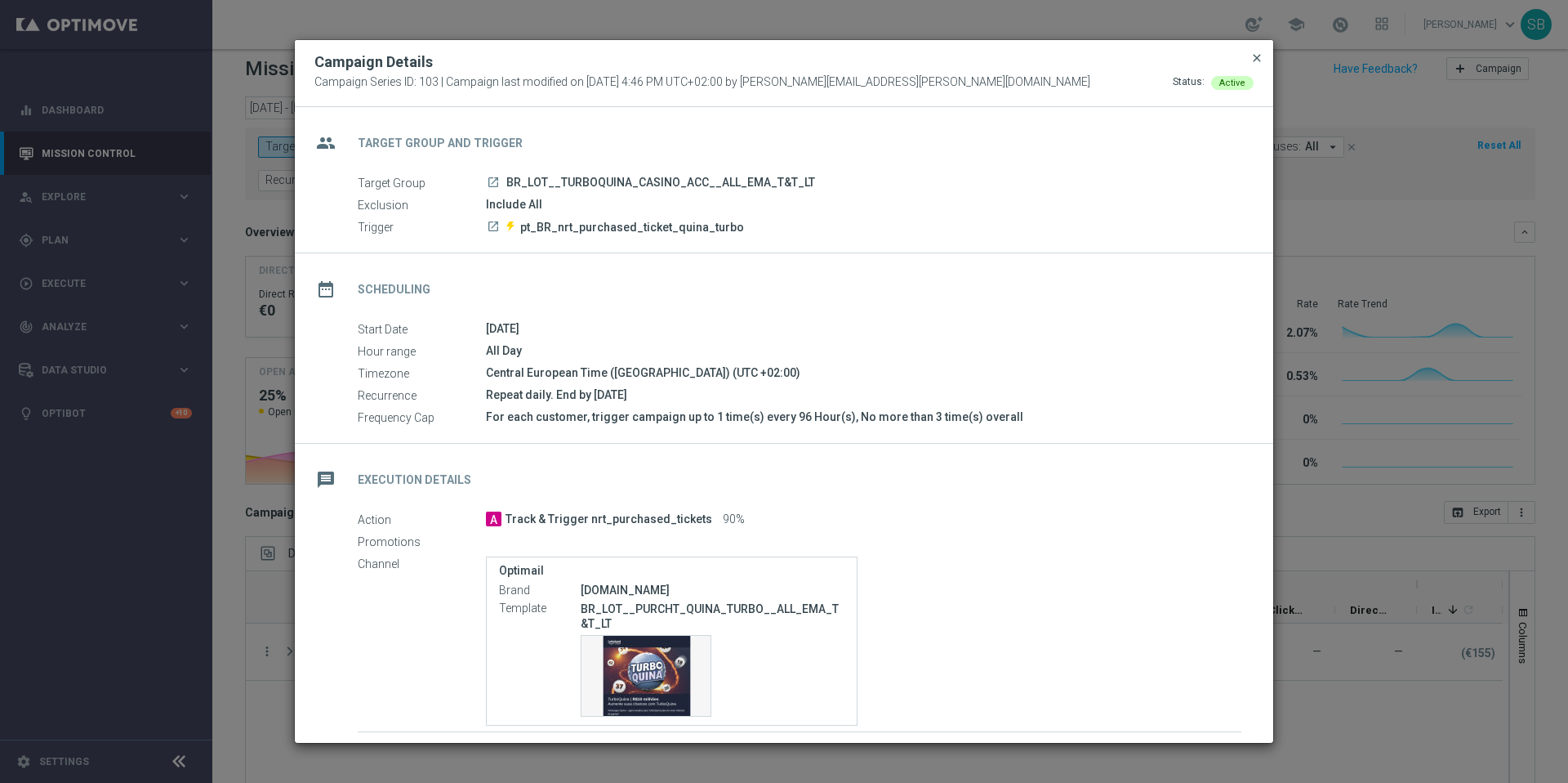
click at [1255, 58] on span "close" at bounding box center [1257, 58] width 13 height 13
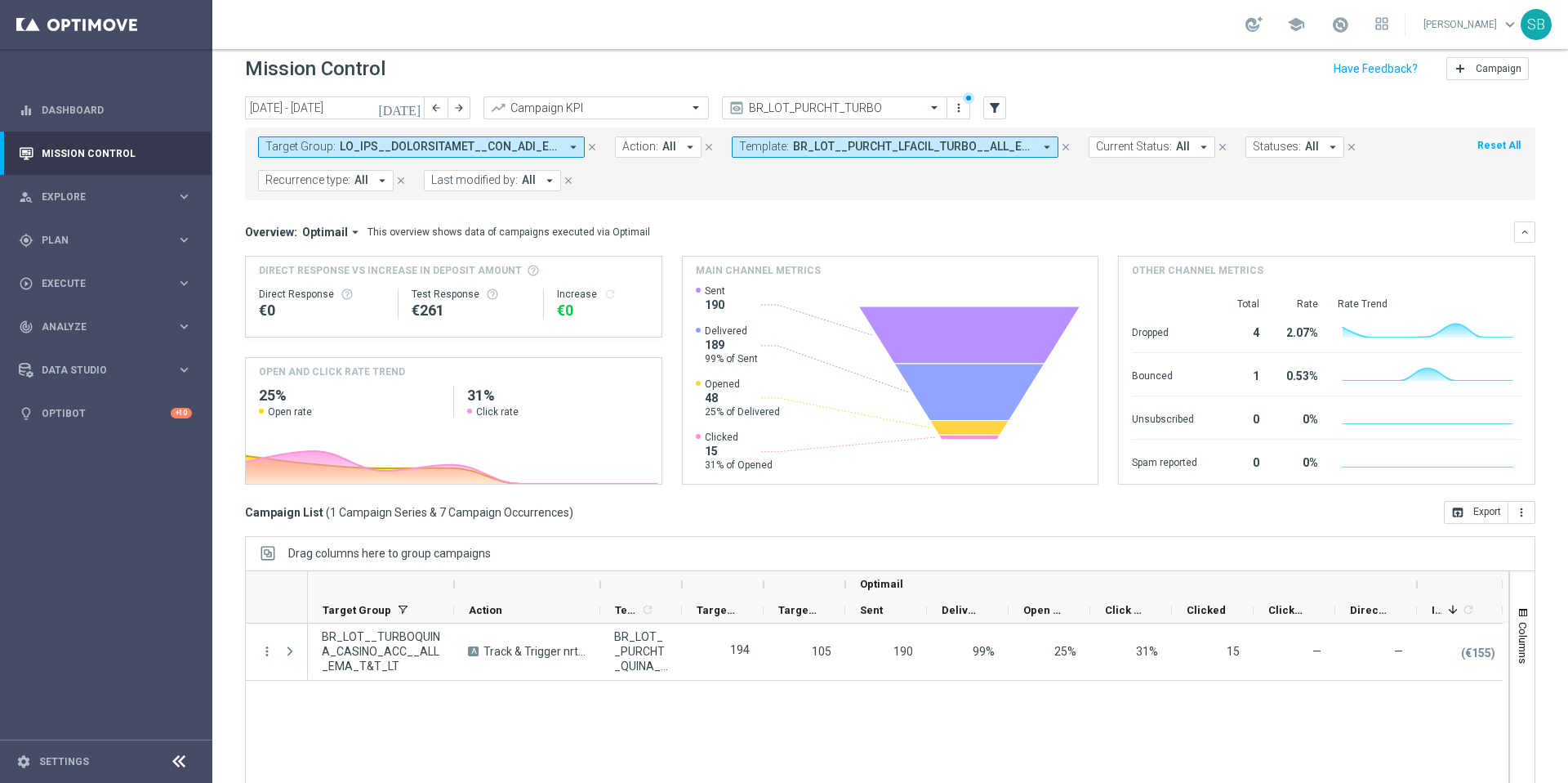
click at [502, 153] on span at bounding box center [449, 146] width 220 height 14
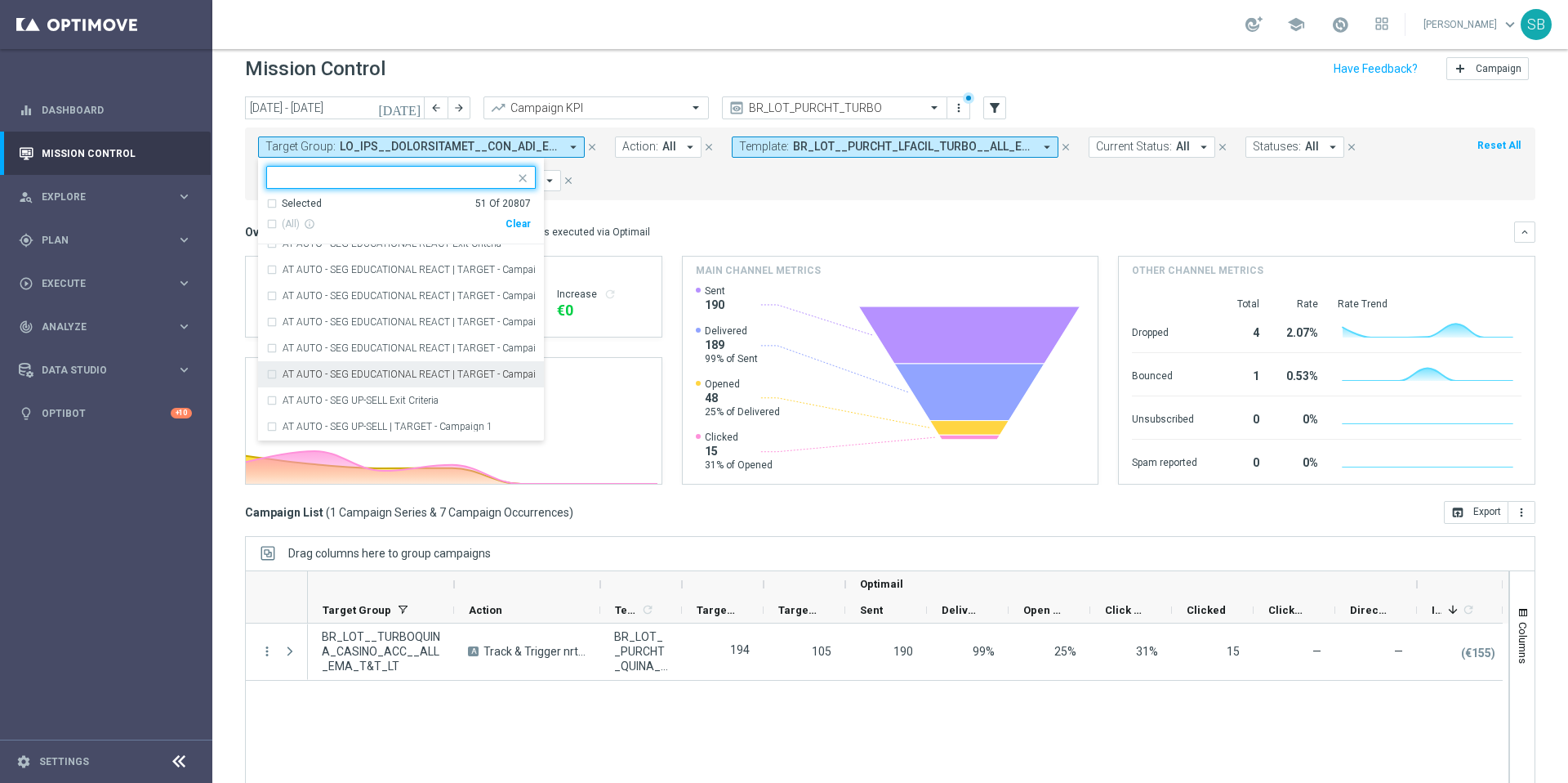
scroll to position [6470, 0]
click at [346, 181] on input "text" at bounding box center [394, 177] width 239 height 14
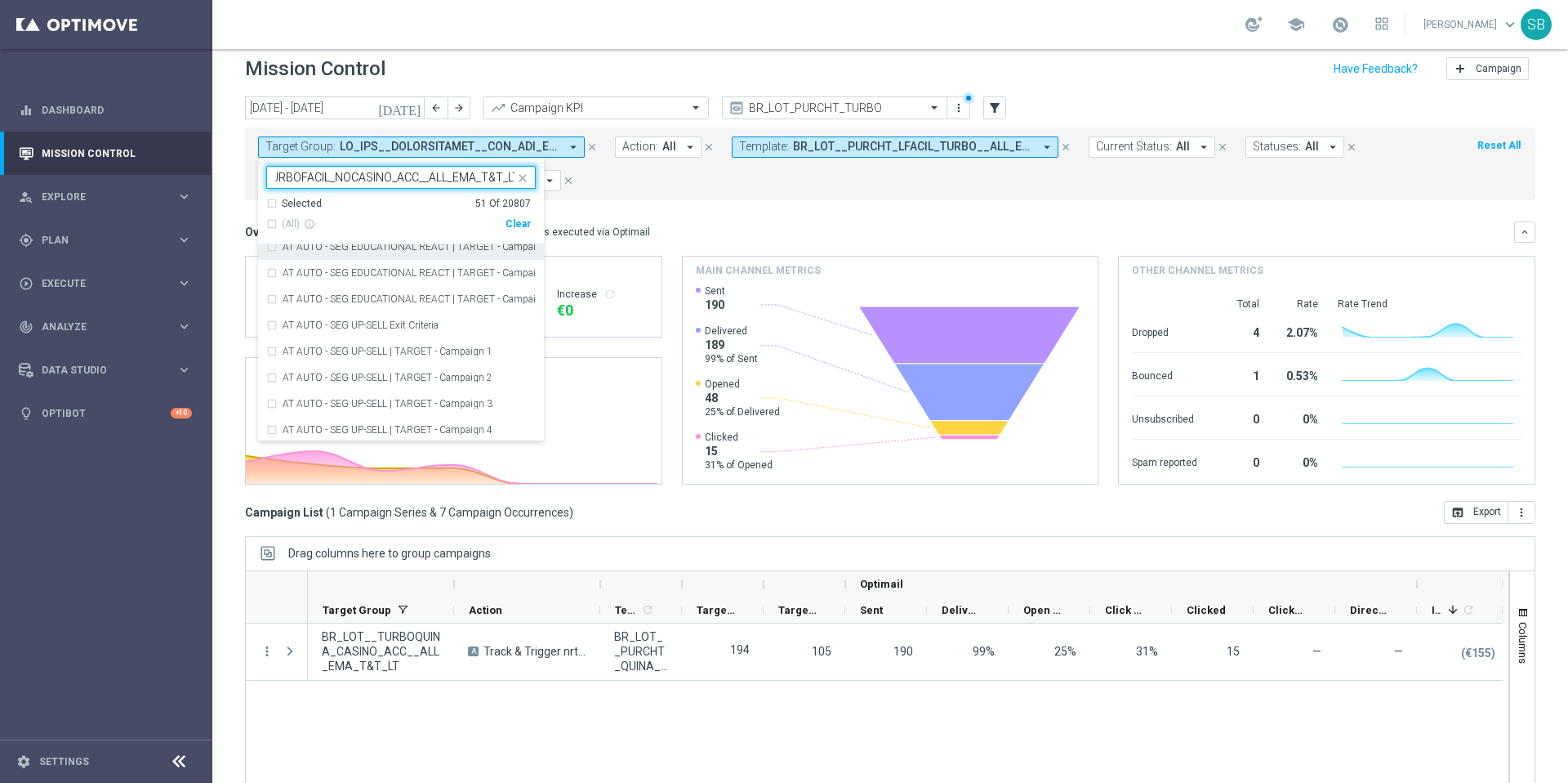
scroll to position [0, 0]
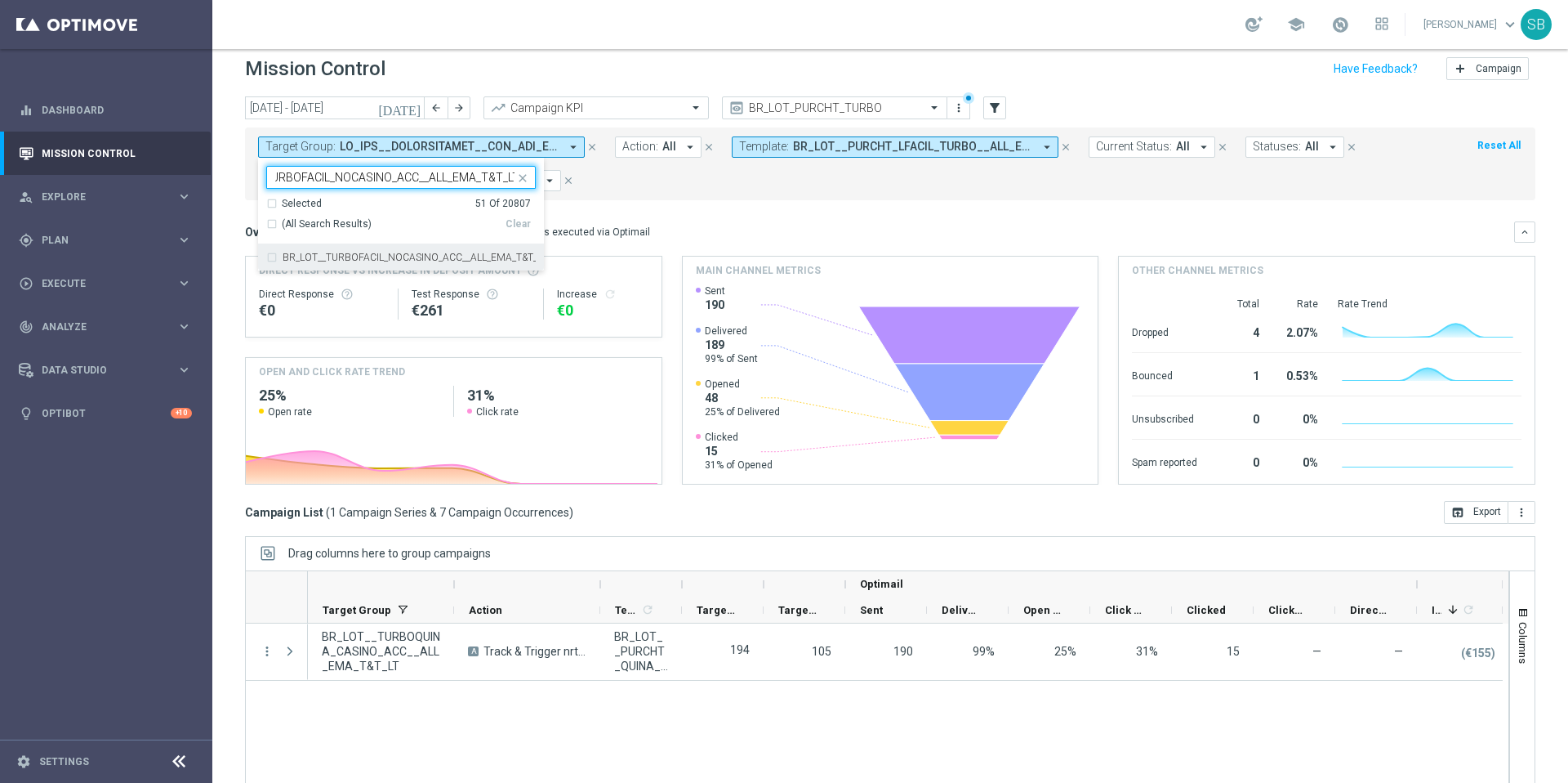
click at [276, 255] on div "BR_LOT__TURBOFACIL_NOCASINO_ACC__ALL_EMA_T&T_LT" at bounding box center [401, 258] width 269 height 26
type input "BR_LOT__TURBOFACIL_NOCASINO_ACC__ALL_EMA_T&T_LT"
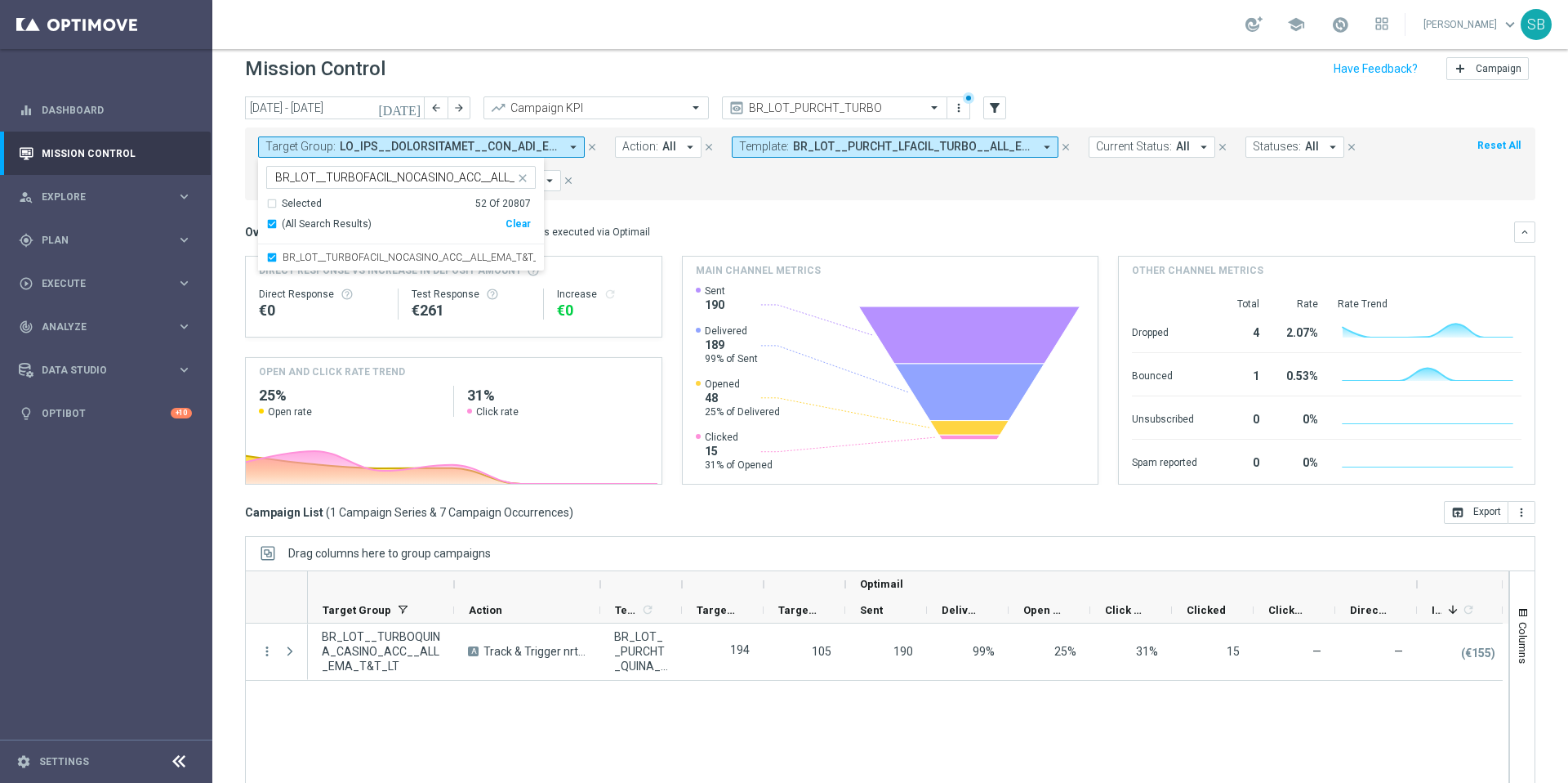
click at [680, 189] on form "Target Group: arrow_drop_down Selected 52 of 20807 BR_LOT__TURBOFACIL_NOCASINO_…" at bounding box center [854, 163] width 1191 height 54
click at [399, 608] on span at bounding box center [402, 609] width 13 height 13
click at [434, 608] on span at bounding box center [433, 609] width 13 height 13
click at [380, 706] on div "BR_LOT__TURBOQUINA_CASINO_ACC__ALL_EMA_T&T_LT A Track & Trigger nrt_purchased_t…" at bounding box center [908, 722] width 1201 height 198
click at [538, 150] on span at bounding box center [449, 146] width 220 height 14
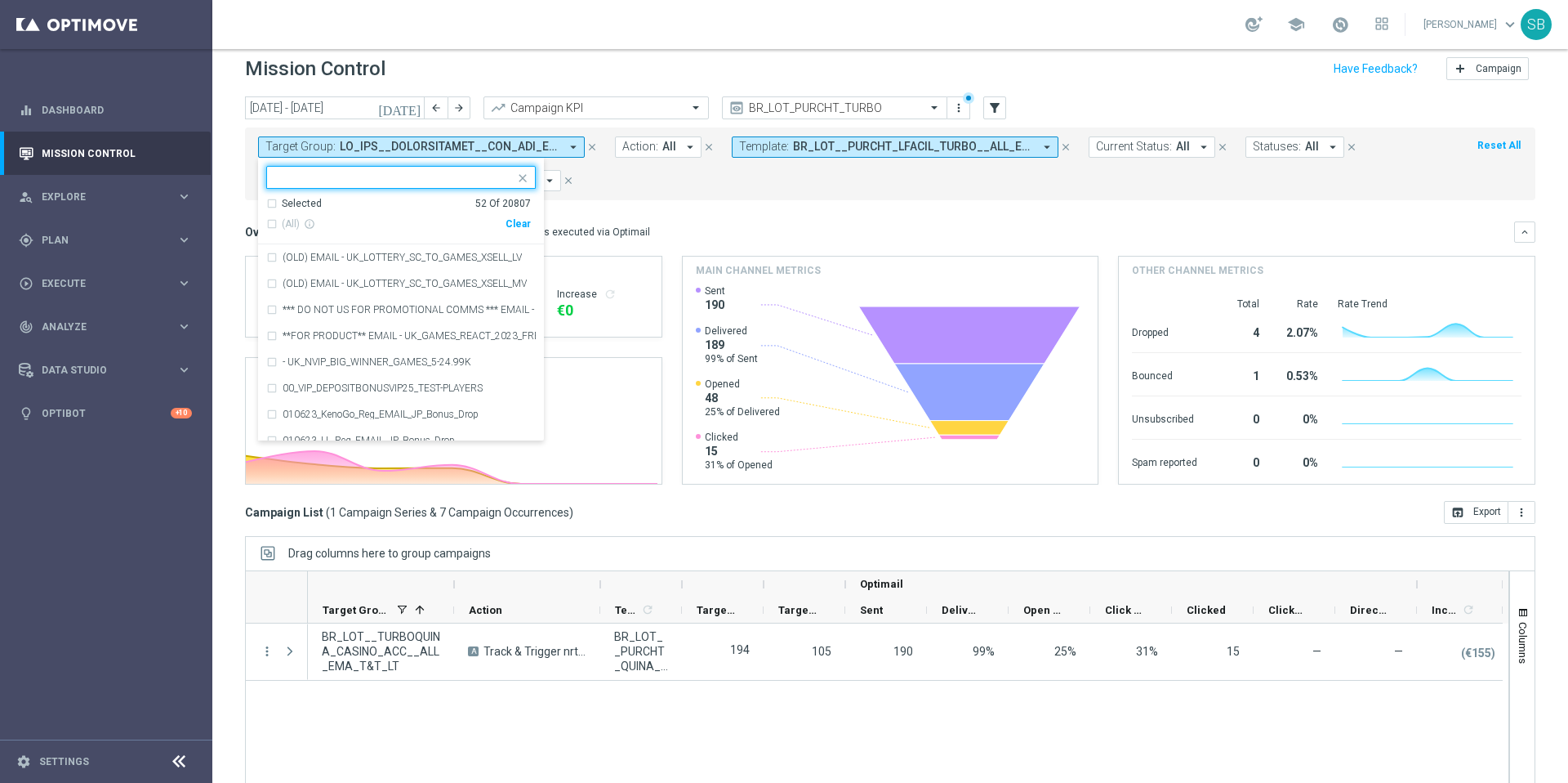
click at [0, 0] on div "Clear" at bounding box center [0, 0] width 0 height 0
click at [281, 175] on input "text" at bounding box center [394, 177] width 239 height 14
paste input "BR_LOT__TURBOFACIL_NOCASINO_ACC__ALL_EMA_T&T_LT"
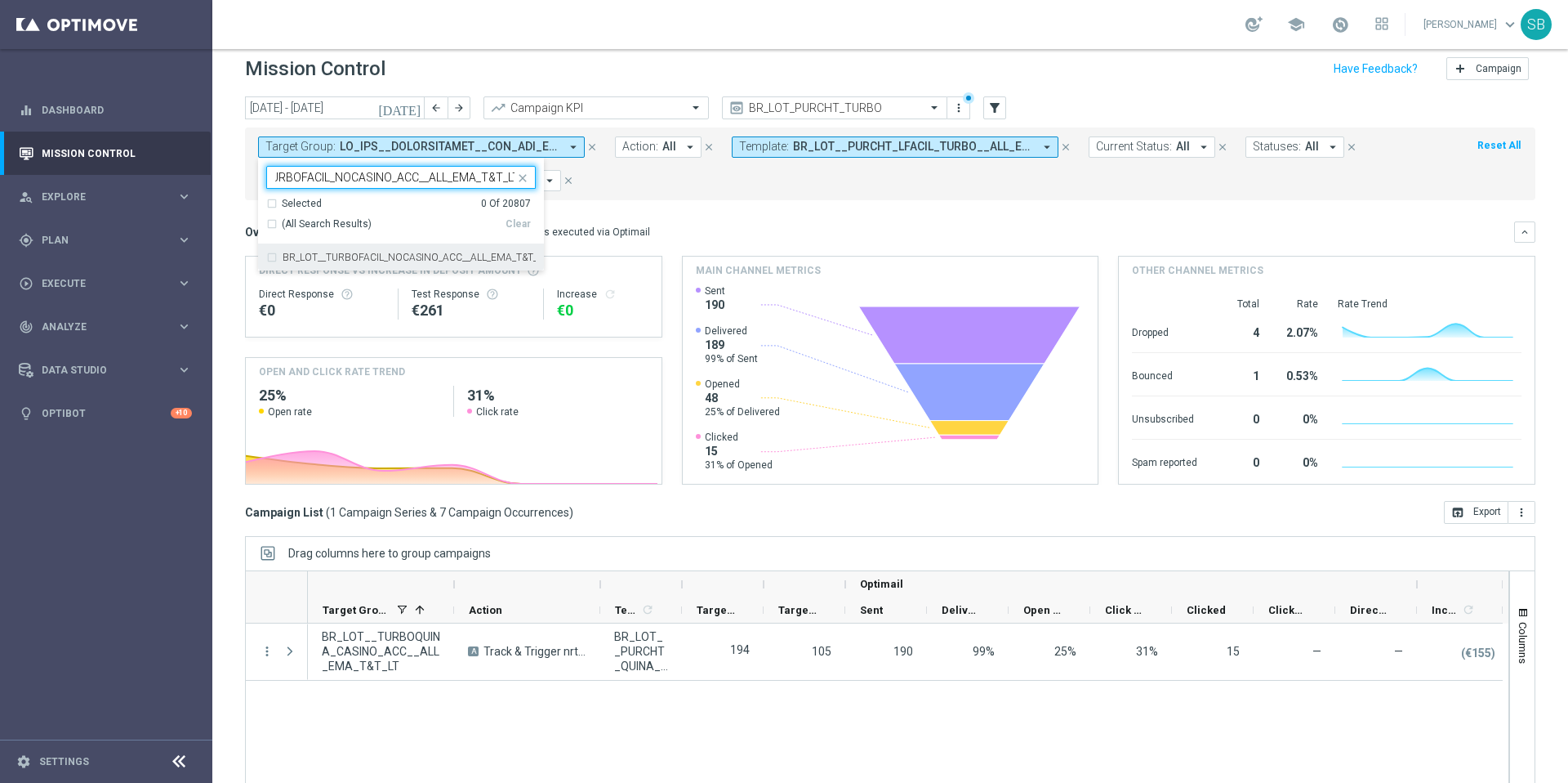
click at [273, 256] on div "BR_LOT__TURBOFACIL_NOCASINO_ACC__ALL_EMA_T&T_LT" at bounding box center [401, 258] width 269 height 26
type input "BR_LOT__TURBOFACIL_NOCASINO_ACC__ALL_EMA_T&T_LT"
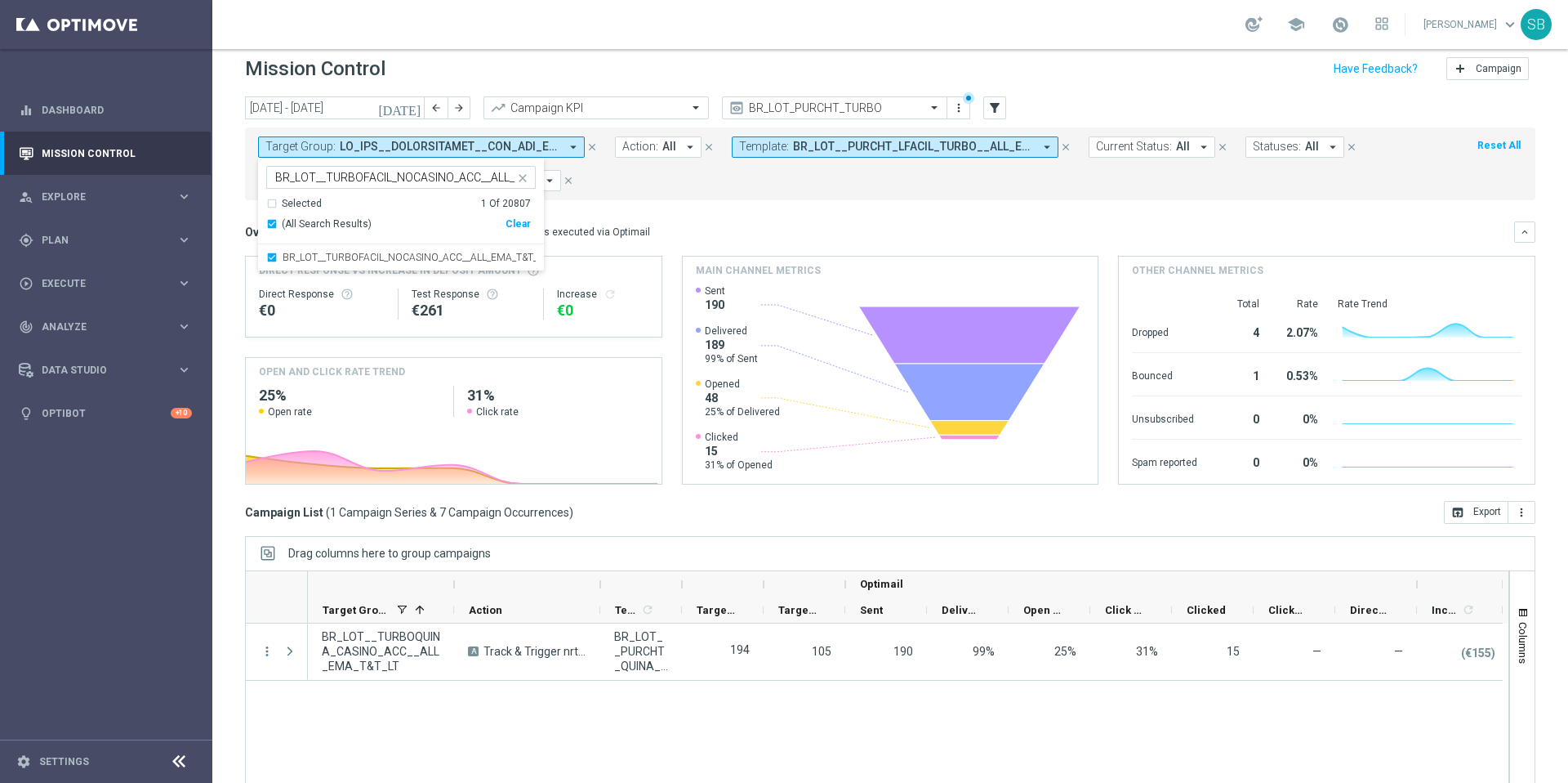
click at [835, 217] on mini-dashboard "Overview: Optimail arrow_drop_down This overview shows data of campaigns execut…" at bounding box center [891, 351] width 1290 height 301
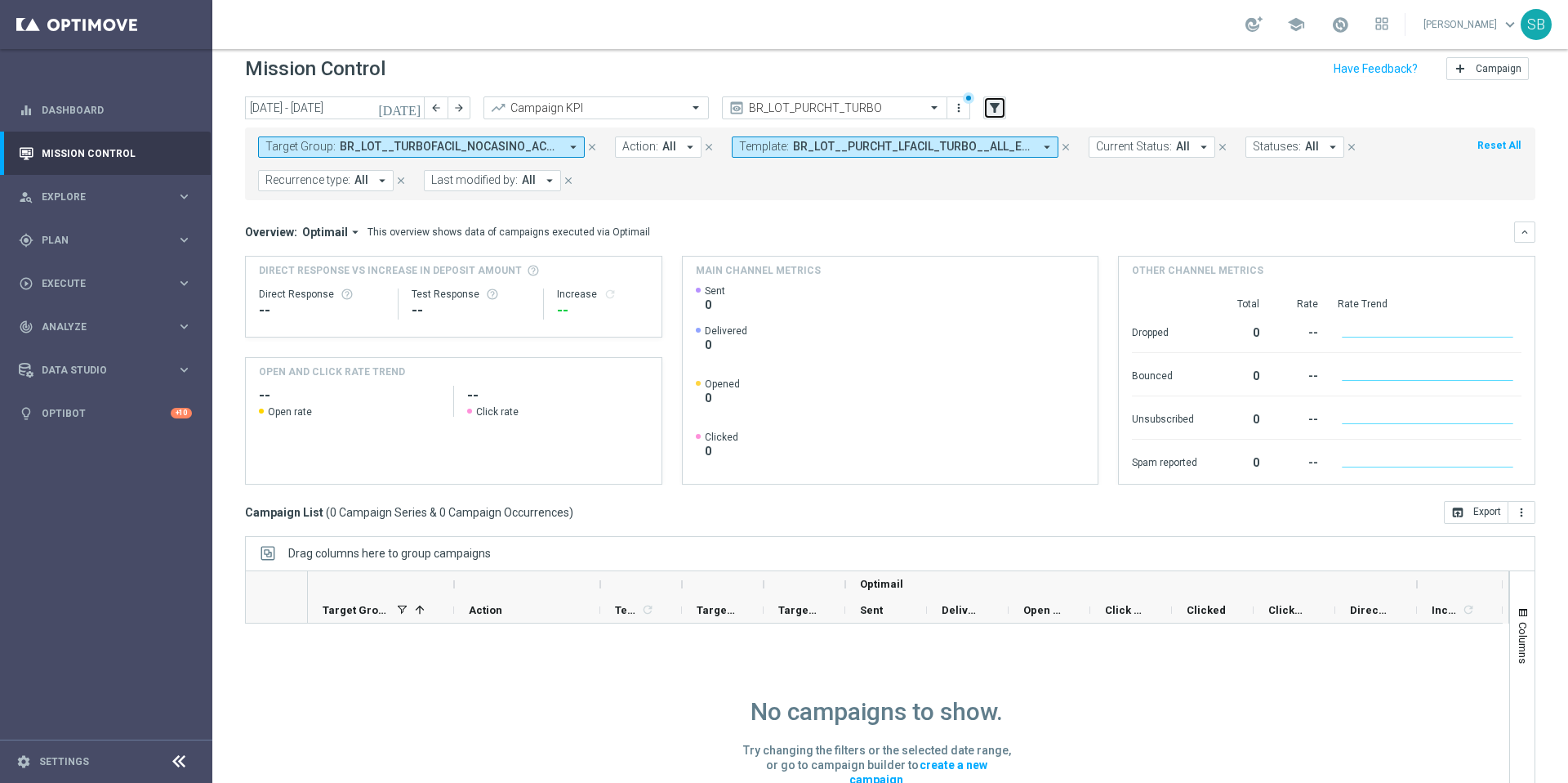
click at [995, 106] on icon "filter_alt" at bounding box center [995, 108] width 15 height 15
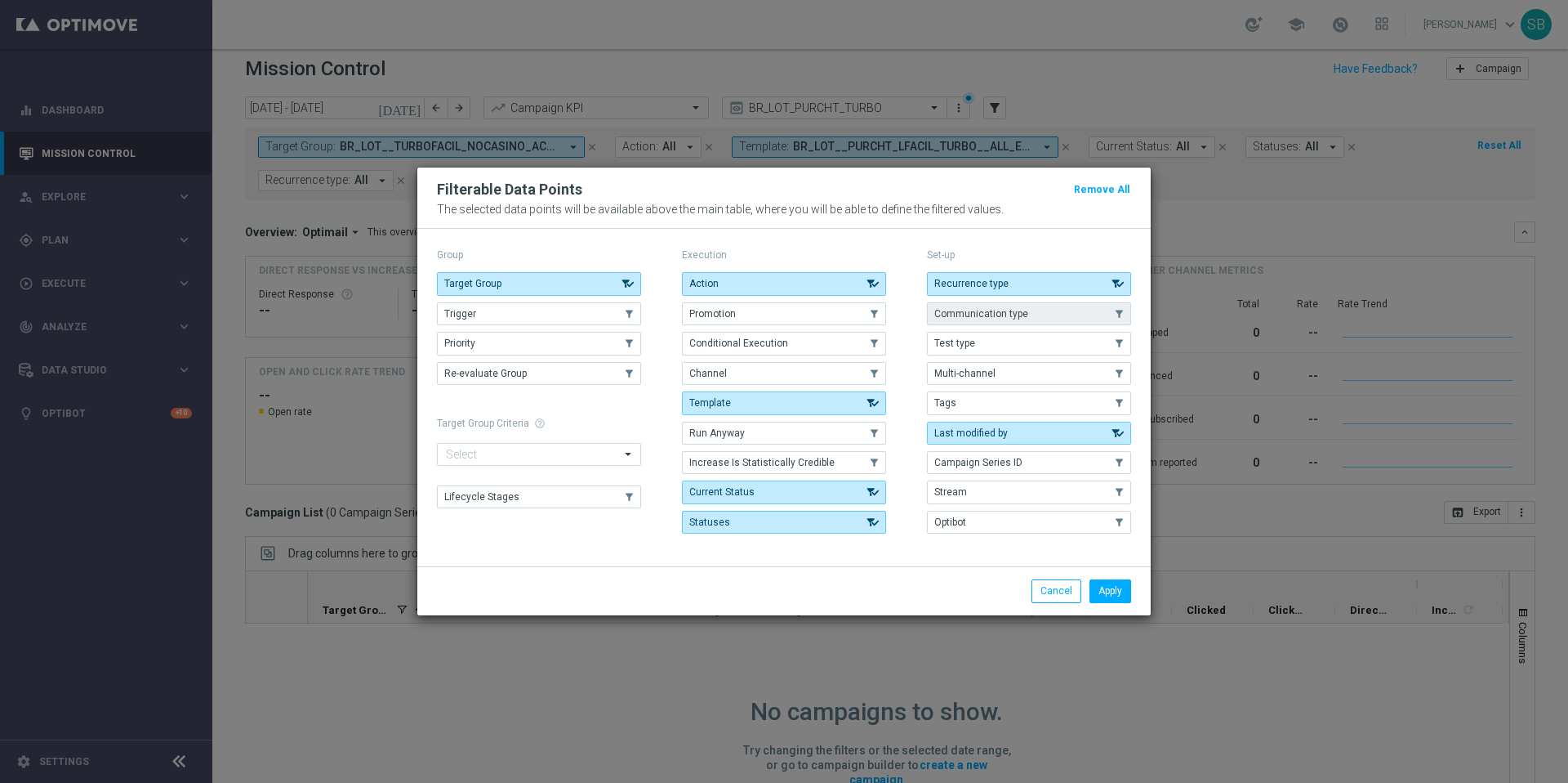
click at [993, 320] on button "Communication type" at bounding box center [1029, 313] width 204 height 23
click at [1107, 597] on button "Apply" at bounding box center [1110, 591] width 42 height 23
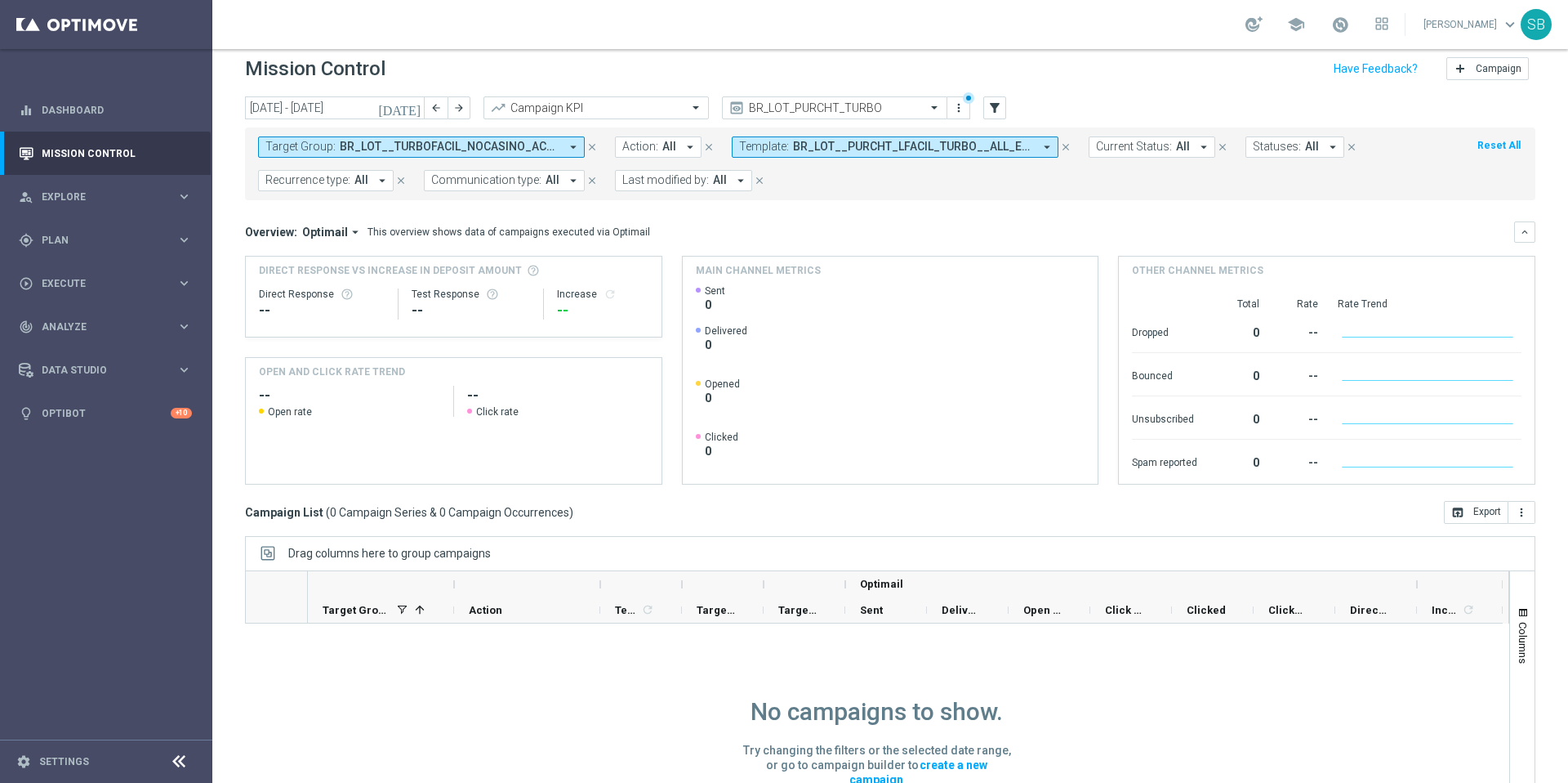
click at [382, 178] on icon "arrow_drop_down" at bounding box center [382, 181] width 15 height 15
click at [460, 212] on mini-dashboard "Overview: Optimail arrow_drop_down This overview shows data of campaigns execut…" at bounding box center [891, 351] width 1290 height 301
click at [413, 111] on icon "[DATE]" at bounding box center [401, 108] width 44 height 15
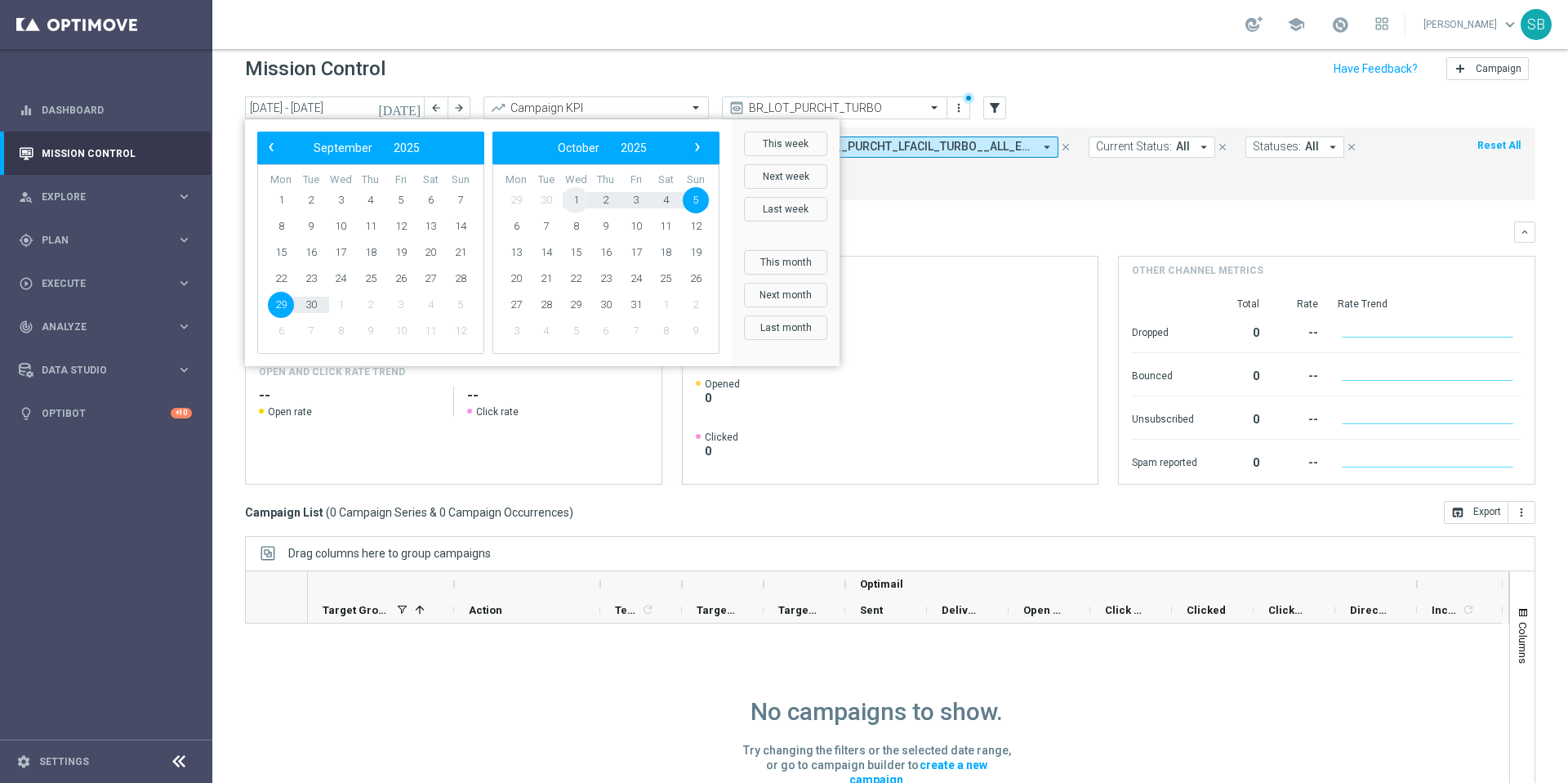
click at [571, 203] on span "1" at bounding box center [576, 200] width 26 height 26
click at [461, 208] on span "5" at bounding box center [461, 200] width 26 height 26
type input "01 Oct 2025 - 05 Oct 2025"
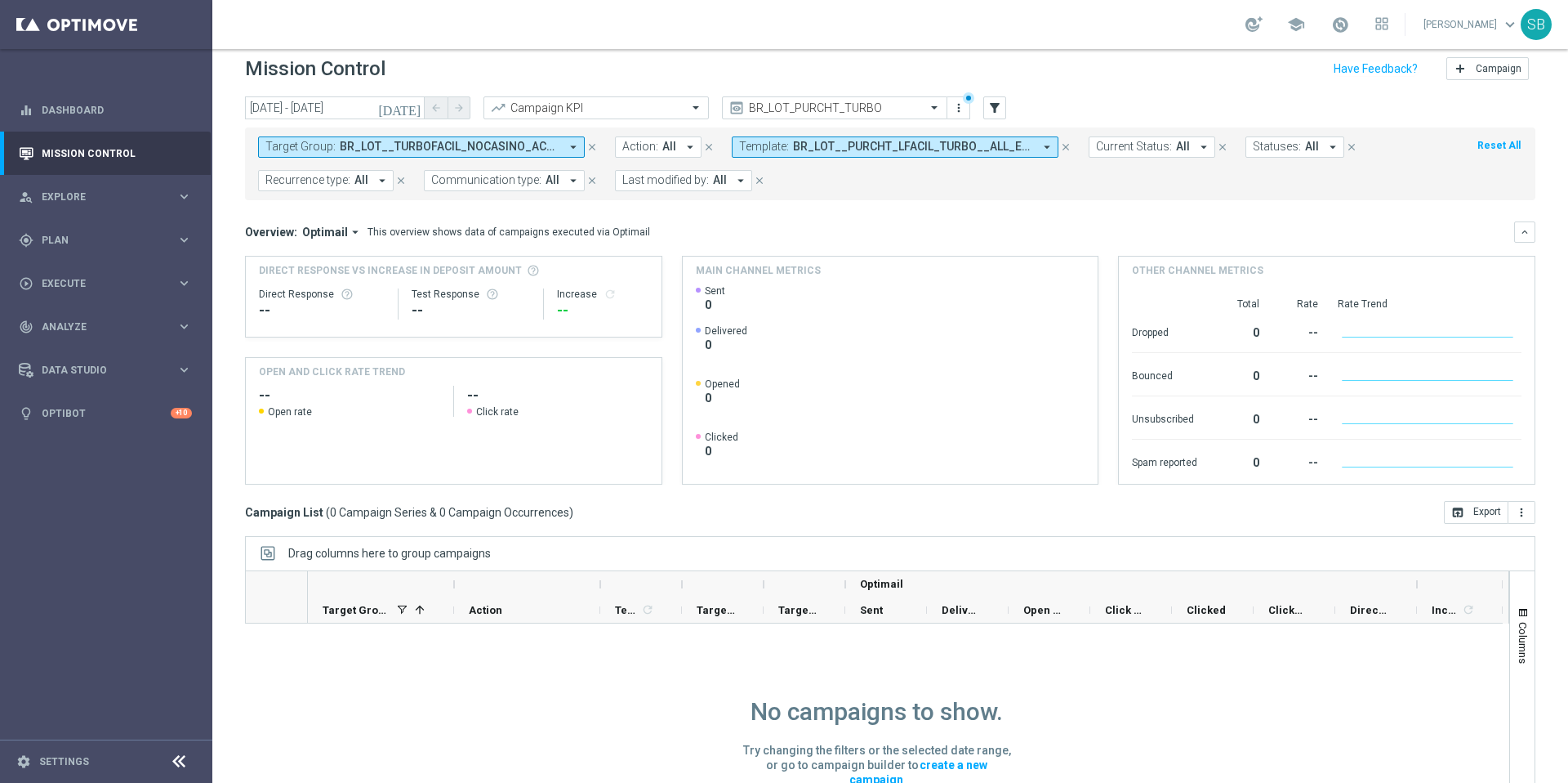
click at [517, 185] on span "Communication type:" at bounding box center [485, 180] width 110 height 14
click at [437, 309] on div "Triggered" at bounding box center [502, 304] width 140 height 26
click at [745, 224] on div "Overview: Optimail arrow_drop_down This overview shows data of campaigns execut…" at bounding box center [880, 232] width 1269 height 15
click at [574, 146] on icon "arrow_drop_down" at bounding box center [573, 147] width 15 height 15
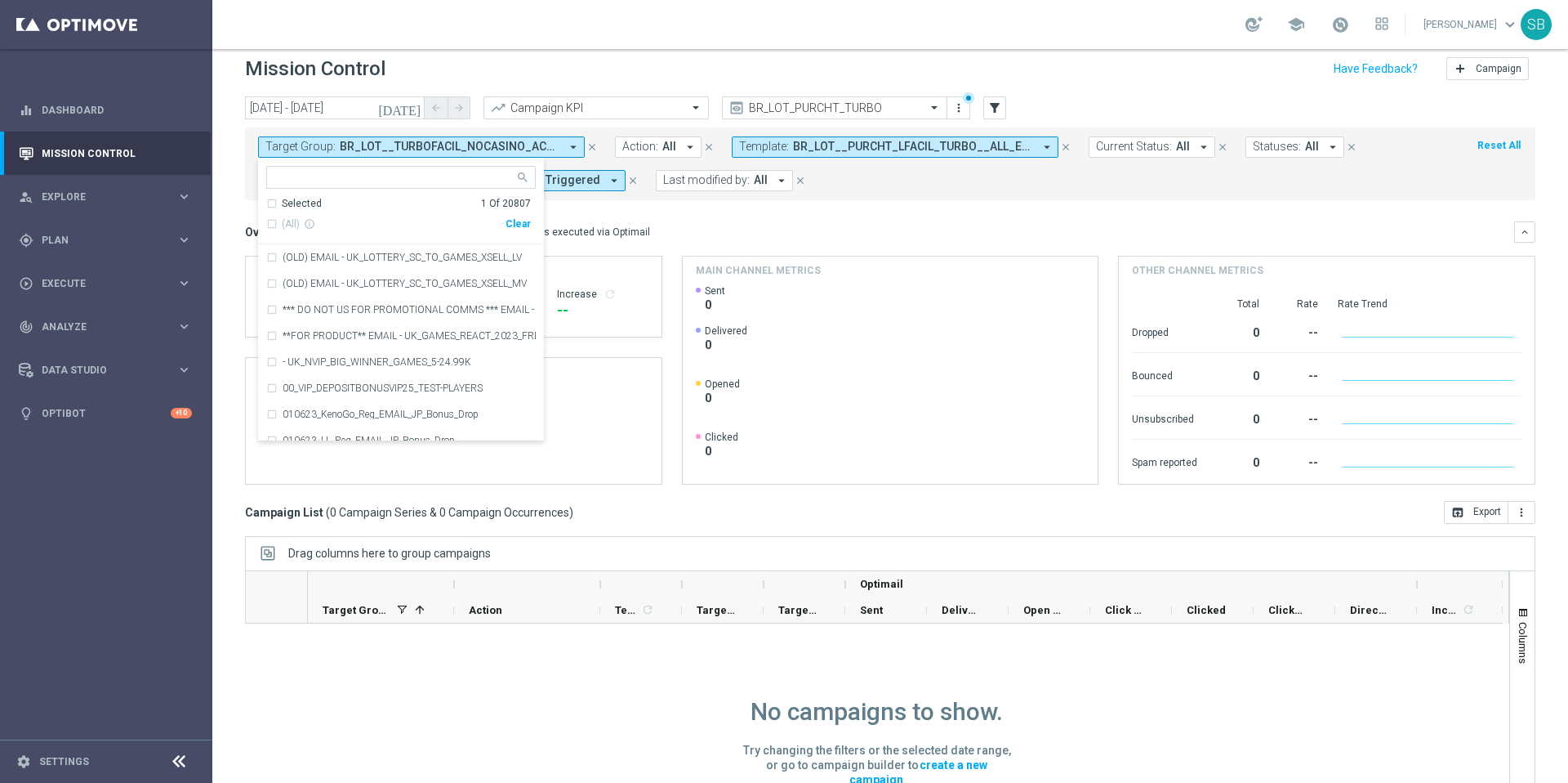
click at [854, 206] on mini-dashboard "Overview: Optimail arrow_drop_down This overview shows data of campaigns execut…" at bounding box center [891, 351] width 1290 height 301
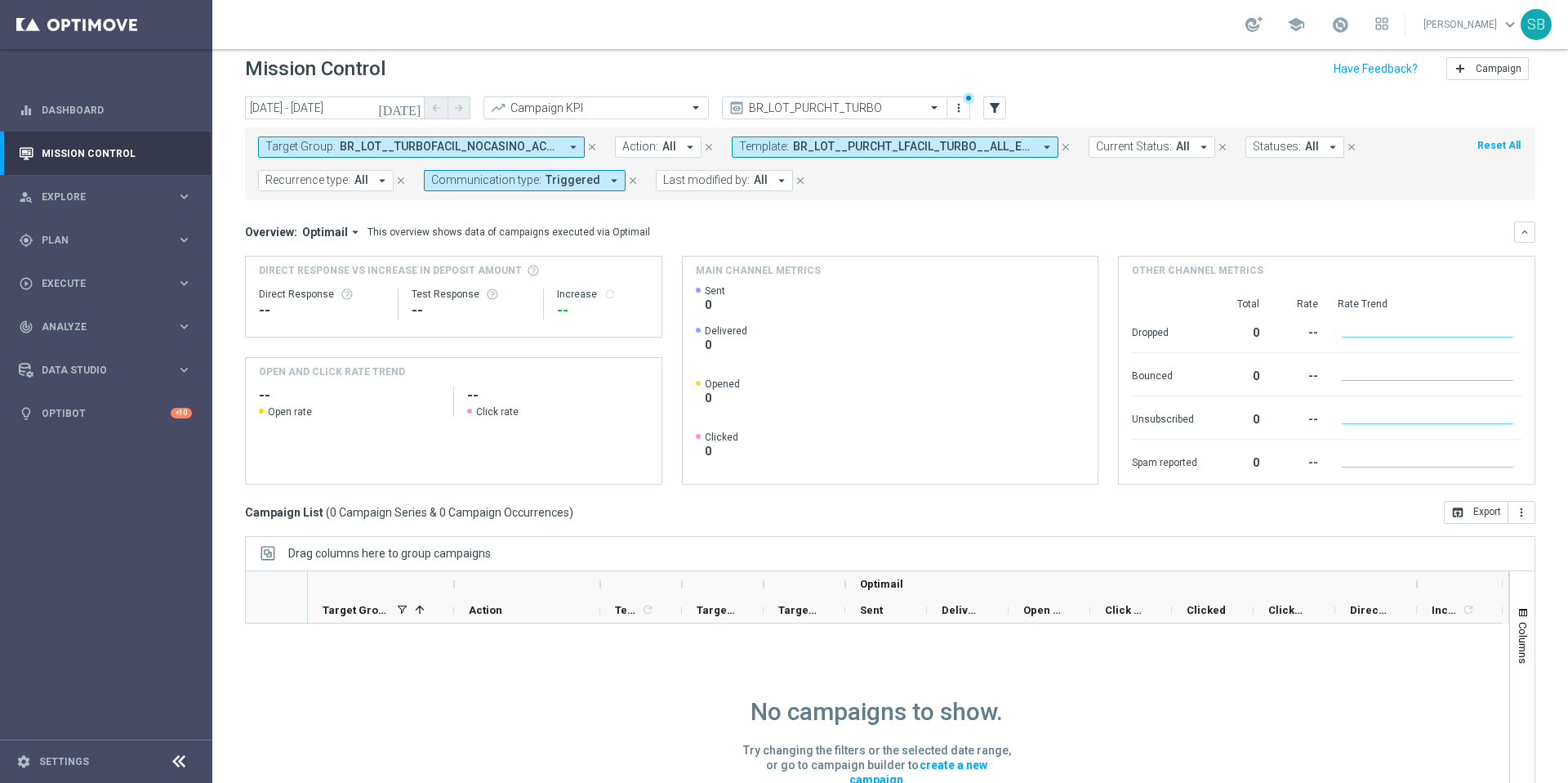
click at [572, 145] on icon "arrow_drop_down" at bounding box center [573, 147] width 15 height 15
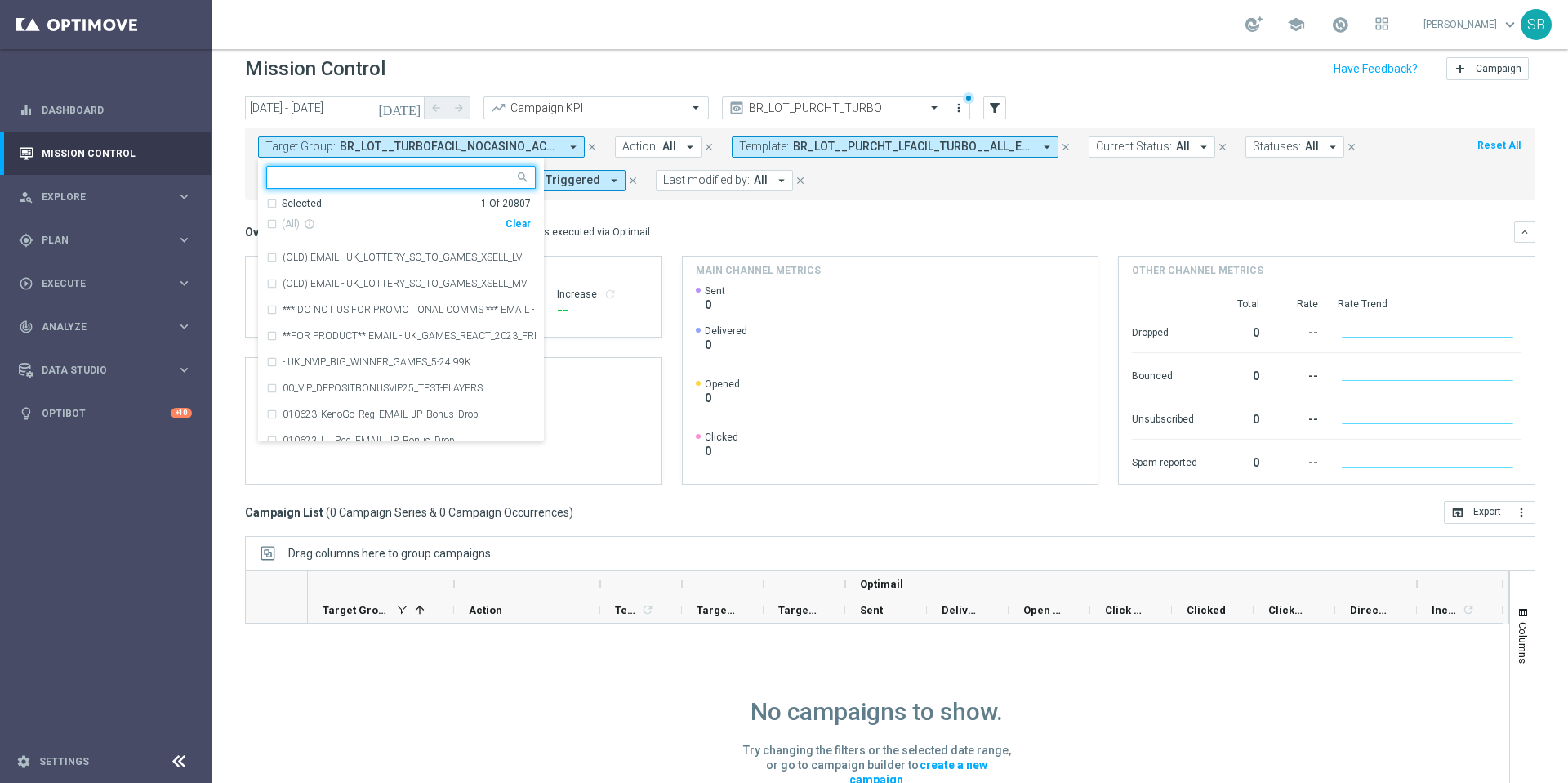
click at [270, 226] on div "(All) info_outline" at bounding box center [386, 223] width 239 height 14
click at [273, 203] on div "Selected 1 Of 20807" at bounding box center [399, 203] width 265 height 14
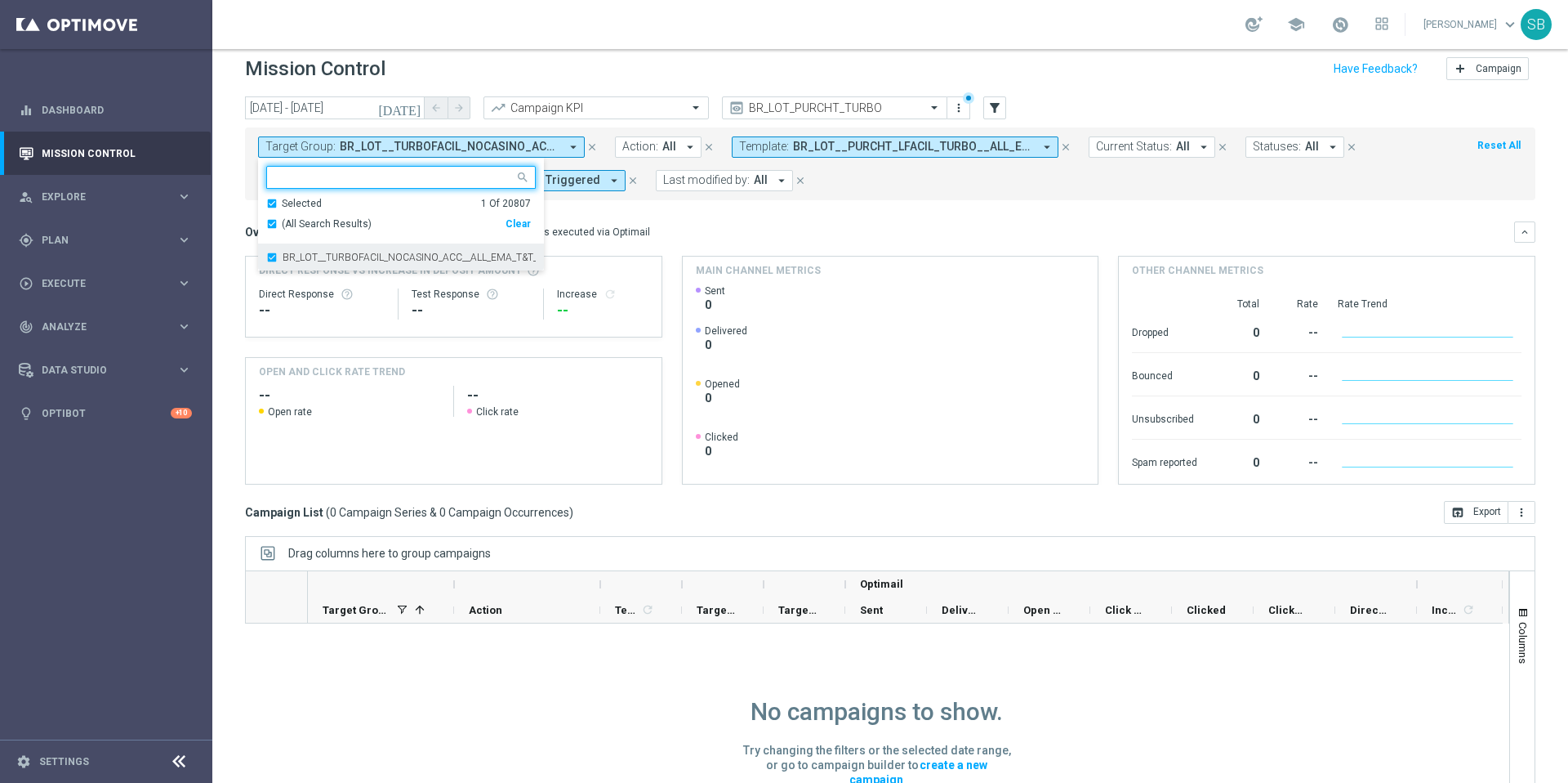
click at [271, 254] on div "BR_LOT__TURBOFACIL_NOCASINO_ACC__ALL_EMA_T&T_LT" at bounding box center [401, 258] width 269 height 26
click at [339, 186] on div at bounding box center [394, 179] width 242 height 17
paste input "BR_LOT__TURBOFACIL_NOCASINO_ACC__ALL_EMA_T&T_LT"
click at [275, 205] on div "Selected 0 Of 20807" at bounding box center [399, 203] width 265 height 14
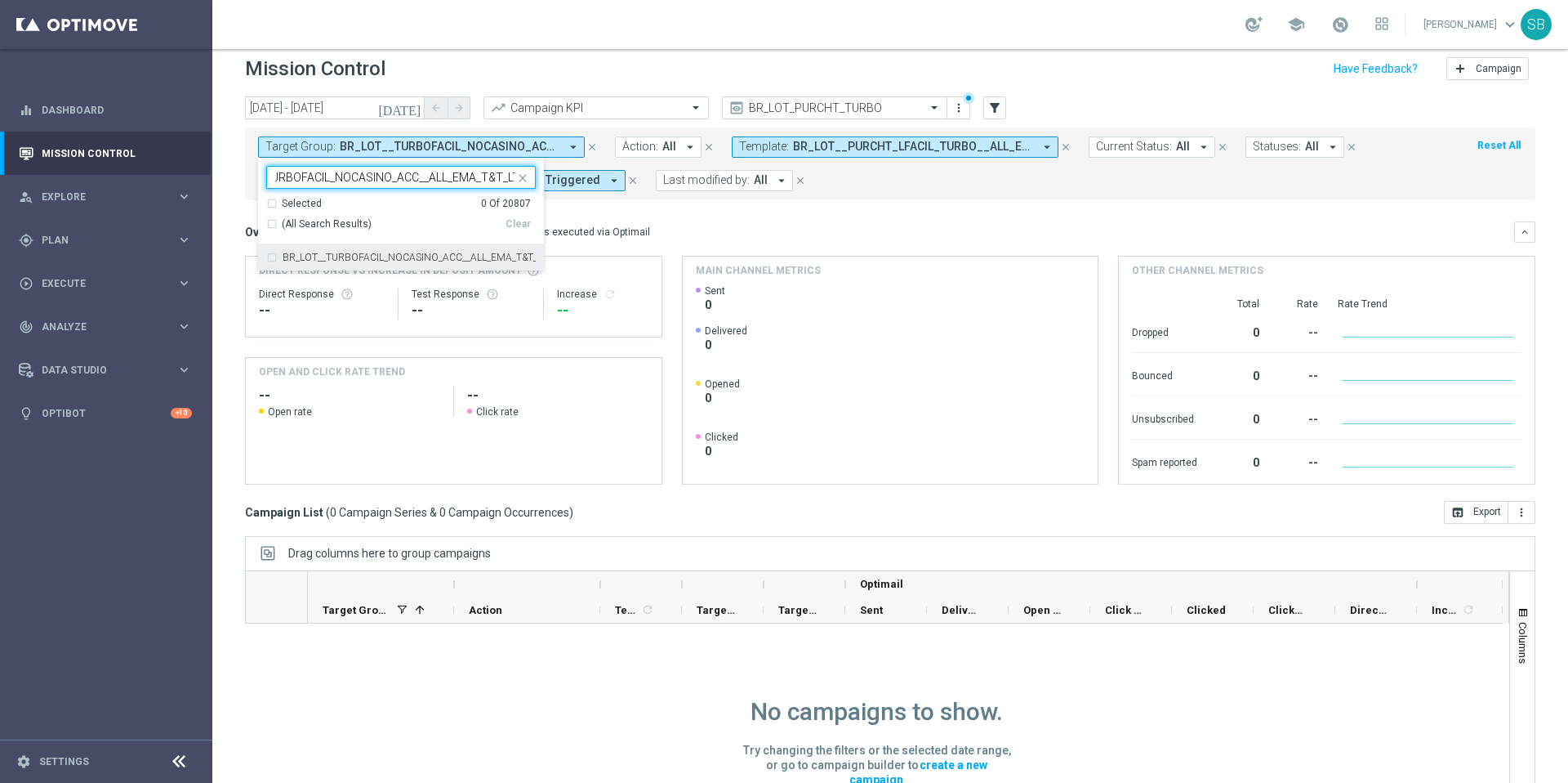
click at [267, 257] on div "BR_LOT__TURBOFACIL_NOCASINO_ACC__ALL_EMA_T&T_LT" at bounding box center [401, 258] width 269 height 26
type input "BR_LOT__TURBOFACIL_NOCASINO_ACC__ALL_EMA_T&T_LT"
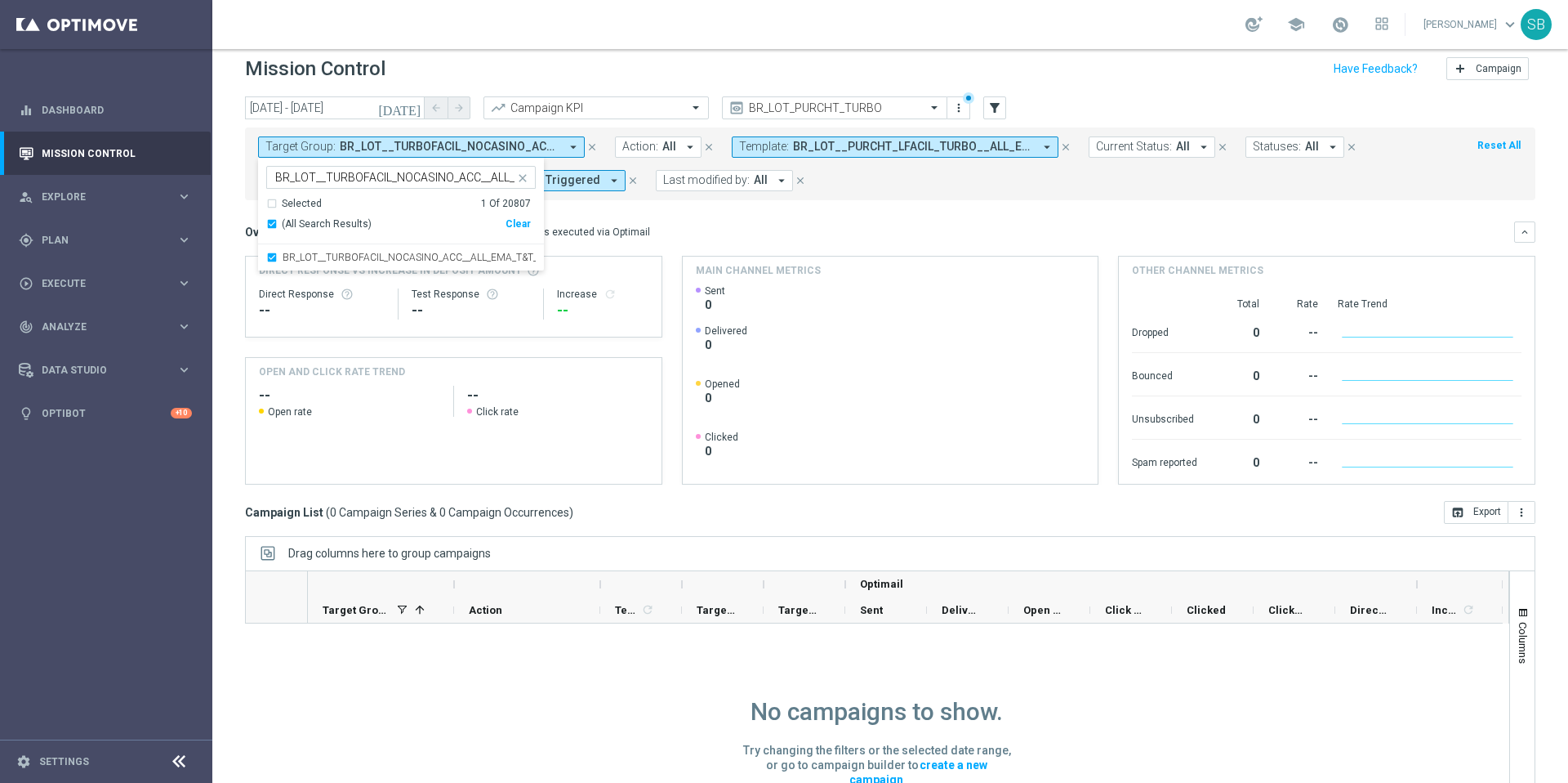
click at [700, 227] on div "Overview: Optimail arrow_drop_down This overview shows data of campaigns execut…" at bounding box center [880, 232] width 1269 height 15
click at [607, 181] on icon "arrow_drop_down" at bounding box center [615, 181] width 15 height 15
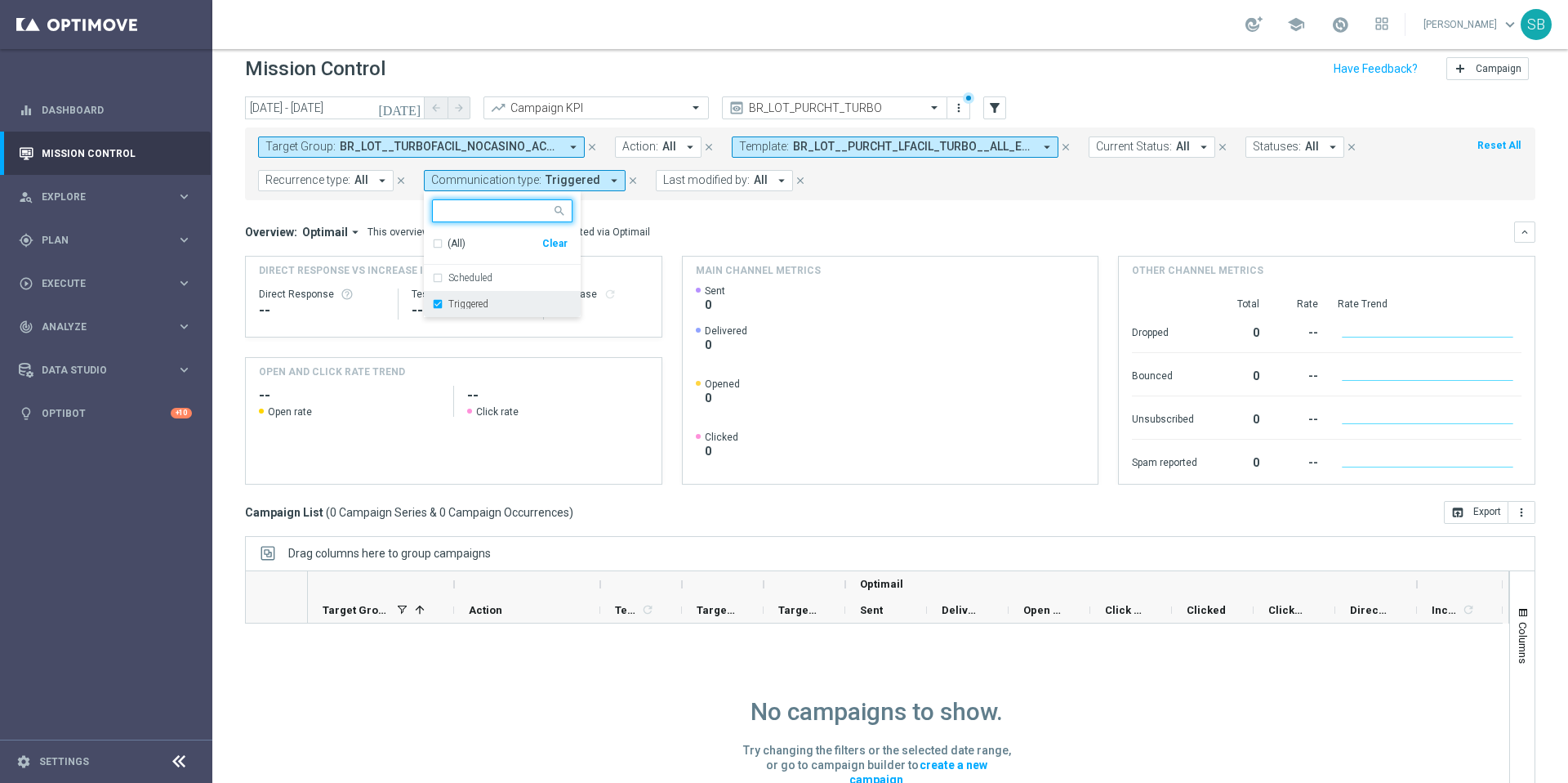
click at [440, 303] on div "Triggered" at bounding box center [502, 304] width 140 height 26
click at [761, 219] on mini-dashboard "Overview: Optimail arrow_drop_down This overview shows data of campaigns execut…" at bounding box center [891, 351] width 1290 height 301
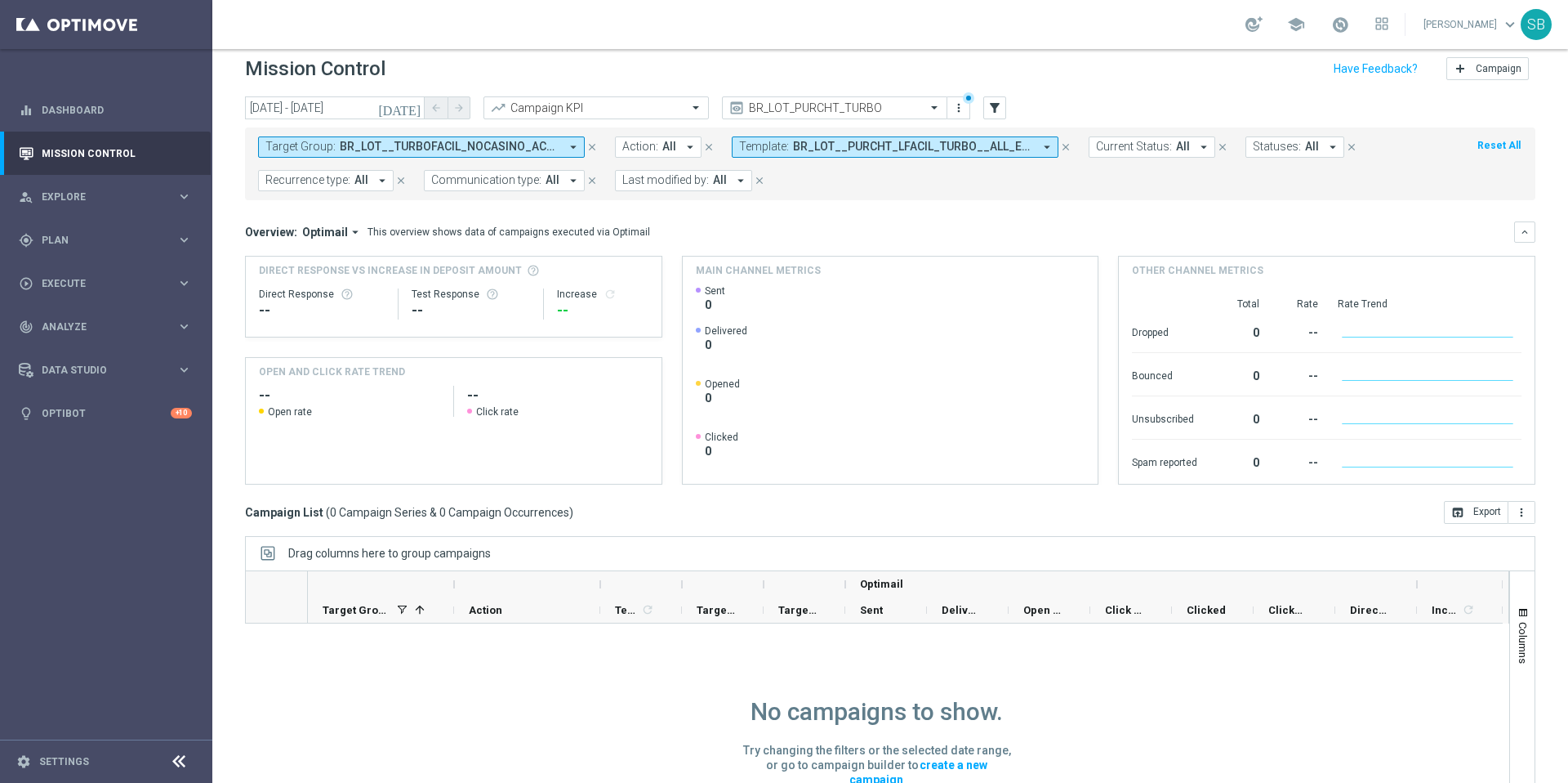
click at [734, 182] on icon "arrow_drop_down" at bounding box center [741, 181] width 15 height 15
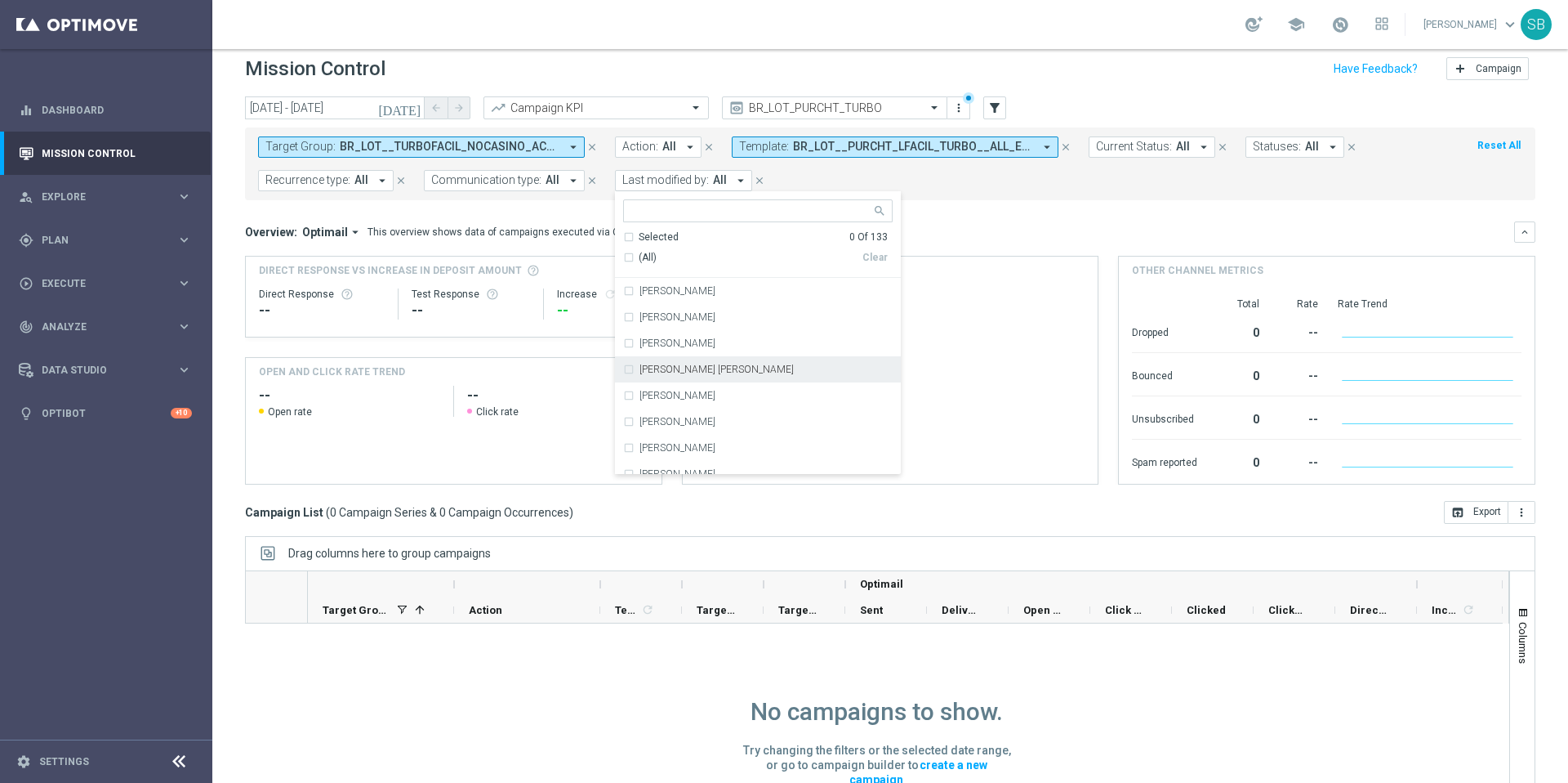
click at [955, 245] on div "Overview: Optimail arrow_drop_down This overview shows data of campaigns execut…" at bounding box center [891, 353] width 1290 height 263
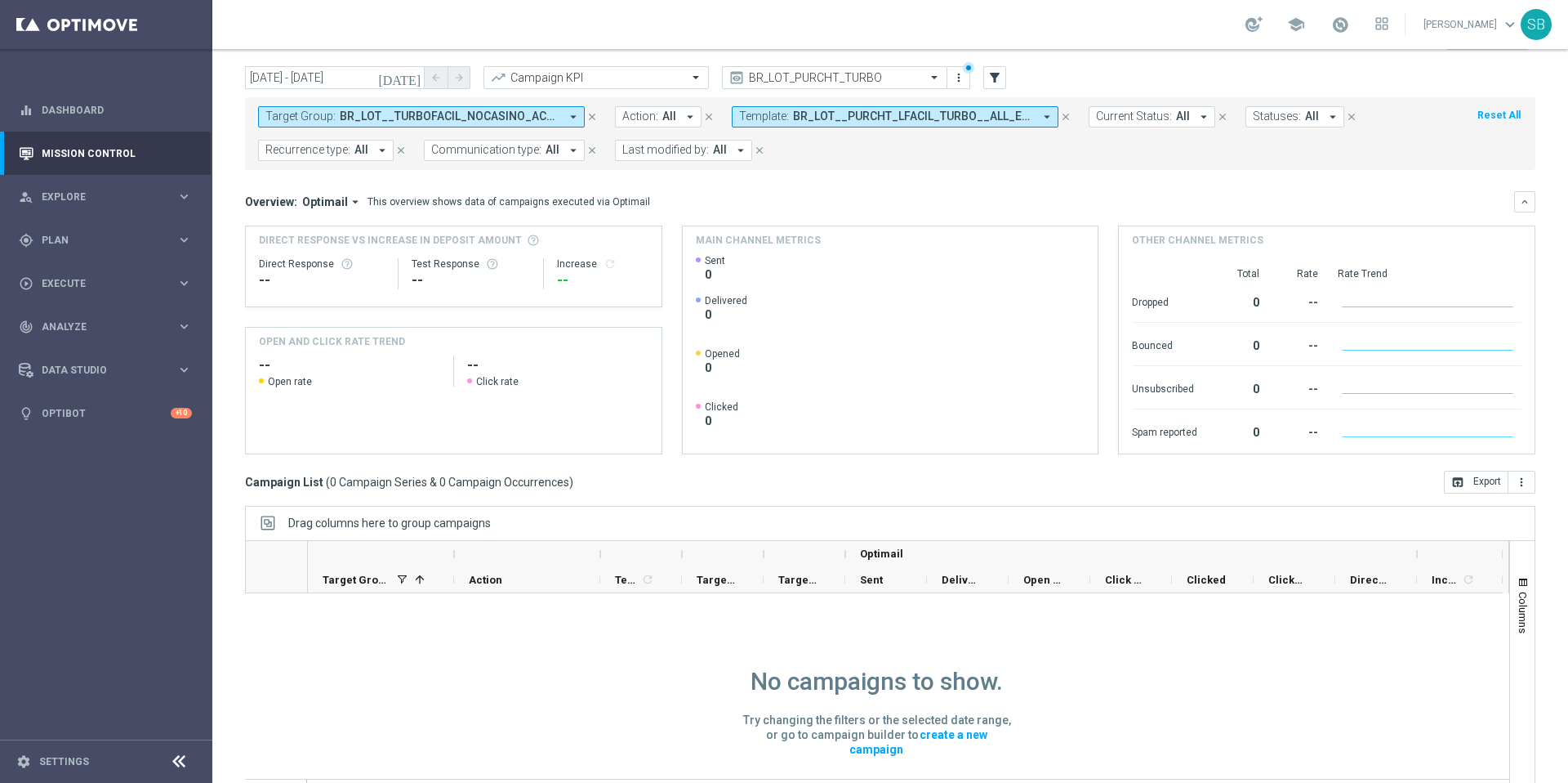
scroll to position [67, 0]
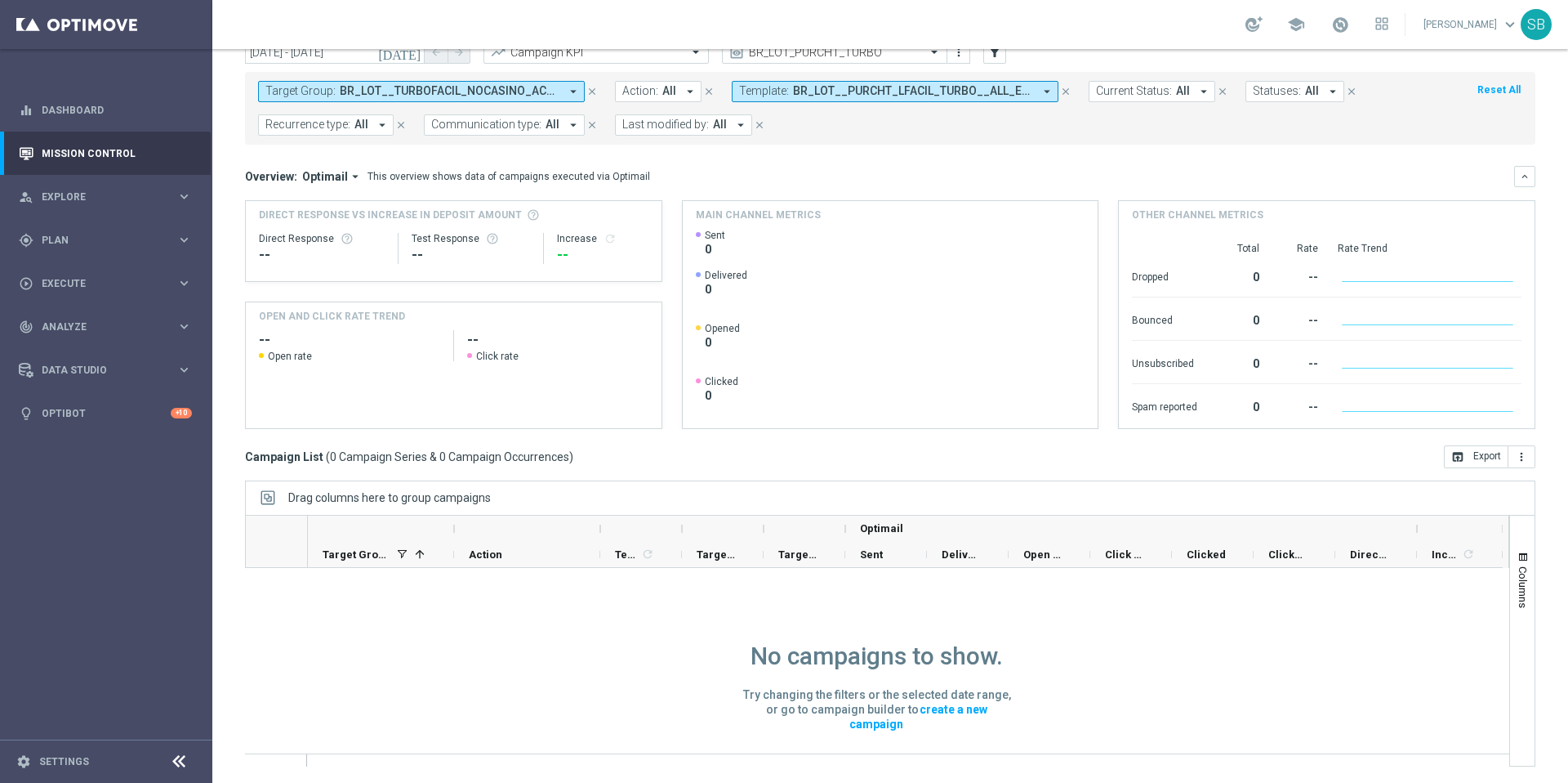
click at [573, 93] on icon "arrow_drop_down" at bounding box center [573, 91] width 15 height 15
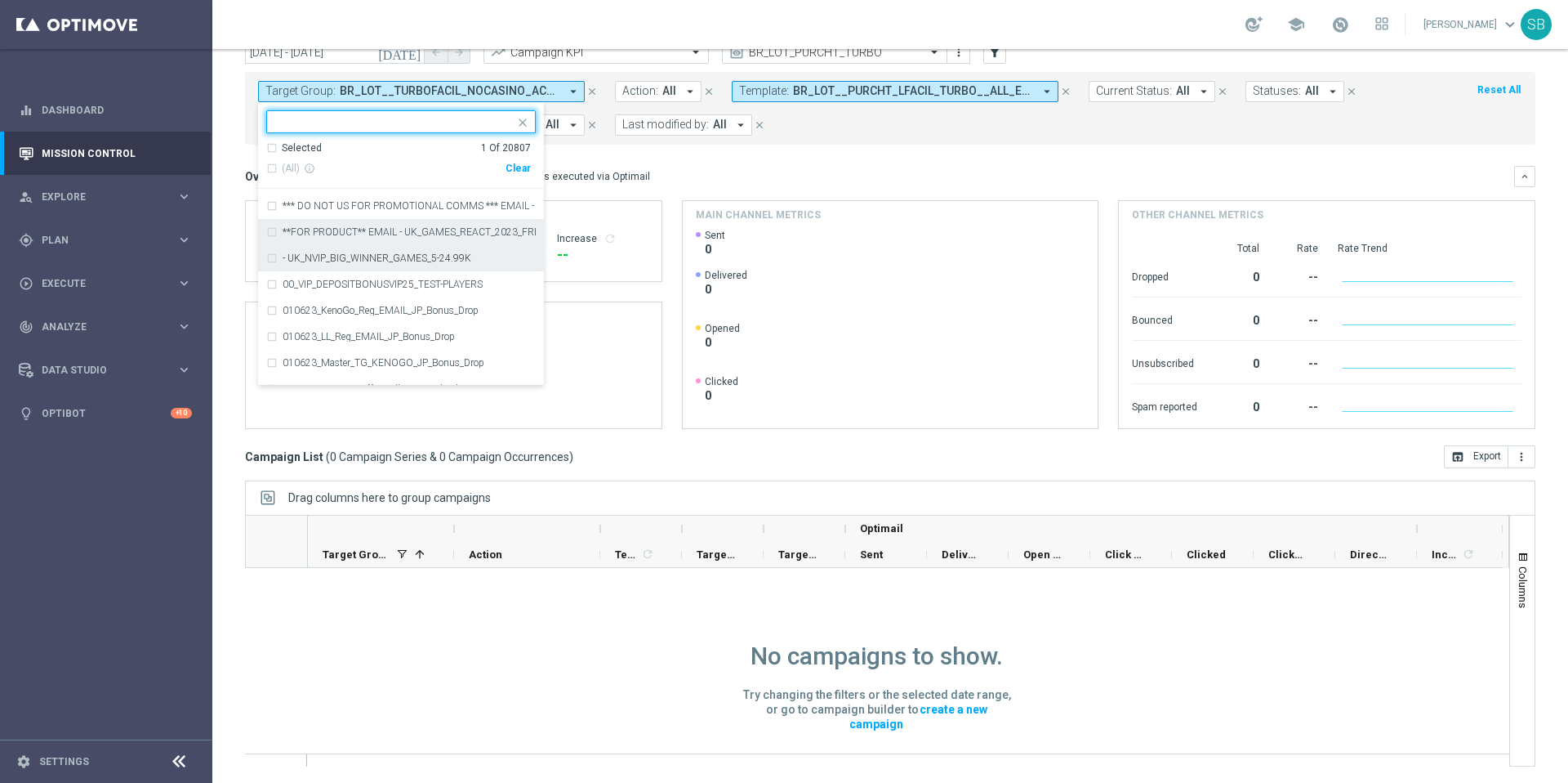
scroll to position [62, 0]
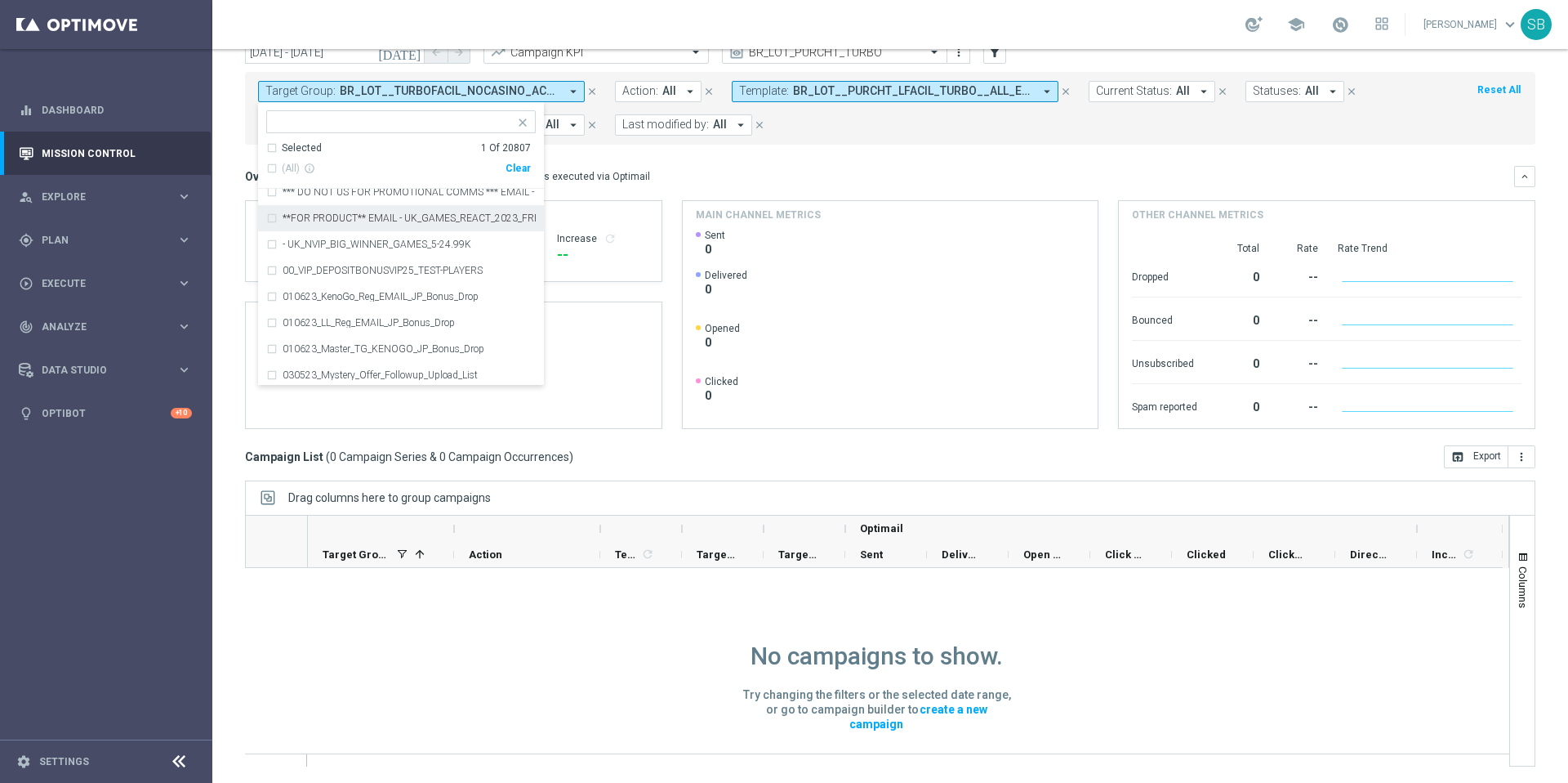
click at [639, 151] on mini-dashboard "Overview: Optimail arrow_drop_down This overview shows data of campaigns execut…" at bounding box center [891, 295] width 1290 height 301
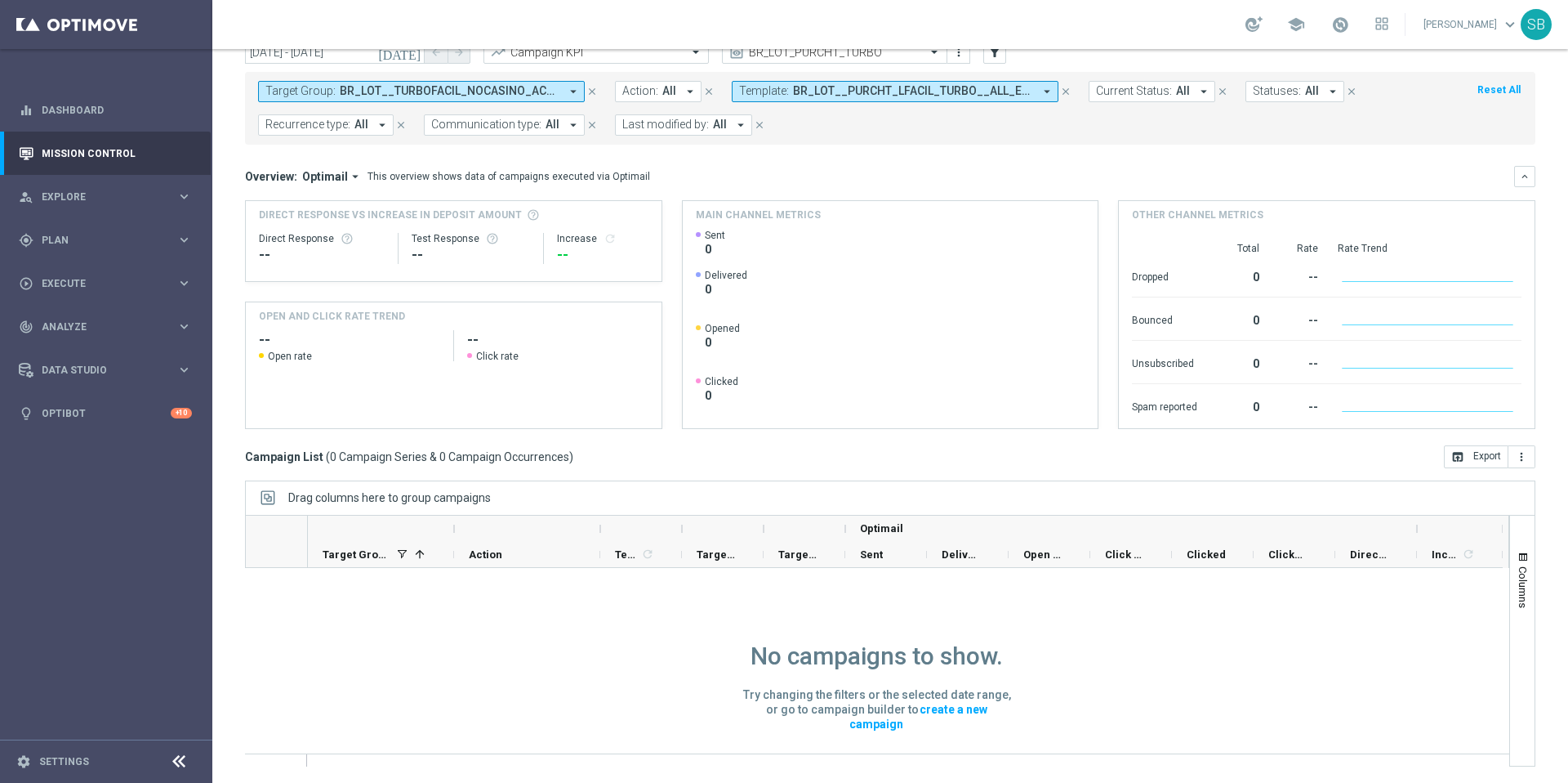
click at [592, 93] on icon "close" at bounding box center [592, 91] width 11 height 11
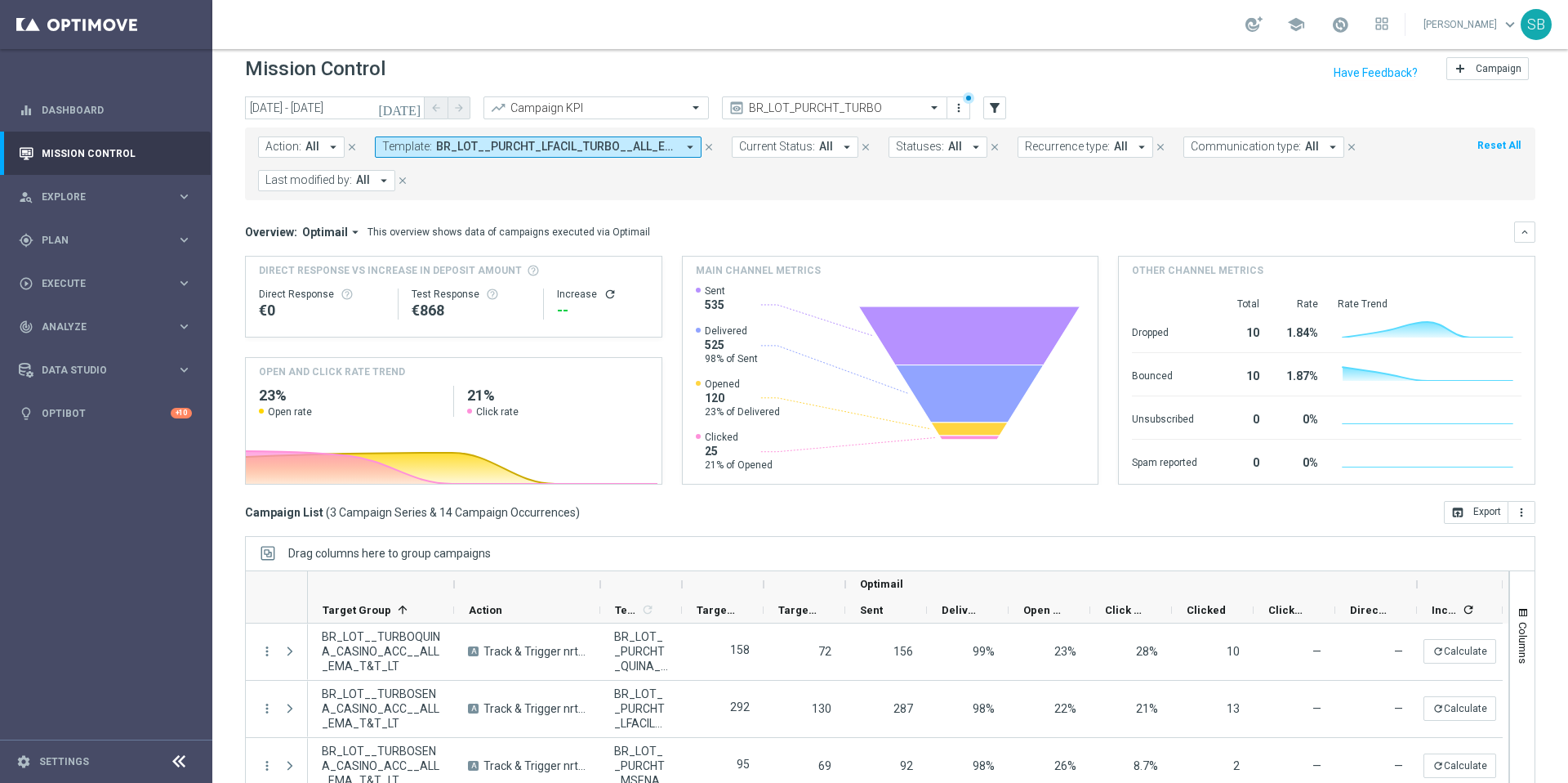
scroll to position [0, 0]
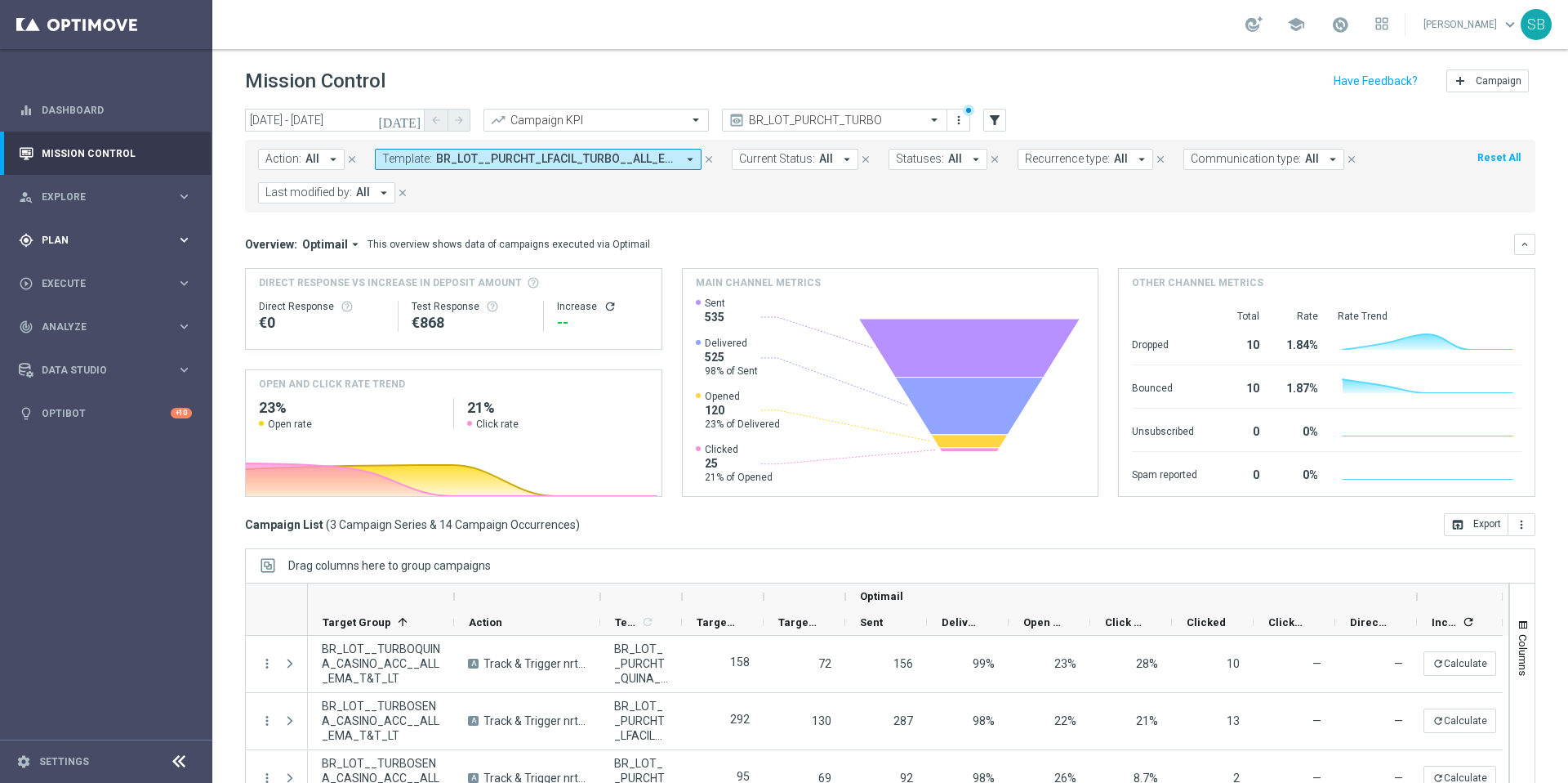
click at [68, 241] on span "Plan" at bounding box center [109, 240] width 135 height 10
click at [76, 324] on span "Templates" at bounding box center [102, 322] width 117 height 10
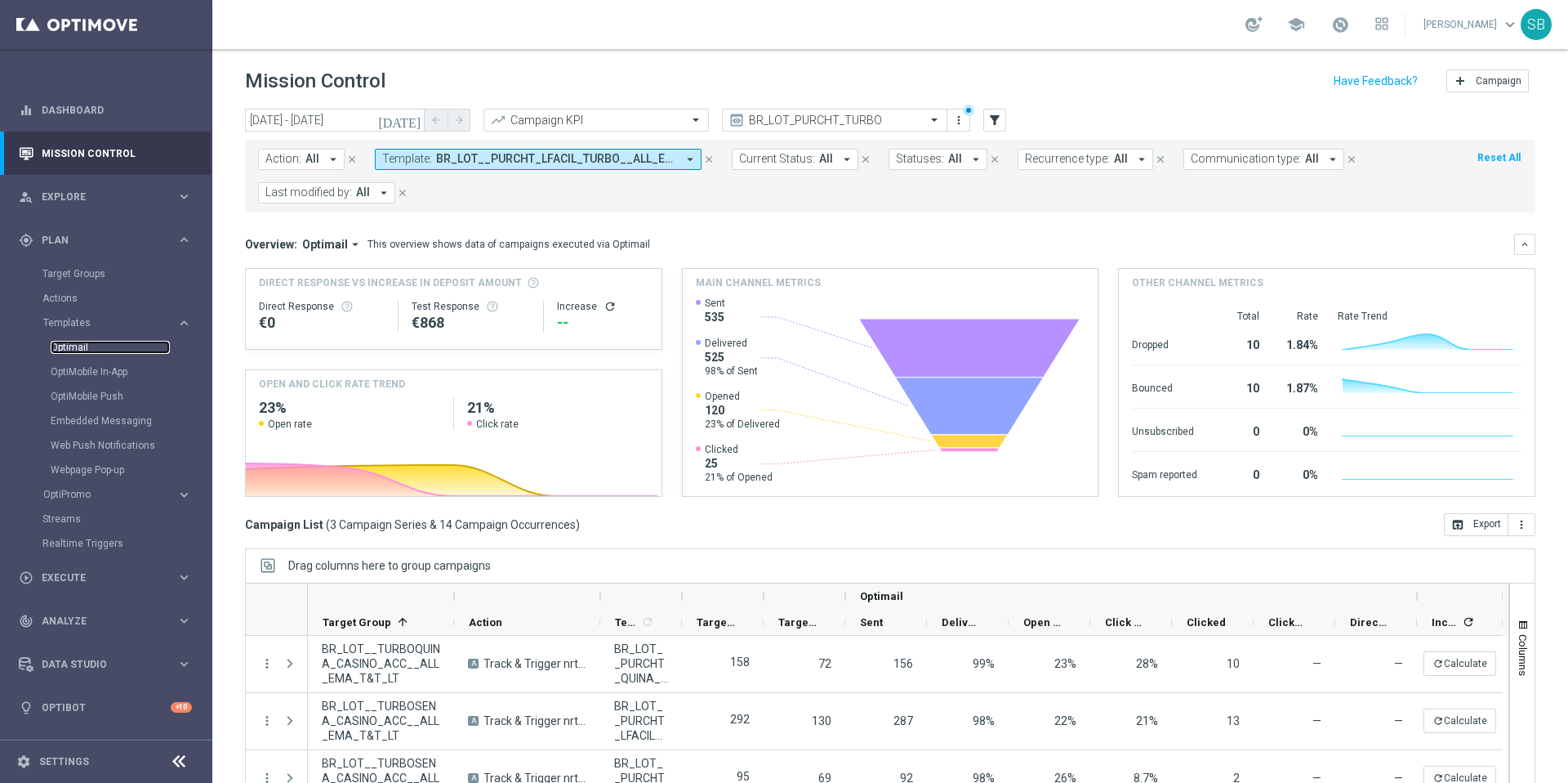
click at [77, 344] on link "Optimail" at bounding box center [110, 347] width 119 height 13
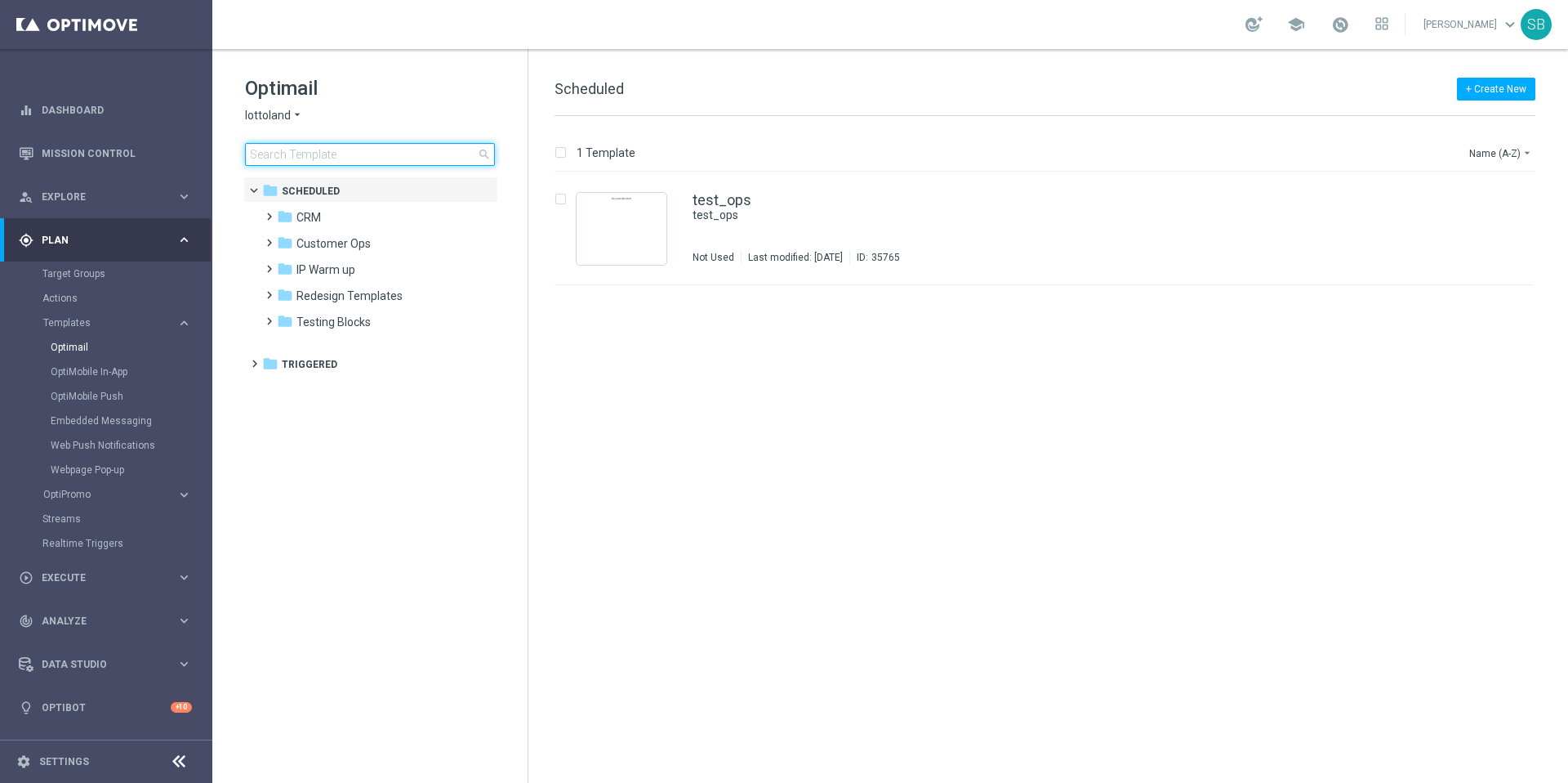
click at [339, 158] on input at bounding box center [370, 154] width 250 height 23
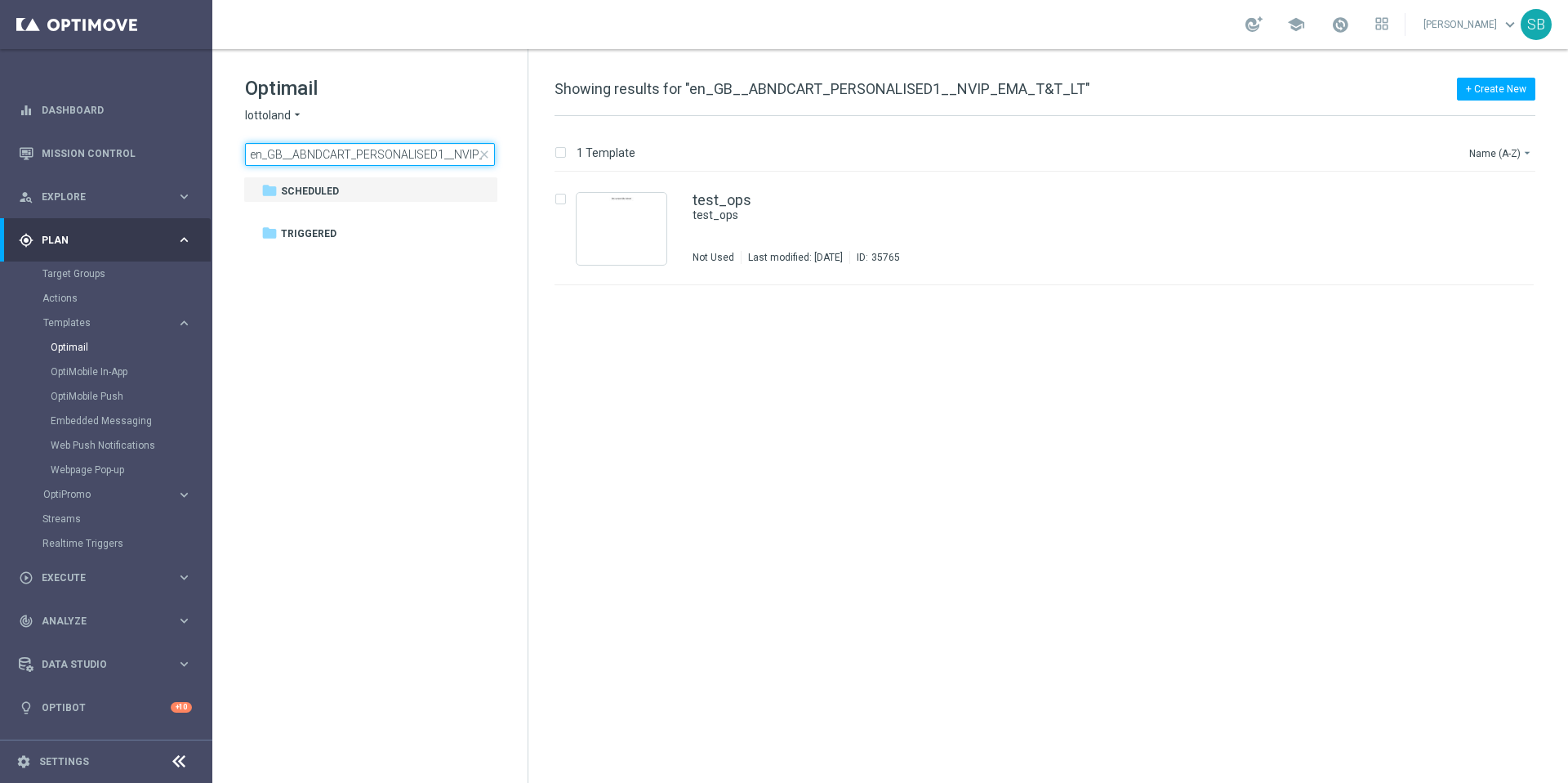
scroll to position [0, 65]
type input "en_GB__ABNDCART_PERSONALISED1__NVIP_EMA_T&T_LT"
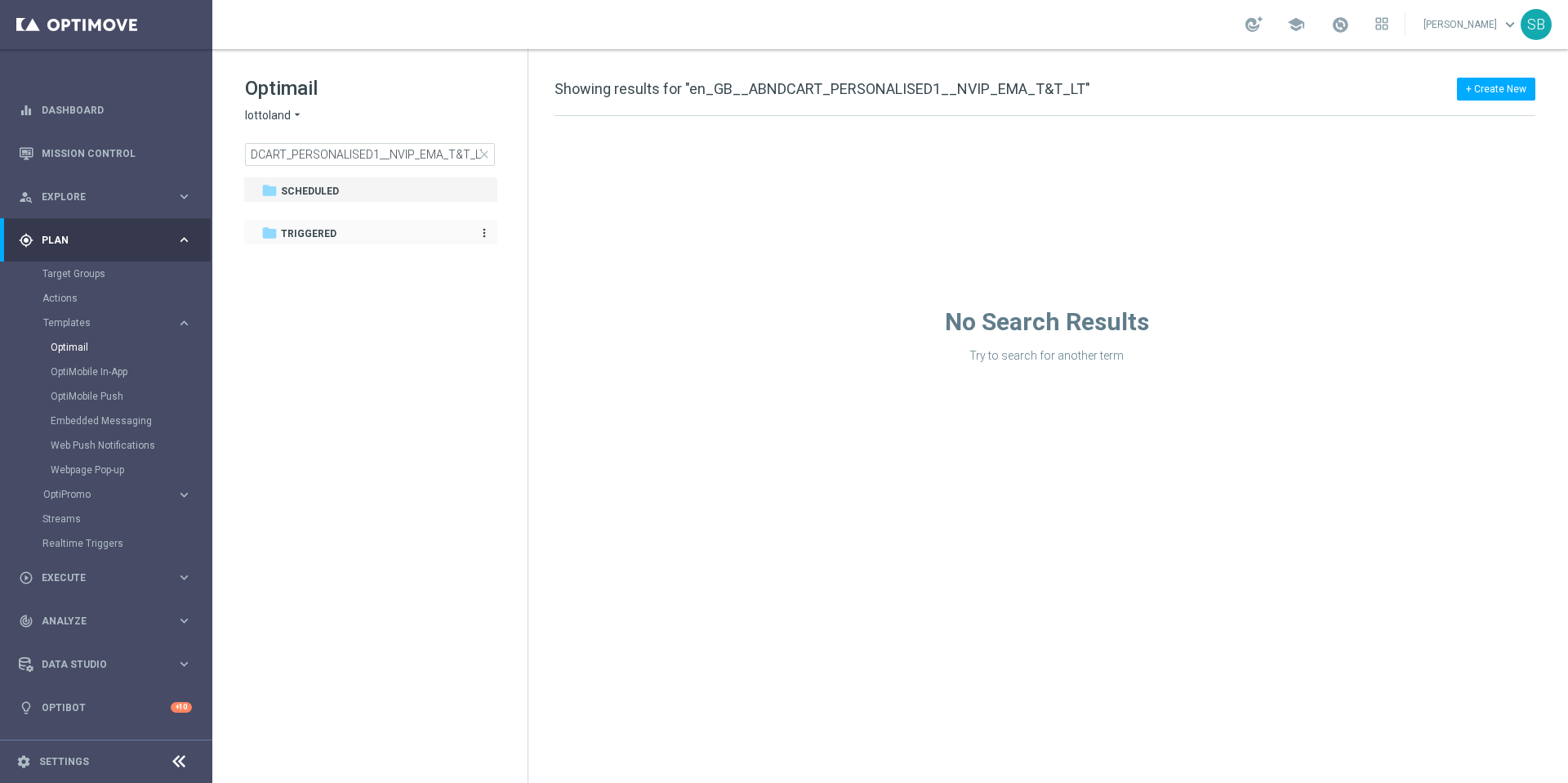
scroll to position [0, 0]
click at [304, 231] on span "Triggered" at bounding box center [308, 234] width 55 height 15
click at [282, 189] on span "Scheduled" at bounding box center [309, 191] width 58 height 15
click at [291, 114] on icon "arrow_drop_down" at bounding box center [297, 115] width 13 height 16
click at [0, 0] on span "lottoland" at bounding box center [0, 0] width 0 height 0
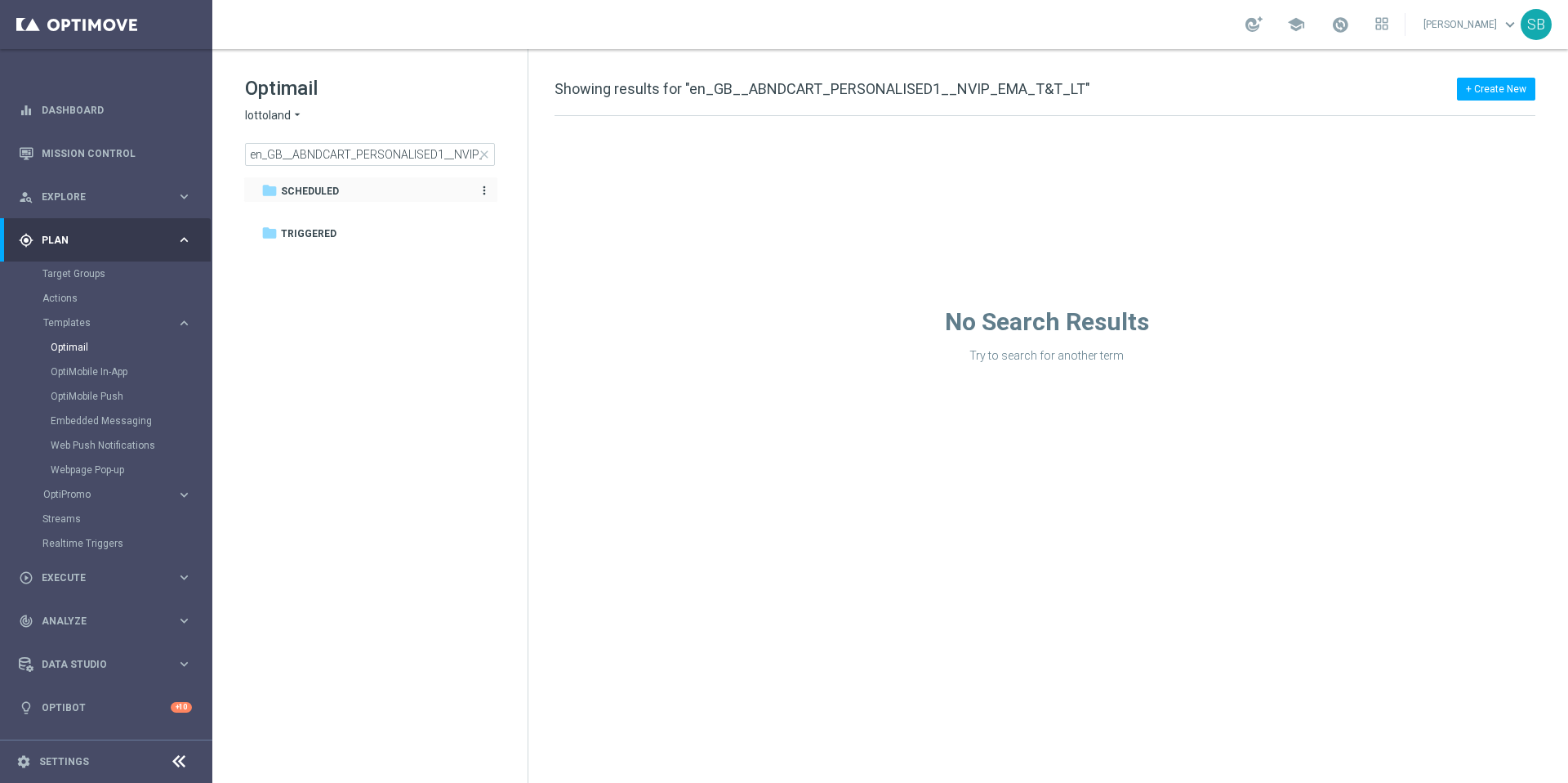
click at [271, 191] on icon "folder" at bounding box center [269, 190] width 17 height 17
click at [275, 235] on icon "folder" at bounding box center [269, 233] width 17 height 17
click at [484, 230] on icon "more_vert" at bounding box center [485, 233] width 13 height 13
click at [487, 189] on icon "more_vert" at bounding box center [485, 190] width 13 height 13
click at [451, 306] on tree-viewport "folder Scheduled more_vert folder Triggered more_vert" at bounding box center [385, 477] width 282 height 603
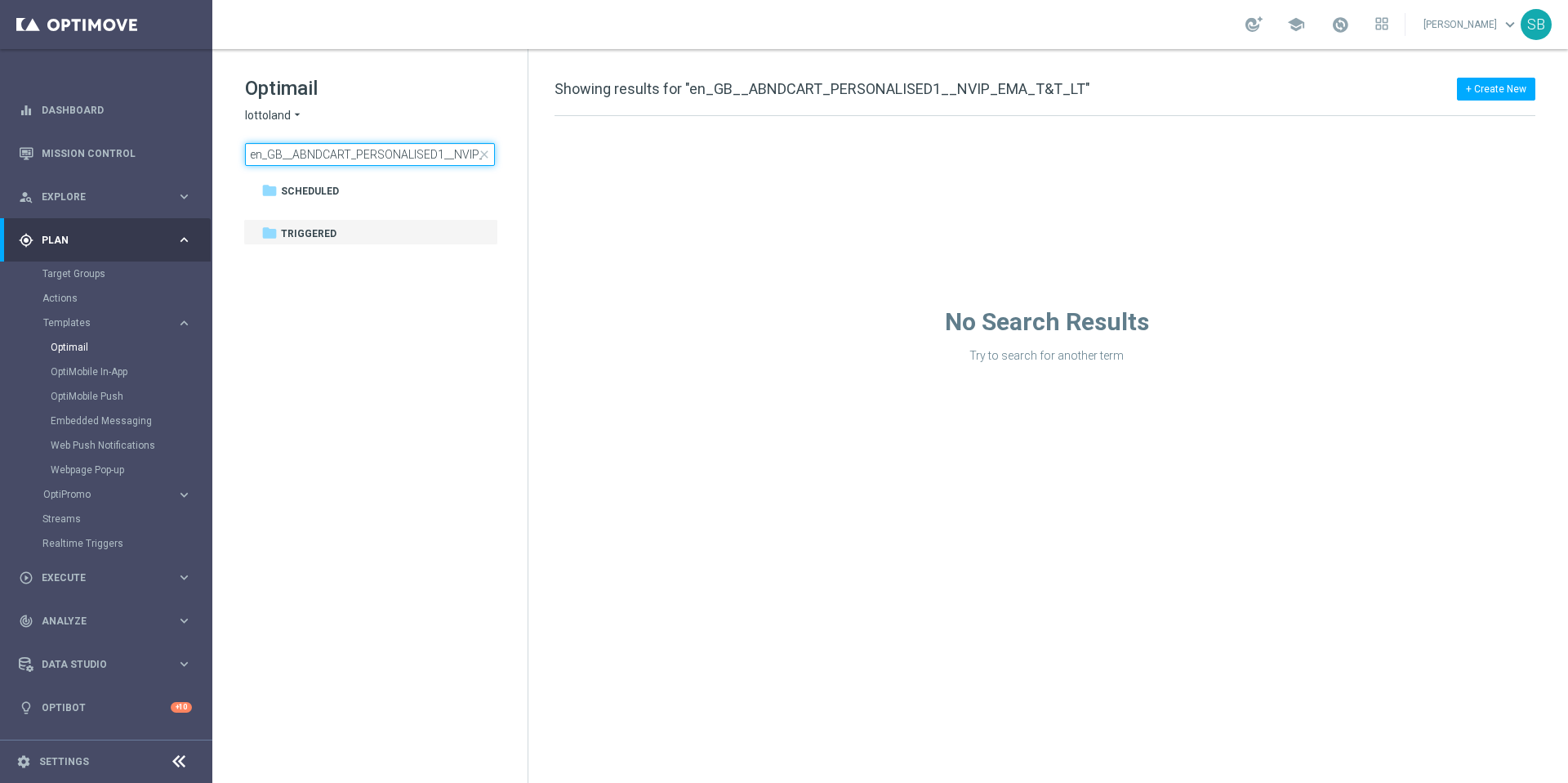
scroll to position [0, 66]
drag, startPoint x: 252, startPoint y: 155, endPoint x: 509, endPoint y: 156, distance: 257.0
click at [509, 156] on div "Optimail lottoland arrow_drop_down × lottoland en_GB__ABNDCART_PERSONALISED1__N…" at bounding box center [387, 120] width 282 height 90
click at [443, 317] on tree-viewport "folder Scheduled more_vert folder Triggered more_vert" at bounding box center [385, 477] width 282 height 603
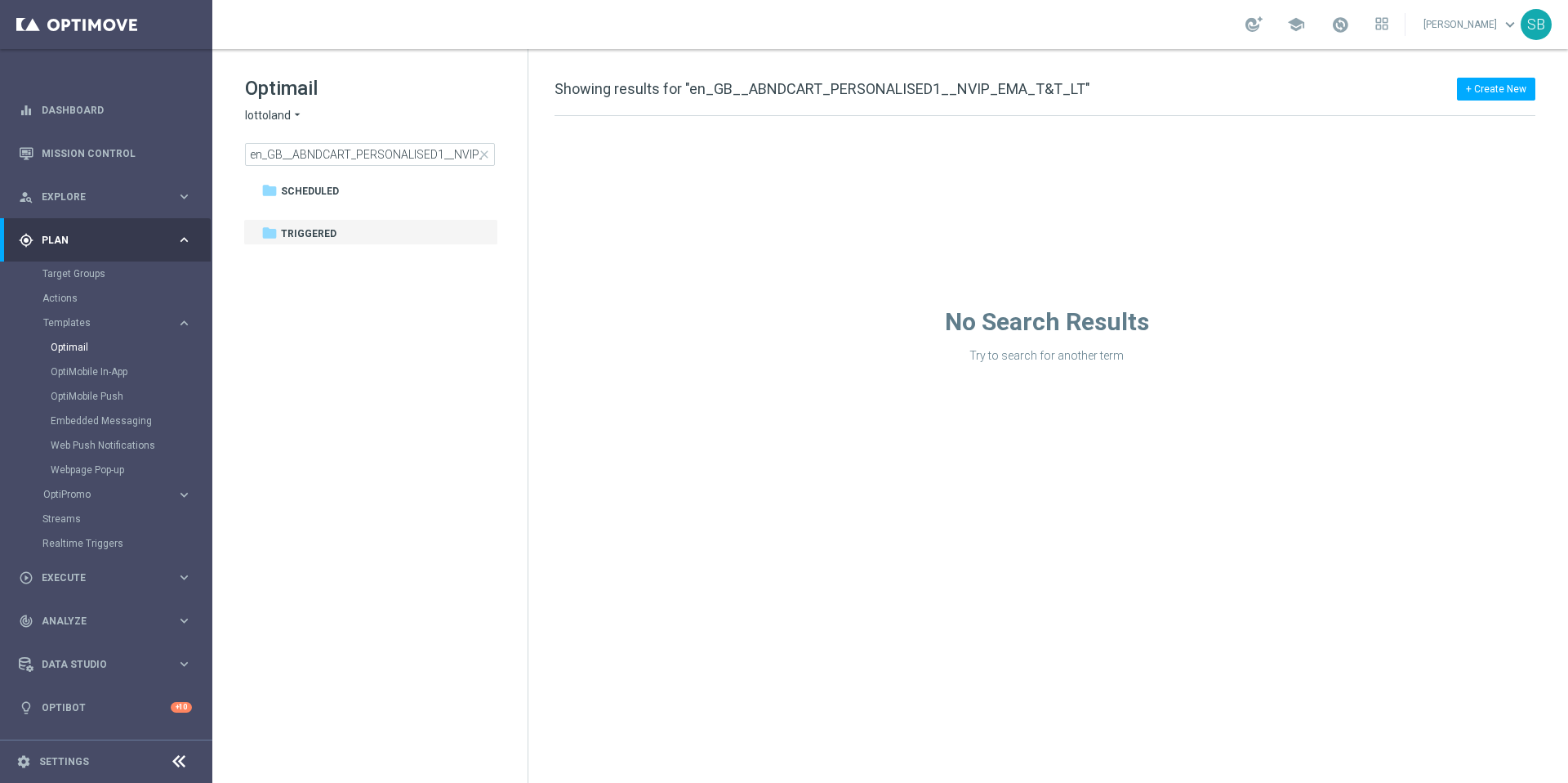
click at [486, 155] on span "close" at bounding box center [485, 154] width 13 height 13
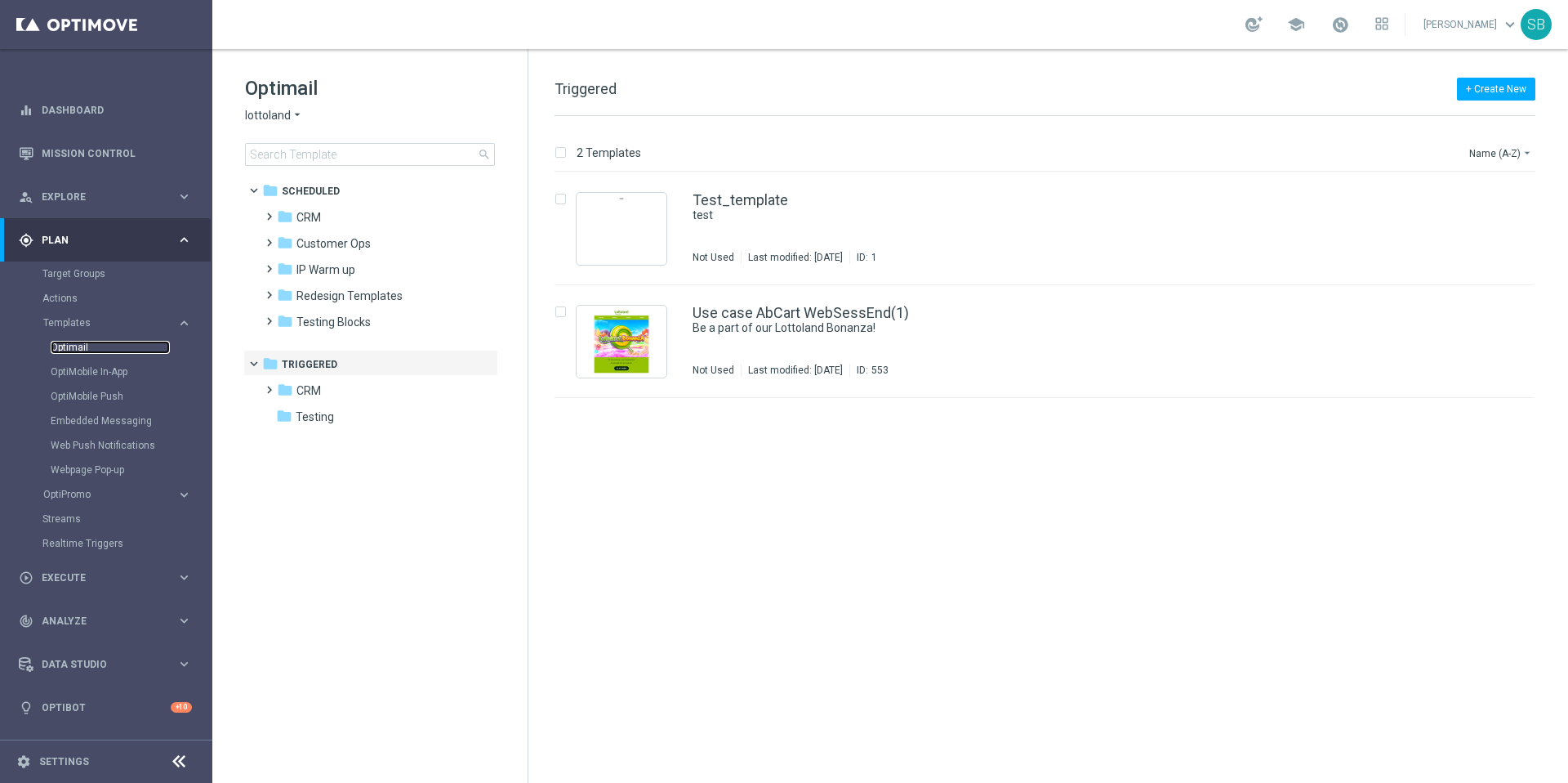
click at [84, 349] on link "Optimail" at bounding box center [110, 347] width 119 height 13
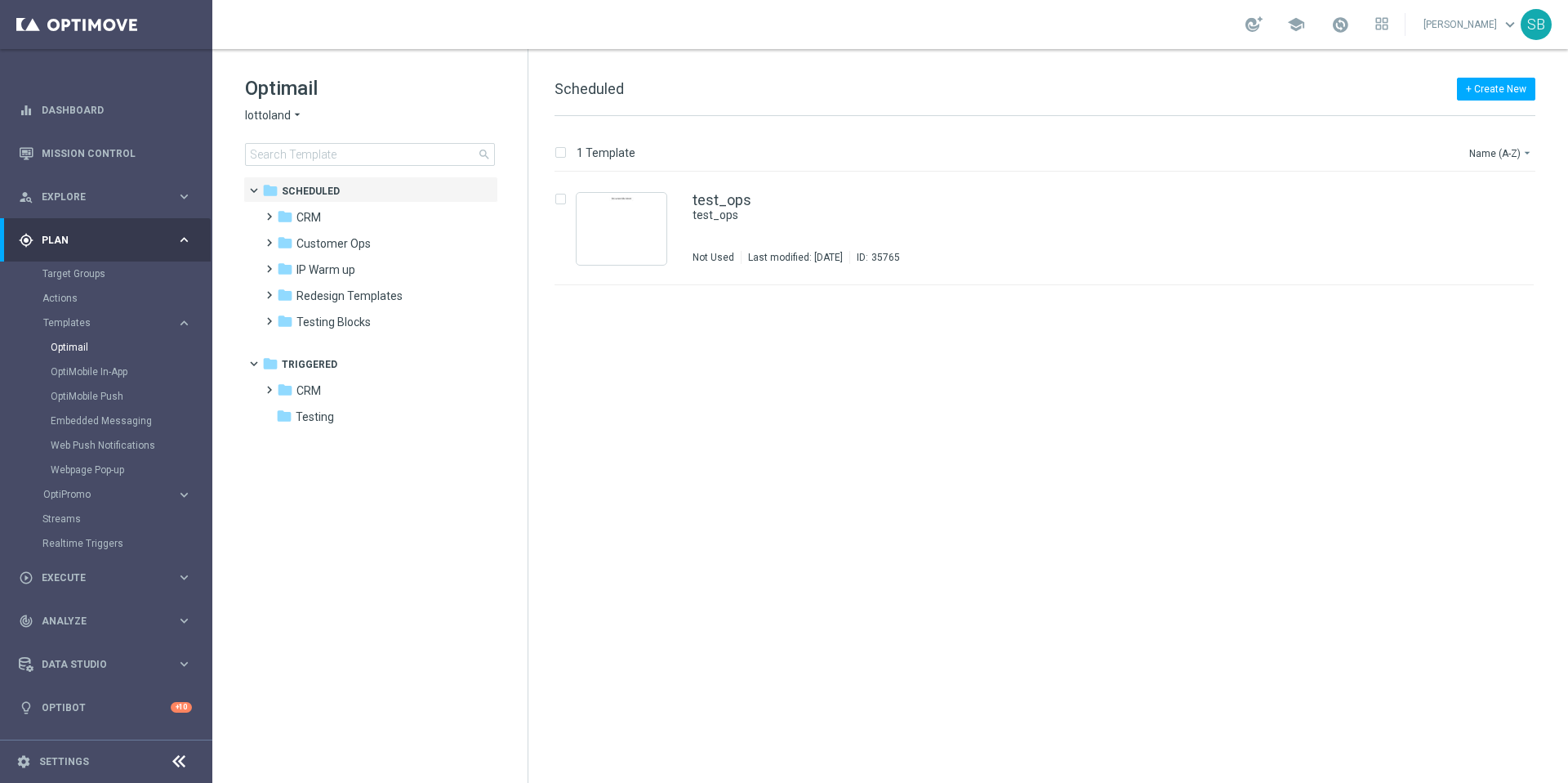
click at [294, 116] on icon "arrow_drop_down" at bounding box center [297, 115] width 13 height 16
click at [0, 0] on span "[DOMAIN_NAME]" at bounding box center [0, 0] width 0 height 0
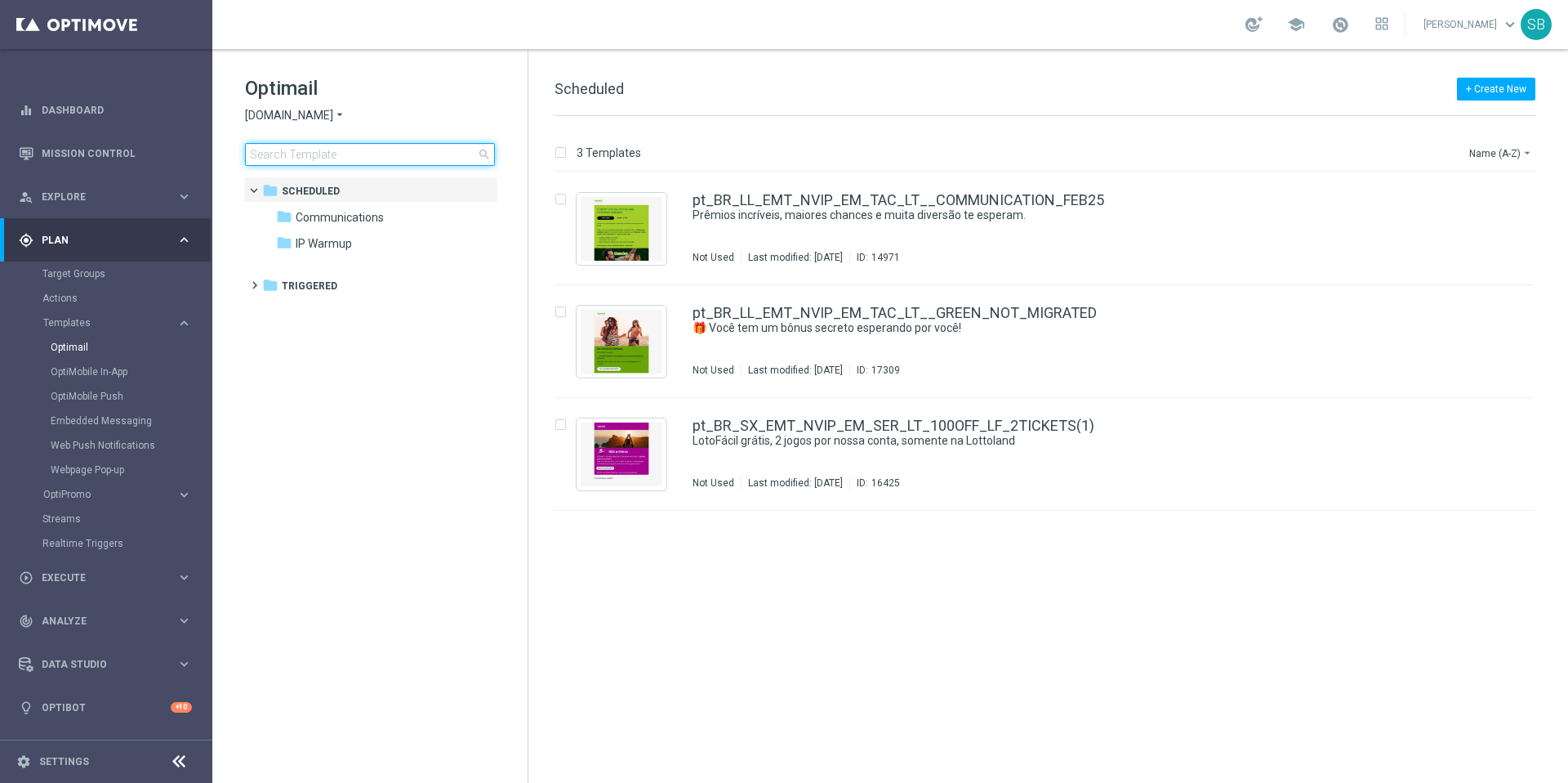
click at [313, 153] on input at bounding box center [370, 154] width 250 height 23
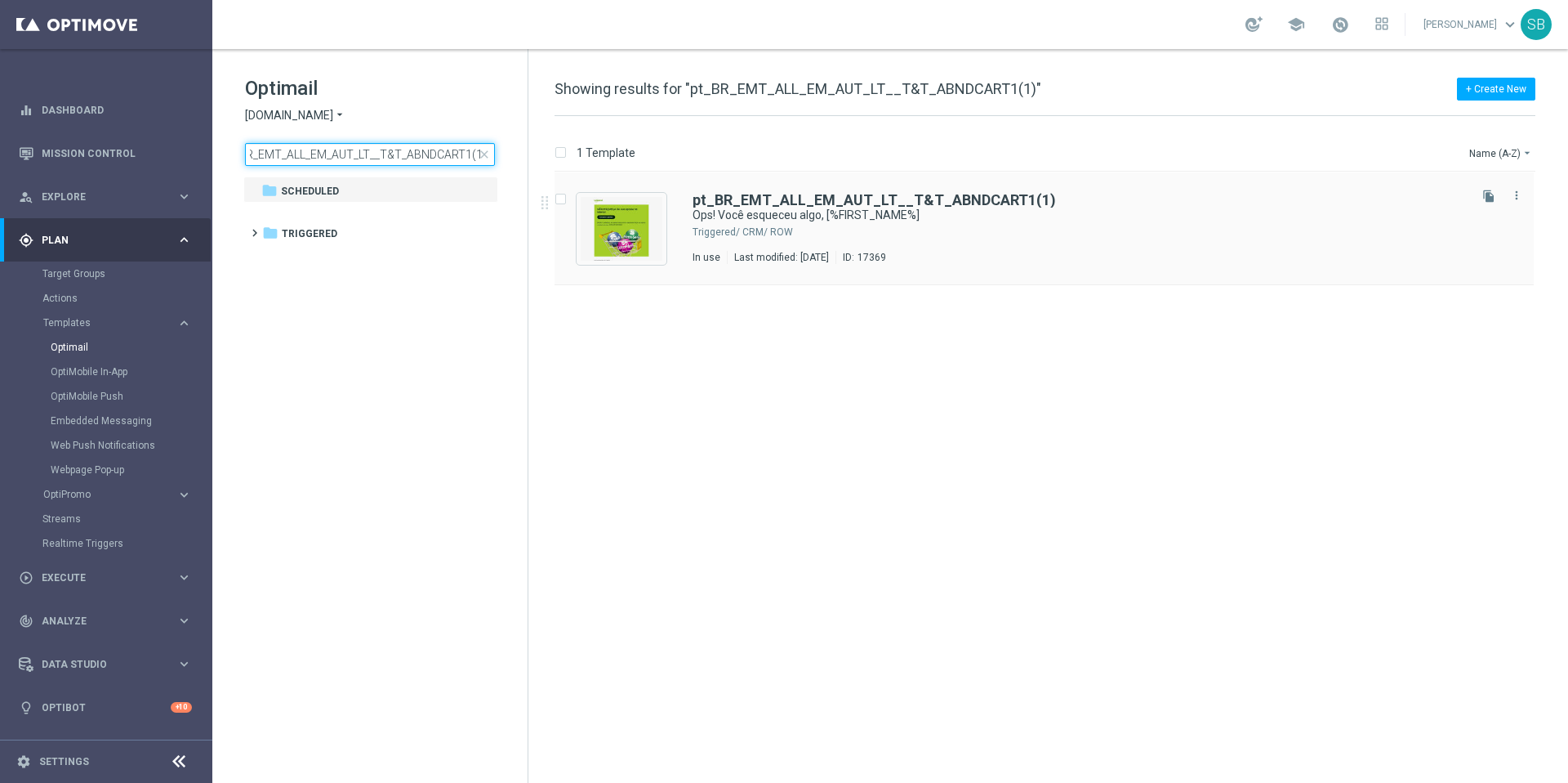
type input "pt_BR_EMT_ALL_EM_AUT_LT__T&T_ABNDCART1(1)"
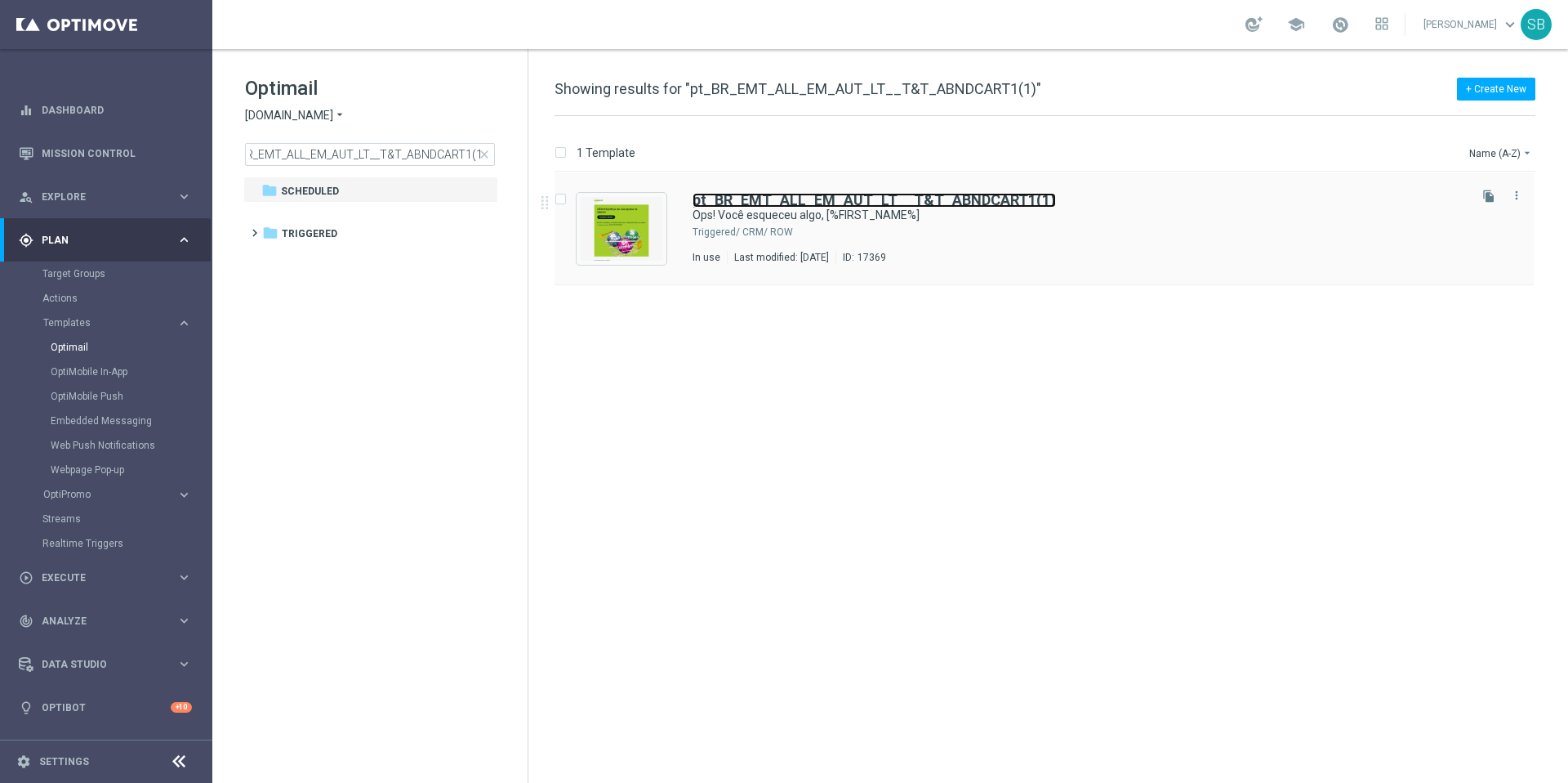
scroll to position [0, 0]
click at [731, 203] on b "pt_BR_EMT_ALL_EM_AUT_LT__T&T_ABNDCART1(1)" at bounding box center [875, 199] width 364 height 18
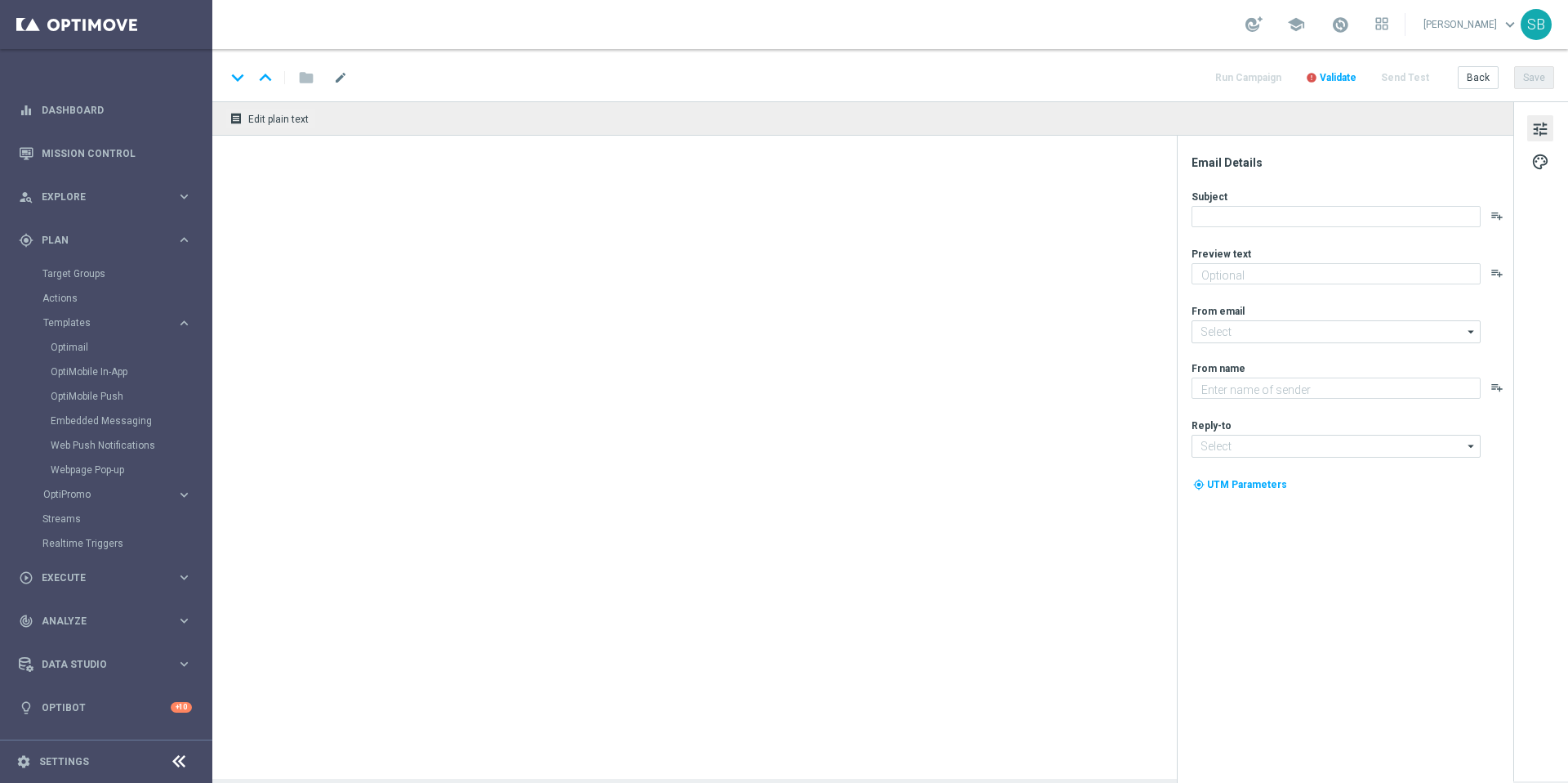
type textarea "Seu carrinho está esperando!"
type textarea "Lottoland"
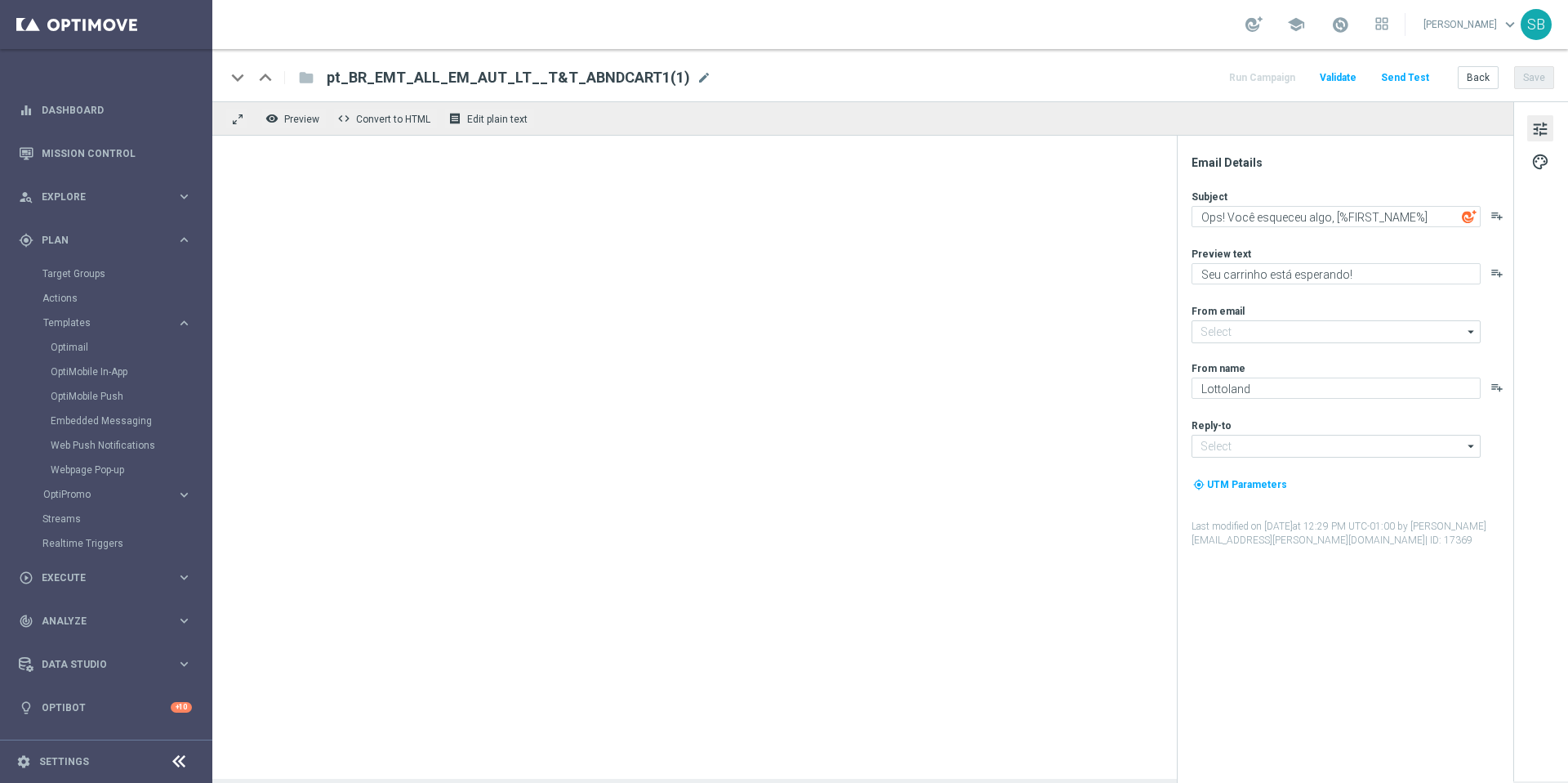
type input "mail@crm.lottoland.com.br"
type input "contato@lottoland.com.br"
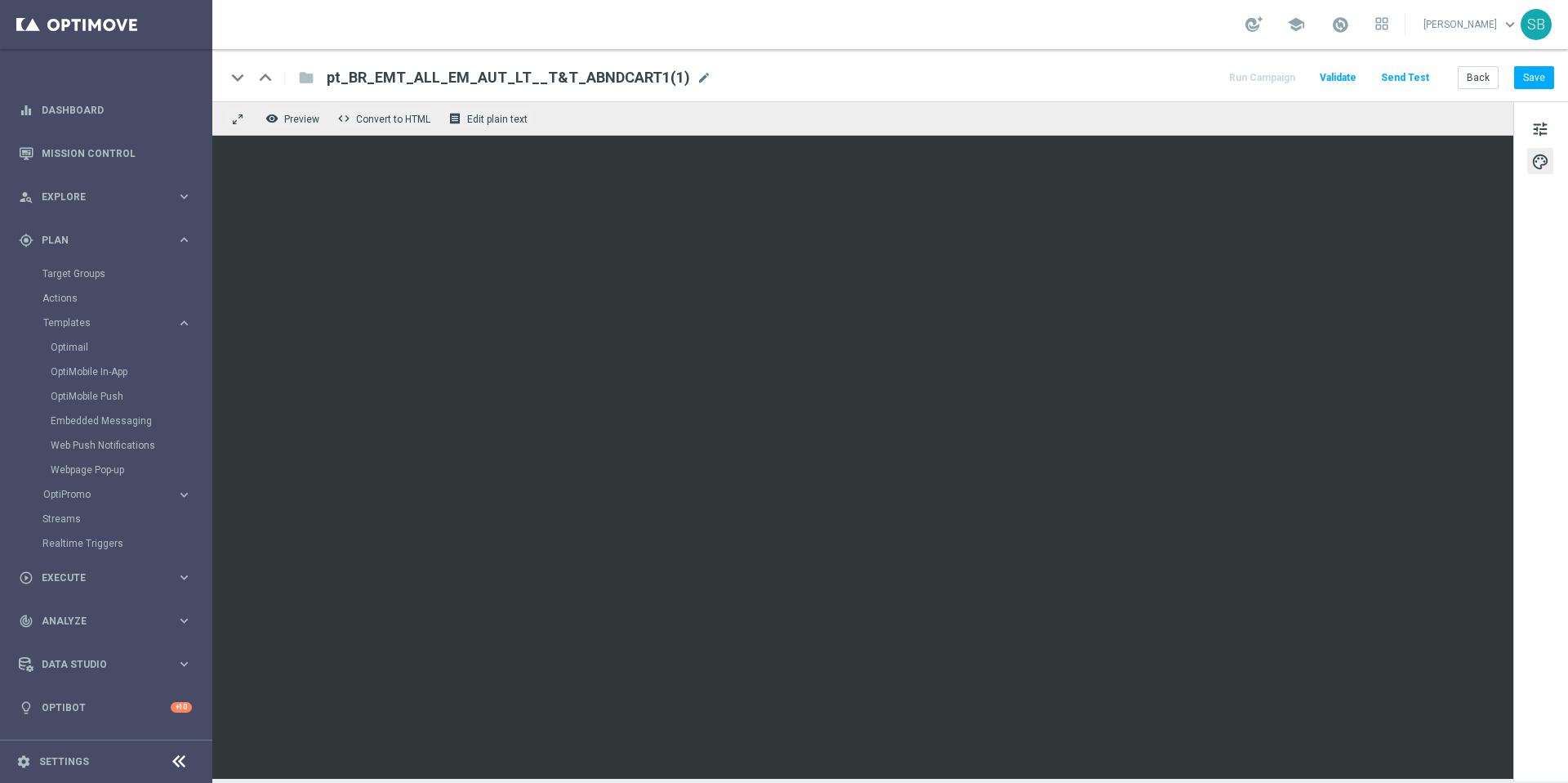
click at [1465, 26] on link "Stephen Bramley keyboard_arrow_down" at bounding box center [1471, 24] width 99 height 25
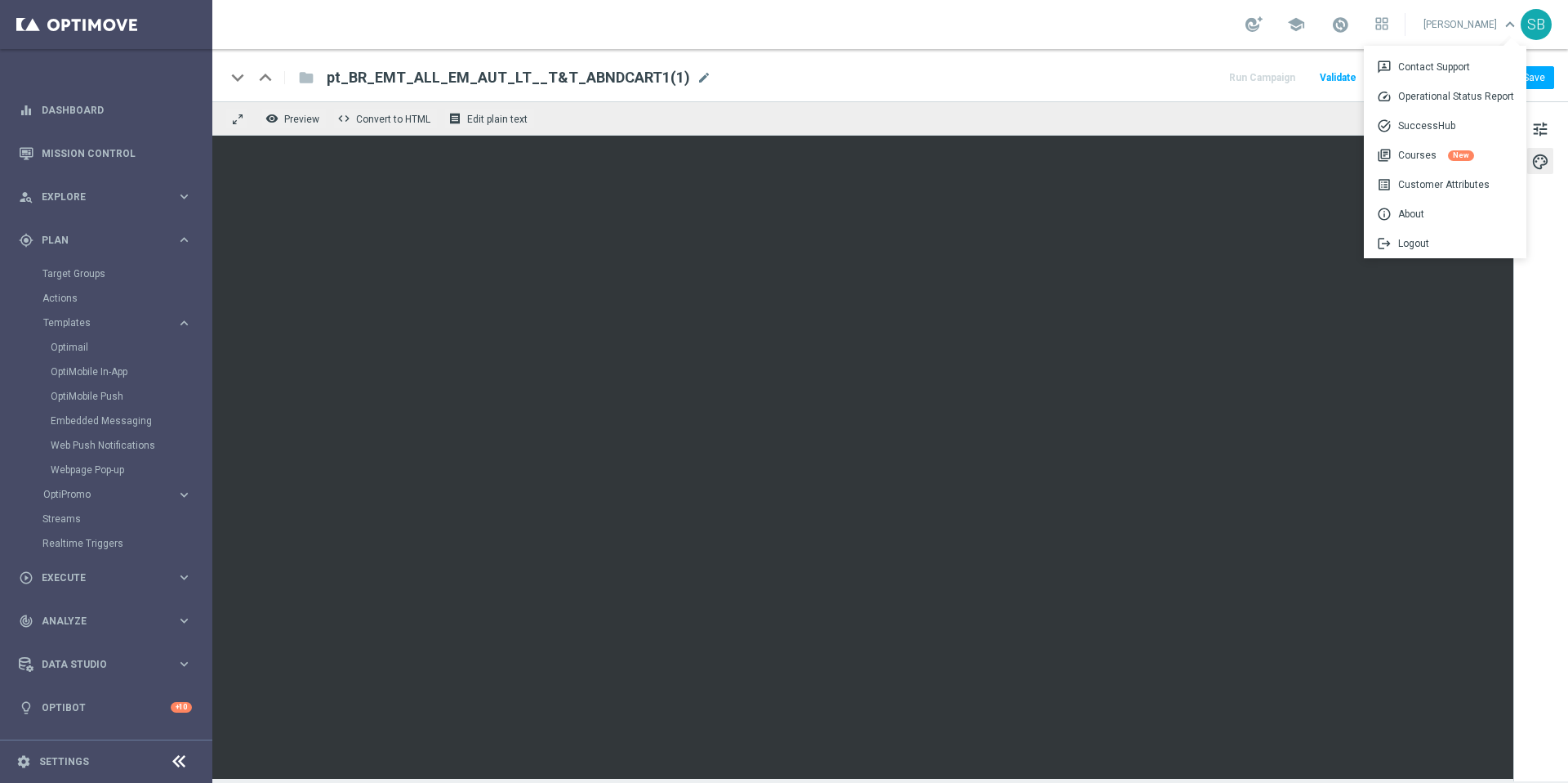
drag, startPoint x: 328, startPoint y: 76, endPoint x: 672, endPoint y: 76, distance: 344.0
click at [672, 76] on div "pt_BR_EMT_ALL_EM_AUT_LT__T&T_ABNDCART1(1) mode_edit" at bounding box center [519, 78] width 385 height 21
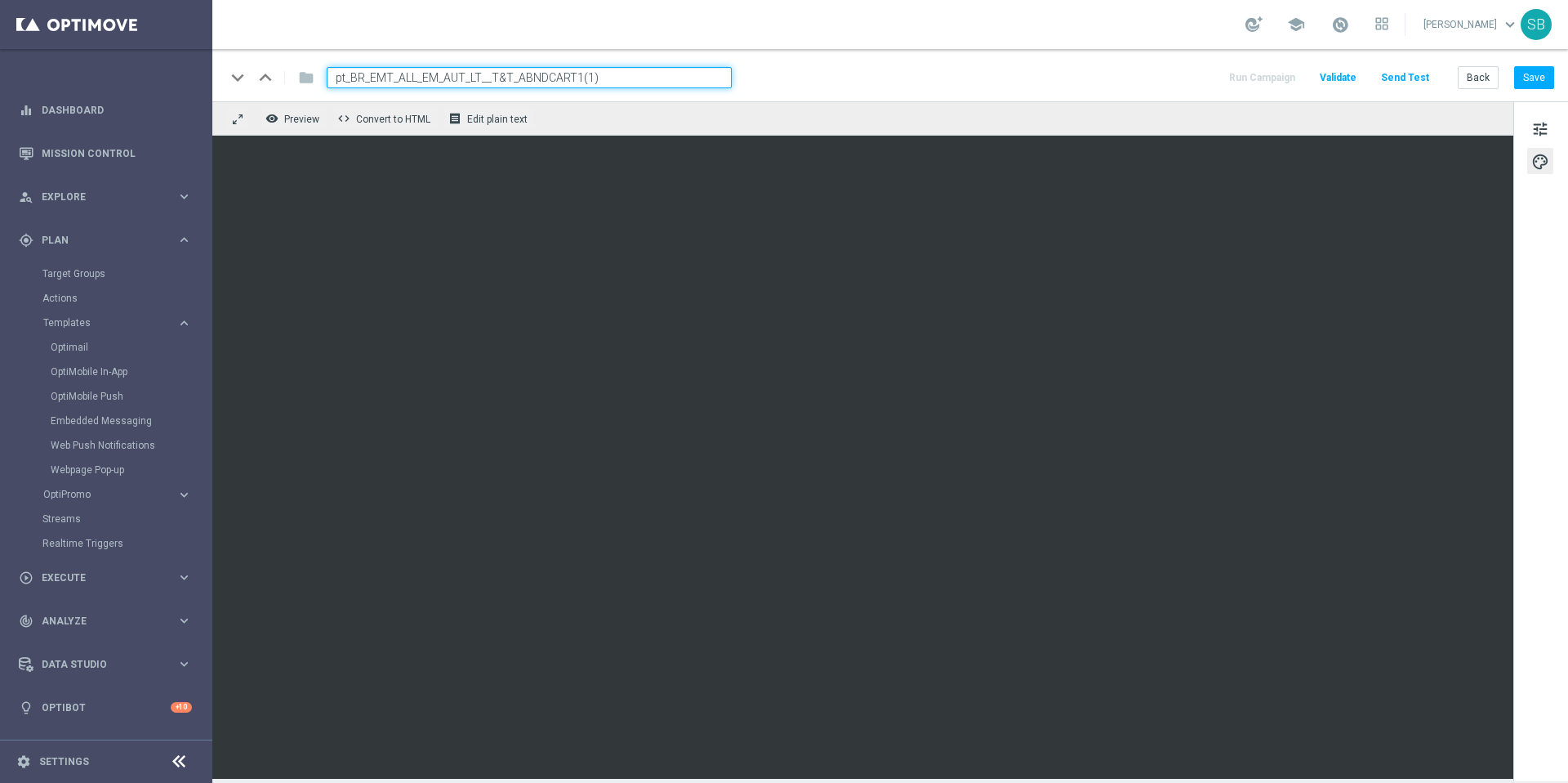
drag, startPoint x: 636, startPoint y: 84, endPoint x: 331, endPoint y: 78, distance: 305.1
click at [331, 78] on input "pt_BR_EMT_ALL_EM_AUT_LT__T&T_ABNDCART1(1)" at bounding box center [529, 78] width 405 height 21
click at [104, 160] on link "Mission Control" at bounding box center [116, 152] width 150 height 43
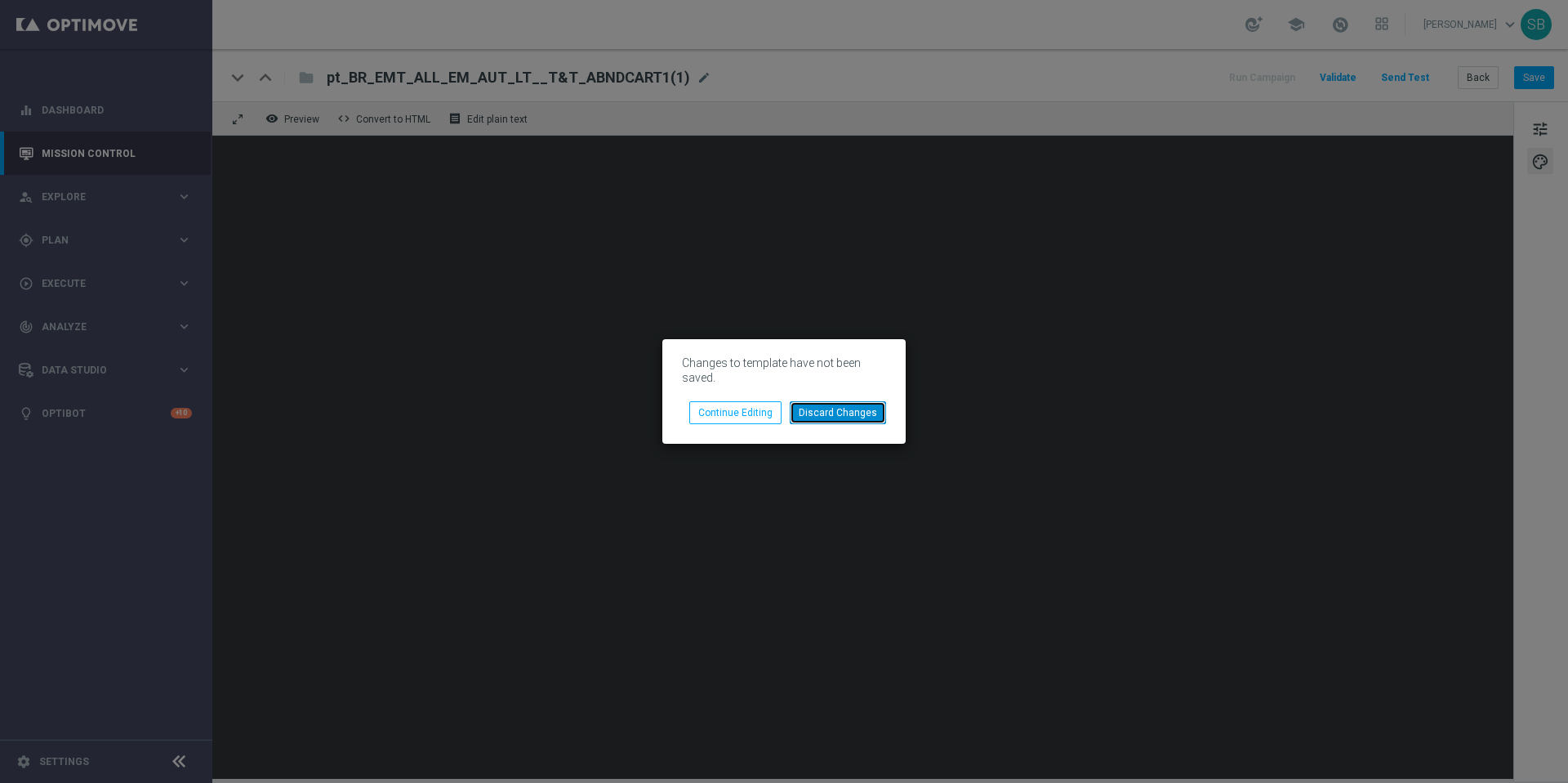
click at [832, 419] on button "Discard Changes" at bounding box center [838, 413] width 96 height 23
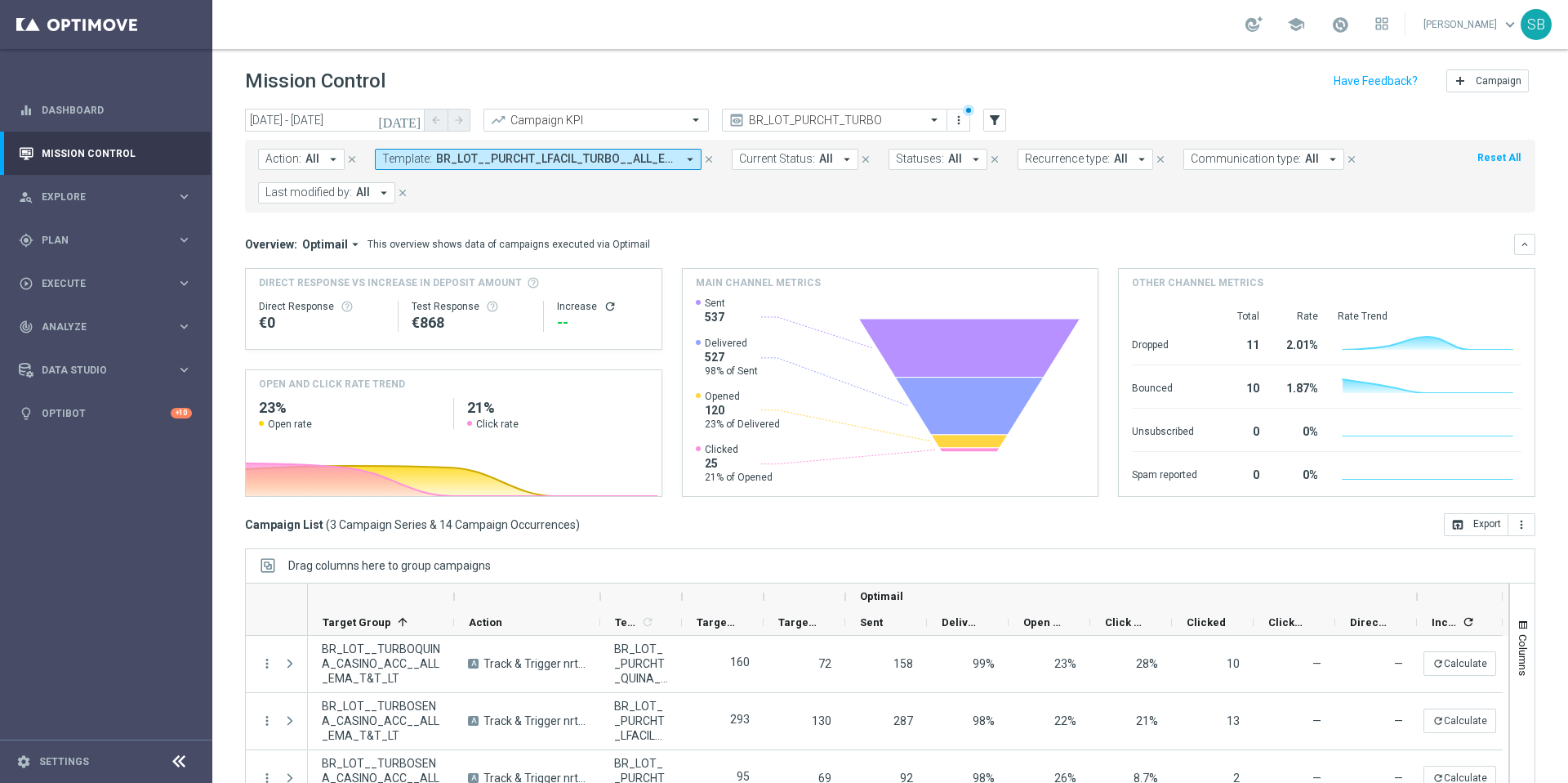
click at [688, 159] on icon "arrow_drop_down" at bounding box center [690, 160] width 15 height 15
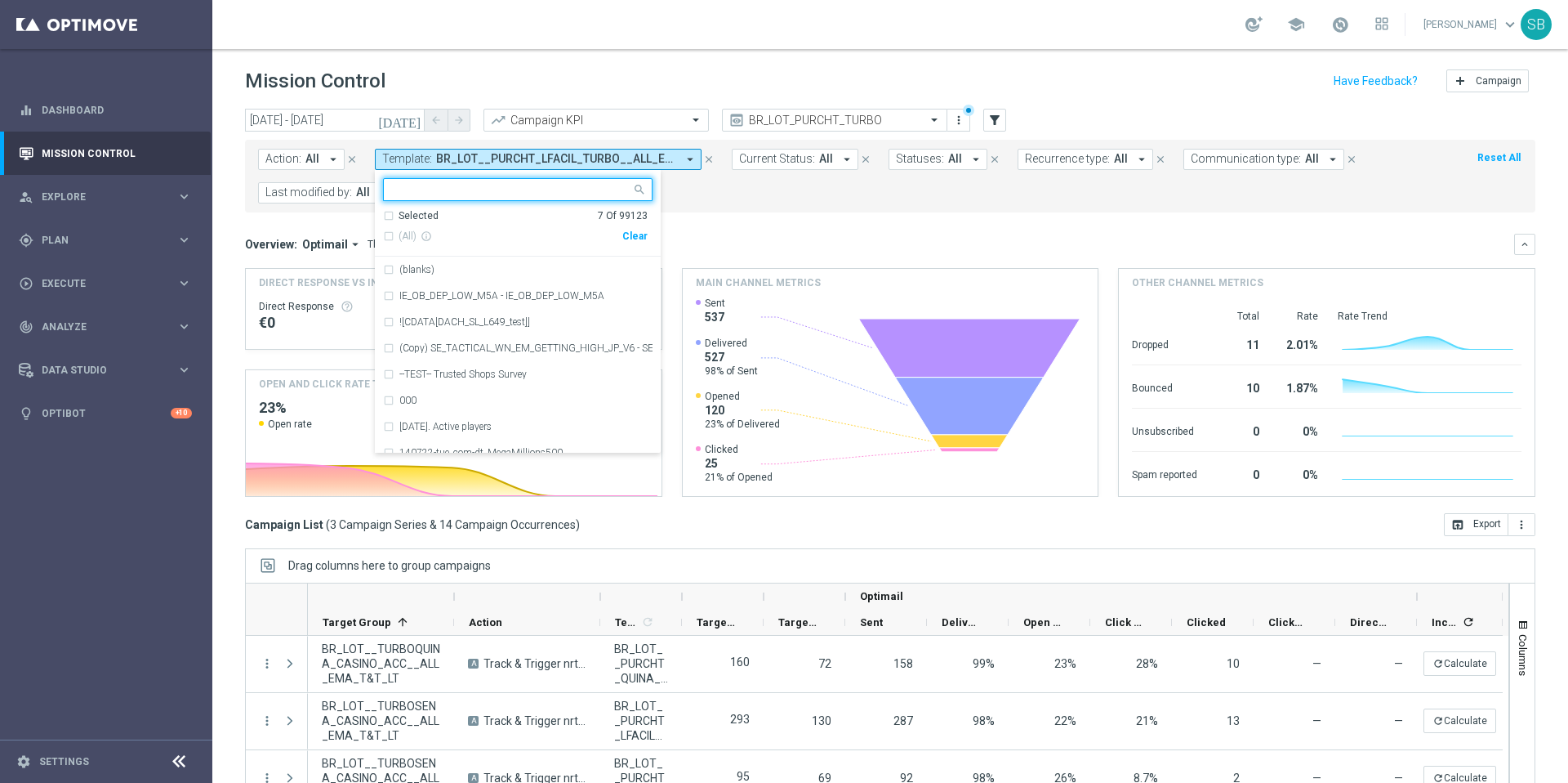
click at [710, 160] on icon "close" at bounding box center [709, 159] width 11 height 11
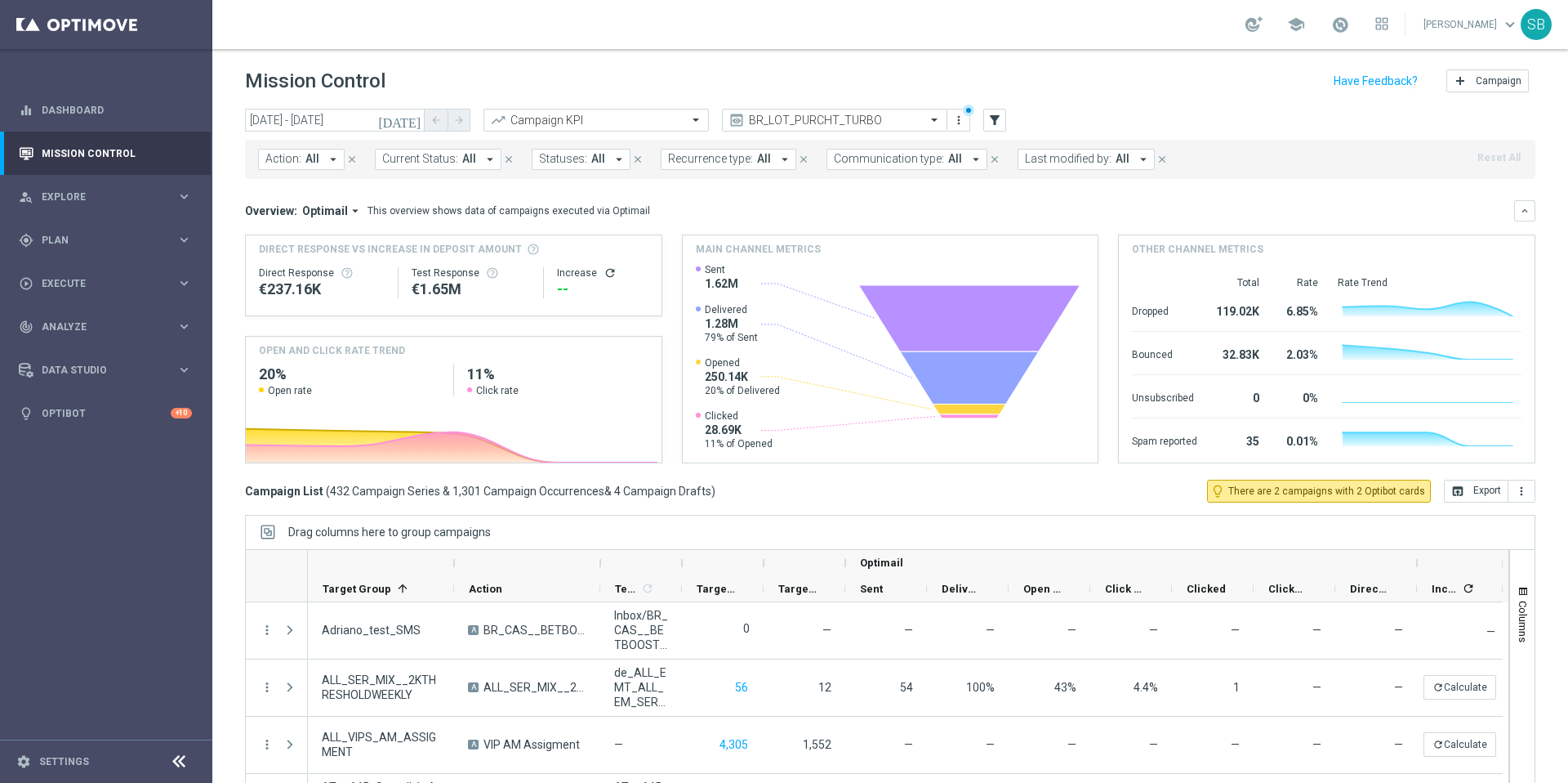
click at [490, 161] on icon "arrow_drop_down" at bounding box center [490, 160] width 15 height 15
click at [602, 160] on button "Statuses: All arrow_drop_down" at bounding box center [581, 159] width 99 height 21
click at [792, 188] on mini-dashboard "Overview: Optimail arrow_drop_down This overview shows data of campaigns execut…" at bounding box center [891, 330] width 1290 height 301
click at [999, 122] on icon "filter_alt" at bounding box center [995, 120] width 15 height 15
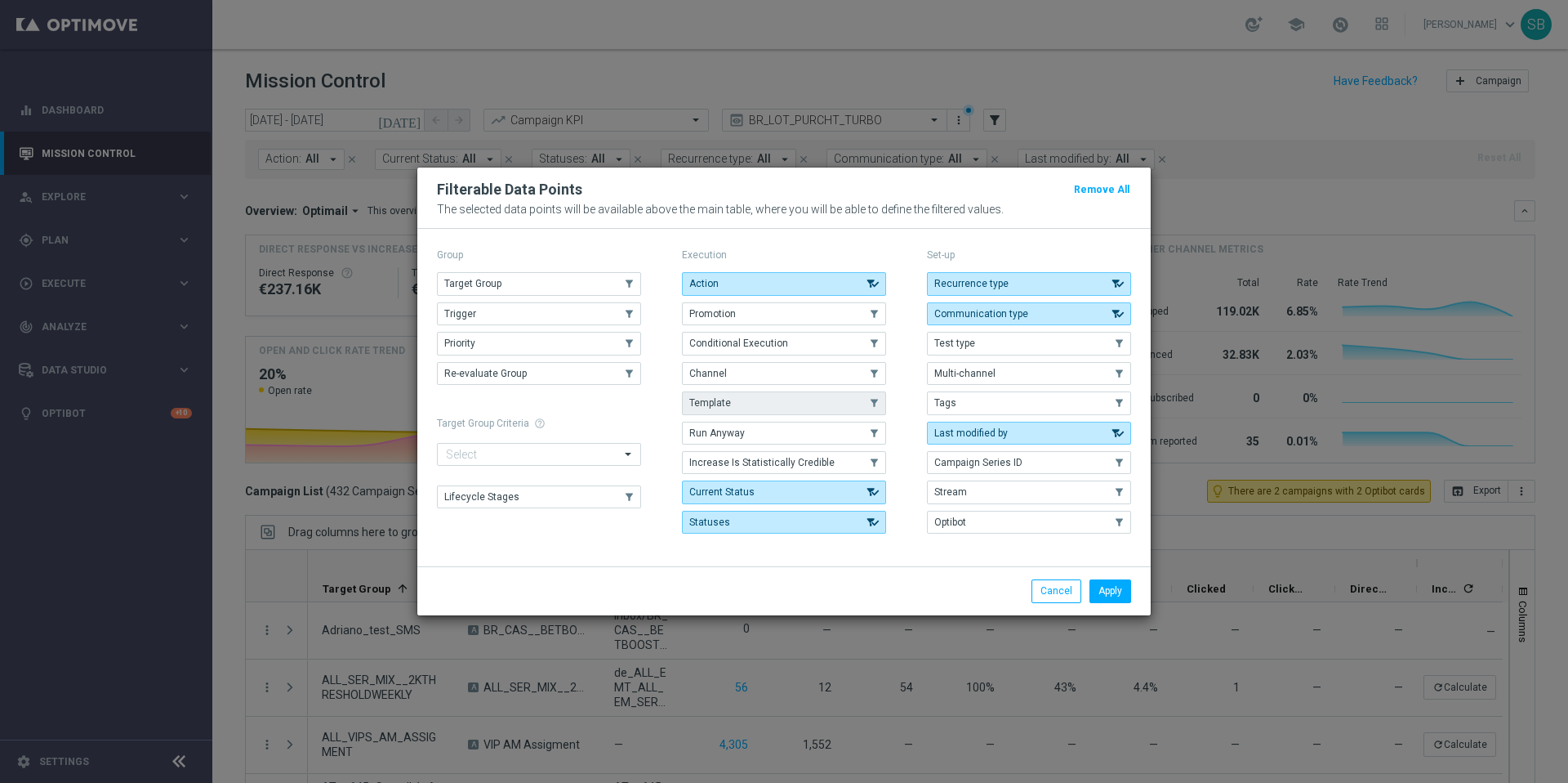
click at [753, 408] on button "Template" at bounding box center [784, 403] width 204 height 23
click at [1099, 591] on button "Apply" at bounding box center [1110, 591] width 42 height 23
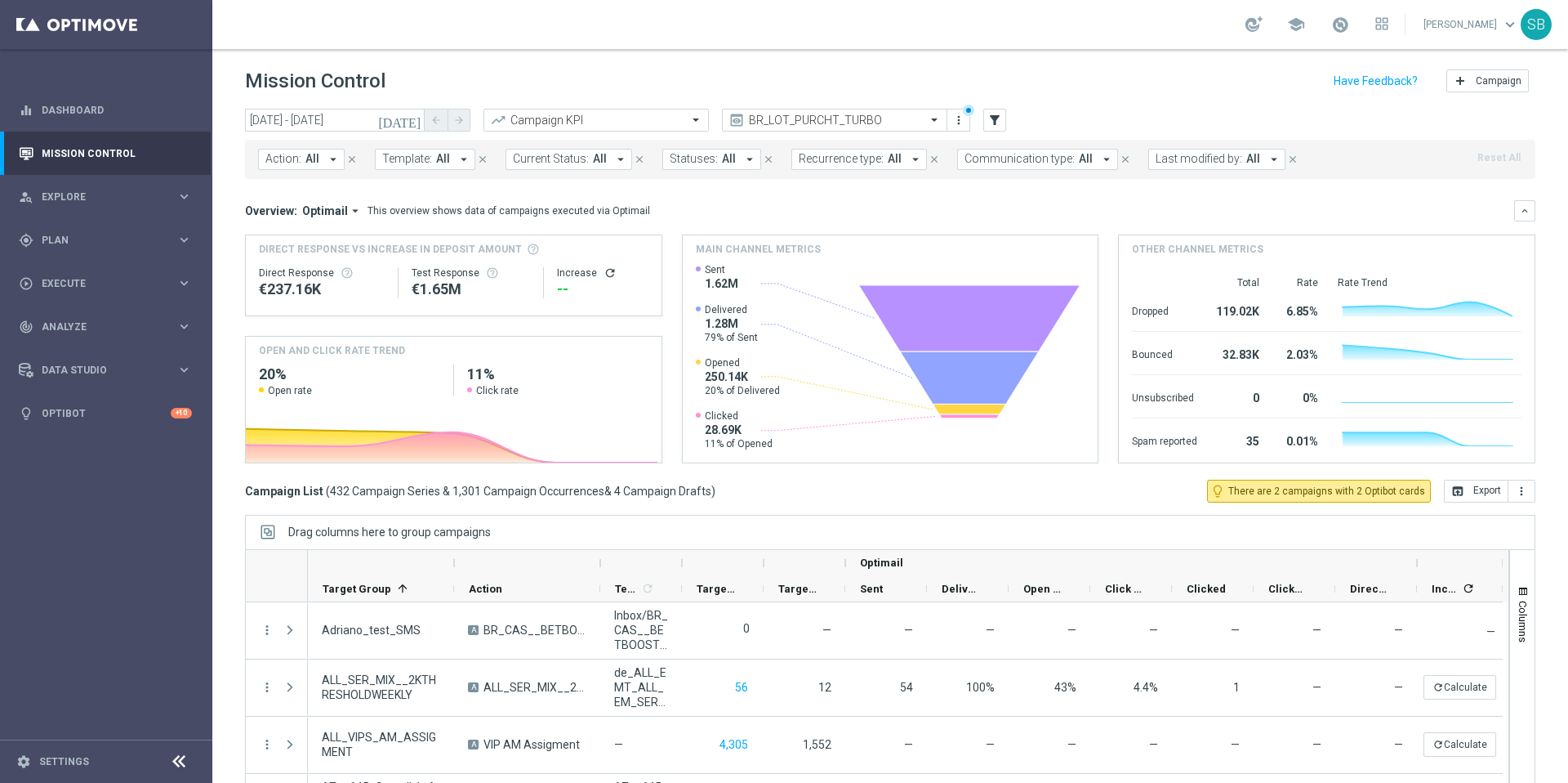
click at [460, 163] on icon "arrow_drop_down" at bounding box center [464, 160] width 15 height 15
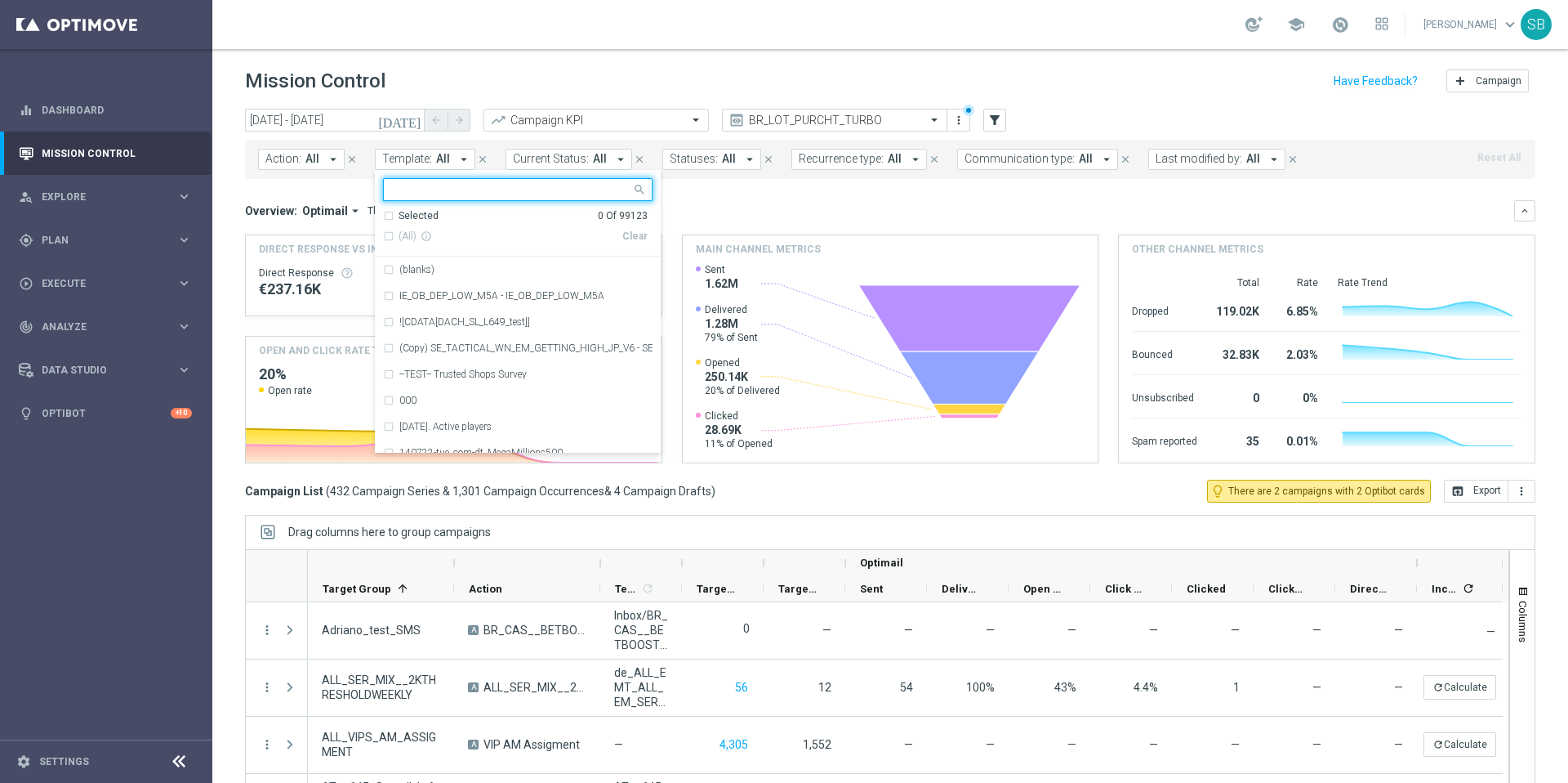
click at [437, 183] on input "text" at bounding box center [511, 189] width 239 height 14
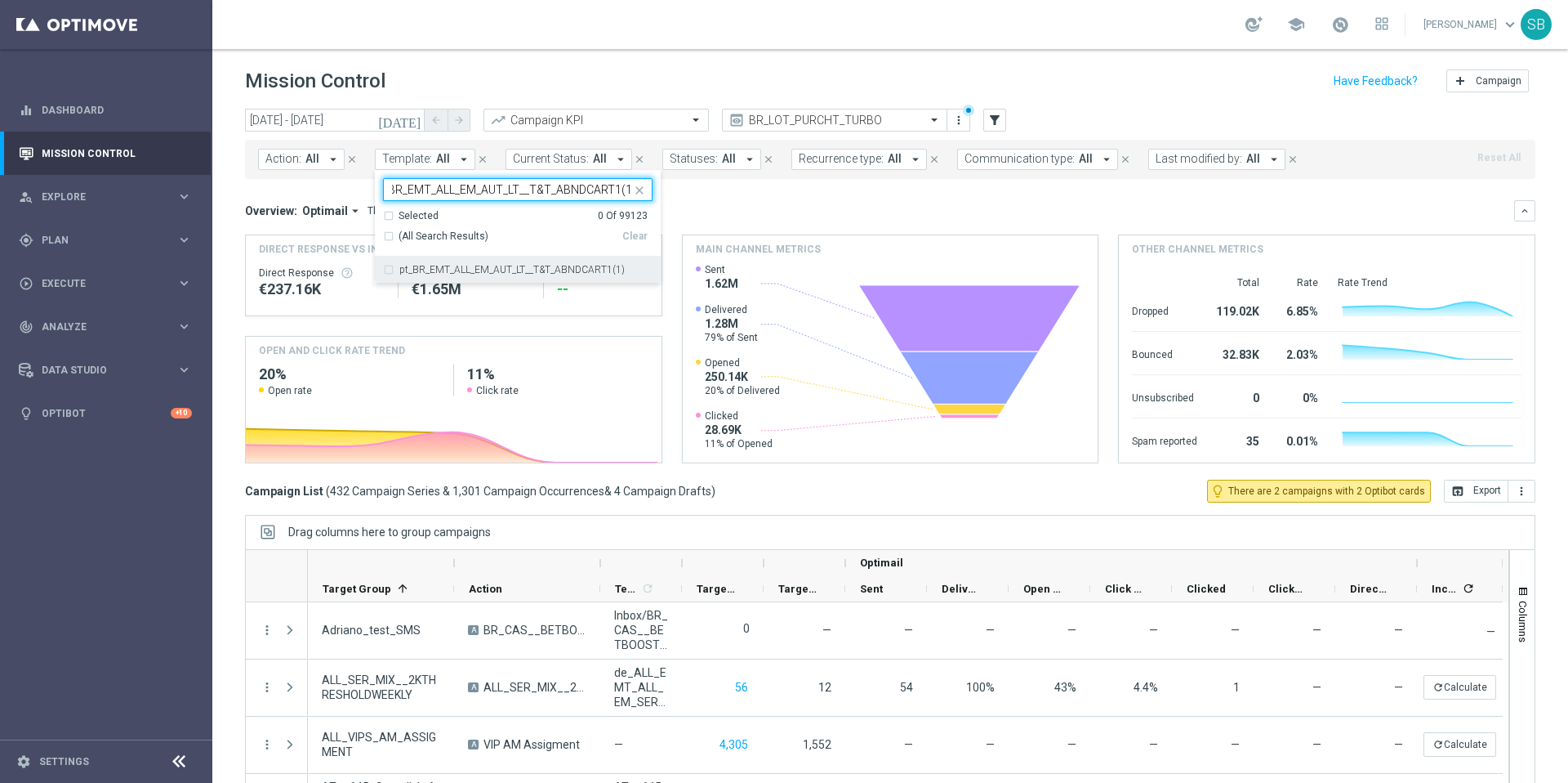
click at [391, 269] on div "pt_BR_EMT_ALL_EM_AUT_LT__T&T_ABNDCART1(1)" at bounding box center [518, 270] width 269 height 26
type input "pt_BR_EMT_ALL_EM_AUT_LT__T&T_ABNDCART1(1)"
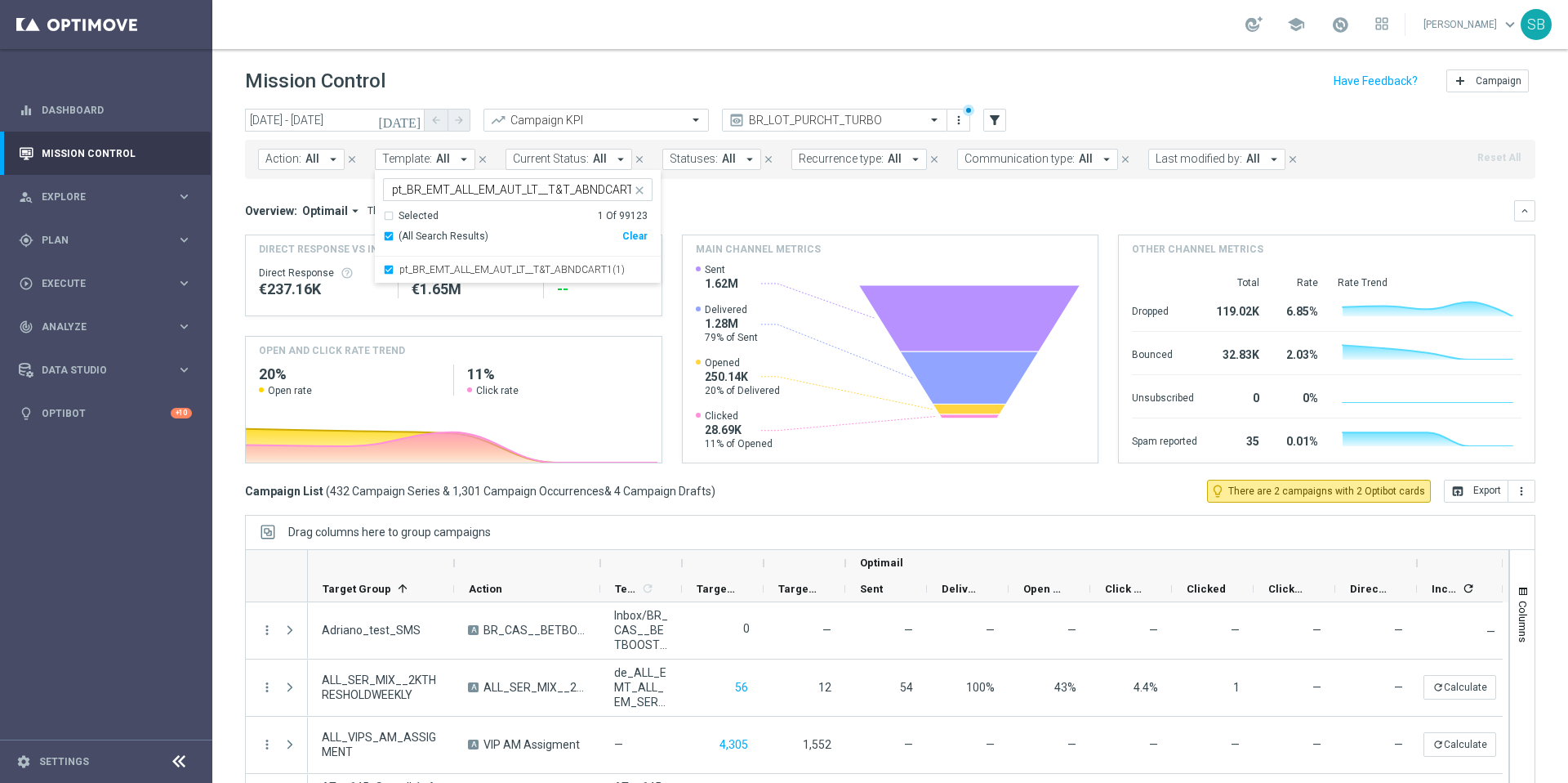
click at [730, 218] on div "Overview: Optimail arrow_drop_down This overview shows data of campaigns execut…" at bounding box center [891, 211] width 1290 height 21
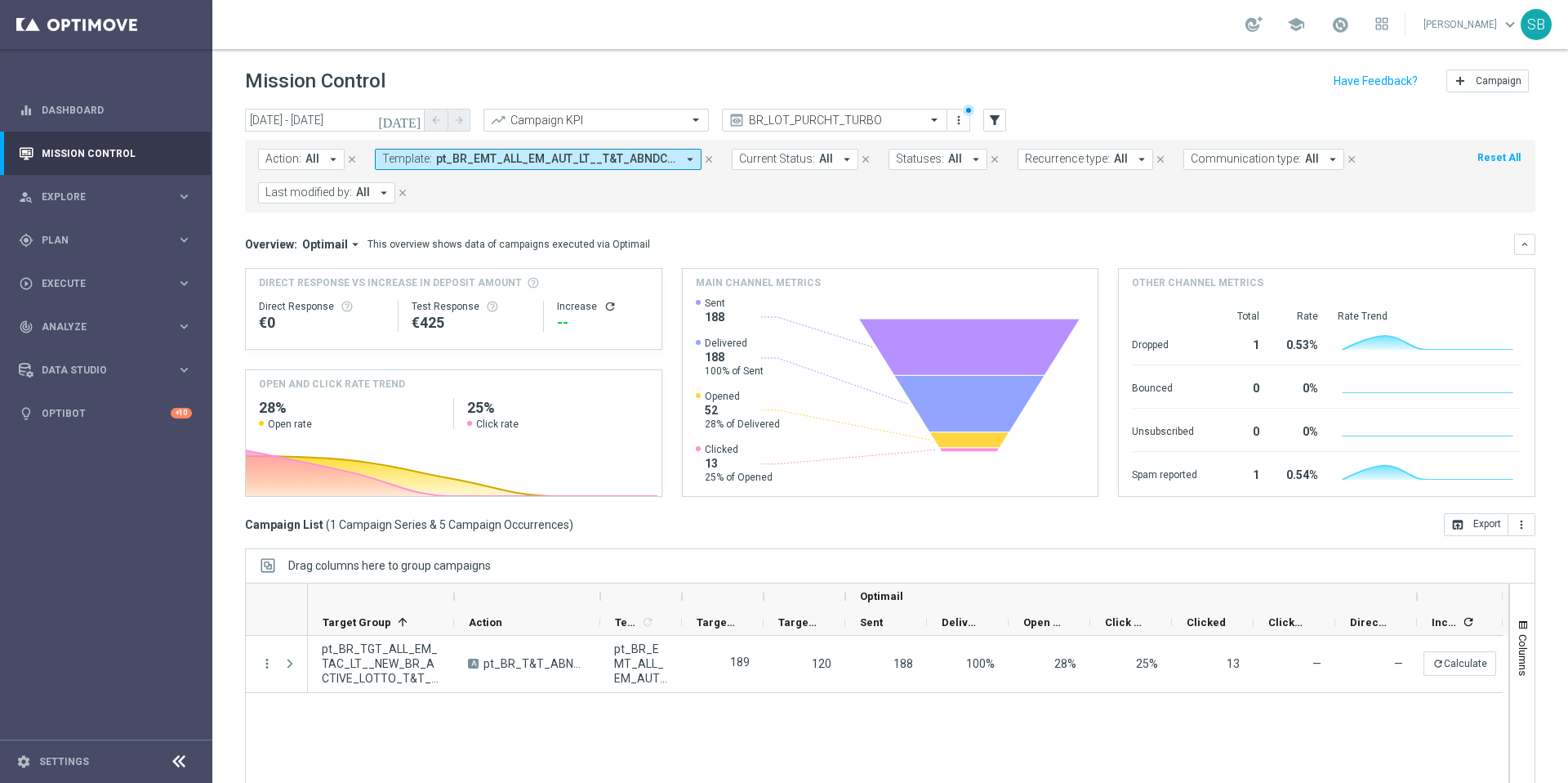
click at [415, 118] on icon "[DATE]" at bounding box center [401, 120] width 44 height 15
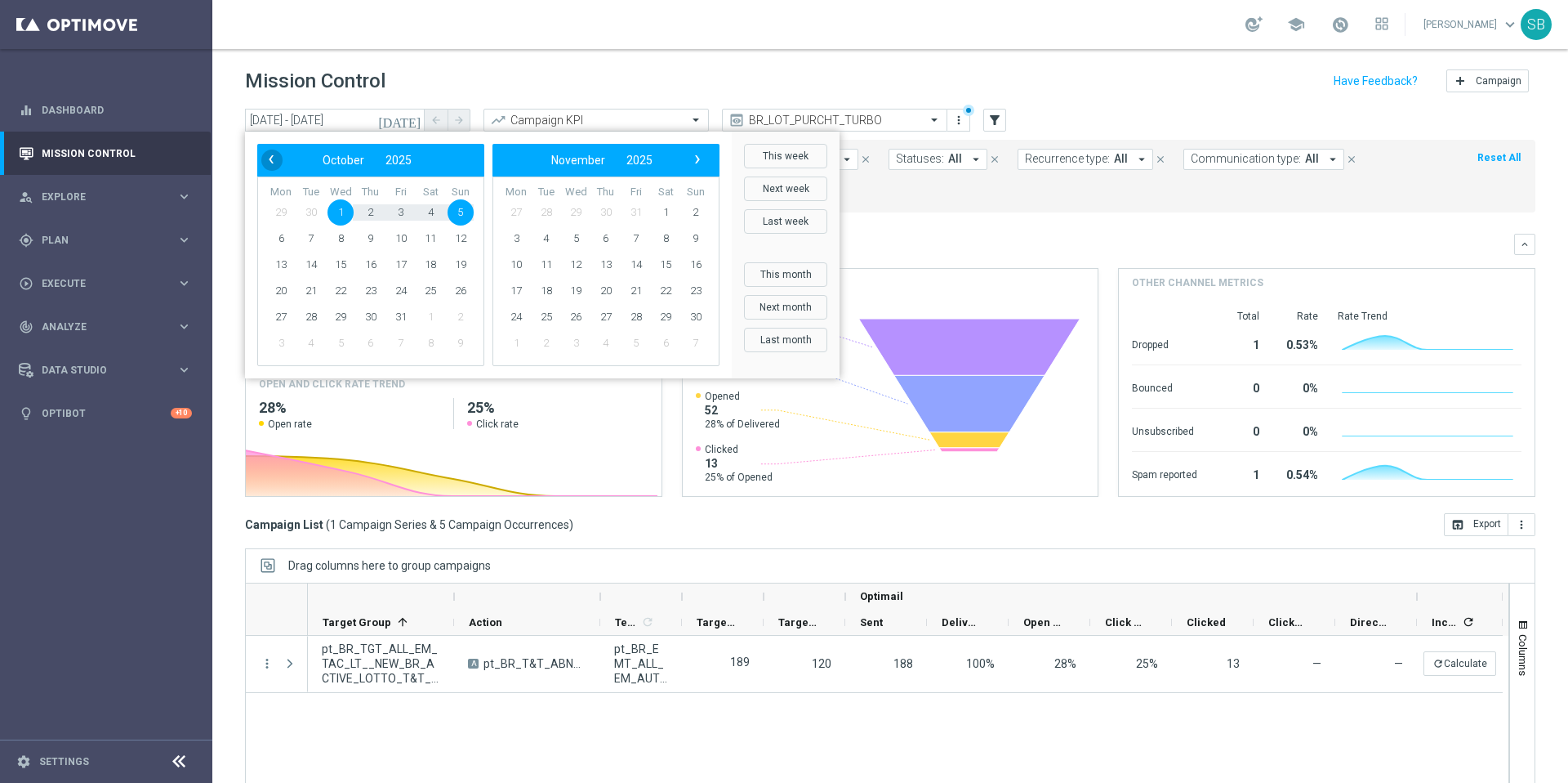
click at [274, 162] on span "‹" at bounding box center [270, 159] width 21 height 21
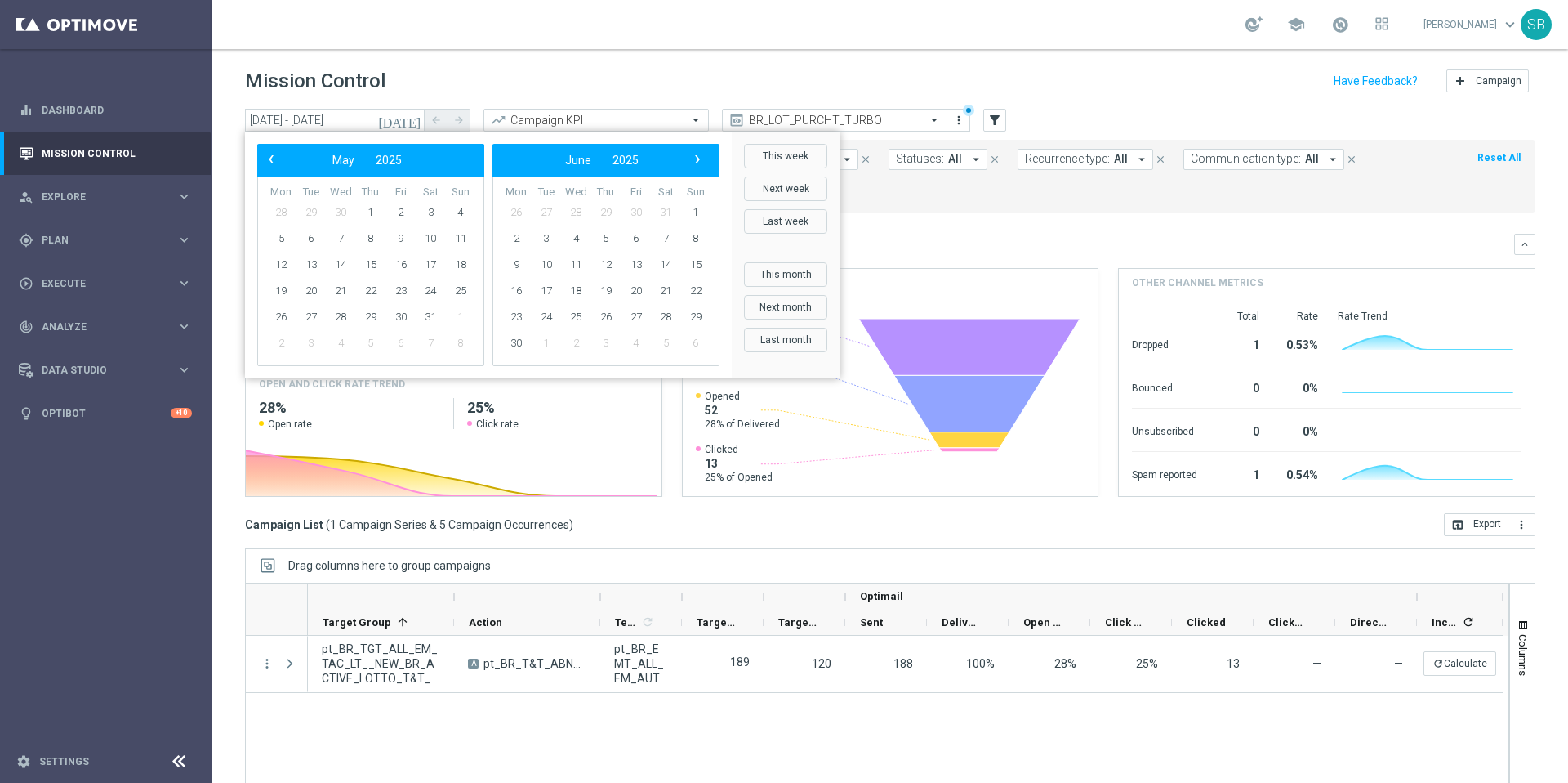
click at [274, 162] on span "‹" at bounding box center [270, 159] width 21 height 21
click at [423, 218] on span "1" at bounding box center [430, 212] width 26 height 26
click at [605, 89] on div "Mission Control add Campaign" at bounding box center [891, 81] width 1290 height 32
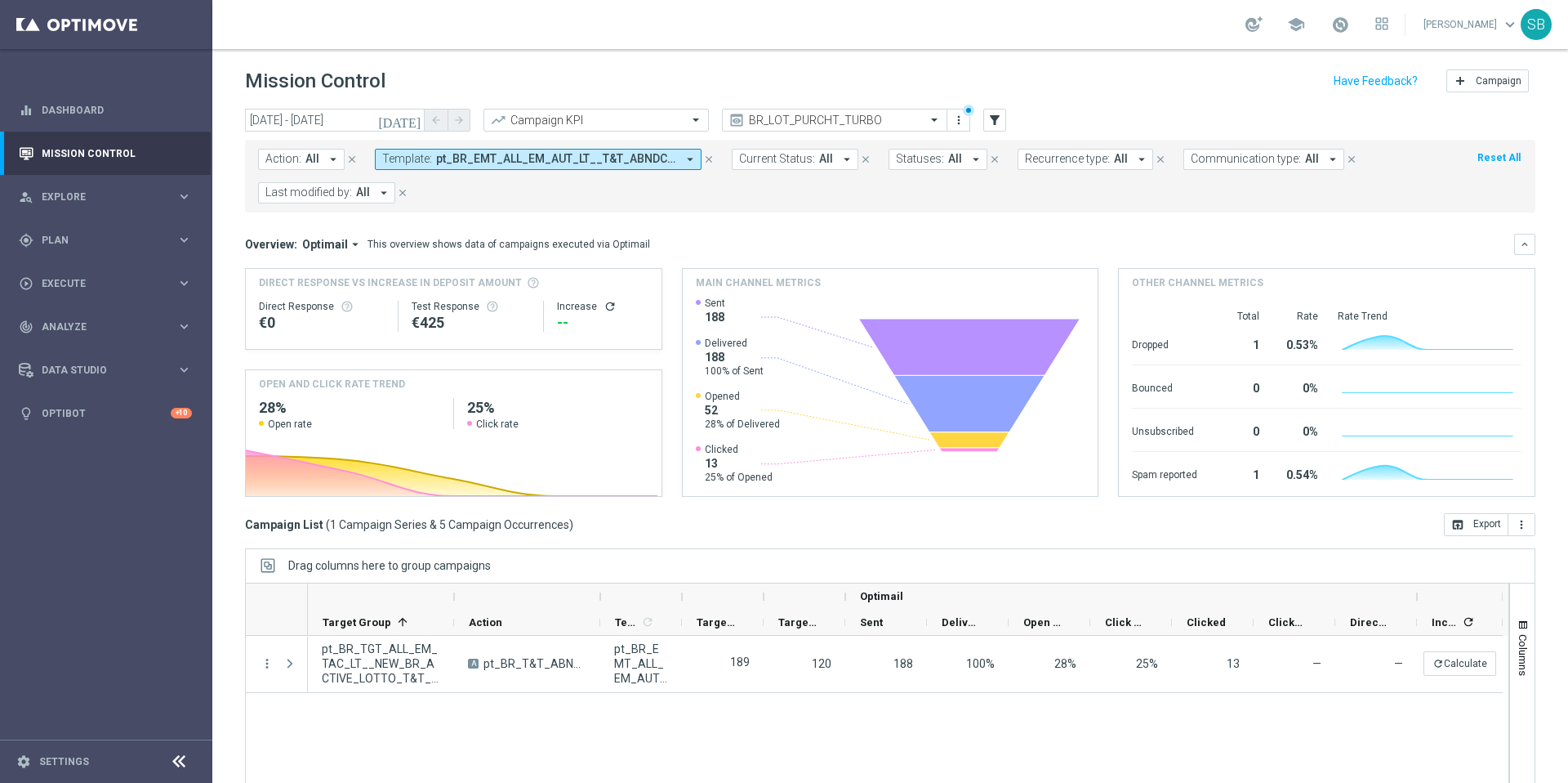
click at [416, 124] on icon "[DATE]" at bounding box center [401, 120] width 44 height 15
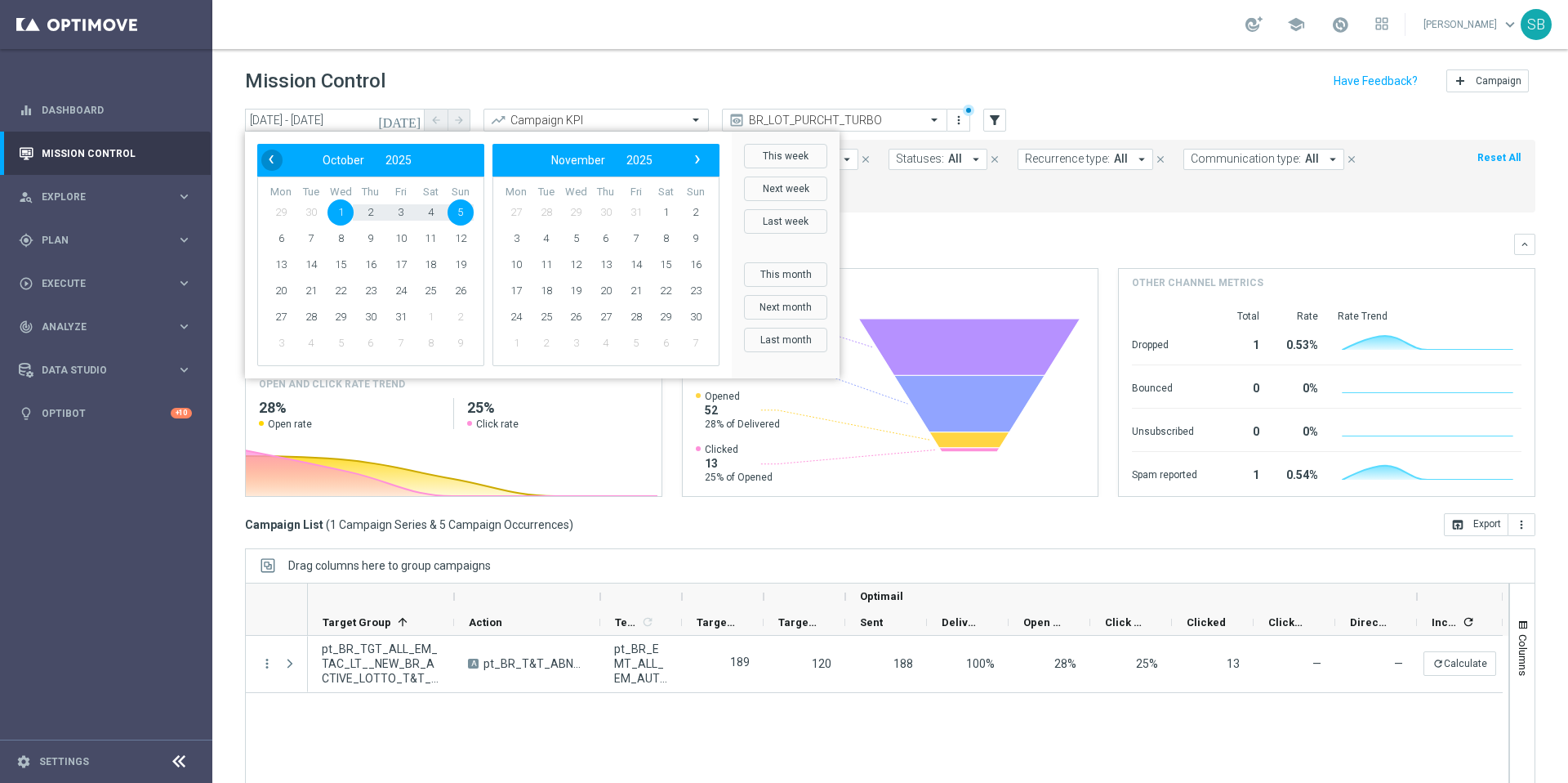
click at [269, 153] on span "‹" at bounding box center [270, 159] width 21 height 21
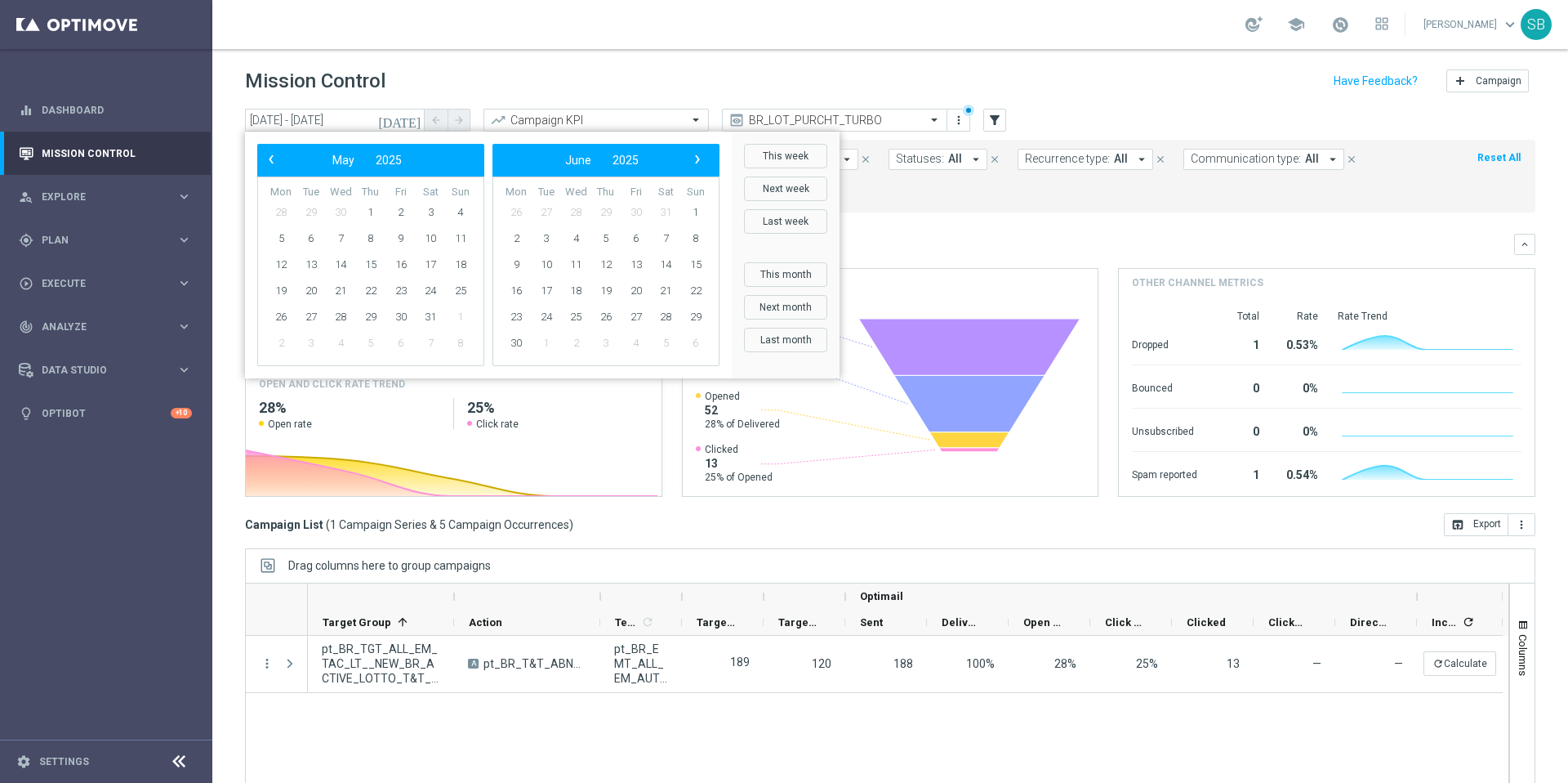
click at [269, 153] on span "‹" at bounding box center [270, 159] width 21 height 21
click at [427, 211] on span "1" at bounding box center [430, 212] width 26 height 26
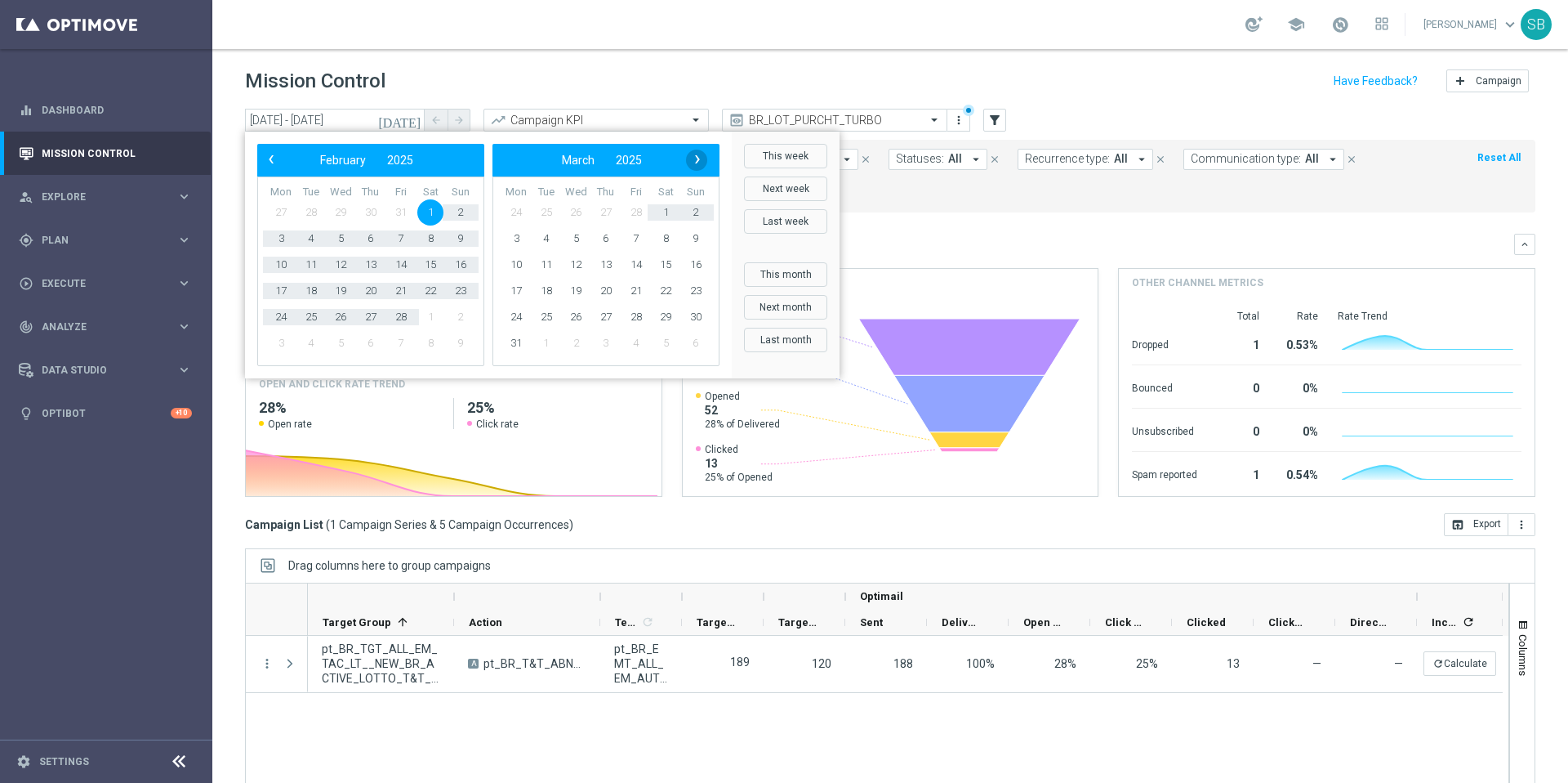
click at [701, 162] on span "›" at bounding box center [697, 159] width 21 height 21
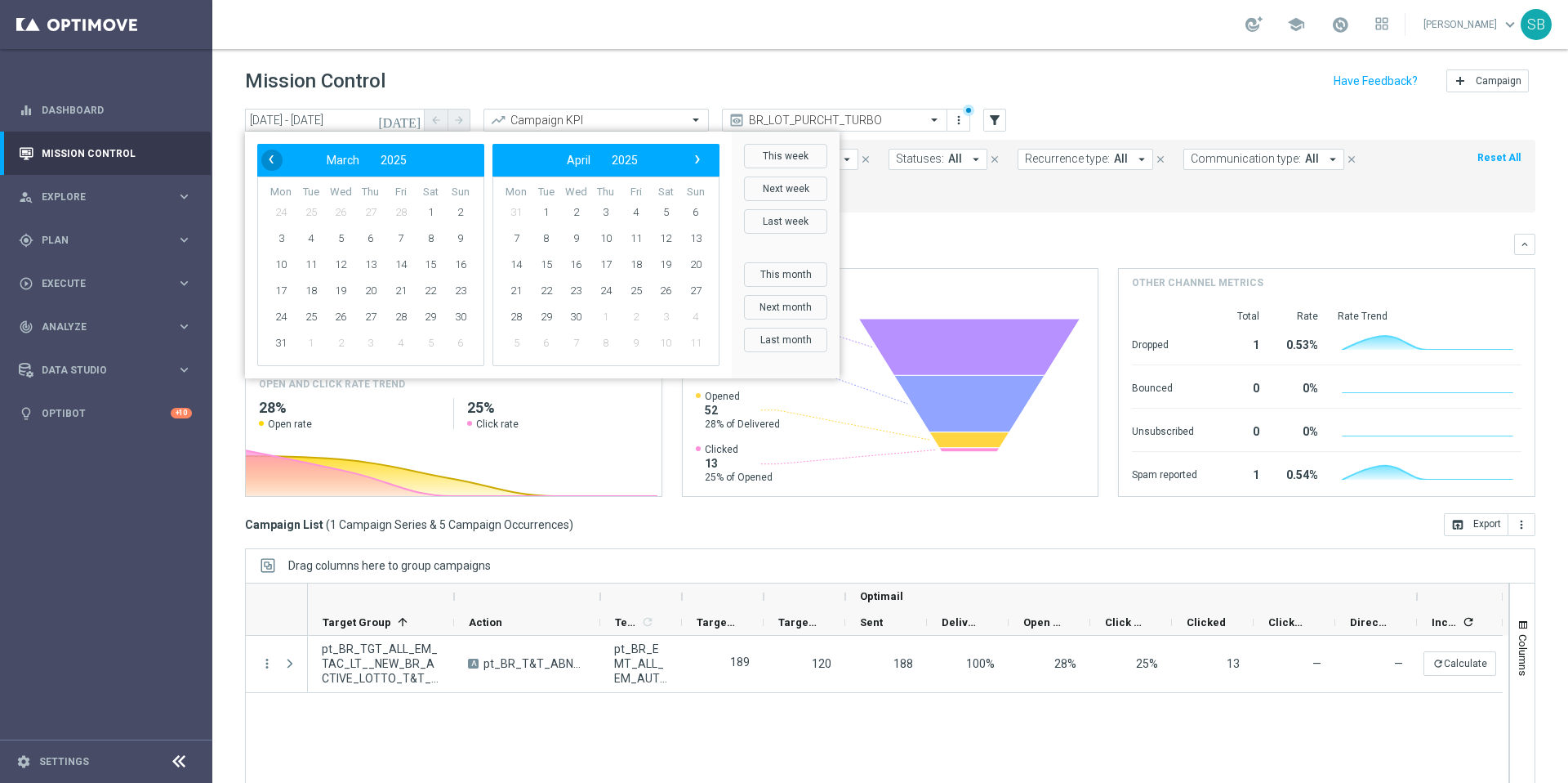
click at [269, 163] on span "‹" at bounding box center [270, 159] width 21 height 21
click at [416, 124] on icon "[DATE]" at bounding box center [401, 120] width 44 height 15
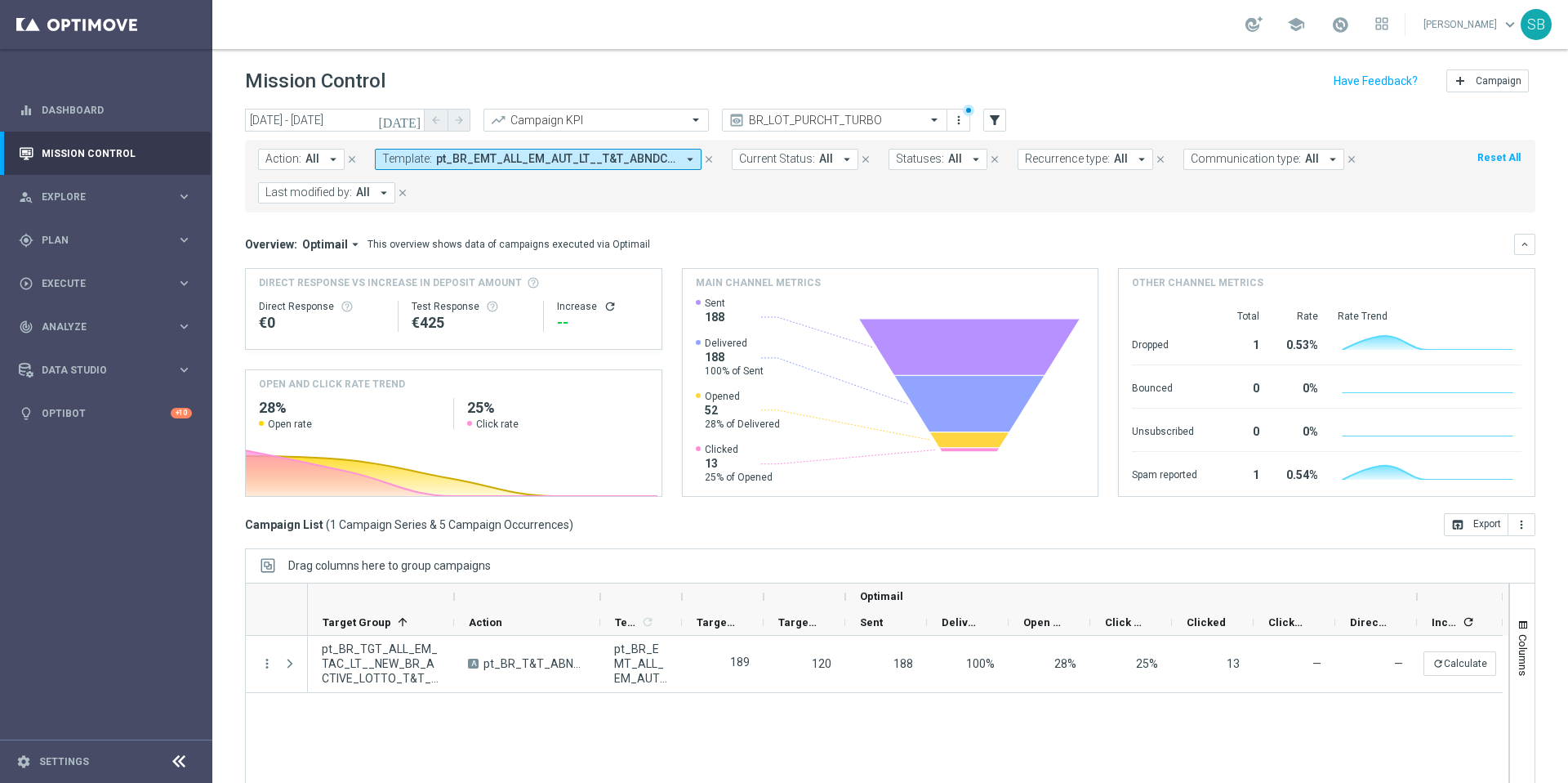
click at [418, 125] on icon "[DATE]" at bounding box center [401, 120] width 44 height 15
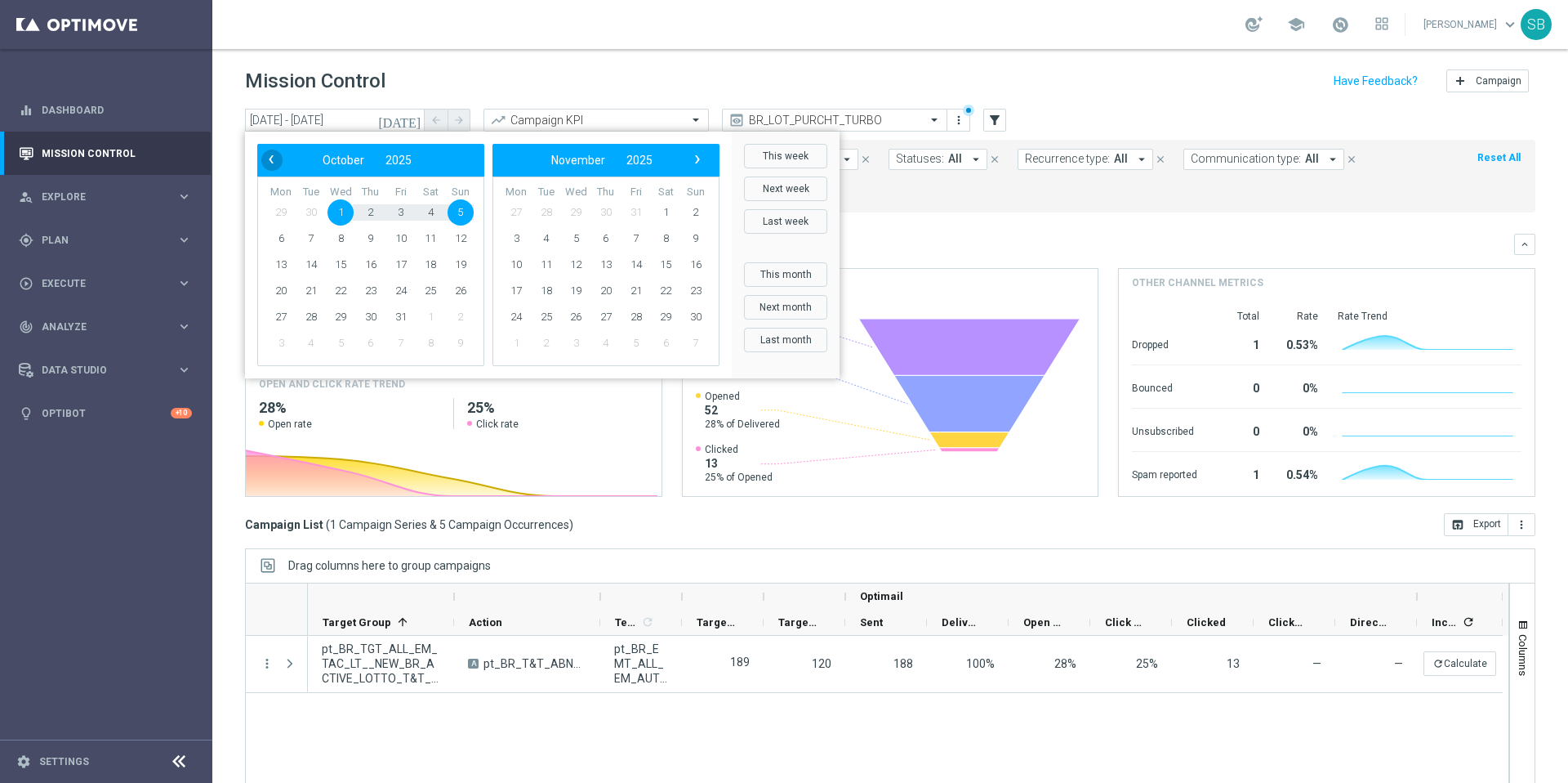
click at [267, 163] on span "‹" at bounding box center [270, 159] width 21 height 21
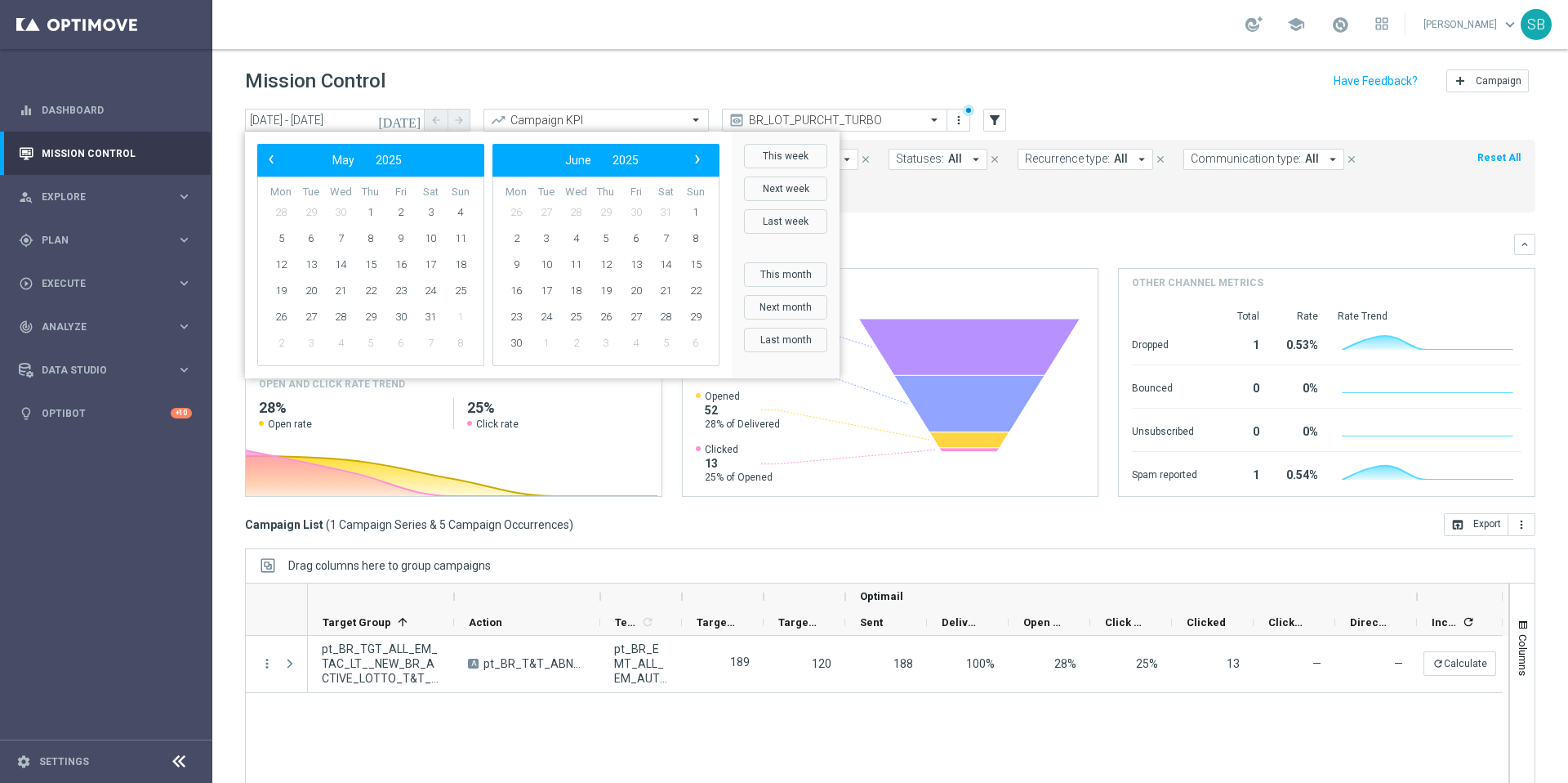
click at [267, 163] on span "‹" at bounding box center [270, 159] width 21 height 21
click at [429, 210] on span "1" at bounding box center [430, 212] width 26 height 26
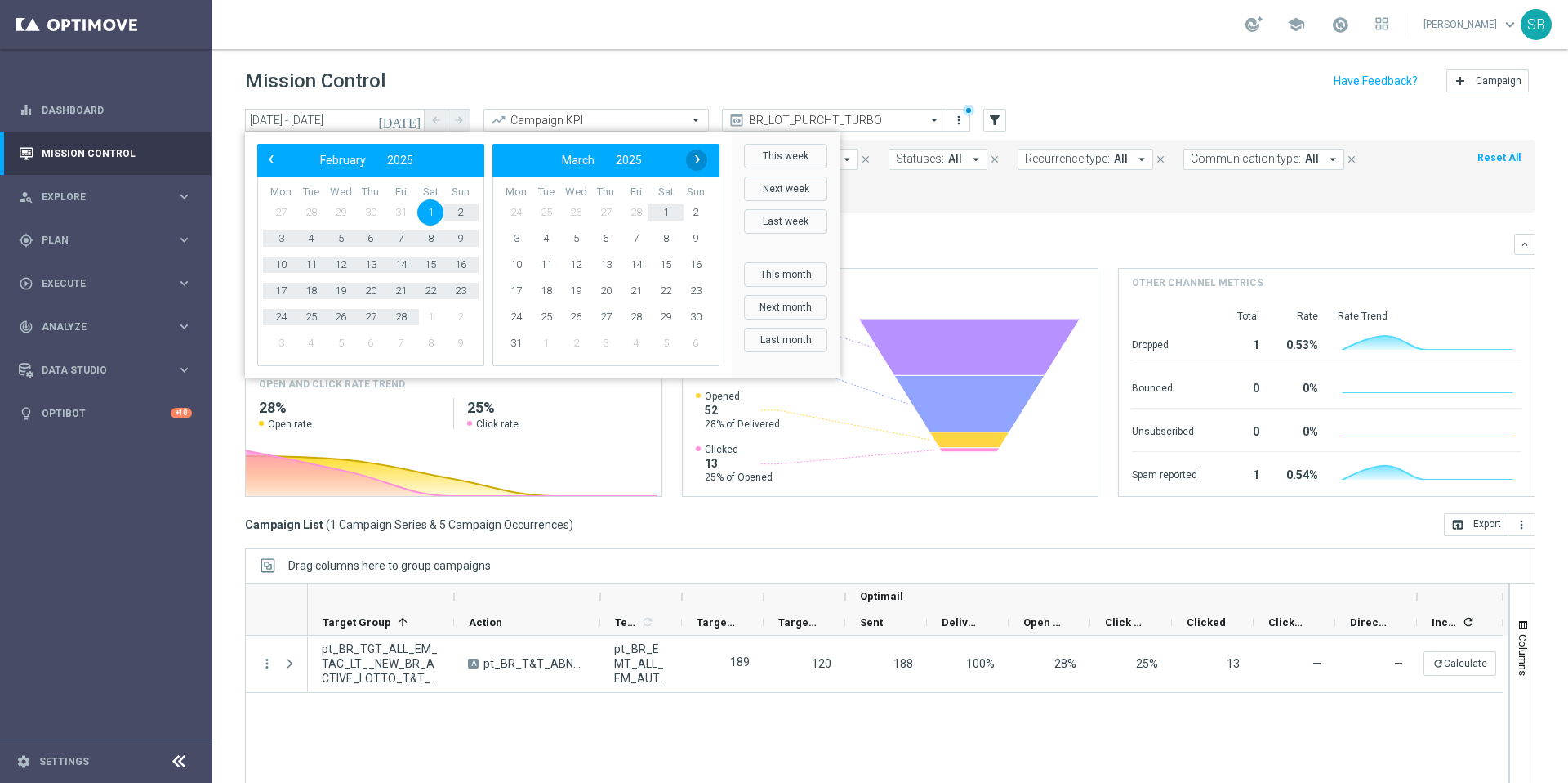
click at [701, 161] on span "›" at bounding box center [697, 159] width 21 height 21
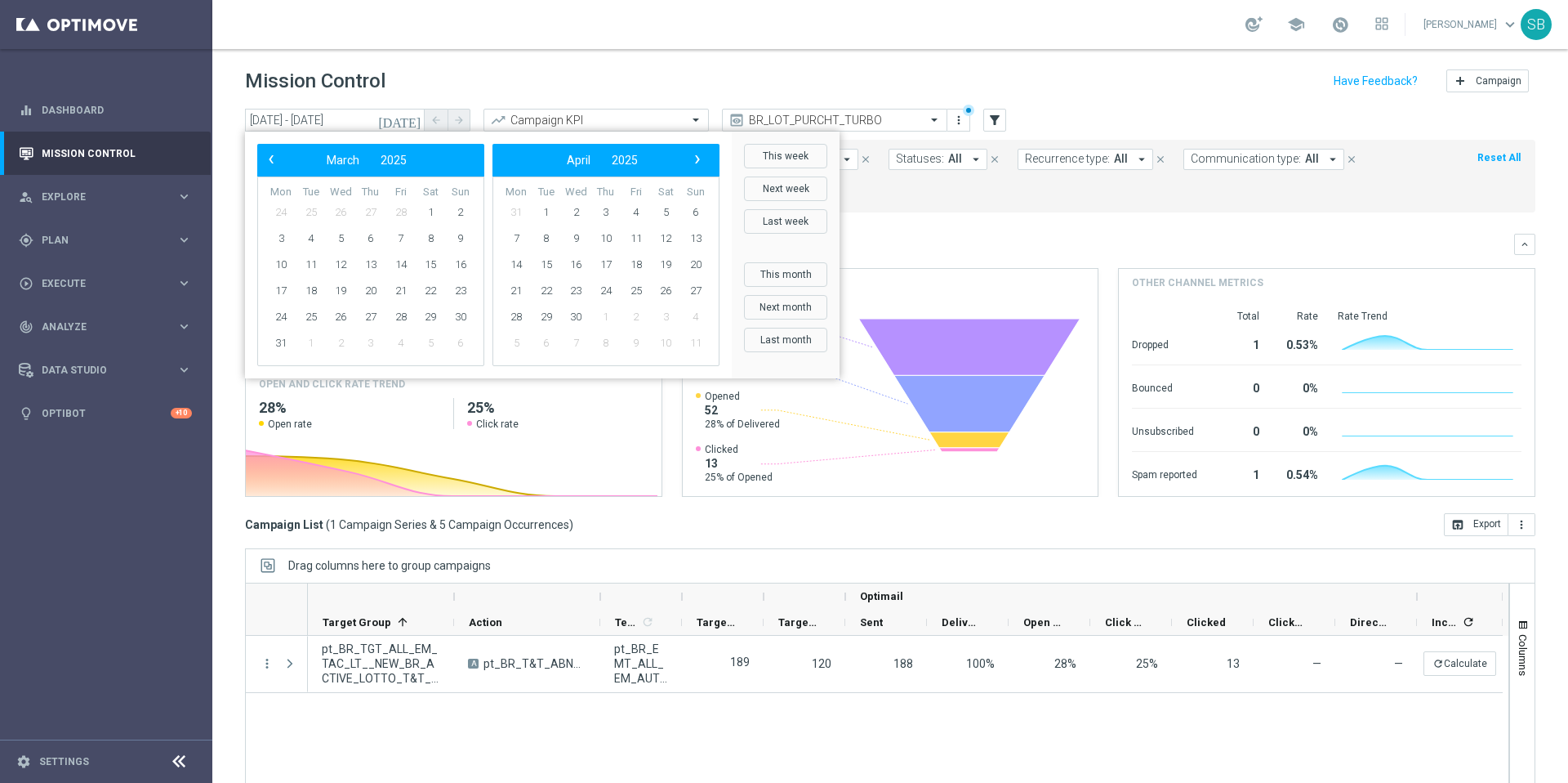
click at [701, 161] on span "›" at bounding box center [697, 159] width 21 height 21
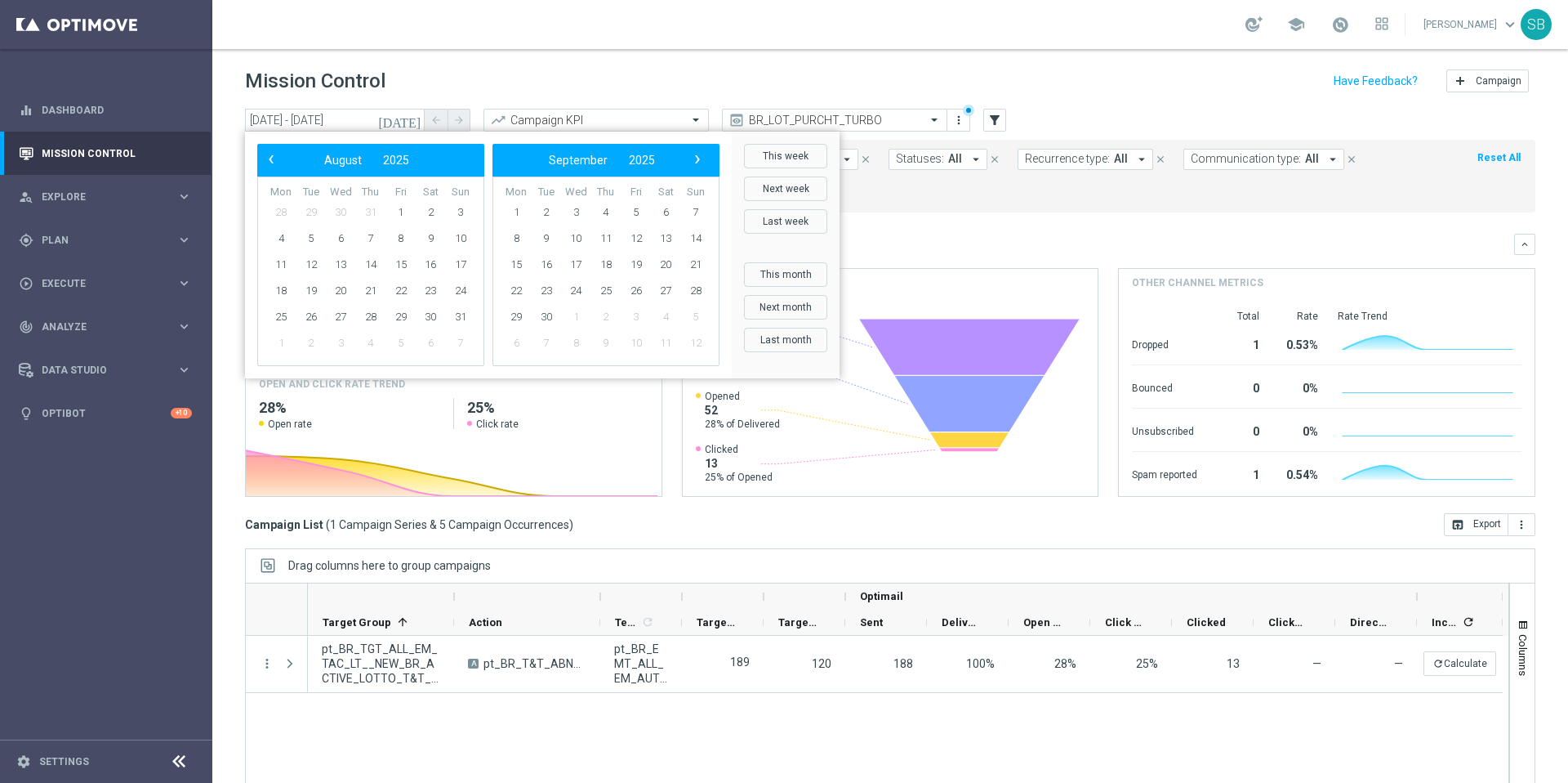
click at [701, 161] on span "›" at bounding box center [697, 159] width 21 height 21
click at [349, 215] on span "1" at bounding box center [341, 212] width 26 height 26
type input "[DATE] - [DATE]"
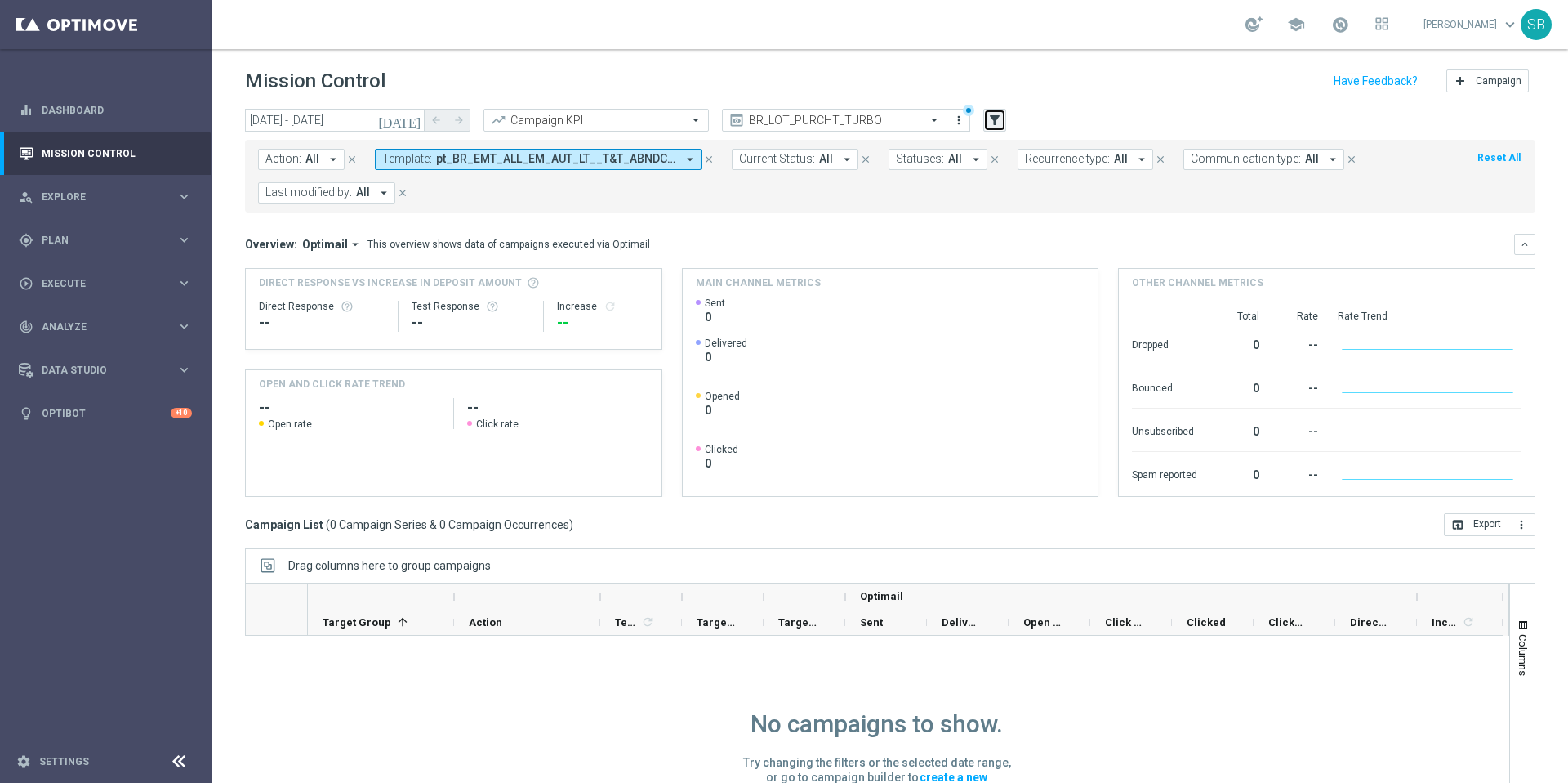
click at [999, 116] on icon "filter_alt" at bounding box center [995, 120] width 15 height 15
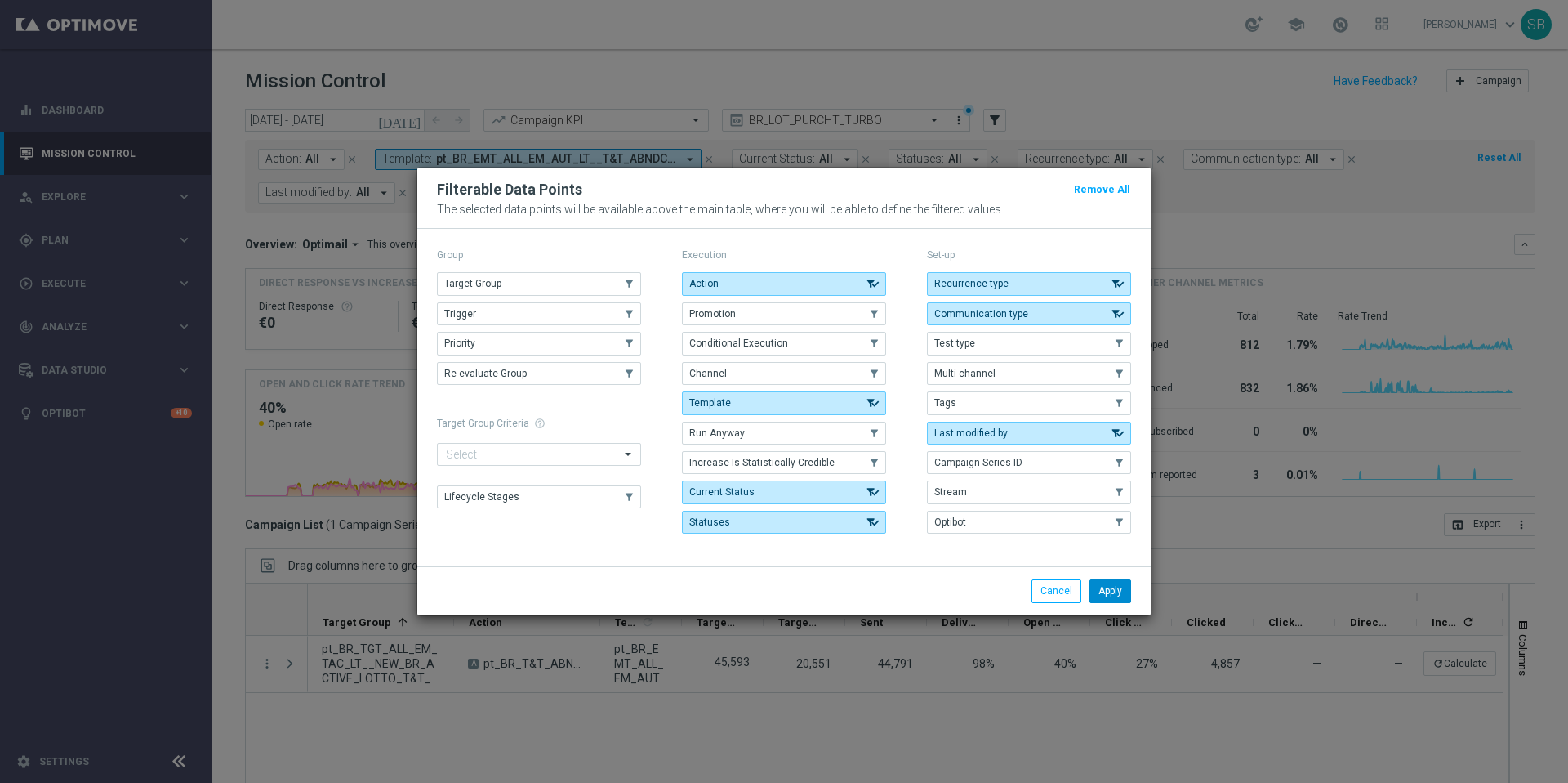
click at [1121, 592] on button "Apply" at bounding box center [1110, 591] width 42 height 23
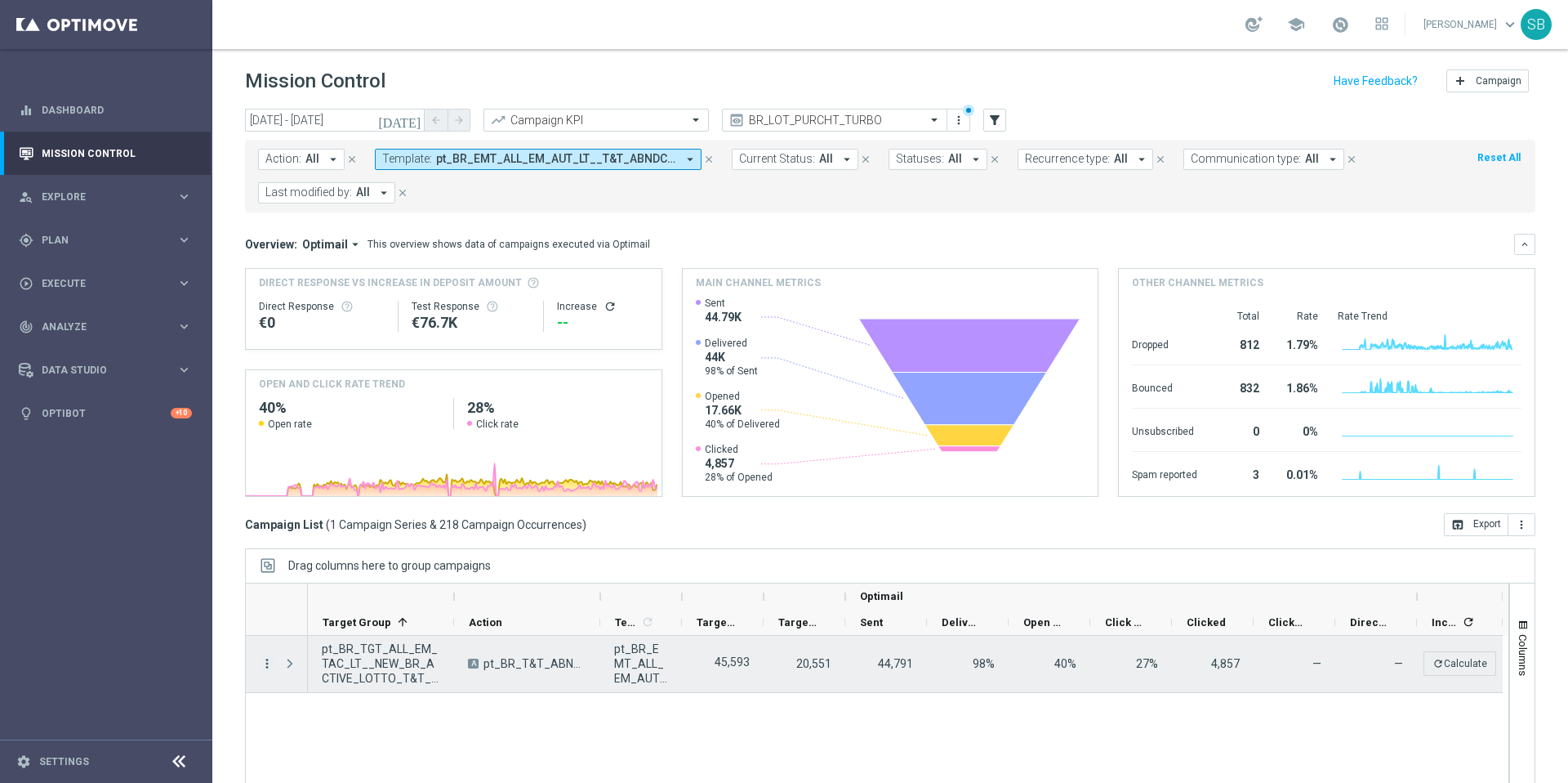
click at [265, 662] on icon "more_vert" at bounding box center [267, 664] width 15 height 15
click at [345, 537] on span "Campaign Metrics" at bounding box center [341, 539] width 85 height 11
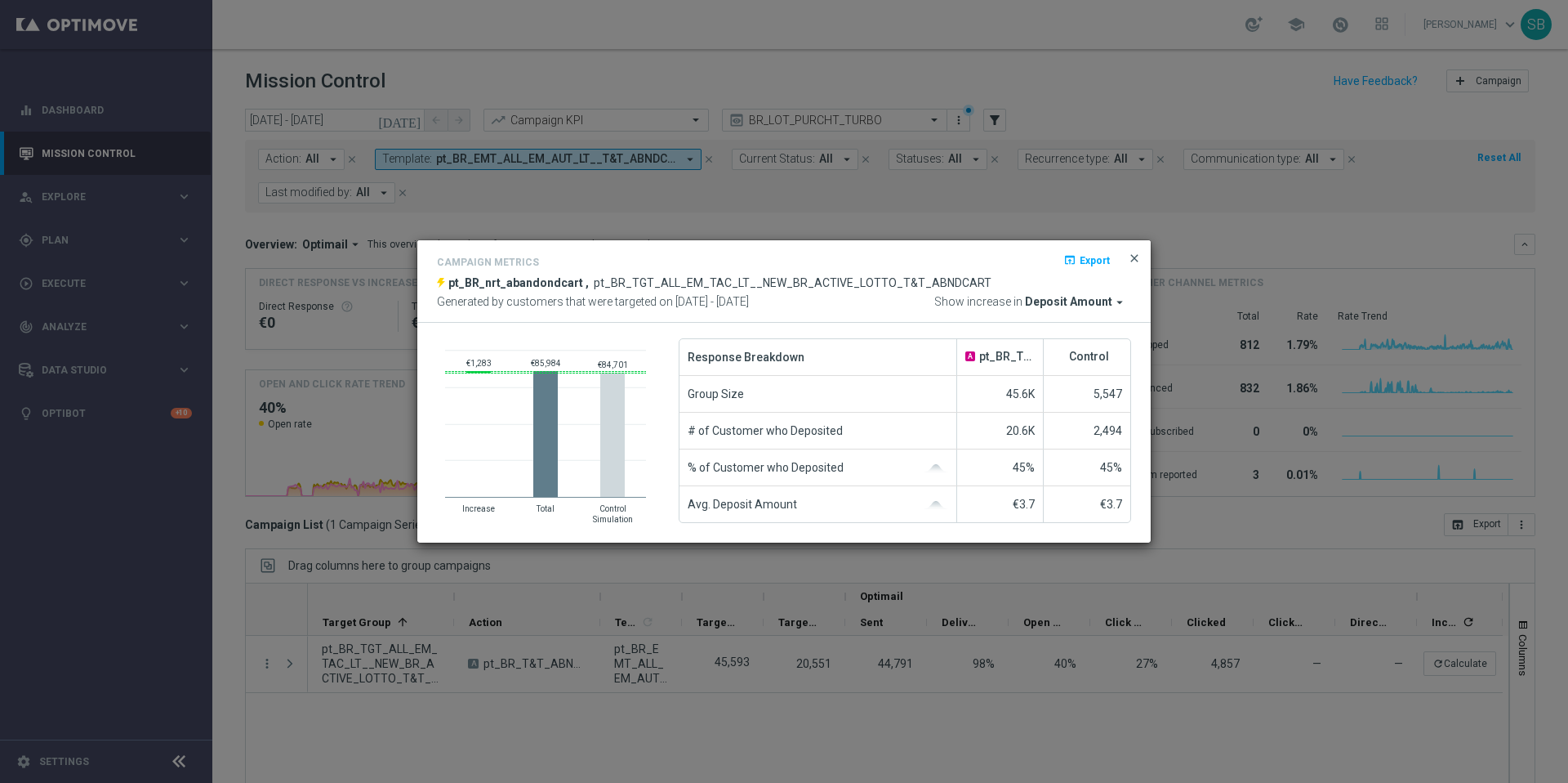
click at [1132, 259] on span "close" at bounding box center [1134, 259] width 13 height 13
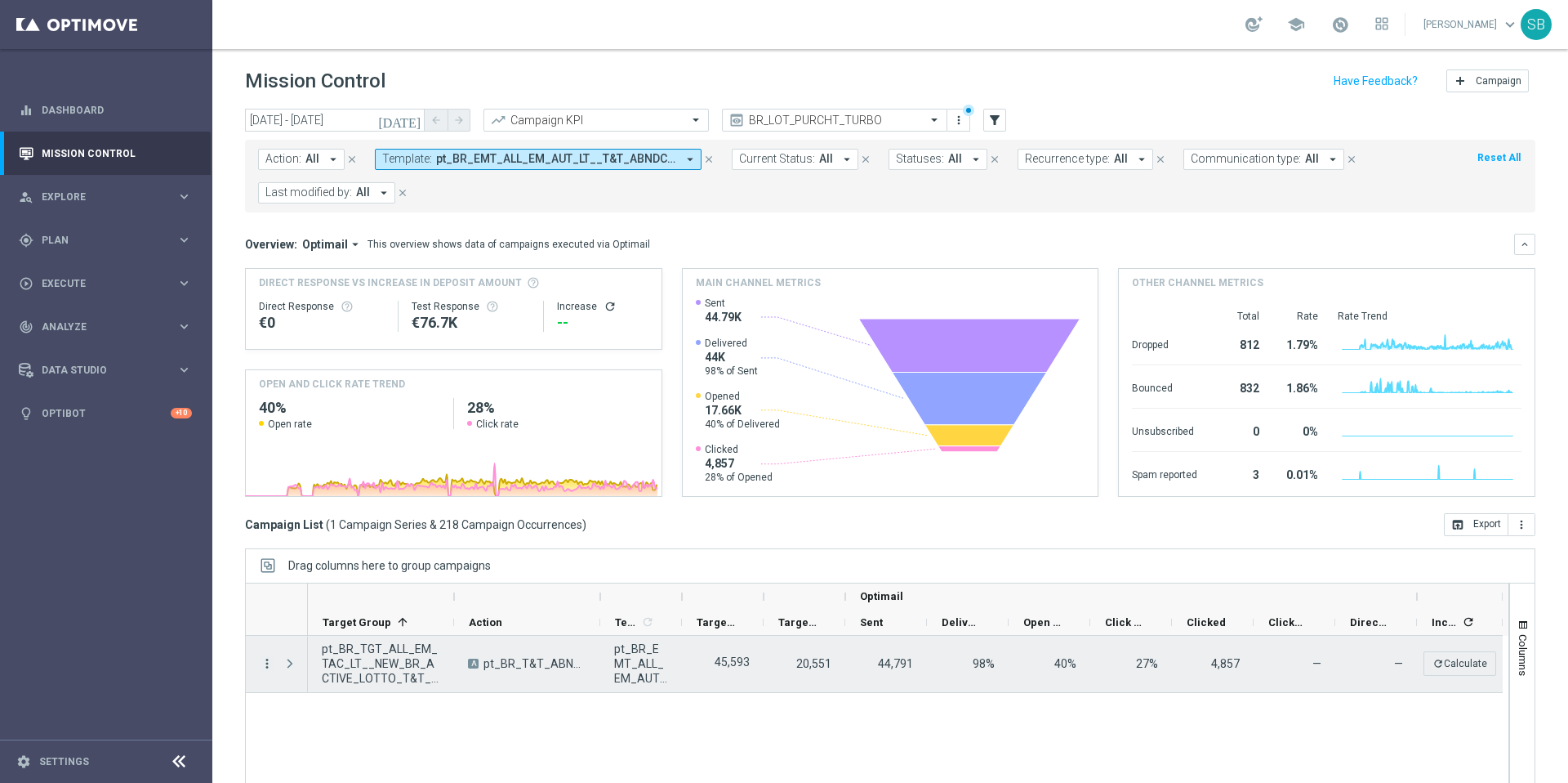
click at [268, 667] on icon "more_vert" at bounding box center [267, 664] width 15 height 15
click at [329, 522] on span "Campaign Details" at bounding box center [340, 516] width 82 height 11
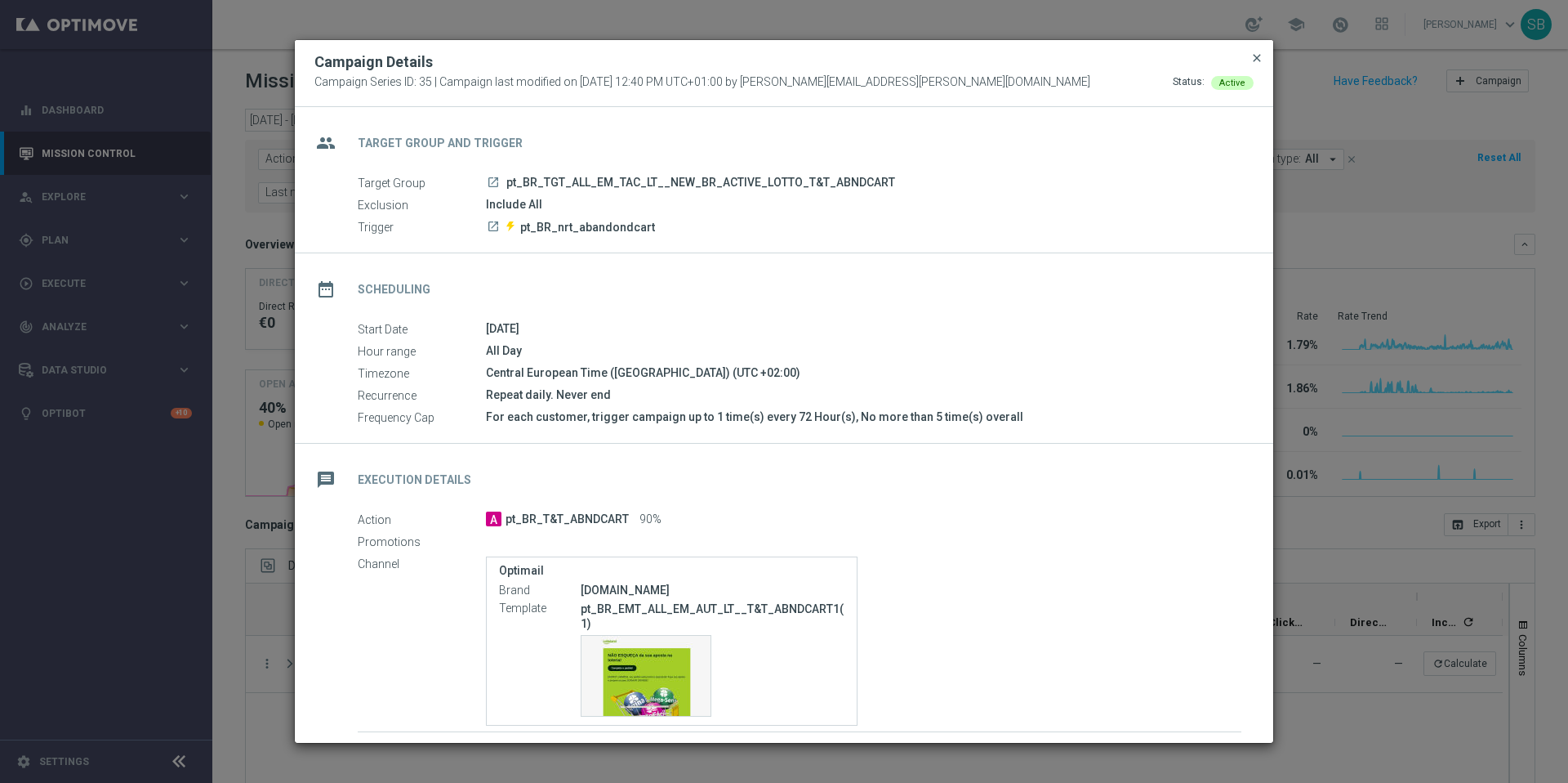
click at [1259, 62] on span "close" at bounding box center [1257, 58] width 13 height 13
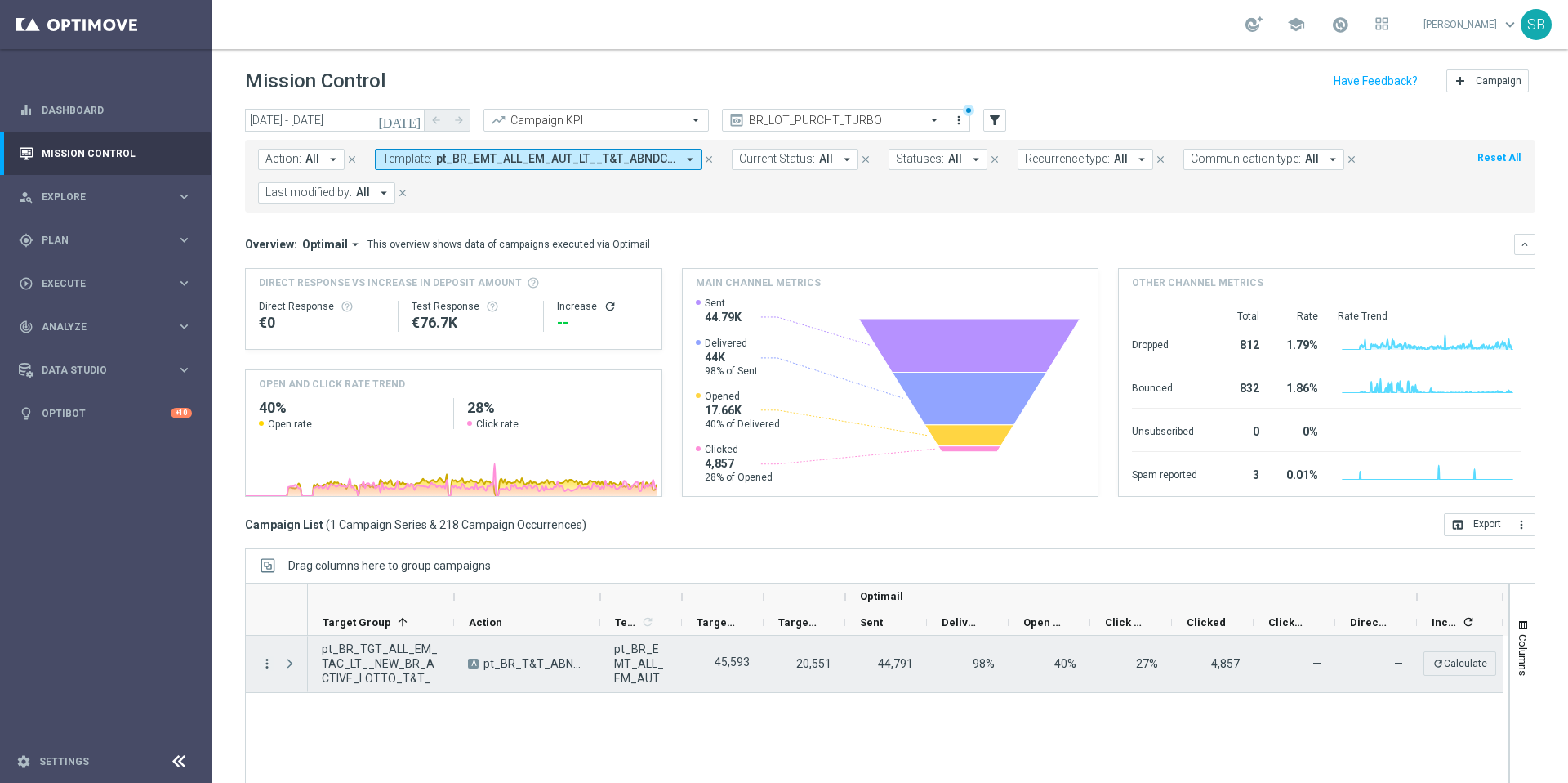
click at [267, 669] on icon "more_vert" at bounding box center [267, 664] width 15 height 15
click at [341, 554] on div "send Channel Metrics" at bounding box center [365, 562] width 184 height 23
